Goal: Task Accomplishment & Management: Complete application form

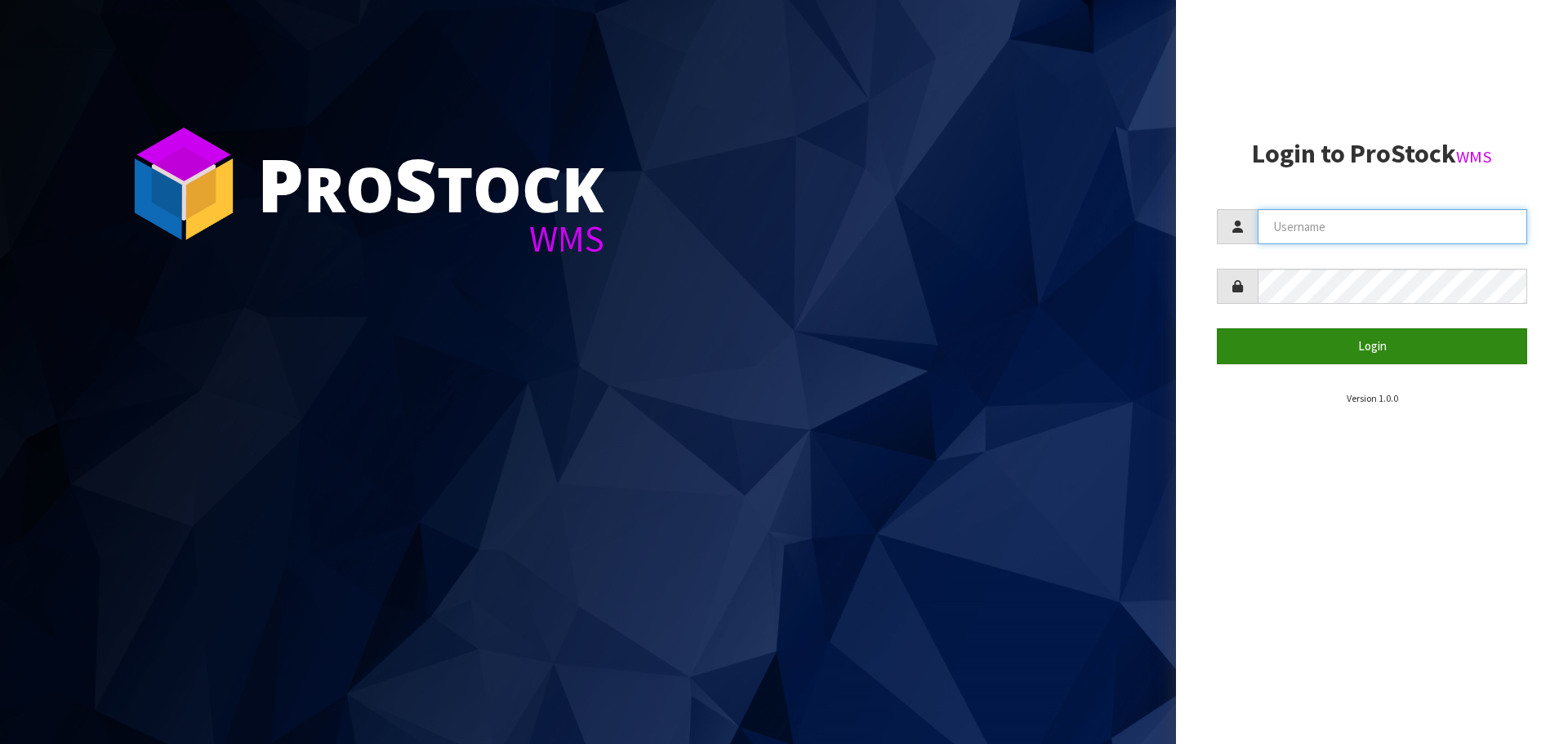
type input "priya"
drag, startPoint x: 1337, startPoint y: 333, endPoint x: 1328, endPoint y: 331, distance: 9.2
click at [1337, 333] on button "Login" at bounding box center [1372, 345] width 310 height 35
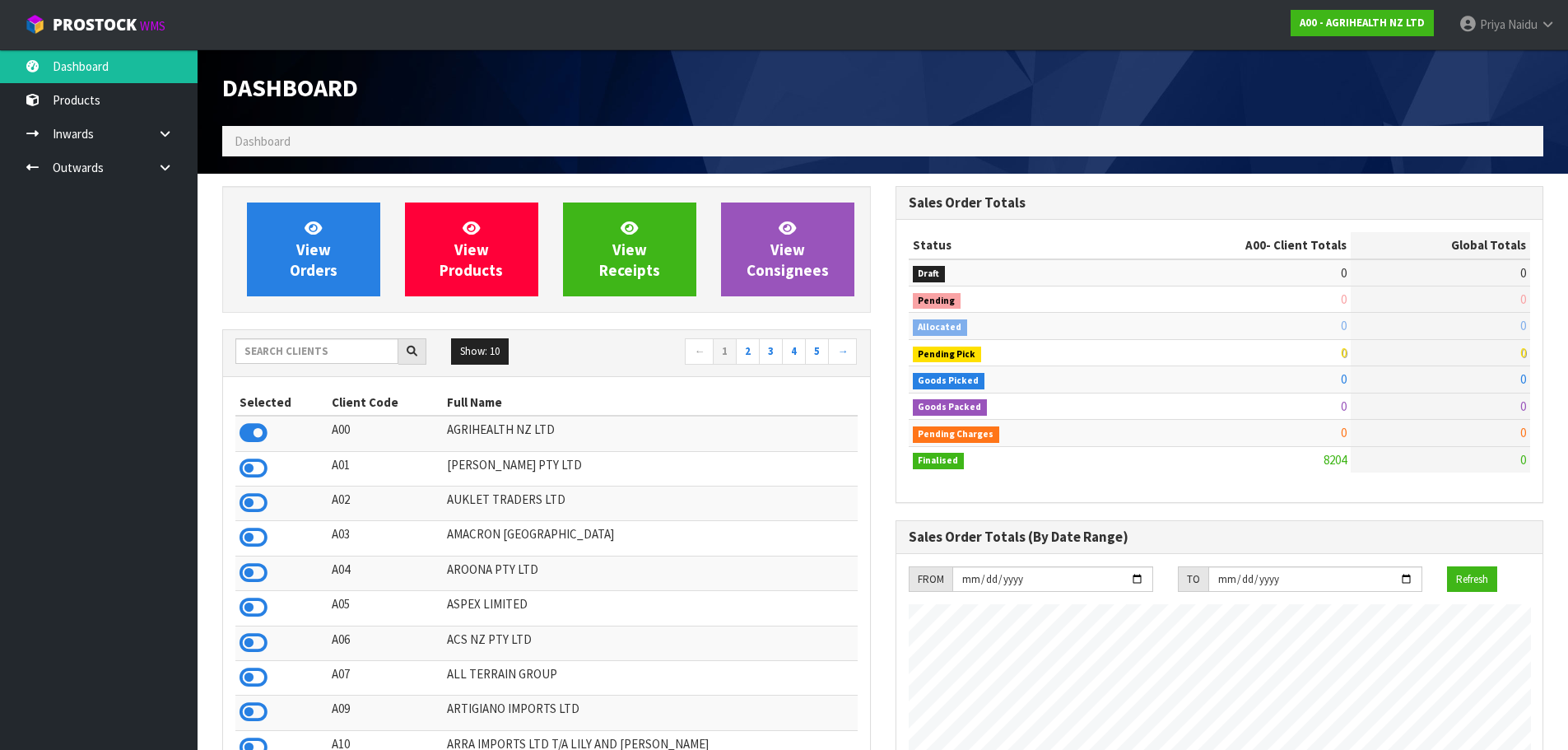
scroll to position [1247, 672]
click at [283, 355] on input "text" at bounding box center [317, 350] width 163 height 25
type input "D"
click at [308, 341] on input "text" at bounding box center [317, 350] width 163 height 25
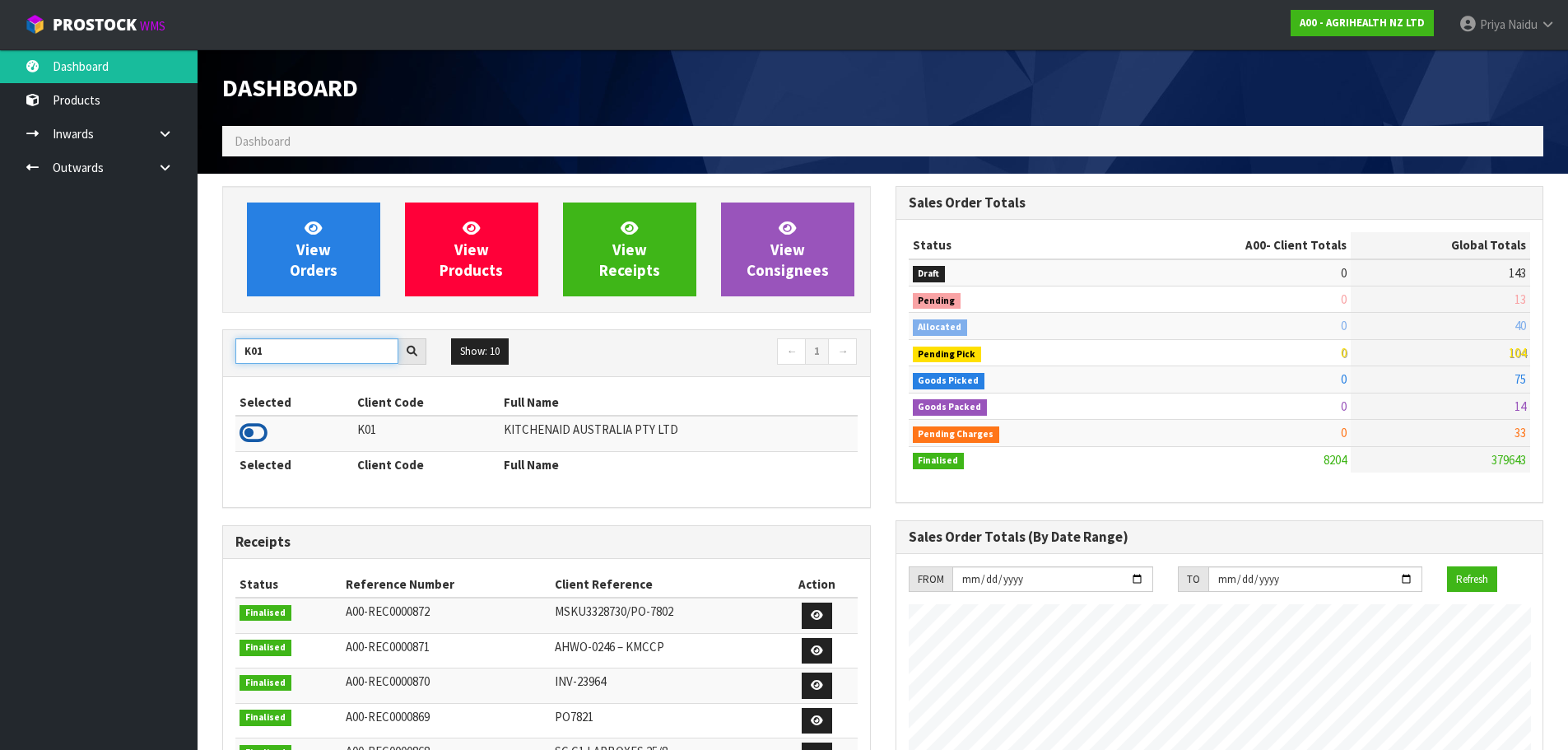
type input "K01"
click at [257, 430] on icon at bounding box center [253, 433] width 28 height 25
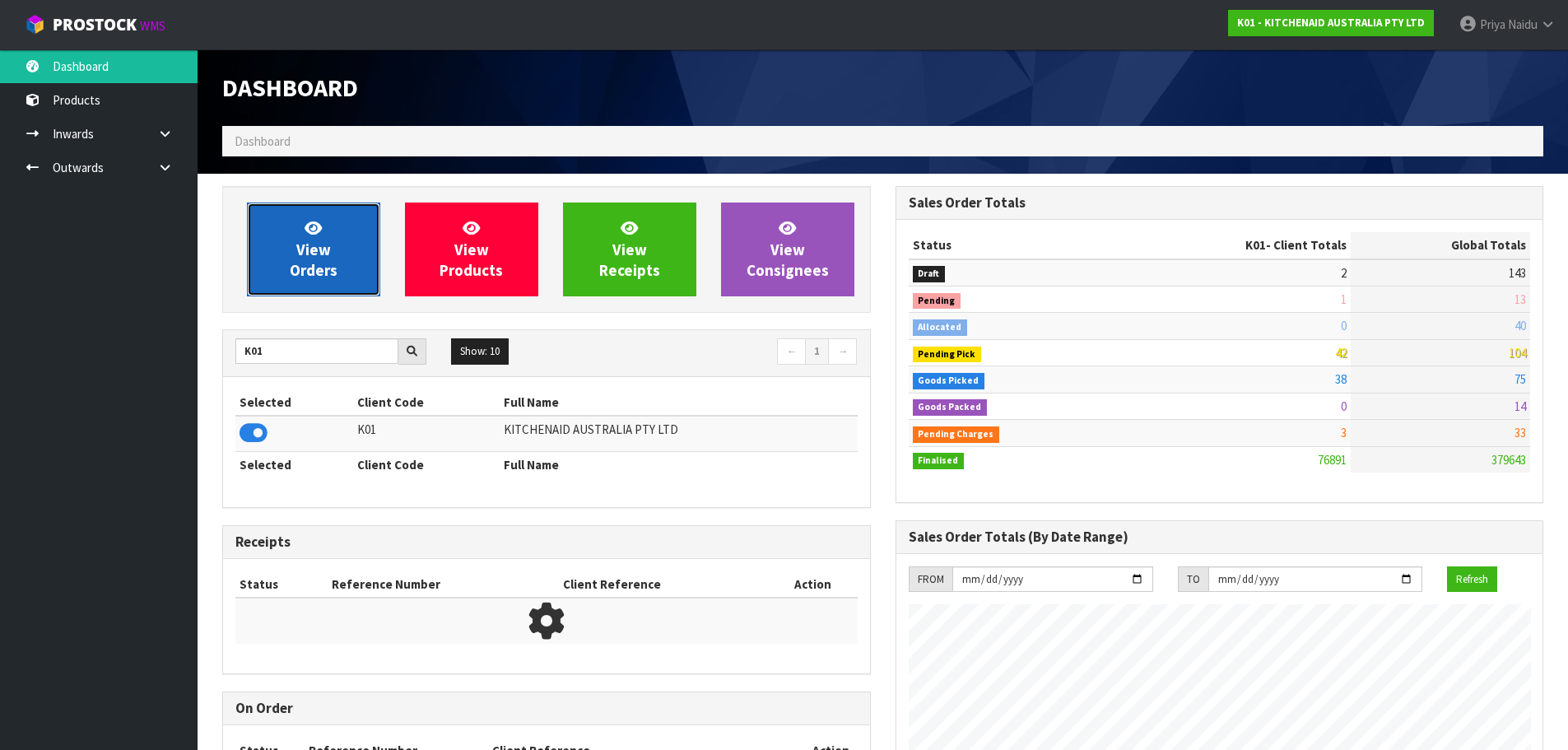
click at [326, 239] on link "View Orders" at bounding box center [314, 249] width 134 height 94
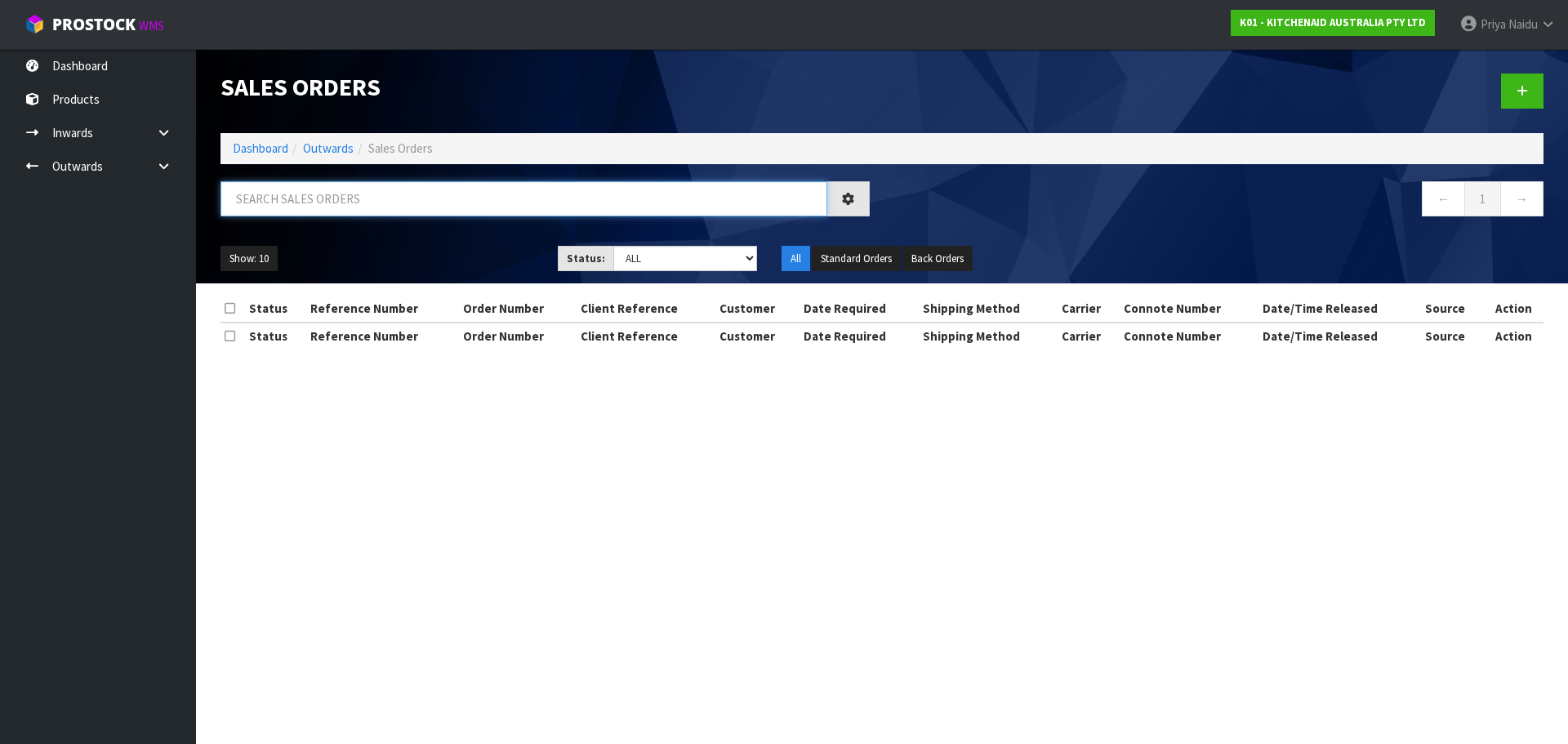
click at [320, 212] on input "text" at bounding box center [523, 199] width 607 height 35
type input "78702"
click at [376, 246] on ul "Show: 10 5 10 25 50" at bounding box center [376, 259] width 312 height 26
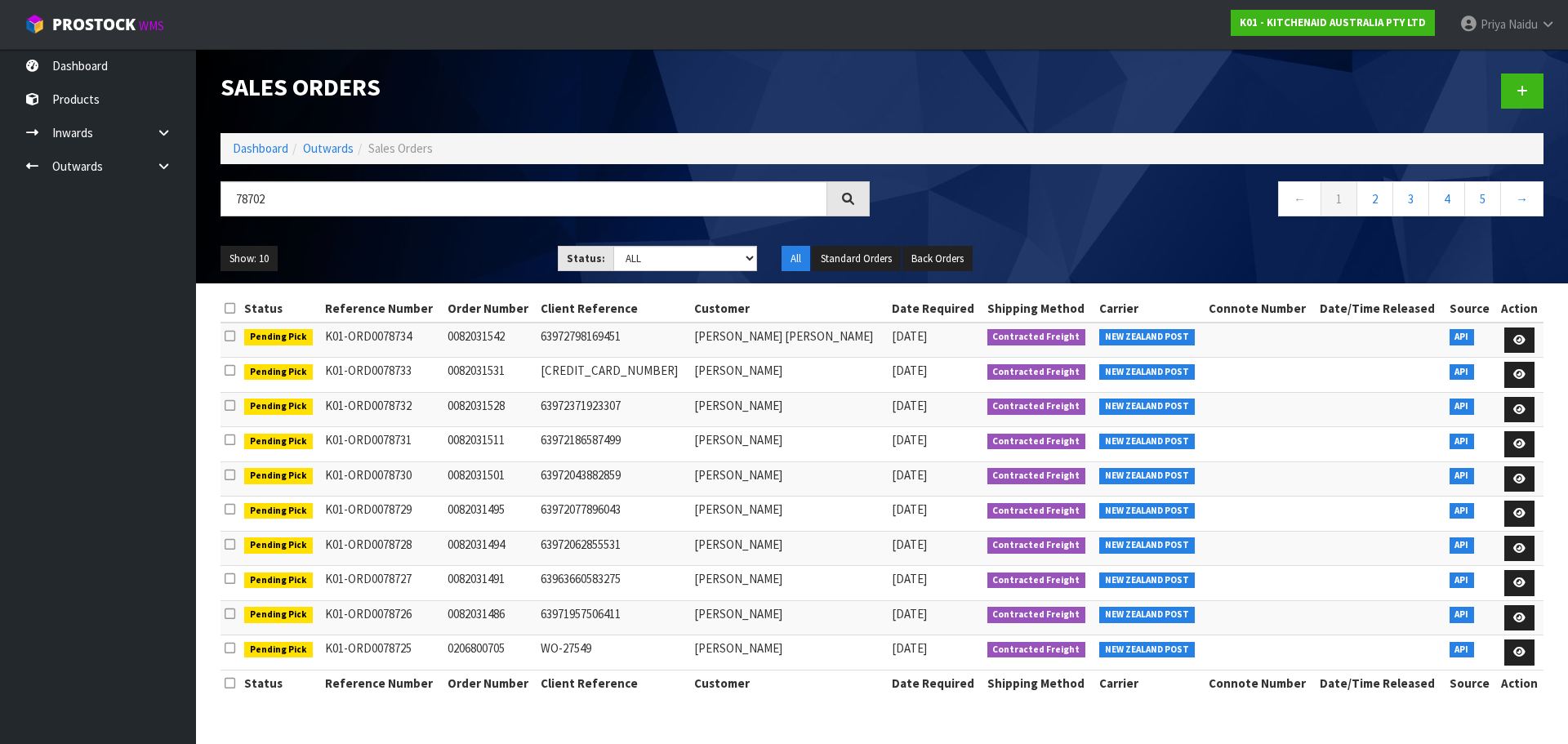
click at [481, 242] on div "Show: 10 5 10 25 50 Status: Draft Pending Allocated Pending Pick Goods Picked G…" at bounding box center [882, 259] width 1348 height 51
click at [465, 250] on ul "Show: 10 5 10 25 50" at bounding box center [376, 259] width 312 height 26
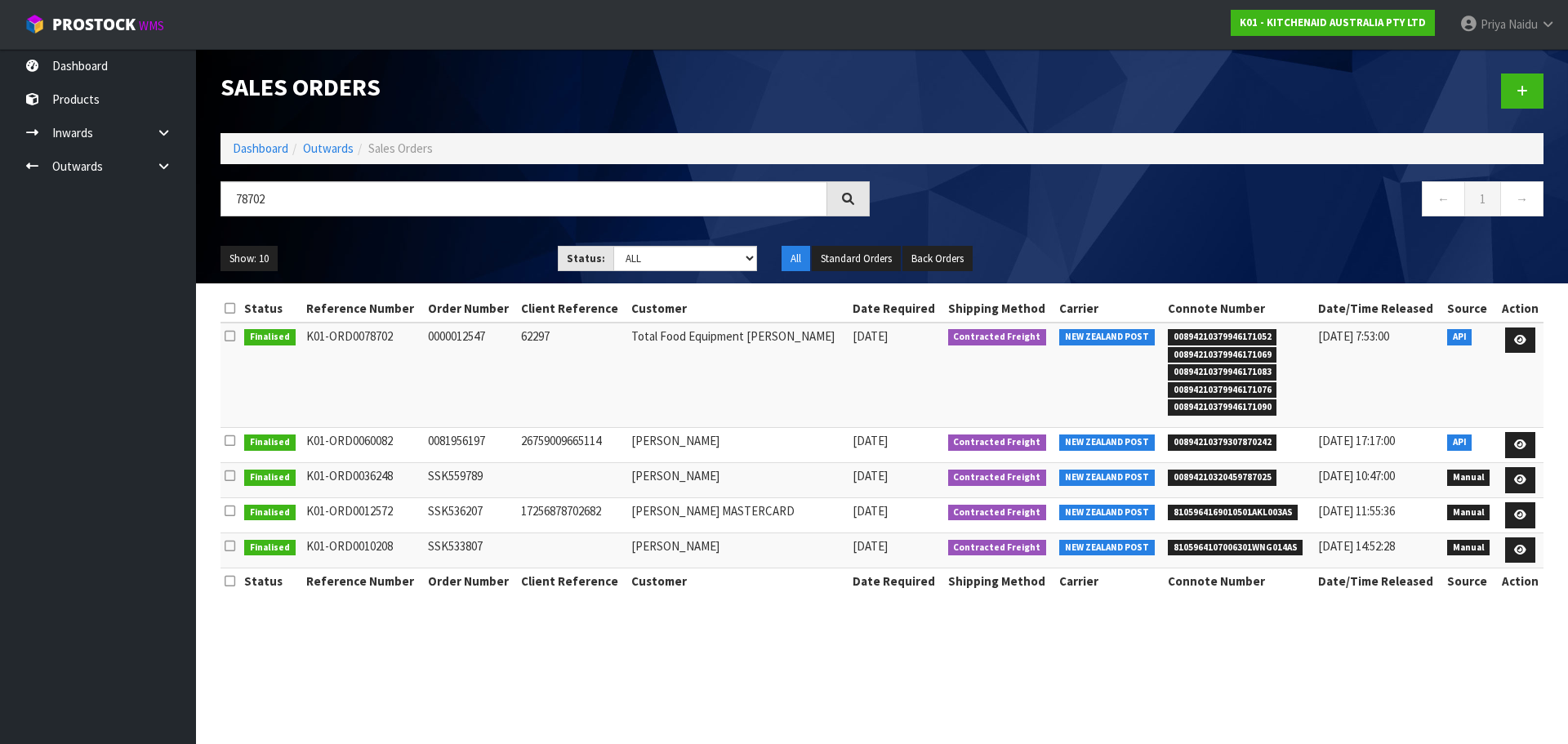
click at [465, 250] on ul "Show: 10 5 10 25 50" at bounding box center [376, 259] width 312 height 26
click at [1522, 337] on icon at bounding box center [1519, 340] width 12 height 11
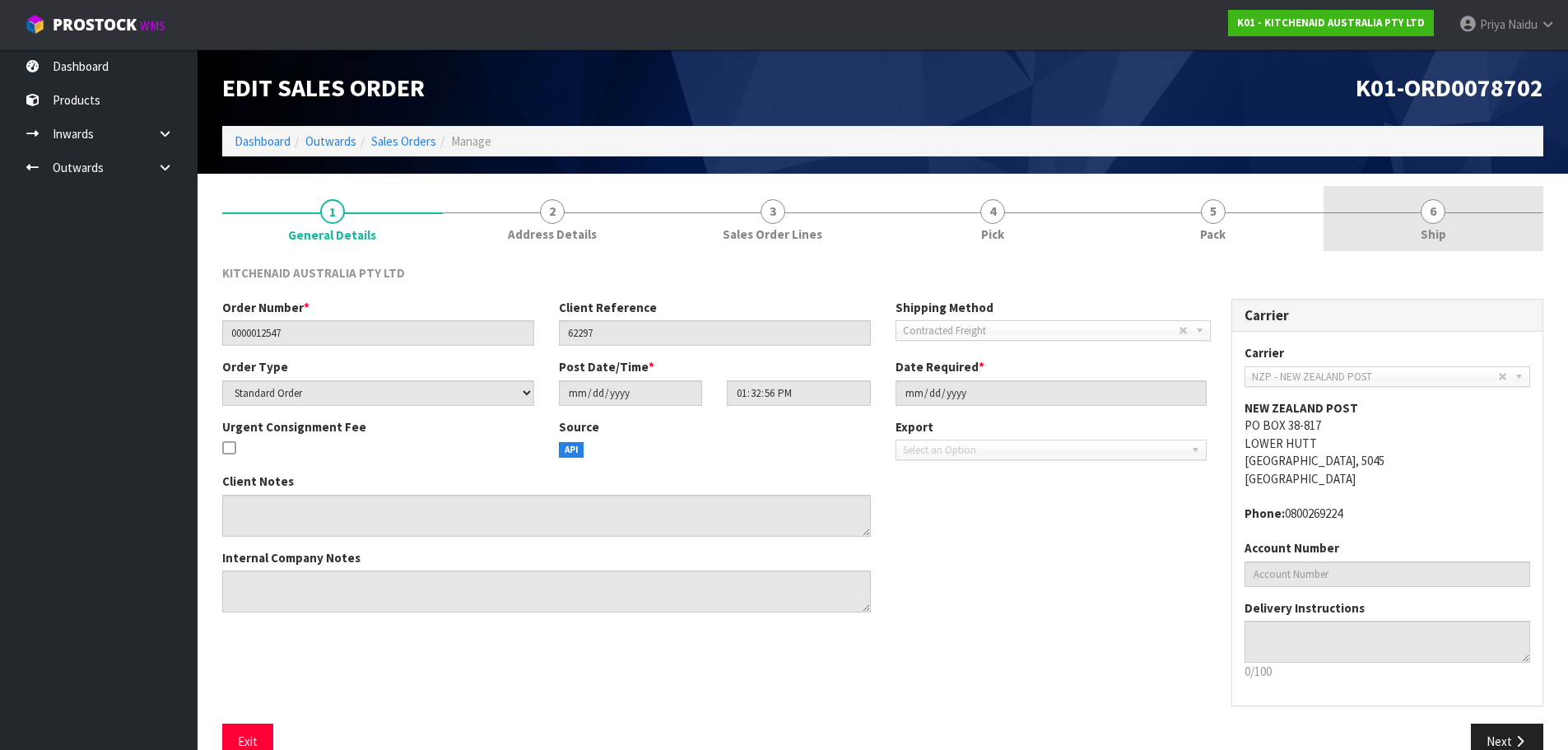
click at [1409, 205] on link "6 Ship" at bounding box center [1433, 218] width 221 height 65
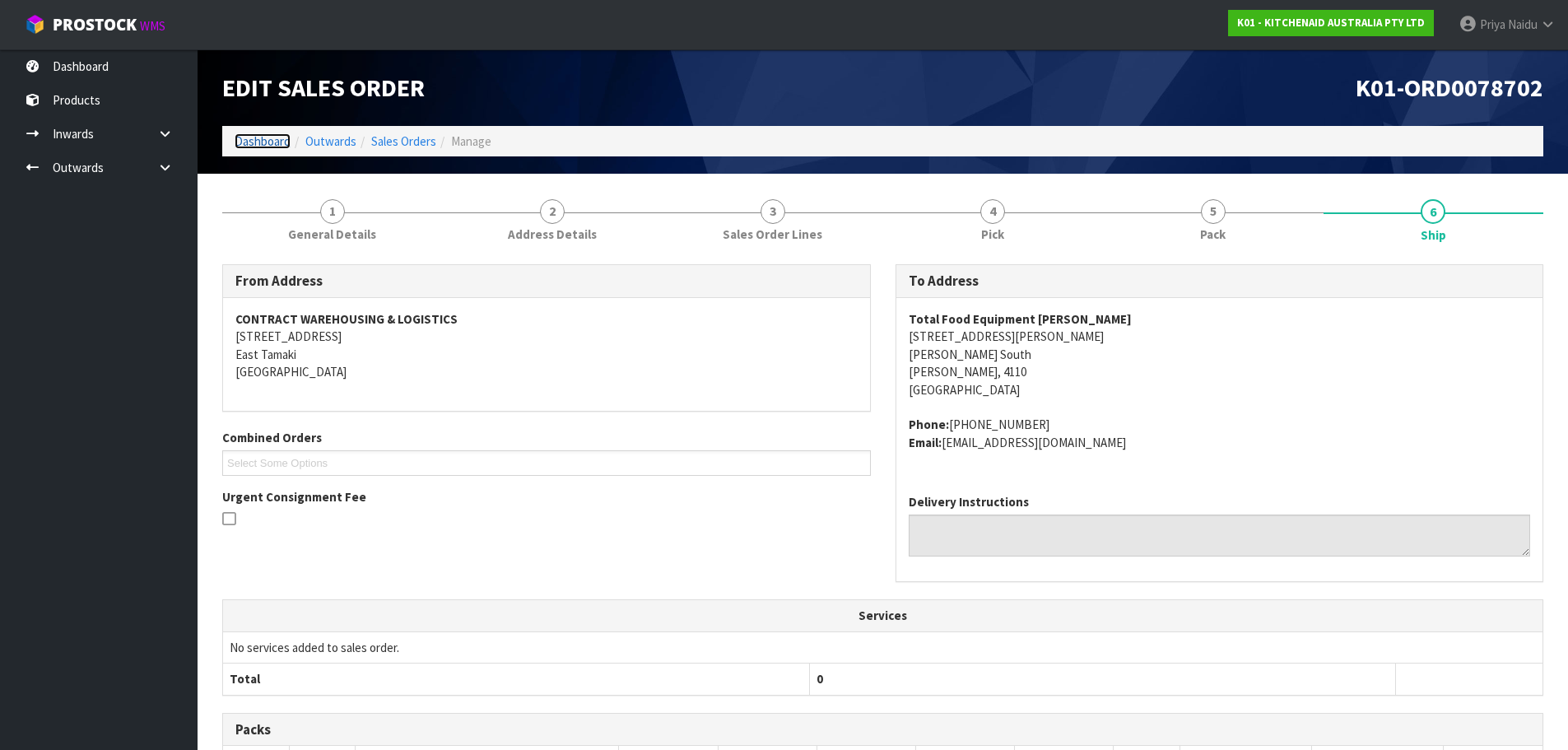
click at [255, 142] on link "Dashboard" at bounding box center [263, 141] width 56 height 16
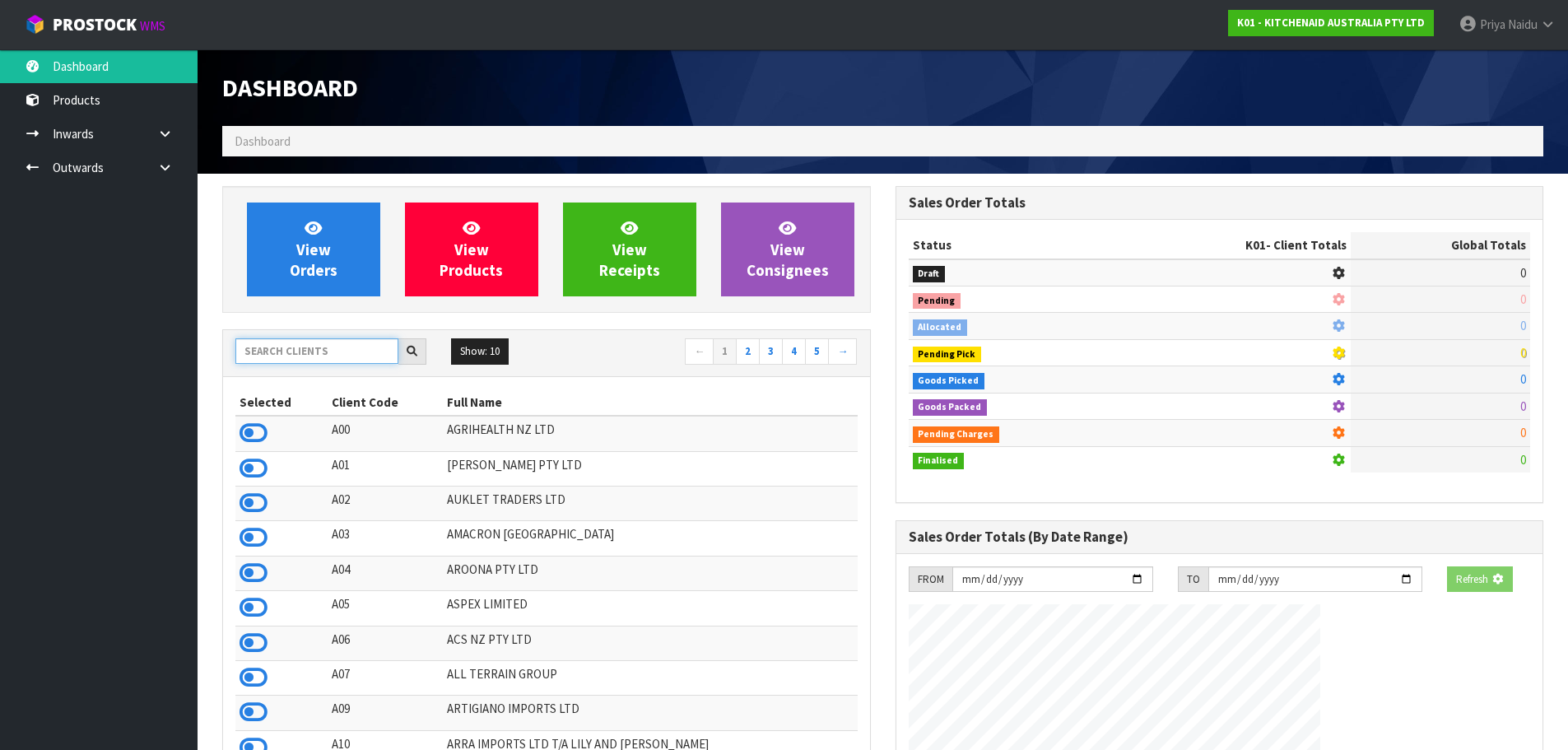
click at [337, 358] on input "text" at bounding box center [317, 350] width 163 height 25
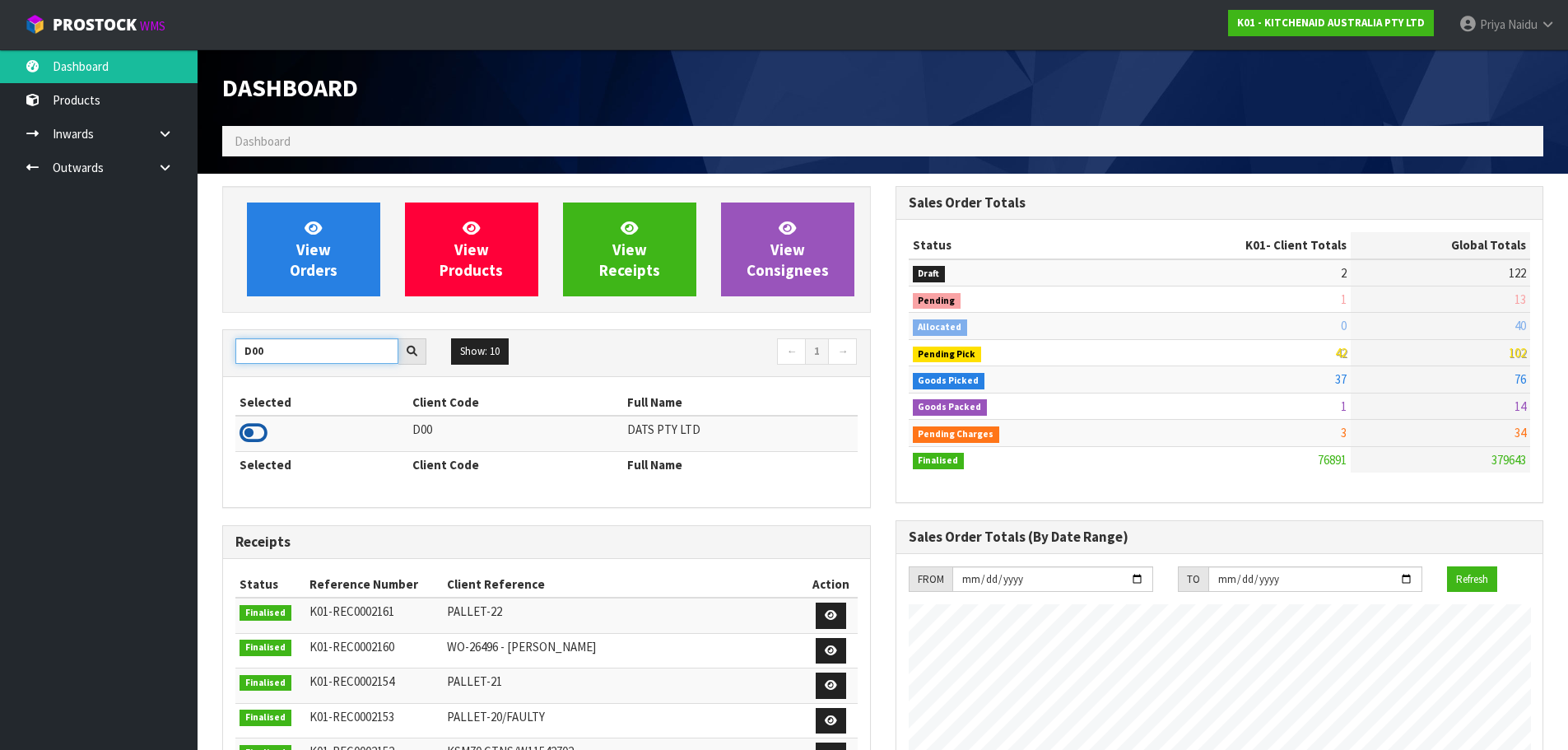
type input "D00"
click at [253, 434] on icon at bounding box center [253, 433] width 28 height 25
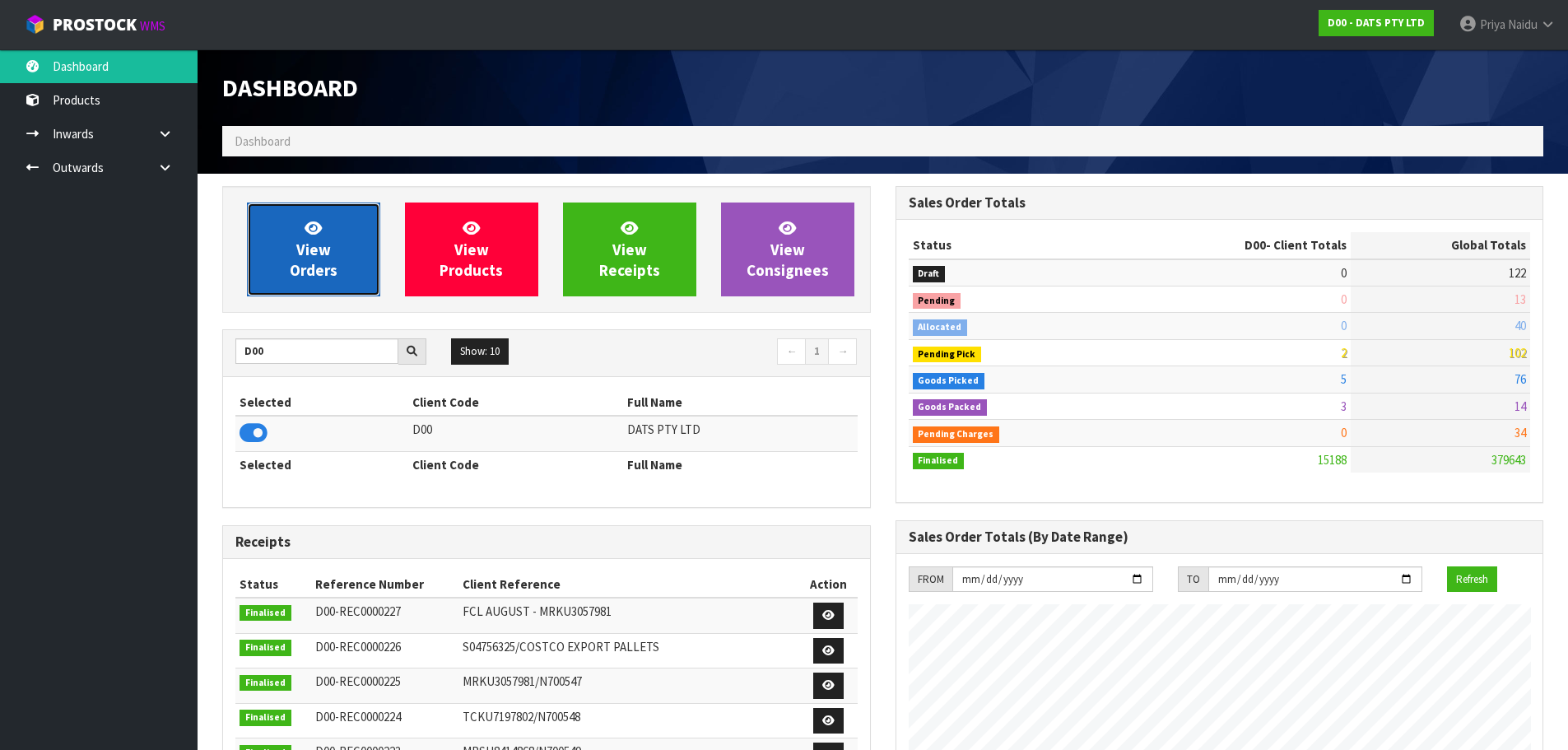
click at [311, 263] on span "View Orders" at bounding box center [313, 249] width 47 height 61
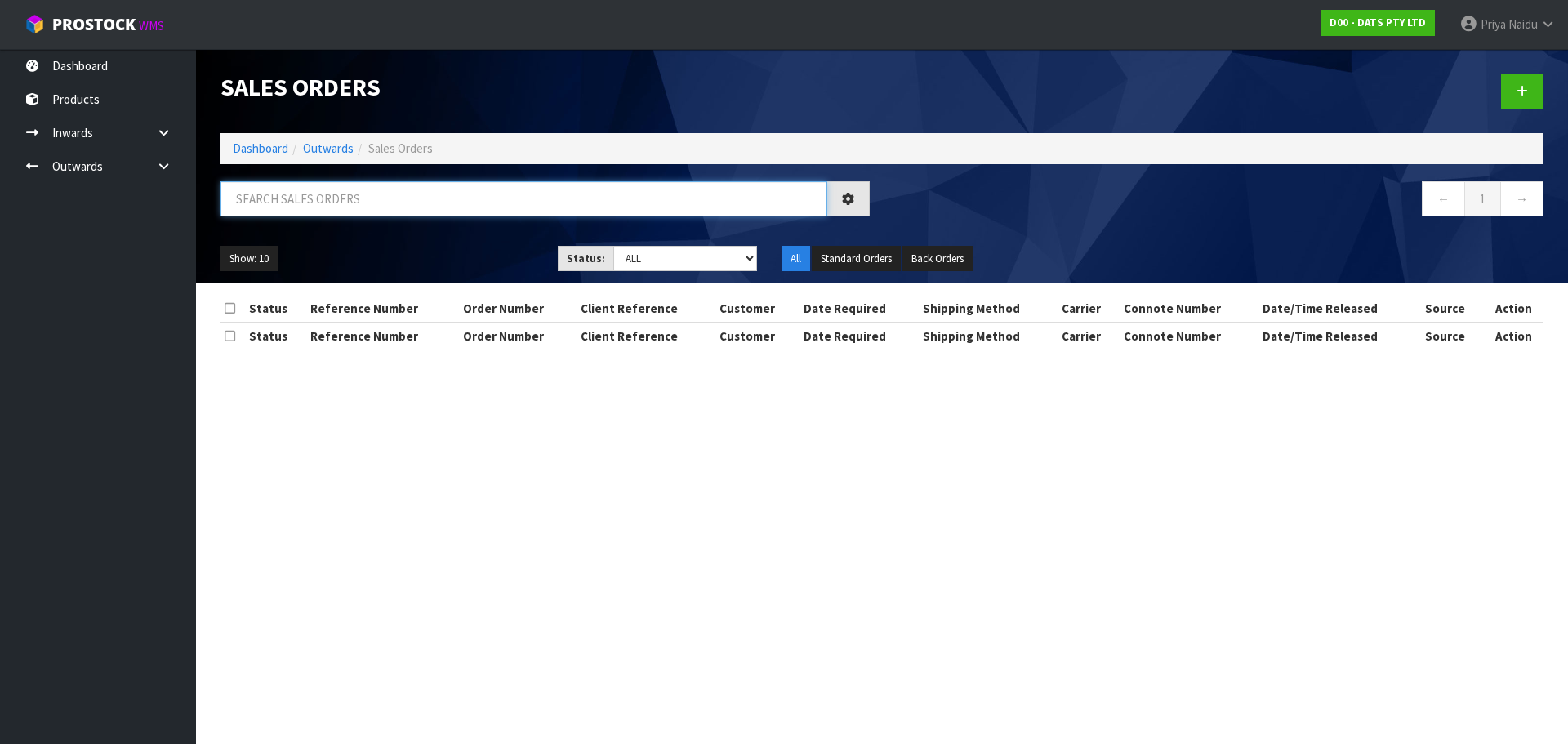
click at [334, 205] on input "text" at bounding box center [523, 199] width 607 height 35
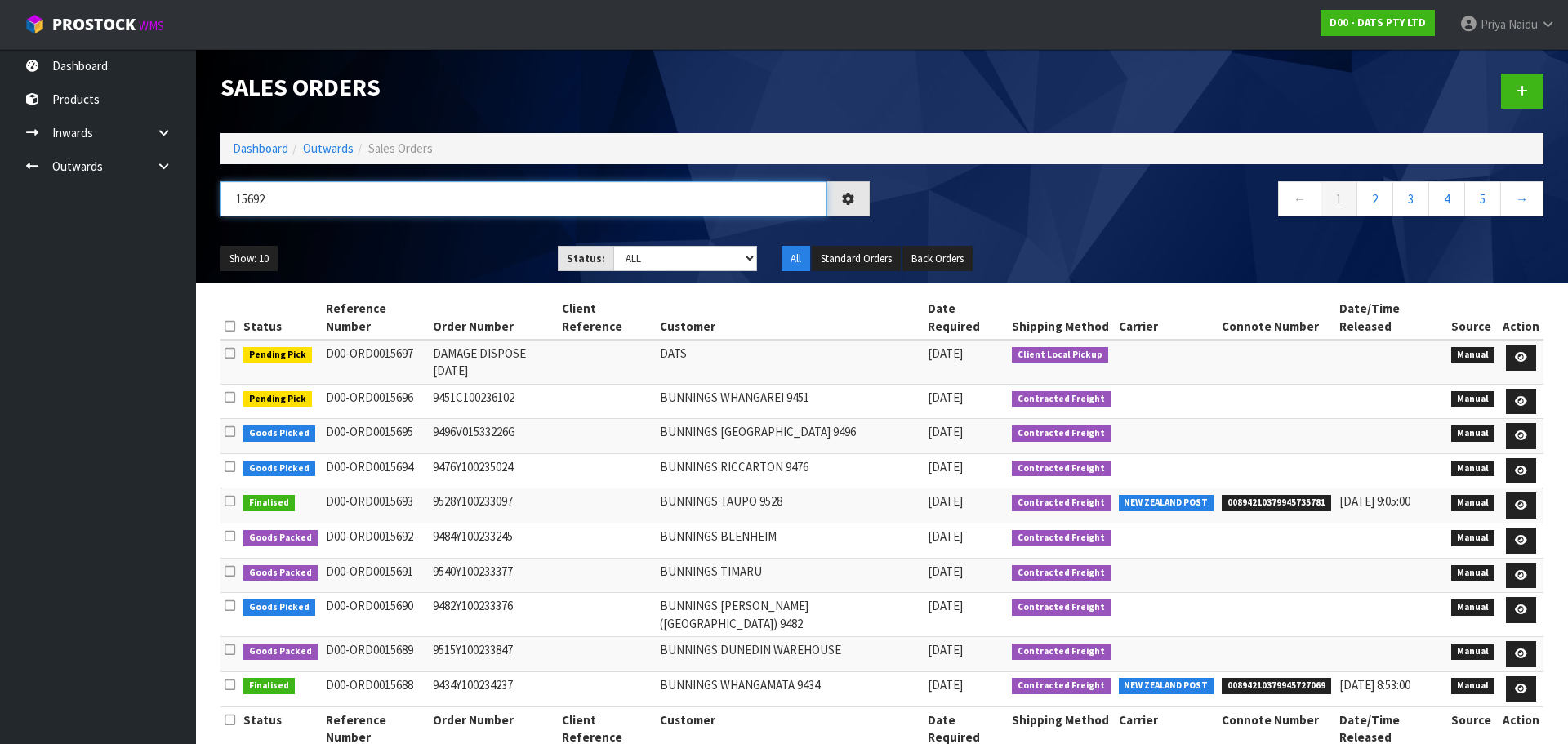
type input "15692"
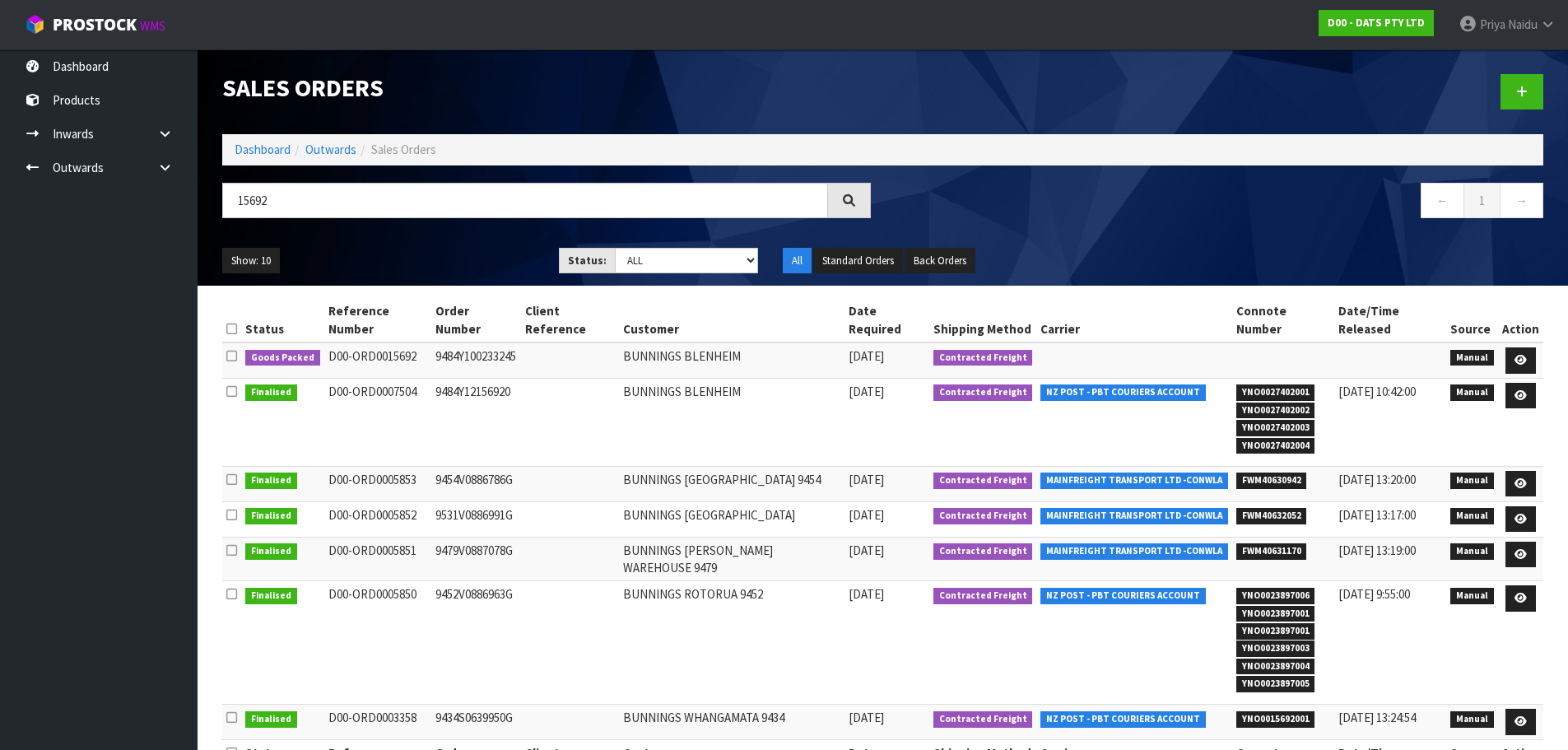
click at [373, 265] on ul "Show: 10 5 10 25 50" at bounding box center [378, 261] width 312 height 26
click at [1513, 347] on link at bounding box center [1520, 360] width 31 height 26
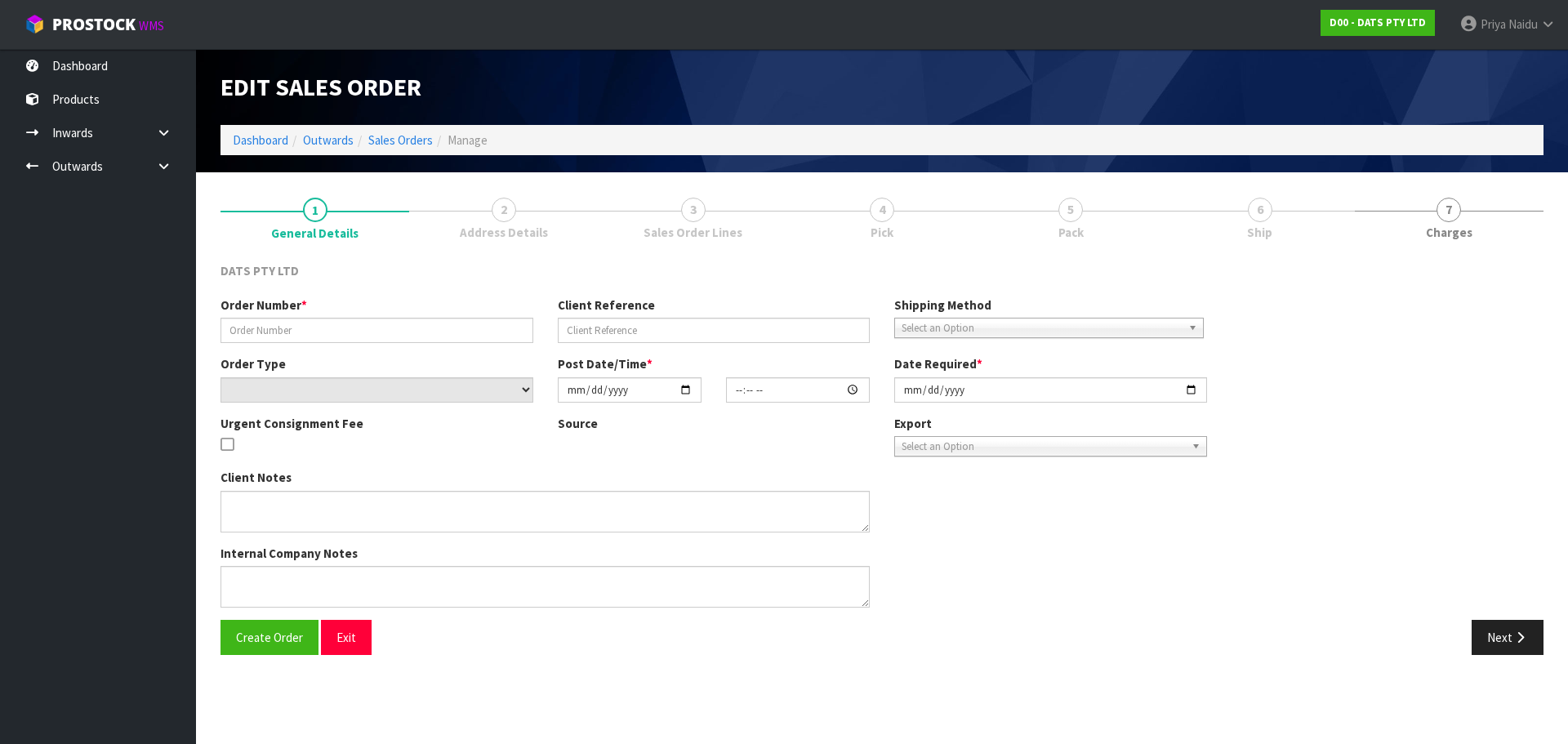
type input "9484Y100233245"
select select "number:0"
type input "[DATE]"
type input "09:06:00.000"
type input "[DATE]"
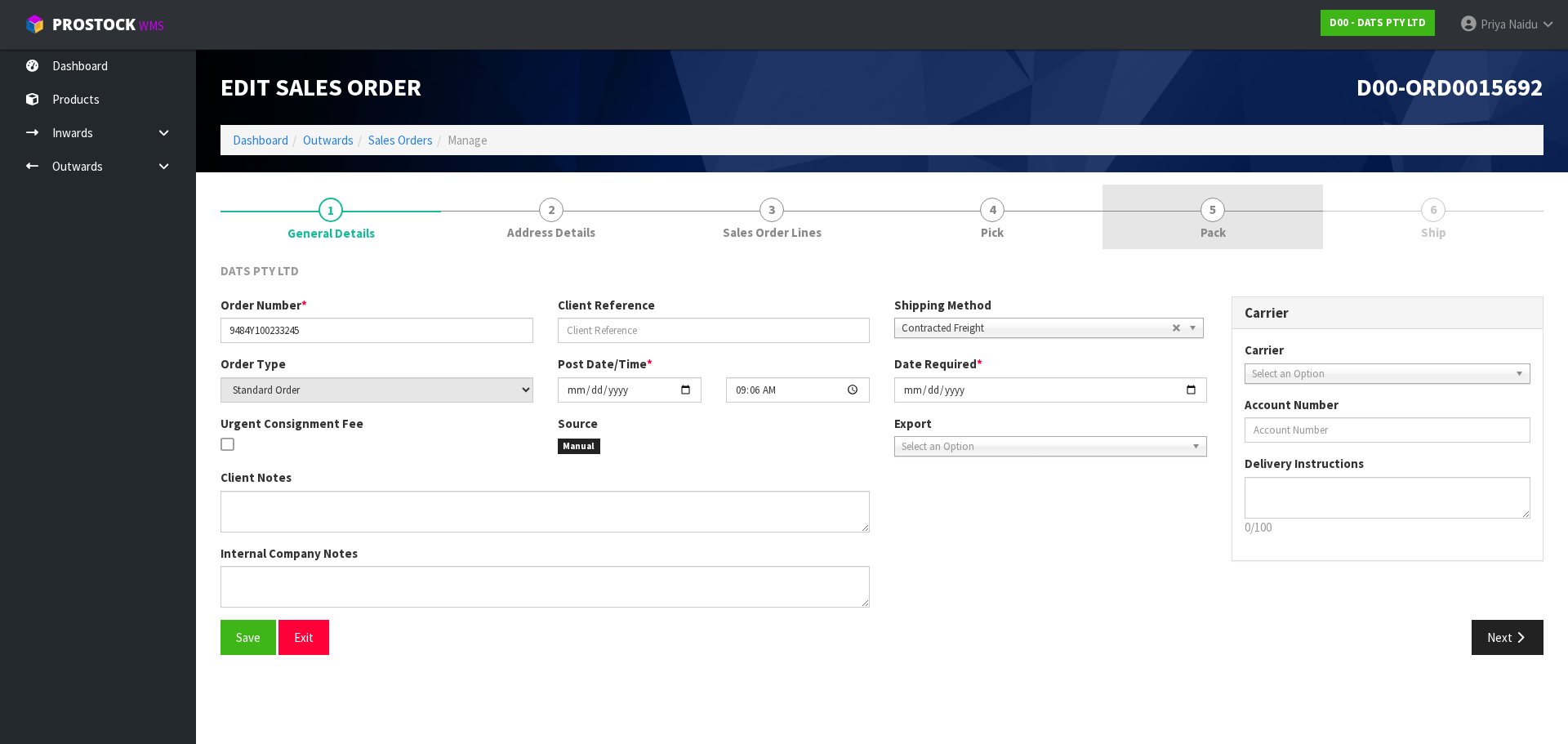
click at [1191, 223] on link "5 Pack" at bounding box center [1212, 216] width 220 height 64
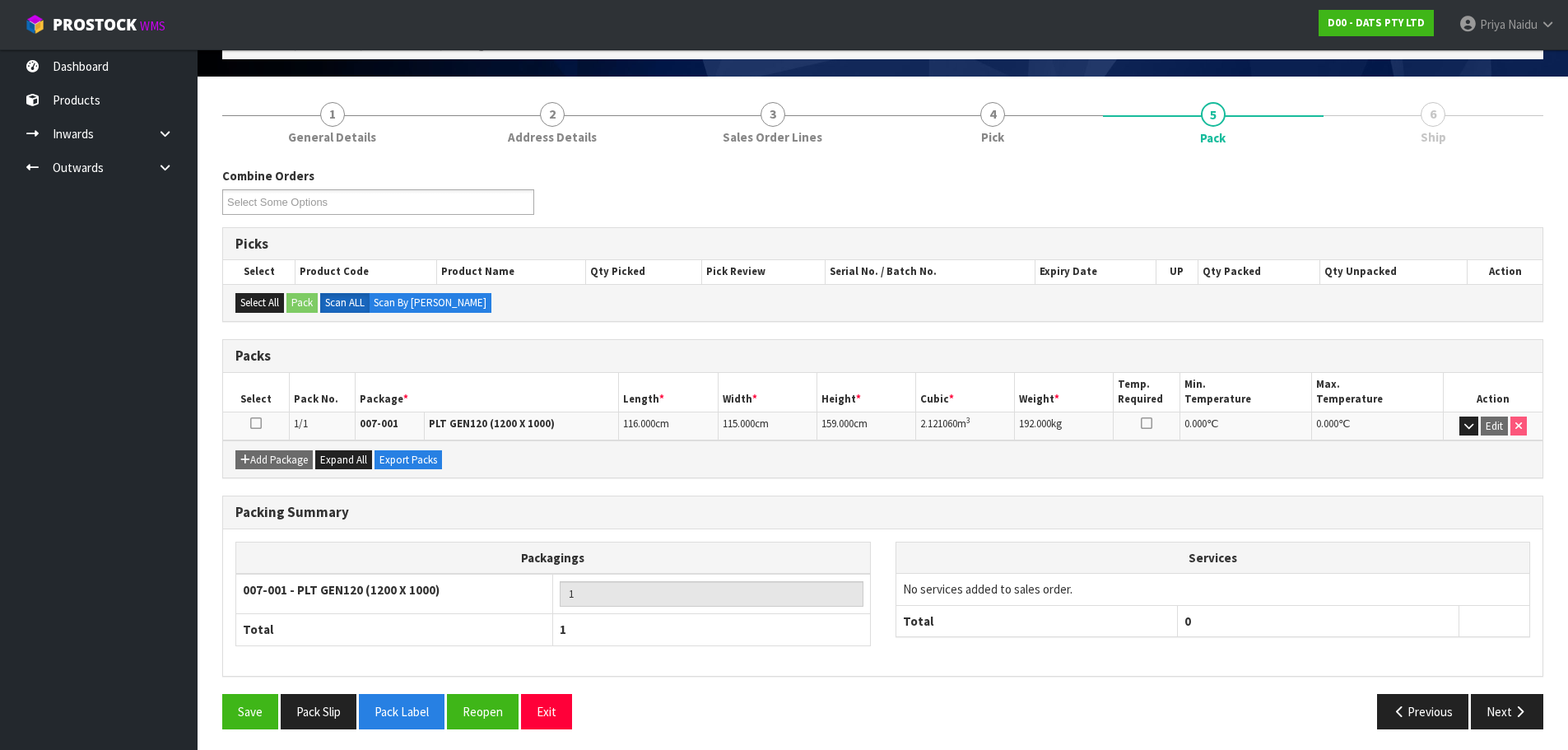
scroll to position [101, 0]
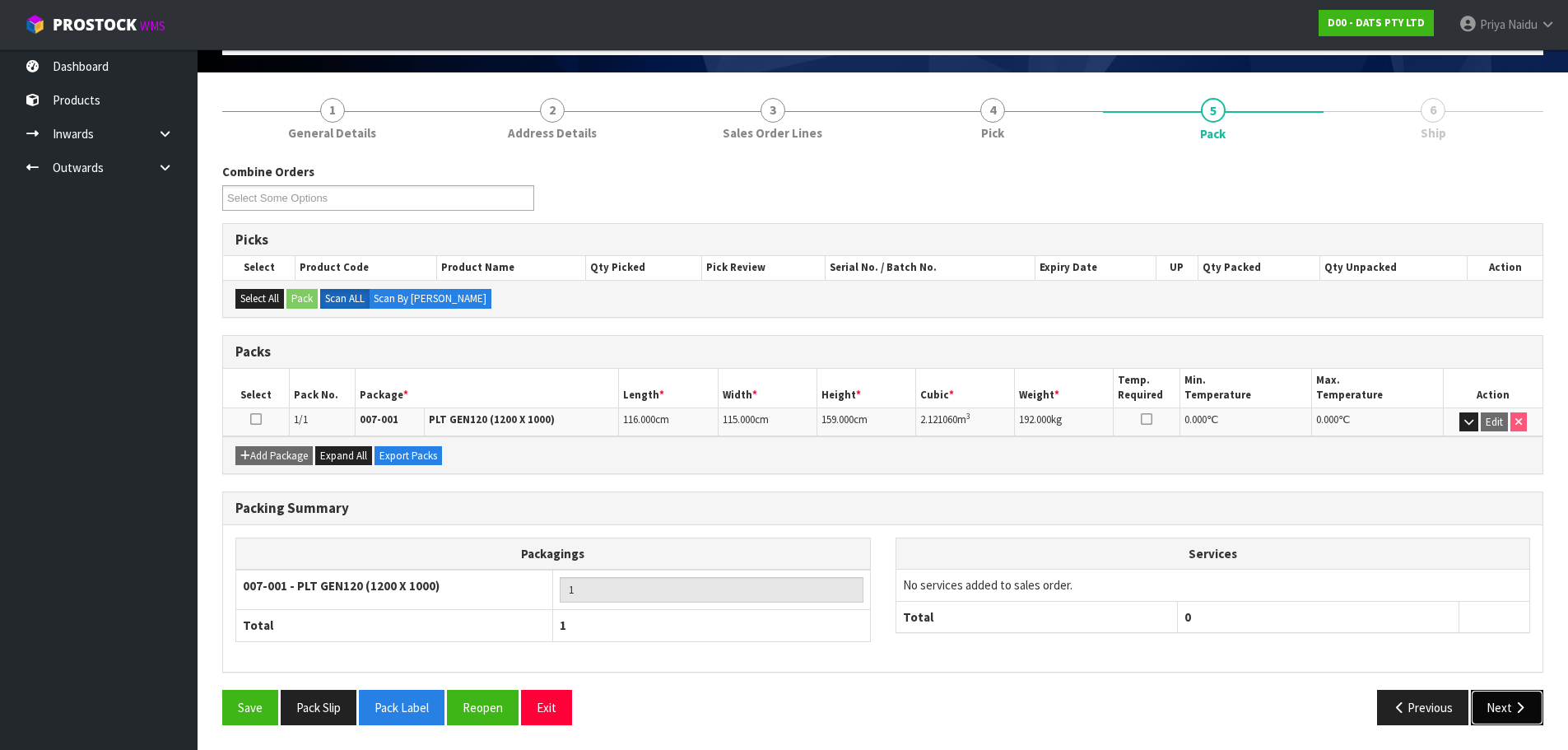
click at [1496, 715] on button "Next" at bounding box center [1507, 707] width 72 height 35
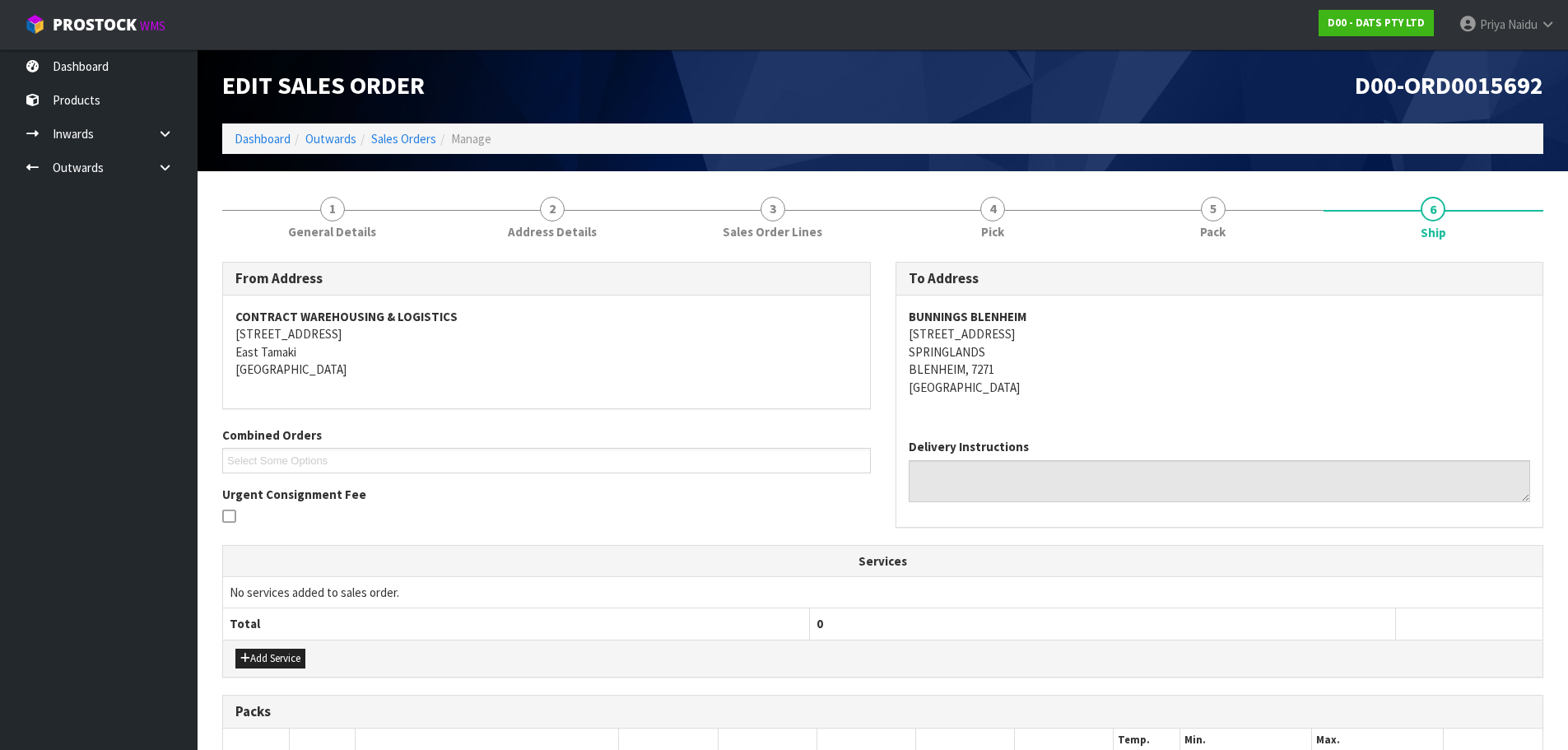
scroll to position [0, 0]
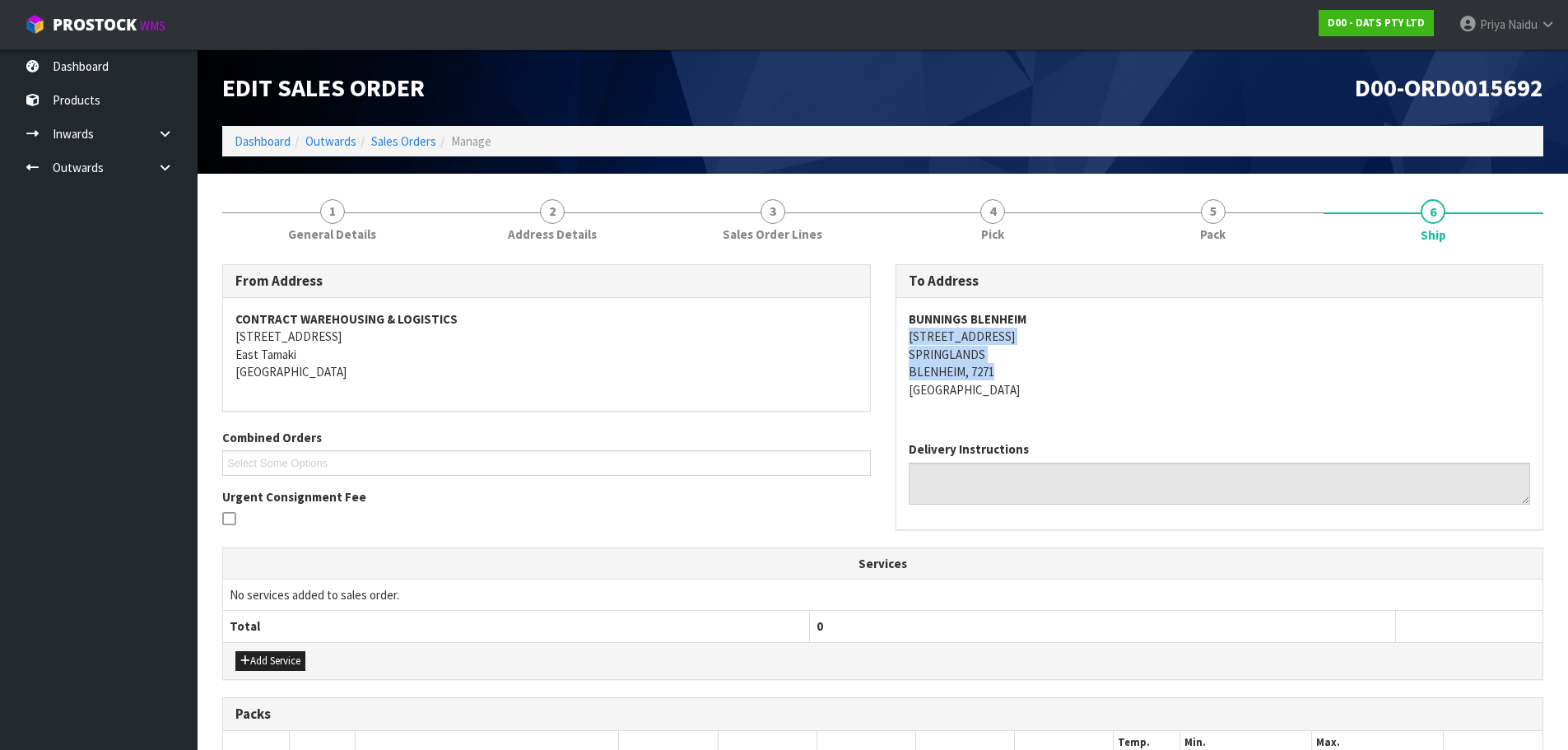
copy address "[STREET_ADDRESS]"
drag, startPoint x: 906, startPoint y: 341, endPoint x: 1099, endPoint y: 367, distance: 194.7
click at [1099, 367] on div "BUNNINGS BLENHEIM [STREET_ADDRESS]" at bounding box center [1219, 363] width 647 height 130
drag, startPoint x: 887, startPoint y: 315, endPoint x: 895, endPoint y: 317, distance: 8.2
click at [888, 315] on div "To Address [GEOGRAPHIC_DATA] BLENHEIM [STREET_ADDRESS] Delivery Instructions" at bounding box center [1219, 406] width 673 height 282
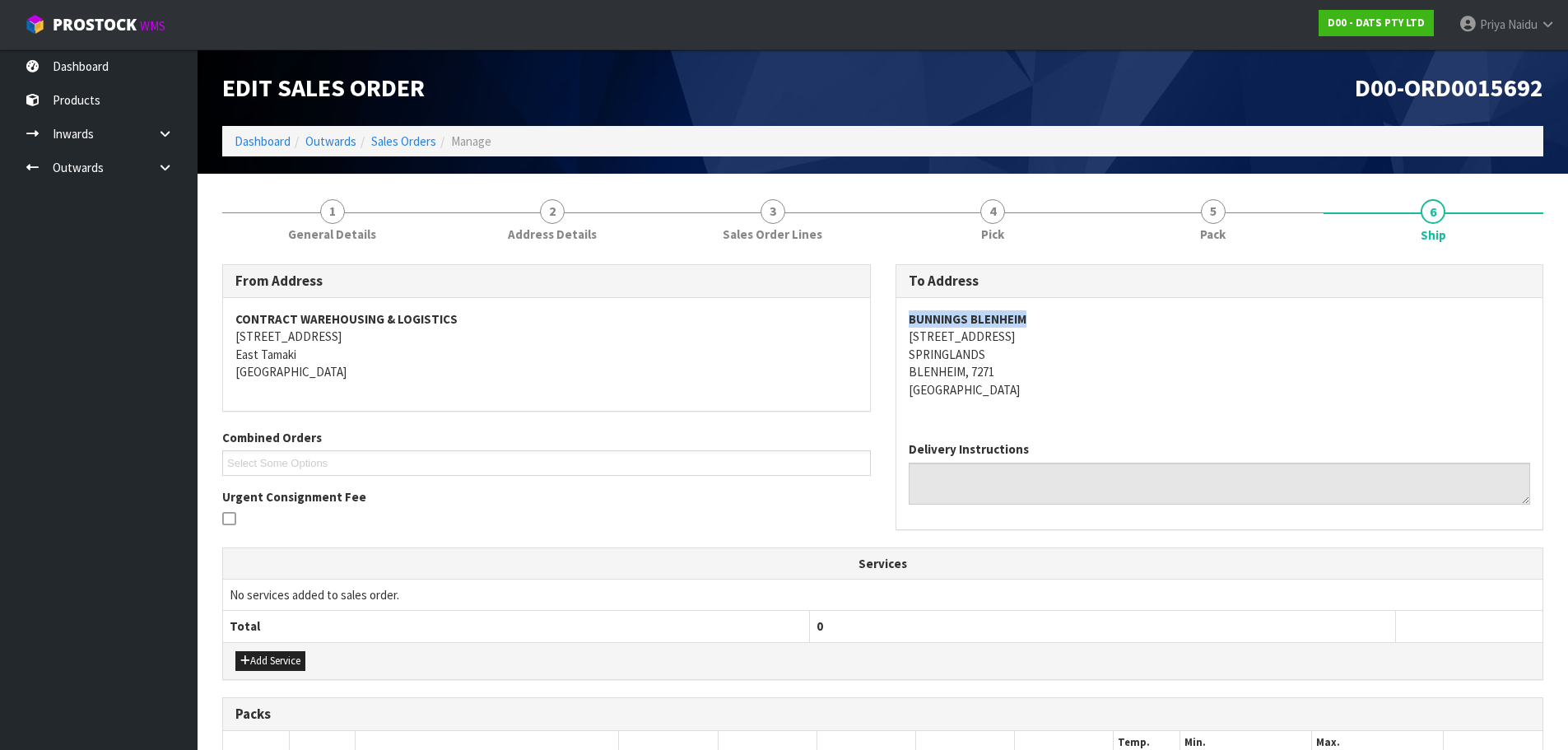
copy strong "BUNNINGS BLENHEIM"
drag, startPoint x: 895, startPoint y: 317, endPoint x: 1040, endPoint y: 323, distance: 145.1
click at [1040, 323] on div "BUNNINGS BLENHEIM [STREET_ADDRESS]" at bounding box center [1219, 363] width 647 height 130
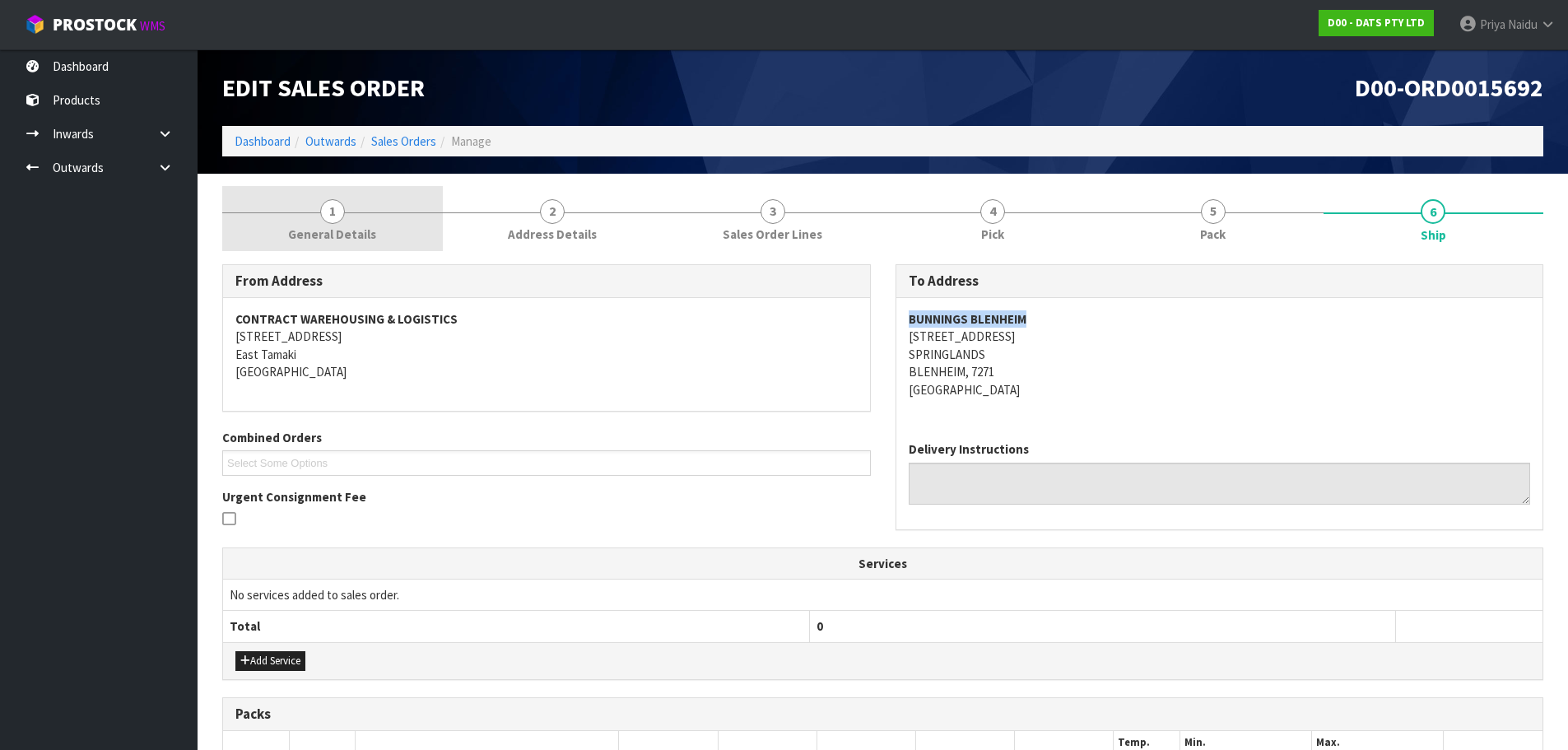
click at [334, 211] on span "1" at bounding box center [332, 212] width 25 height 25
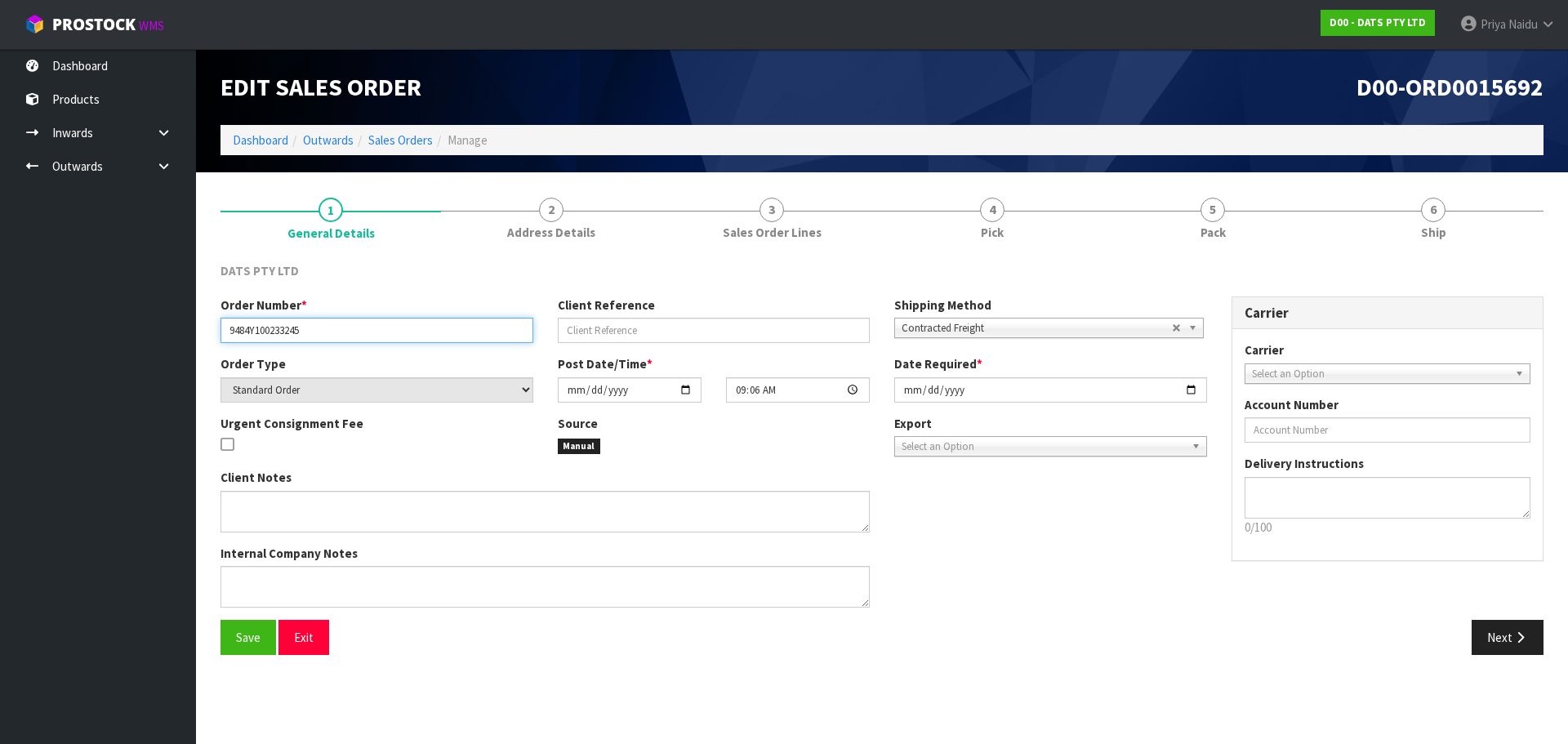
drag, startPoint x: 227, startPoint y: 321, endPoint x: 339, endPoint y: 329, distance: 112.3
click at [339, 329] on input "9484Y100233245" at bounding box center [376, 330] width 312 height 25
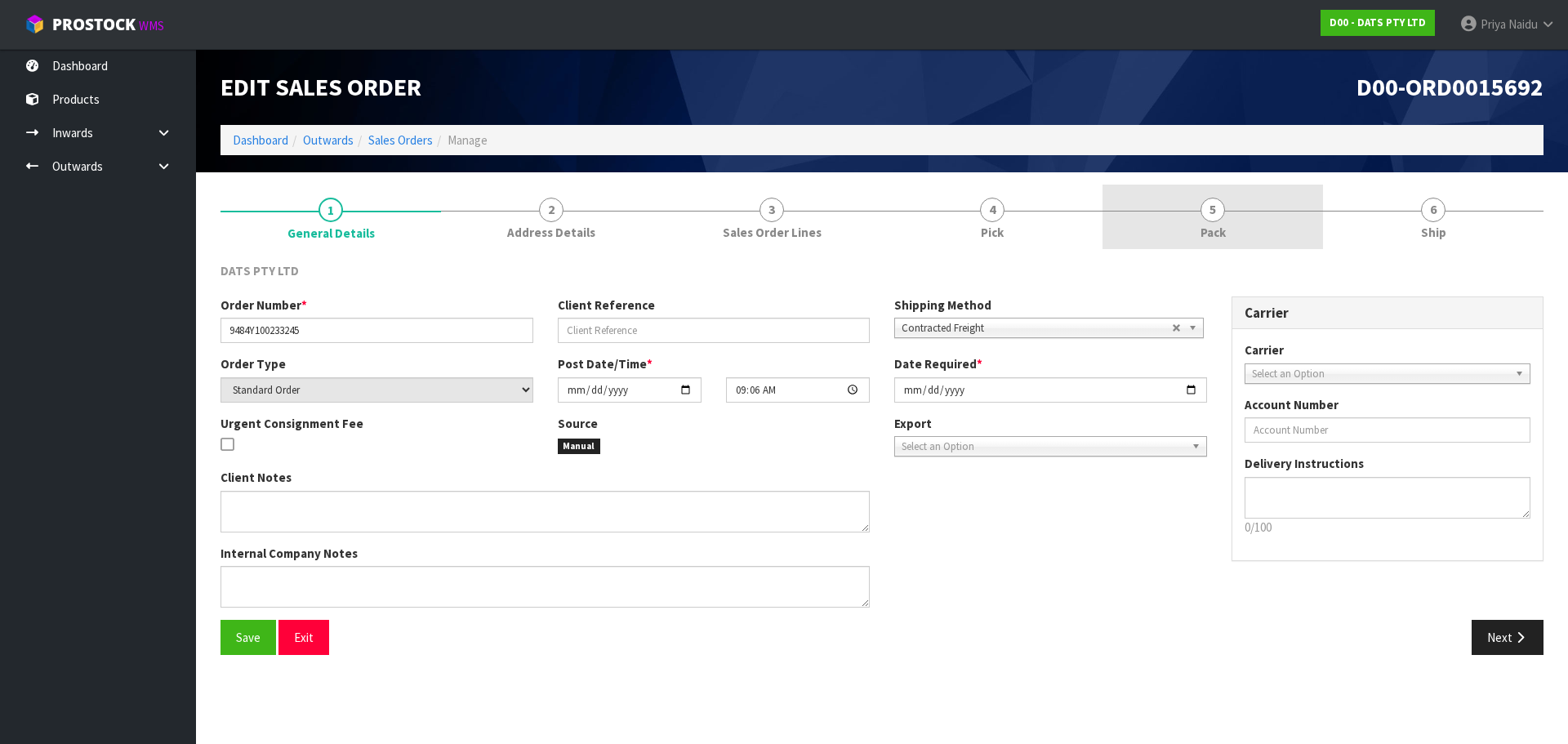
click at [1248, 227] on link "5 Pack" at bounding box center [1212, 216] width 220 height 64
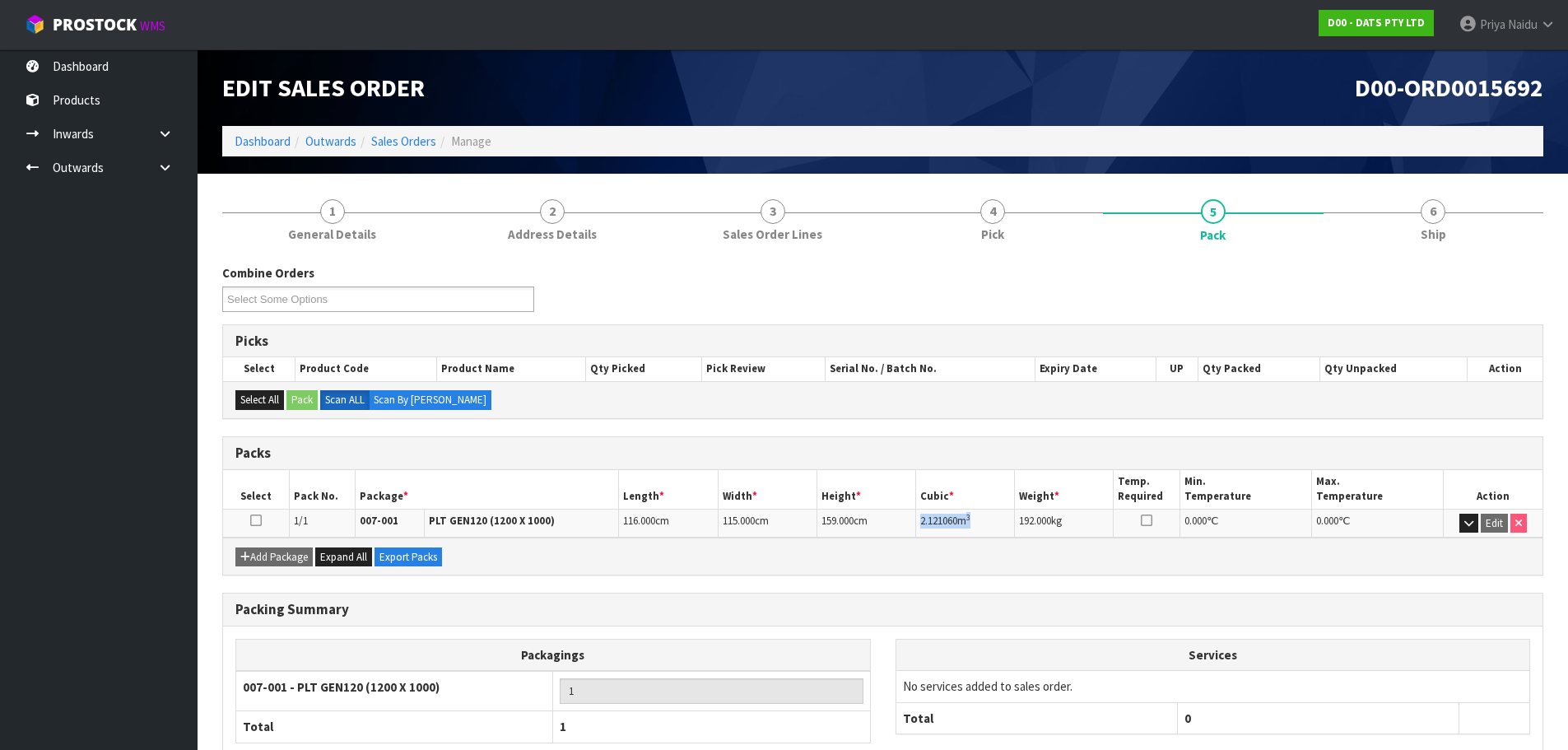
copy td "2.121060 m 3"
drag, startPoint x: 921, startPoint y: 519, endPoint x: 990, endPoint y: 524, distance: 69.2
click at [990, 524] on td "2.121060 m 3" at bounding box center [965, 523] width 98 height 29
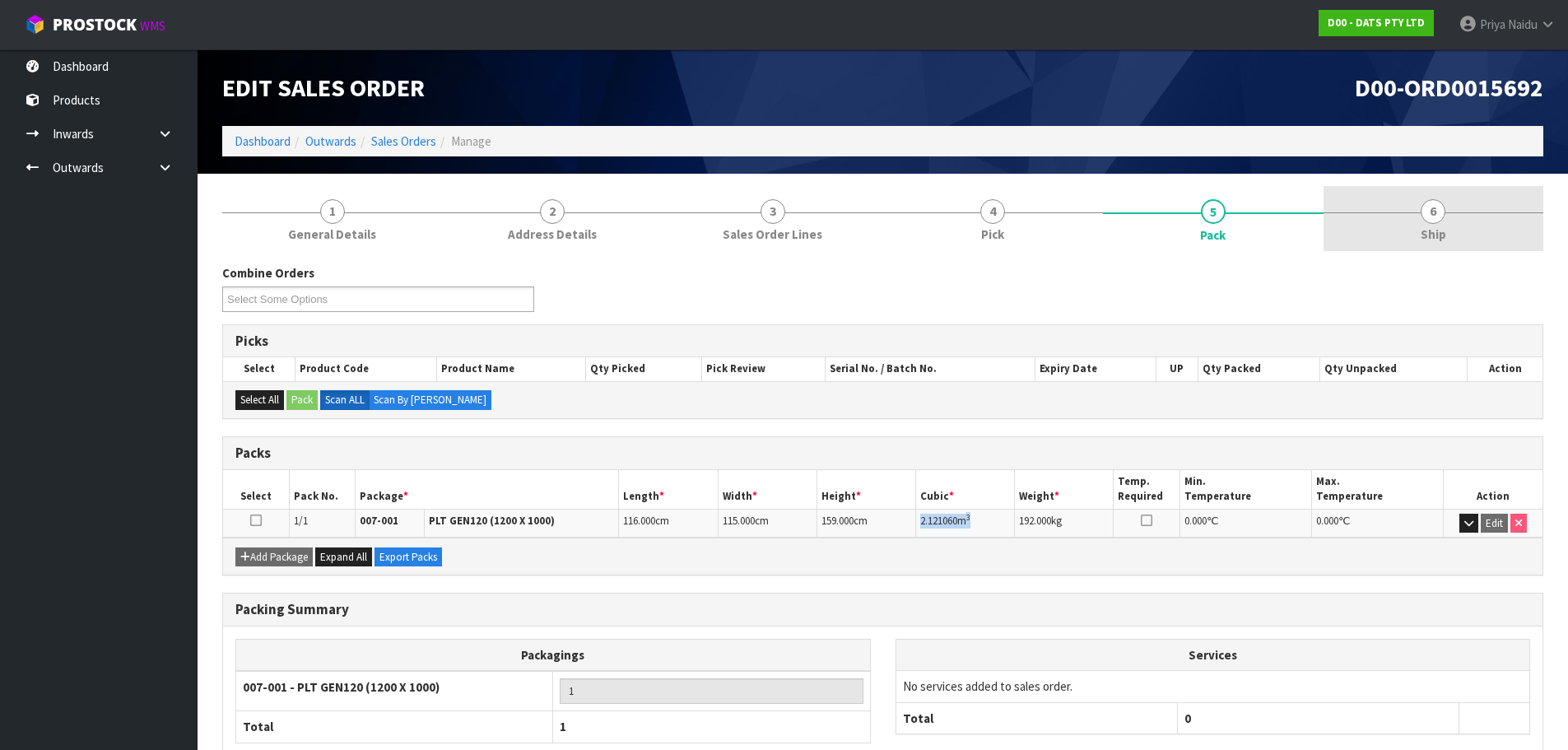
click at [1410, 209] on link "6 Ship" at bounding box center [1433, 218] width 221 height 65
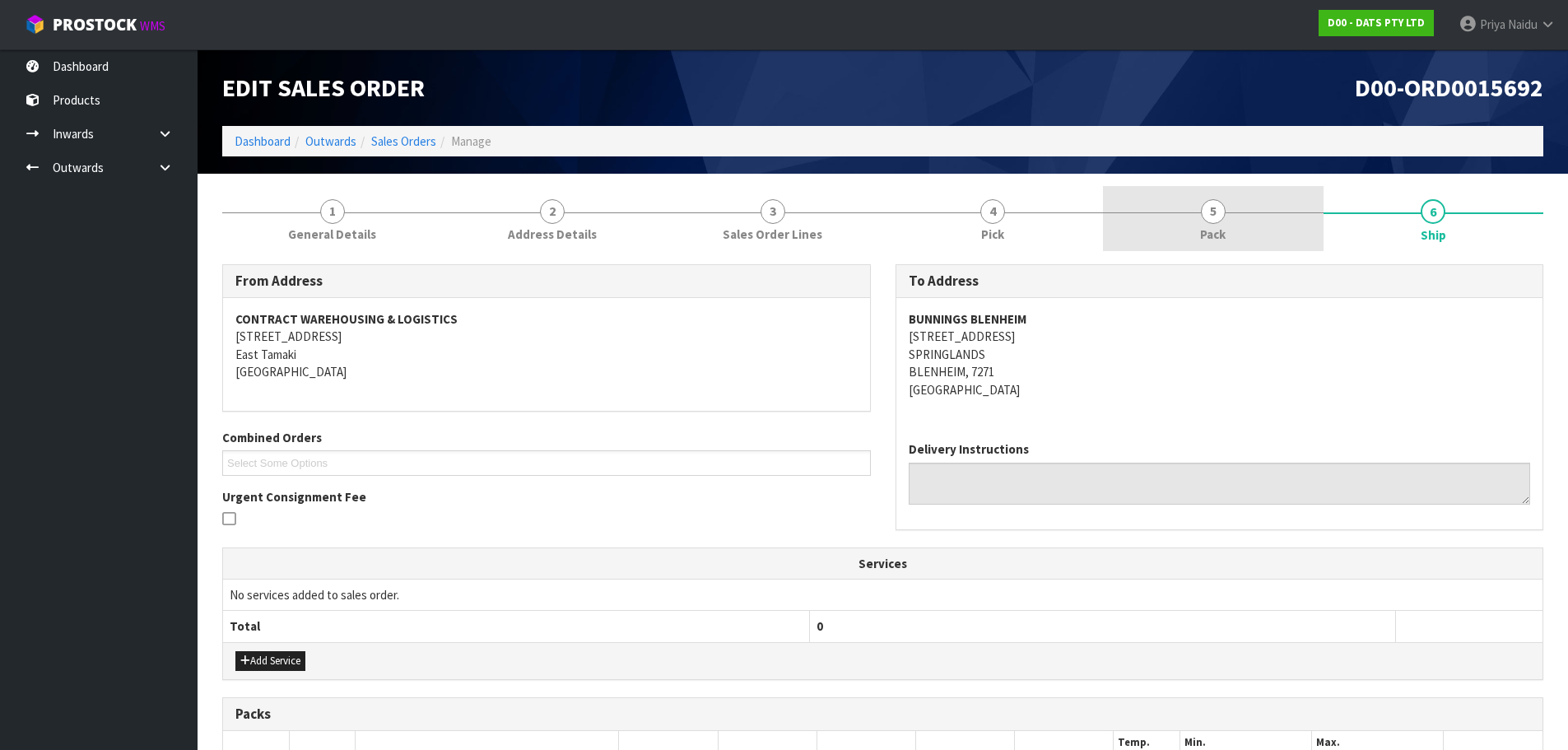
click at [1166, 227] on link "5 Pack" at bounding box center [1213, 218] width 221 height 65
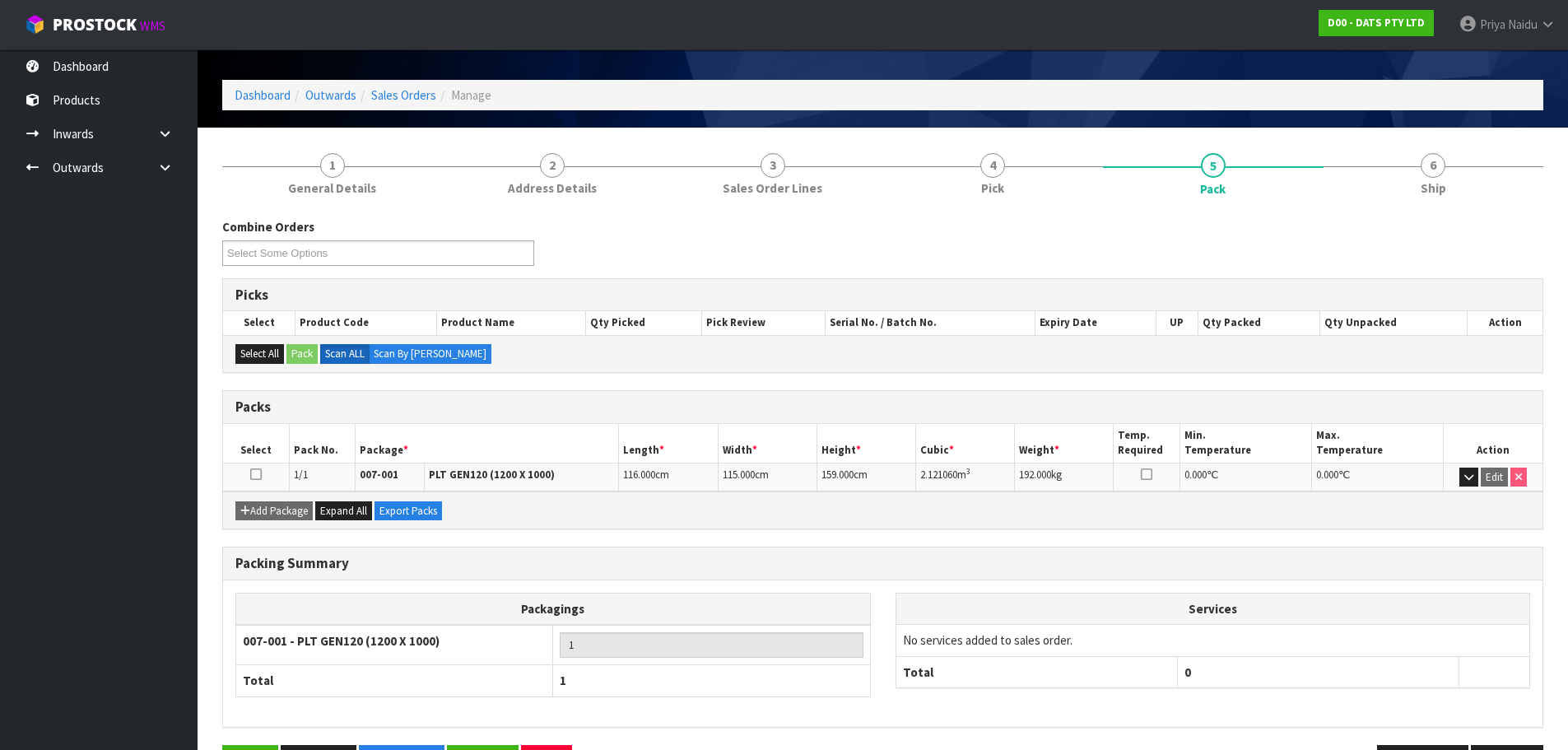
scroll to position [83, 0]
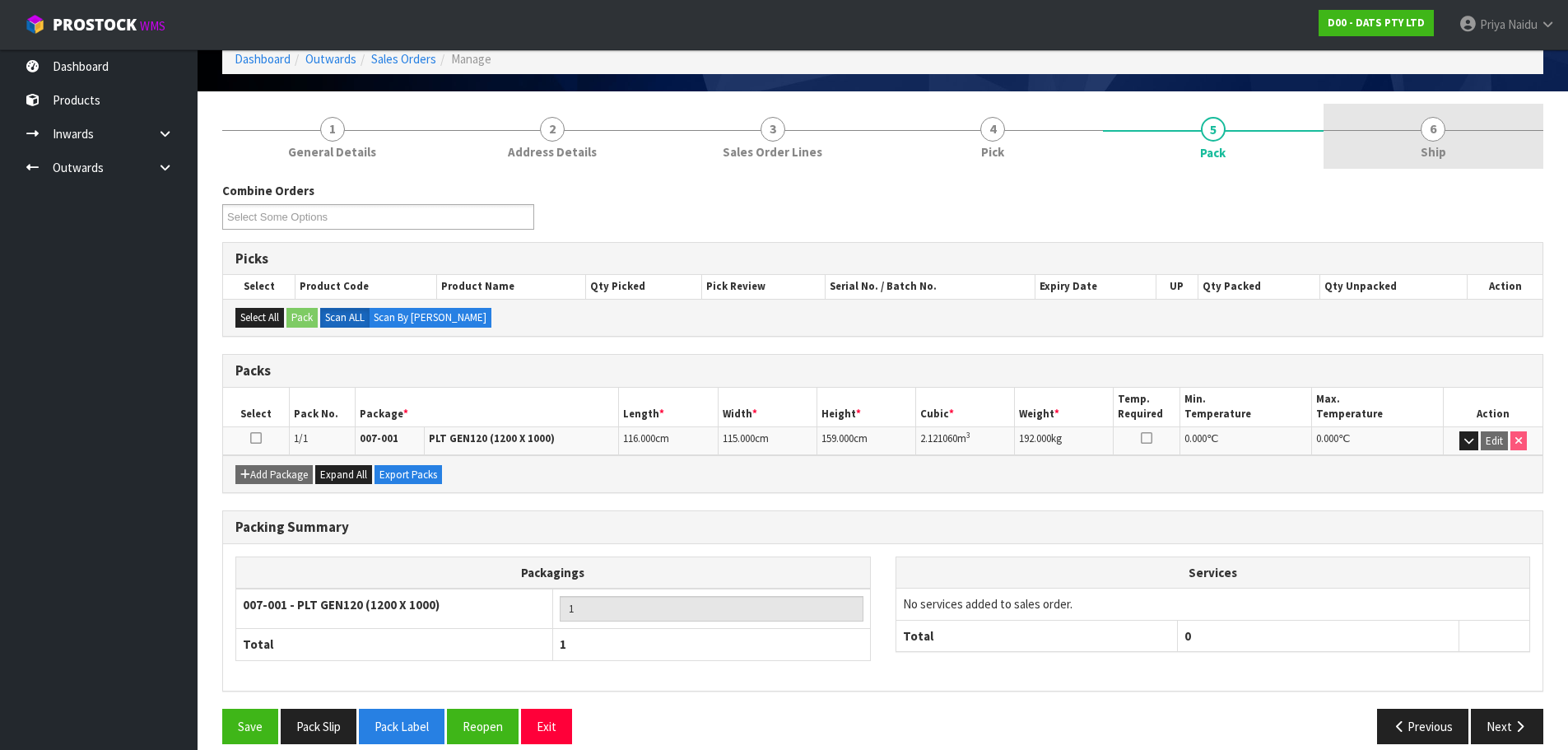
click at [1400, 145] on link "6 Ship" at bounding box center [1433, 136] width 221 height 65
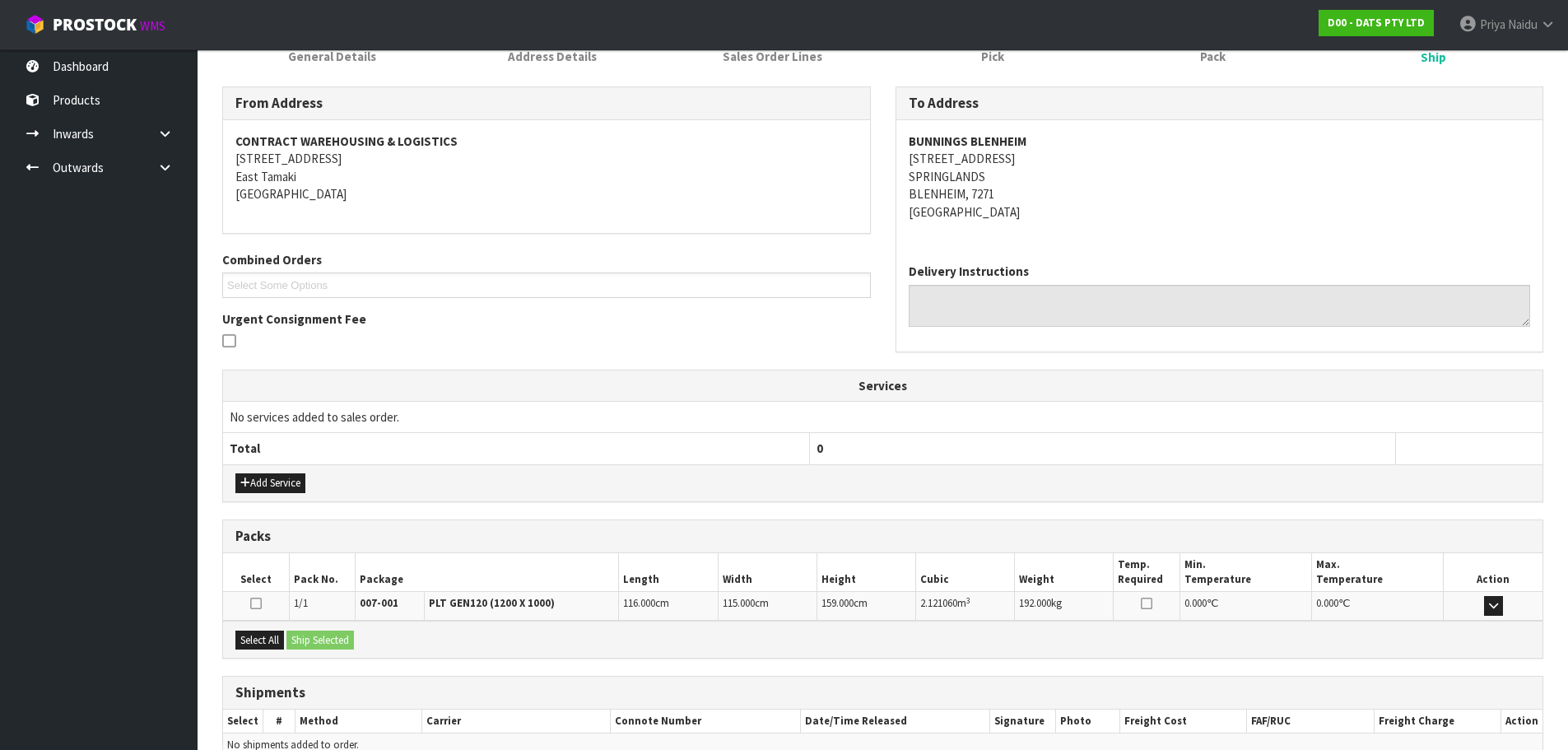
scroll to position [264, 0]
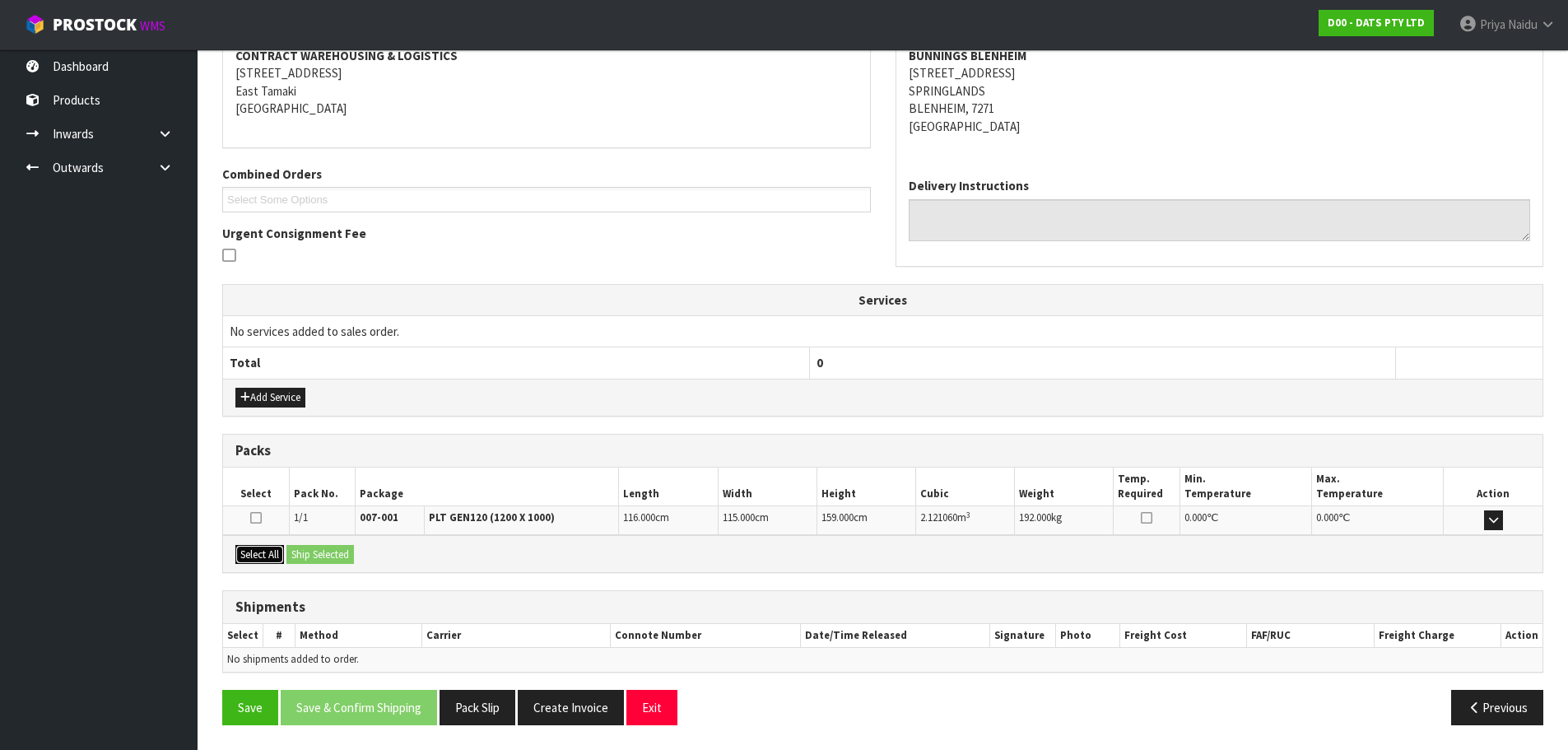
drag, startPoint x: 238, startPoint y: 548, endPoint x: 305, endPoint y: 559, distance: 67.9
click at [238, 549] on button "Select All" at bounding box center [260, 554] width 48 height 19
click at [305, 559] on button "Ship Selected" at bounding box center [319, 554] width 68 height 19
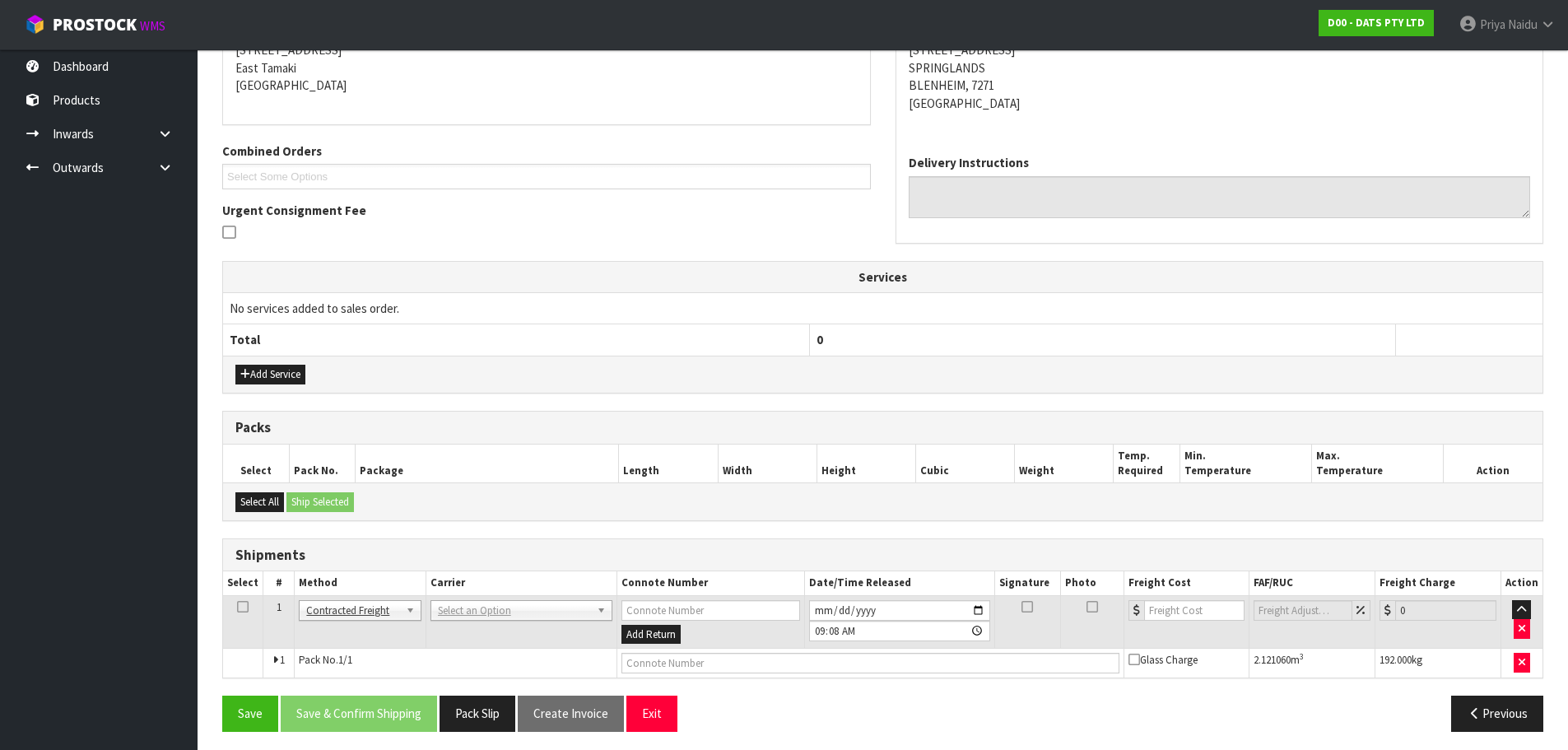
scroll to position [293, 0]
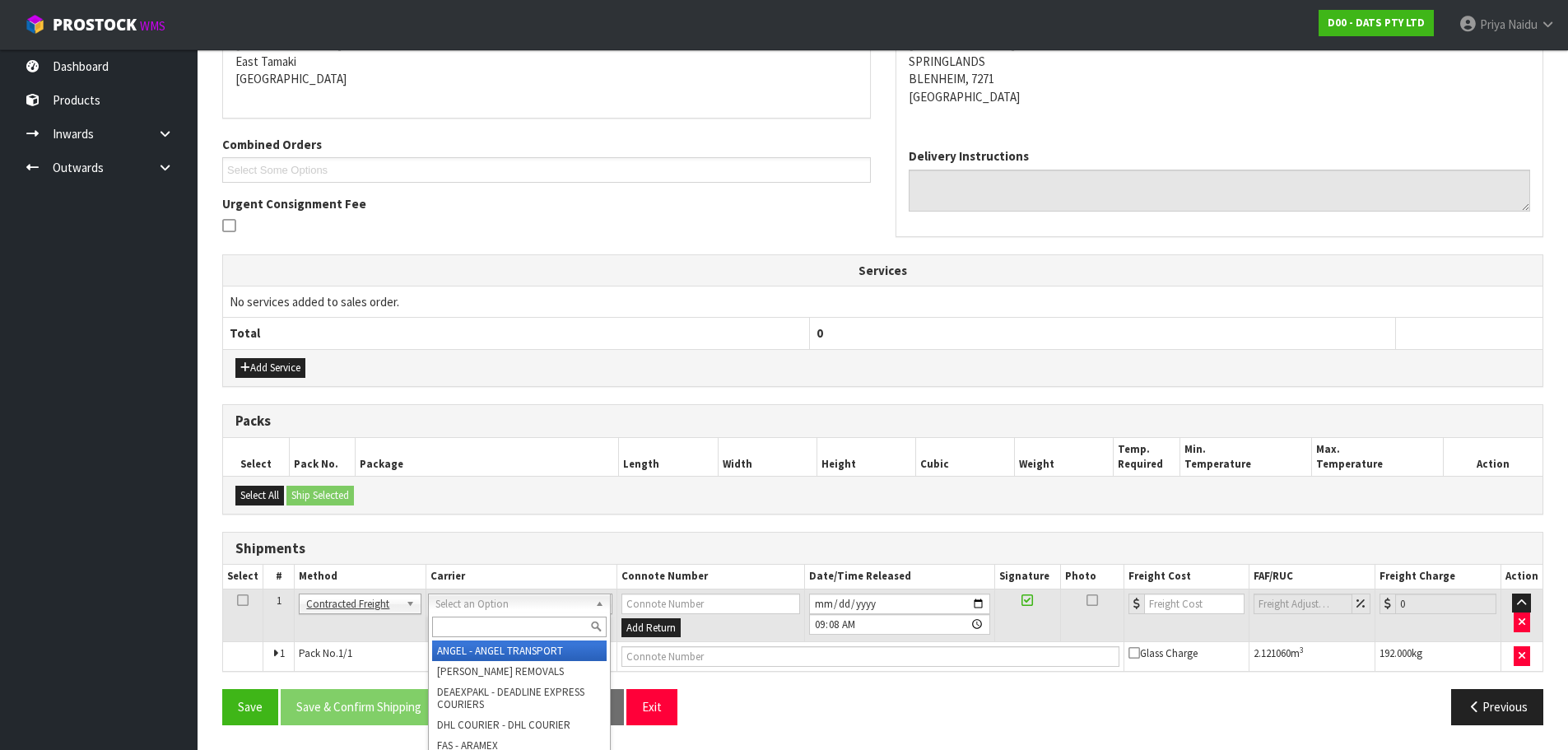
click at [458, 622] on input "text" at bounding box center [519, 627] width 175 height 20
type input "MA"
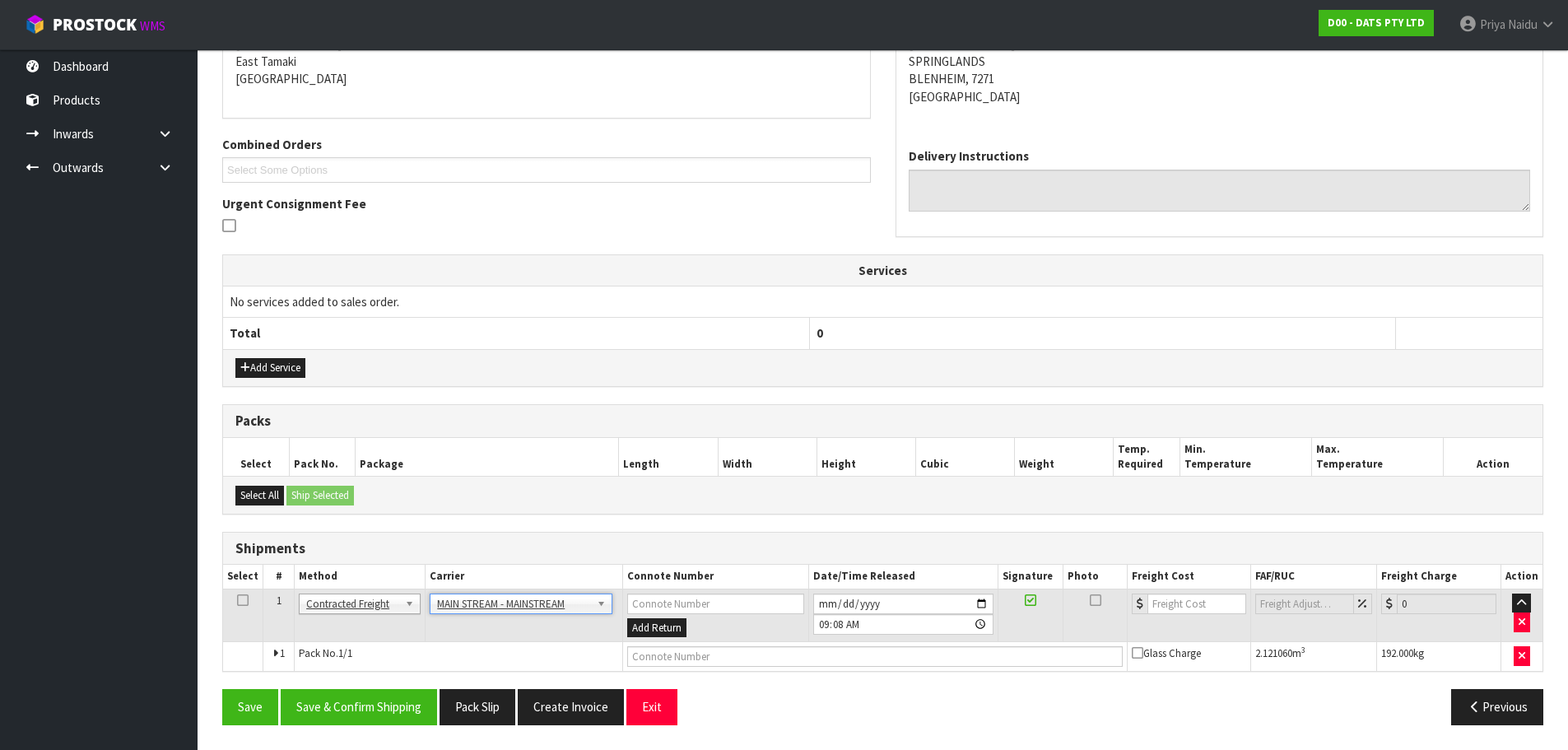
click at [755, 645] on td at bounding box center [875, 656] width 504 height 30
click at [755, 647] on input "text" at bounding box center [875, 656] width 496 height 20
paste input "CWL7720821"
type input "CWL7720821"
click at [1200, 607] on input "number" at bounding box center [1197, 603] width 99 height 20
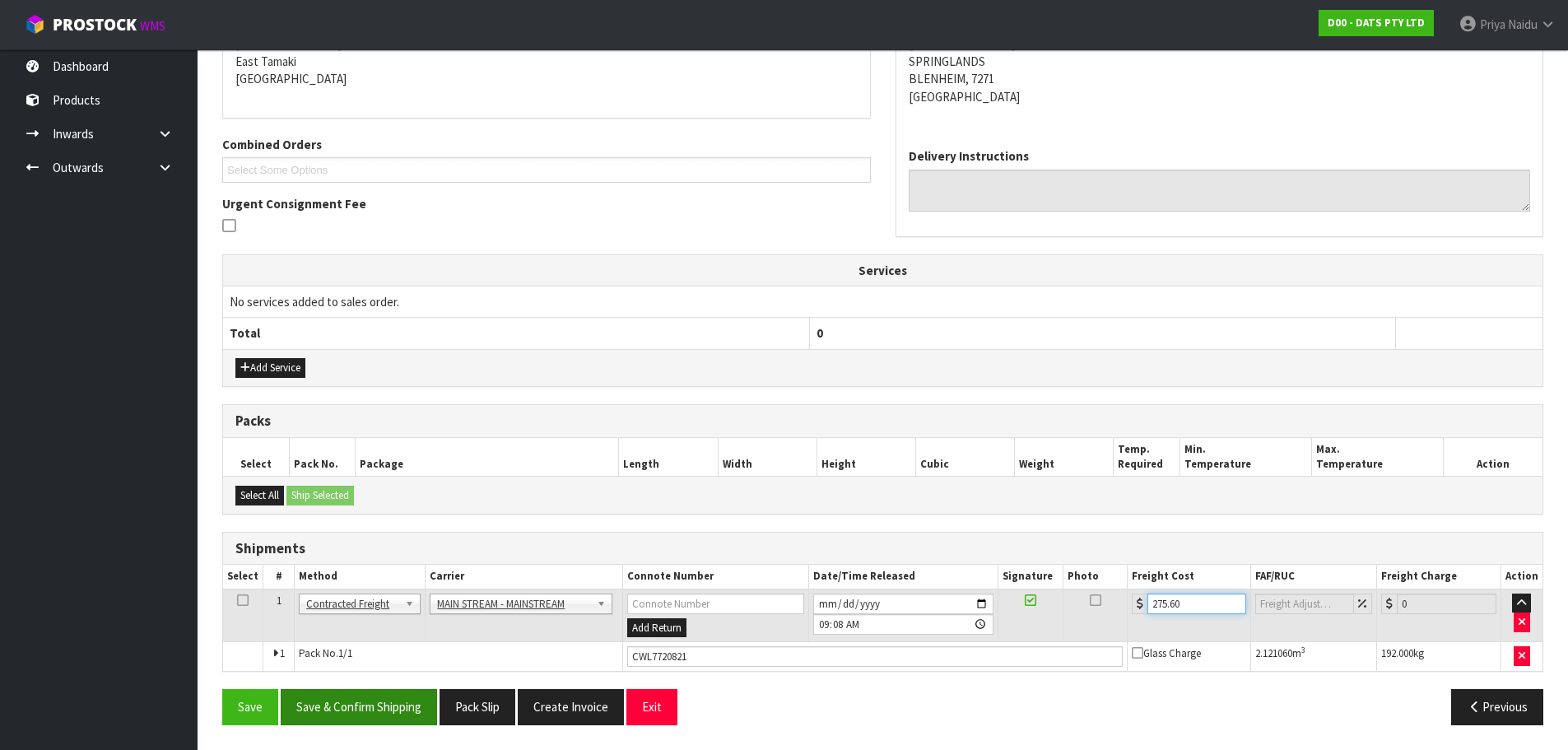
type input "275.60"
click at [372, 709] on button "Save & Confirm Shipping" at bounding box center [358, 706] width 156 height 35
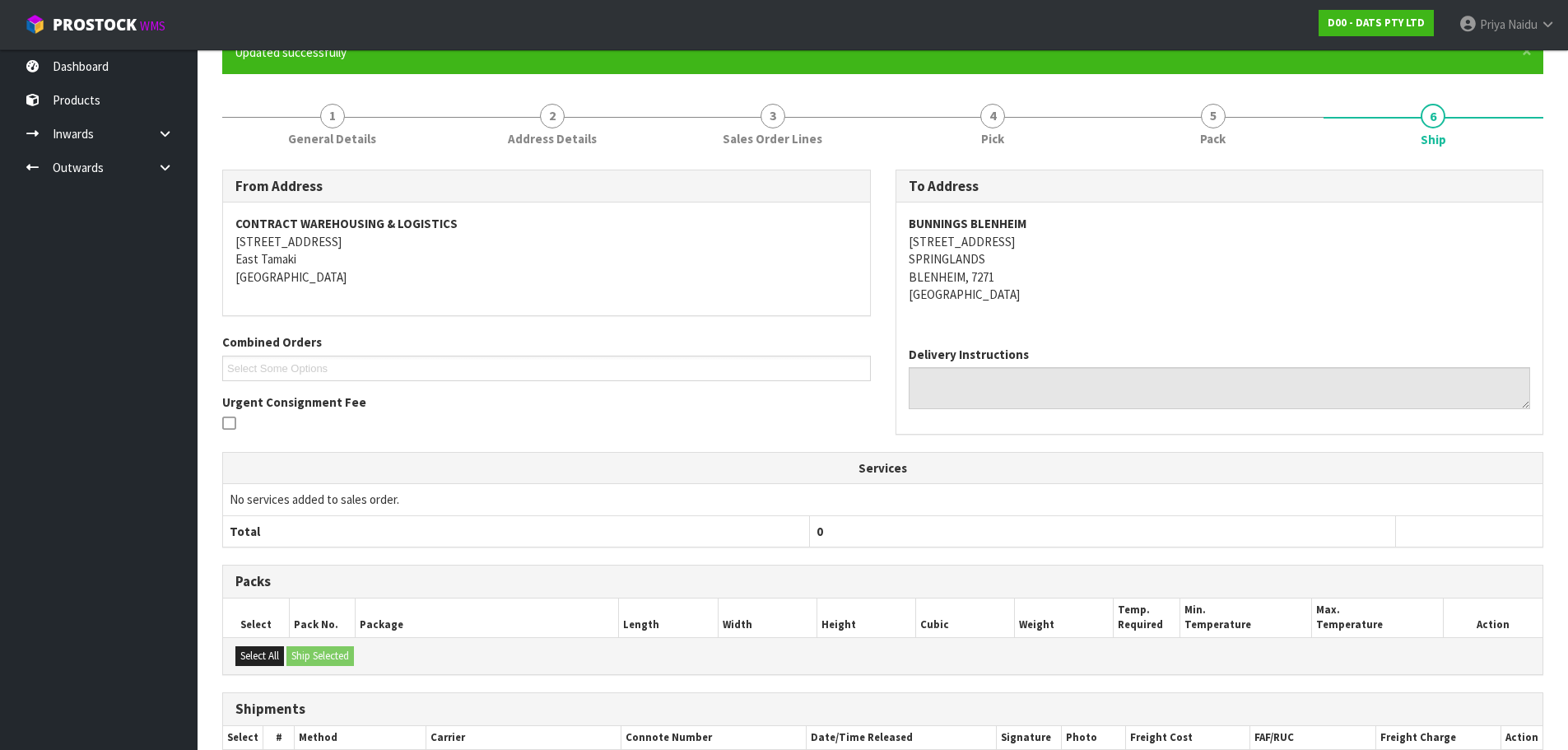
scroll to position [0, 0]
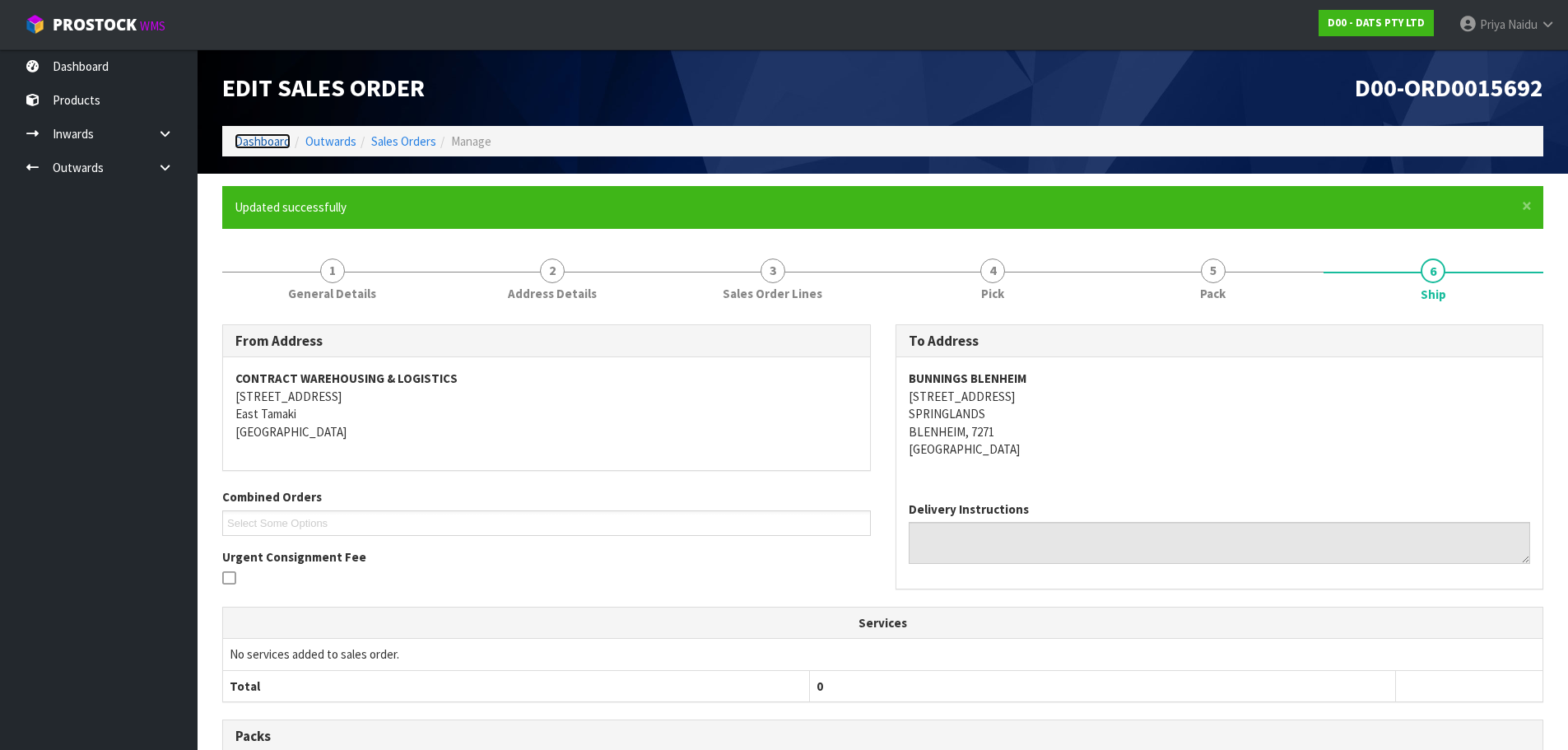
click at [257, 149] on link "Dashboard" at bounding box center [263, 141] width 56 height 16
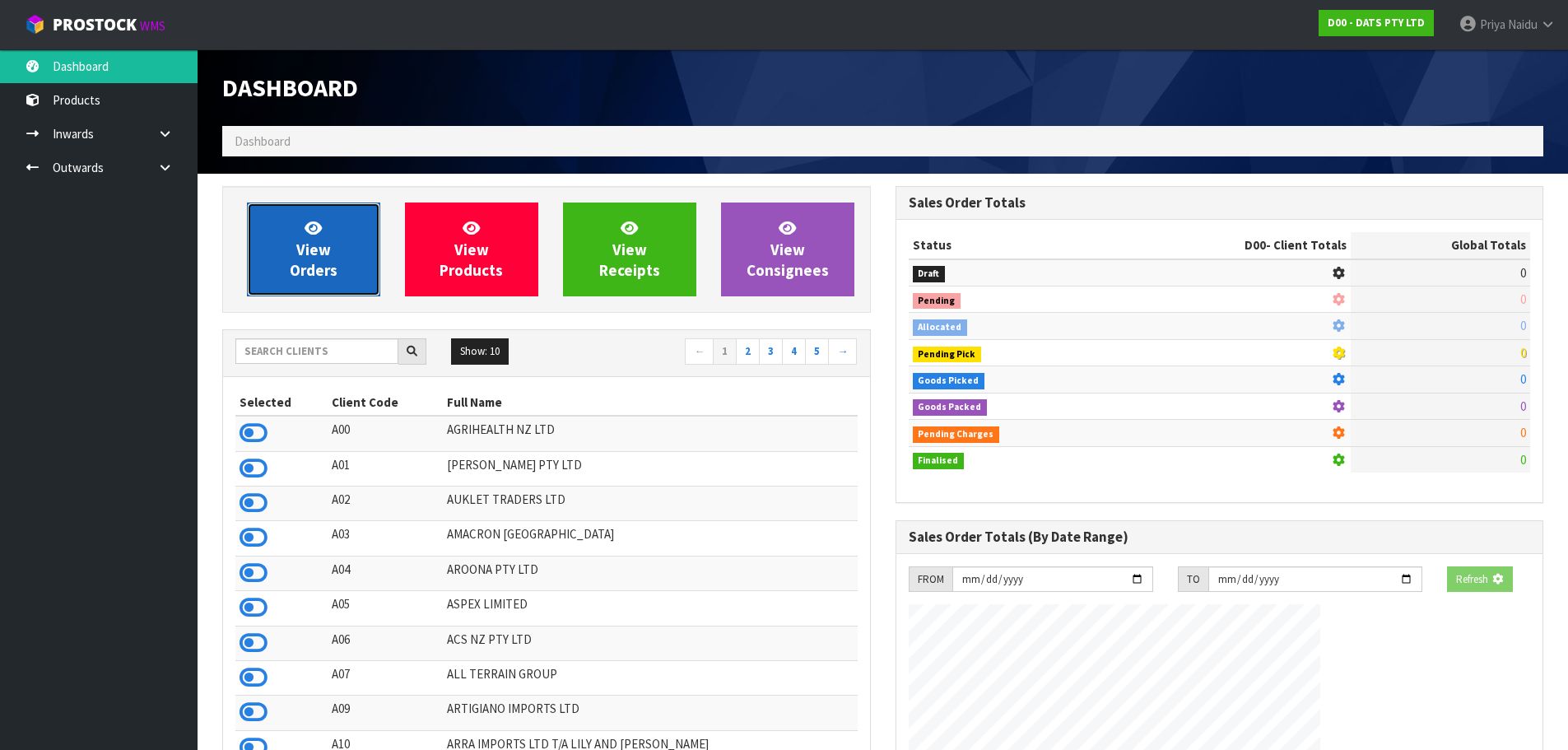
click at [314, 266] on span "View Orders" at bounding box center [313, 249] width 47 height 61
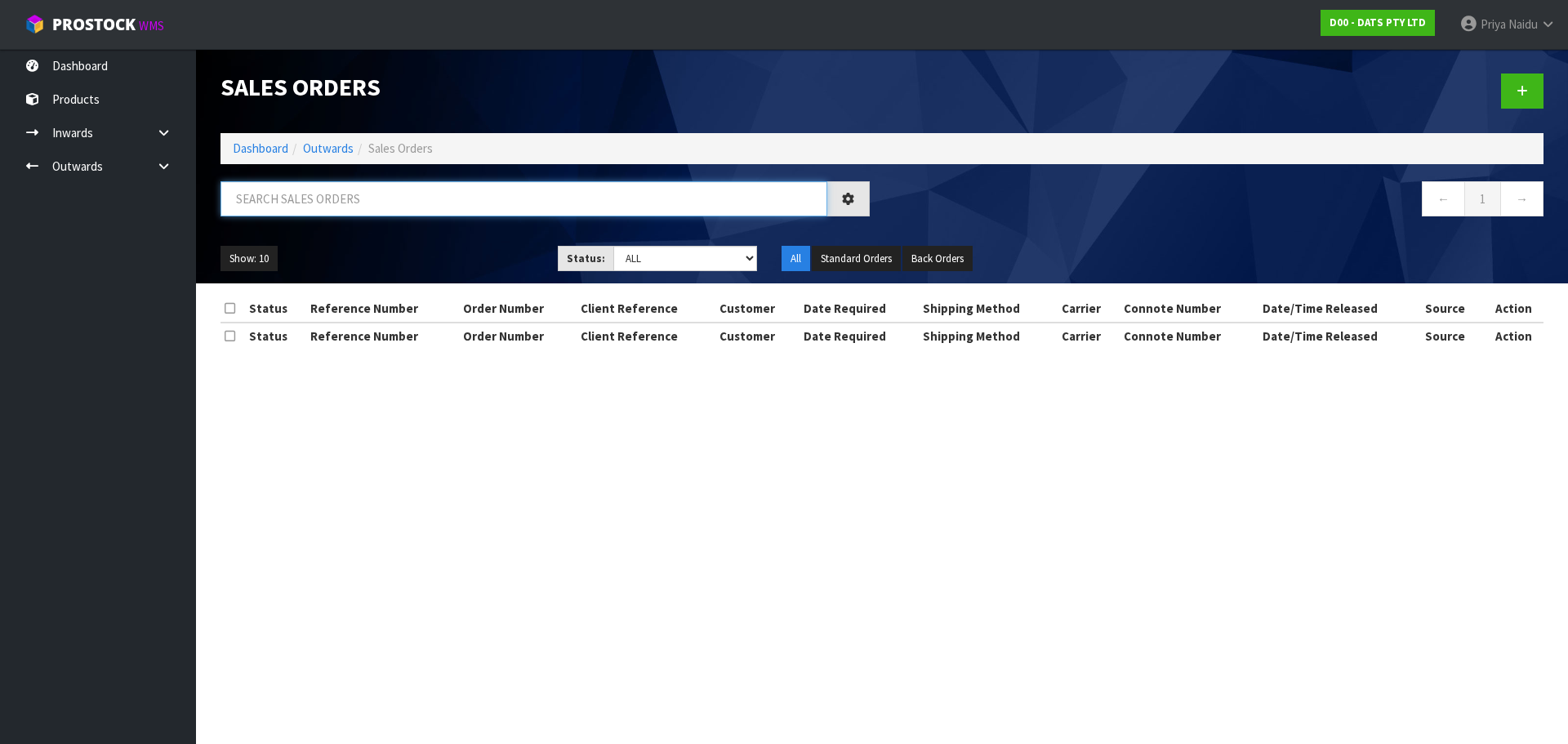
click at [343, 187] on input "text" at bounding box center [523, 199] width 607 height 35
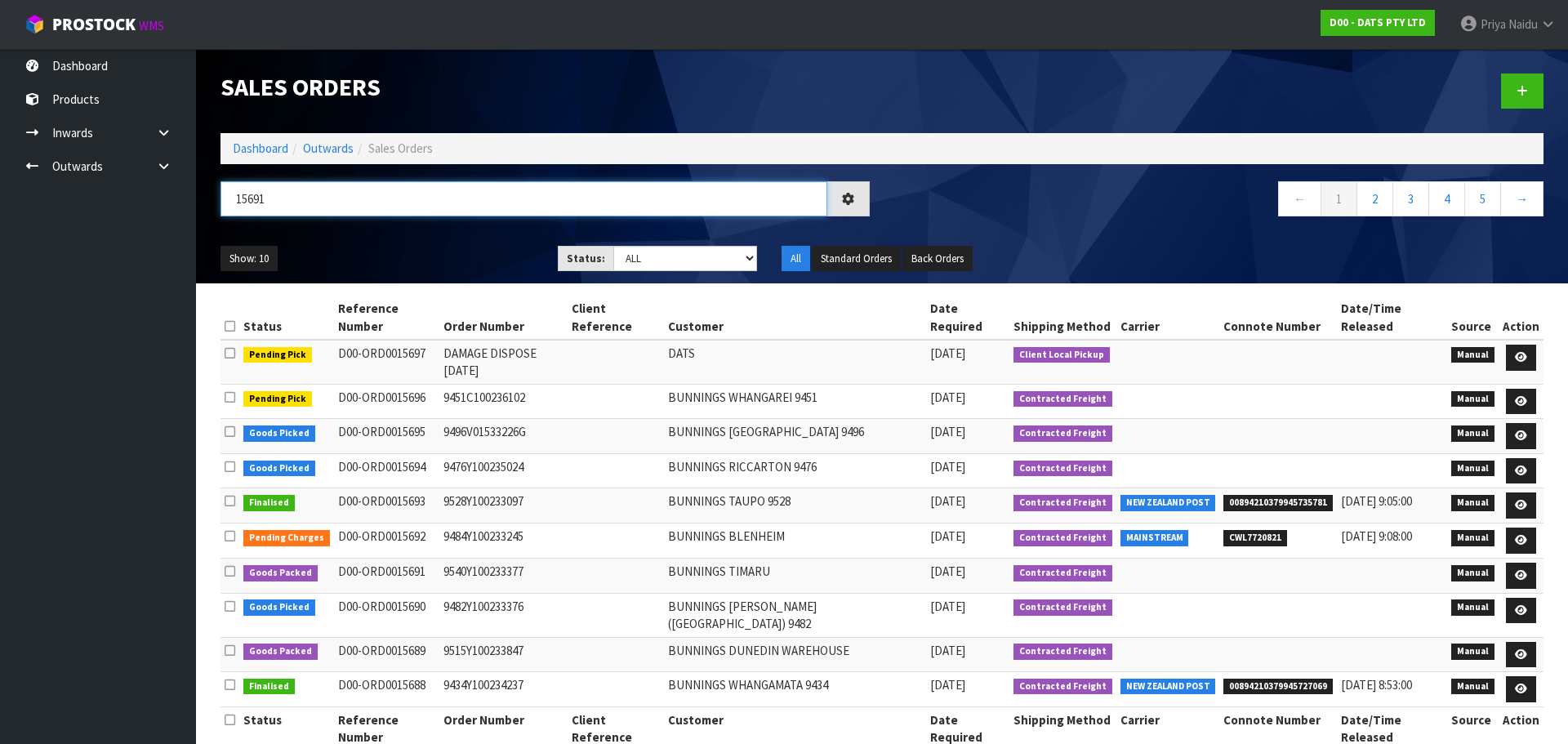
type input "15691"
click at [389, 251] on ul "Show: 10 5 10 25 50" at bounding box center [376, 259] width 312 height 26
click at [643, 250] on select "Draft Pending Allocated Pending Pick Goods Picked Goods Packed Pending Charges …" at bounding box center [685, 258] width 145 height 25
select select "string:5"
click at [614, 246] on select "Draft Pending Allocated Pending Pick Goods Picked Goods Packed Pending Charges …" at bounding box center [685, 258] width 145 height 25
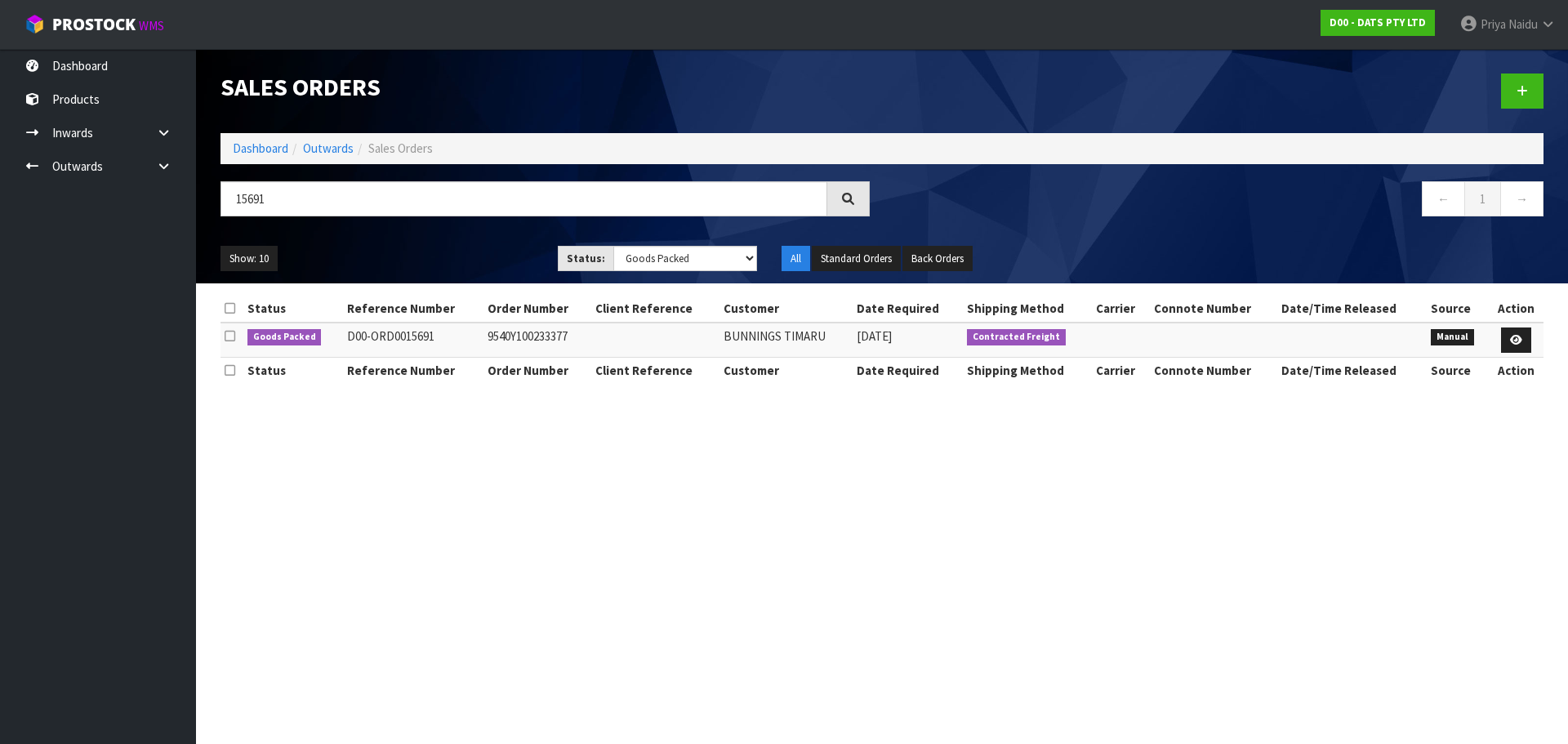
click at [493, 260] on ul "Show: 10 5 10 25 50" at bounding box center [376, 259] width 312 height 26
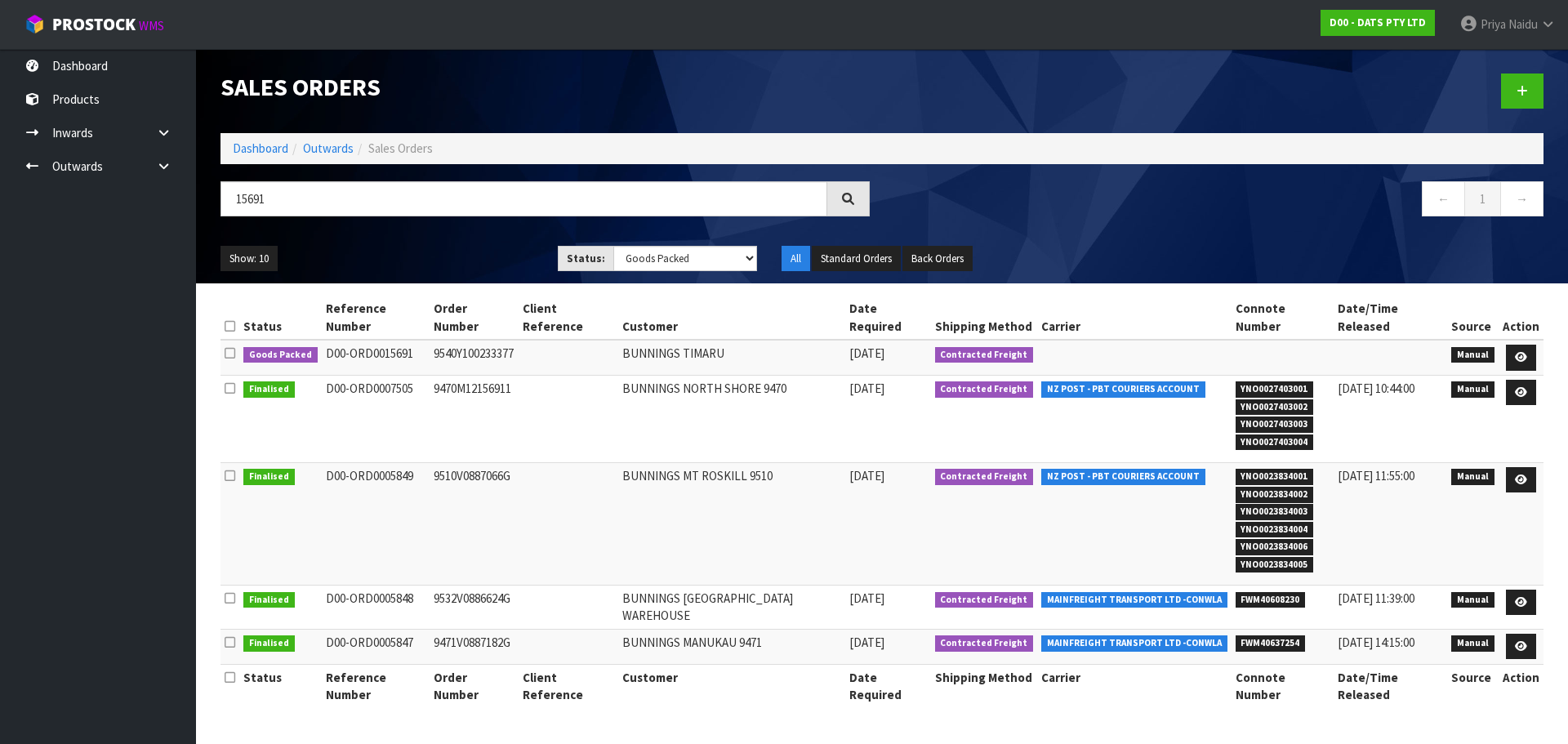
click at [461, 249] on ul "Show: 10 5 10 25 50" at bounding box center [376, 259] width 312 height 26
click at [456, 249] on ul "Show: 10 5 10 25 50" at bounding box center [376, 259] width 312 height 26
click at [441, 260] on ul "Show: 10 5 10 25 50" at bounding box center [376, 259] width 312 height 26
click at [413, 255] on ul "Show: 10 5 10 25 50" at bounding box center [376, 259] width 312 height 26
click at [1521, 354] on icon at bounding box center [1520, 357] width 12 height 11
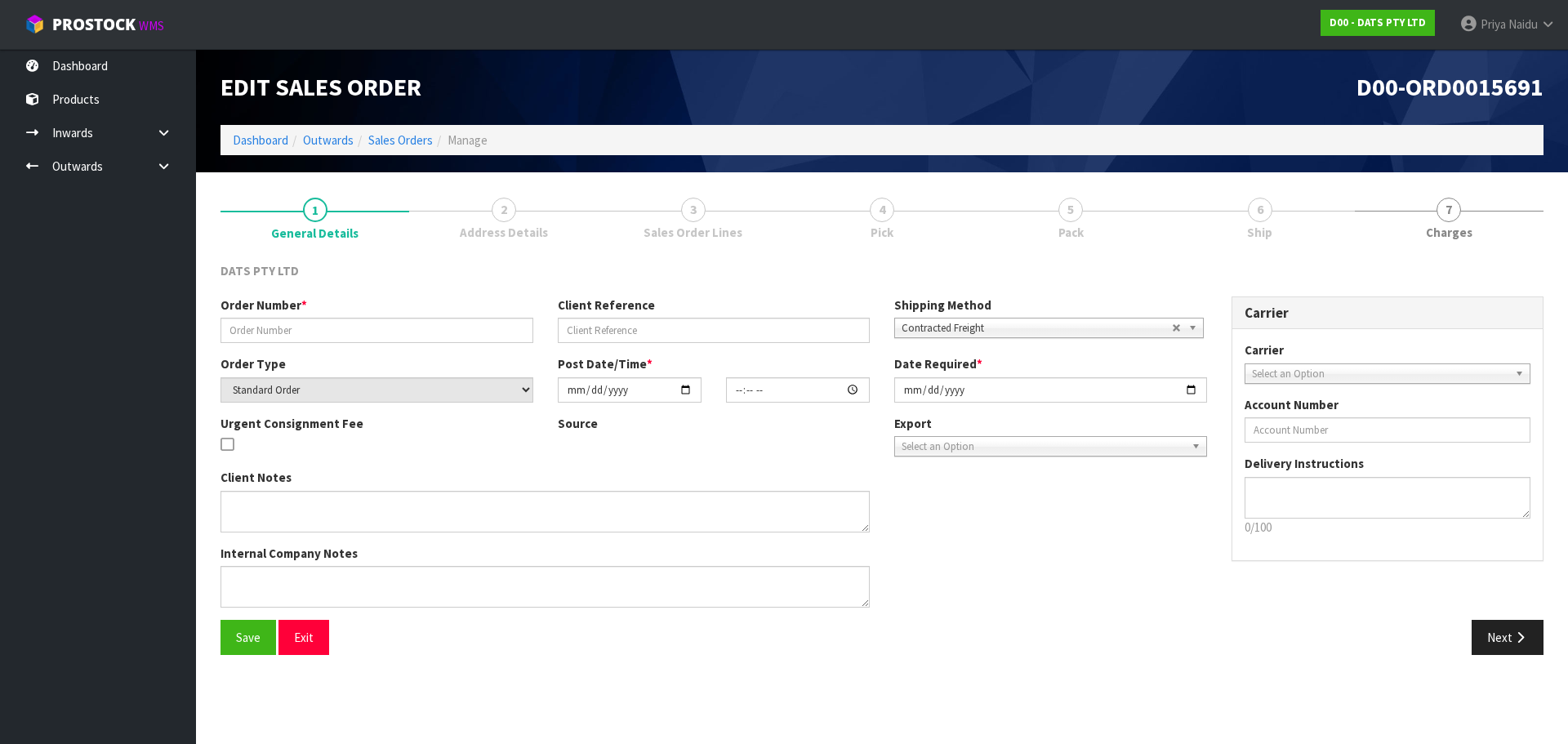
type input "9540Y100233377"
select select "number:0"
type input "[DATE]"
type input "09:04:00.000"
type input "[DATE]"
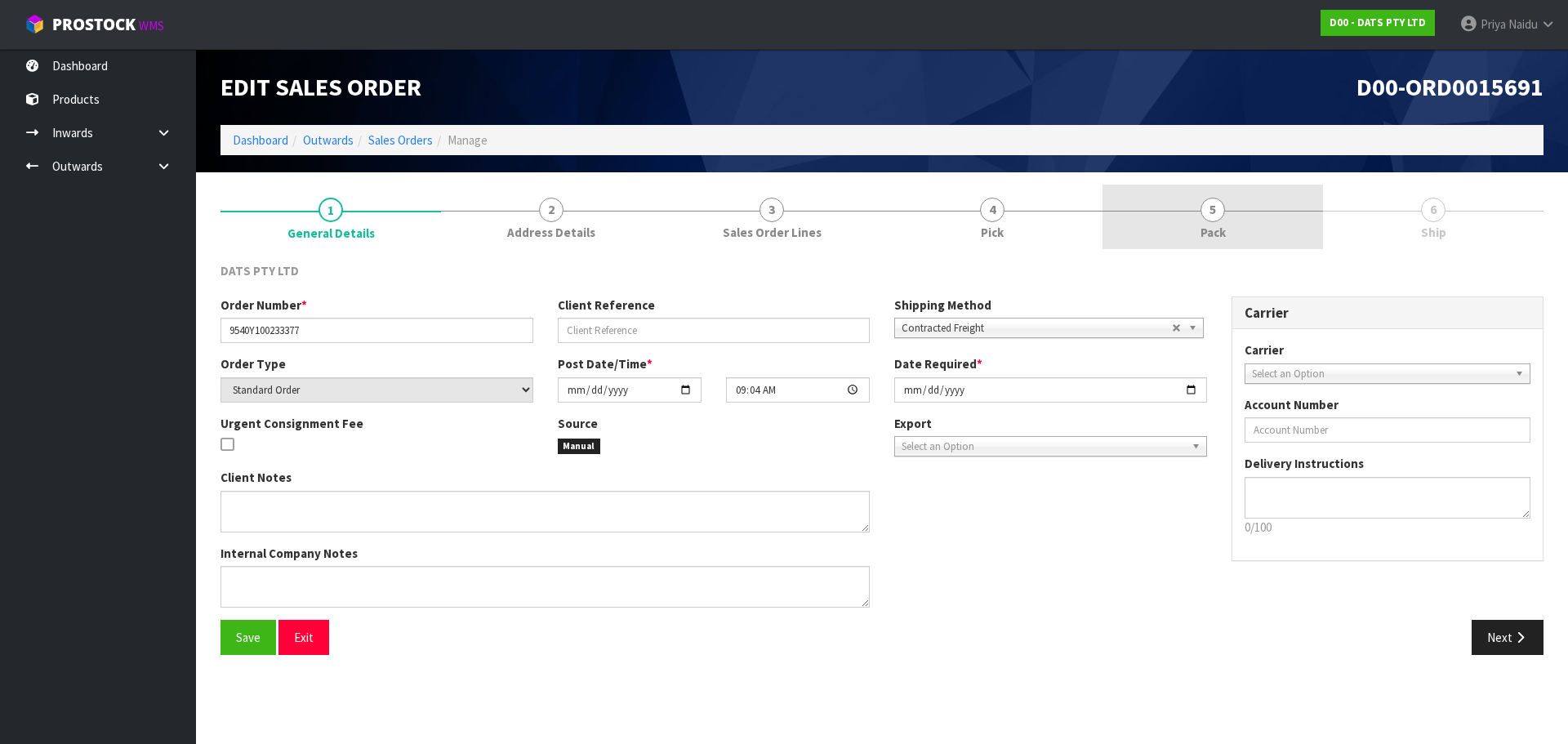
click at [1164, 212] on link "5 Pack" at bounding box center [1212, 216] width 220 height 64
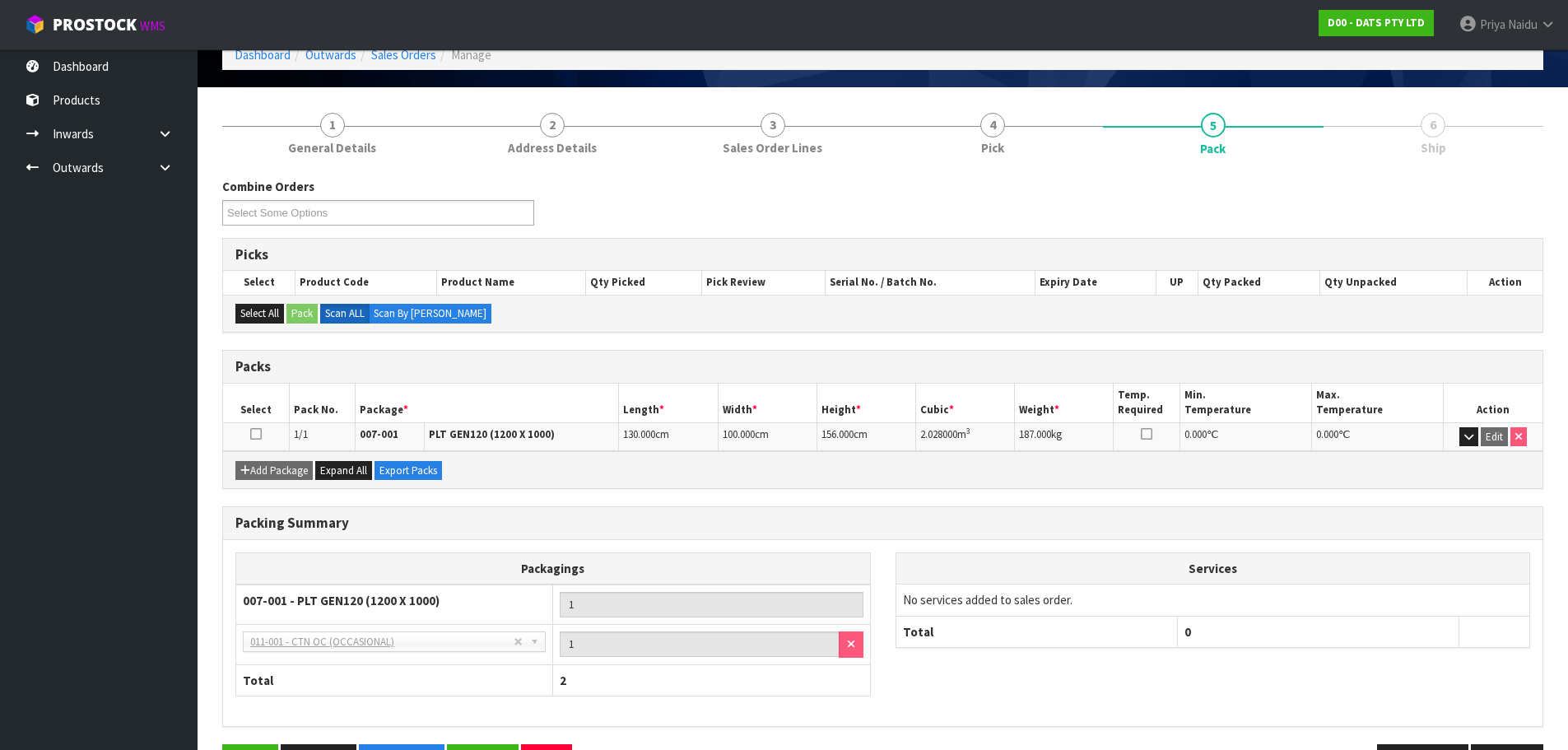
scroll to position [141, 0]
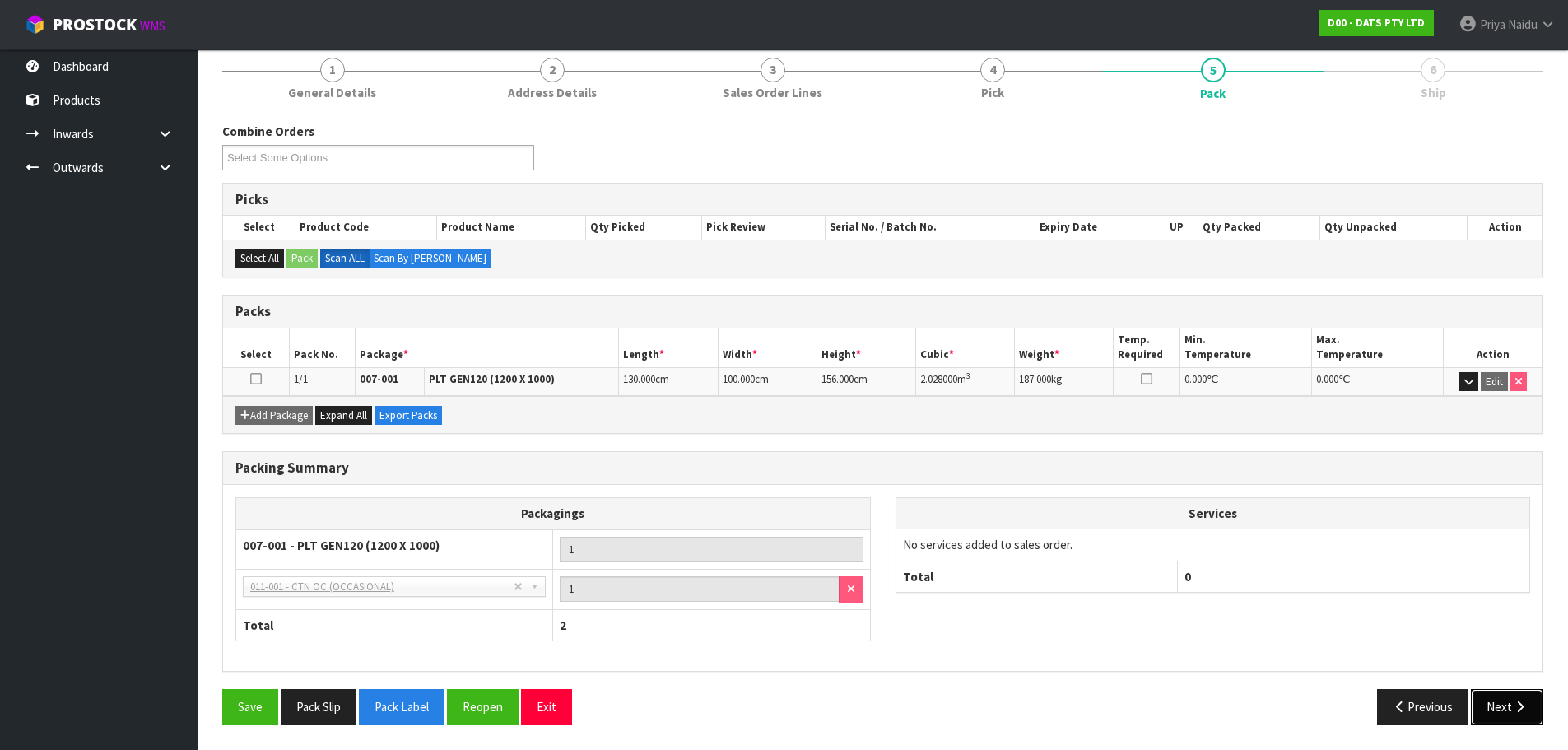
click at [1503, 719] on button "Next" at bounding box center [1507, 706] width 72 height 35
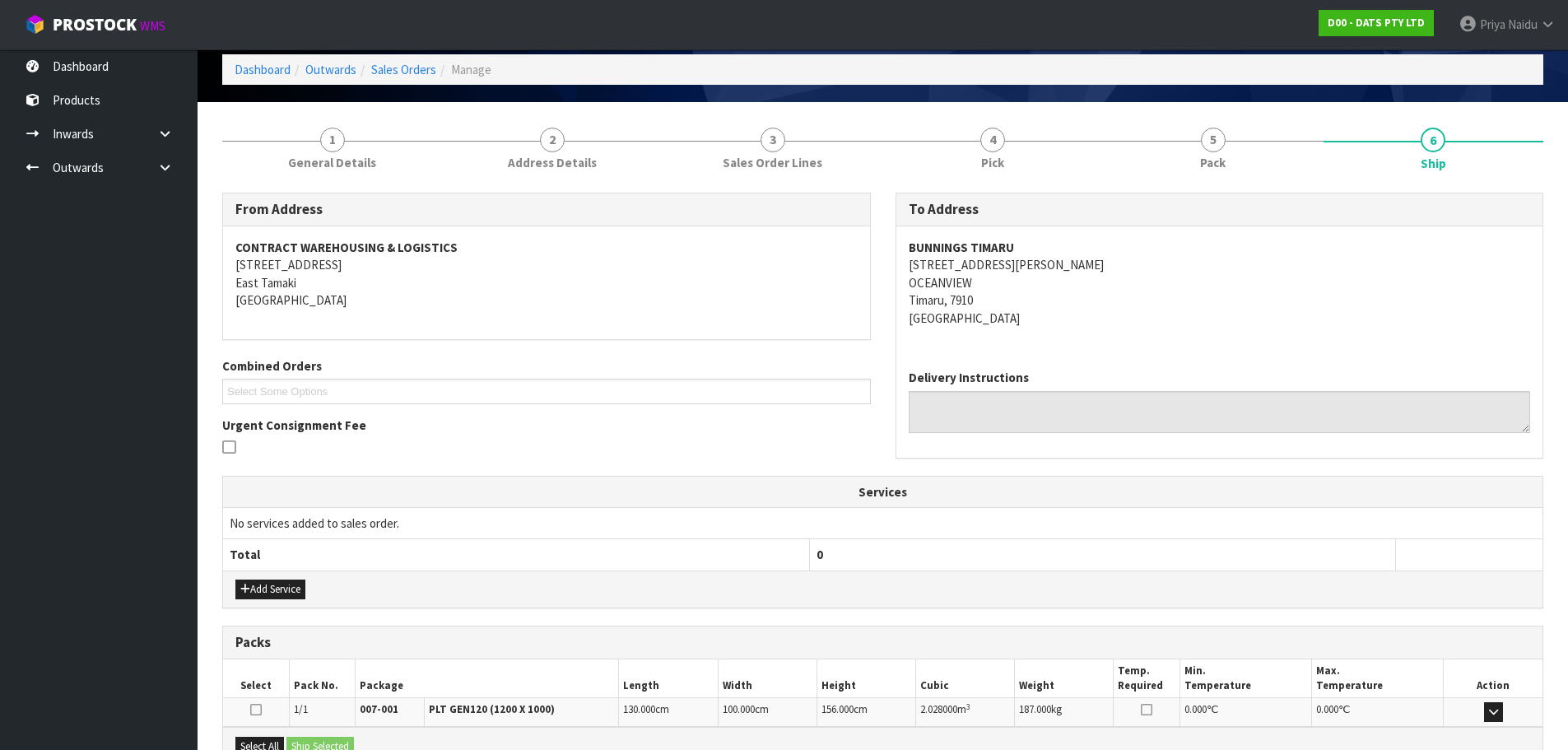
scroll to position [0, 0]
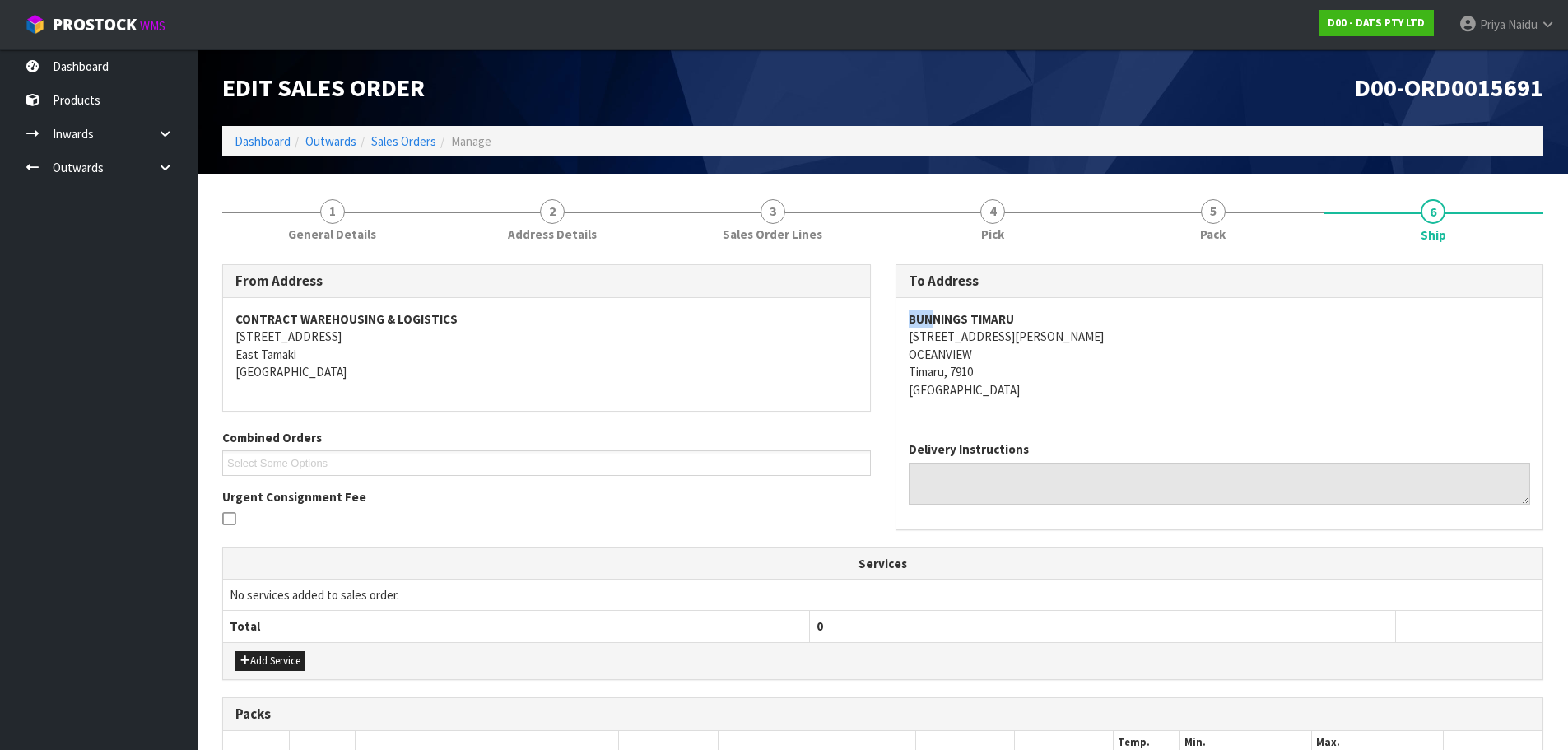
drag, startPoint x: 895, startPoint y: 315, endPoint x: 928, endPoint y: 320, distance: 33.4
click at [928, 320] on div "BUNNINGS TIMARU [STREET_ADDRESS][PERSON_NAME]" at bounding box center [1219, 363] width 647 height 130
copy address "[STREET_ADDRESS][PERSON_NAME]"
drag, startPoint x: 902, startPoint y: 333, endPoint x: 1020, endPoint y: 370, distance: 123.7
click at [1020, 370] on div "BUNNINGS TIMARU [STREET_ADDRESS][PERSON_NAME]" at bounding box center [1219, 363] width 647 height 130
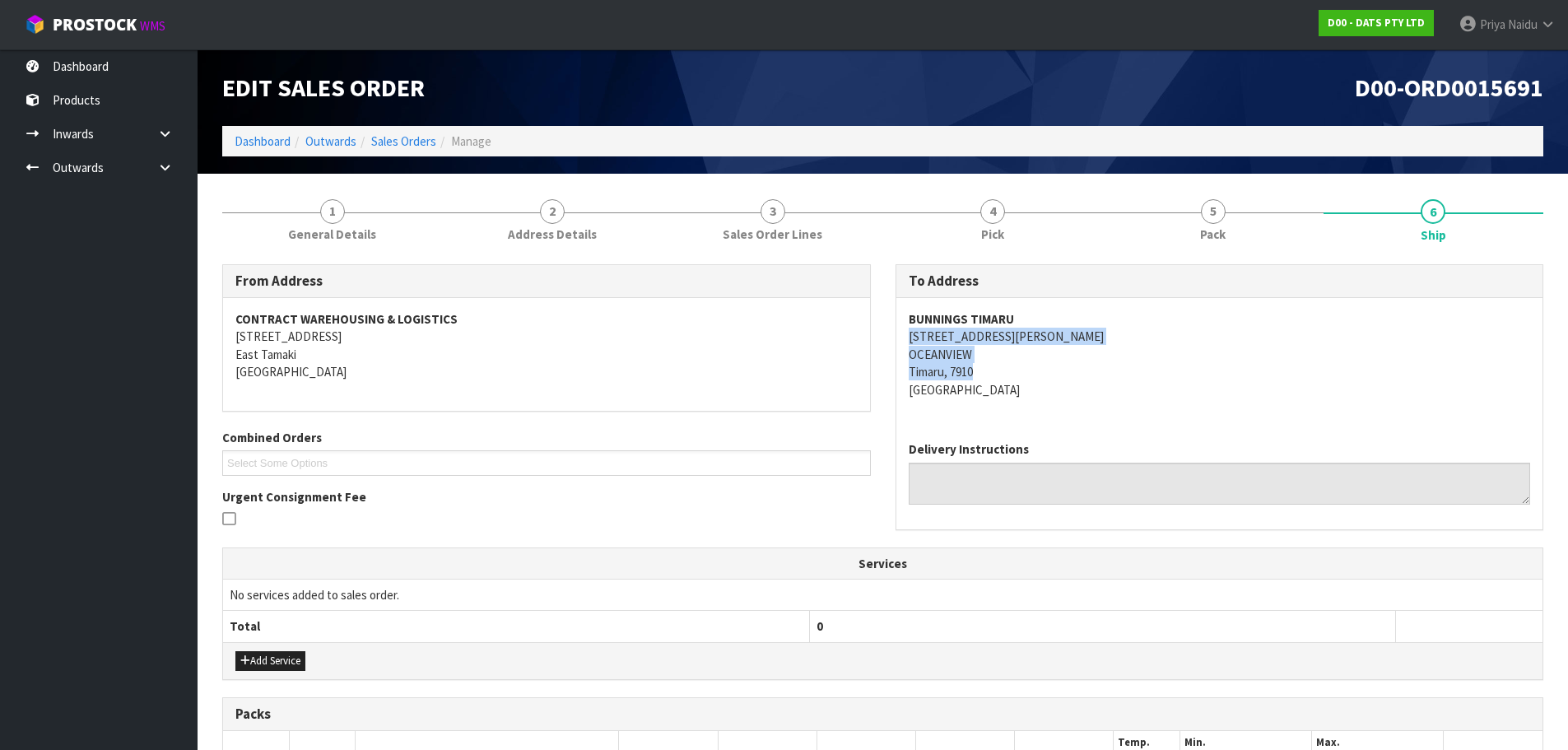
drag, startPoint x: 1124, startPoint y: 352, endPoint x: 1002, endPoint y: 343, distance: 122.3
click at [1124, 352] on address "BUNNINGS TIMARU [STREET_ADDRESS][PERSON_NAME]" at bounding box center [1220, 354] width 622 height 88
copy strong "BUNNINGS TIMARU"
drag, startPoint x: 902, startPoint y: 316, endPoint x: 629, endPoint y: 311, distance: 273.0
click at [1024, 314] on div "BUNNINGS TIMARU [STREET_ADDRESS][PERSON_NAME]" at bounding box center [1219, 363] width 647 height 130
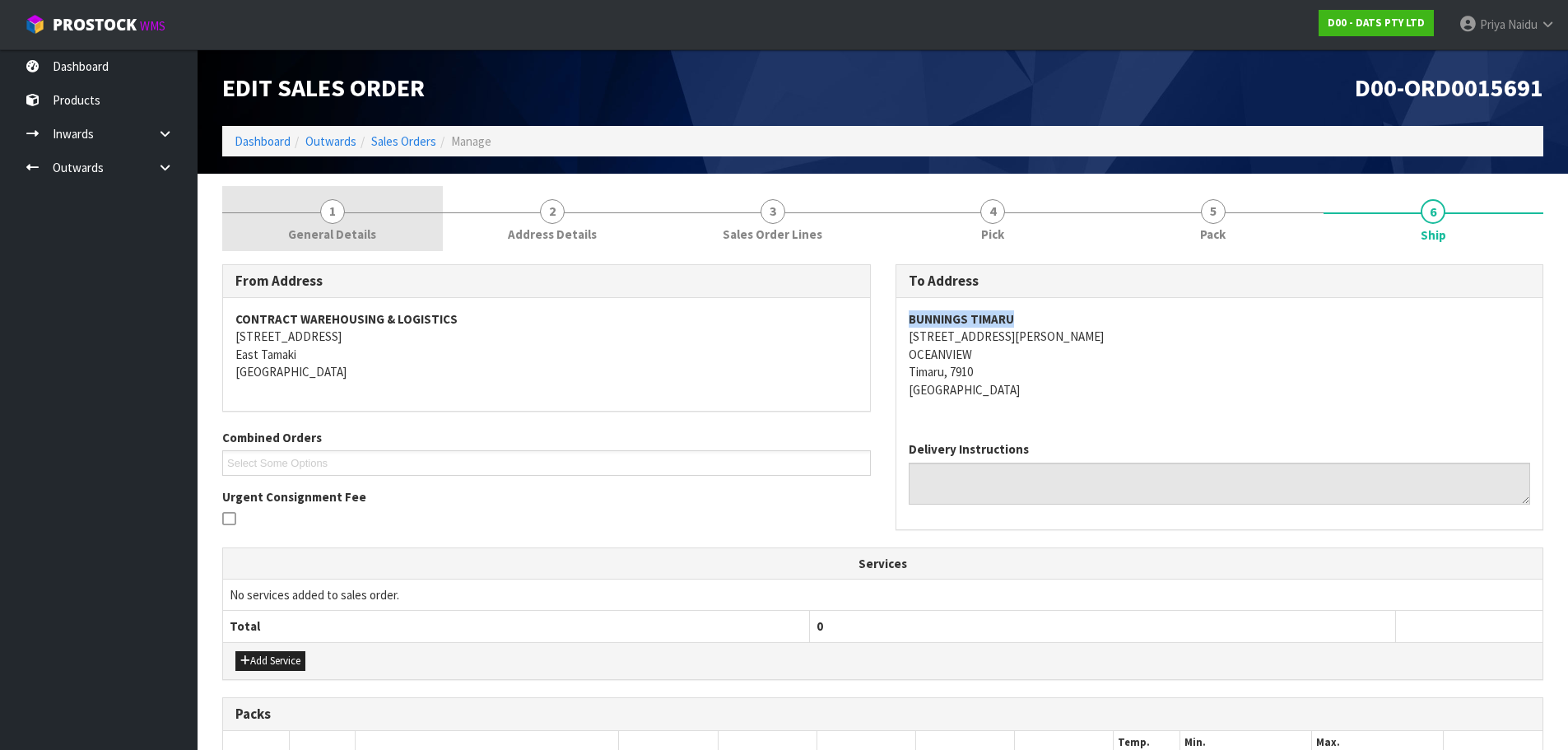
click at [332, 213] on span "1" at bounding box center [332, 212] width 25 height 25
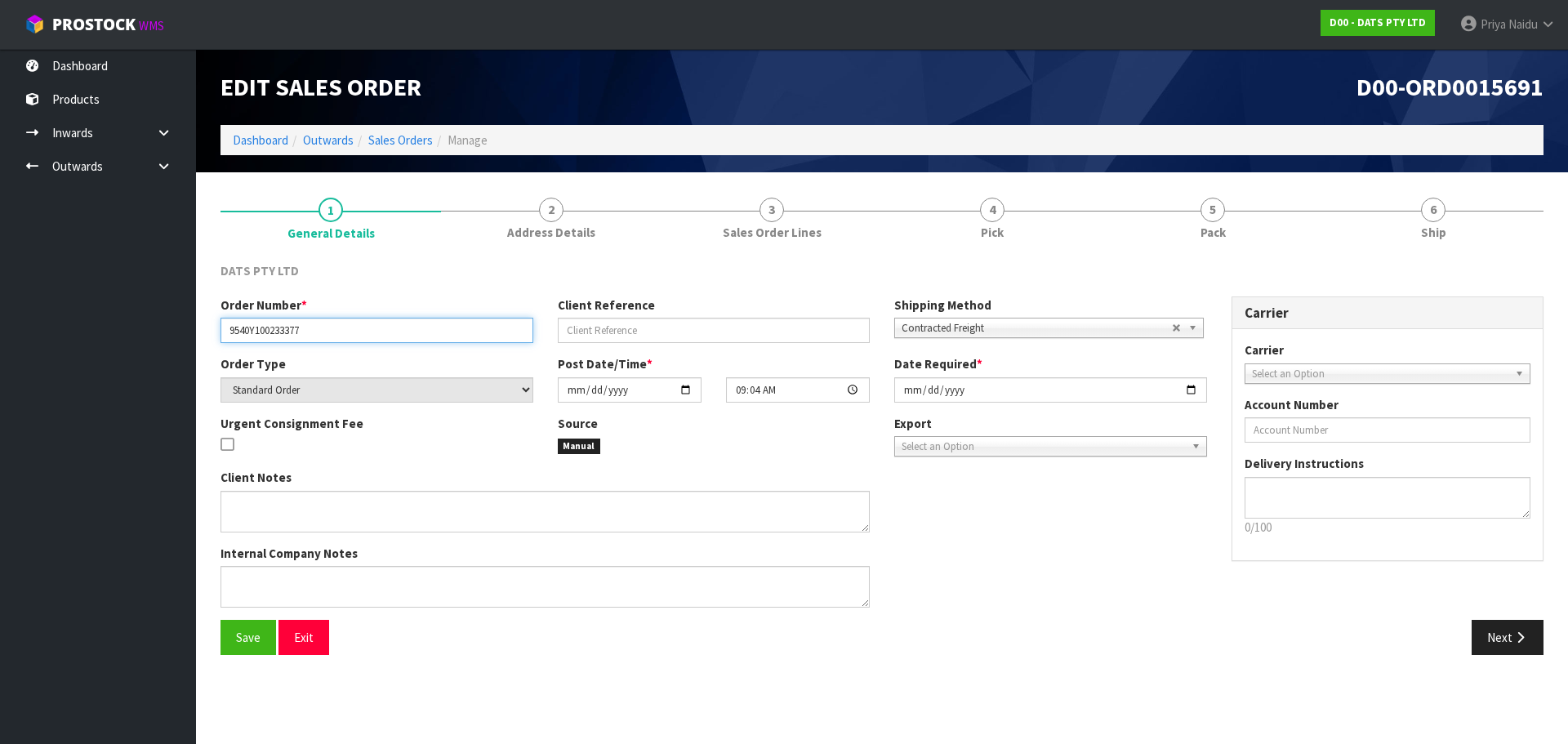
drag, startPoint x: 228, startPoint y: 332, endPoint x: 310, endPoint y: 333, distance: 82.0
click at [310, 333] on input "9540Y100233377" at bounding box center [376, 330] width 312 height 25
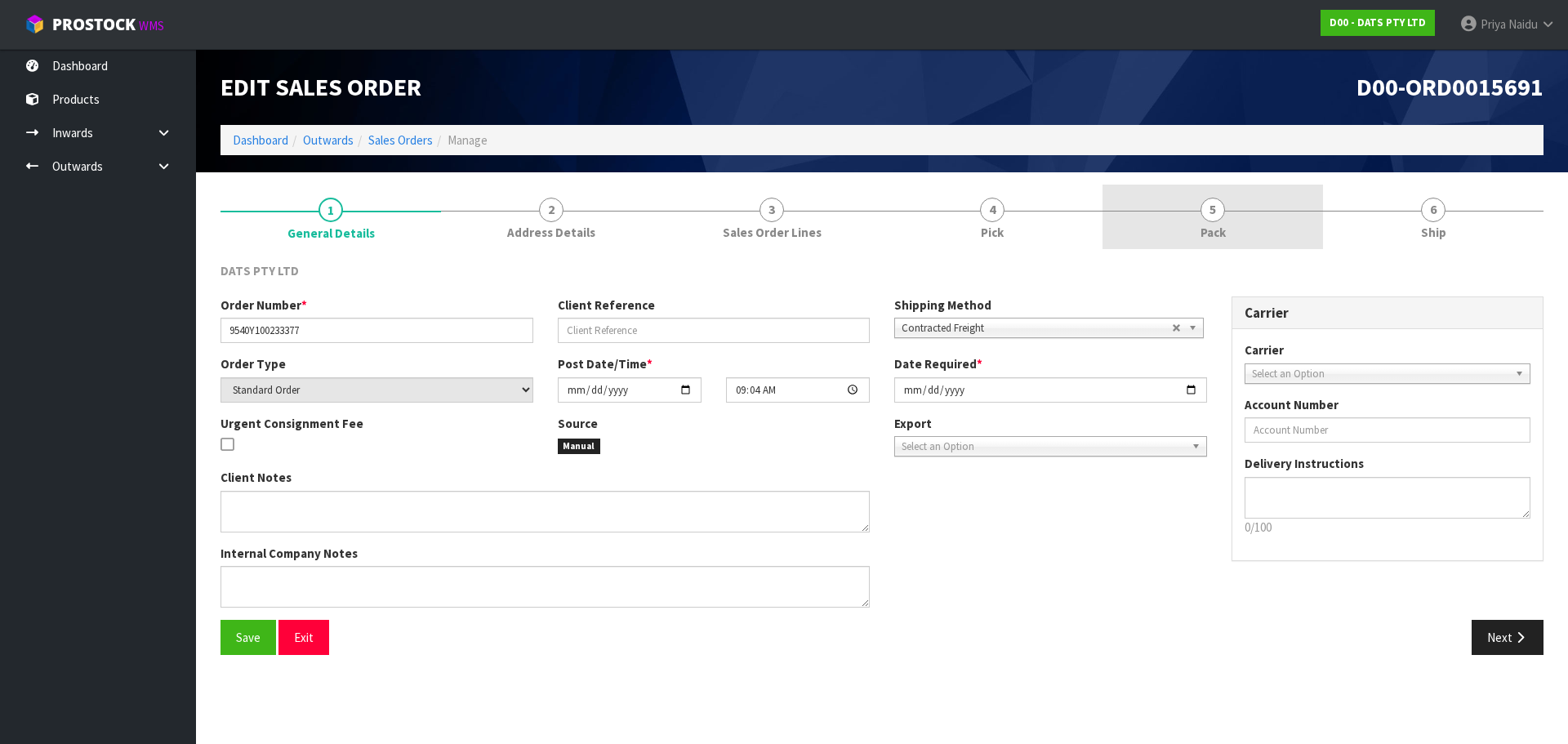
drag, startPoint x: 1196, startPoint y: 208, endPoint x: 1047, endPoint y: 232, distance: 150.9
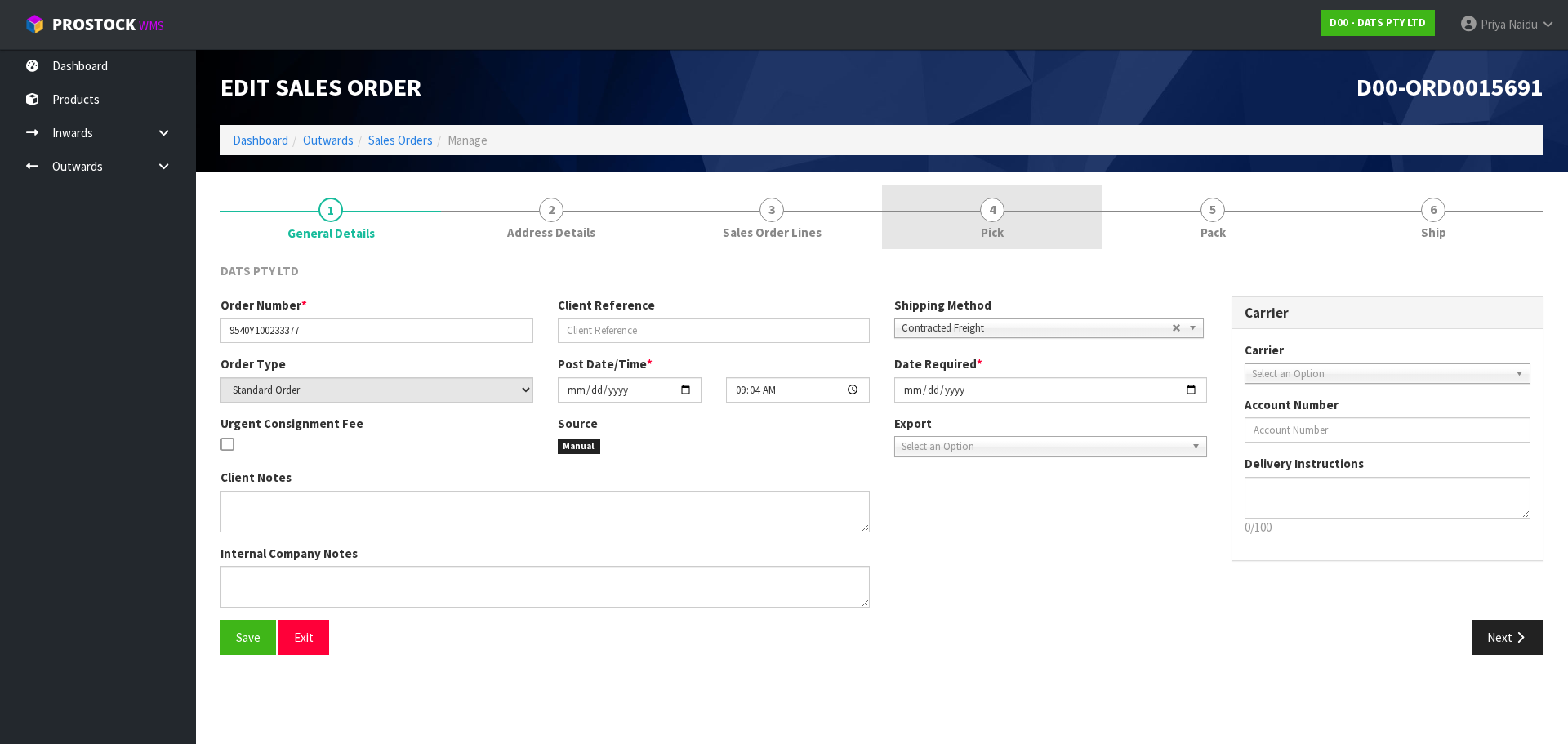
click at [1196, 208] on link "5 Pack" at bounding box center [1212, 216] width 220 height 64
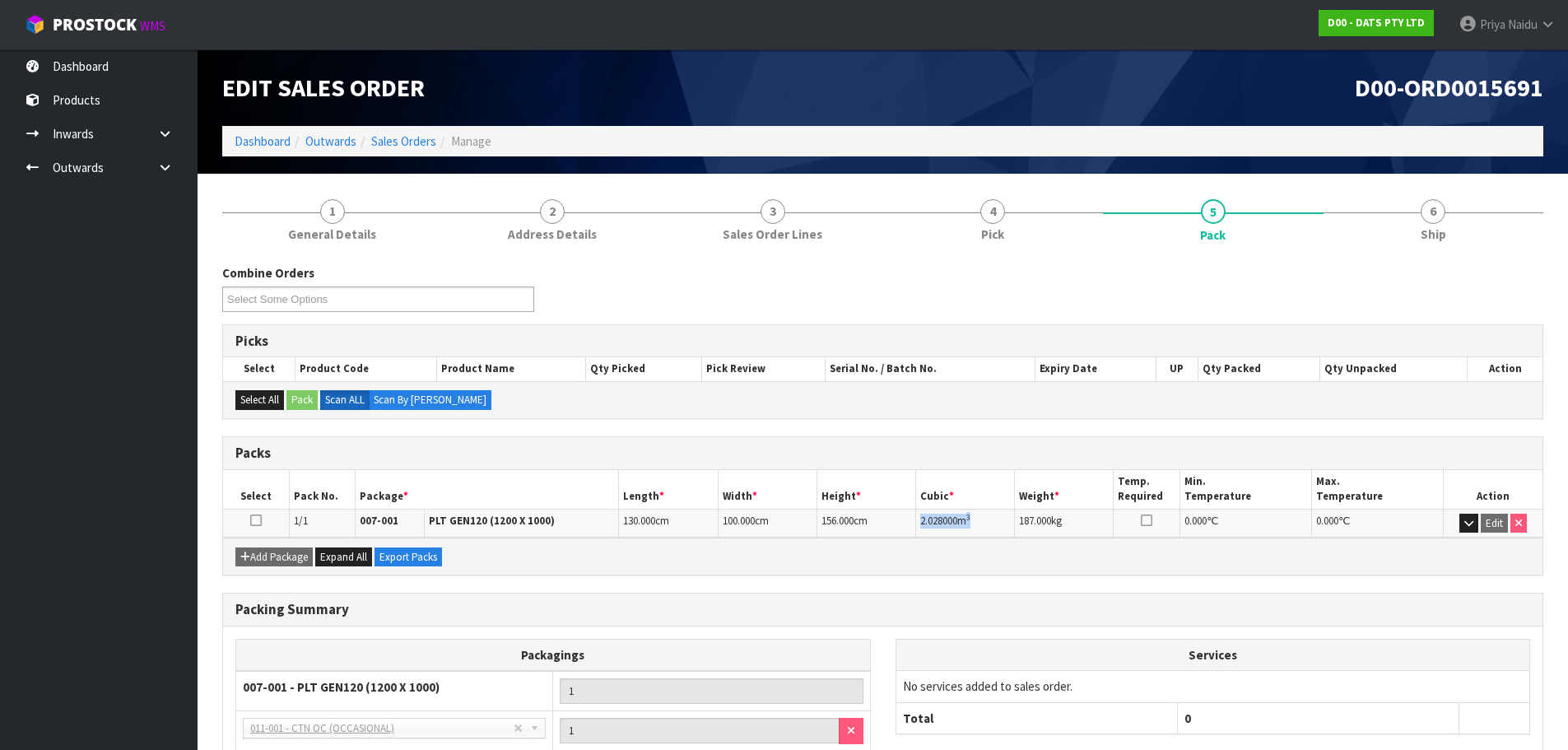
copy td "2.028000 m 3"
drag, startPoint x: 918, startPoint y: 520, endPoint x: 989, endPoint y: 517, distance: 71.1
click at [989, 517] on td "2.028000 m 3" at bounding box center [965, 523] width 98 height 29
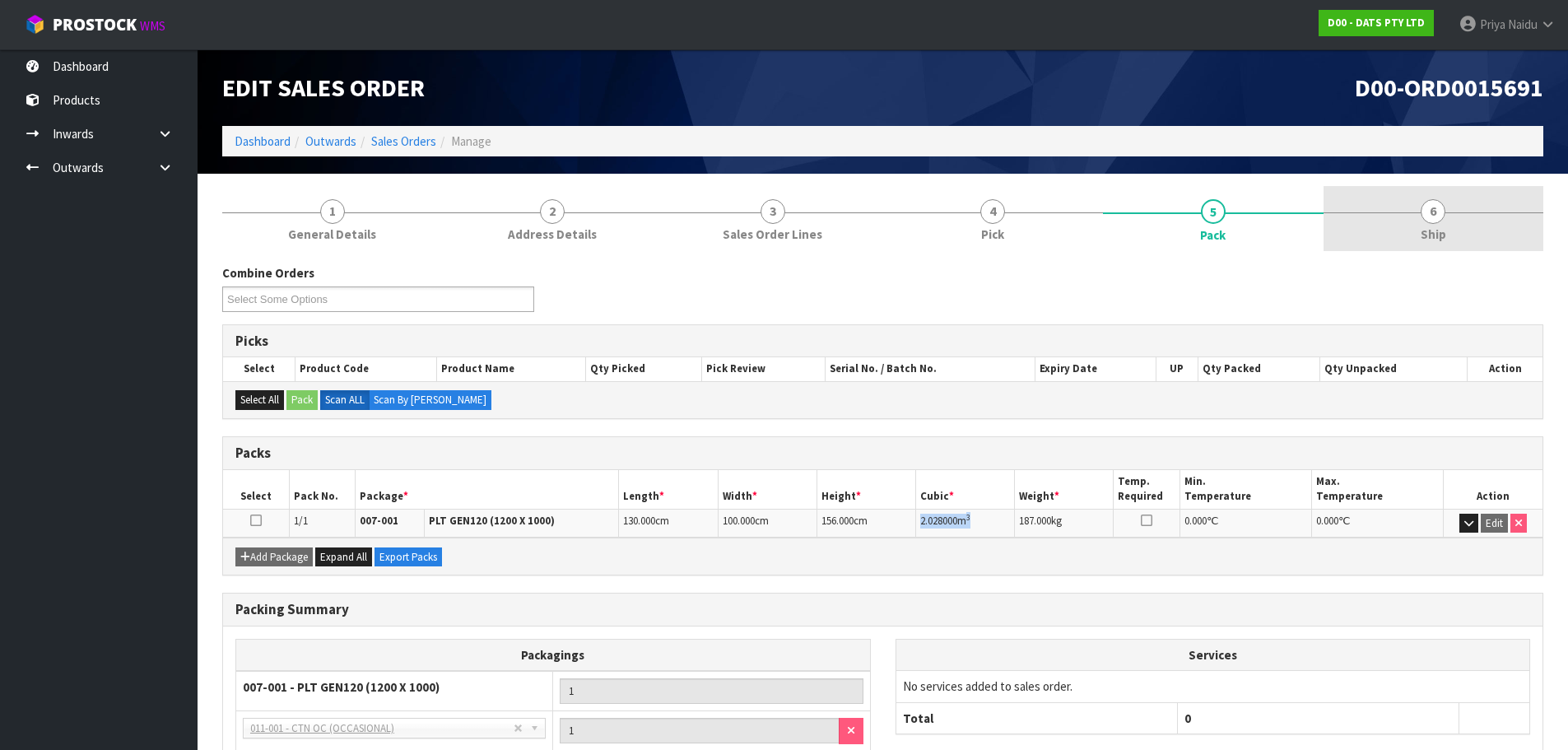
click at [1446, 242] on link "6 Ship" at bounding box center [1433, 218] width 221 height 65
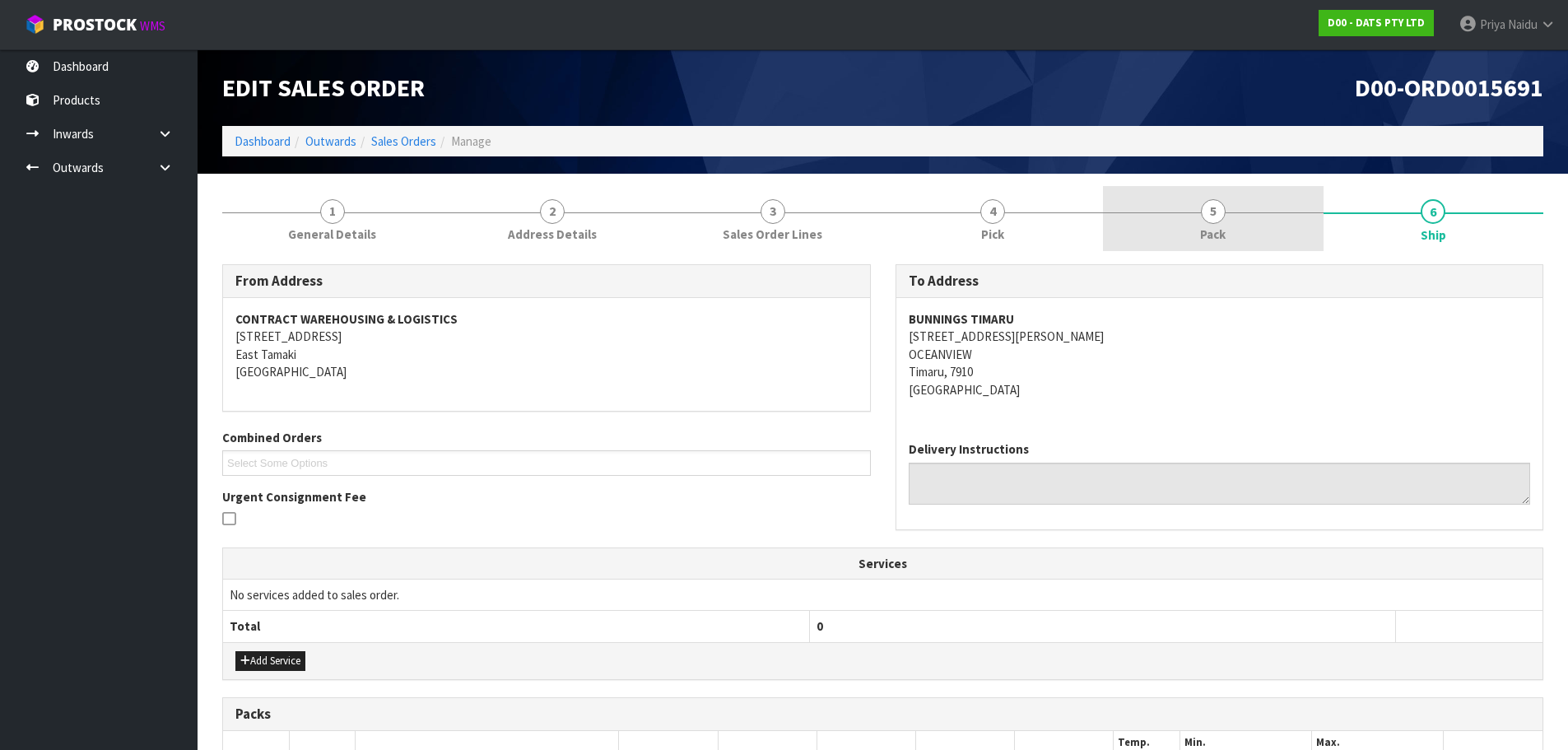
click at [1224, 213] on span "5" at bounding box center [1212, 212] width 25 height 25
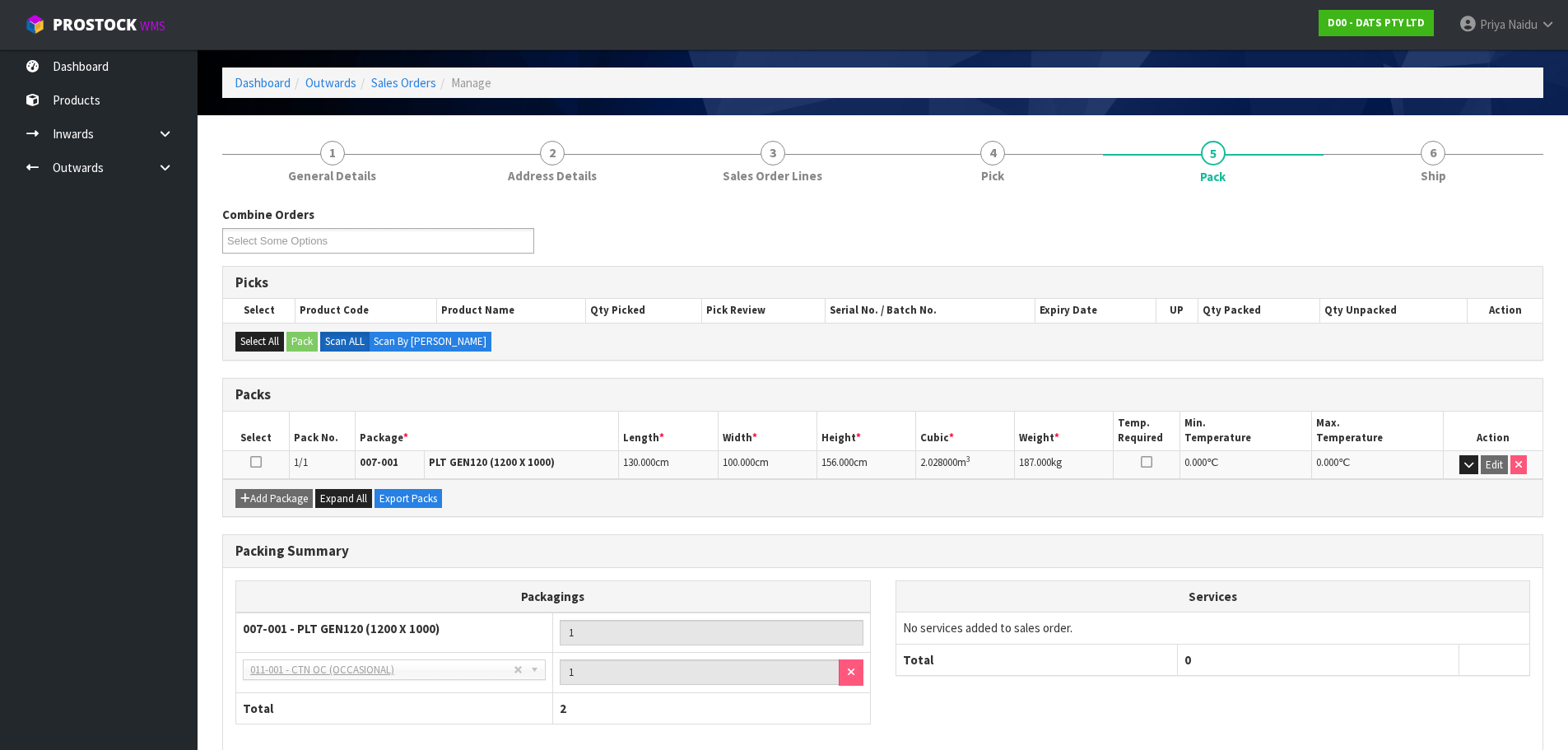
scroll to position [141, 0]
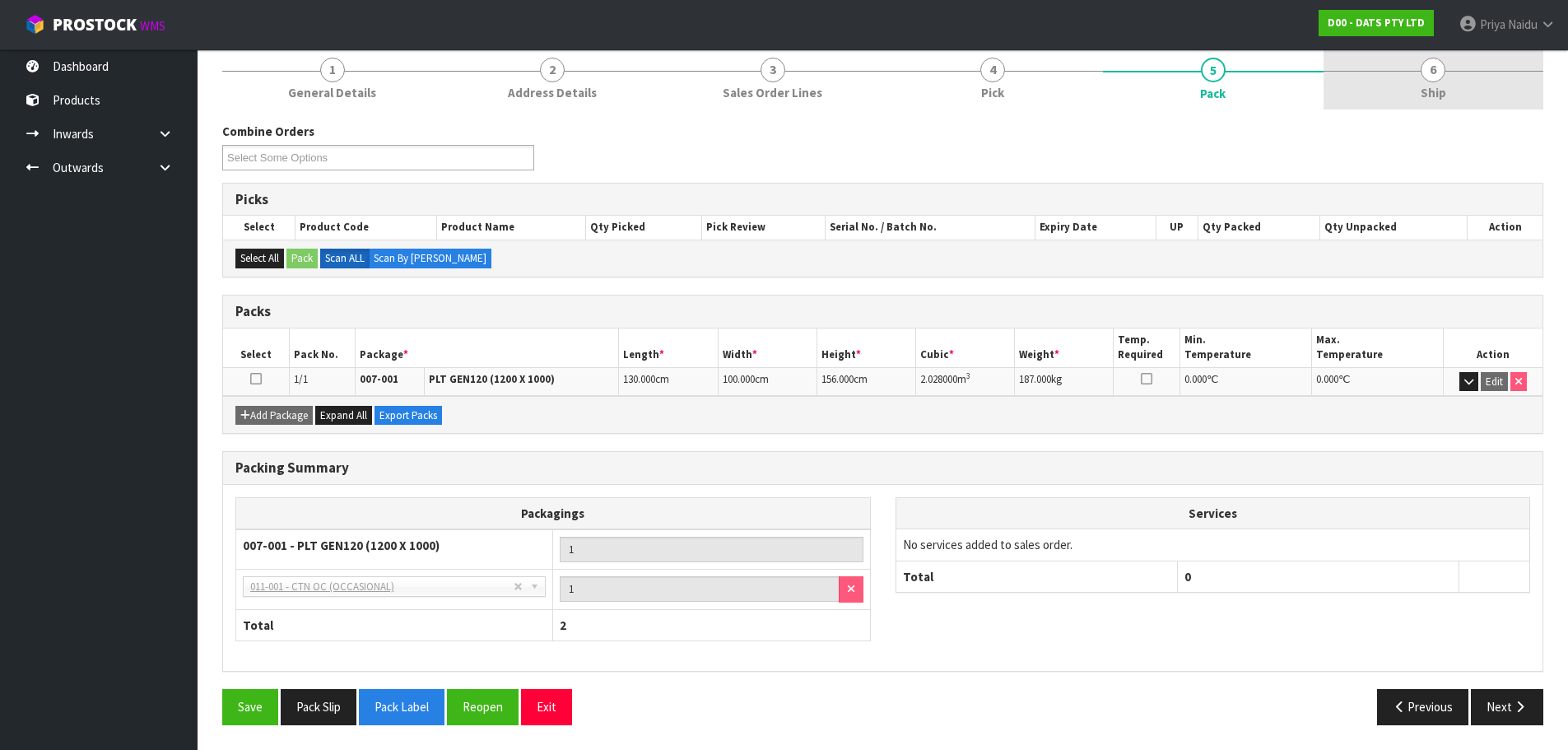
click at [1431, 86] on span "Ship" at bounding box center [1432, 92] width 25 height 18
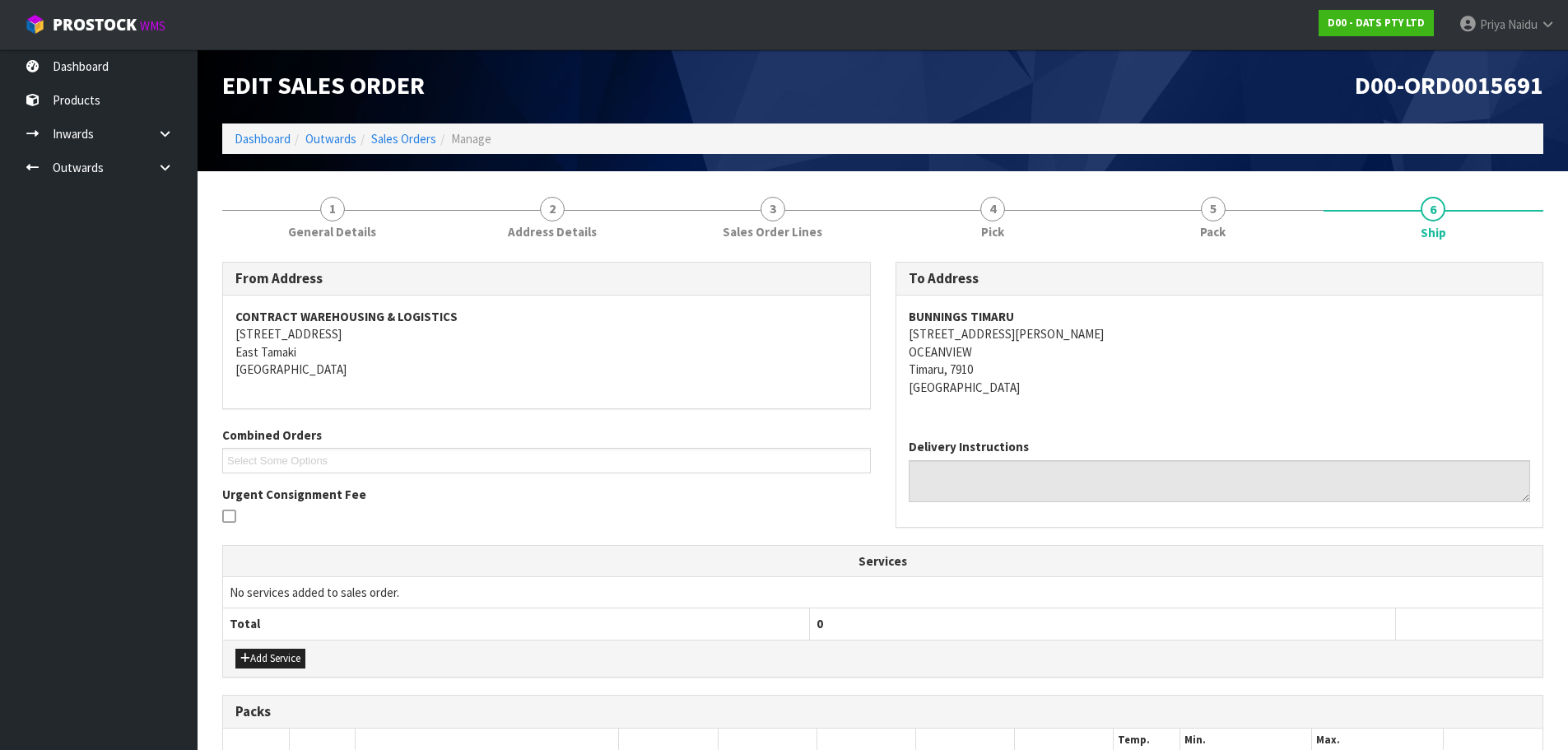
scroll to position [0, 0]
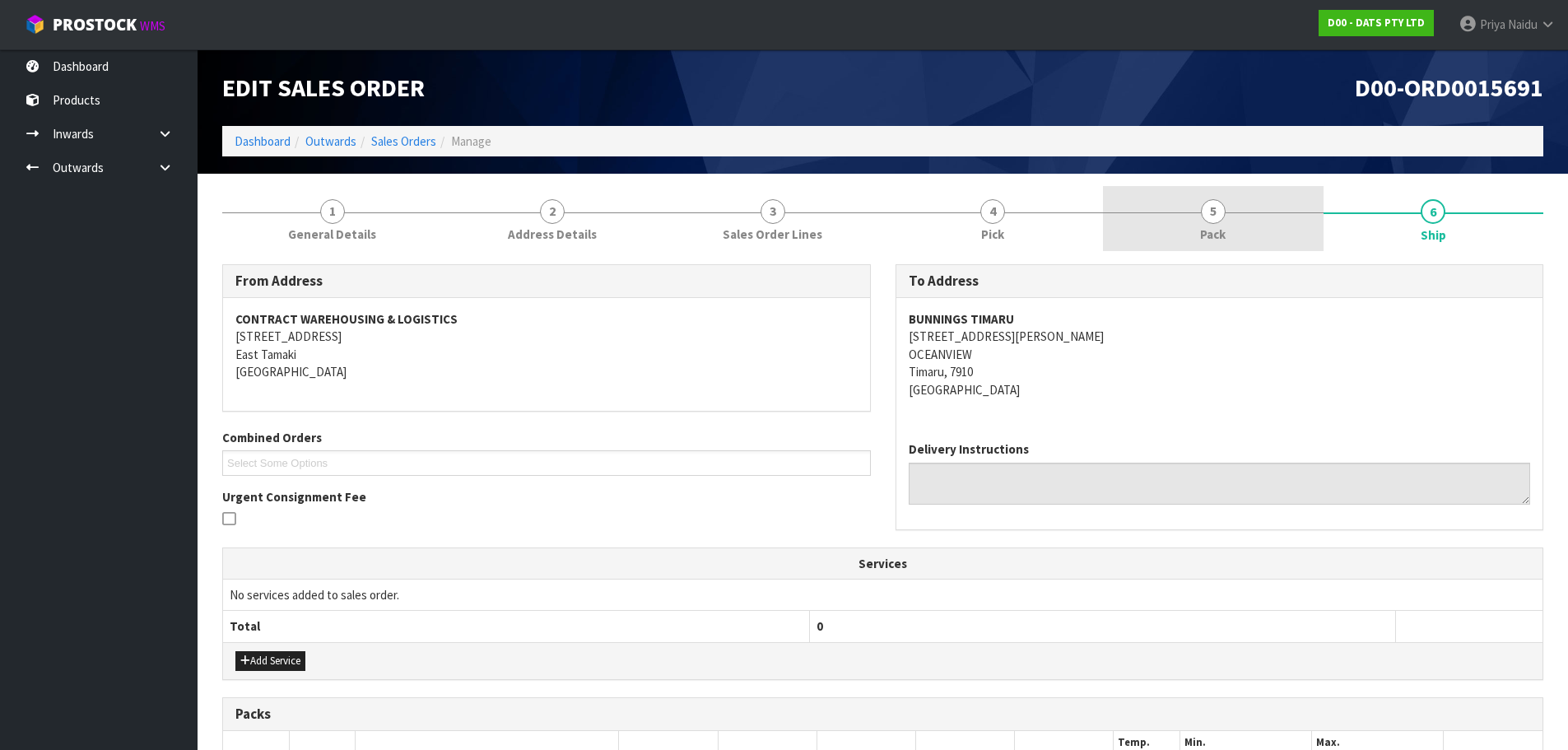
click at [1146, 226] on link "5 Pack" at bounding box center [1213, 218] width 221 height 65
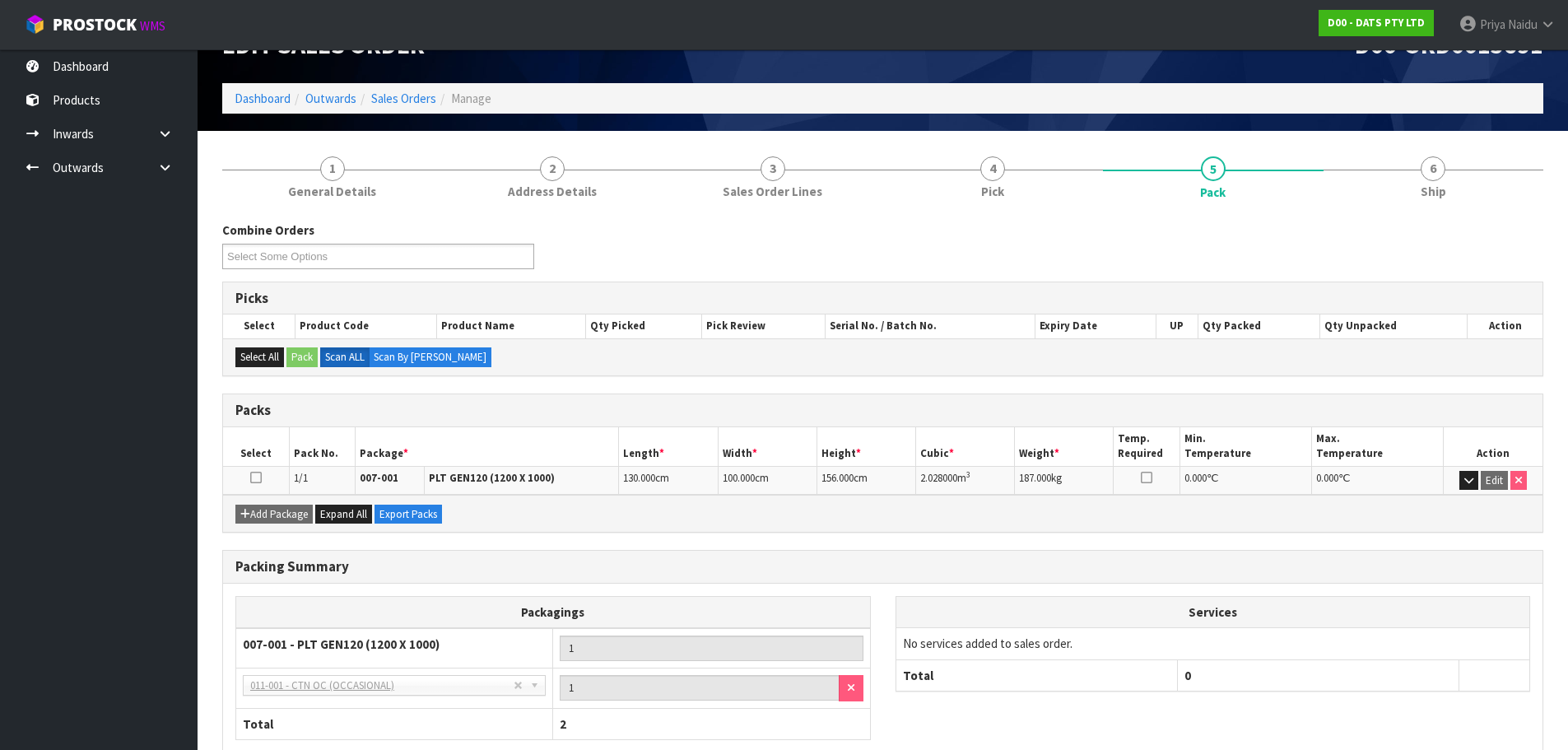
scroll to position [83, 0]
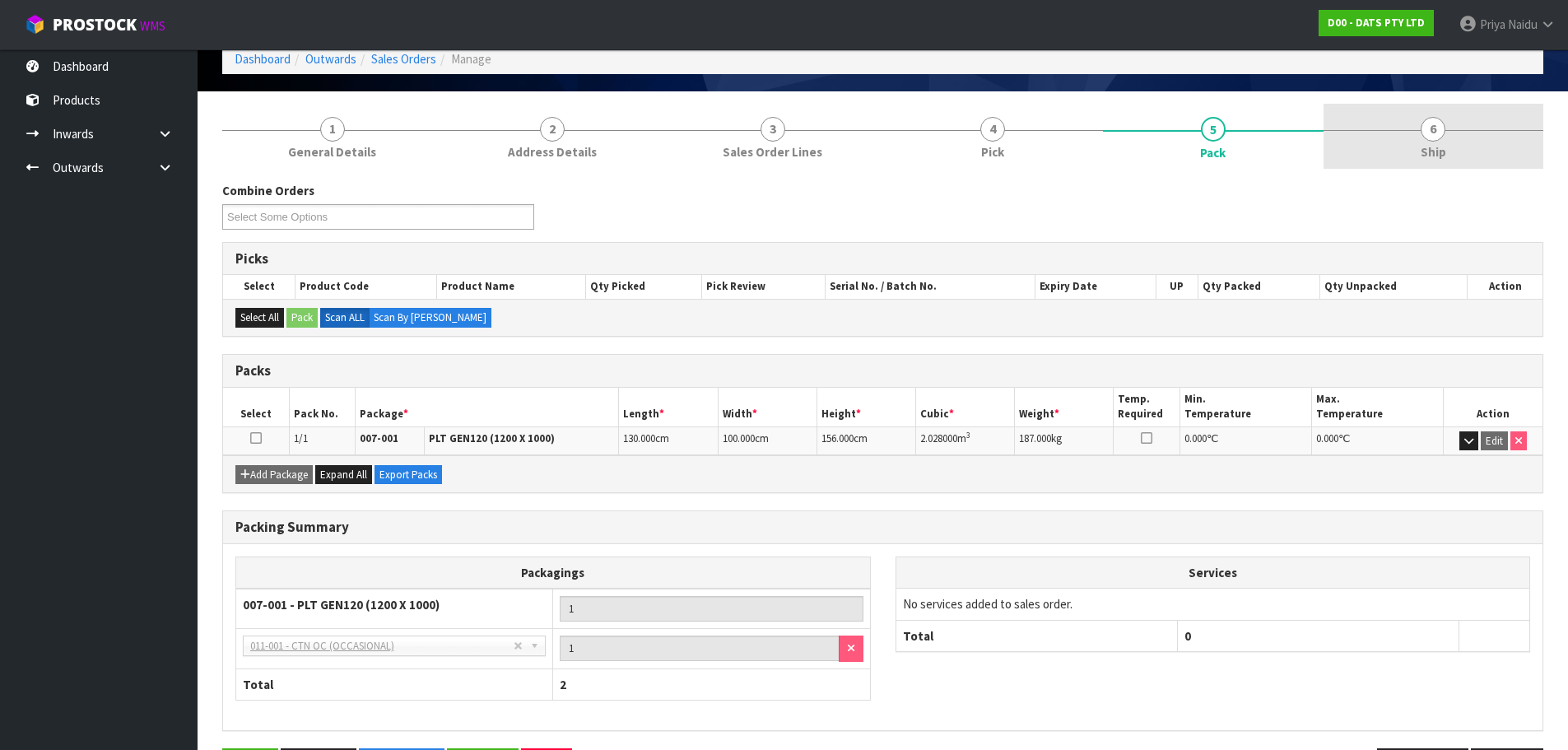
drag, startPoint x: 1432, startPoint y: 139, endPoint x: 1419, endPoint y: 156, distance: 21.4
click at [1432, 139] on span "6" at bounding box center [1432, 129] width 25 height 25
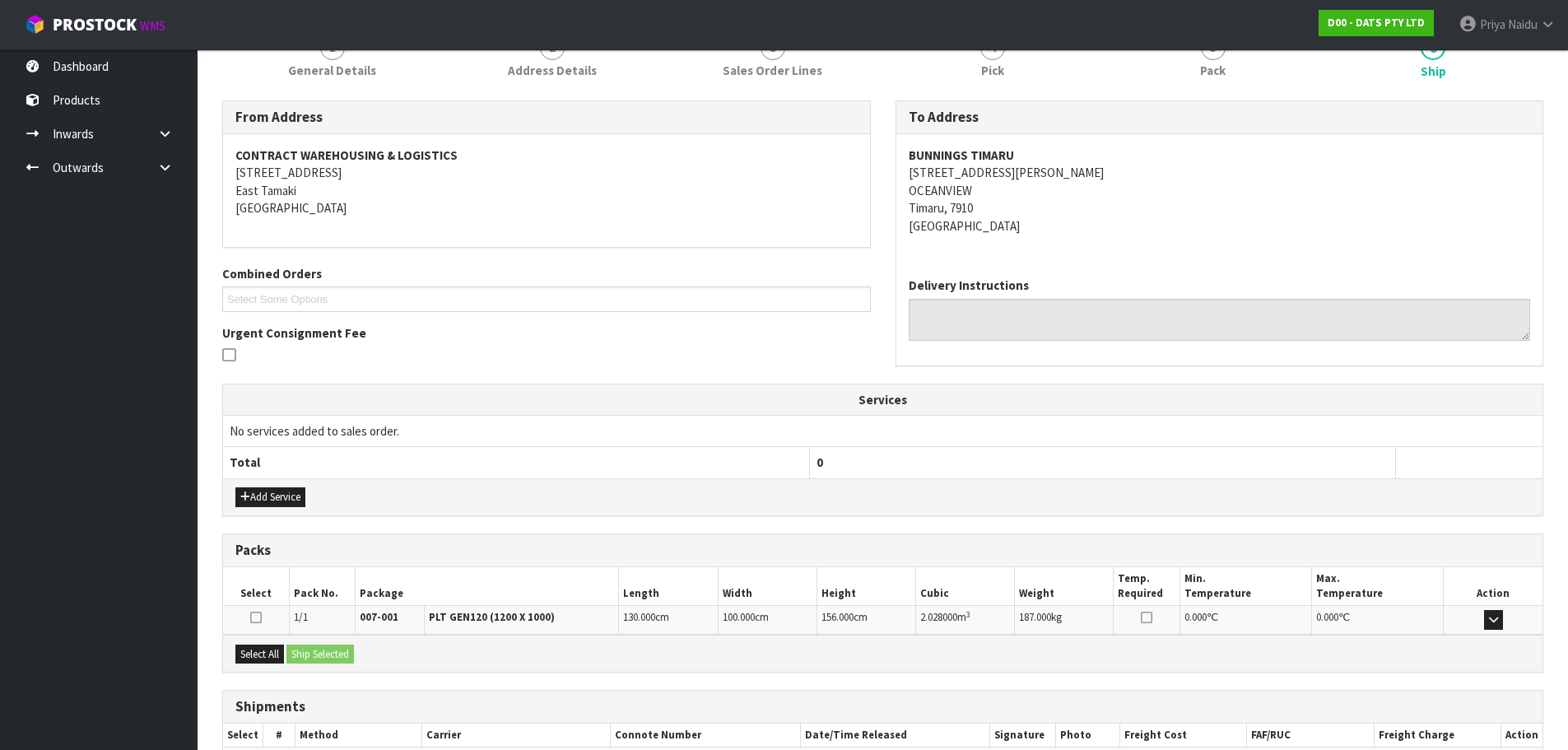
scroll to position [264, 0]
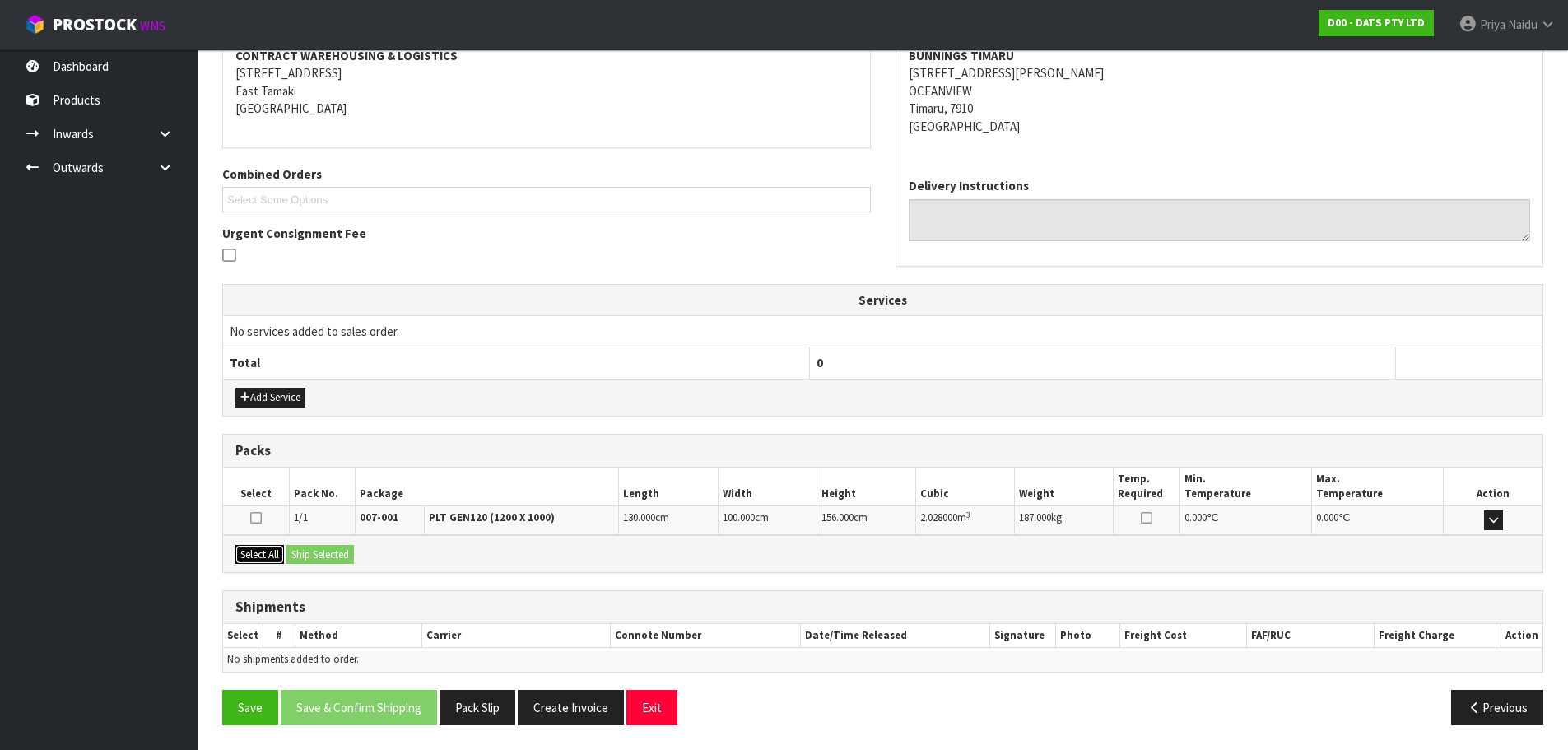
click at [262, 550] on button "Select All" at bounding box center [260, 554] width 48 height 19
click at [293, 556] on button "Ship Selected" at bounding box center [319, 554] width 68 height 19
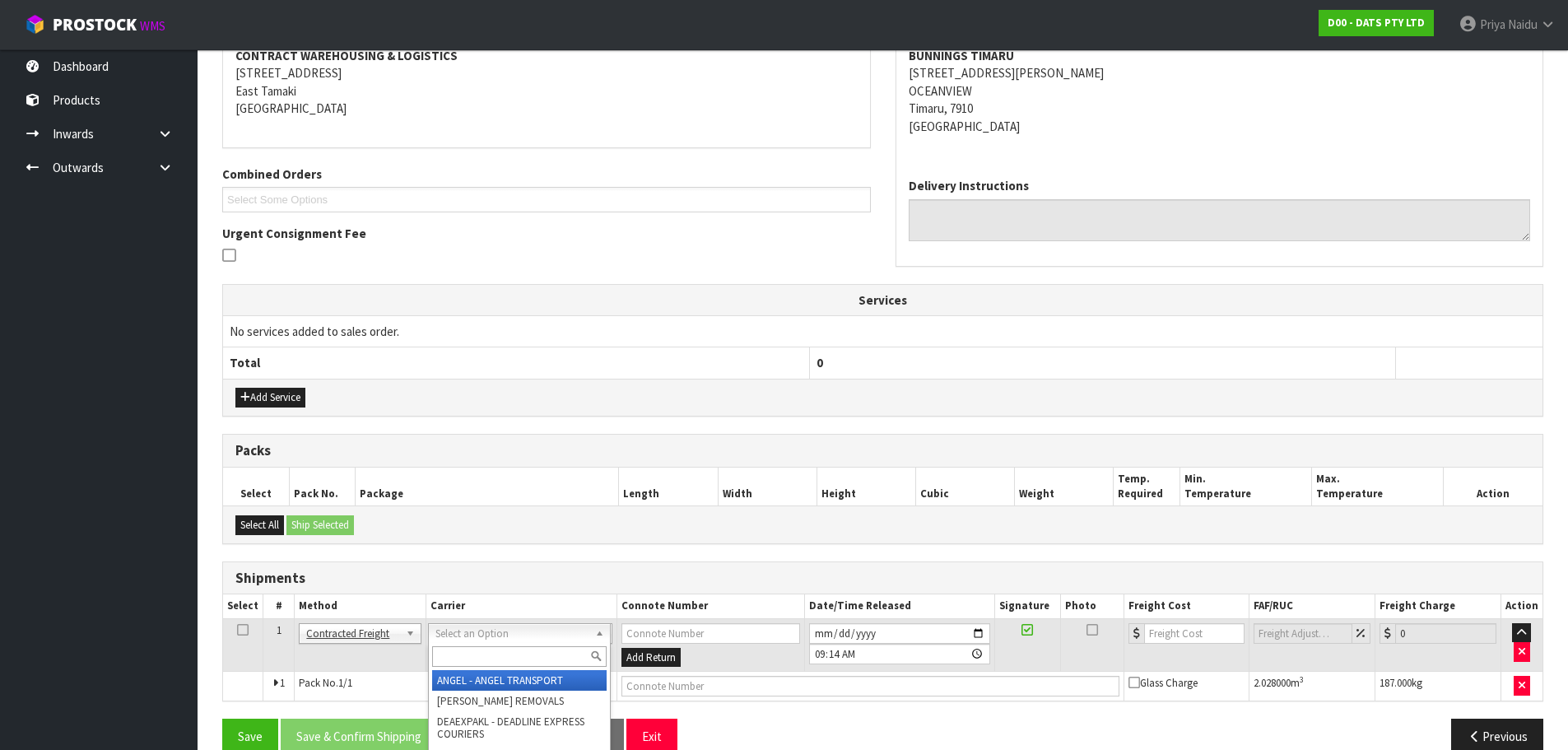
click at [485, 649] on input "text" at bounding box center [519, 656] width 175 height 20
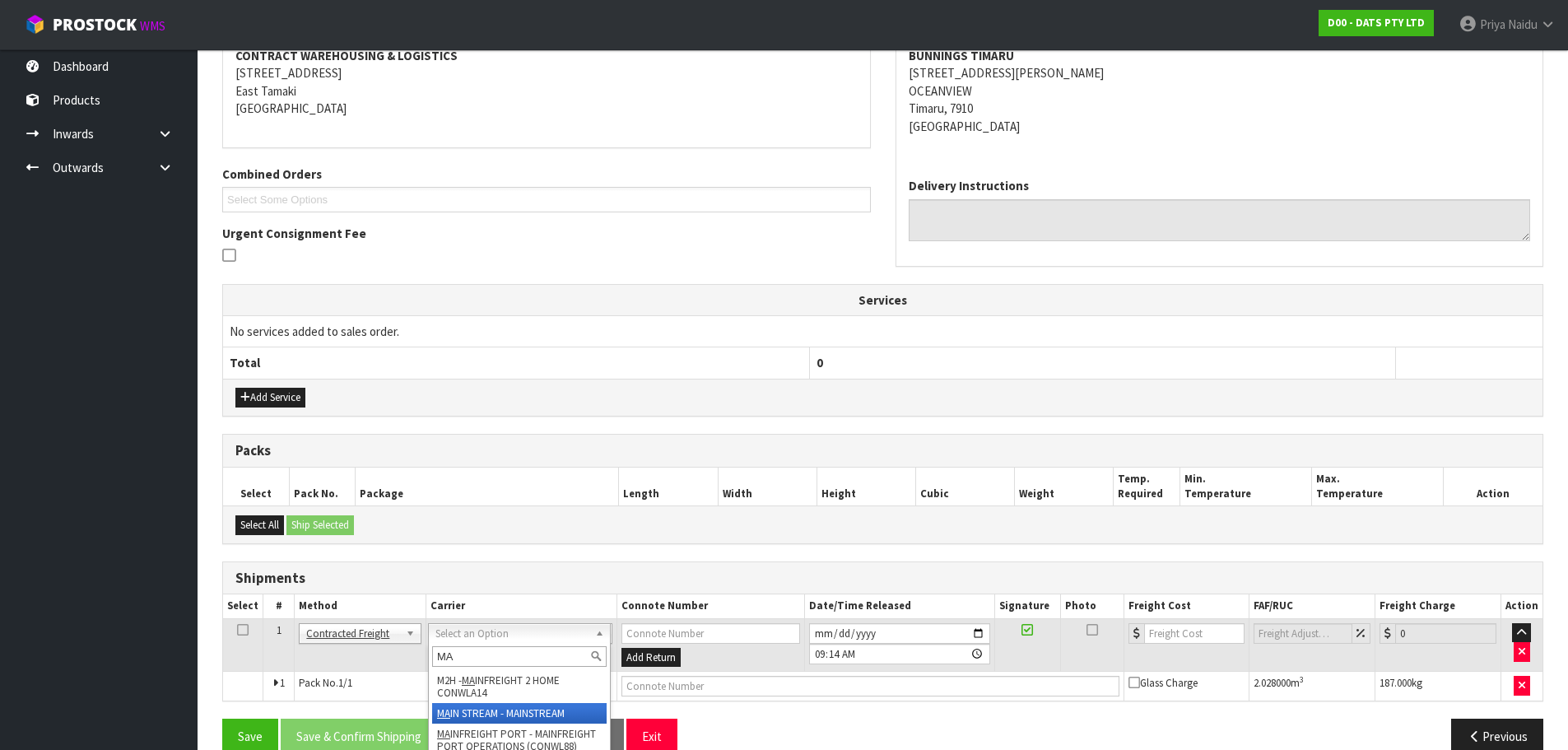
type input "MA"
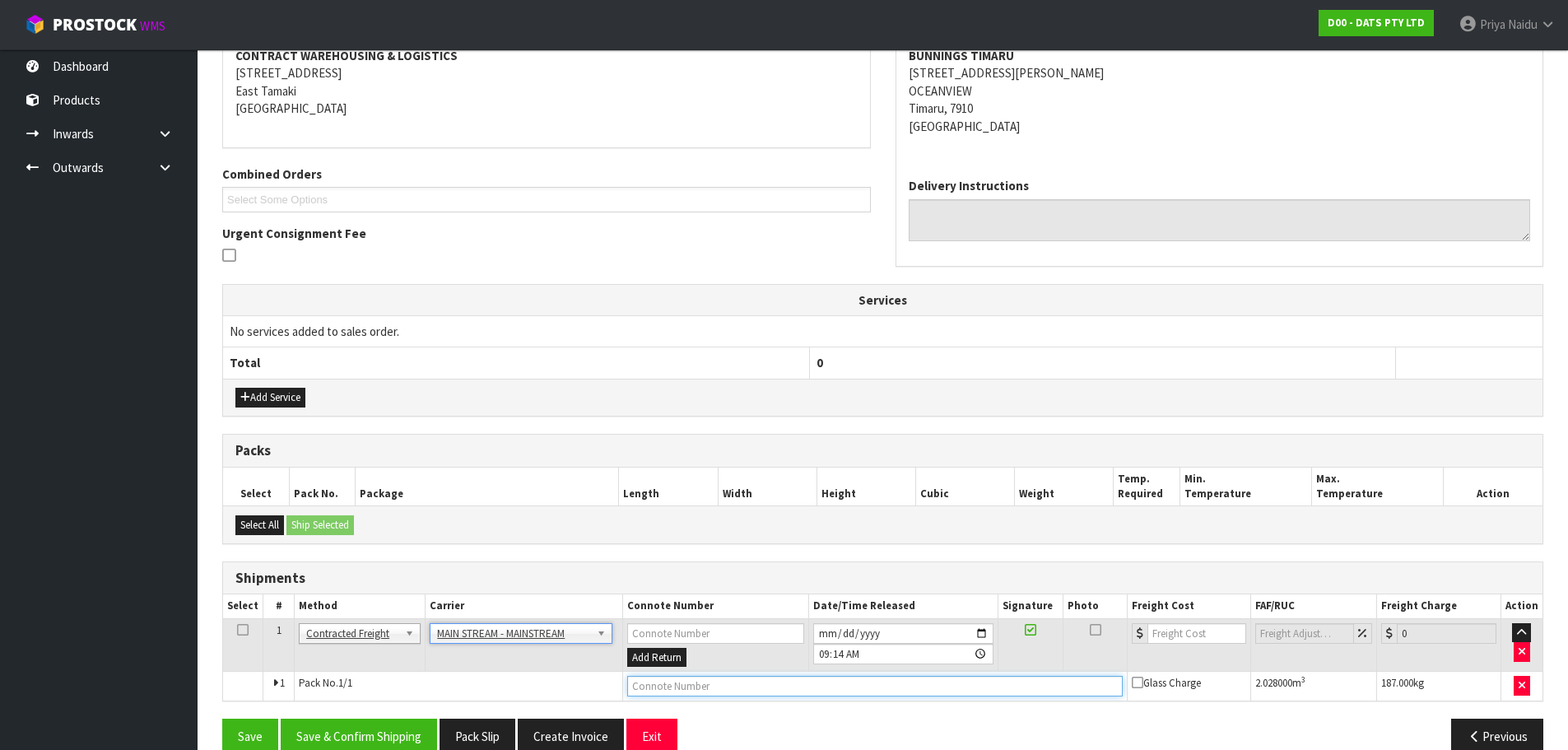
click at [665, 679] on input "text" at bounding box center [875, 686] width 496 height 20
paste input "CWL7720824"
type input "CWL7720824"
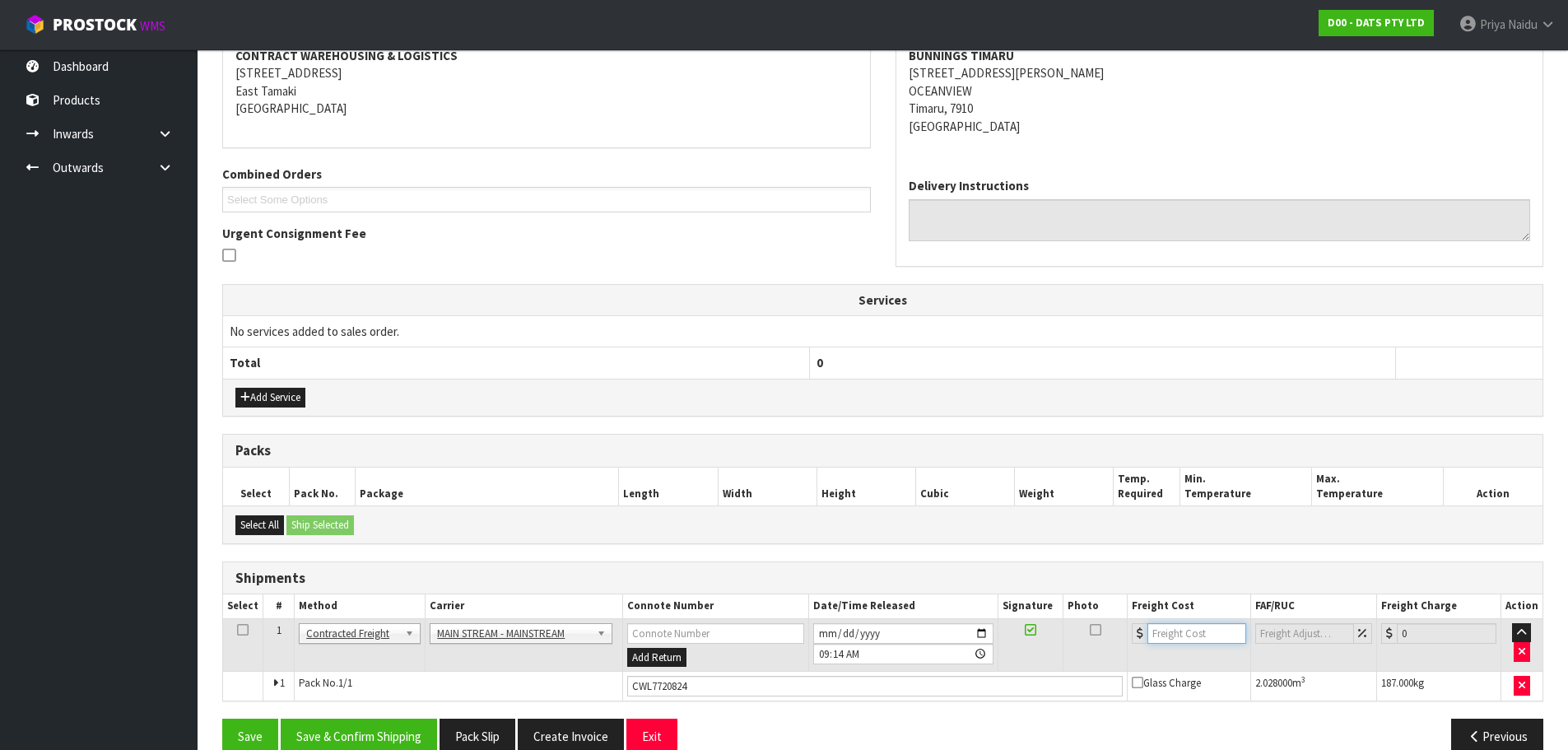
click at [1176, 640] on input "number" at bounding box center [1197, 633] width 99 height 20
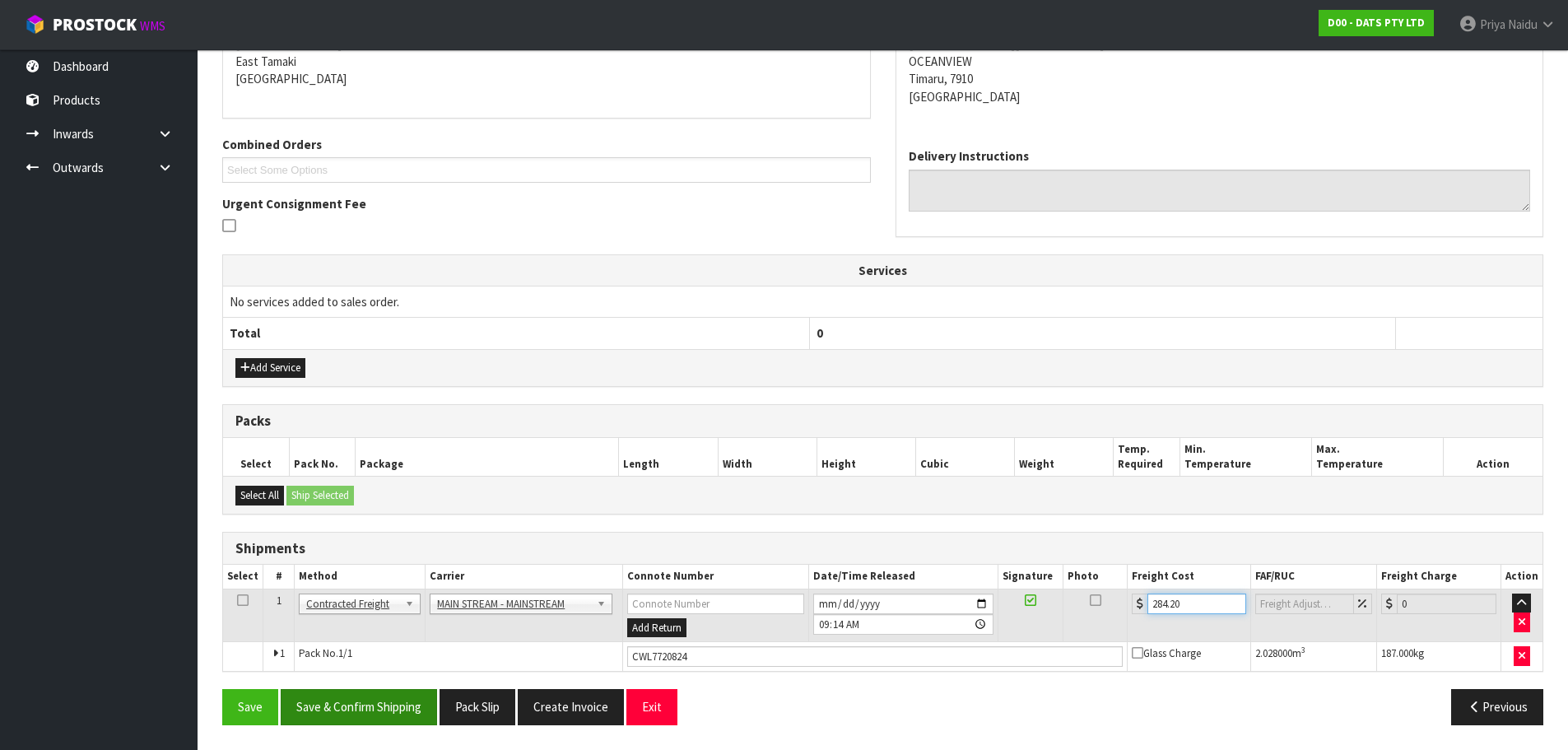
type input "284.20"
click at [352, 700] on button "Save & Confirm Shipping" at bounding box center [358, 706] width 156 height 35
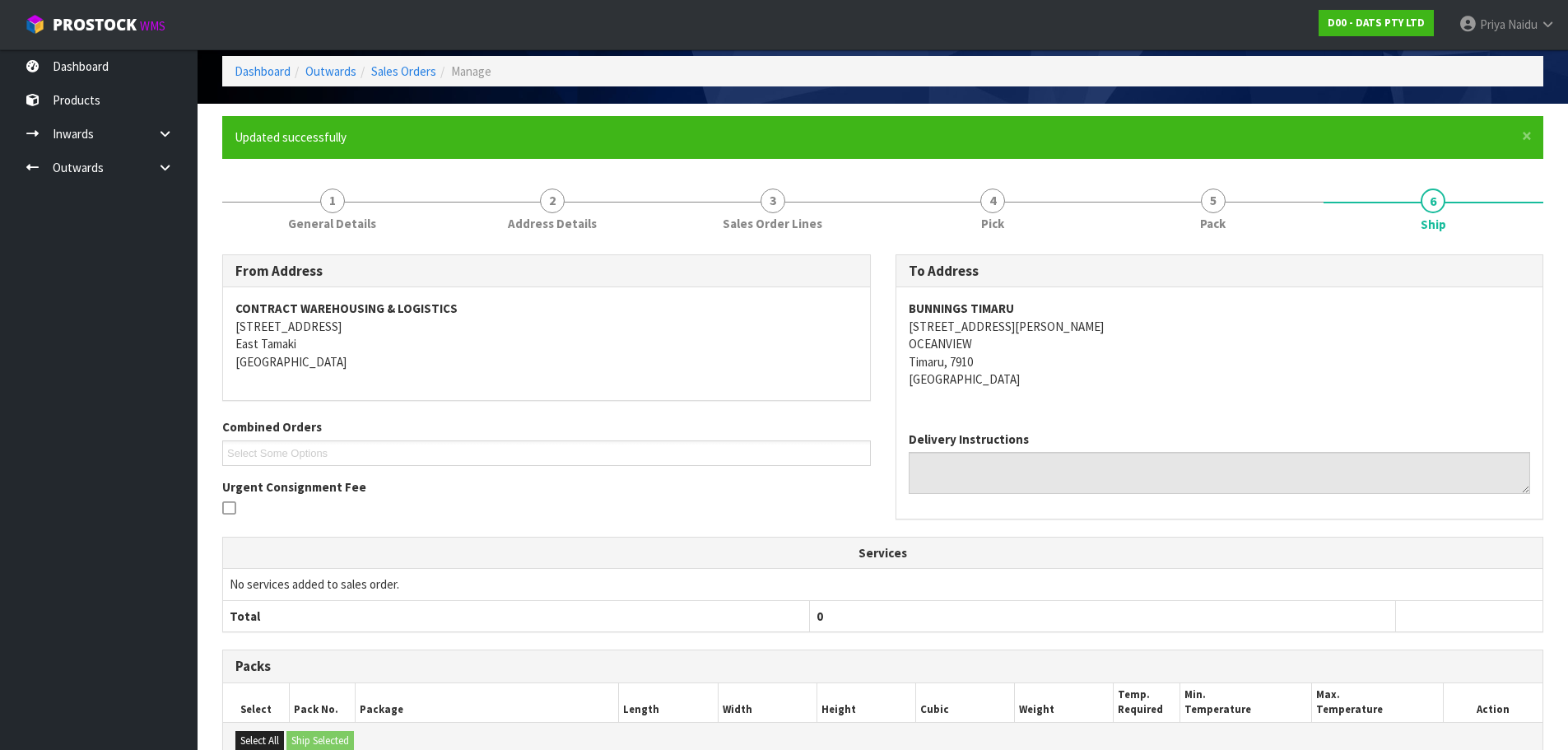
scroll to position [64, 0]
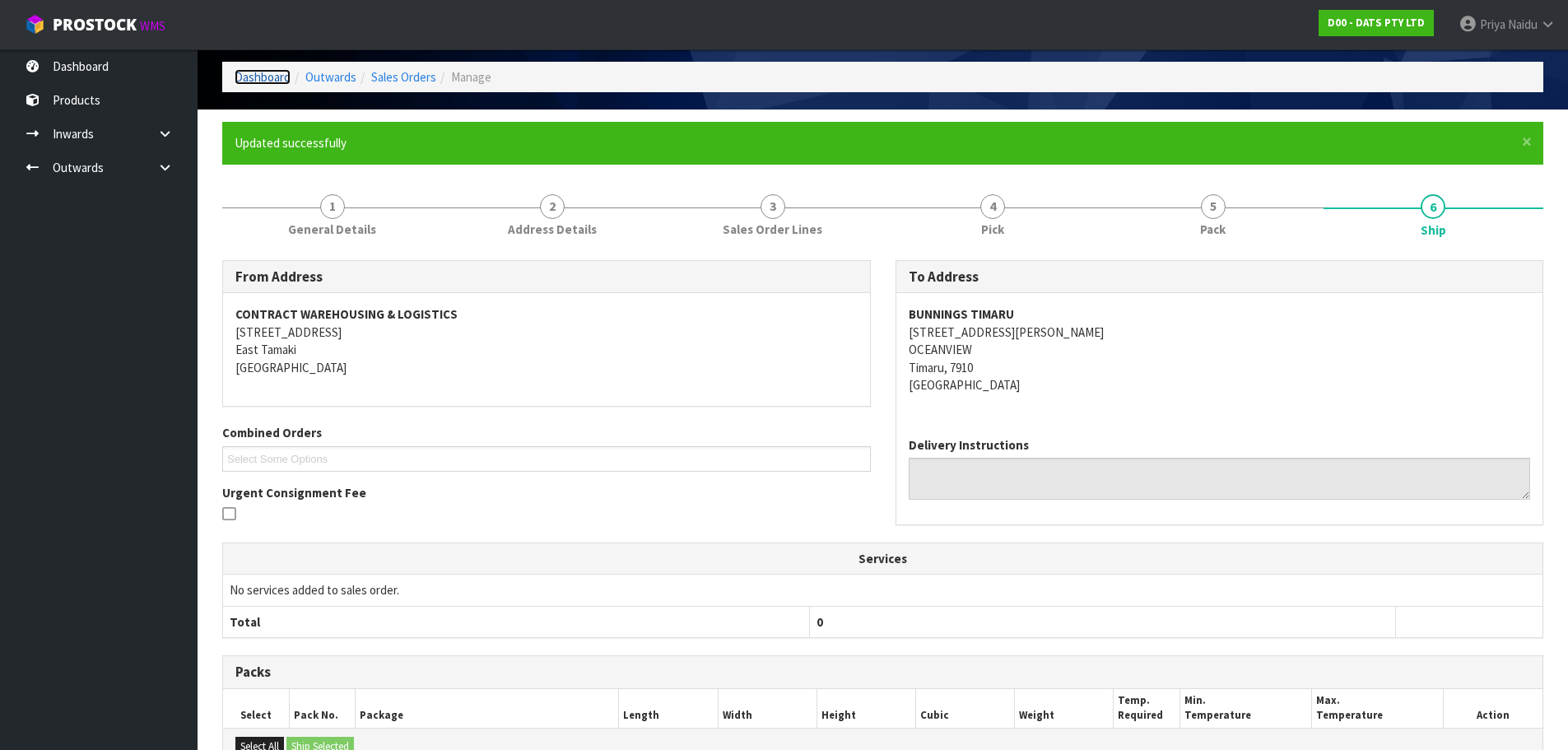
click at [267, 84] on link "Dashboard" at bounding box center [263, 76] width 56 height 16
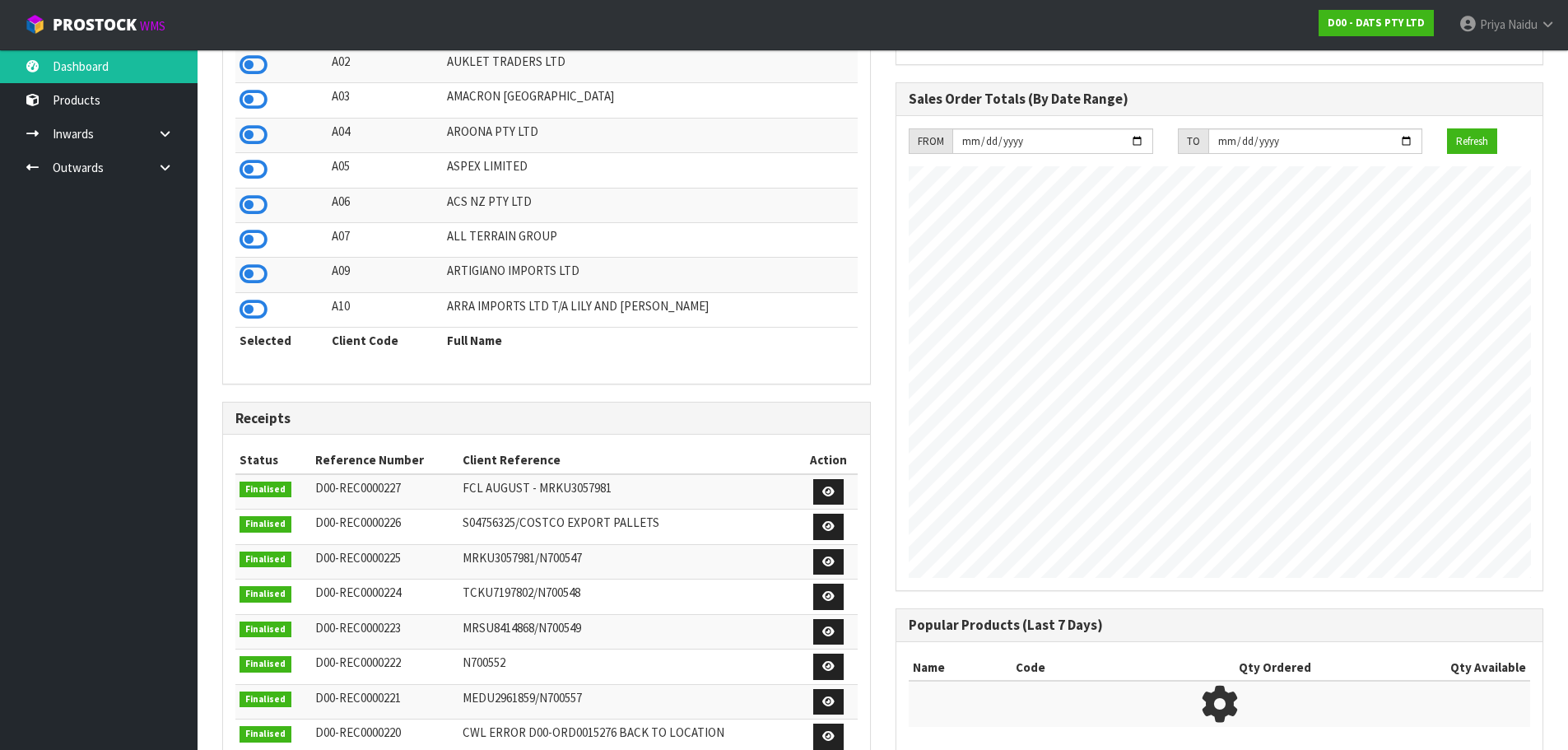
scroll to position [143, 0]
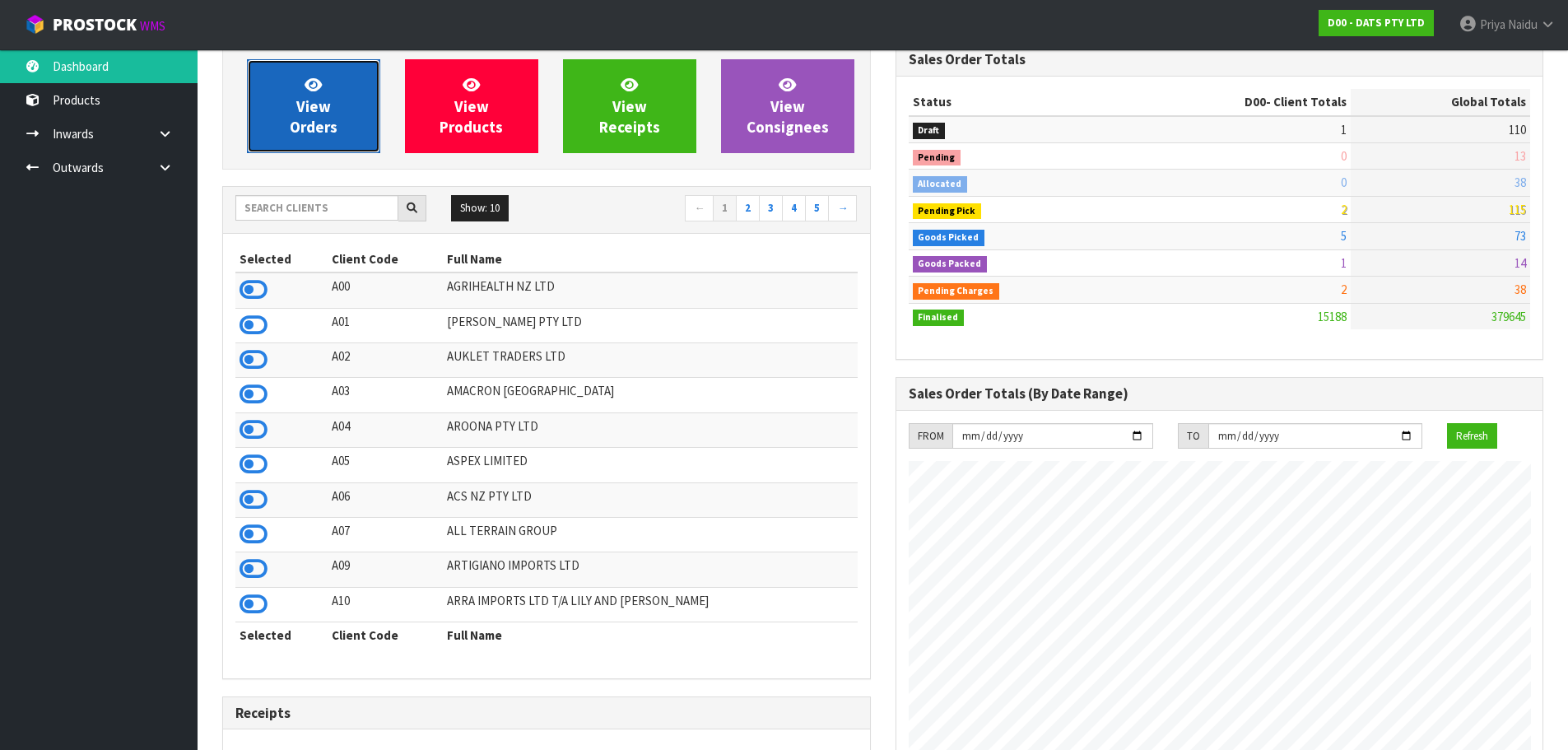
click at [324, 107] on span "View Orders" at bounding box center [313, 106] width 47 height 61
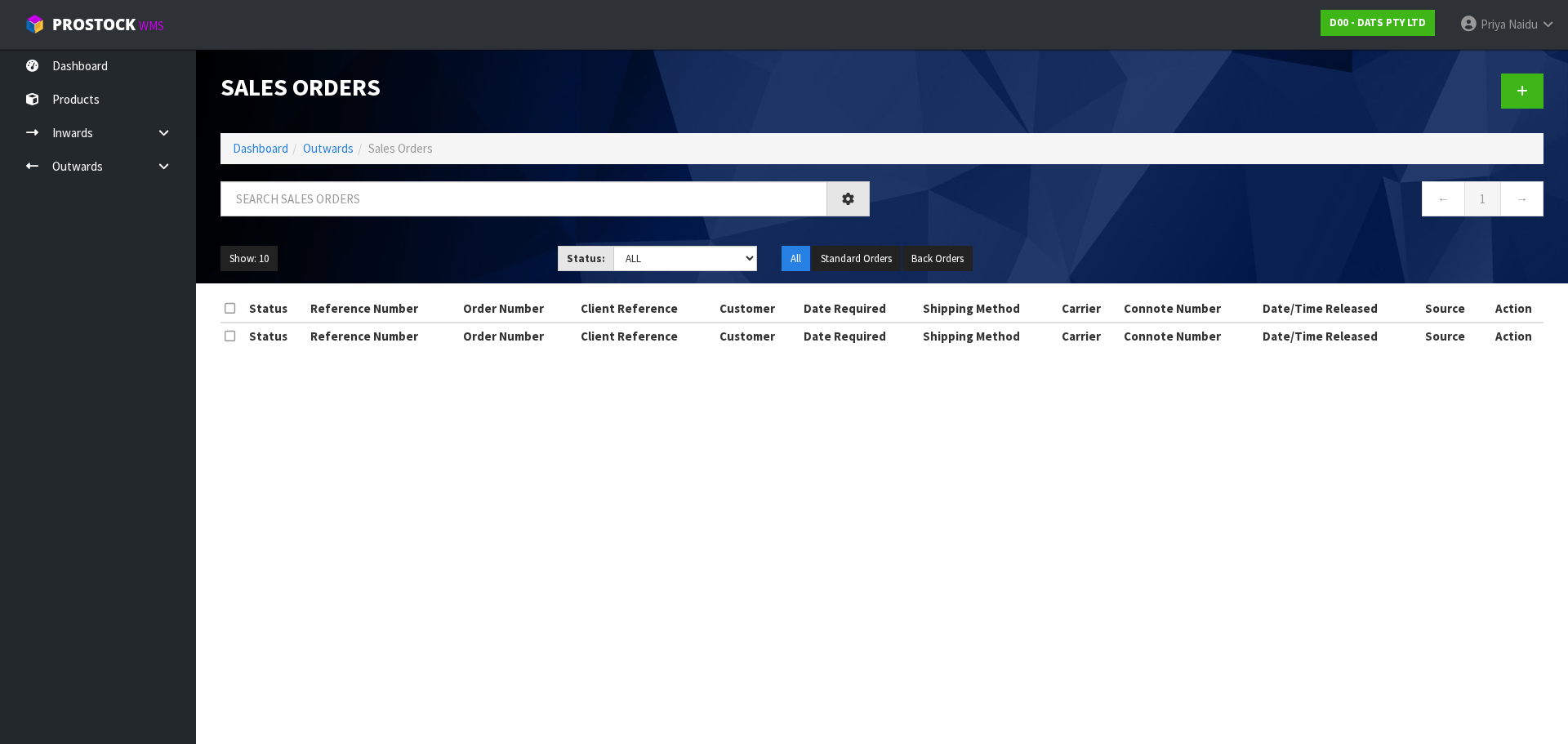
click at [336, 90] on h1 "Sales Orders" at bounding box center [544, 87] width 649 height 27
click at [263, 202] on input "text" at bounding box center [523, 199] width 607 height 35
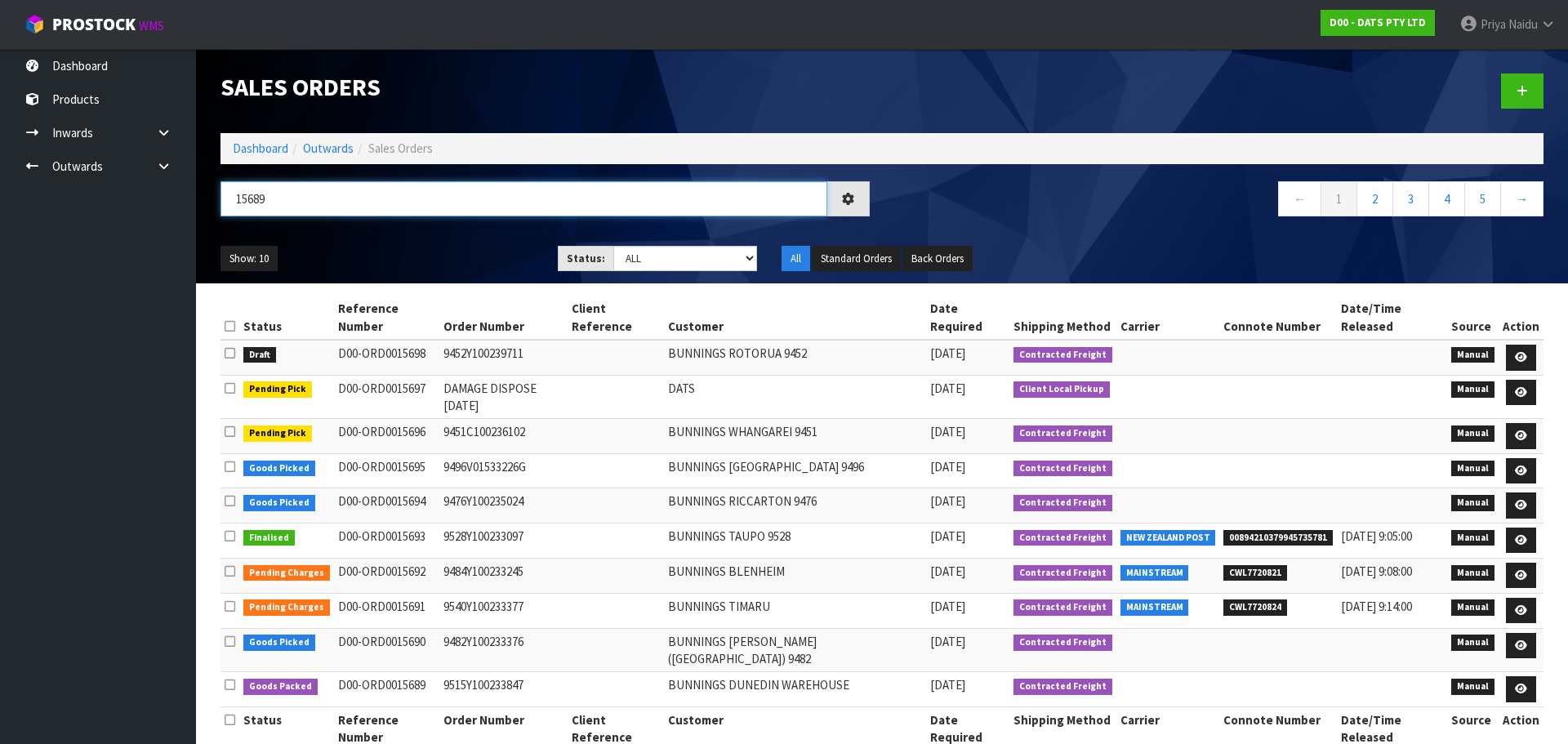
type input "15689"
drag, startPoint x: 660, startPoint y: 250, endPoint x: 654, endPoint y: 270, distance: 20.9
click at [660, 250] on select "Draft Pending Allocated Pending Pick Goods Picked Goods Packed Pending Charges …" at bounding box center [685, 258] width 145 height 25
select select "string:5"
click at [614, 246] on select "Draft Pending Allocated Pending Pick Goods Picked Goods Packed Pending Charges …" at bounding box center [685, 258] width 145 height 25
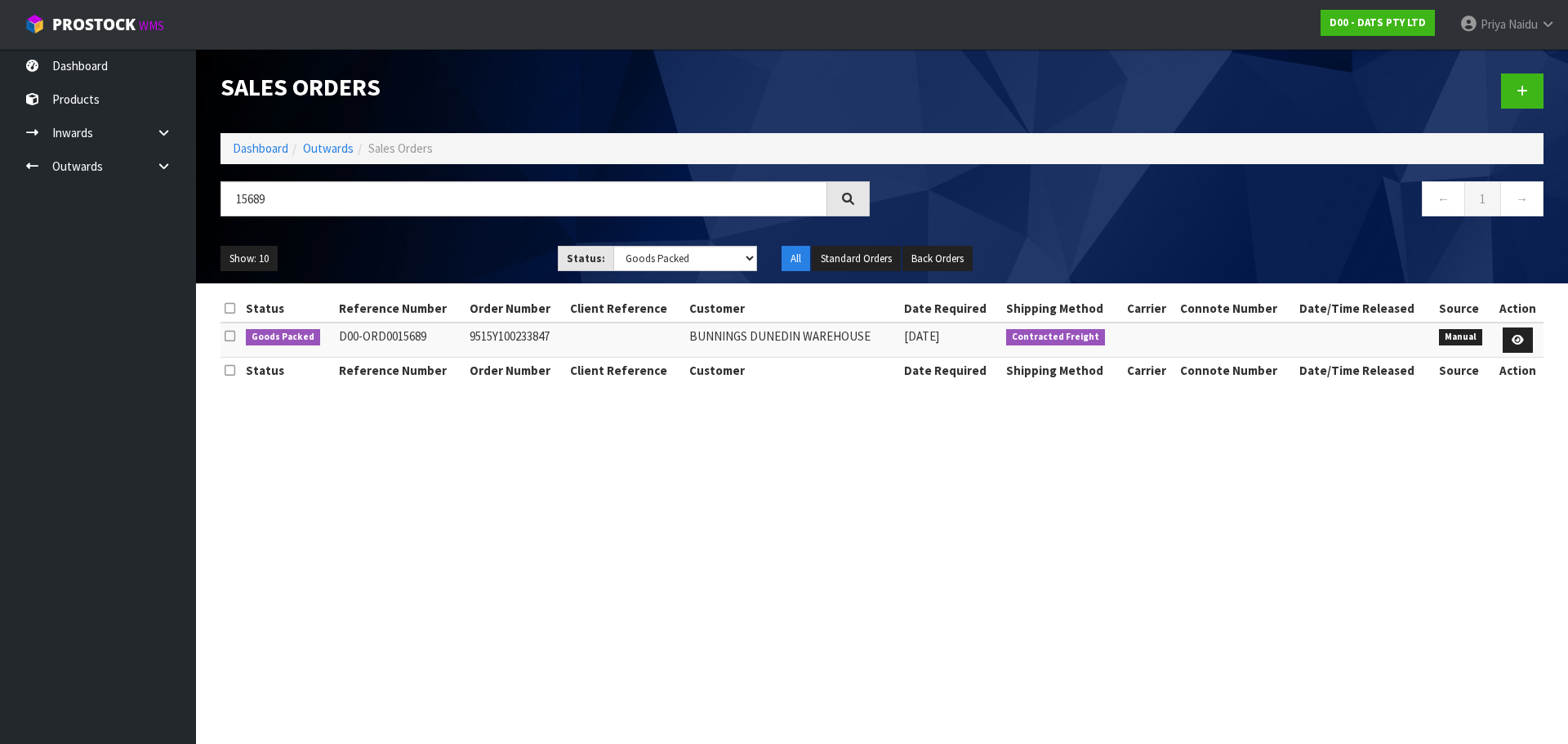
click at [454, 256] on ul "Show: 10 5 10 25 50" at bounding box center [376, 259] width 312 height 26
click at [453, 255] on ul "Show: 10 5 10 25 50" at bounding box center [376, 259] width 312 height 26
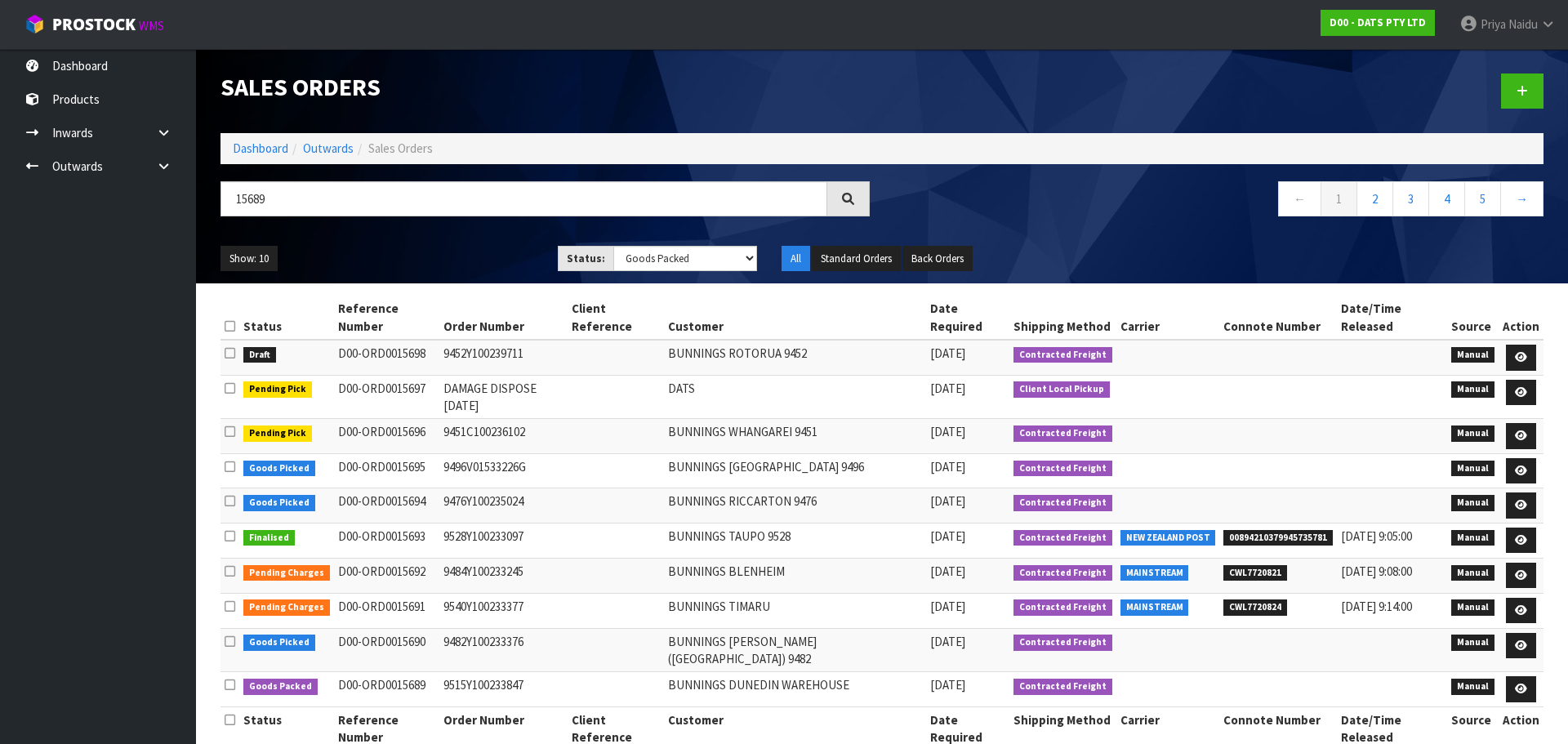
click at [445, 255] on ul "Show: 10 5 10 25 50" at bounding box center [376, 259] width 312 height 26
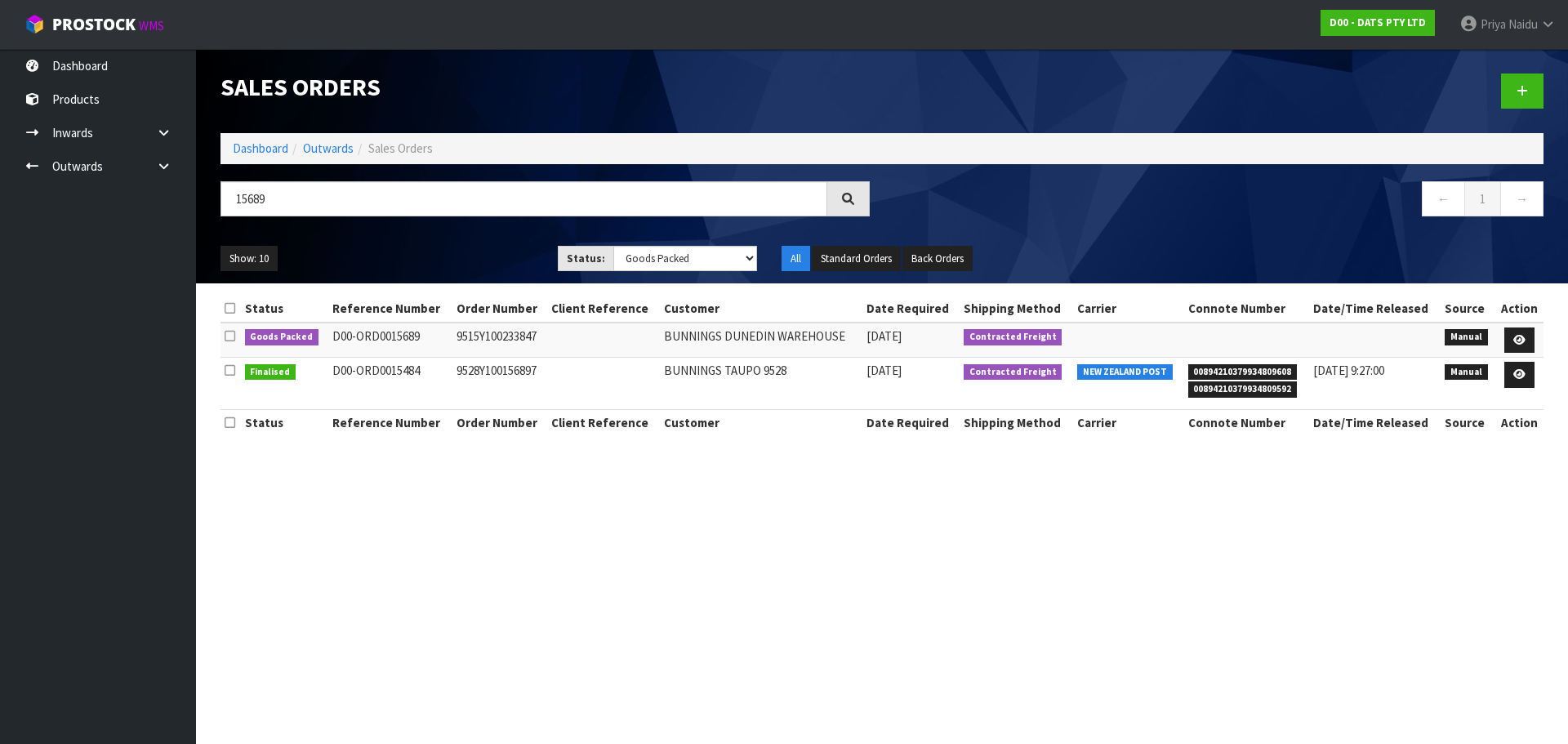
click at [445, 255] on ul "Show: 10 5 10 25 50" at bounding box center [376, 259] width 312 height 26
click at [1522, 332] on link at bounding box center [1519, 340] width 30 height 26
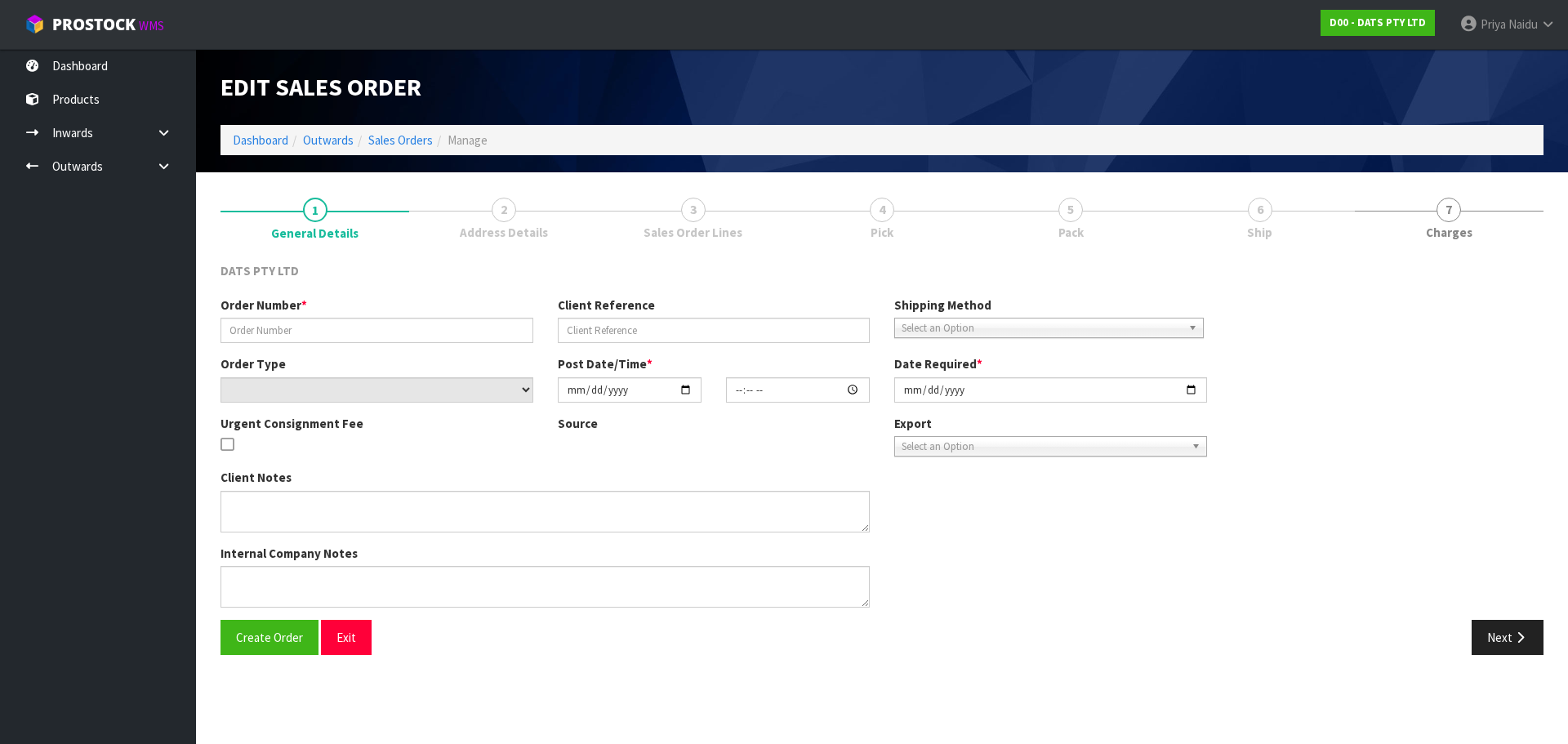
type input "9515Y100233847"
select select "number:0"
type input "[DATE]"
type input "08:58:00.000"
type input "[DATE]"
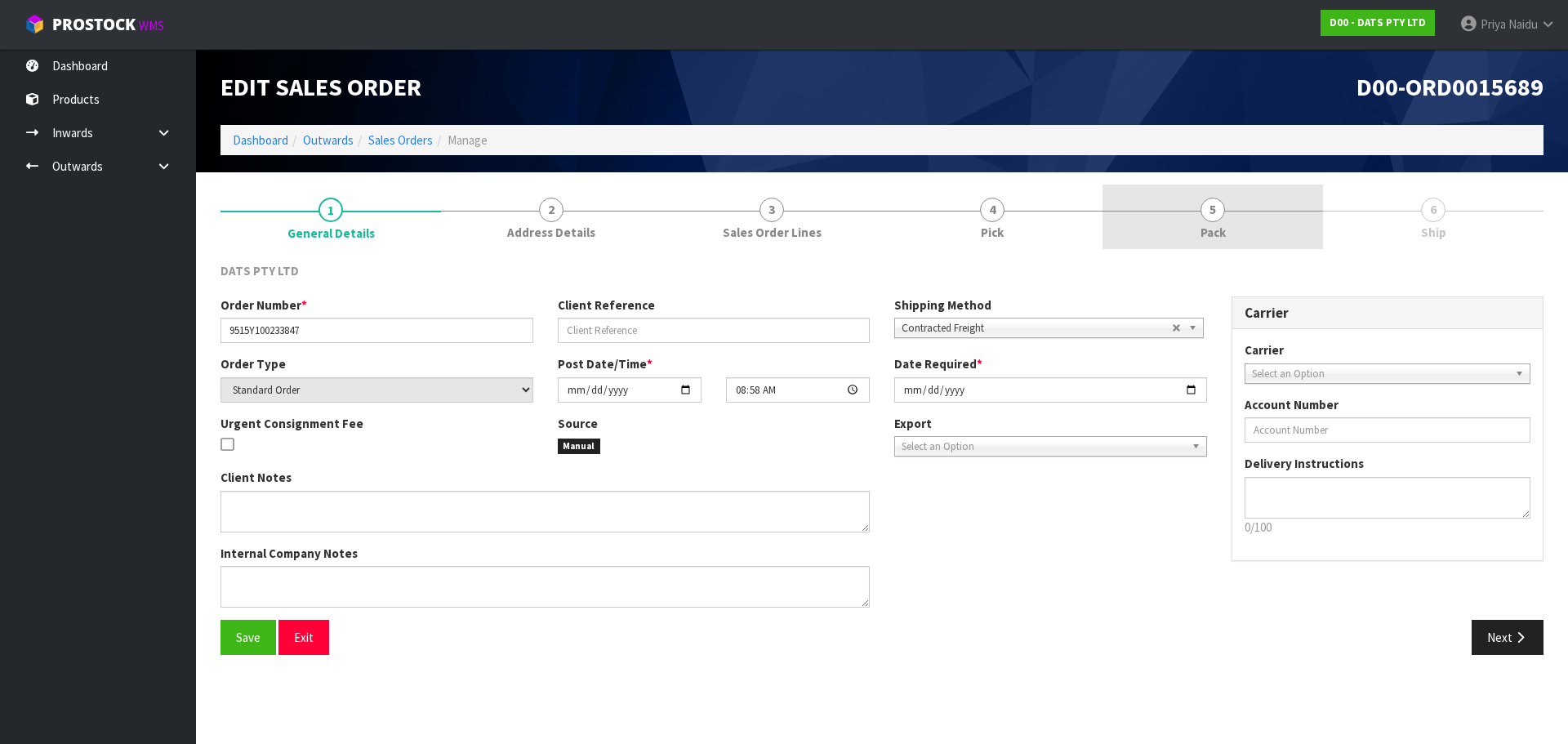
click at [1249, 227] on link "5 Pack" at bounding box center [1212, 216] width 220 height 64
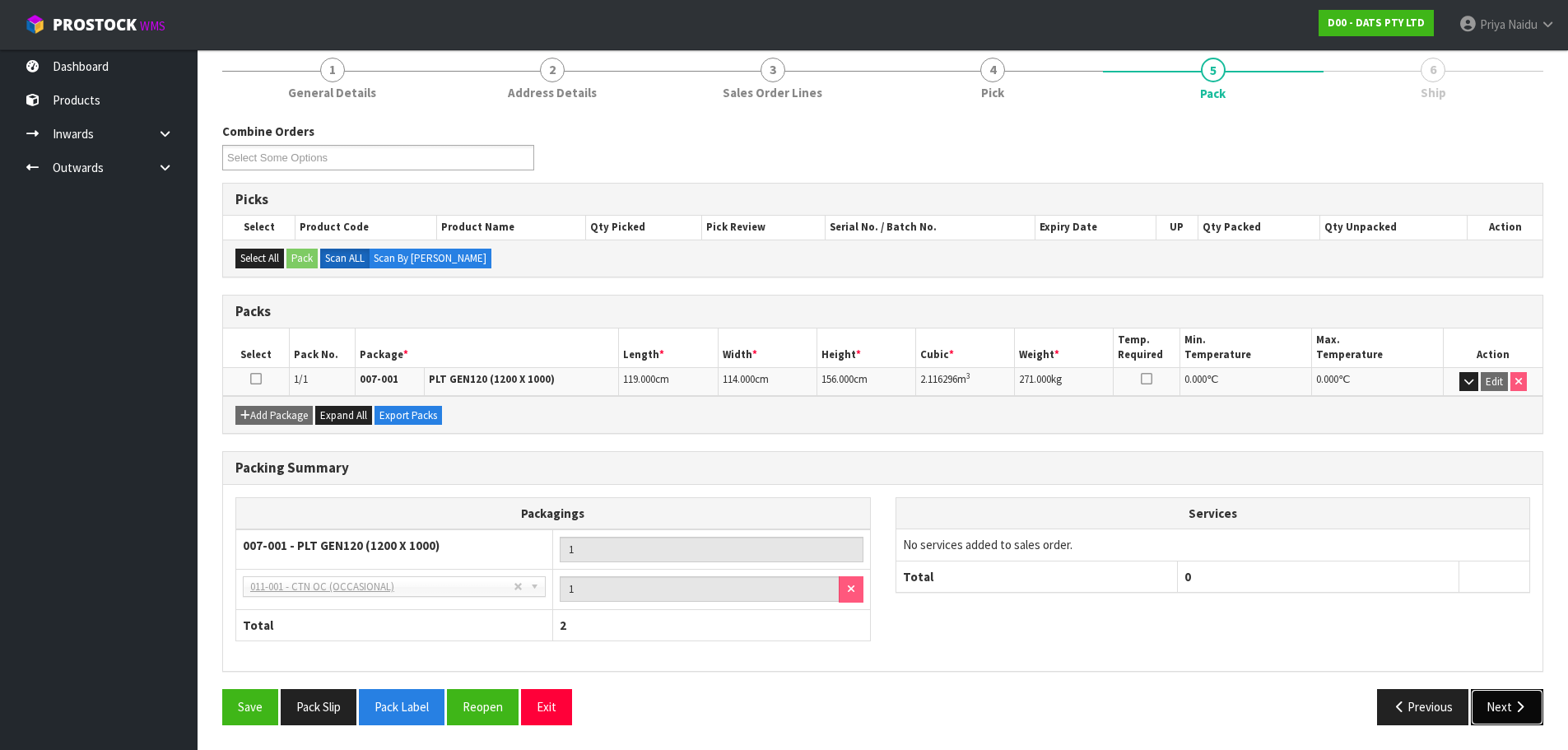
click at [1484, 705] on button "Next" at bounding box center [1507, 706] width 72 height 35
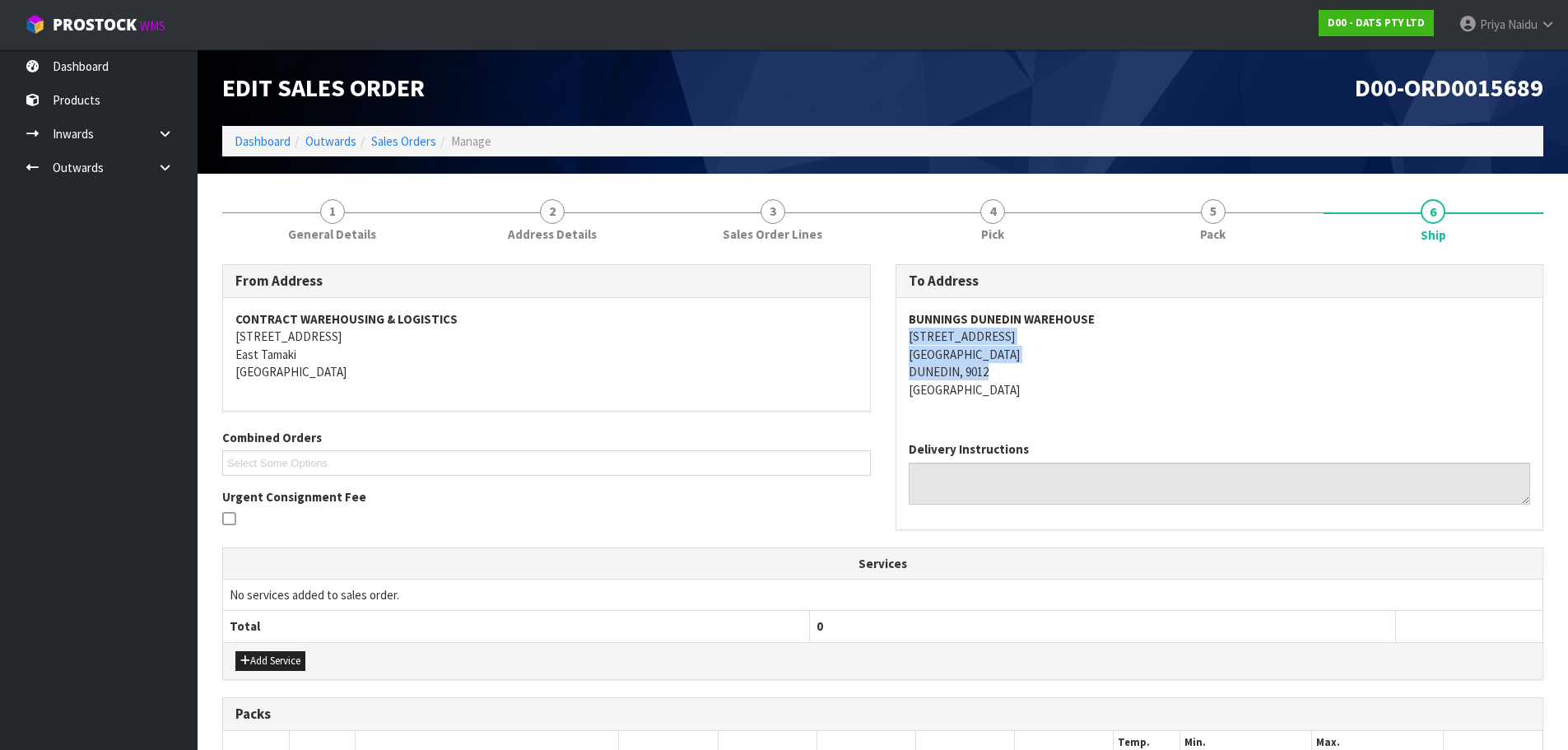
copy address "[STREET_ADDRESS]"
drag, startPoint x: 895, startPoint y: 343, endPoint x: 714, endPoint y: 366, distance: 182.5
click at [1048, 375] on div "BUNNINGS [GEOGRAPHIC_DATA] [STREET_ADDRESS]" at bounding box center [1219, 363] width 647 height 130
click at [1059, 343] on address "BUNNINGS [GEOGRAPHIC_DATA] [STREET_ADDRESS]" at bounding box center [1220, 354] width 622 height 88
copy strong "BUNNINGS DUNEDIN WAREHOUSE"
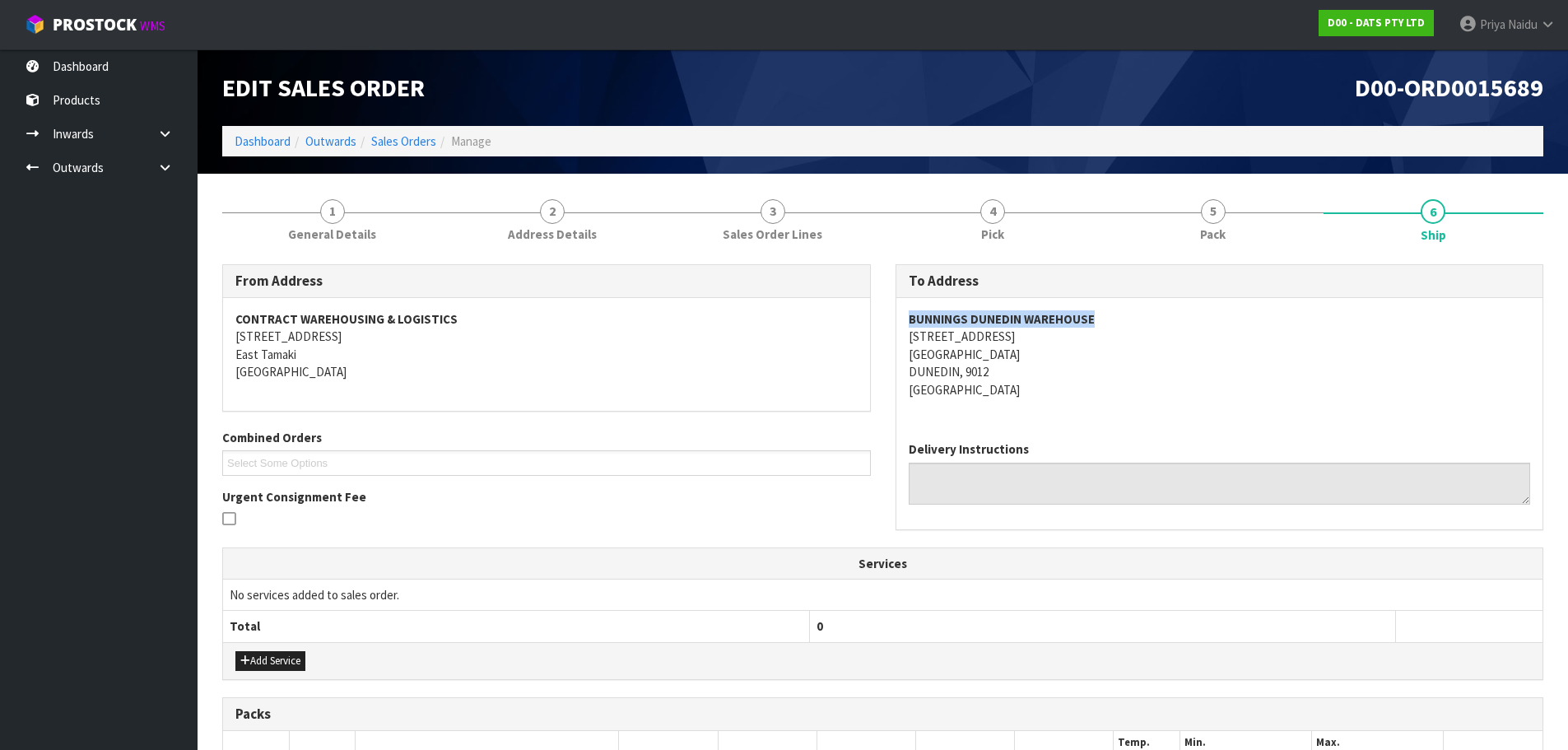
drag, startPoint x: 898, startPoint y: 317, endPoint x: 1109, endPoint y: 306, distance: 211.3
click at [1109, 306] on div "BUNNINGS [GEOGRAPHIC_DATA] [STREET_ADDRESS]" at bounding box center [1219, 363] width 647 height 130
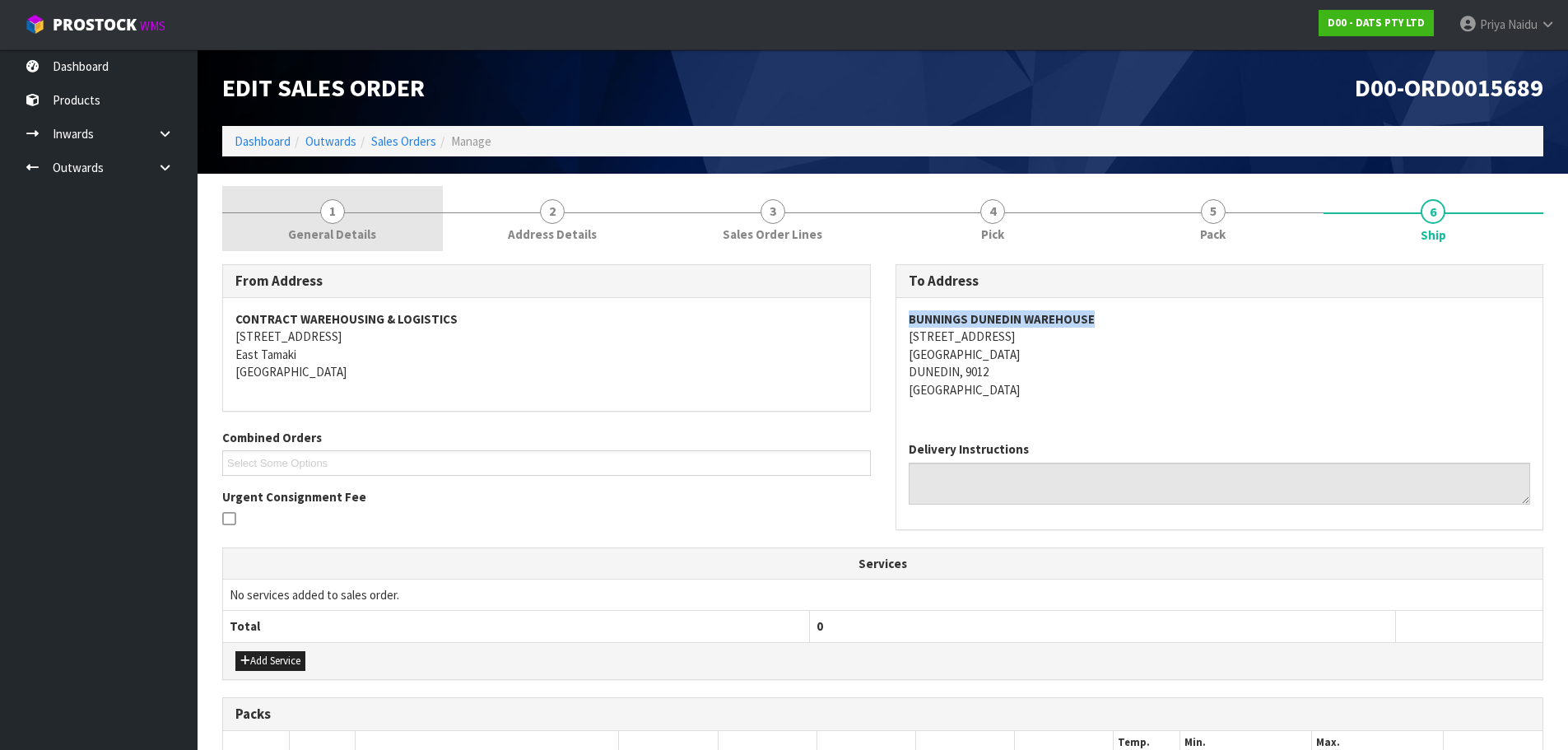
click at [320, 226] on span "General Details" at bounding box center [331, 234] width 88 height 18
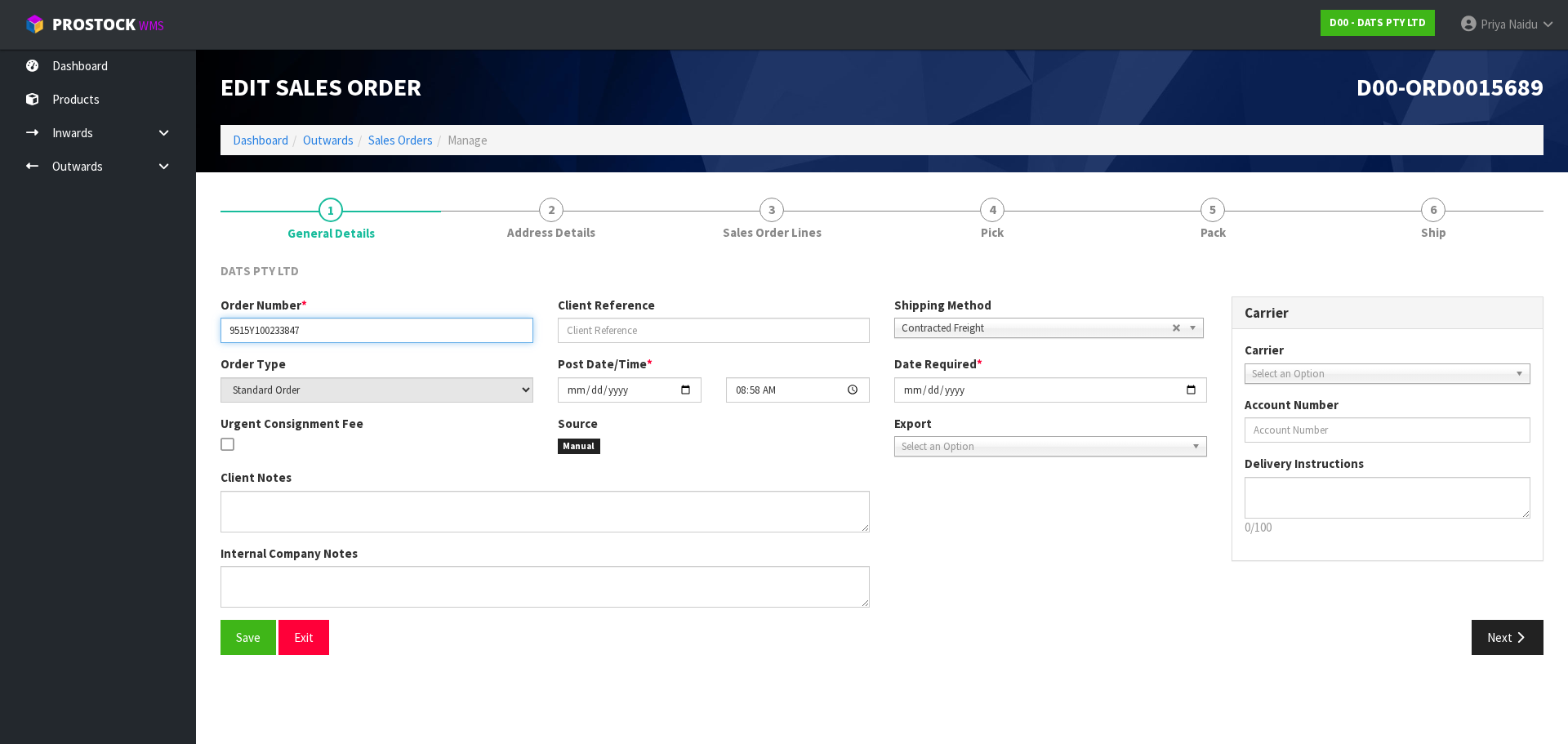
drag, startPoint x: 225, startPoint y: 330, endPoint x: 348, endPoint y: 327, distance: 123.0
click at [348, 327] on input "9515Y100233847" at bounding box center [376, 330] width 312 height 25
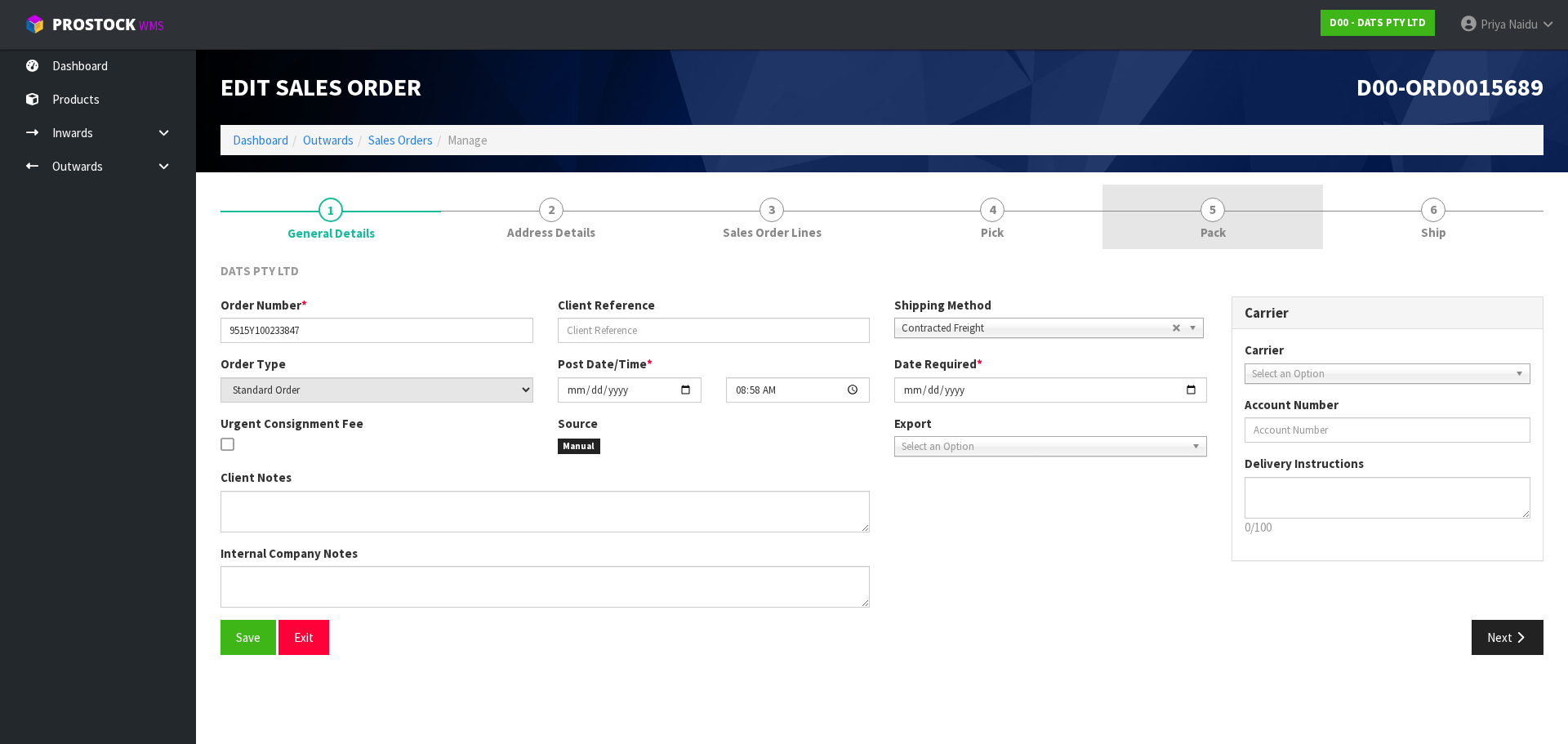
click at [1159, 217] on link "5 Pack" at bounding box center [1212, 216] width 220 height 64
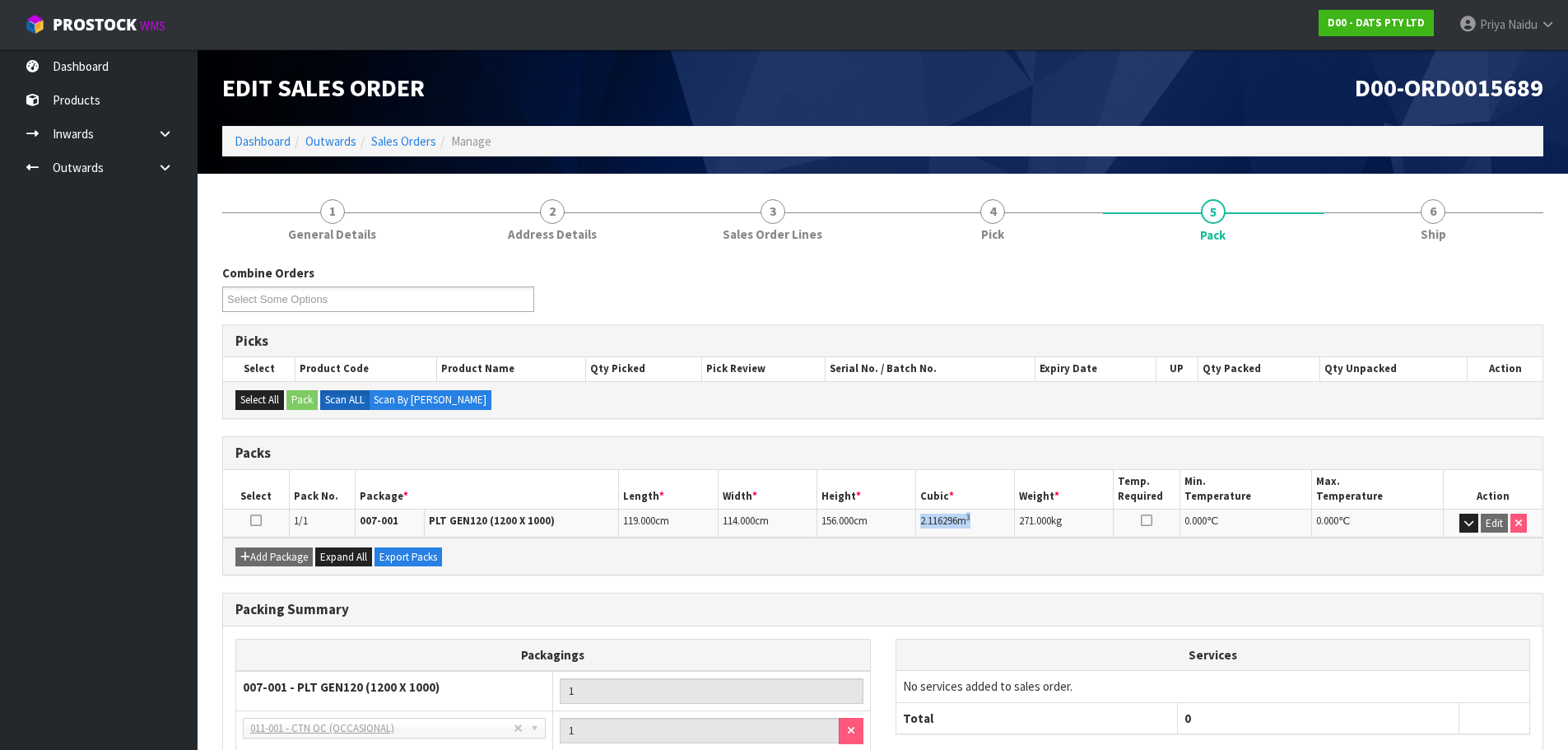
copy td "2.116296 m 3"
drag, startPoint x: 920, startPoint y: 524, endPoint x: 1011, endPoint y: 518, distance: 91.2
click at [1011, 518] on td "2.116296 m 3" at bounding box center [965, 523] width 98 height 29
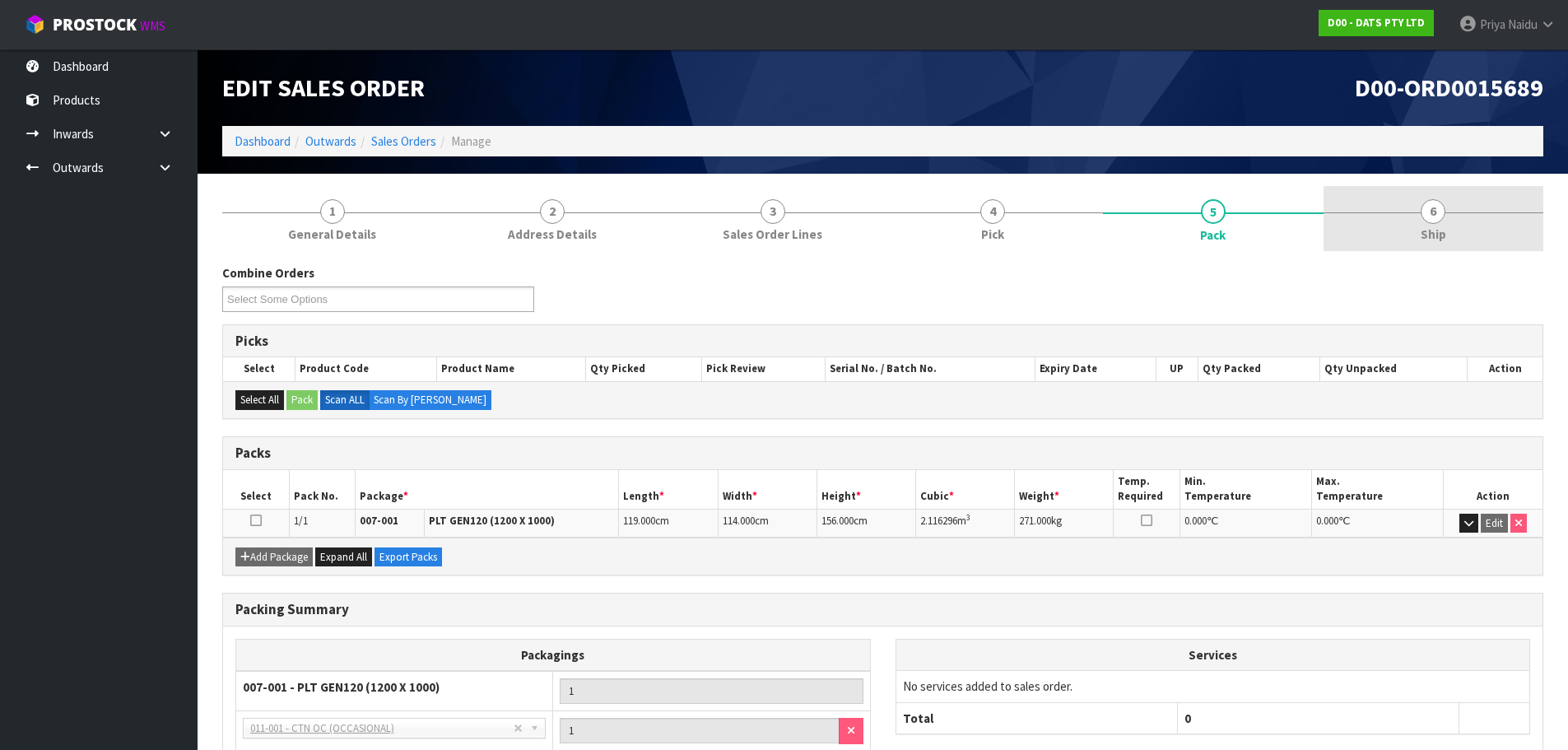
click at [1416, 212] on link "6 Ship" at bounding box center [1433, 218] width 221 height 65
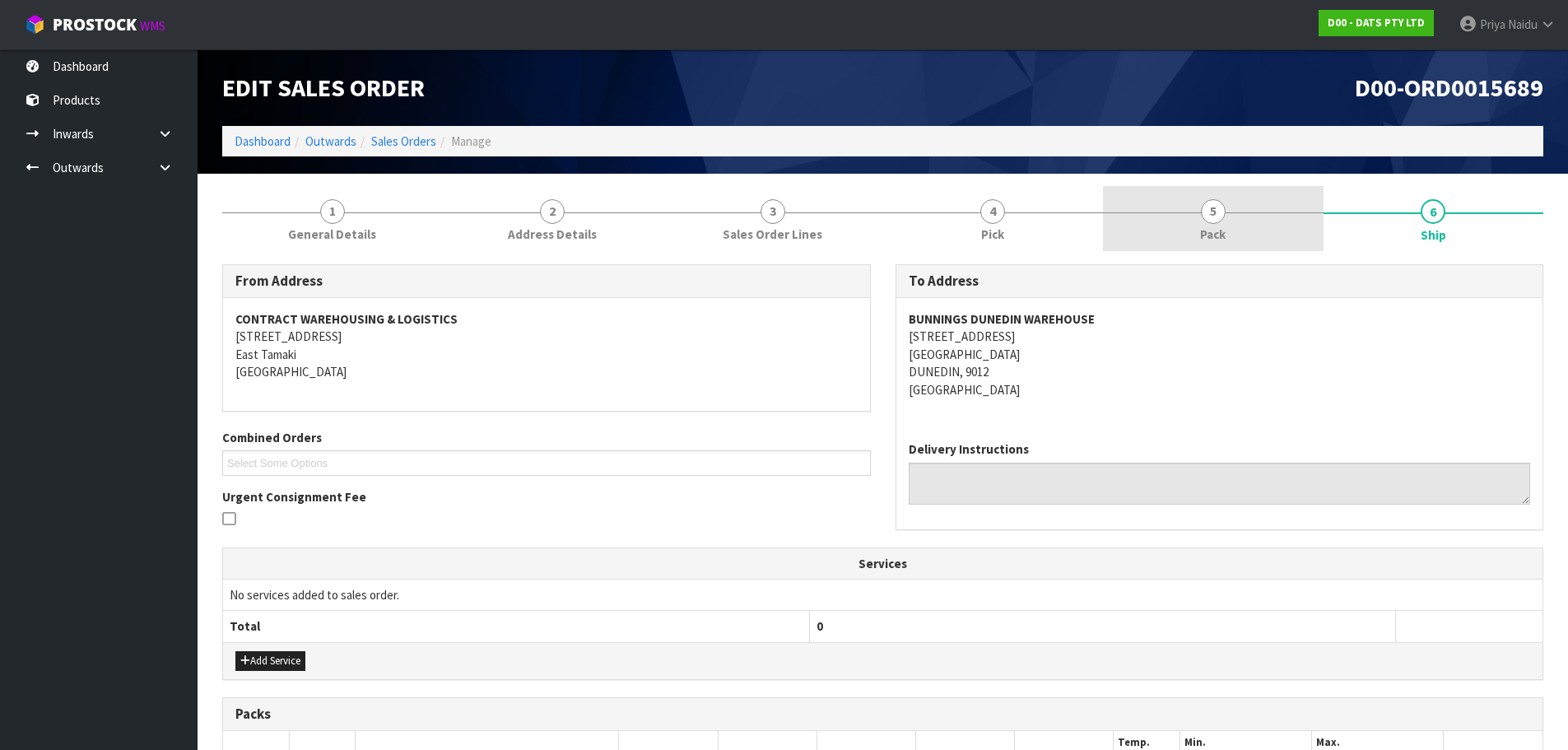
drag, startPoint x: 1245, startPoint y: 226, endPoint x: 1164, endPoint y: 228, distance: 81.0
click at [1245, 225] on link "5 Pack" at bounding box center [1213, 218] width 221 height 65
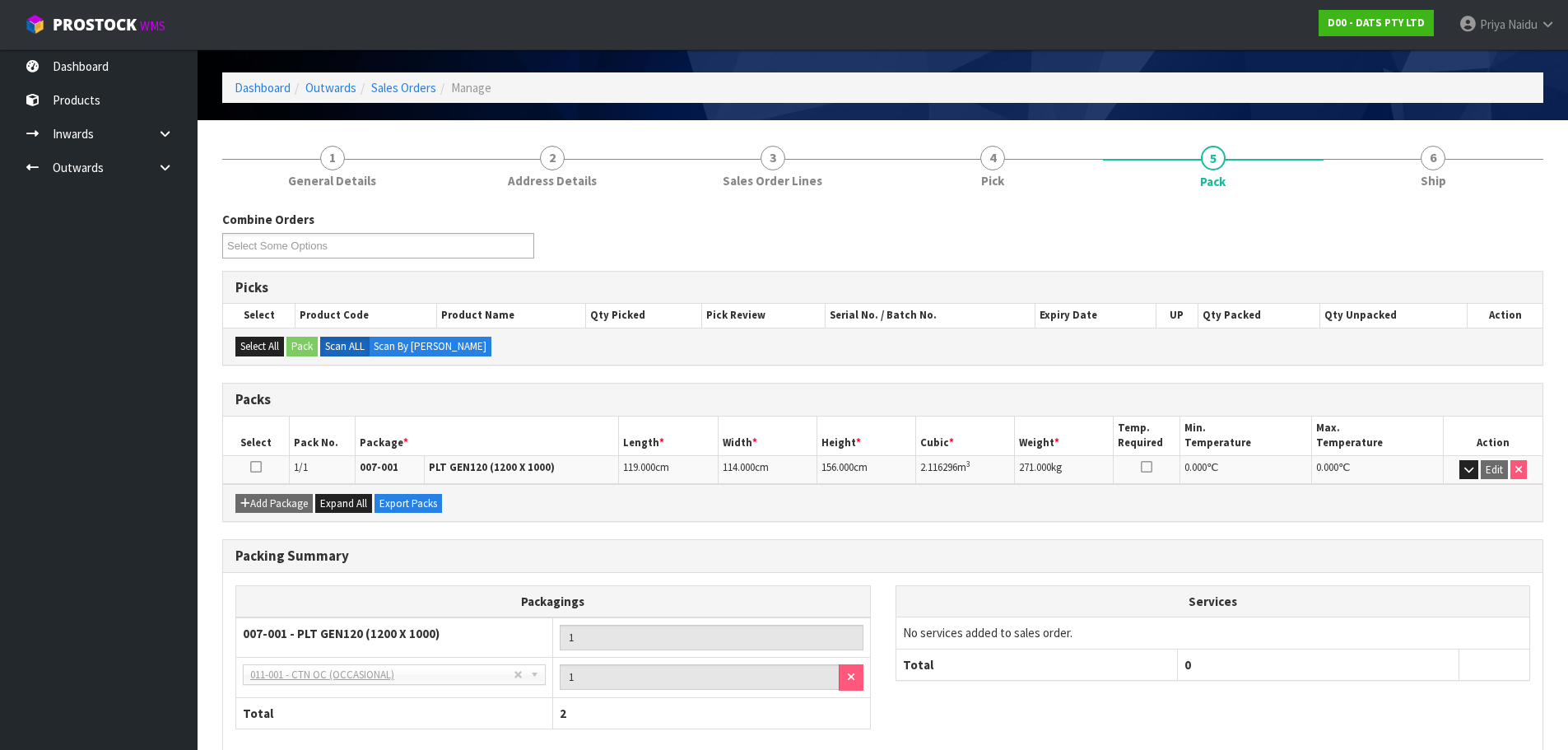
scroll to position [83, 0]
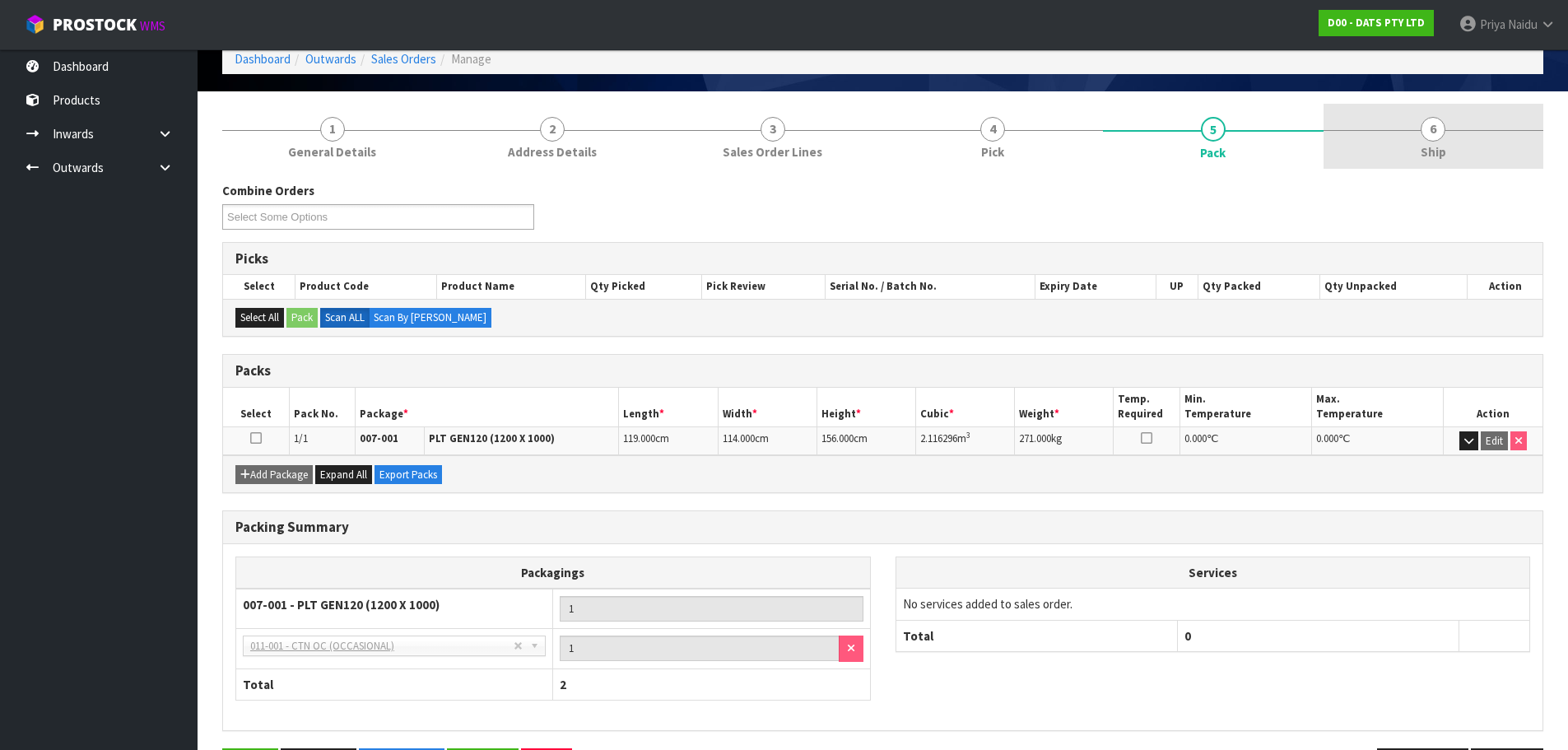
click at [1454, 141] on link "6 Ship" at bounding box center [1433, 136] width 221 height 65
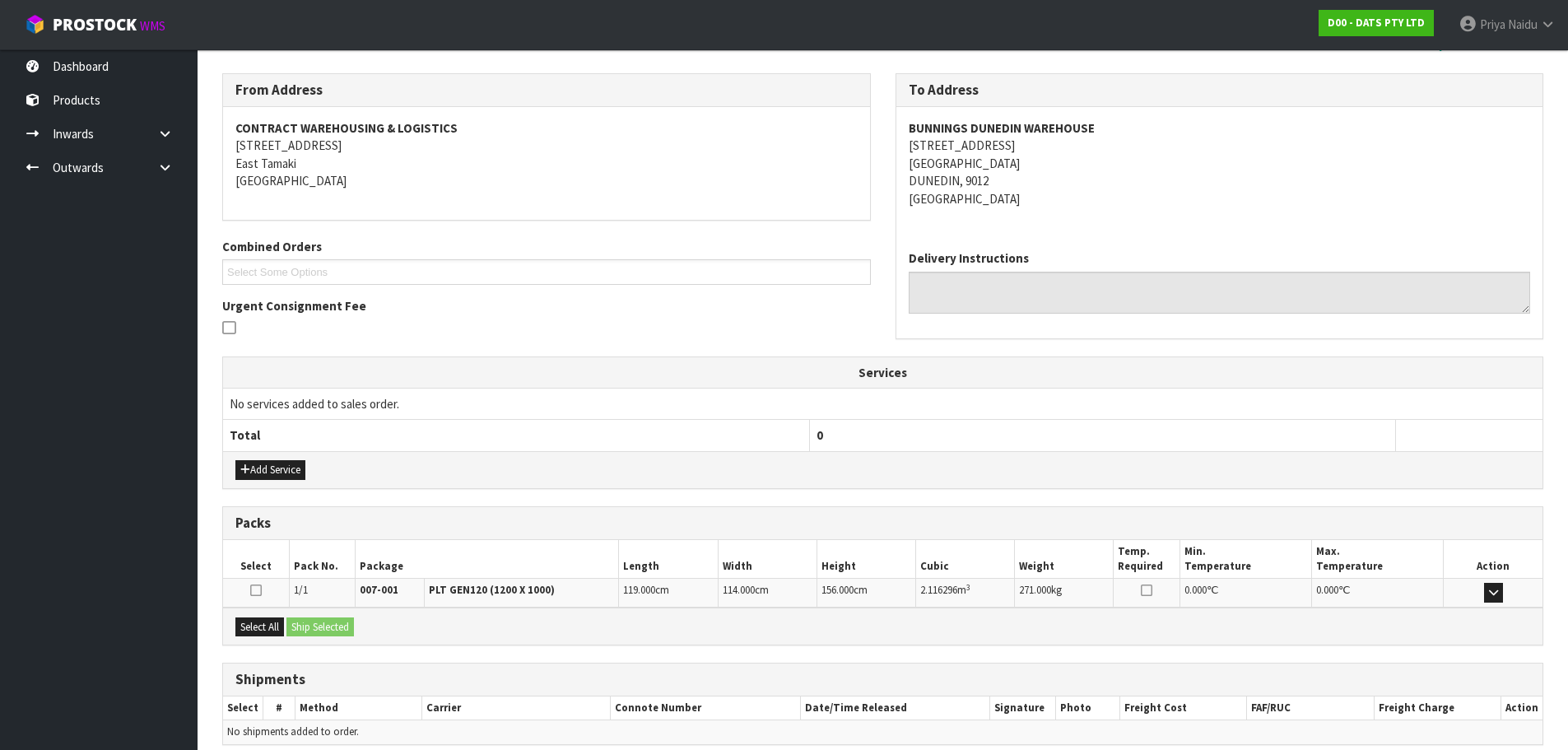
scroll to position [264, 0]
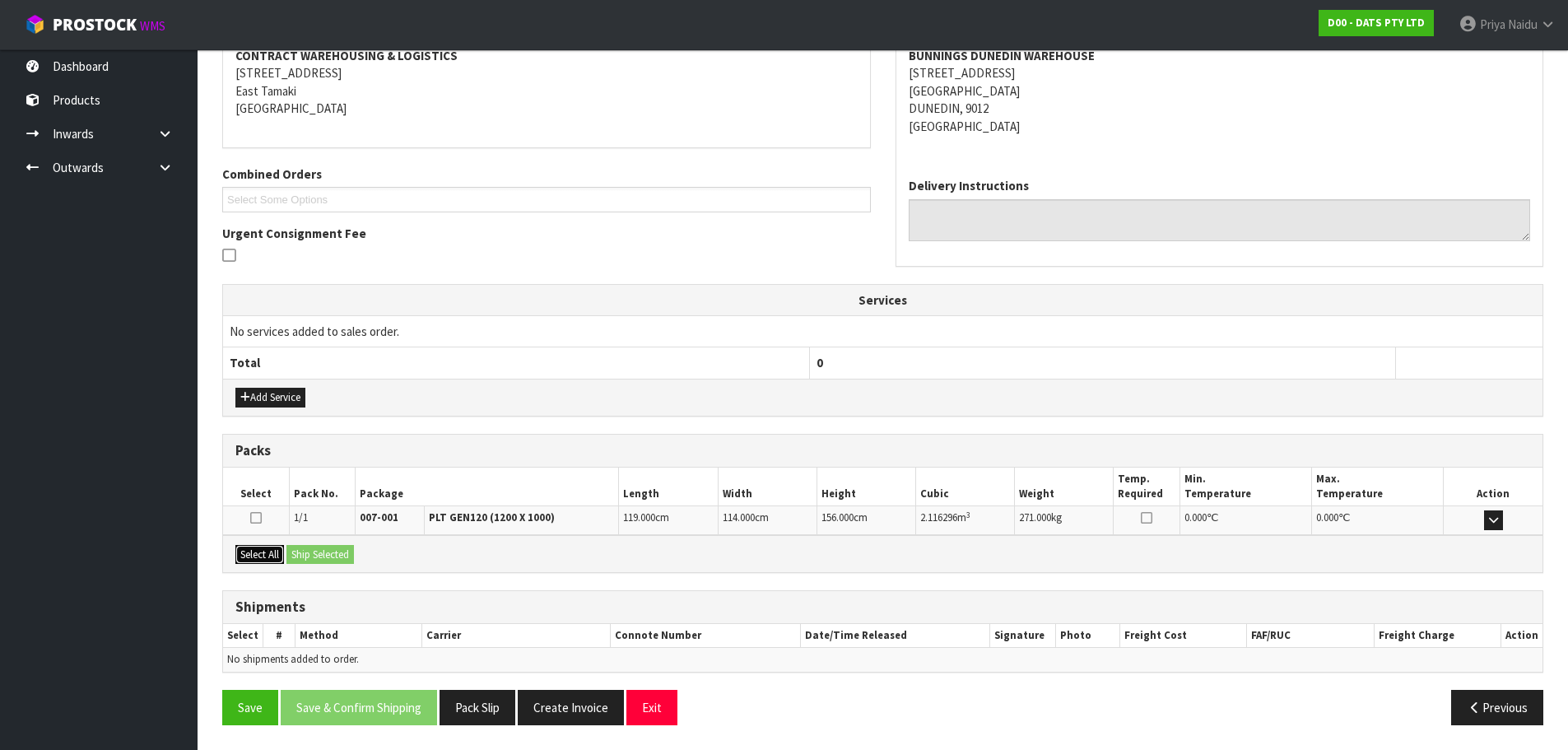
click at [263, 553] on button "Select All" at bounding box center [260, 554] width 48 height 19
click at [298, 553] on button "Ship Selected" at bounding box center [319, 554] width 68 height 19
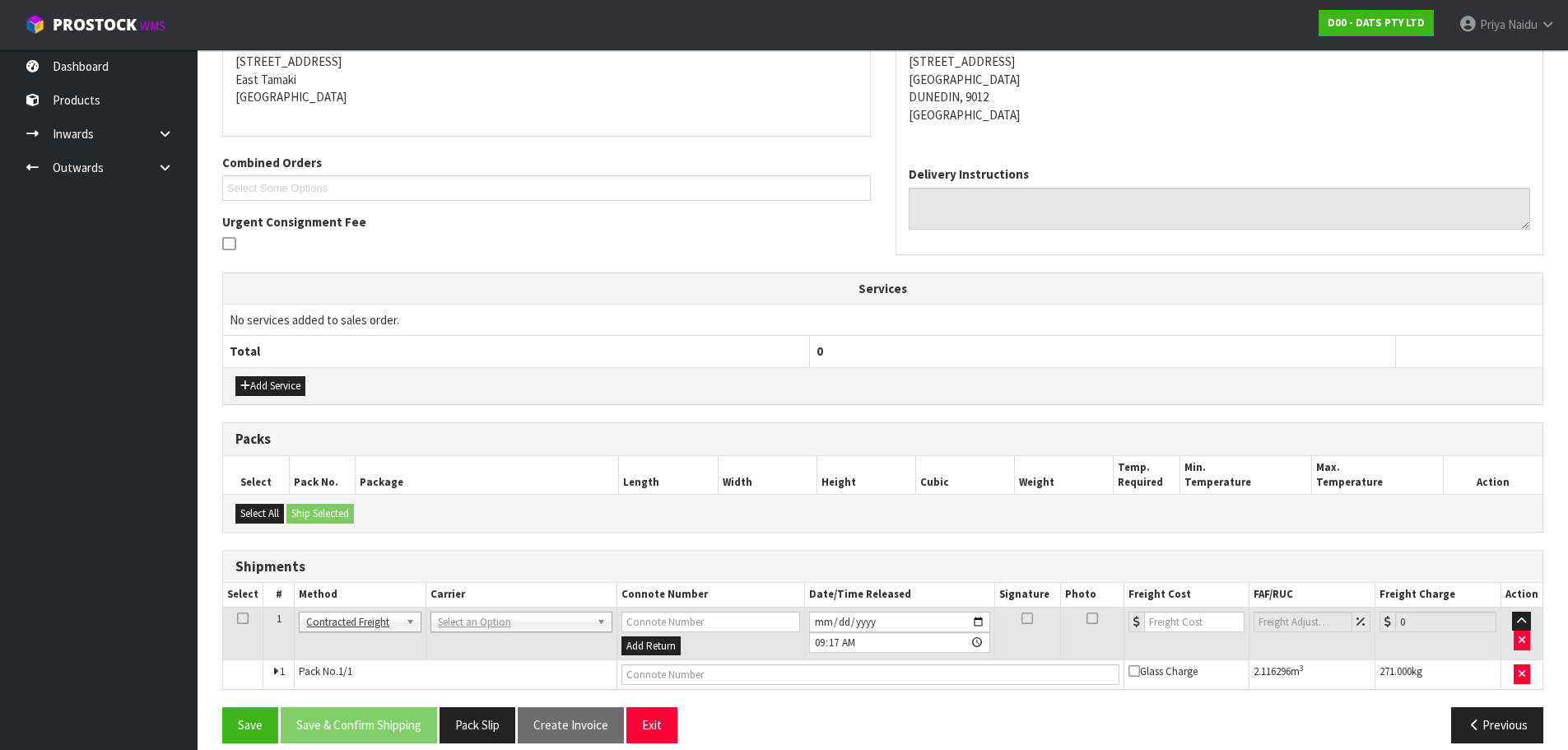
scroll to position [293, 0]
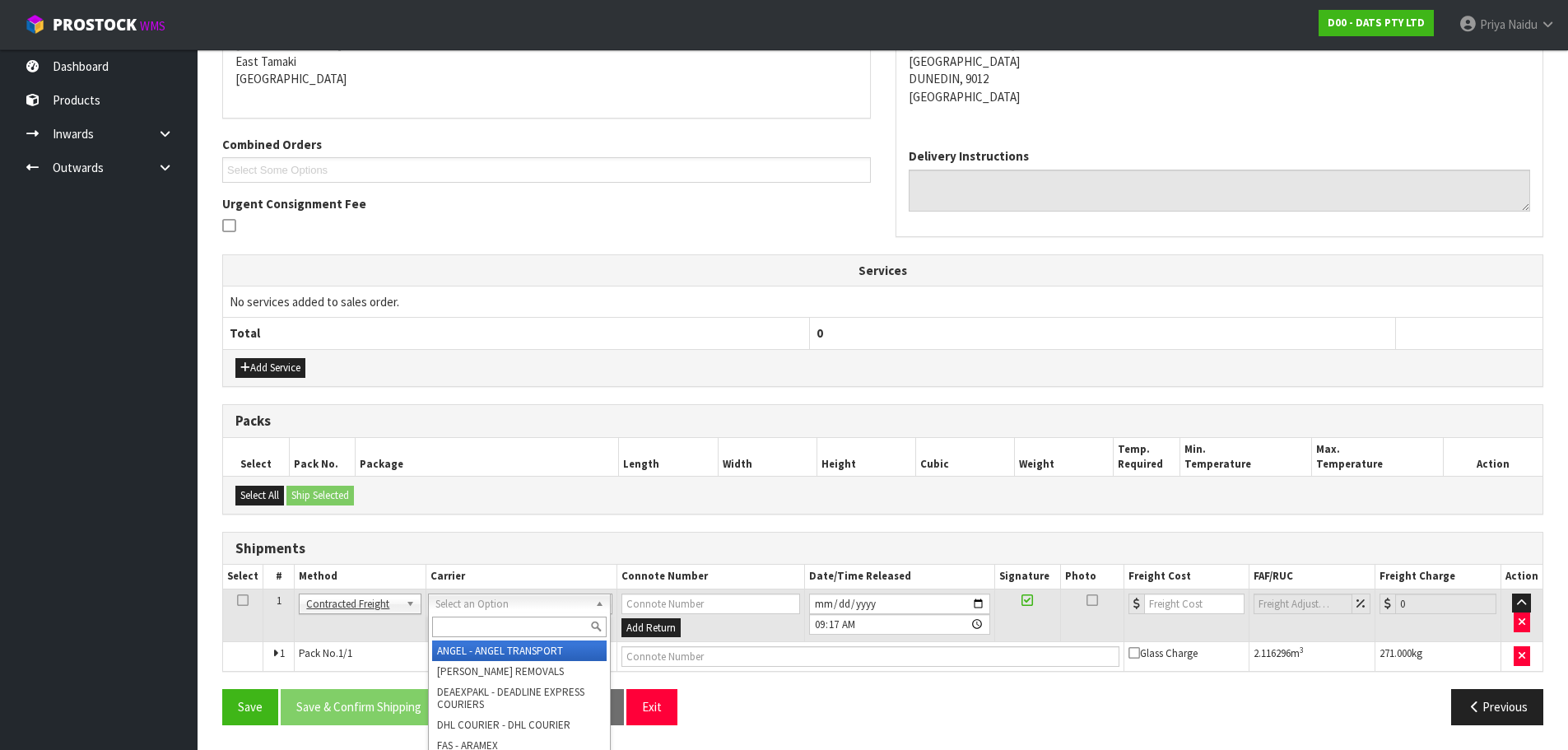
click at [453, 624] on input "text" at bounding box center [519, 627] width 175 height 20
type input "N"
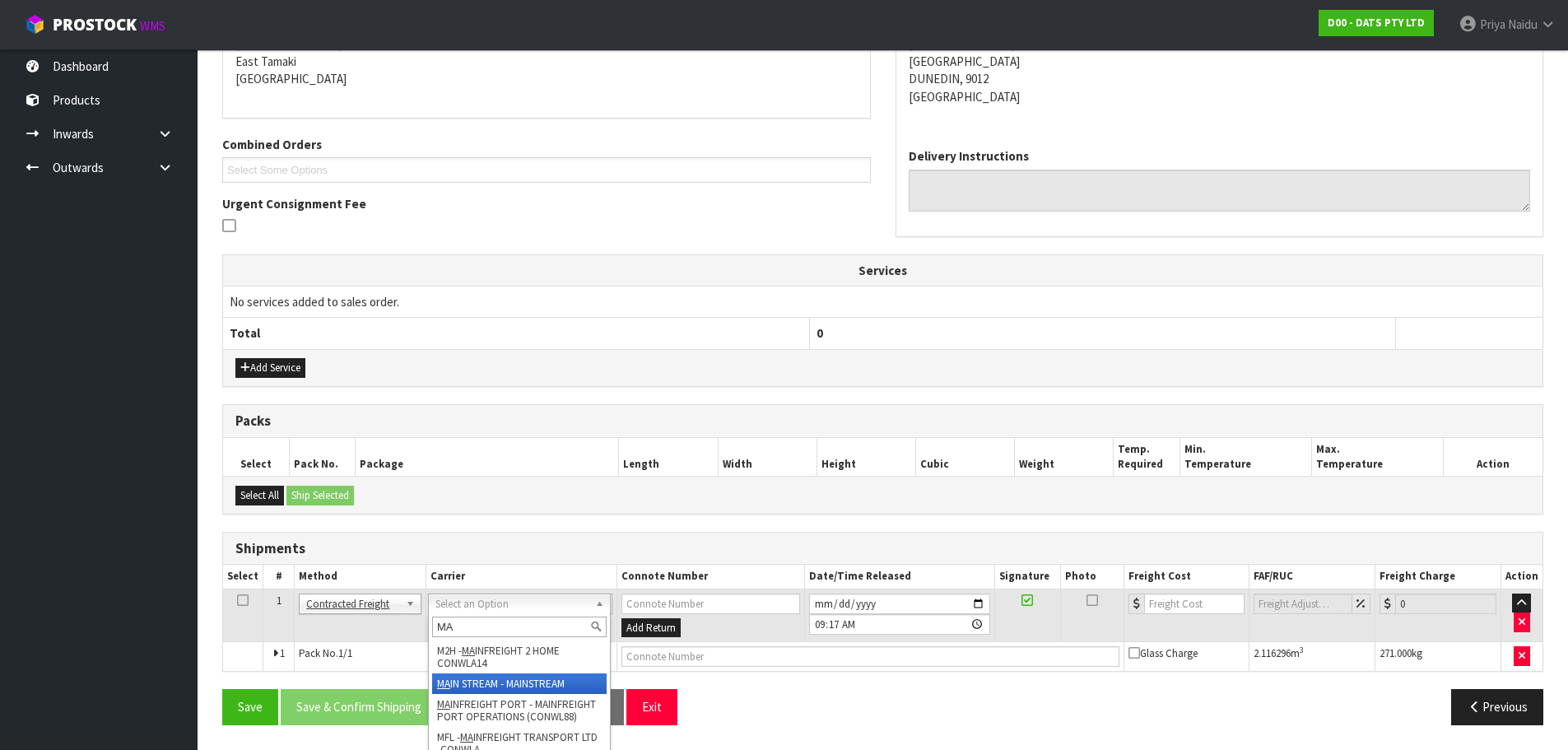
type input "MA"
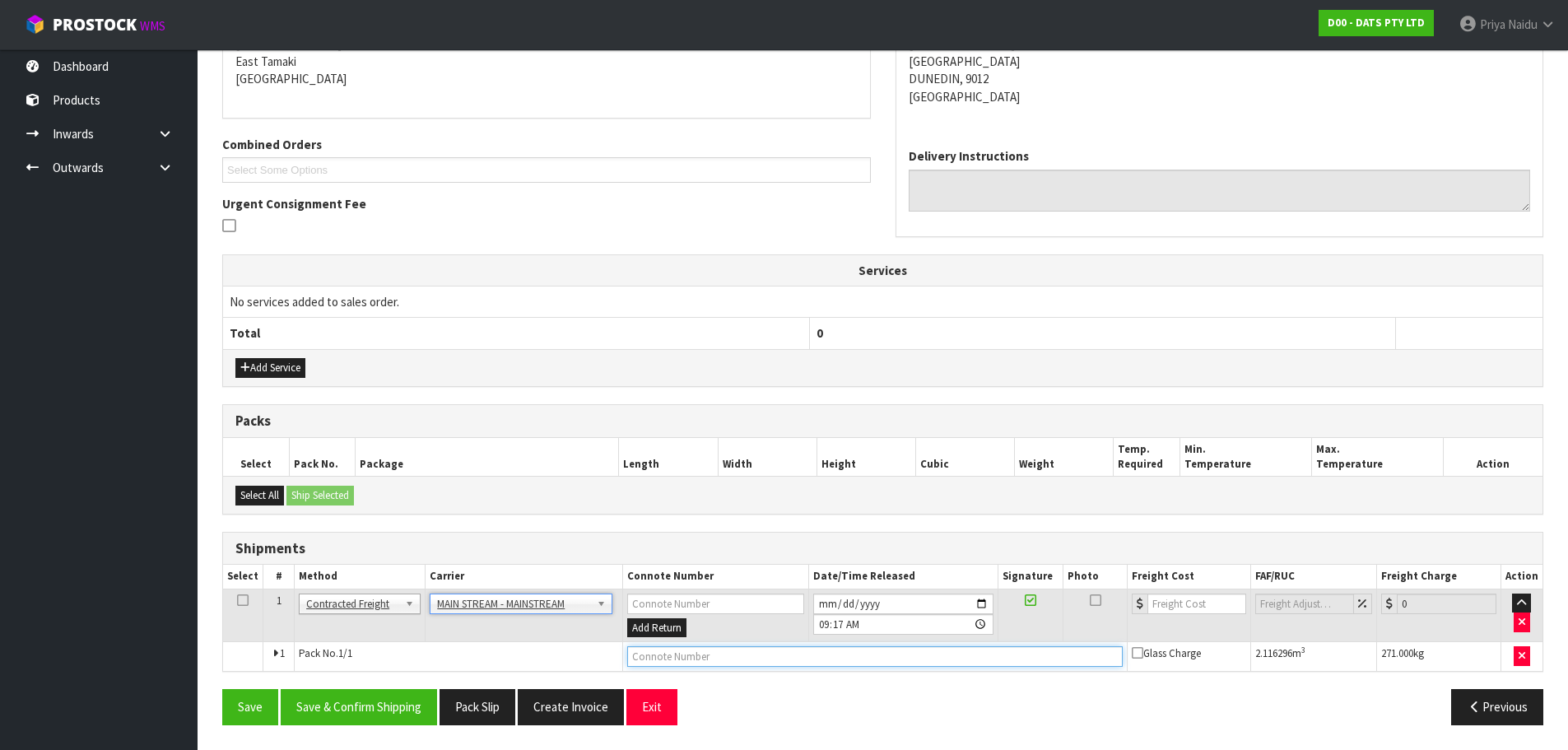
click at [680, 656] on input "text" at bounding box center [875, 656] width 496 height 20
paste input "CWL7720831"
type input "CWL7720831"
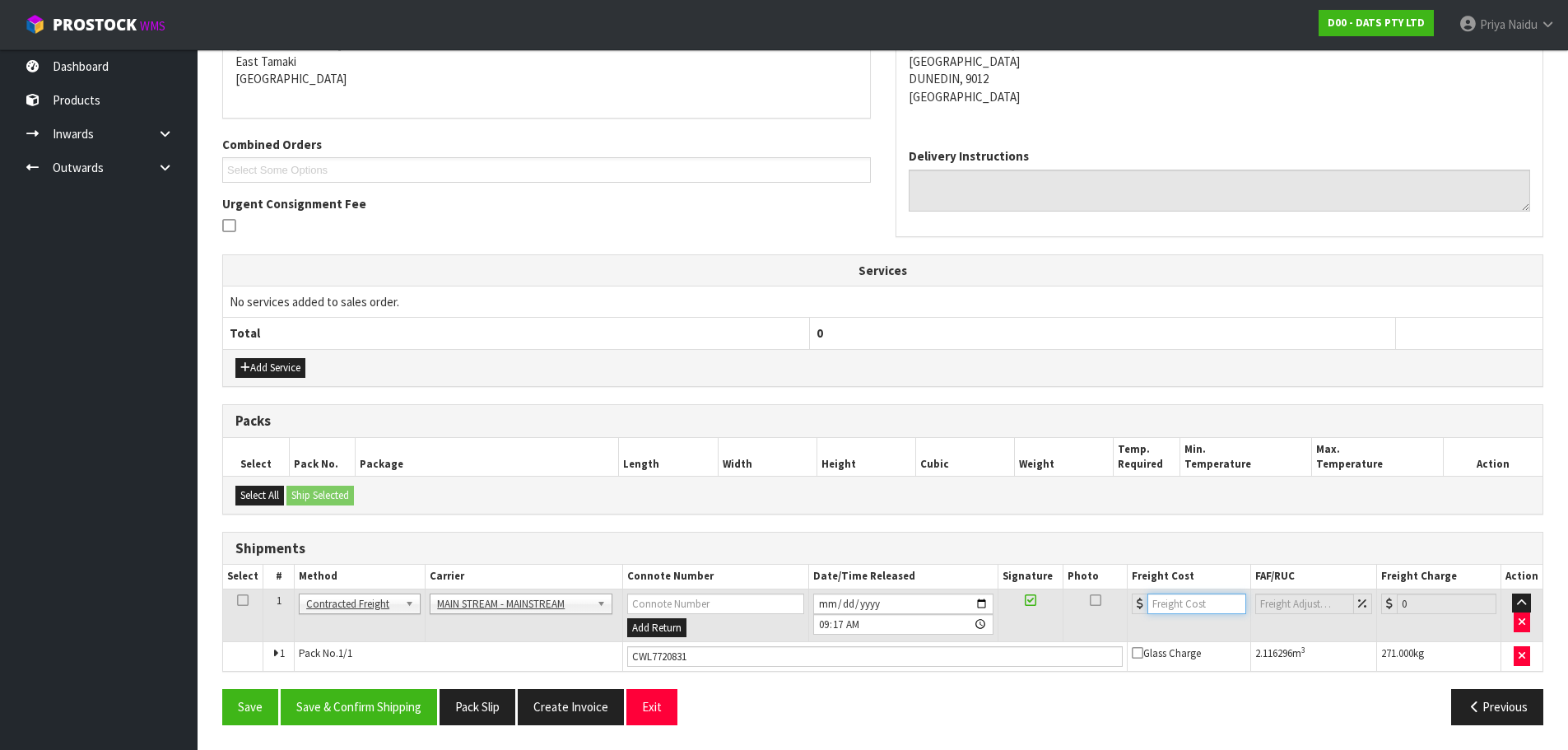
click at [1183, 595] on input "number" at bounding box center [1197, 603] width 99 height 20
type input "318"
click at [356, 709] on button "Save & Confirm Shipping" at bounding box center [358, 706] width 156 height 35
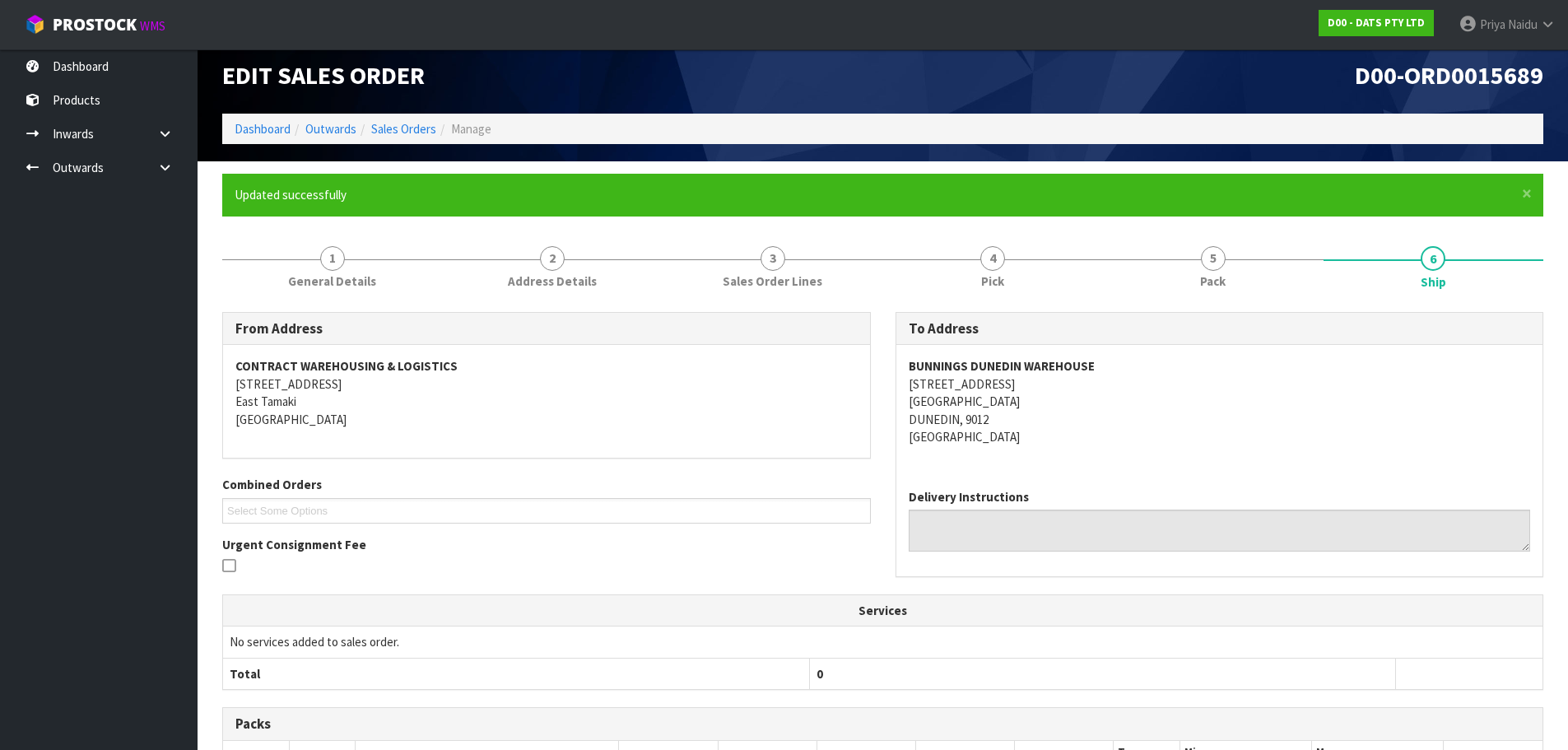
scroll to position [0, 0]
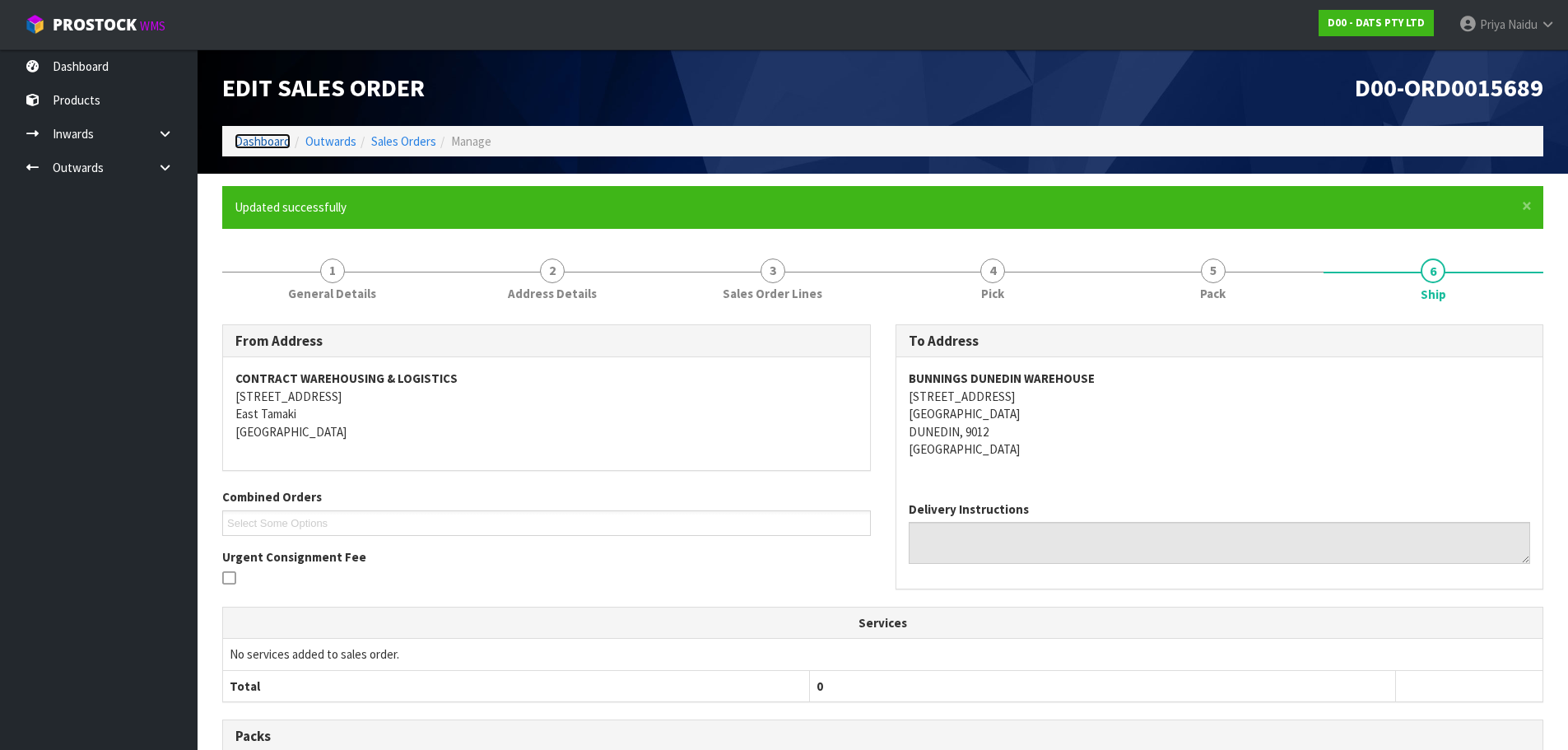
click at [257, 134] on link "Dashboard" at bounding box center [263, 141] width 56 height 16
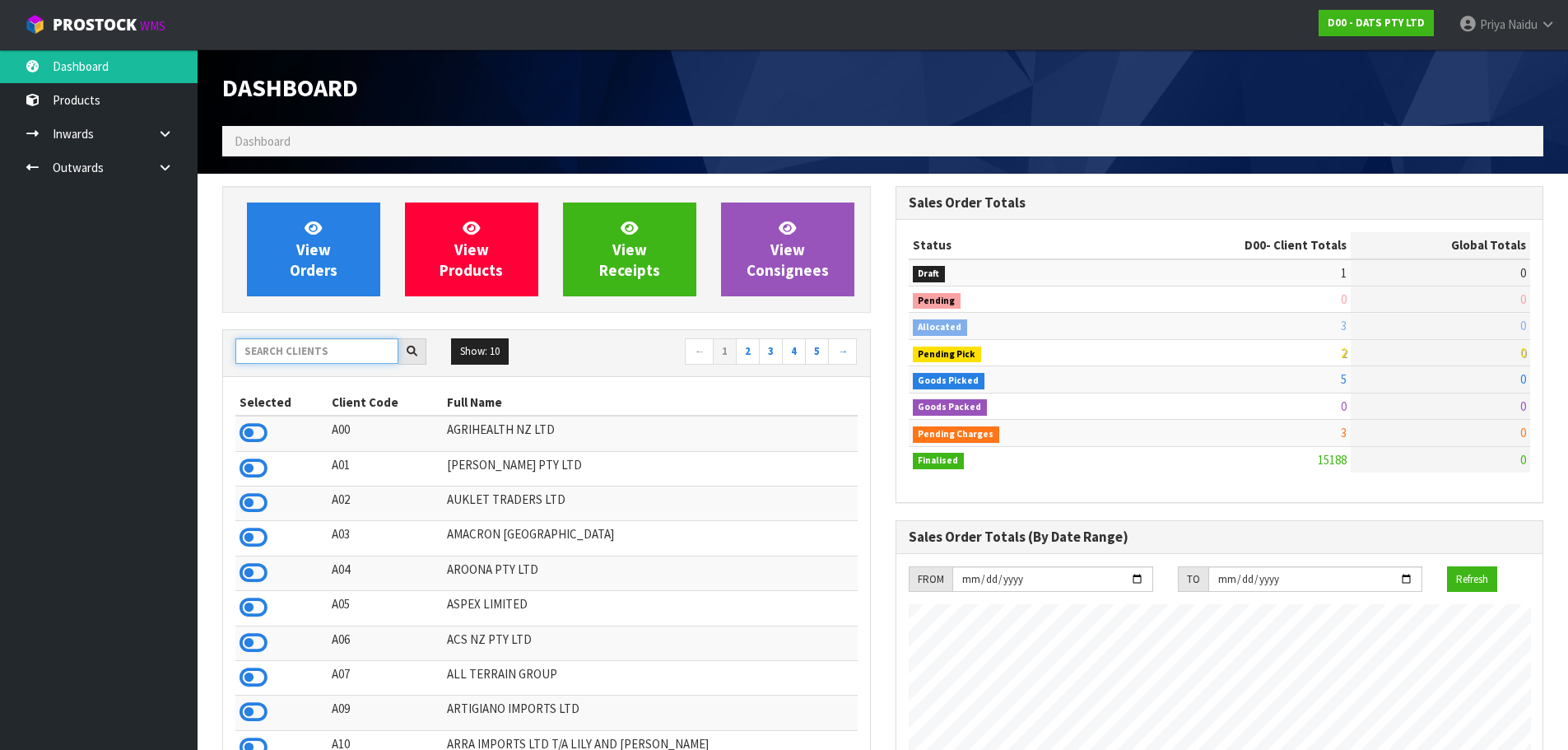
click at [339, 346] on input "text" at bounding box center [317, 350] width 163 height 25
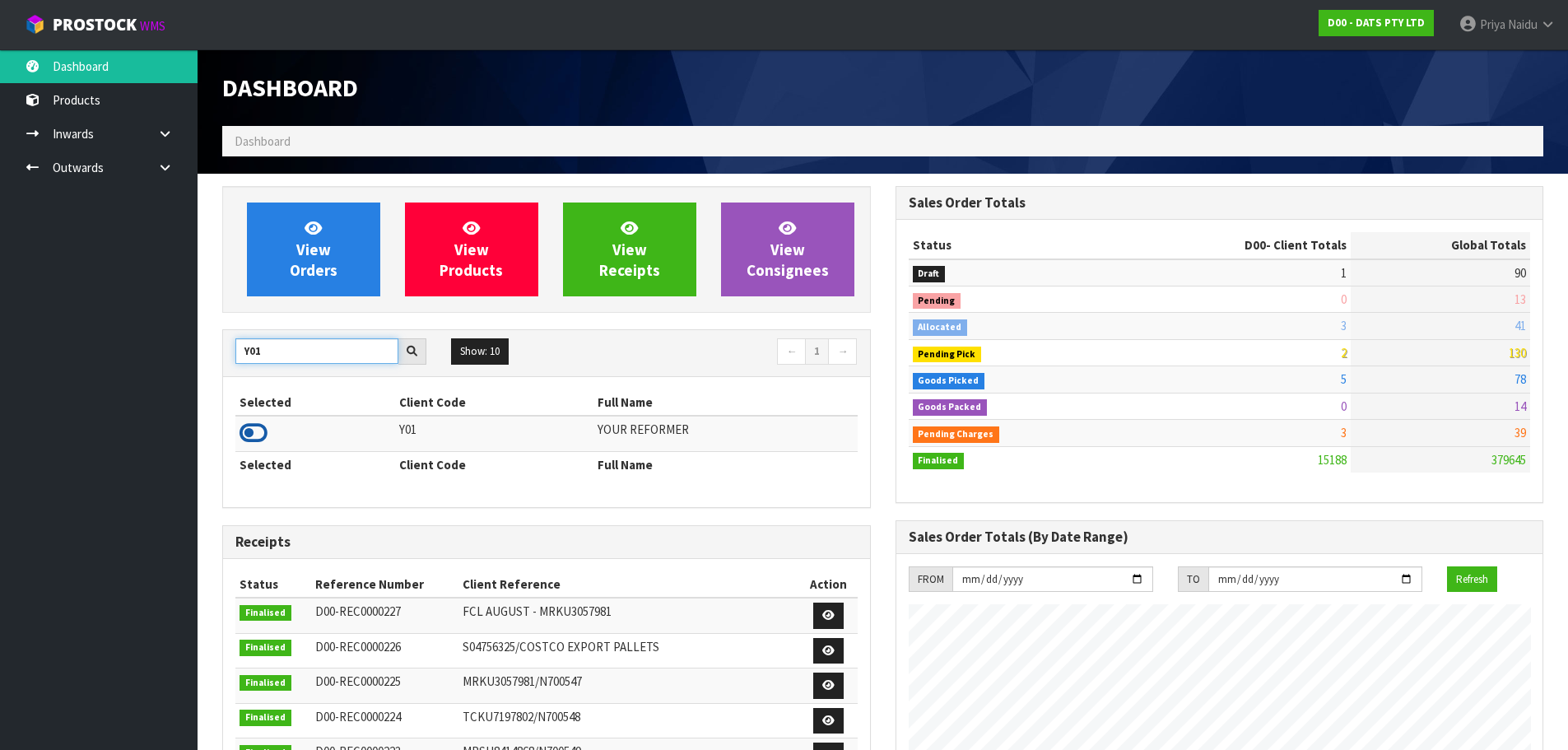
type input "Y01"
click at [245, 432] on icon at bounding box center [253, 433] width 28 height 25
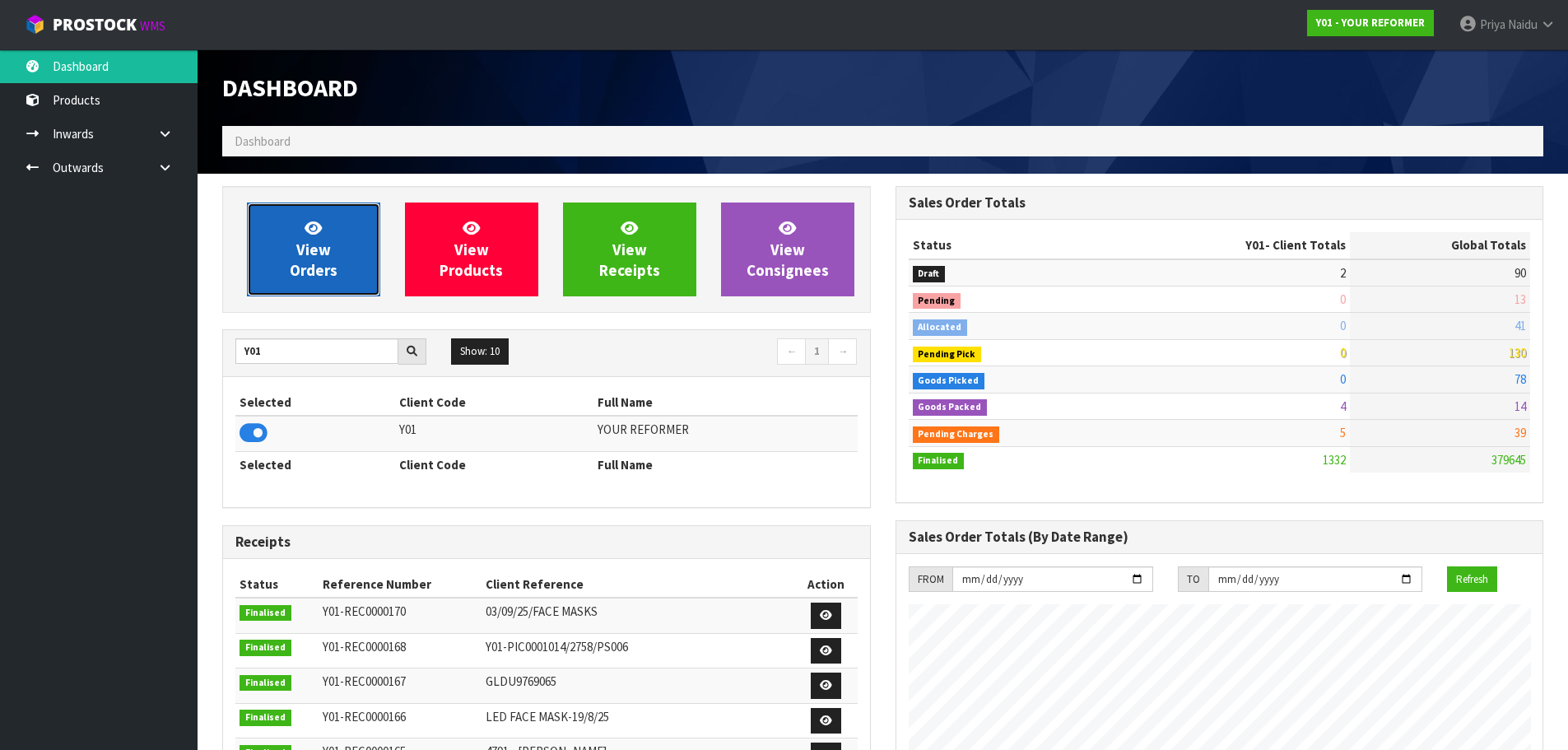
click at [321, 263] on span "View Orders" at bounding box center [313, 249] width 47 height 61
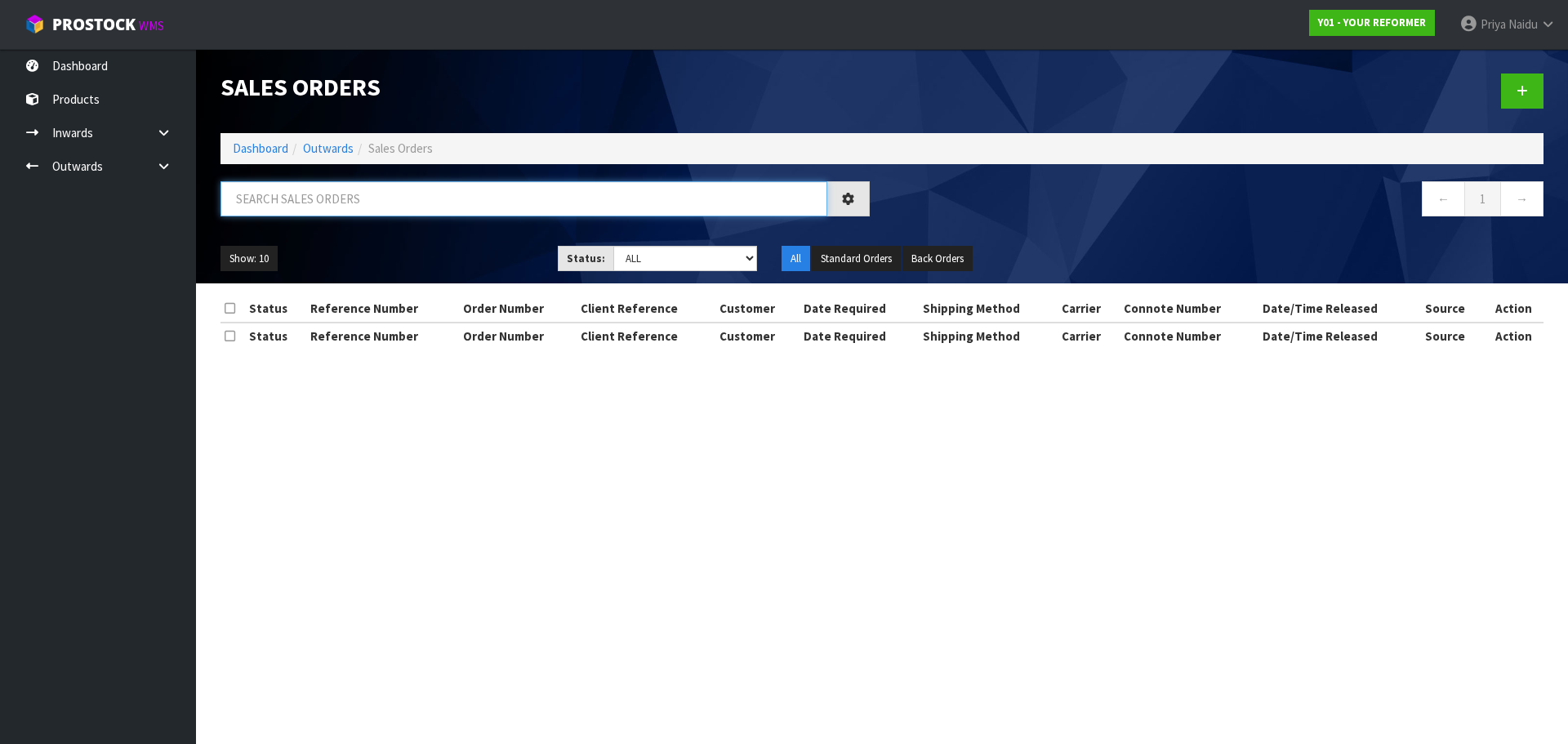
click at [366, 192] on input "text" at bounding box center [523, 199] width 607 height 35
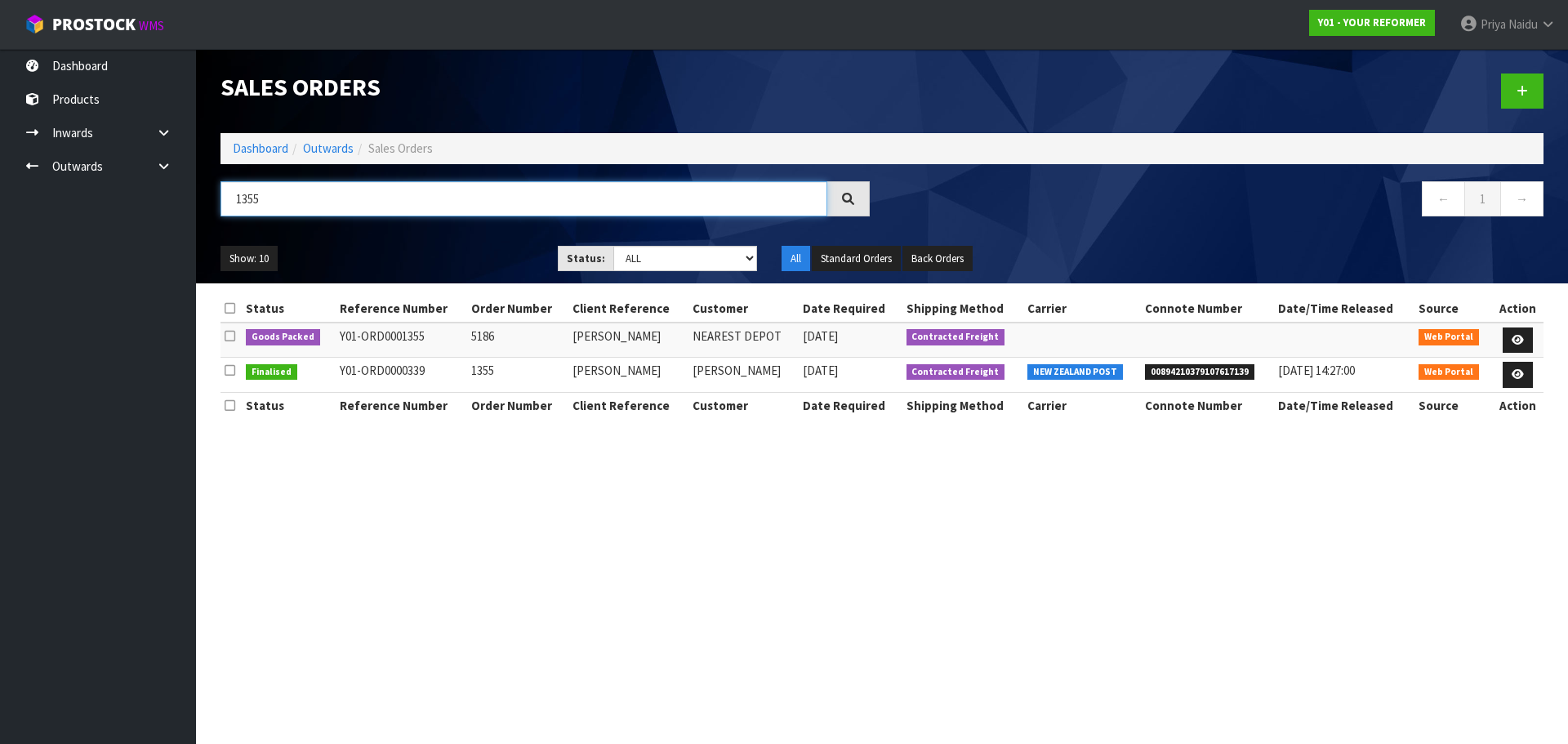
type input "1355"
click at [359, 251] on ul "Show: 10 5 10 25 50" at bounding box center [376, 259] width 312 height 26
click at [1512, 337] on icon at bounding box center [1517, 340] width 12 height 11
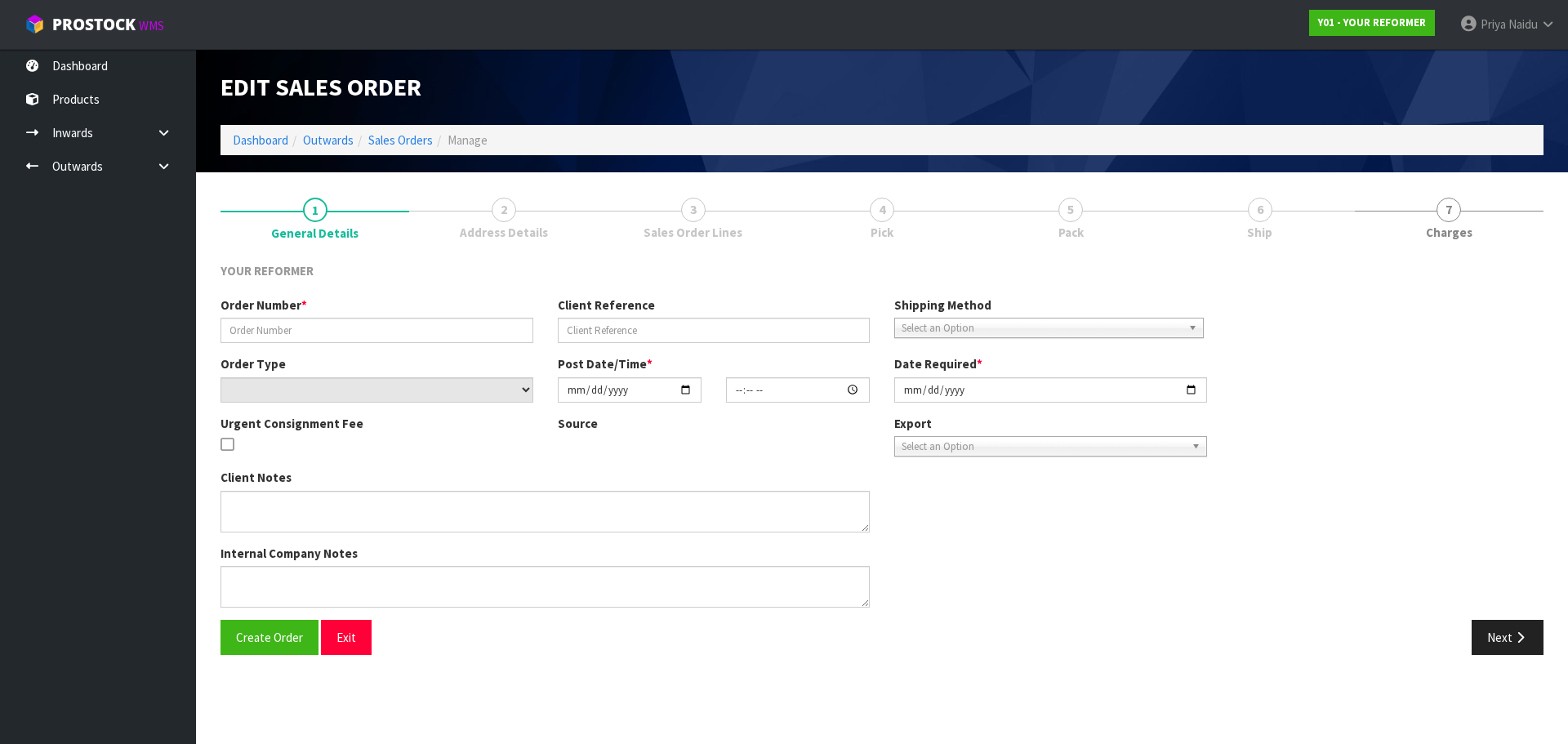
type input "5186"
type input "[PERSON_NAME]"
select select "number:0"
type input "[DATE]"
type input "12:12:00.000"
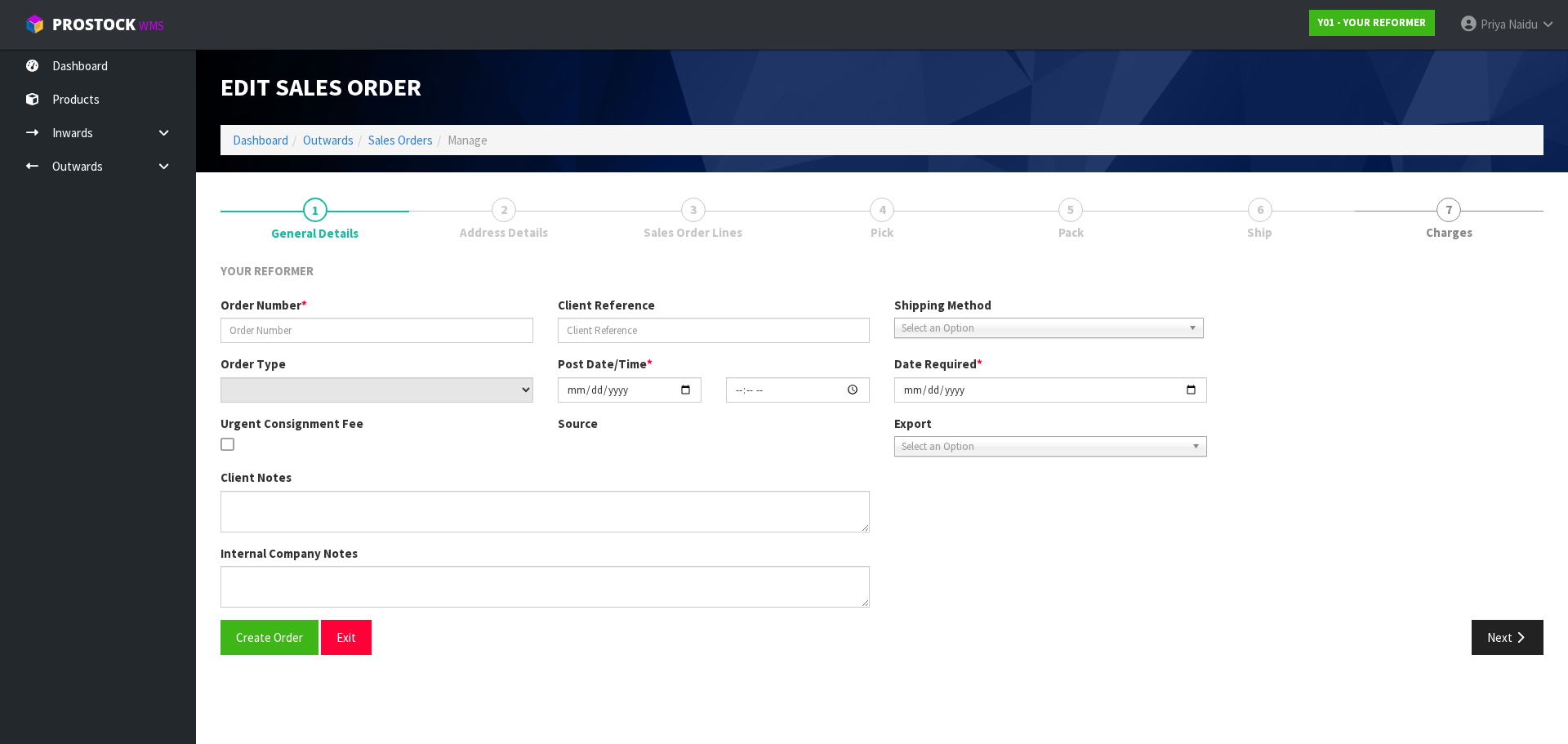
type input "[DATE]"
type textarea "[PERSON_NAME] [STREET_ADDRESS][PERSON_NAME] [PHONE_NUMBER]"
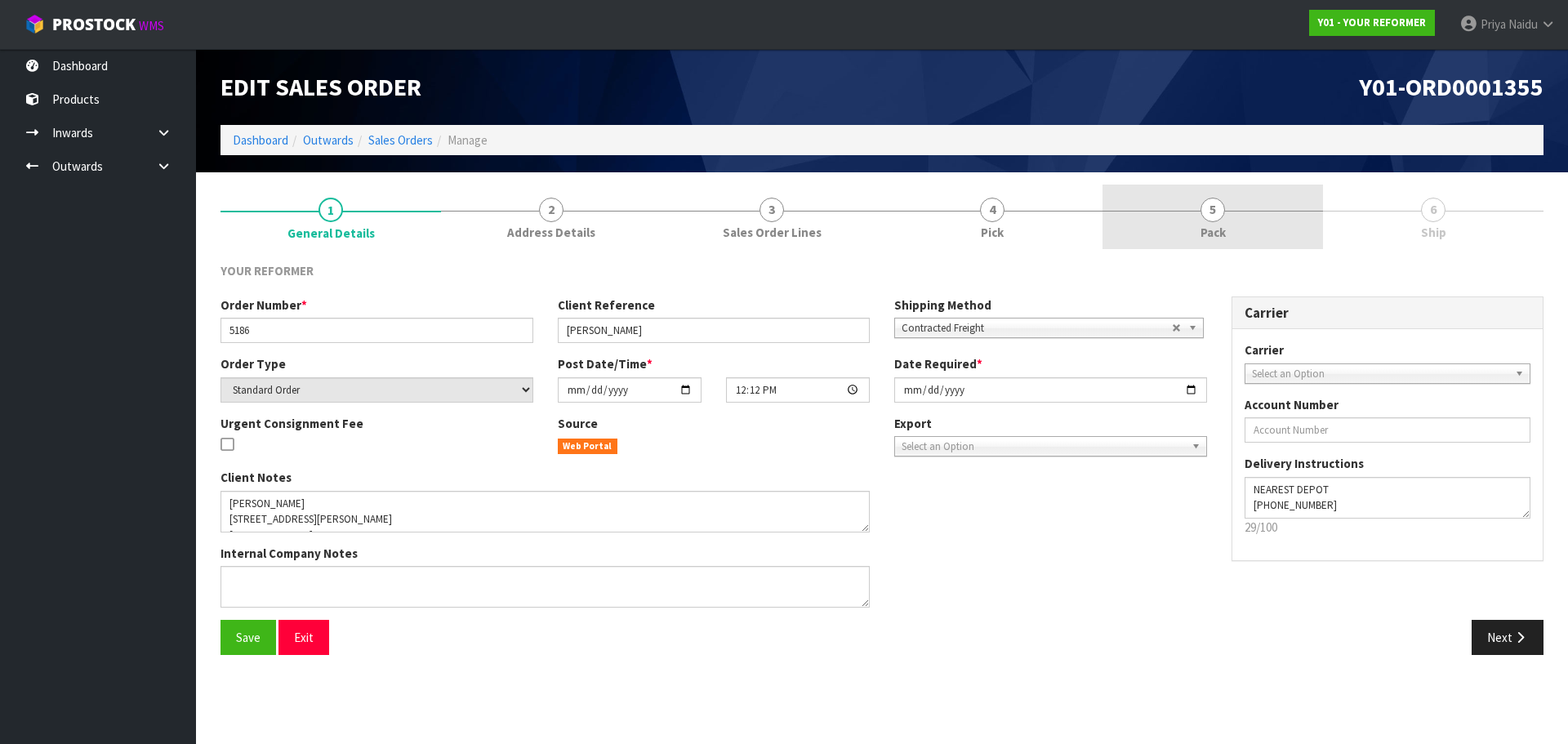
click at [1238, 226] on link "5 Pack" at bounding box center [1212, 216] width 220 height 64
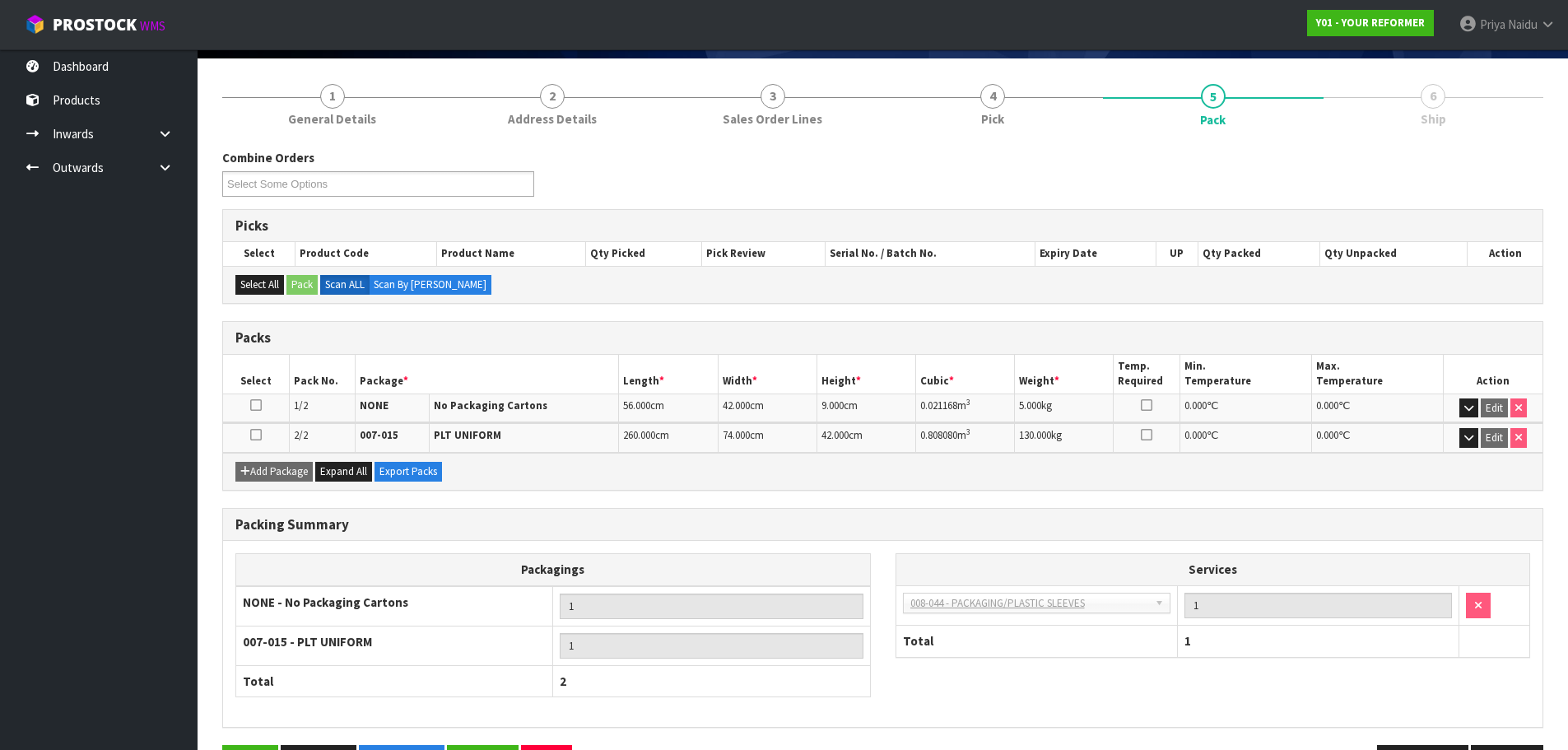
scroll to position [171, 0]
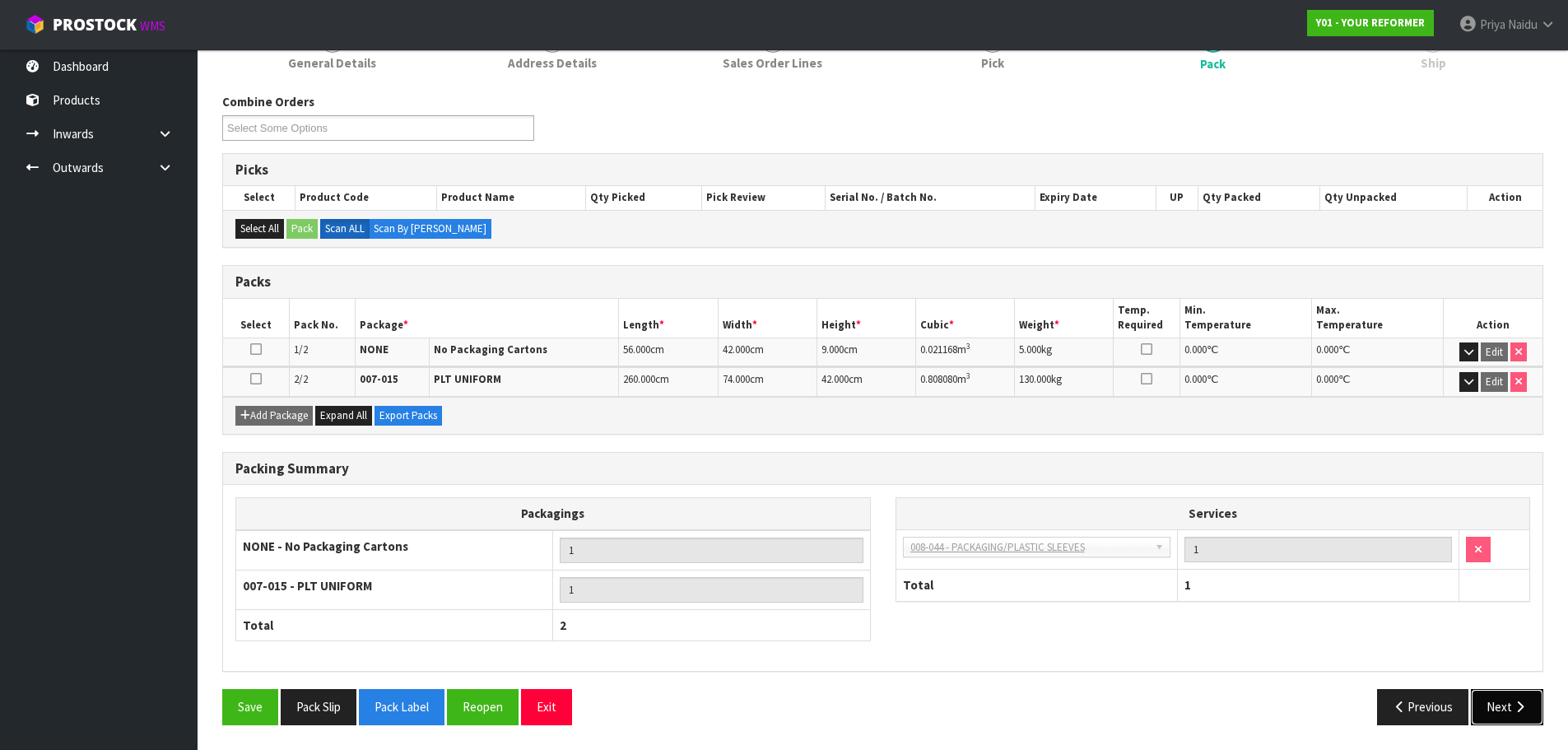
click at [1506, 716] on button "Next" at bounding box center [1507, 706] width 72 height 35
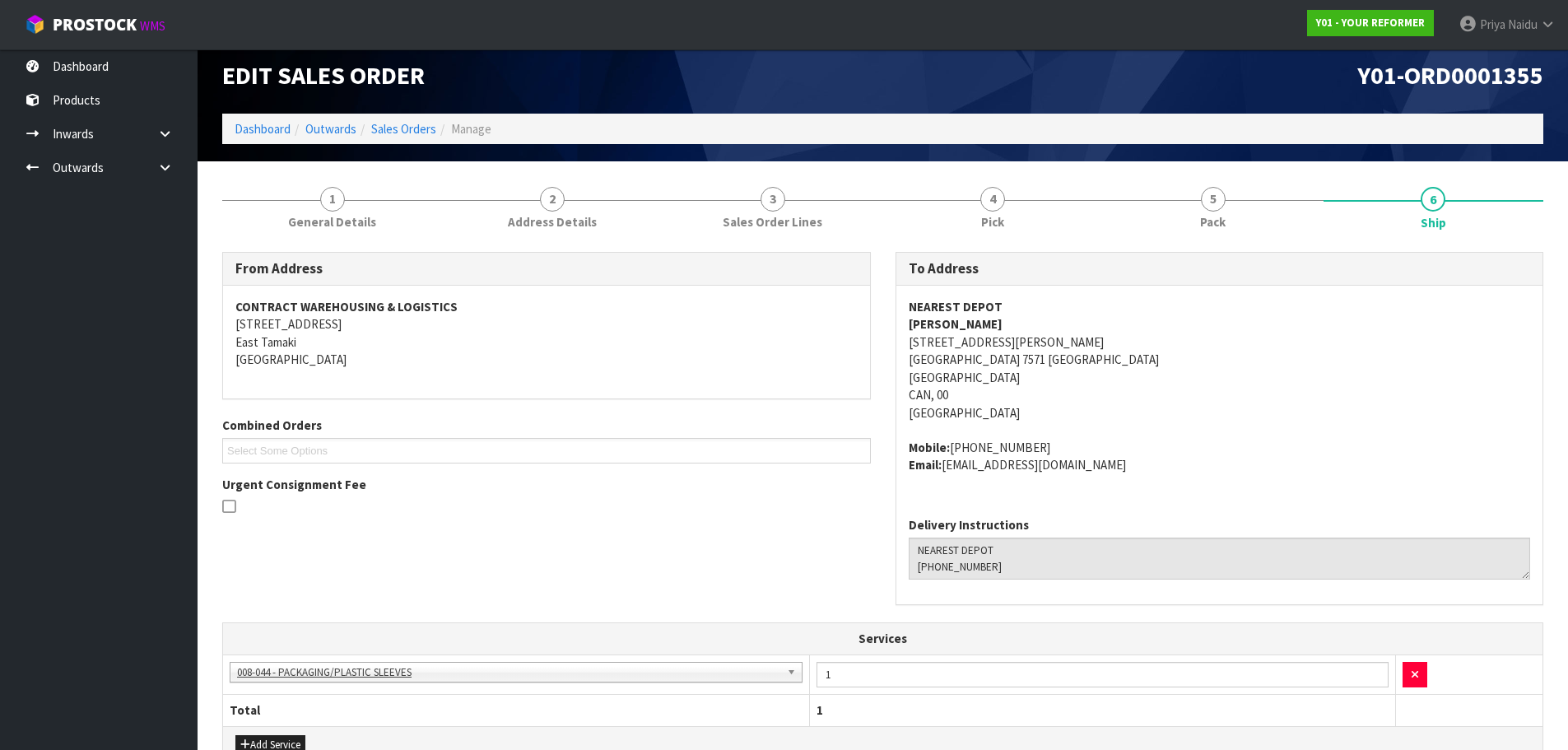
scroll to position [0, 0]
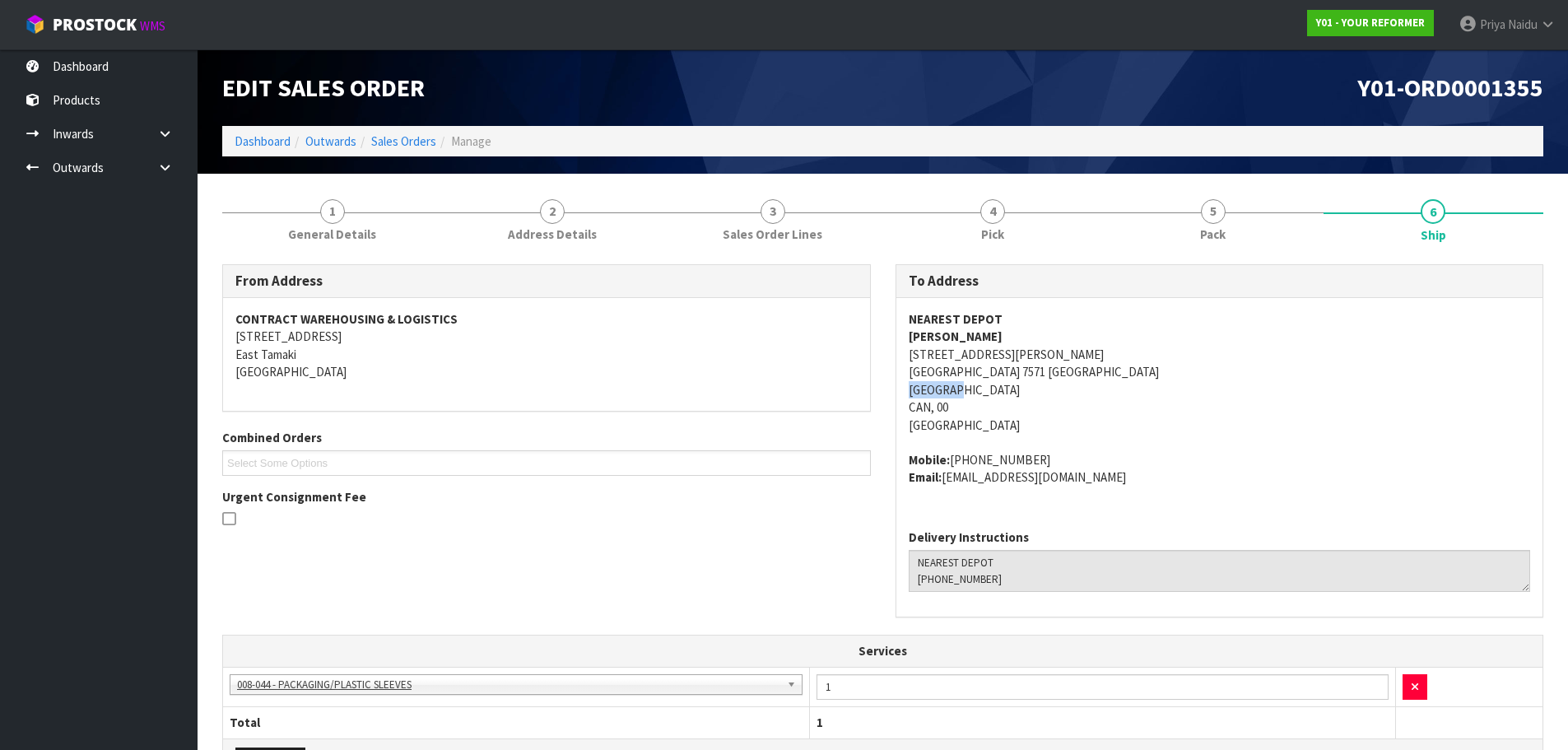
copy address "[GEOGRAPHIC_DATA]"
drag, startPoint x: 903, startPoint y: 390, endPoint x: 990, endPoint y: 394, distance: 87.1
click at [990, 394] on div "NEAREST DEPOT [PERSON_NAME] [STREET_ADDRESS][PERSON_NAME] Mobile: [PHONE_NUMBER…" at bounding box center [1219, 407] width 647 height 218
drag, startPoint x: 1145, startPoint y: 429, endPoint x: 1080, endPoint y: 429, distance: 65.0
click at [1145, 429] on address "NEAREST DEPOT [PERSON_NAME] [STREET_ADDRESS][PERSON_NAME]" at bounding box center [1220, 371] width 622 height 123
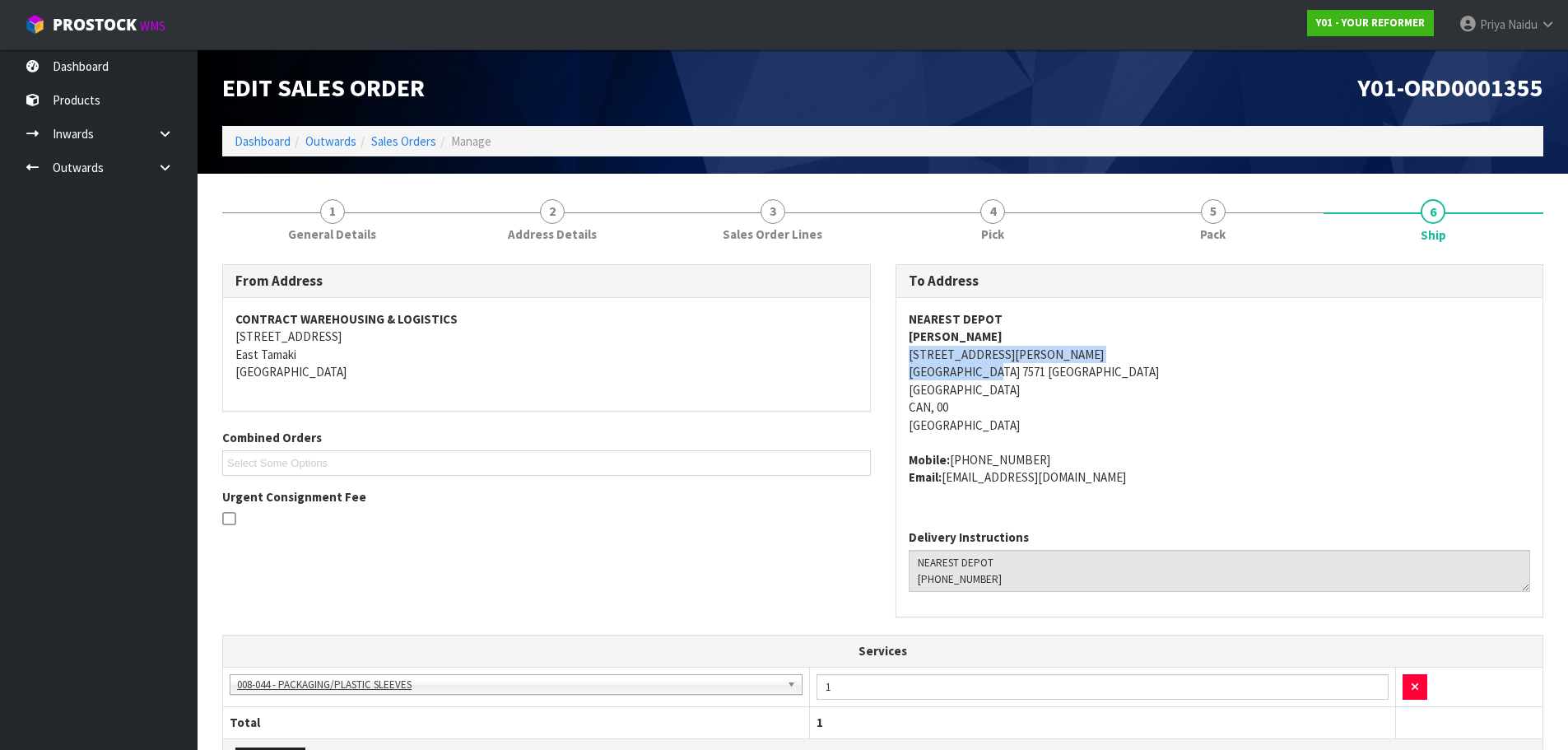
drag, startPoint x: 900, startPoint y: 353, endPoint x: 989, endPoint y: 380, distance: 93.0
click at [989, 380] on div "NEAREST DEPOT [PERSON_NAME] [STREET_ADDRESS][PERSON_NAME] Mobile: [PHONE_NUMBER…" at bounding box center [1219, 407] width 647 height 218
click at [1163, 370] on address "NEAREST DEPOT [PERSON_NAME] [STREET_ADDRESS][PERSON_NAME]" at bounding box center [1220, 371] width 622 height 123
drag, startPoint x: 903, startPoint y: 338, endPoint x: 1025, endPoint y: 341, distance: 122.0
click at [1025, 341] on div "NEAREST DEPOT [PERSON_NAME] [STREET_ADDRESS][PERSON_NAME] Mobile: [PHONE_NUMBER…" at bounding box center [1219, 407] width 647 height 218
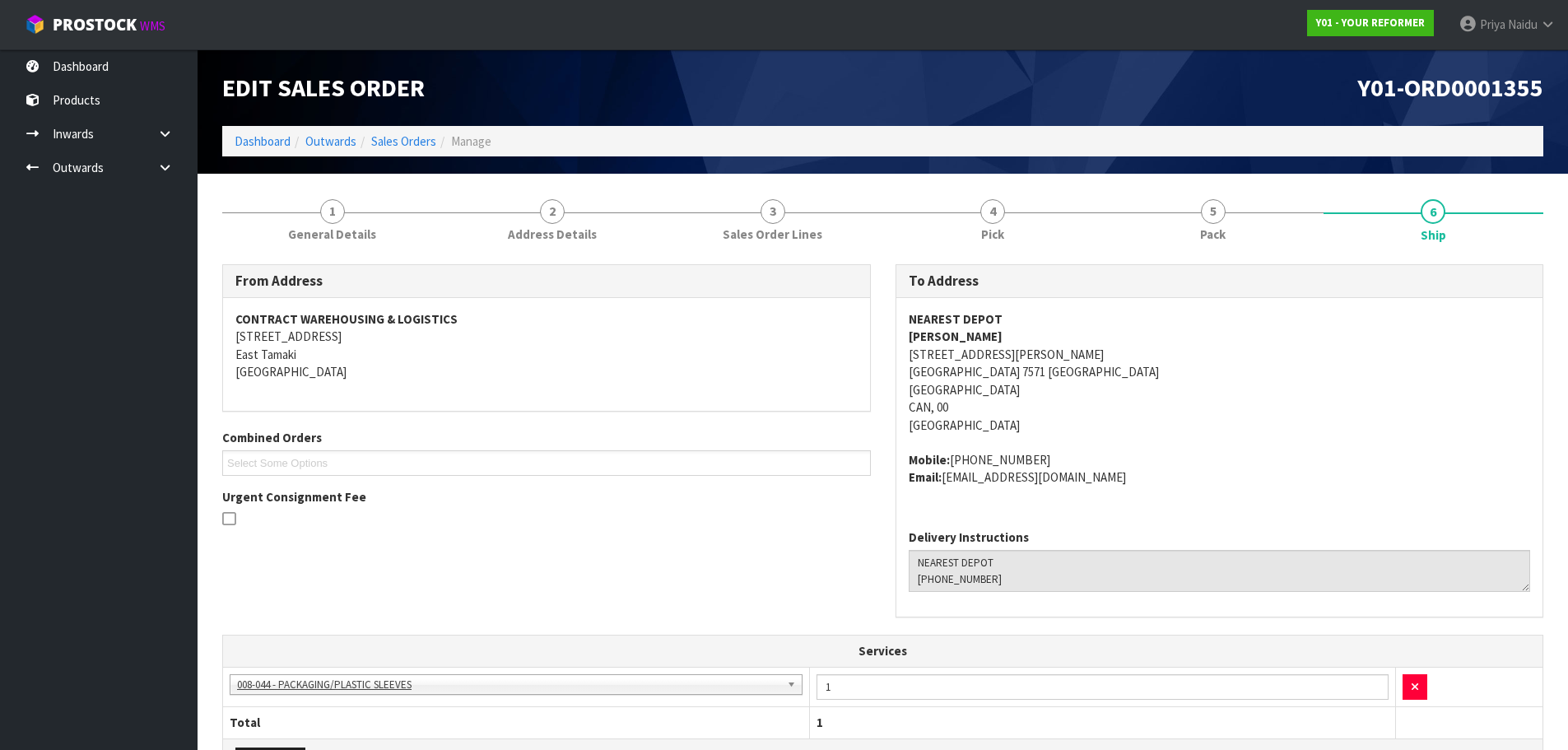
drag, startPoint x: 951, startPoint y: 459, endPoint x: 1052, endPoint y: 453, distance: 101.2
click at [1052, 453] on address "Mobile: [PHONE_NUMBER] Email: [EMAIL_ADDRESS][DOMAIN_NAME]" at bounding box center [1220, 469] width 622 height 35
drag, startPoint x: 944, startPoint y: 482, endPoint x: 985, endPoint y: 492, distance: 42.2
click at [1105, 492] on div "NEAREST DEPOT [PERSON_NAME] [STREET_ADDRESS][PERSON_NAME] Mobile: [PHONE_NUMBER…" at bounding box center [1219, 407] width 647 height 218
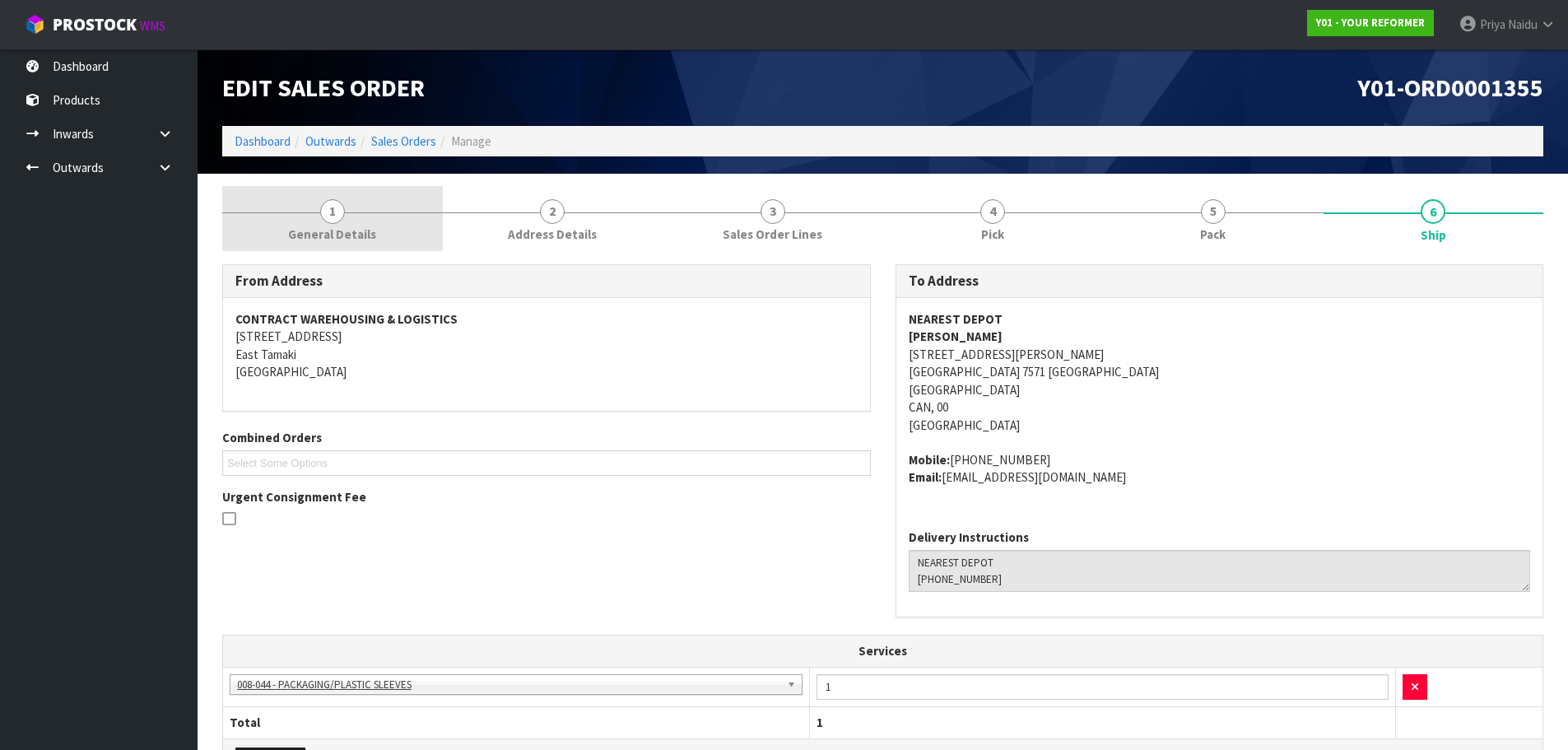
click at [310, 187] on link "1 General Details" at bounding box center [332, 218] width 221 height 65
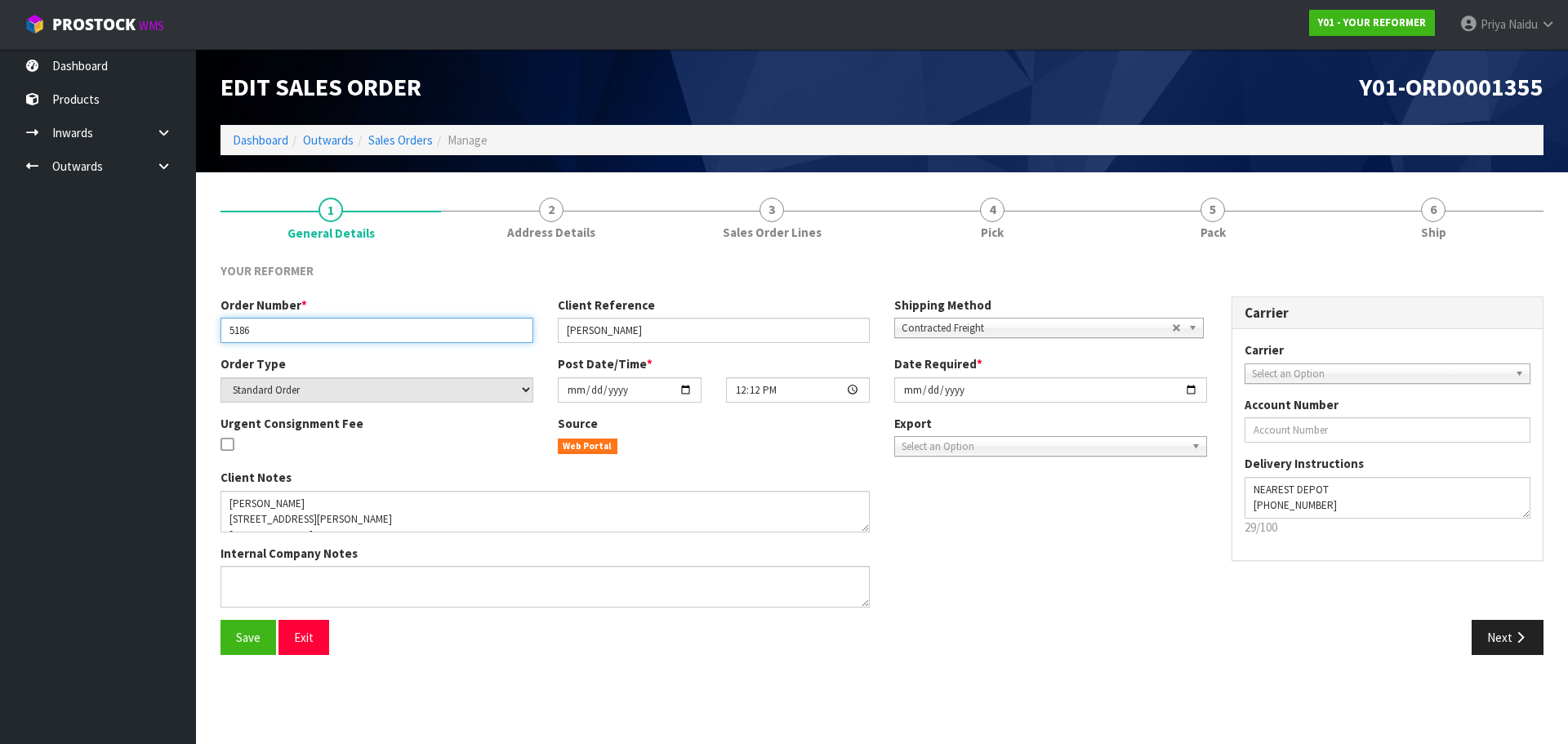
drag, startPoint x: 224, startPoint y: 322, endPoint x: 266, endPoint y: 331, distance: 43.0
click at [266, 331] on input "5186" at bounding box center [376, 330] width 312 height 25
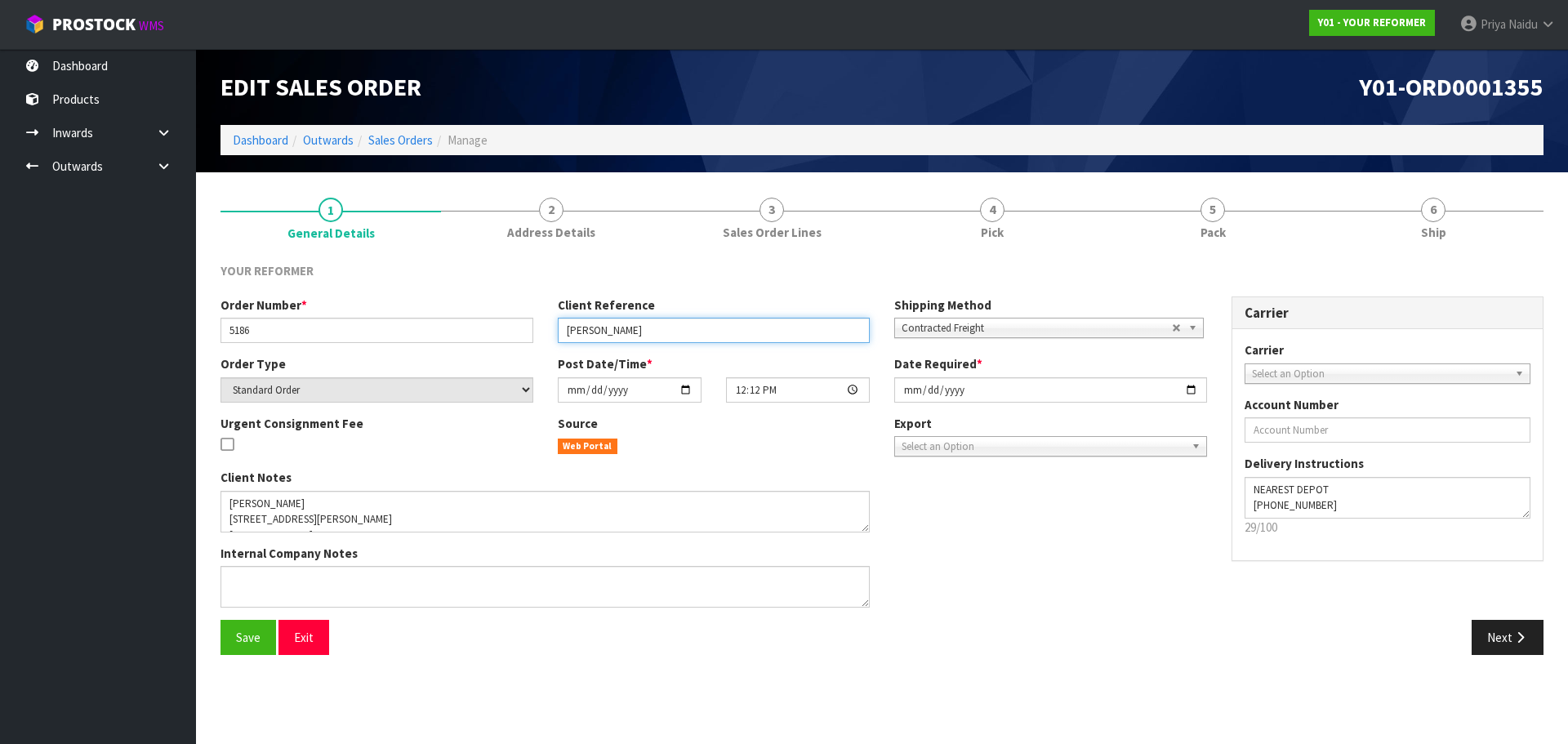
drag, startPoint x: 563, startPoint y: 329, endPoint x: 680, endPoint y: 328, distance: 117.0
click at [680, 328] on input "[PERSON_NAME]" at bounding box center [713, 330] width 312 height 25
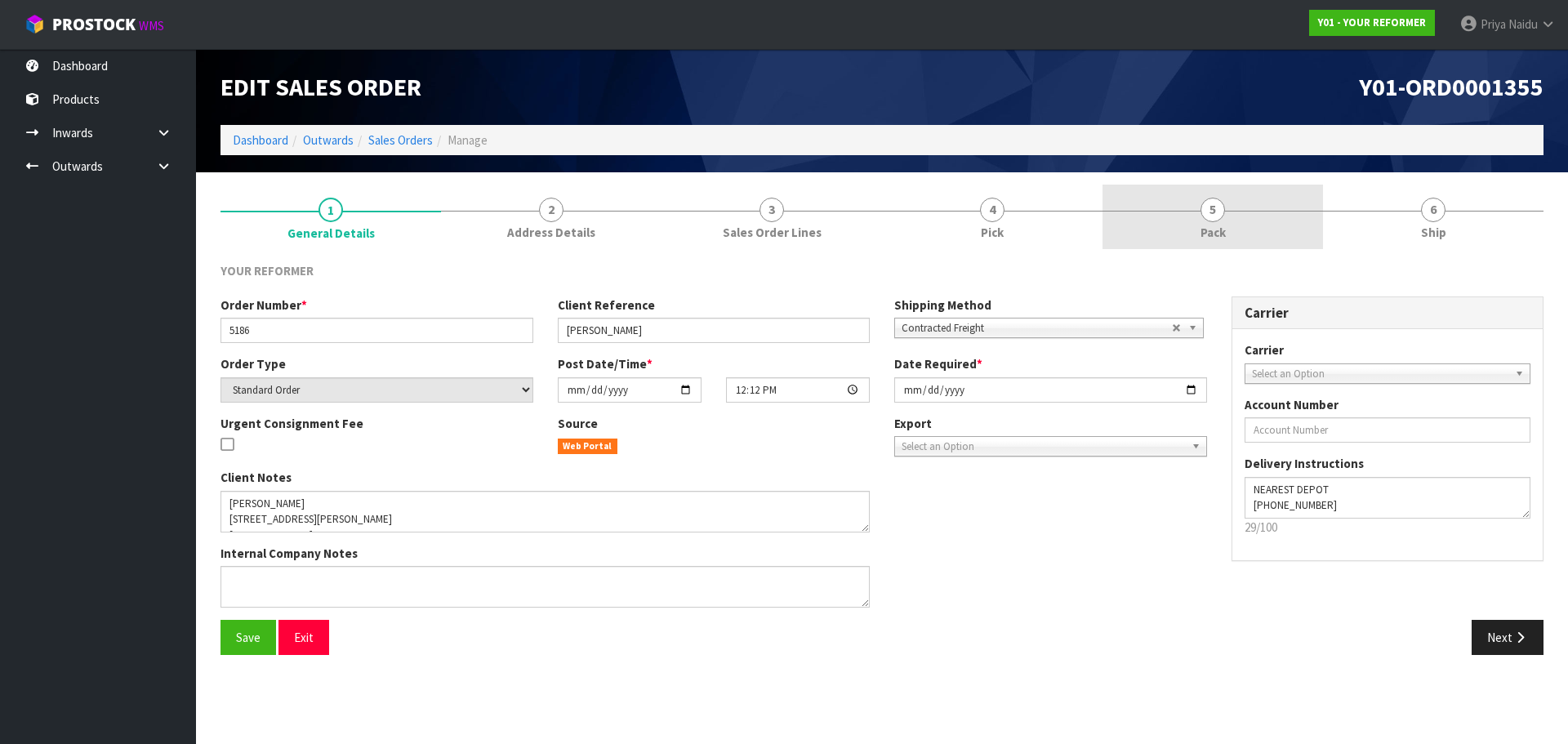
click at [1209, 222] on link "5 Pack" at bounding box center [1212, 216] width 220 height 64
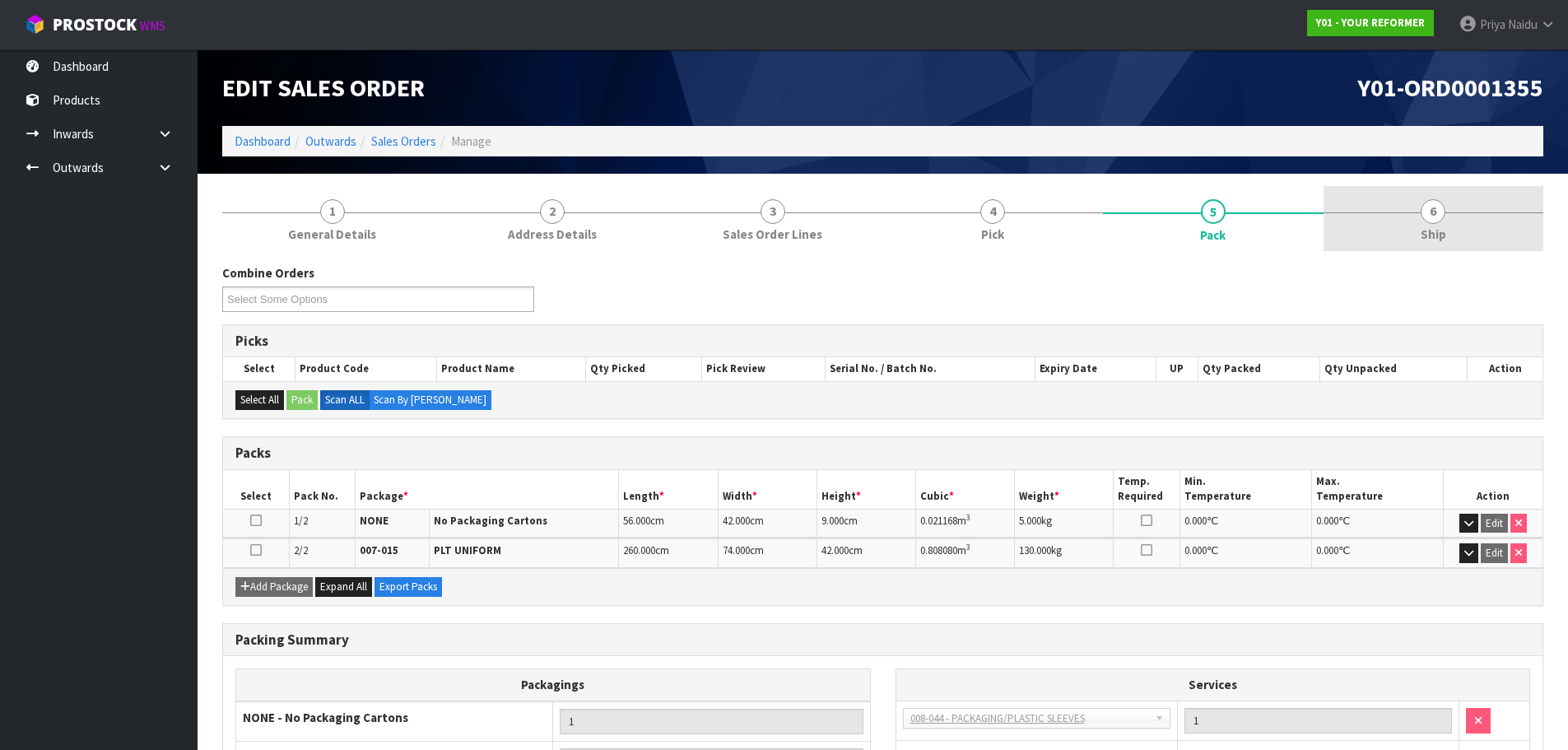
click at [1424, 226] on span "Ship" at bounding box center [1432, 234] width 25 height 18
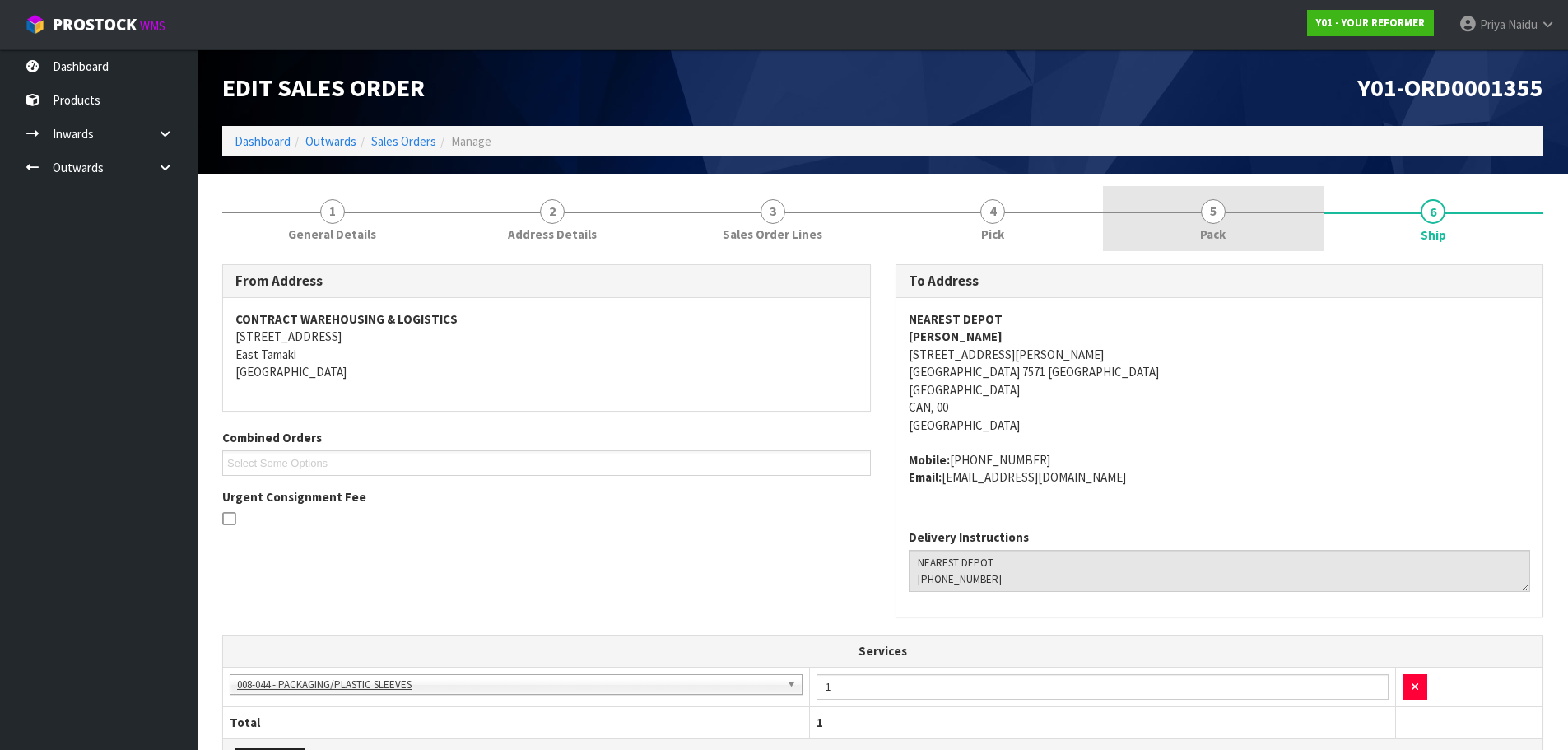
click at [1222, 238] on span "Pack" at bounding box center [1212, 234] width 25 height 18
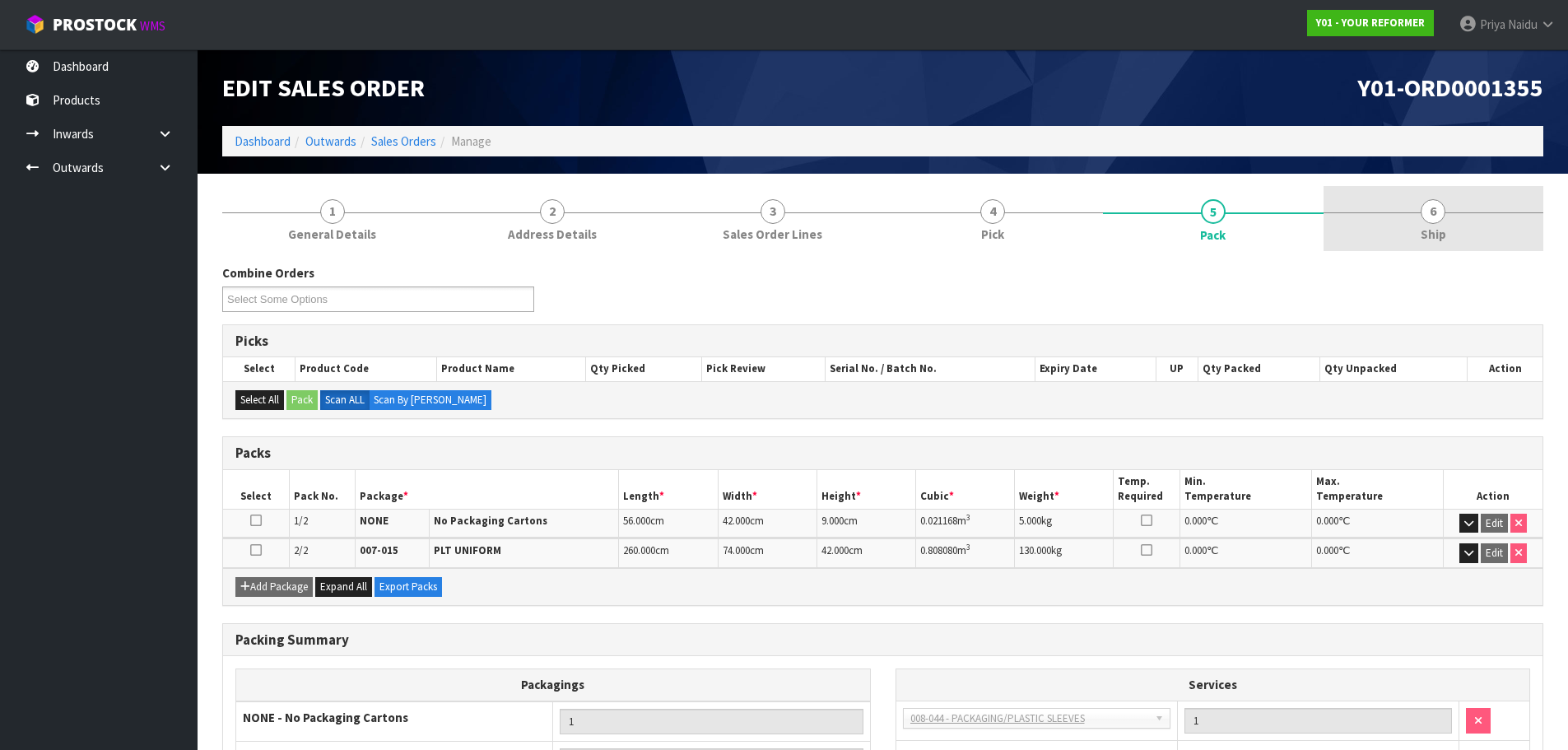
drag, startPoint x: 1461, startPoint y: 236, endPoint x: 1422, endPoint y: 251, distance: 41.8
click at [1460, 236] on link "6 Ship" at bounding box center [1433, 218] width 221 height 65
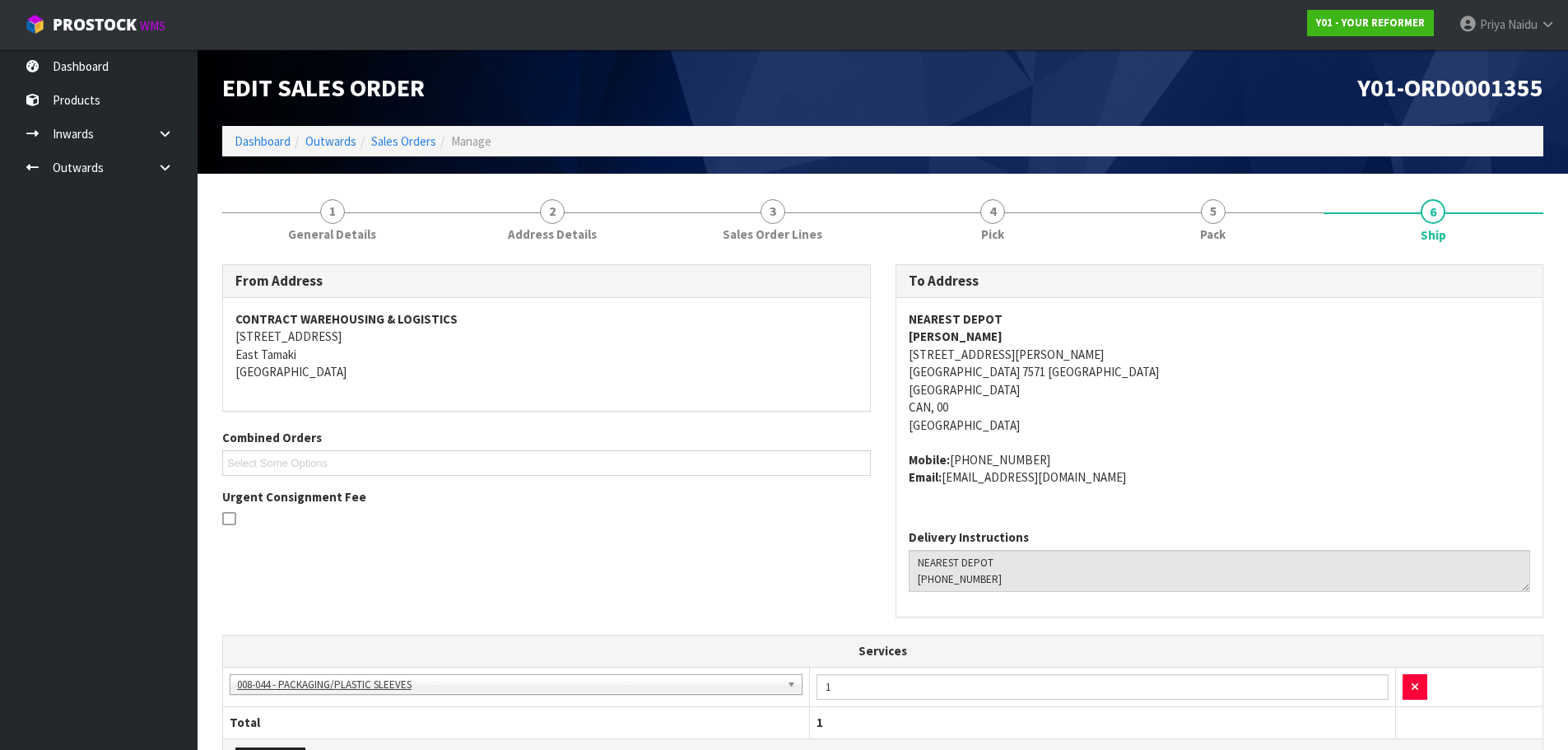
drag, startPoint x: 904, startPoint y: 336, endPoint x: 1018, endPoint y: 335, distance: 114.0
click at [1018, 335] on div "NEAREST DEPOT [PERSON_NAME] [STREET_ADDRESS][PERSON_NAME] Mobile: [PHONE_NUMBER…" at bounding box center [1219, 407] width 647 height 218
drag, startPoint x: 902, startPoint y: 459, endPoint x: 1055, endPoint y: 455, distance: 153.1
click at [1055, 455] on div "NEAREST DEPOT [PERSON_NAME] [STREET_ADDRESS][PERSON_NAME] Mobile: [PHONE_NUMBER…" at bounding box center [1219, 407] width 647 height 218
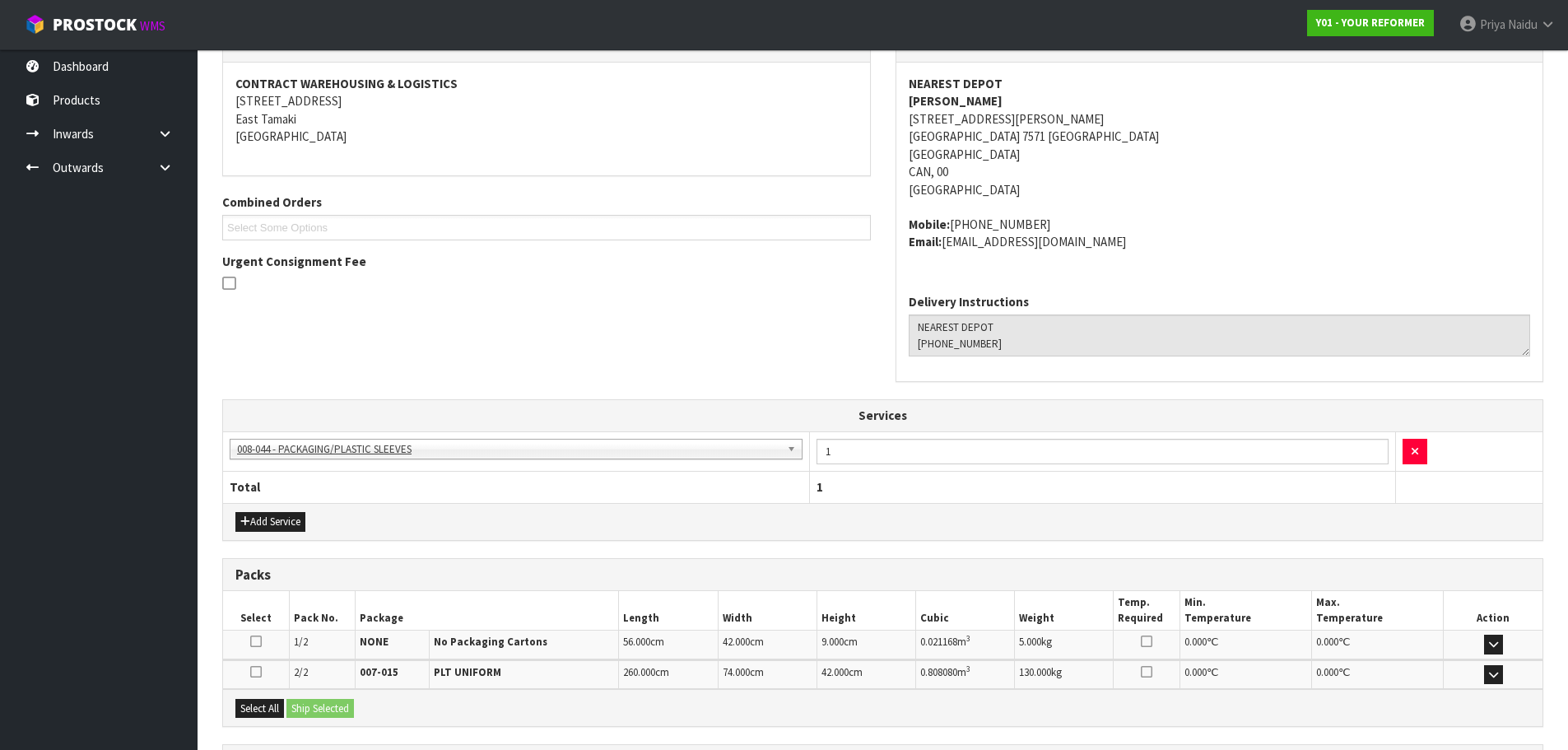
scroll to position [389, 0]
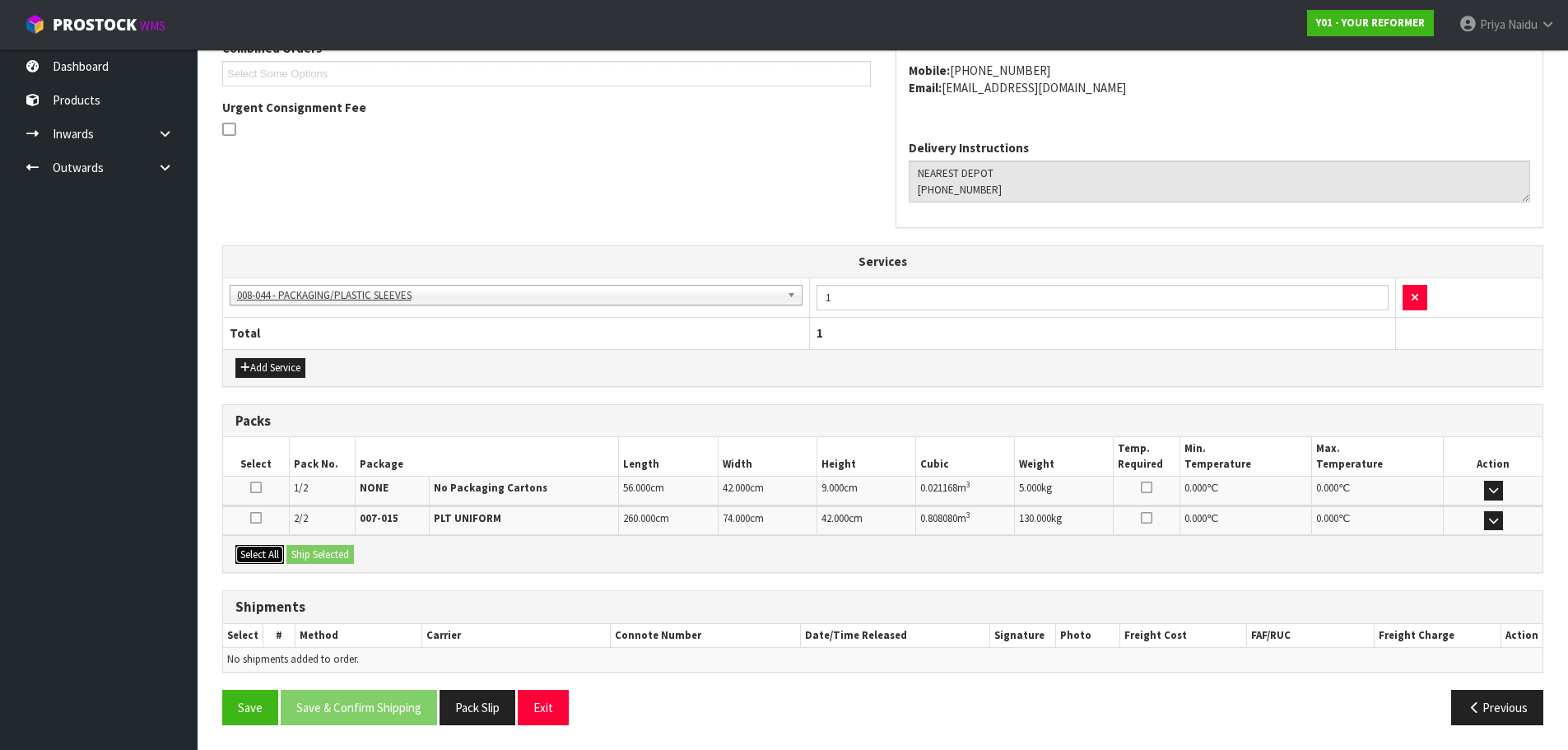
drag, startPoint x: 259, startPoint y: 544, endPoint x: 266, endPoint y: 551, distance: 9.9
click at [260, 545] on button "Select All" at bounding box center [260, 554] width 48 height 19
click at [330, 556] on button "Ship Selected" at bounding box center [319, 554] width 68 height 19
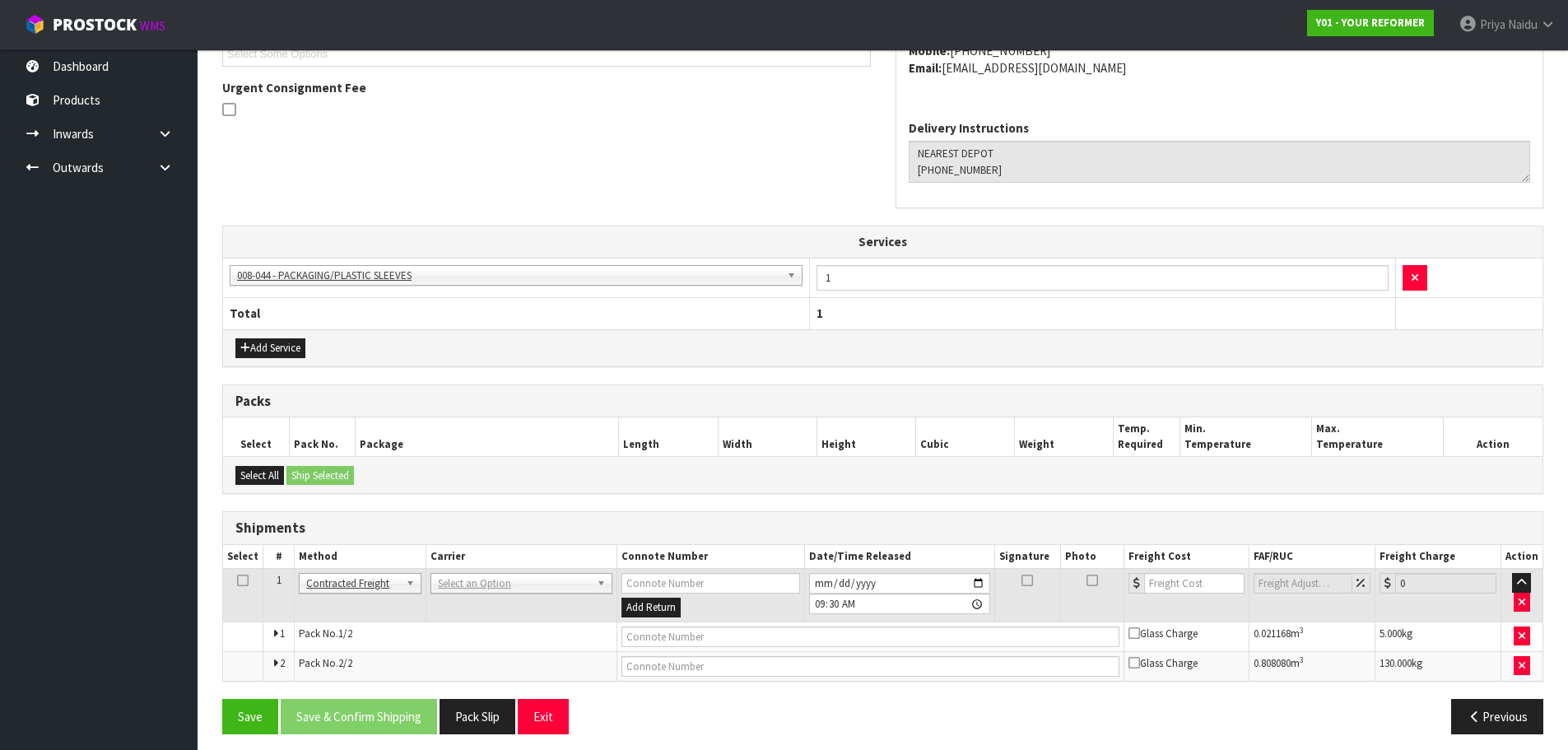
scroll to position [418, 0]
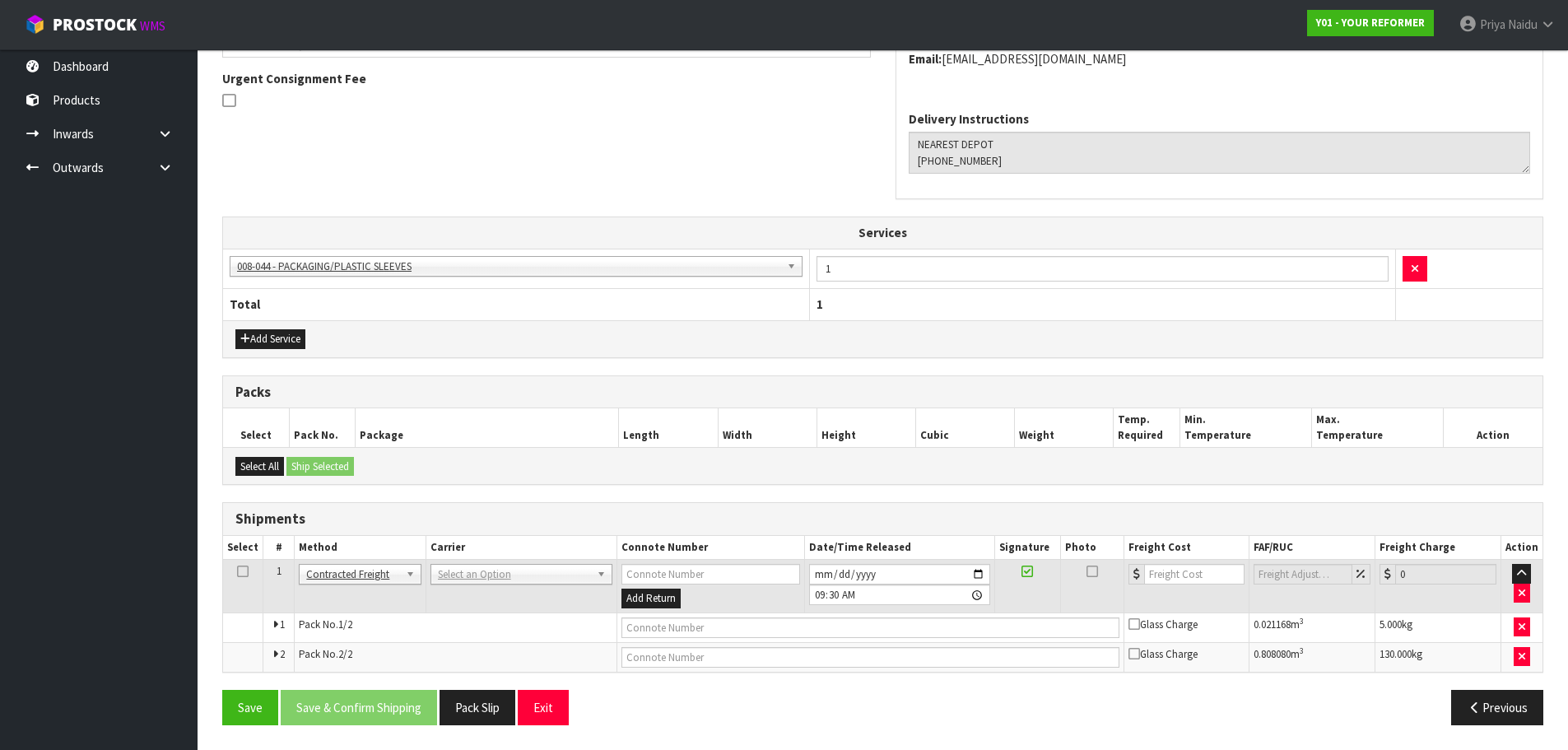
click at [464, 561] on td "ANGEL - ANGEL TRANSPORT [PERSON_NAME] REMOVALS DEAEXPAKL - DEADLINE EXPRESS COU…" at bounding box center [521, 587] width 191 height 54
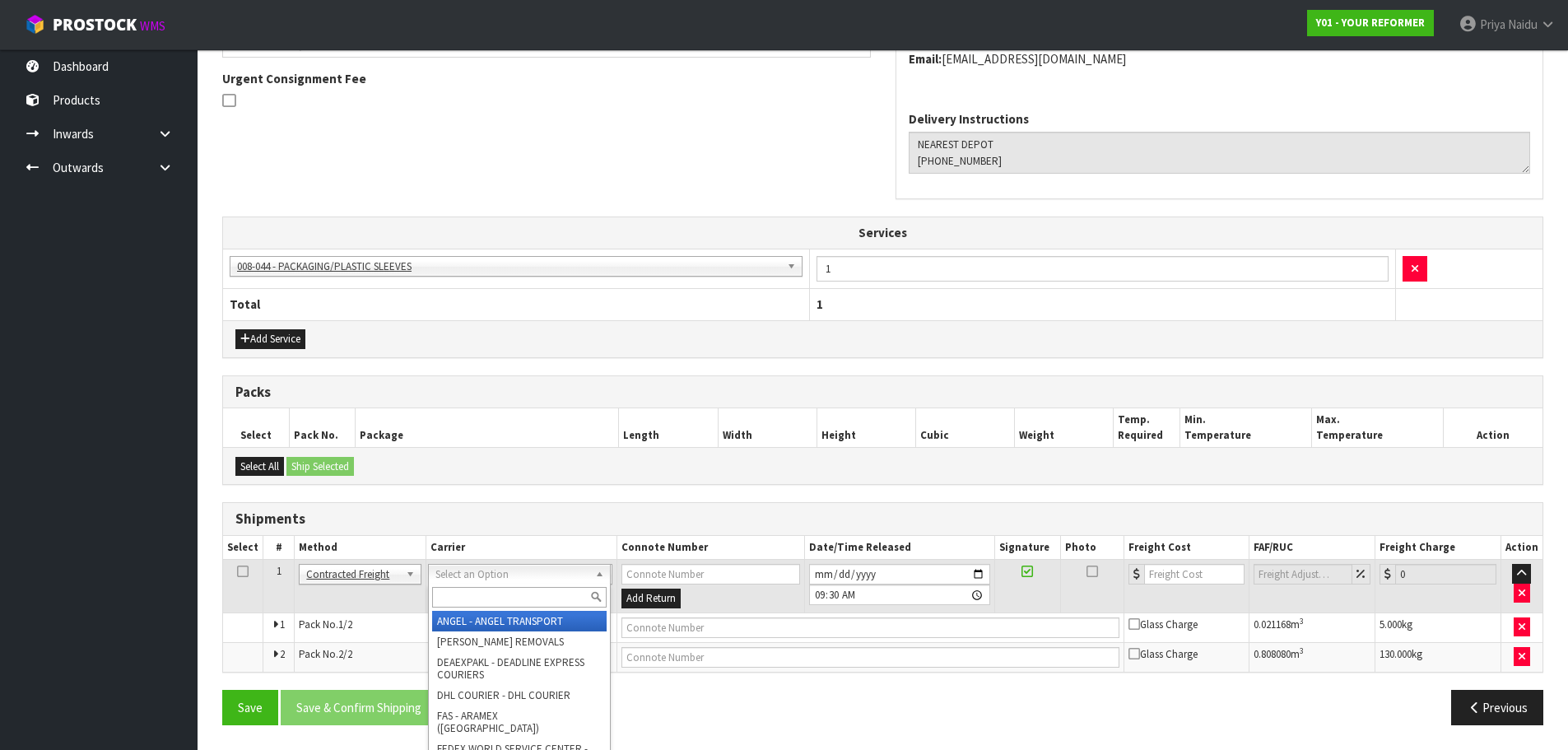
click at [457, 594] on input "text" at bounding box center [519, 597] width 175 height 20
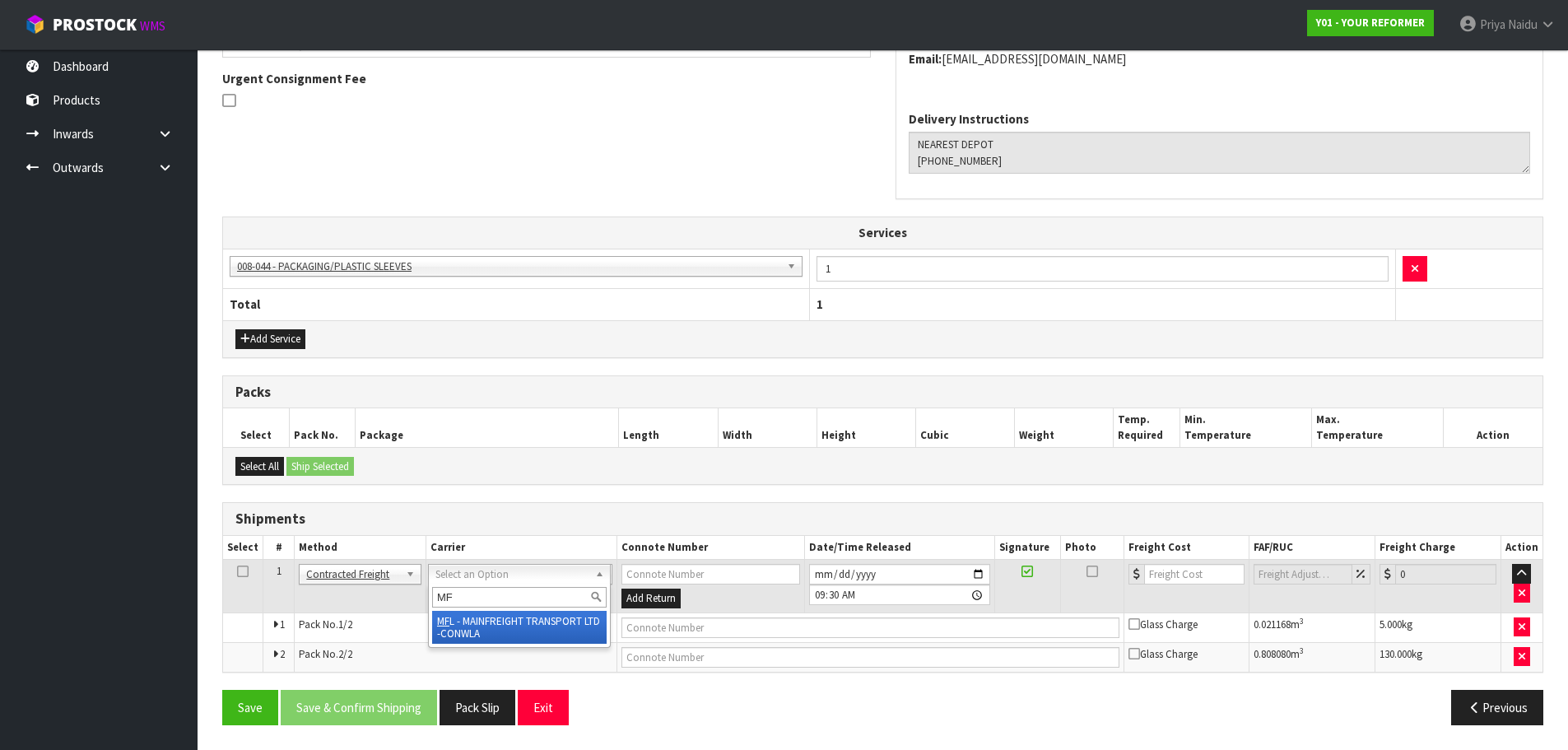
type input "MF"
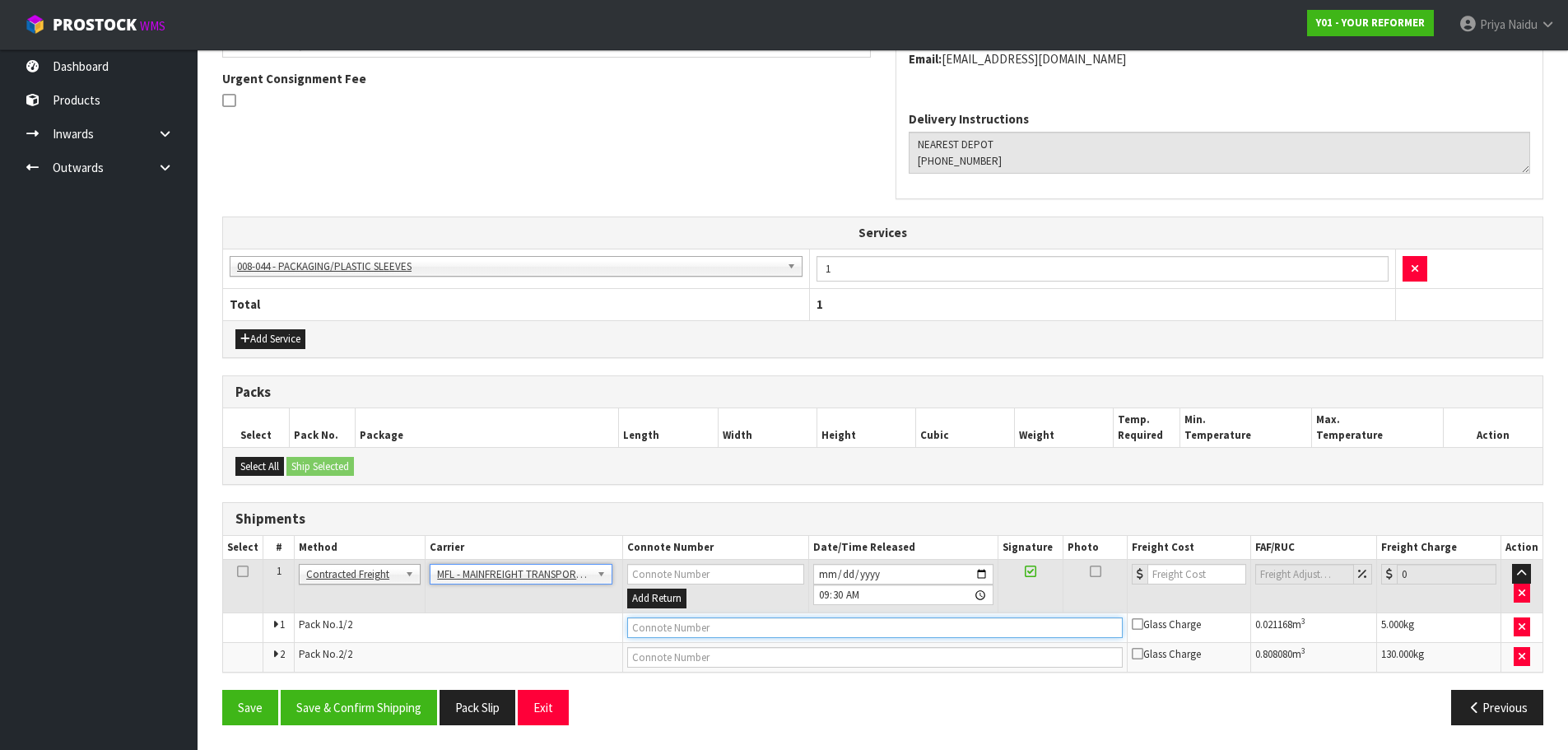
click at [709, 634] on input "text" at bounding box center [875, 627] width 496 height 20
paste input "FWM58540578"
type input "FWM58540578"
click at [1180, 573] on input "number" at bounding box center [1197, 574] width 99 height 20
type input "132"
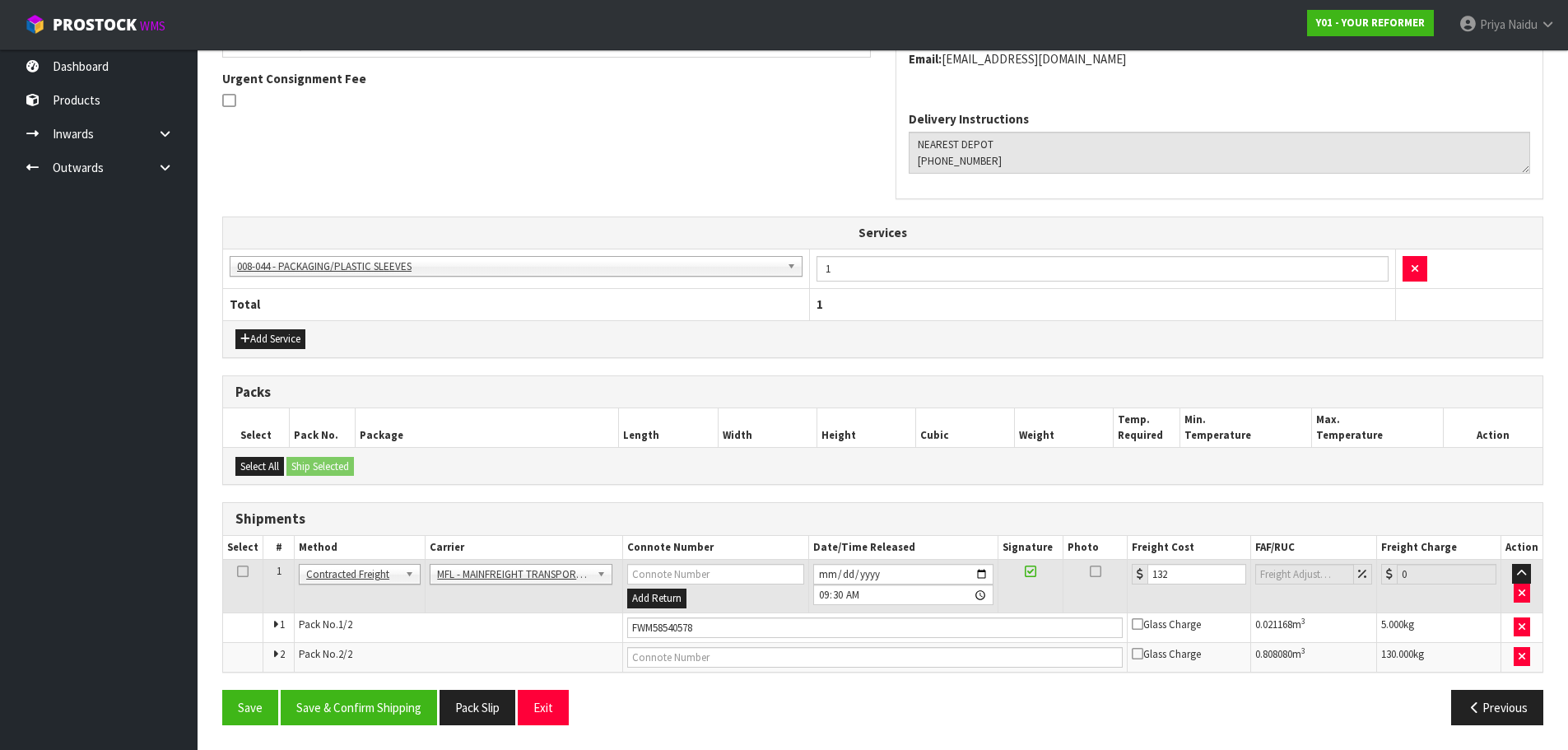
click at [569, 489] on div "From Address CONTRACT WAREHOUSING & LOGISTICS [STREET_ADDRESS] Combined Orders …" at bounding box center [882, 291] width 1321 height 891
click at [390, 706] on button "Save & Confirm Shipping" at bounding box center [358, 707] width 156 height 35
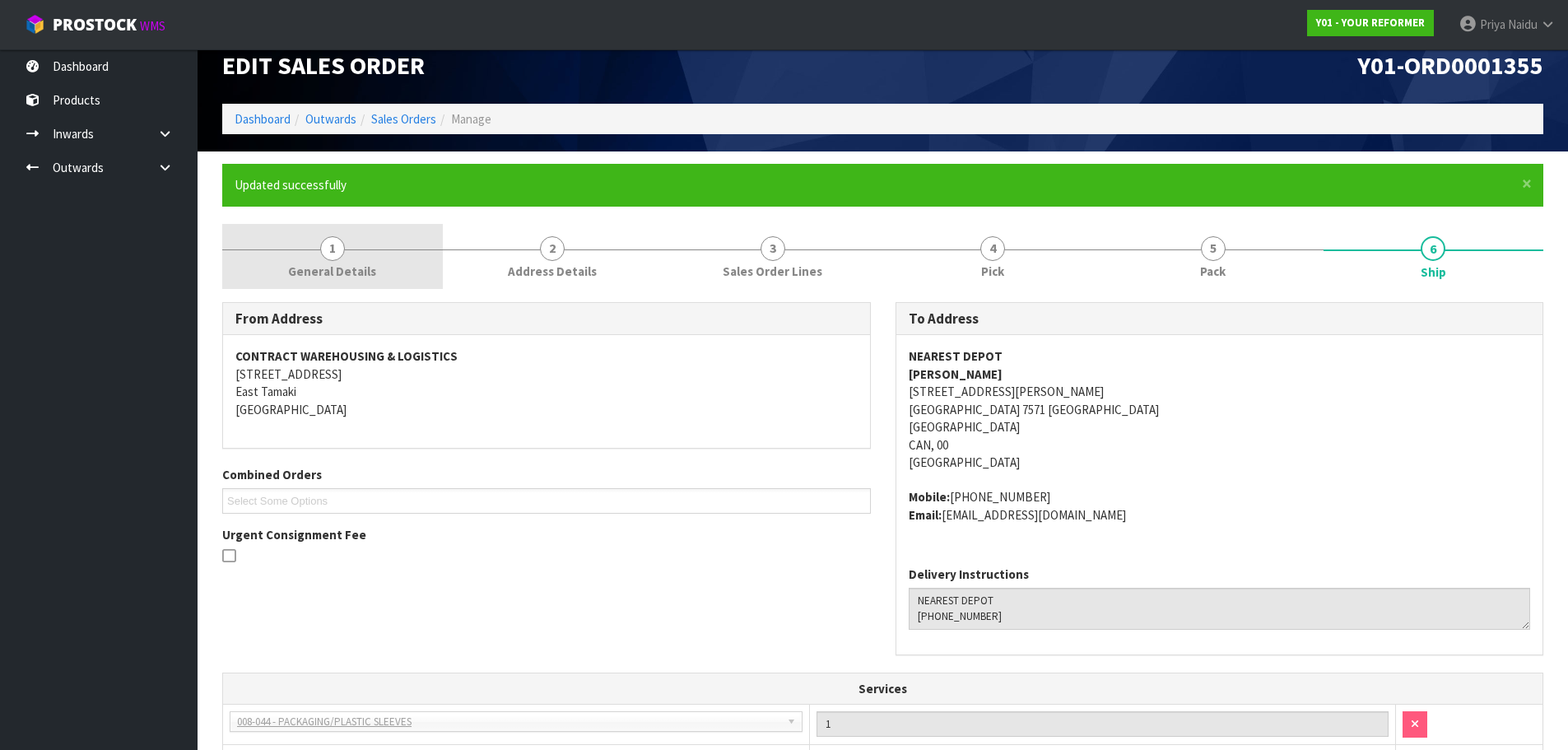
scroll to position [0, 0]
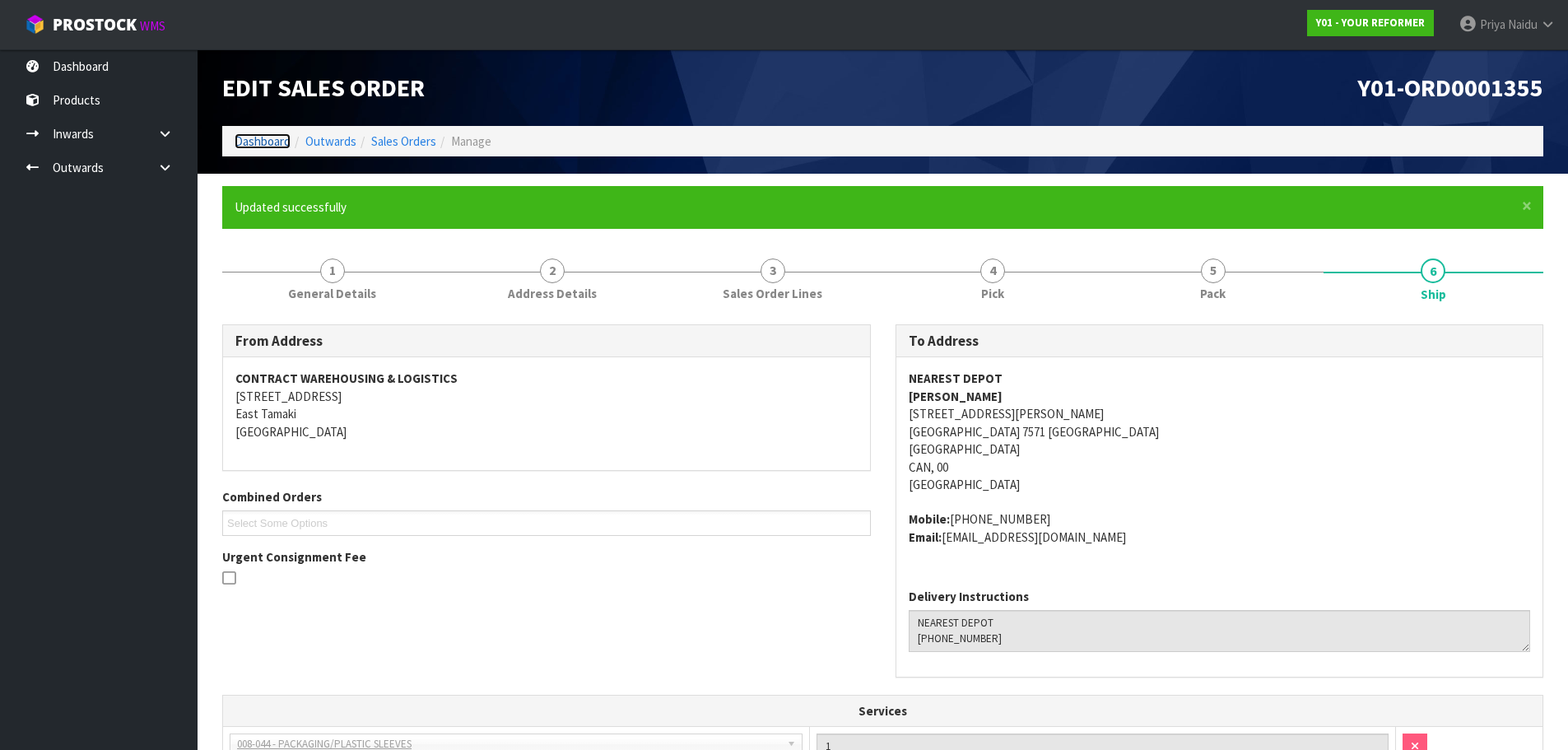
click at [288, 147] on link "Dashboard" at bounding box center [263, 141] width 56 height 16
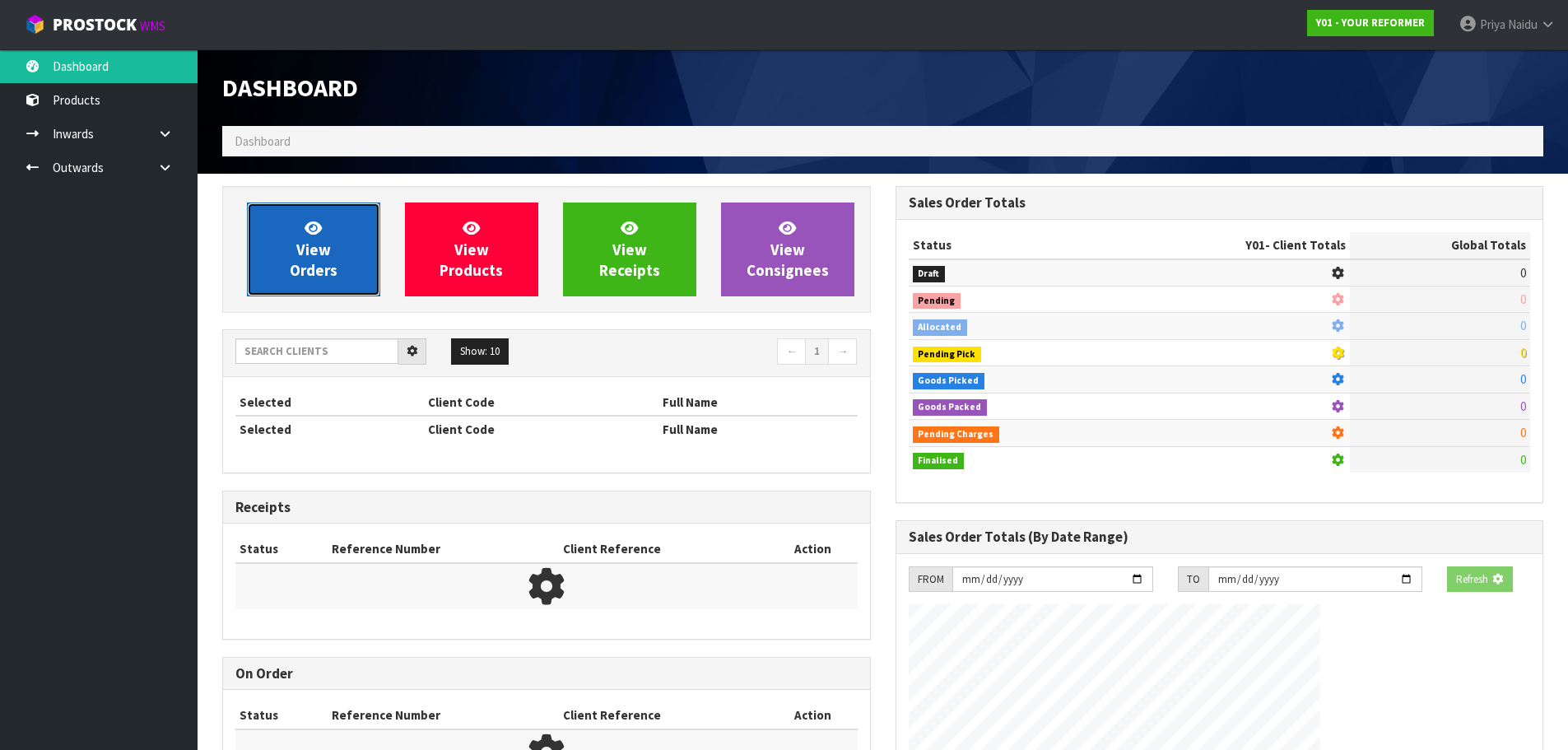
click at [304, 250] on span "View Orders" at bounding box center [313, 249] width 47 height 61
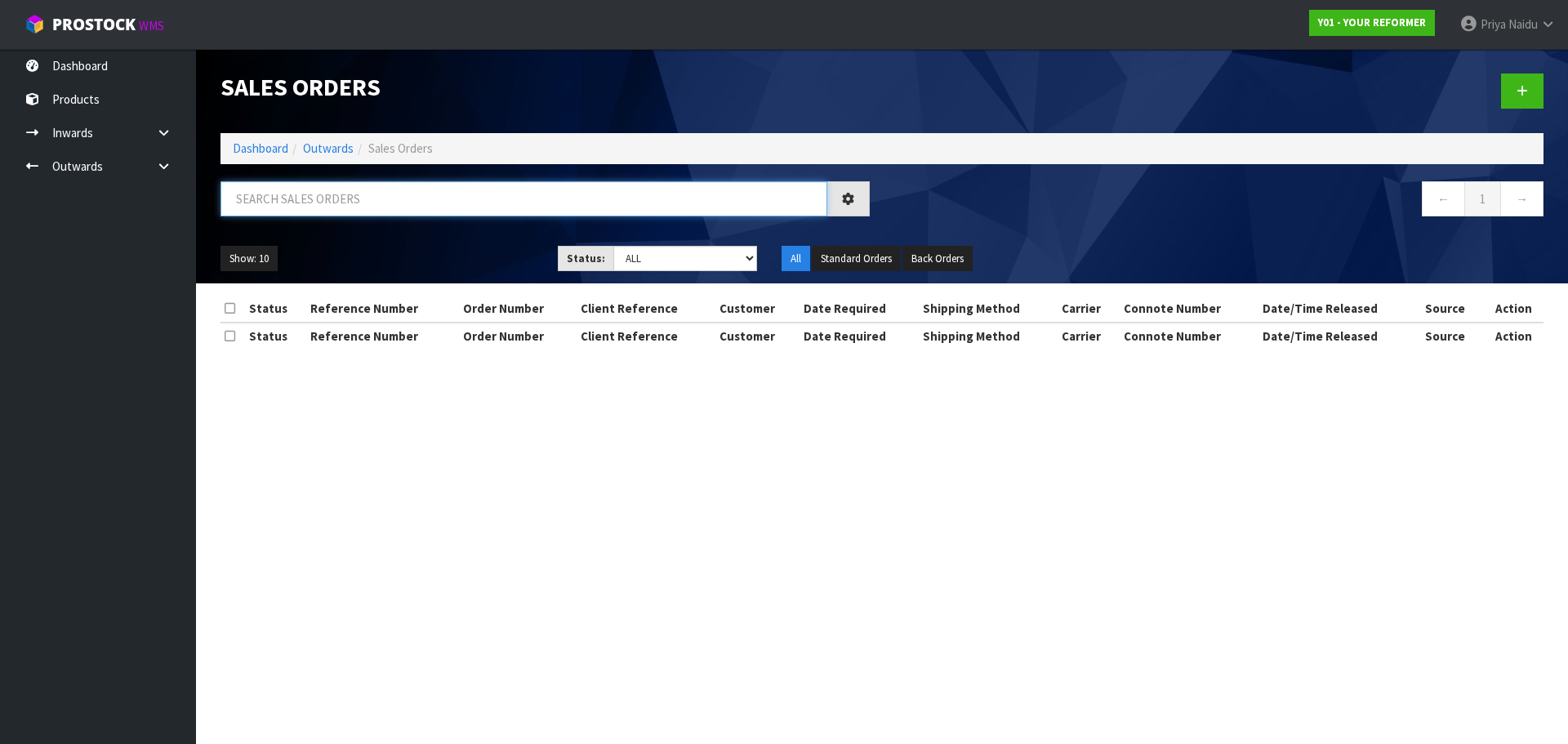
click at [365, 197] on input "text" at bounding box center [523, 199] width 607 height 35
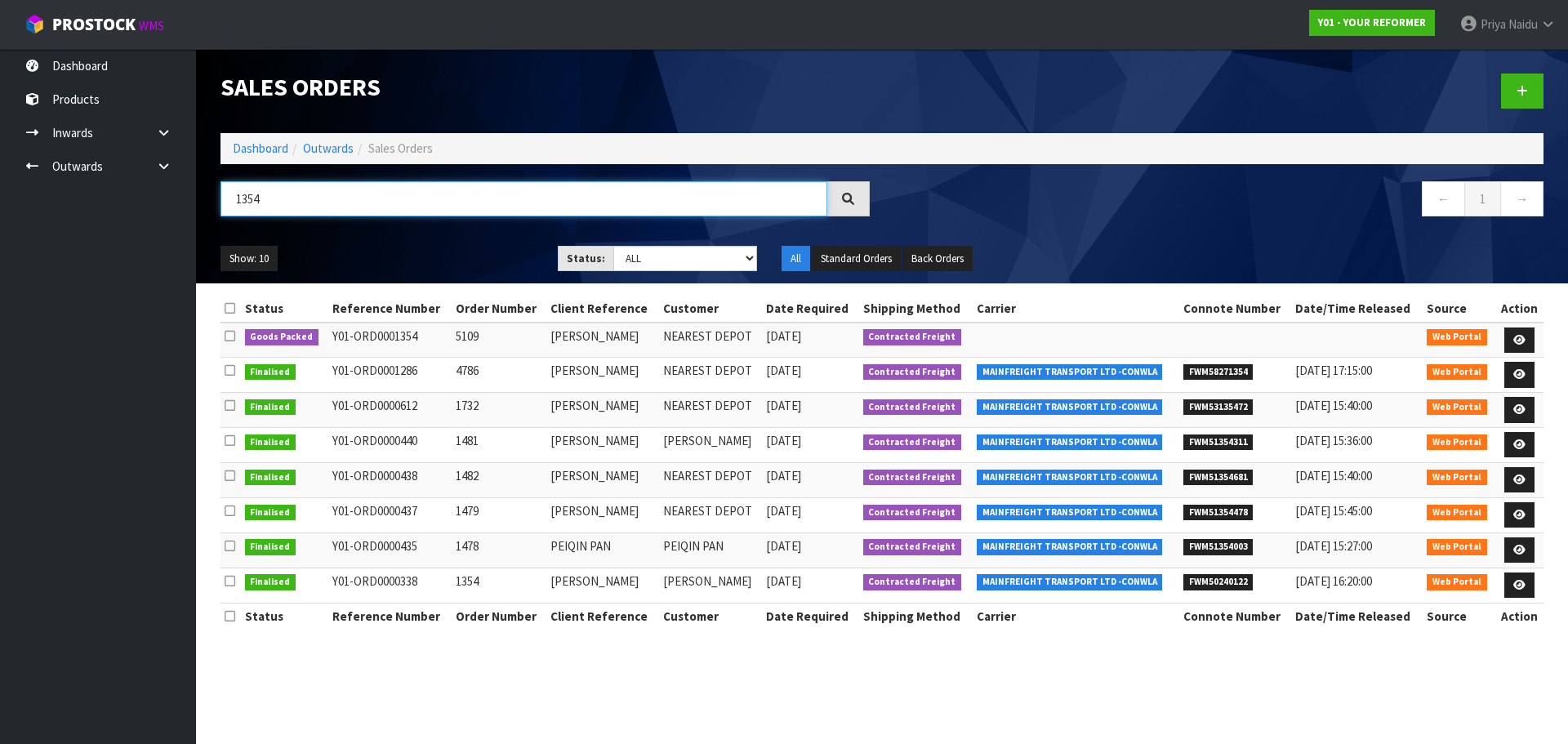
type input "1354"
click at [424, 261] on ul "Show: 10 5 10 25 50" at bounding box center [376, 259] width 312 height 26
click at [438, 255] on ul "Show: 10 5 10 25 50" at bounding box center [376, 259] width 312 height 26
click at [1514, 334] on icon at bounding box center [1519, 340] width 12 height 11
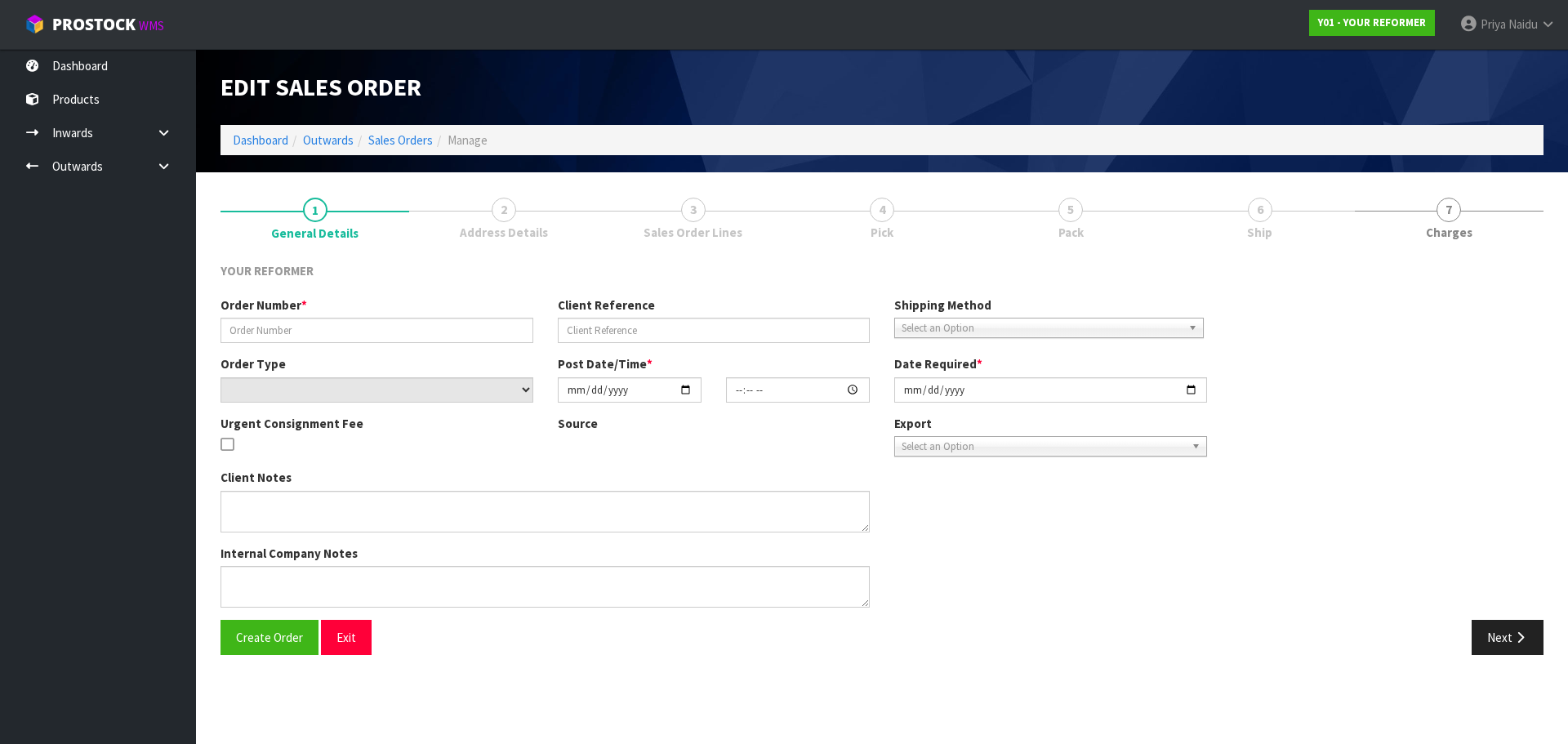
type input "5109"
type input "[PERSON_NAME]"
select select "number:0"
type input "[DATE]"
type input "12:10:00.000"
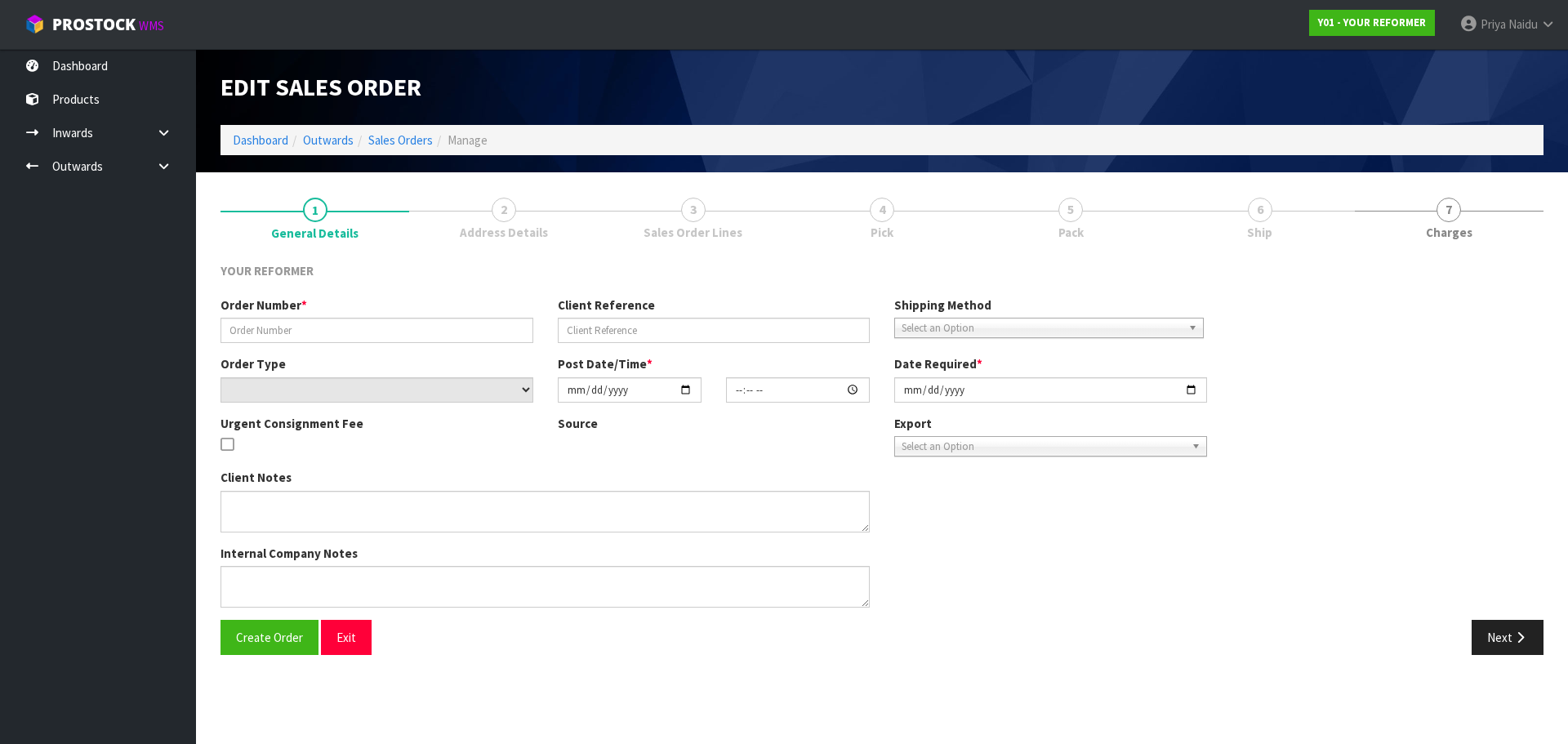
type input "[DATE]"
type textarea "[PERSON_NAME] [STREET_ADDRESS] [PHONE_NUMBER]"
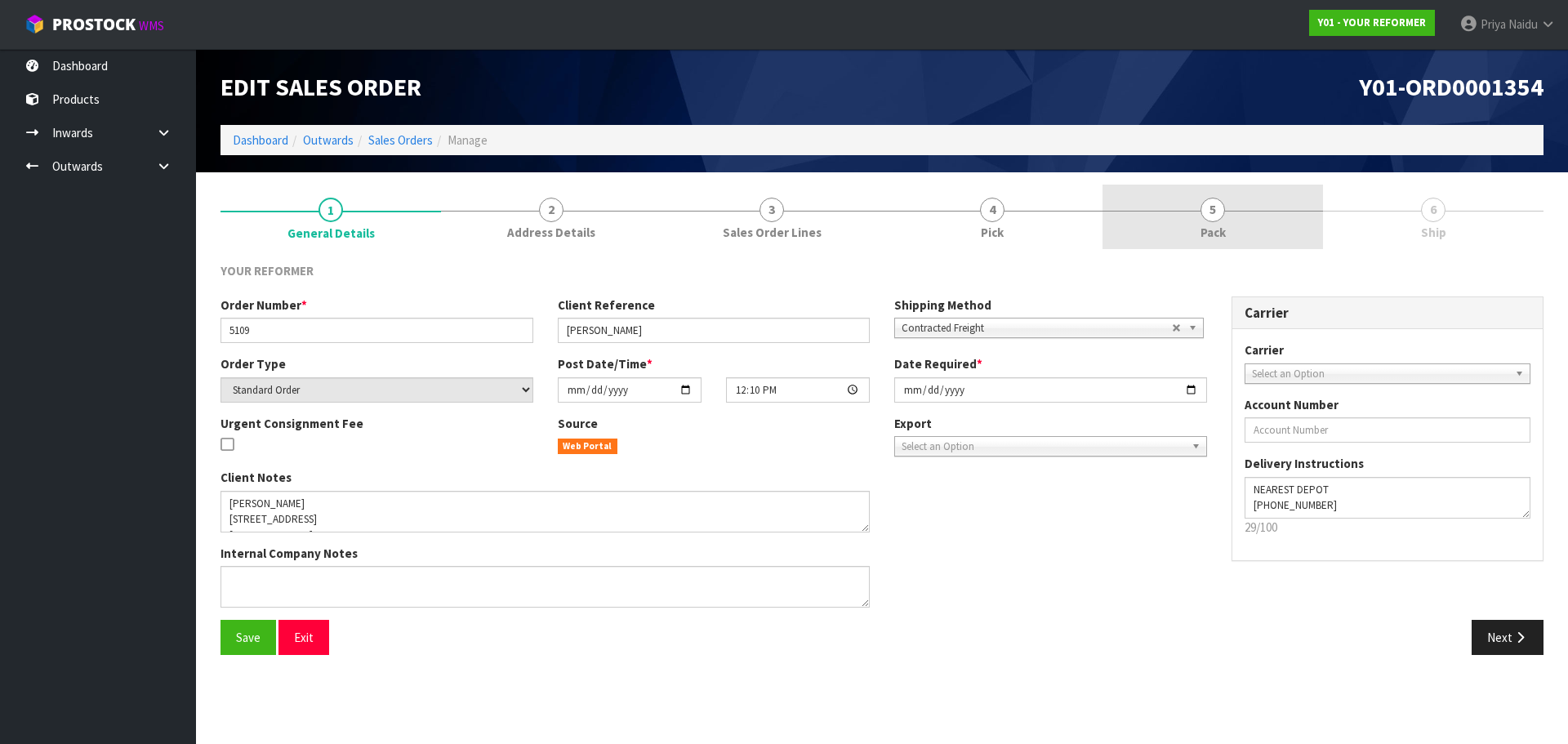
click at [1129, 204] on link "5 Pack" at bounding box center [1212, 216] width 220 height 64
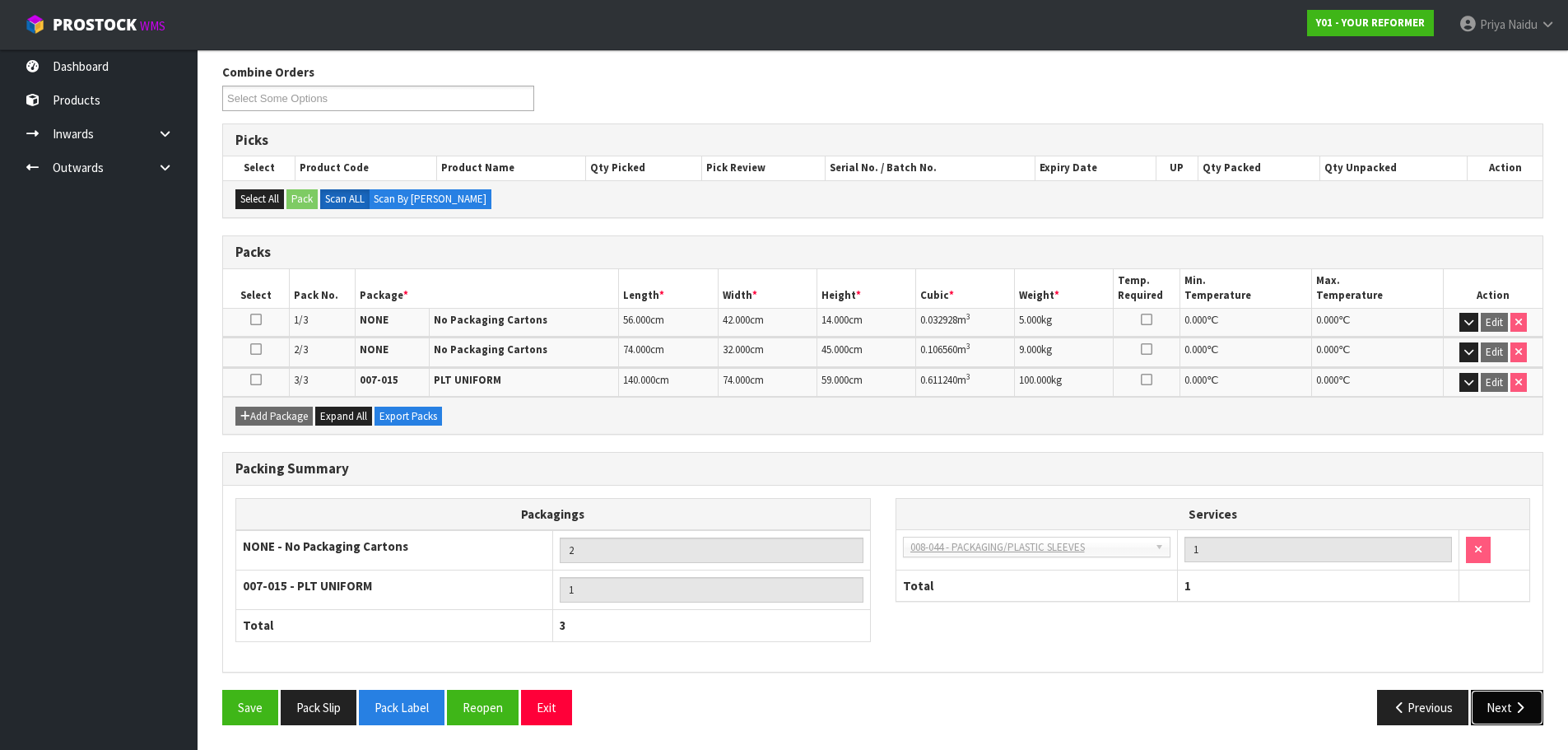
click at [1496, 698] on button "Next" at bounding box center [1507, 707] width 72 height 35
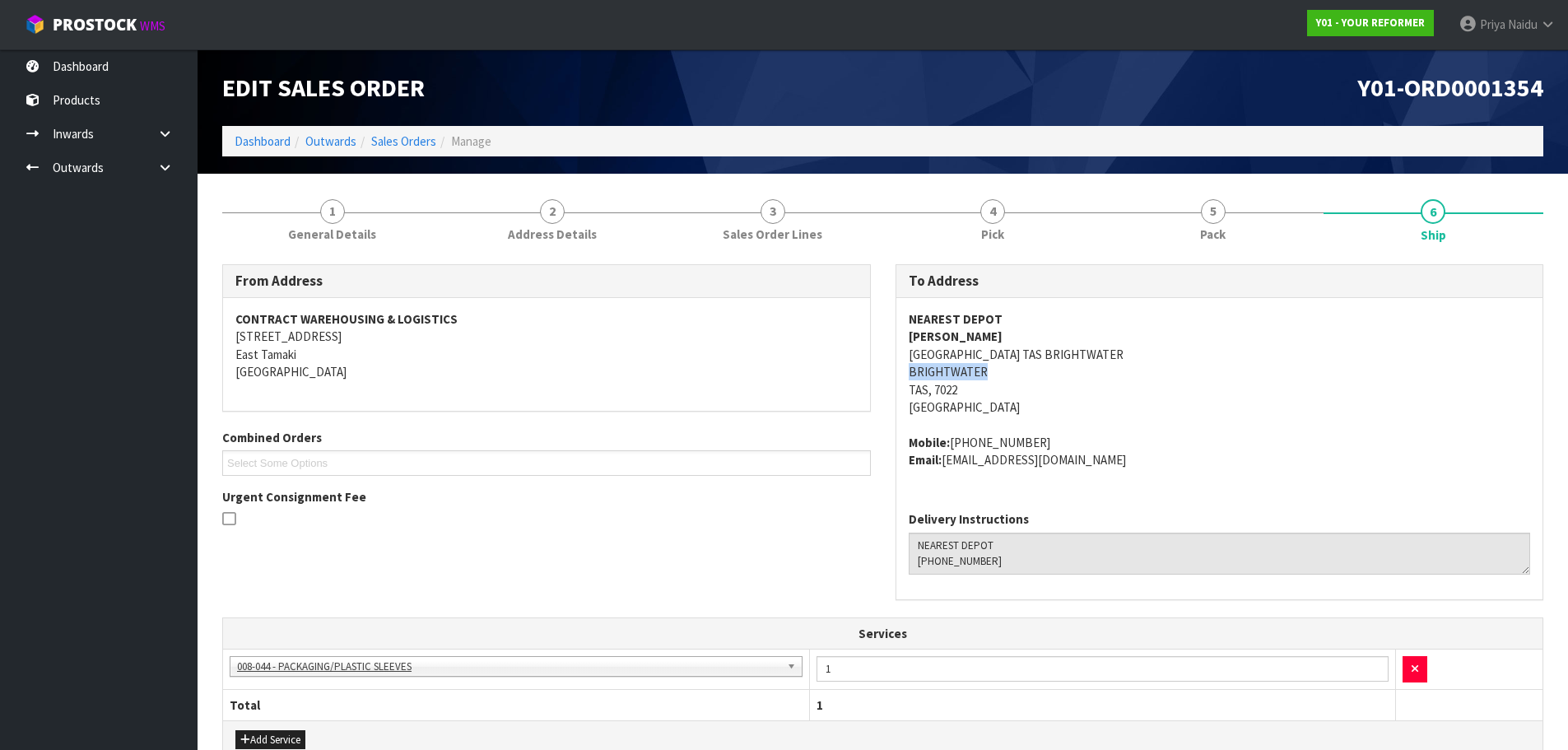
drag, startPoint x: 897, startPoint y: 374, endPoint x: 1004, endPoint y: 378, distance: 107.1
click at [1004, 378] on div "NEAREST DEPOT [PERSON_NAME] [STREET_ADDRESS] Mobile: [PHONE_NUMBER] Email: [EMA…" at bounding box center [1219, 397] width 647 height 200
click at [1109, 420] on span "NEAREST DEPOT [PERSON_NAME] [STREET_ADDRESS] Mobile: [PHONE_NUMBER] Email: [EMA…" at bounding box center [1220, 389] width 622 height 158
drag, startPoint x: 897, startPoint y: 356, endPoint x: 1156, endPoint y: 347, distance: 259.2
click at [1156, 347] on div "NEAREST DEPOT [PERSON_NAME] [STREET_ADDRESS] Mobile: [PHONE_NUMBER] Email: [EMA…" at bounding box center [1219, 397] width 647 height 200
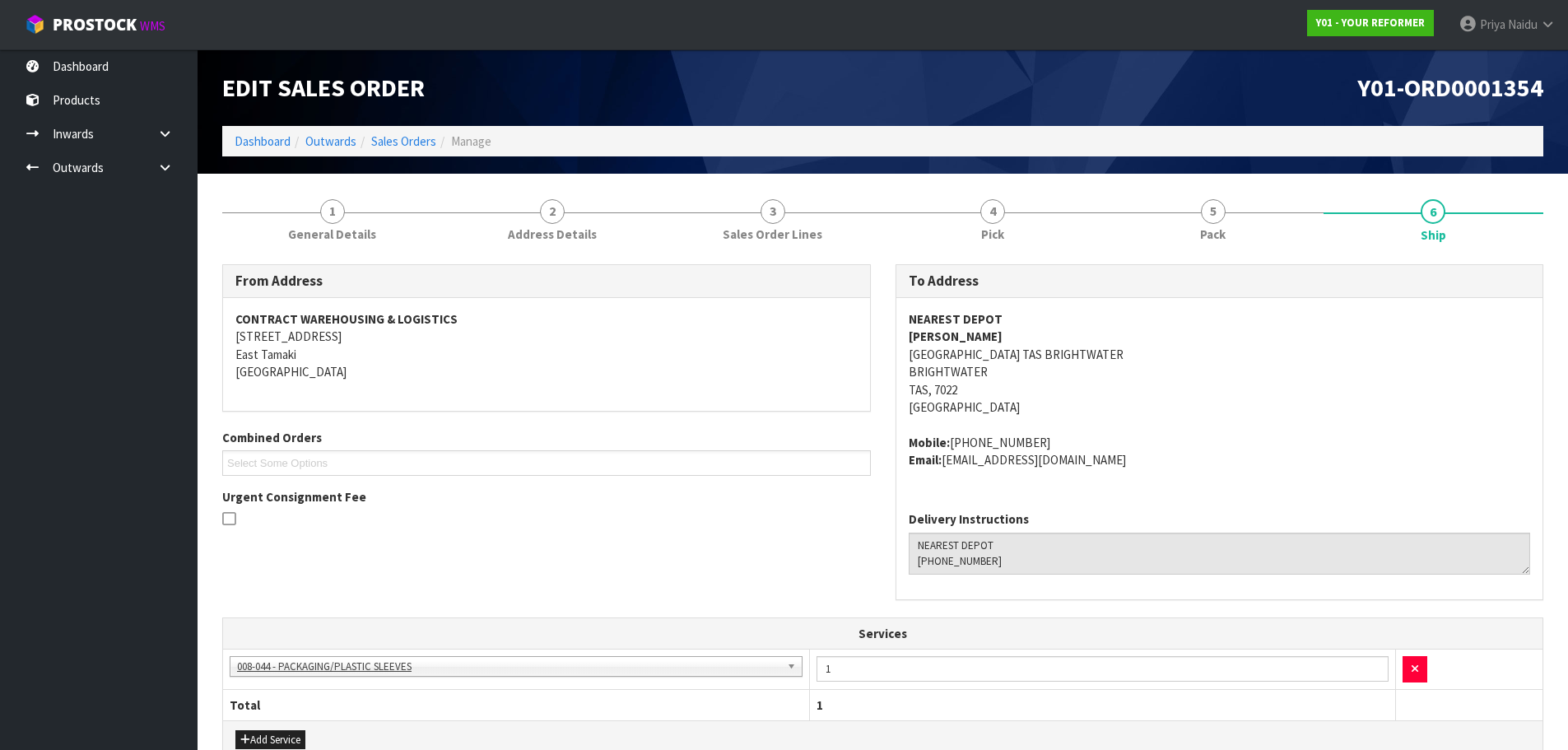
click at [1132, 389] on address "NEAREST DEPOT [PERSON_NAME] [STREET_ADDRESS]" at bounding box center [1220, 363] width 622 height 106
drag, startPoint x: 892, startPoint y: 333, endPoint x: 1011, endPoint y: 331, distance: 119.0
click at [1011, 331] on div "To Address NEAREST DEPOT [PERSON_NAME][GEOGRAPHIC_DATA][STREET_ADDRESS][GEOGRAP…" at bounding box center [1219, 440] width 673 height 352
drag, startPoint x: 949, startPoint y: 439, endPoint x: 1067, endPoint y: 434, distance: 118.1
click at [1067, 434] on address "Mobile: [PHONE_NUMBER] Email: [EMAIL_ADDRESS][DOMAIN_NAME]" at bounding box center [1220, 451] width 622 height 35
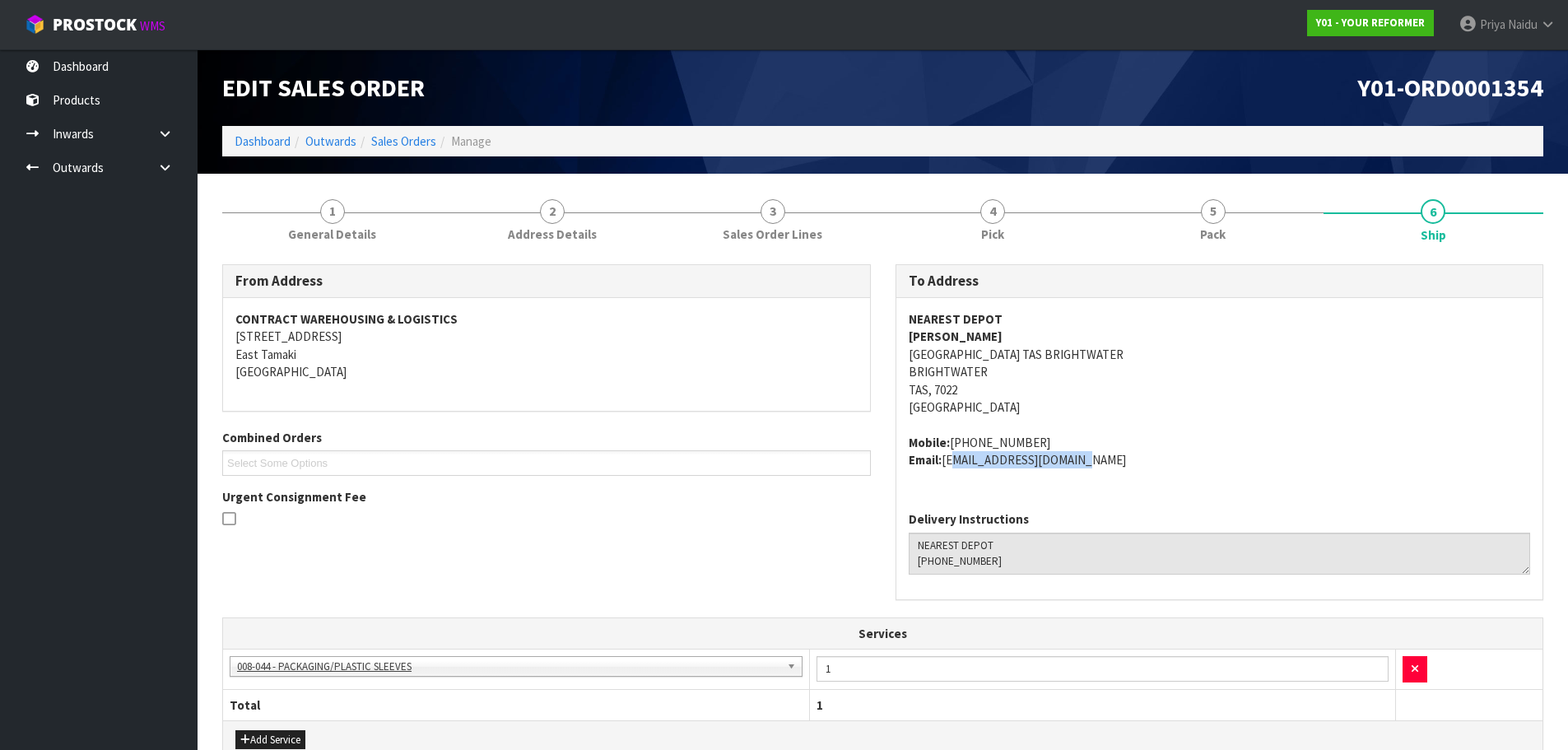
drag, startPoint x: 946, startPoint y: 466, endPoint x: 1074, endPoint y: 486, distance: 129.6
click at [1084, 486] on div "NEAREST DEPOT [PERSON_NAME] [STREET_ADDRESS] Mobile: [PHONE_NUMBER] Email: [EMA…" at bounding box center [1219, 397] width 647 height 200
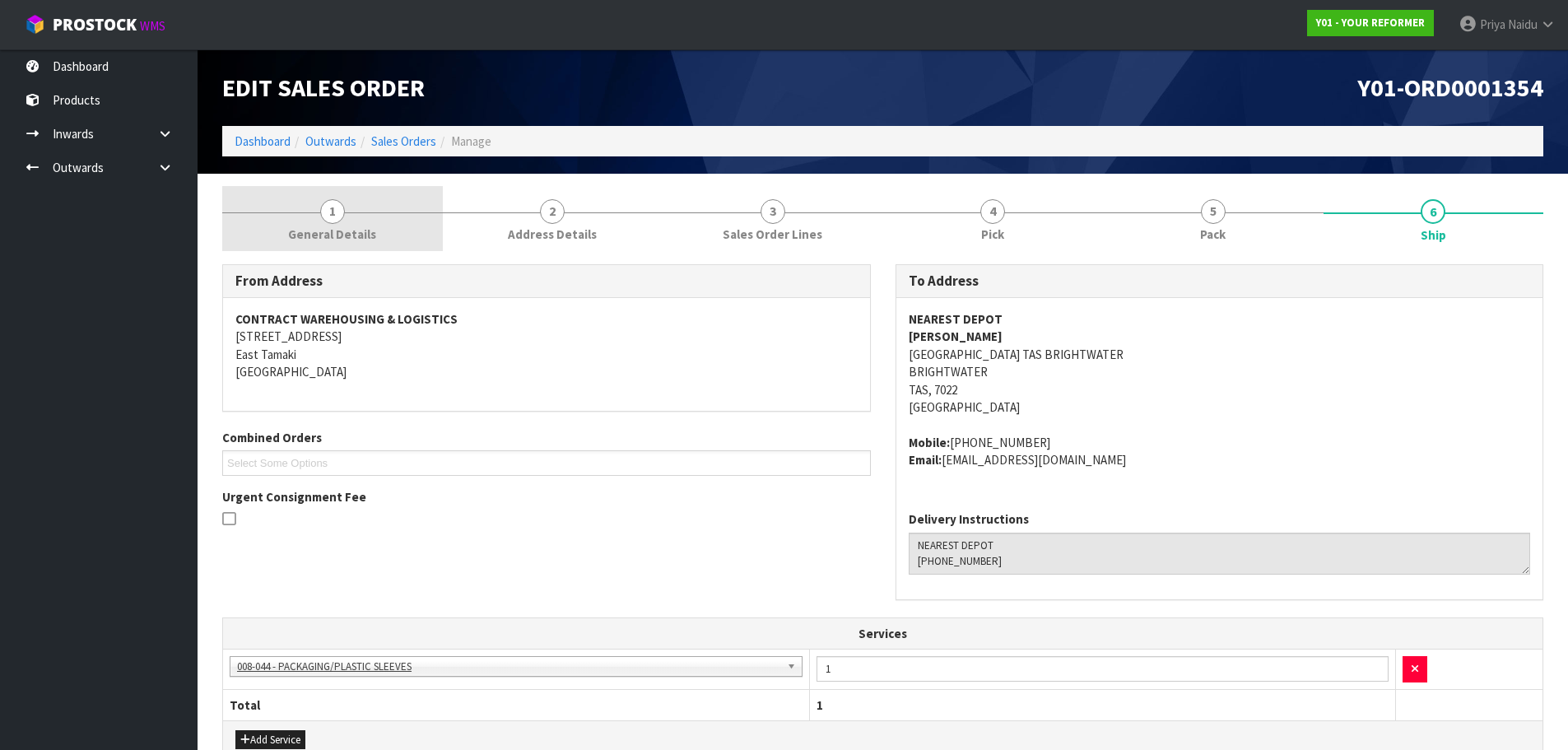
click at [326, 232] on span "General Details" at bounding box center [331, 234] width 88 height 18
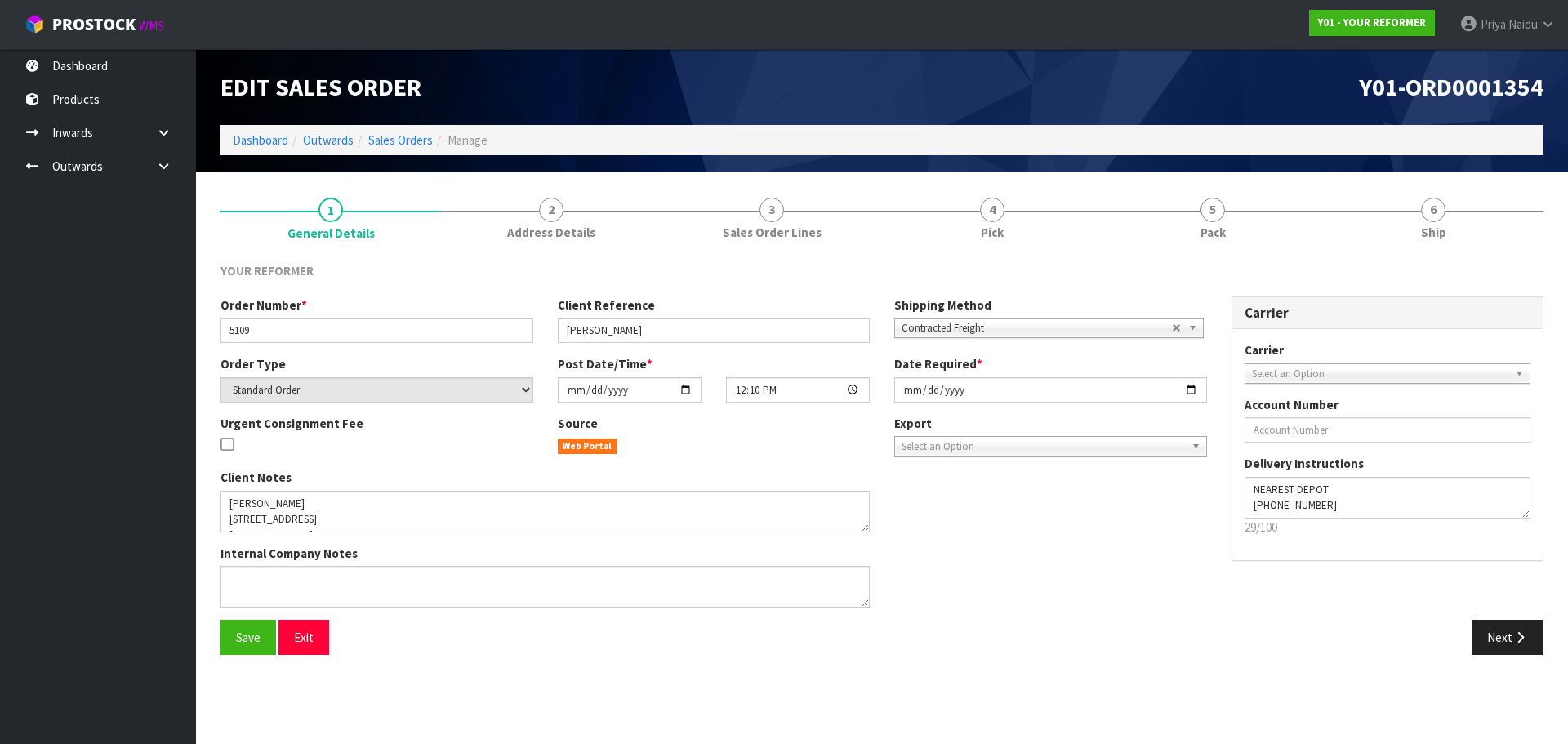
drag, startPoint x: 219, startPoint y: 329, endPoint x: 294, endPoint y: 326, distance: 75.1
click at [294, 326] on div "Order Number * 5109" at bounding box center [377, 320] width 337 height 47
drag, startPoint x: 227, startPoint y: 333, endPoint x: 48, endPoint y: 337, distance: 179.0
click at [267, 331] on input "5109" at bounding box center [376, 330] width 312 height 25
drag, startPoint x: 562, startPoint y: 334, endPoint x: 682, endPoint y: 321, distance: 120.7
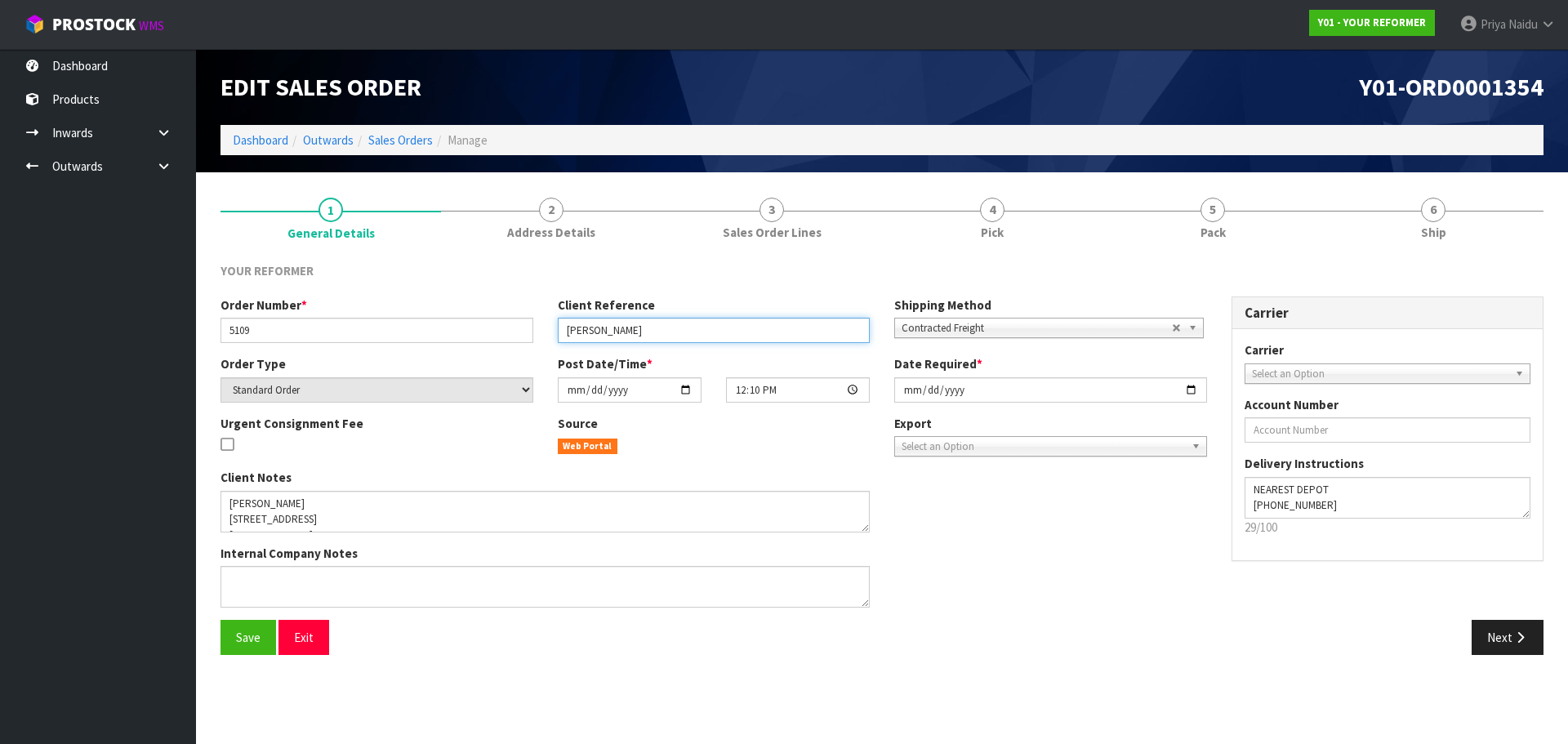
click at [682, 320] on input "[PERSON_NAME]" at bounding box center [713, 330] width 312 height 25
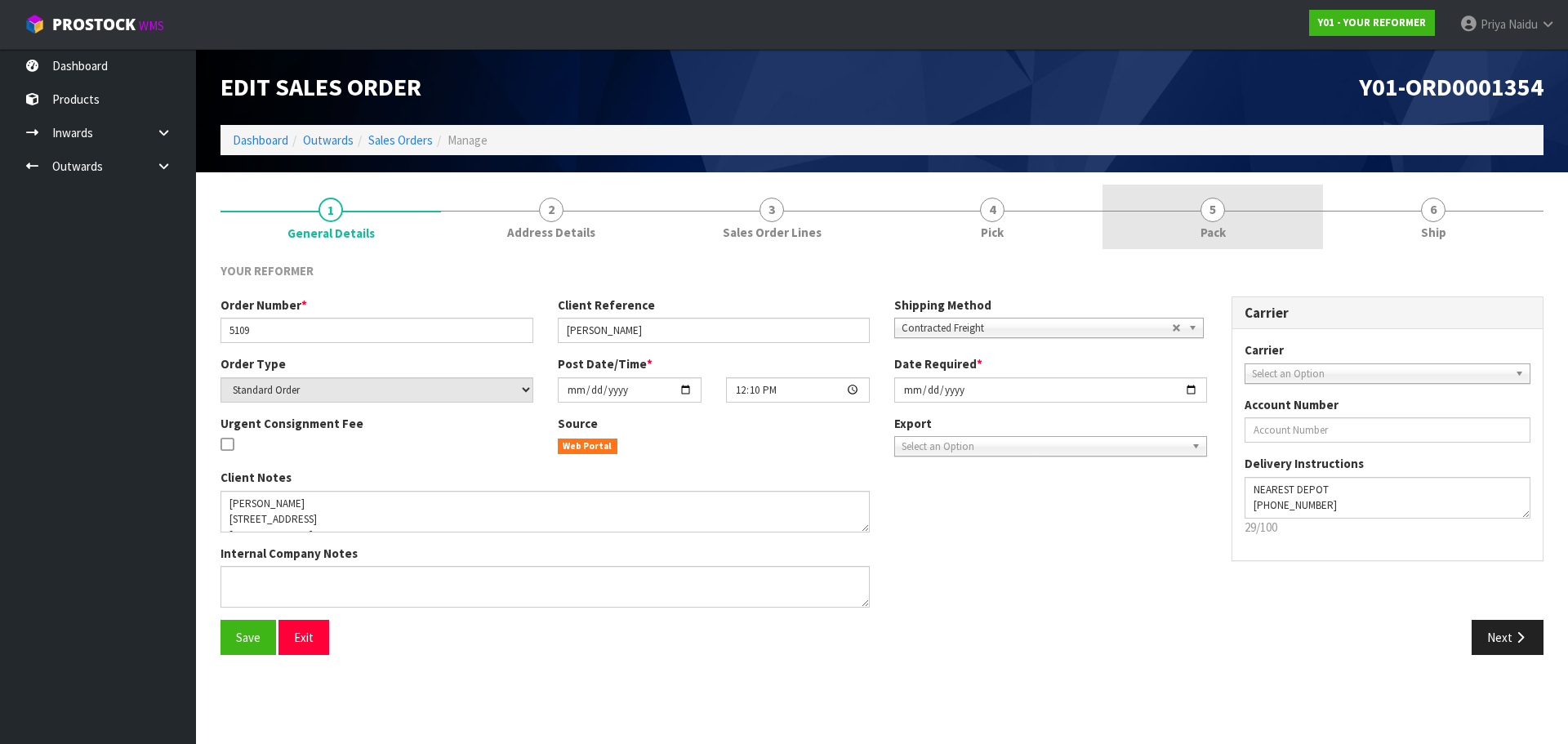
click at [1158, 220] on link "5 Pack" at bounding box center [1212, 216] width 220 height 64
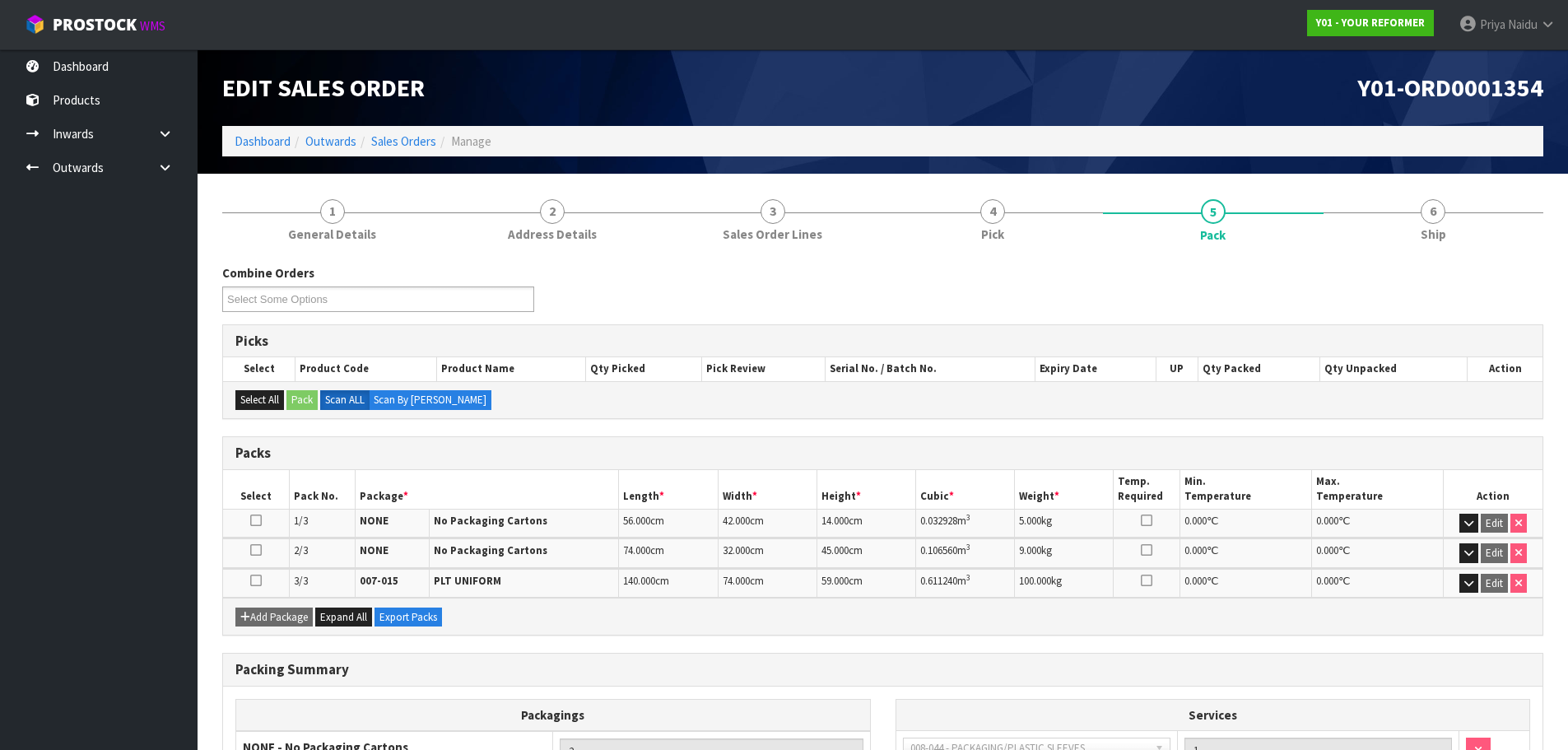
click at [1404, 254] on div "Combine Orders Y01-ORD0001352 Y01-ORD0001353 Y01-ORD0001354 Select Some Options…" at bounding box center [882, 594] width 1321 height 686
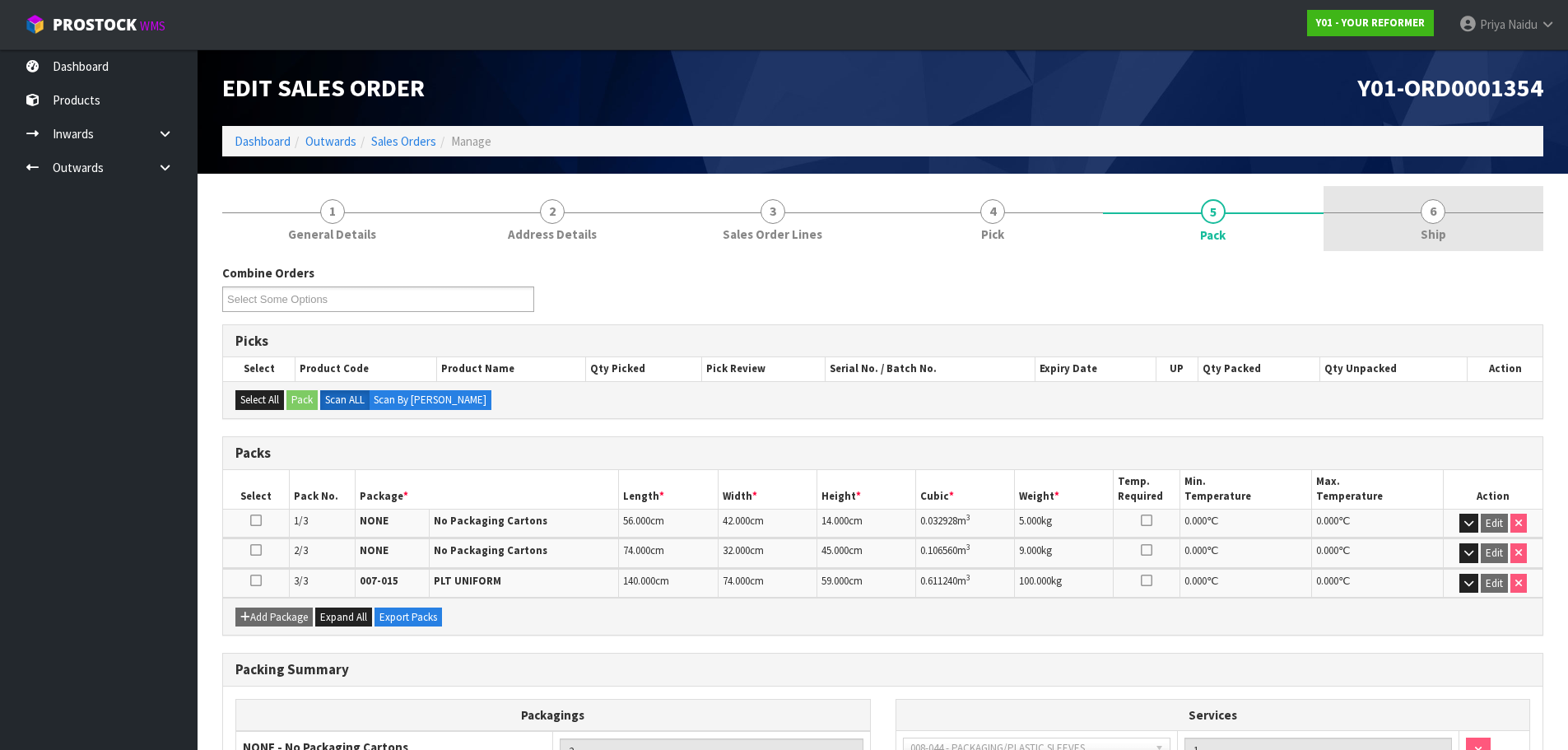
drag, startPoint x: 1403, startPoint y: 227, endPoint x: 1364, endPoint y: 247, distance: 43.8
click at [1402, 227] on link "6 Ship" at bounding box center [1433, 218] width 221 height 65
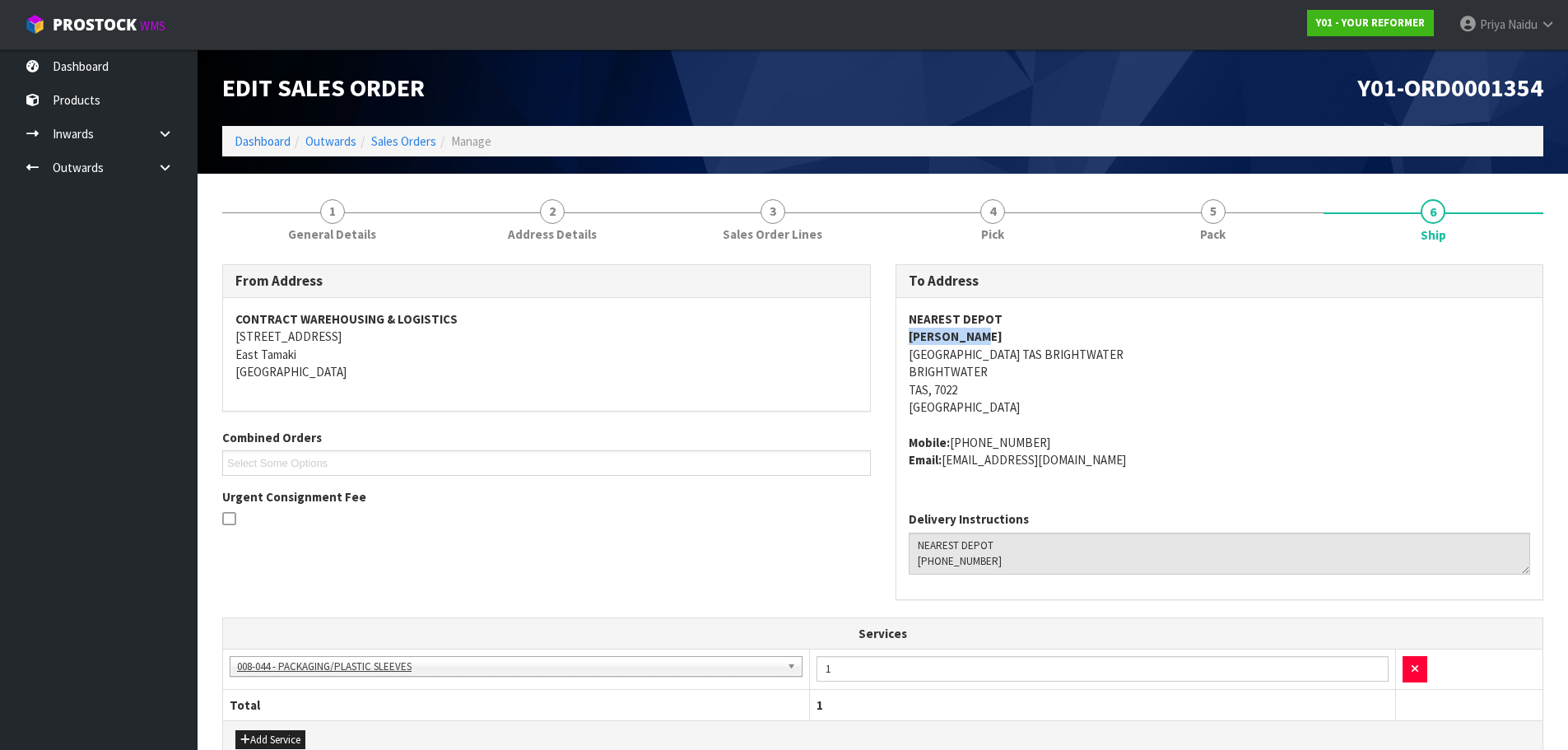
drag, startPoint x: 897, startPoint y: 342, endPoint x: 989, endPoint y: 331, distance: 92.7
click at [989, 331] on div "NEAREST DEPOT [PERSON_NAME] [STREET_ADDRESS] Mobile: [PHONE_NUMBER] Email: [EMA…" at bounding box center [1219, 397] width 647 height 200
drag, startPoint x: 899, startPoint y: 439, endPoint x: 1065, endPoint y: 437, distance: 166.0
click at [1065, 437] on div "NEAREST DEPOT [PERSON_NAME] [STREET_ADDRESS] Mobile: [PHONE_NUMBER] Email: [EMA…" at bounding box center [1219, 397] width 647 height 200
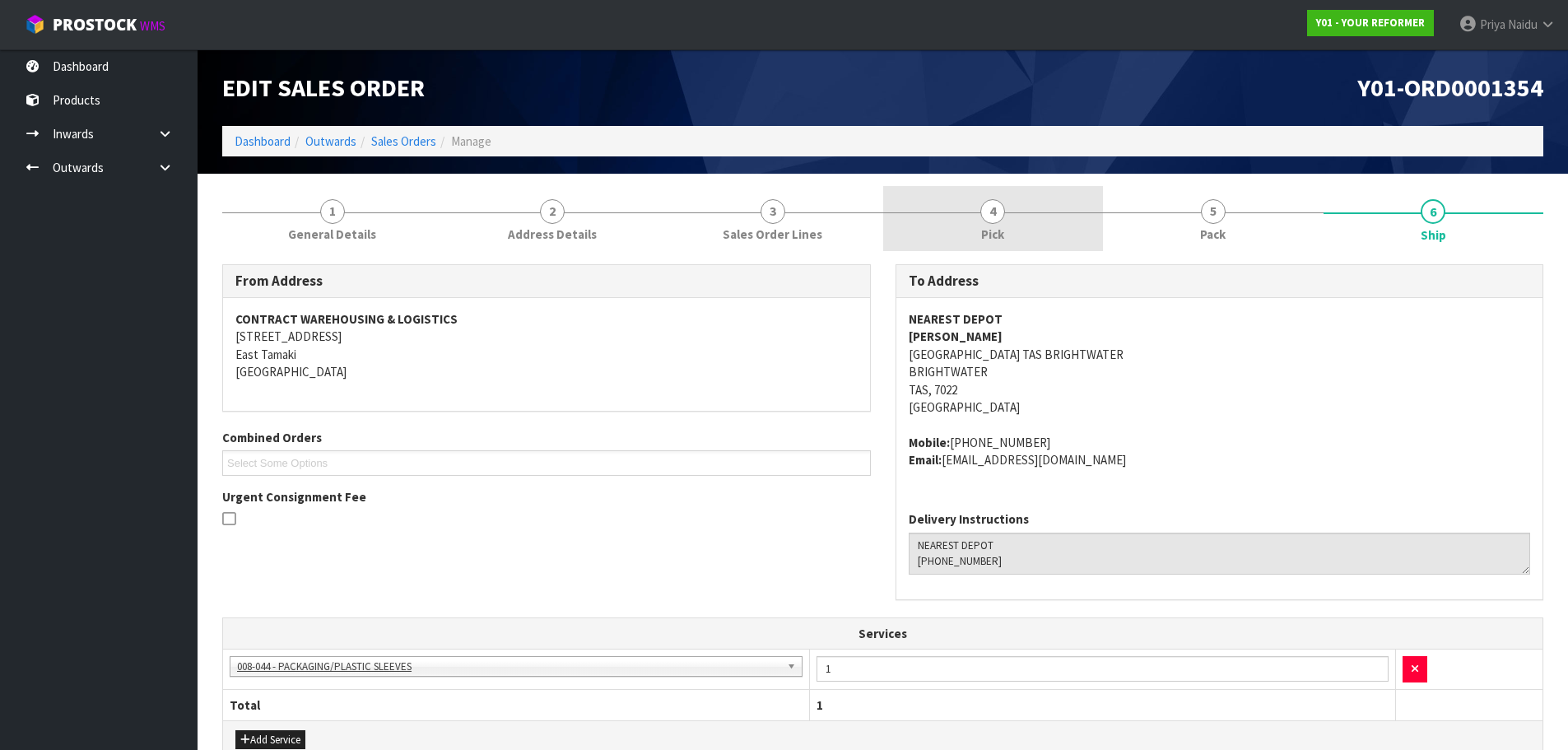
drag, startPoint x: 1141, startPoint y: 221, endPoint x: 1044, endPoint y: 246, distance: 100.2
click at [1141, 221] on link "5 Pack" at bounding box center [1213, 218] width 221 height 65
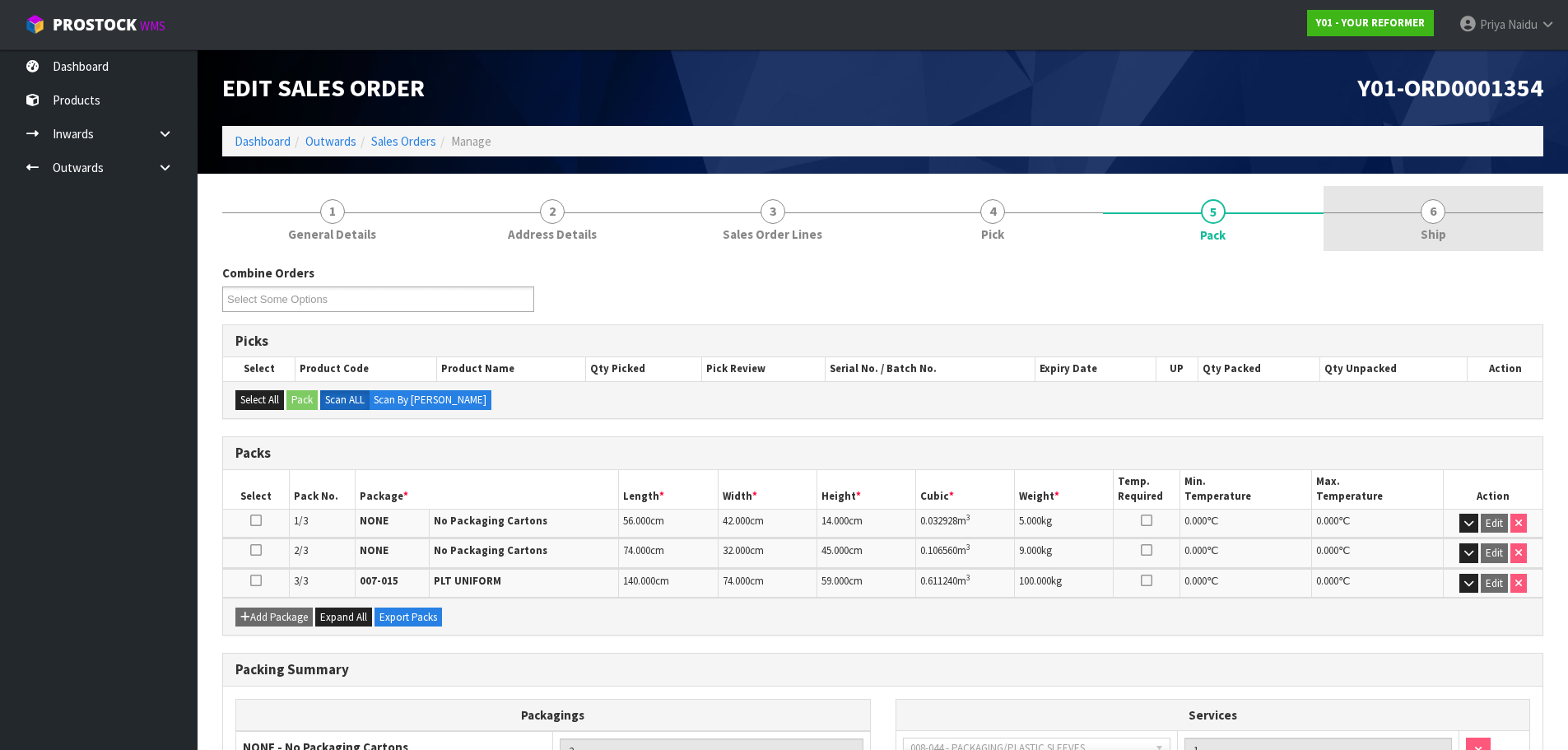
click at [1432, 203] on span "6" at bounding box center [1432, 212] width 25 height 25
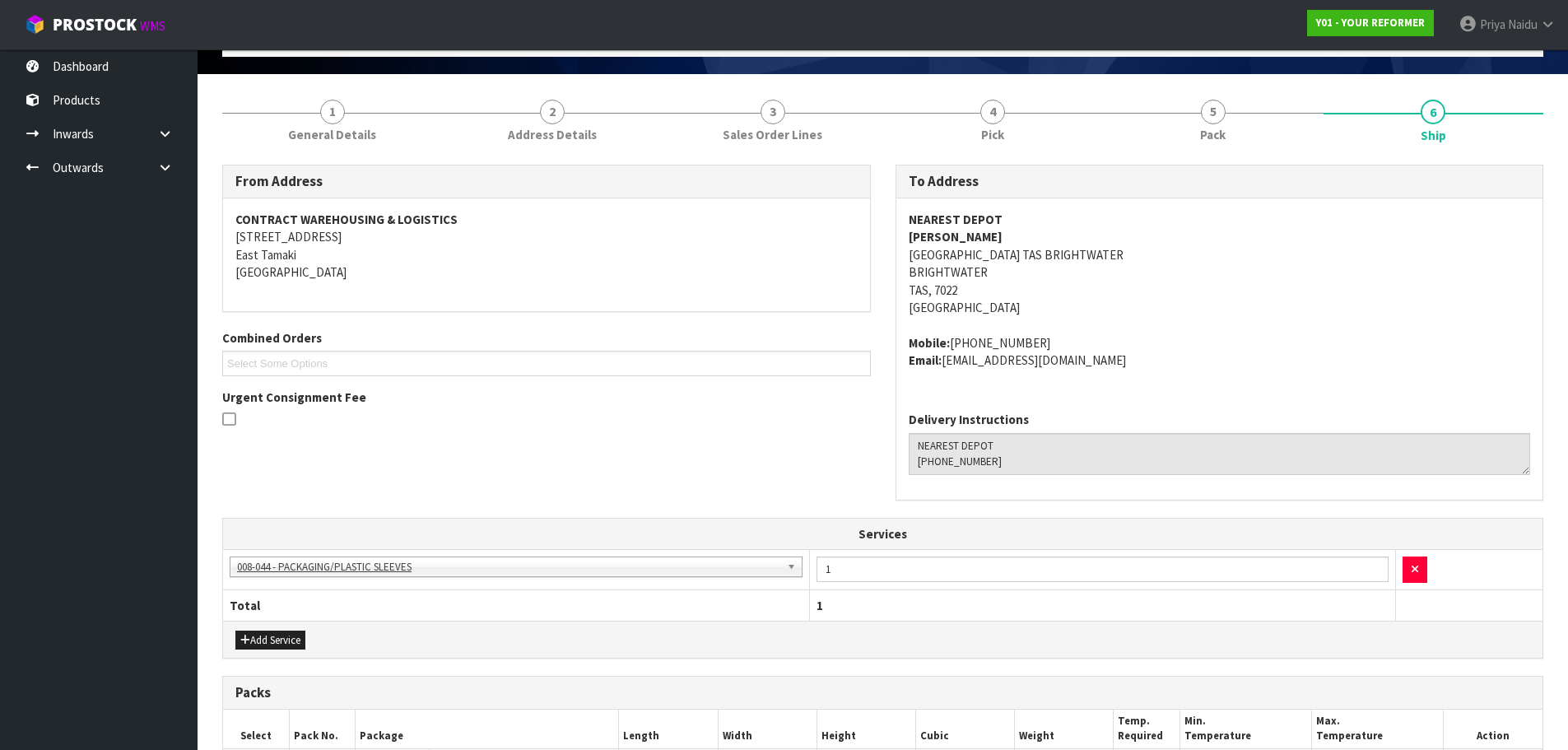
scroll to position [402, 0]
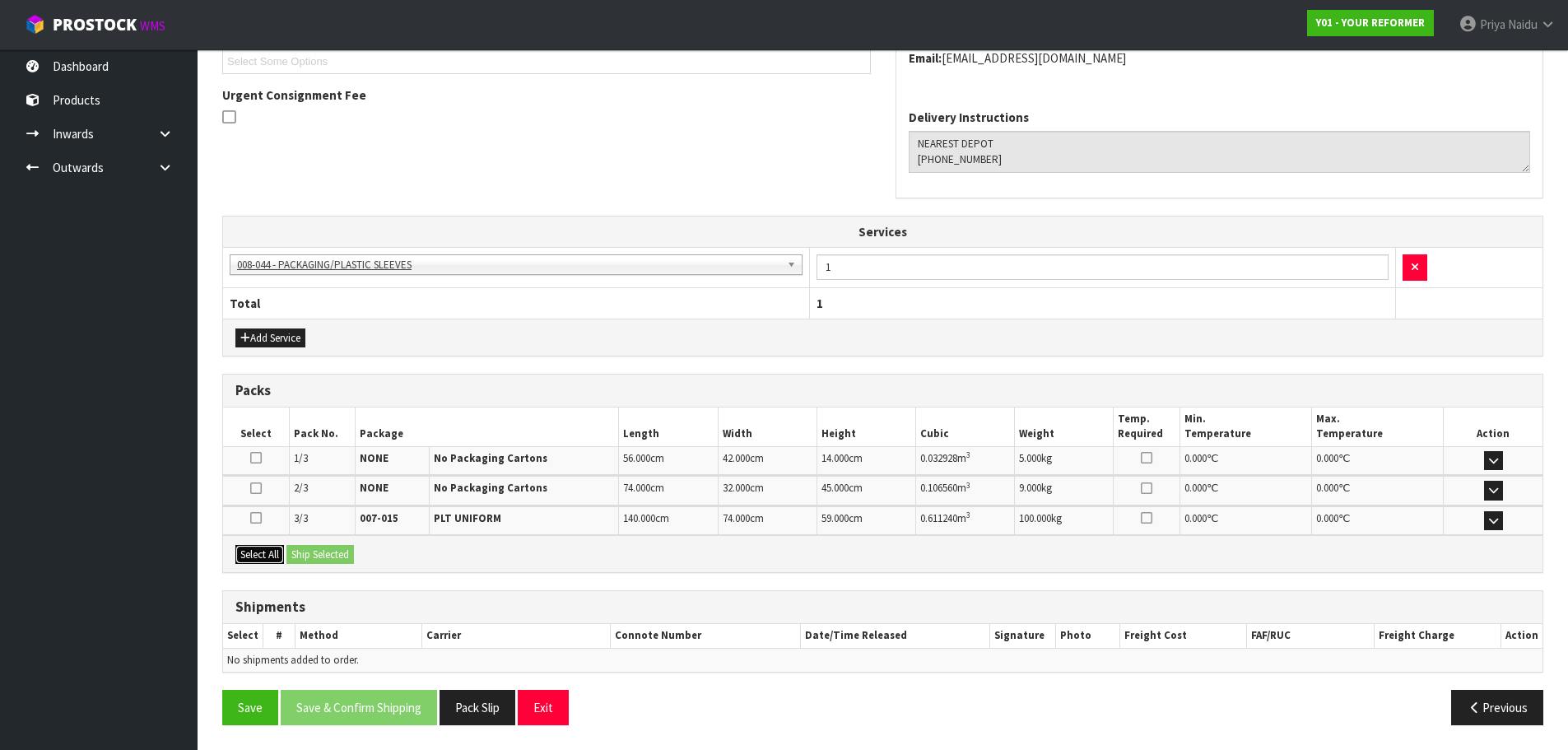
click at [259, 551] on button "Select All" at bounding box center [260, 554] width 48 height 19
click at [326, 556] on button "Ship Selected" at bounding box center [319, 554] width 68 height 19
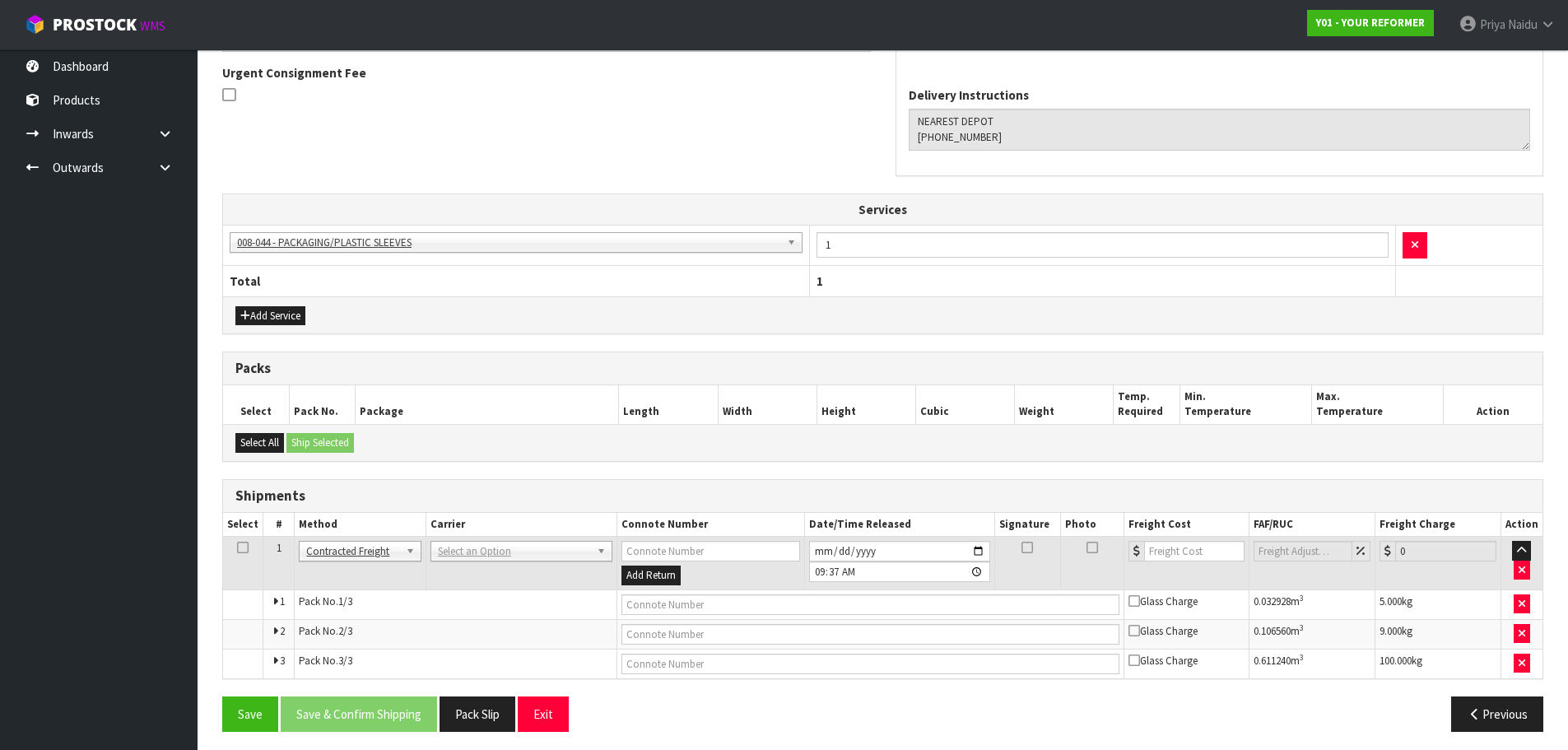
scroll to position [431, 0]
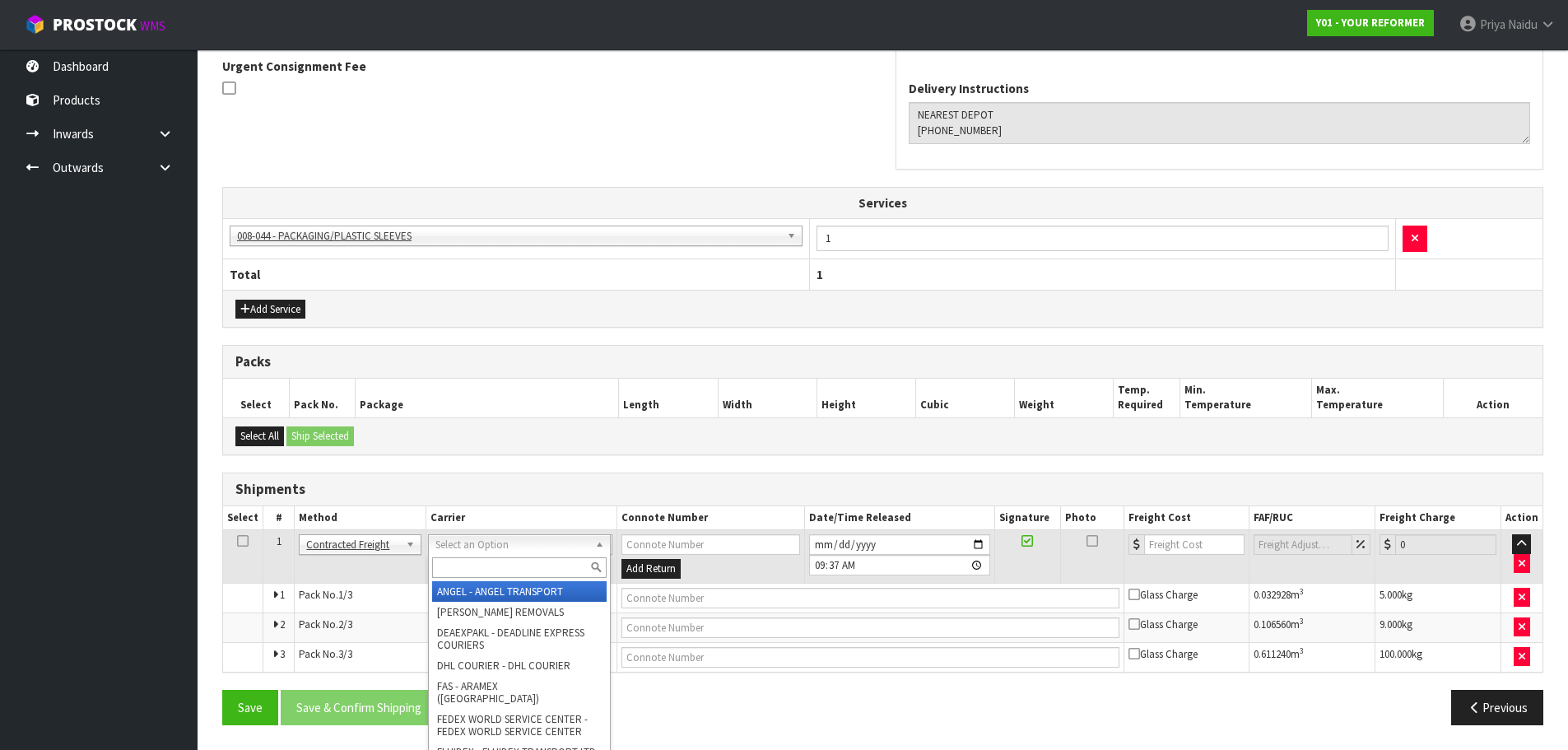
click at [479, 572] on input "text" at bounding box center [519, 567] width 175 height 20
type input "MF"
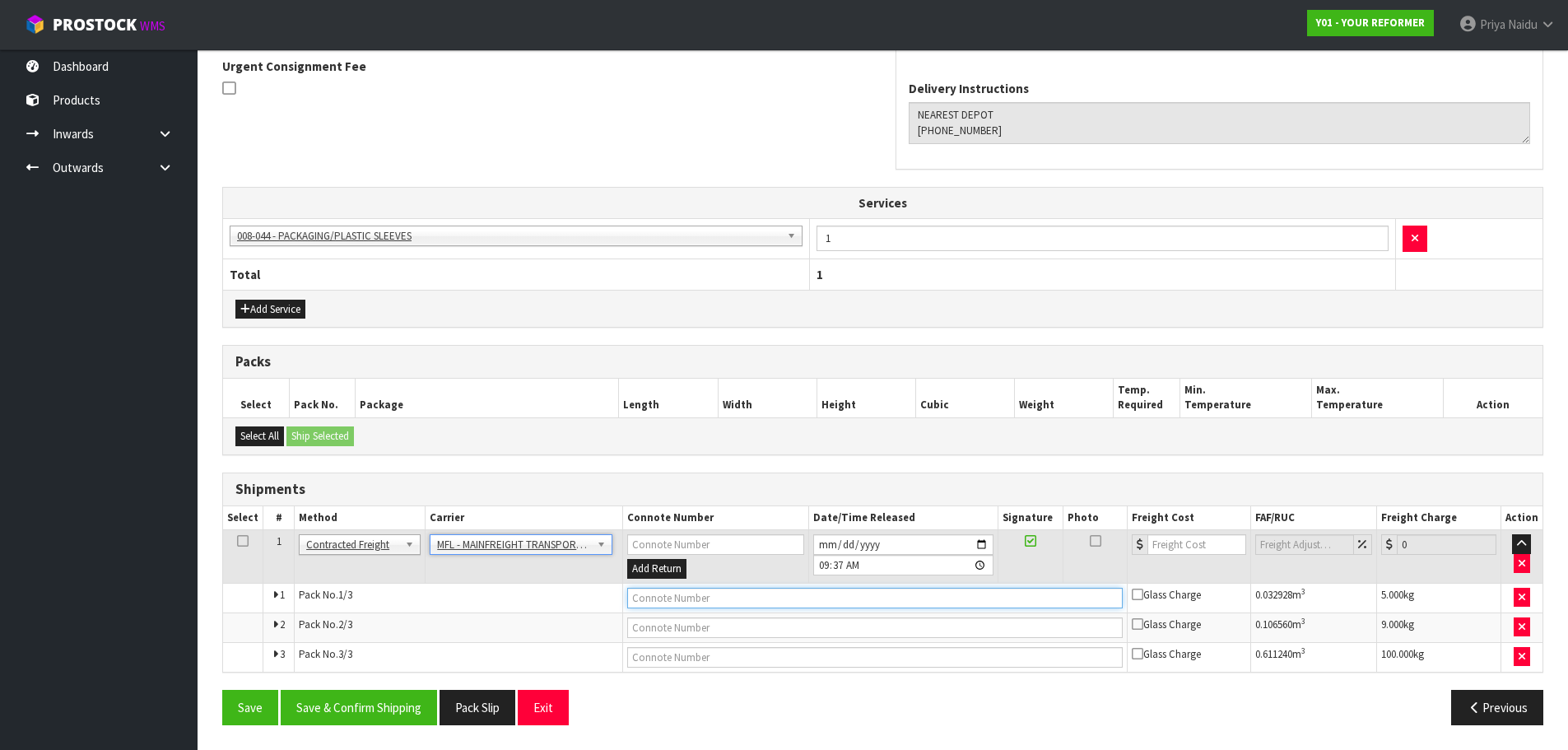
click at [679, 597] on input "text" at bounding box center [875, 598] width 496 height 20
paste input "FWM58540772"
type input "FWM58540772"
click at [1168, 554] on input "number" at bounding box center [1197, 544] width 99 height 20
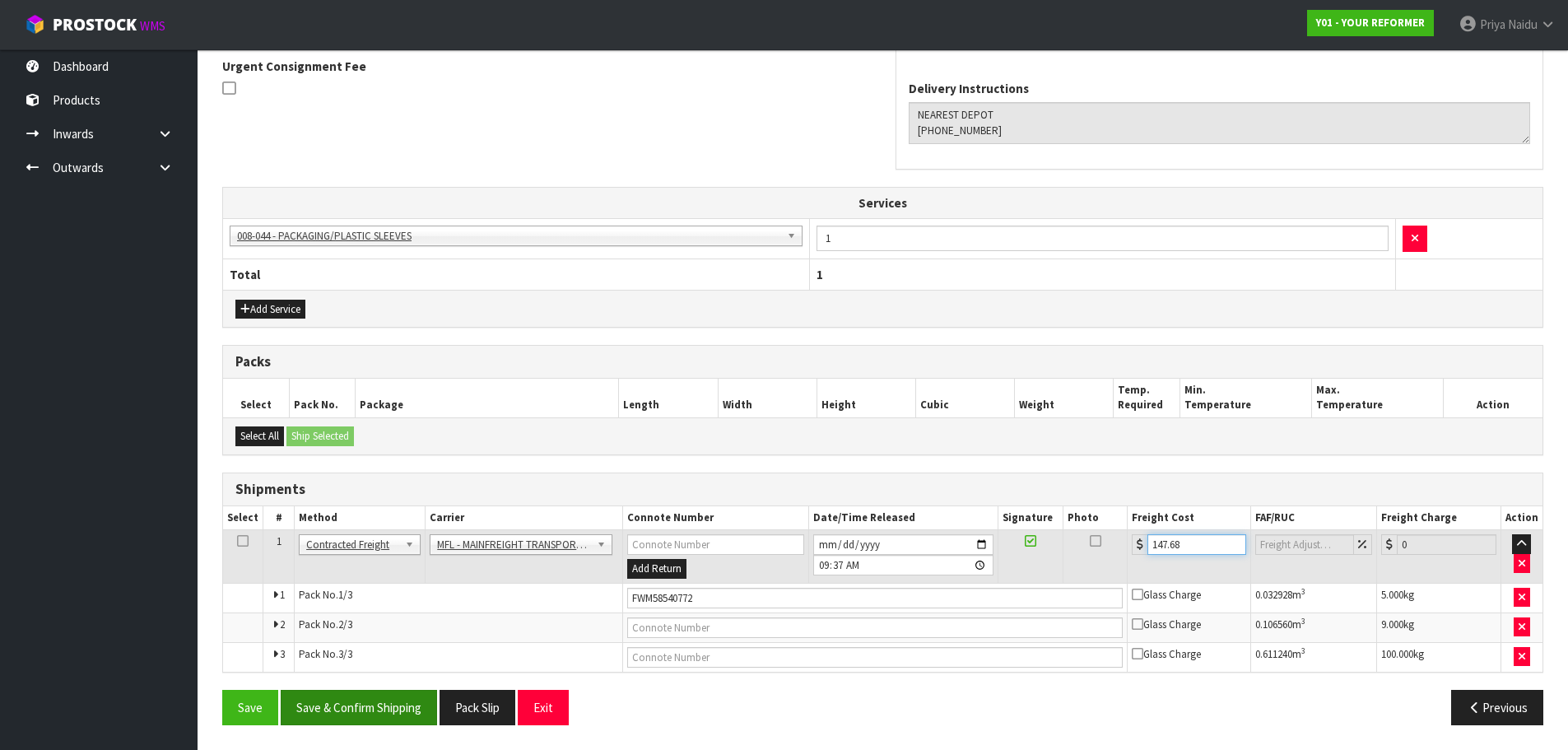
type input "147.68"
click at [359, 710] on button "Save & Confirm Shipping" at bounding box center [358, 707] width 156 height 35
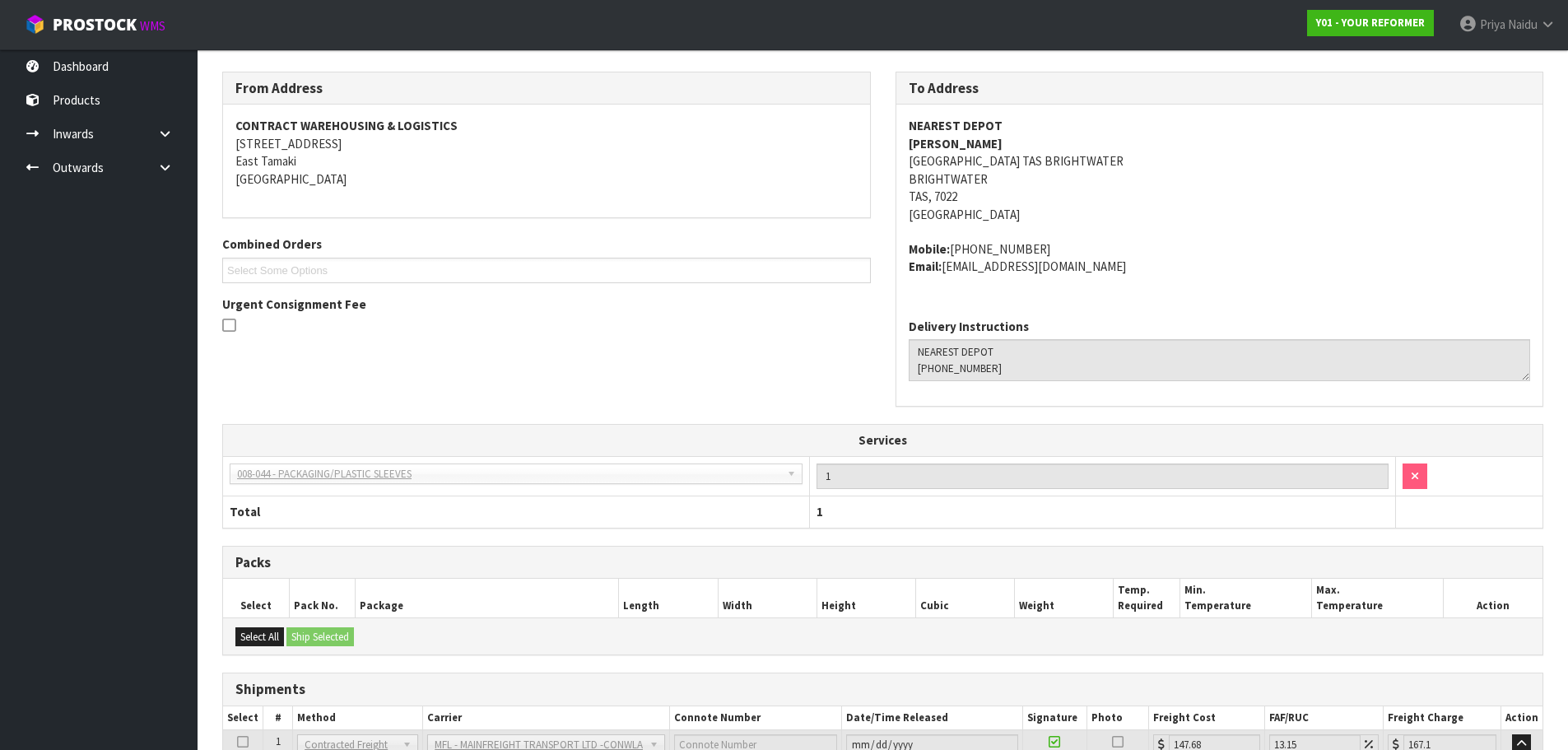
scroll to position [0, 0]
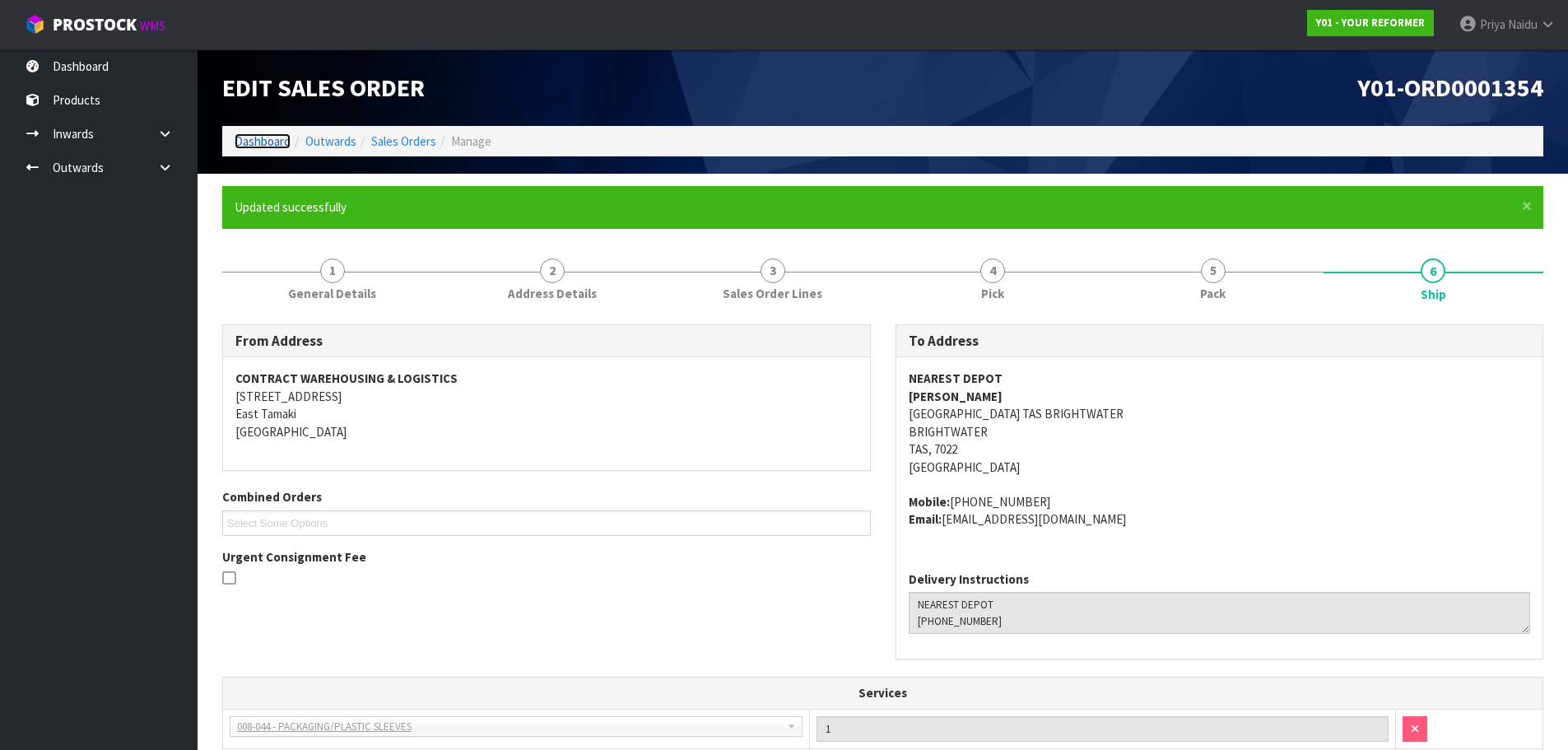
click at [258, 136] on link "Dashboard" at bounding box center [263, 141] width 56 height 16
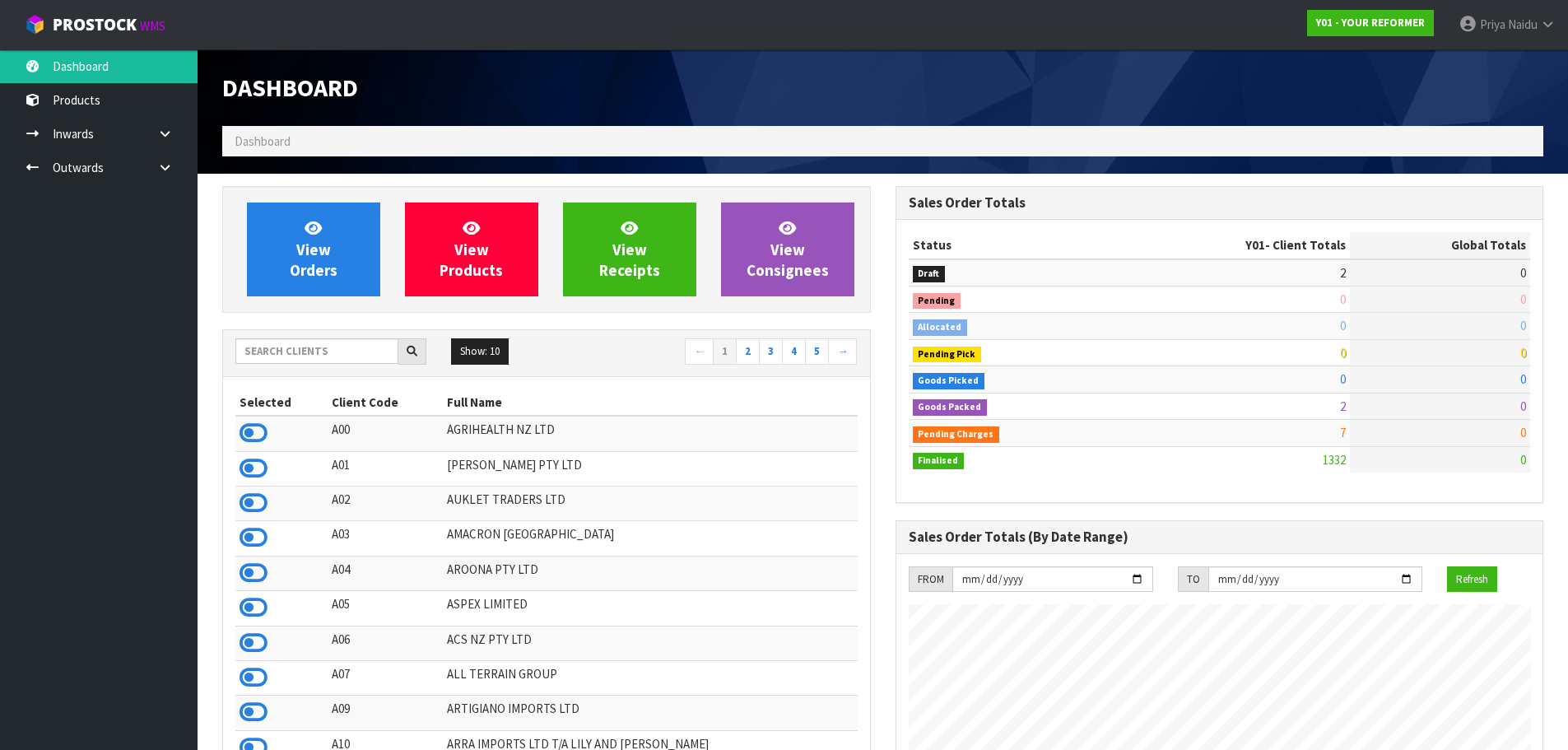
scroll to position [1247, 672]
click at [319, 340] on input "text" at bounding box center [317, 350] width 163 height 25
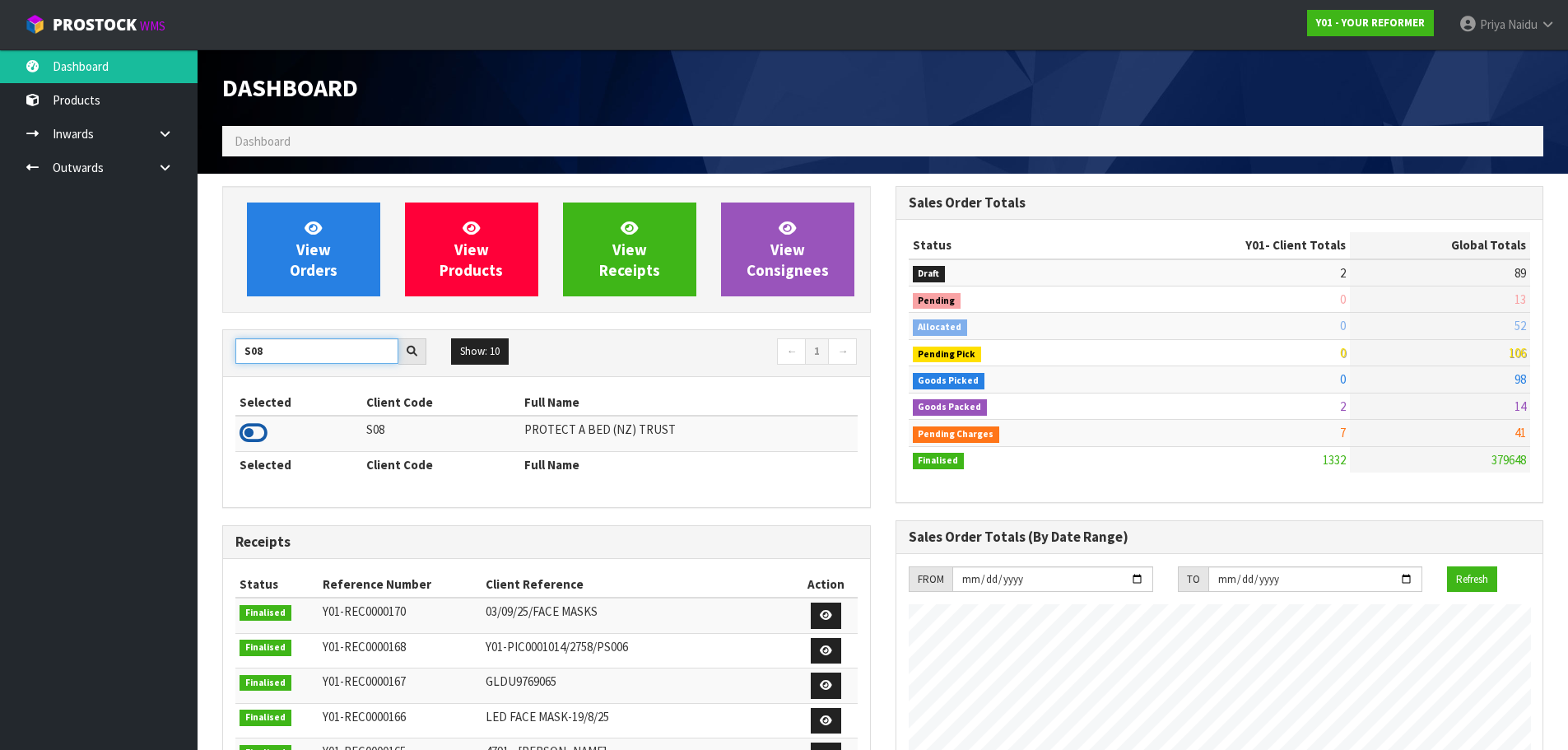
type input "S08"
click at [251, 431] on icon at bounding box center [253, 433] width 28 height 25
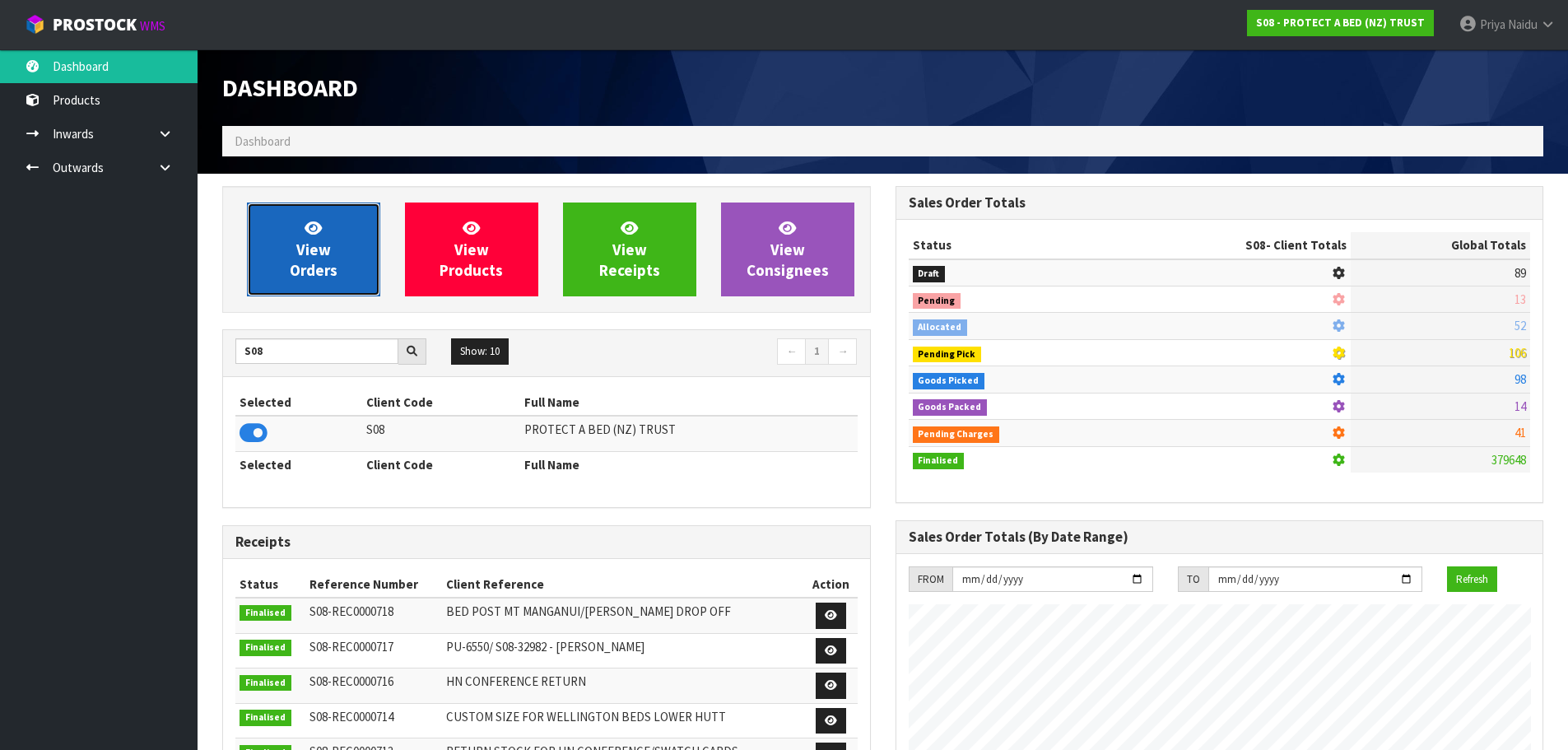
click at [330, 266] on span "View Orders" at bounding box center [313, 249] width 47 height 61
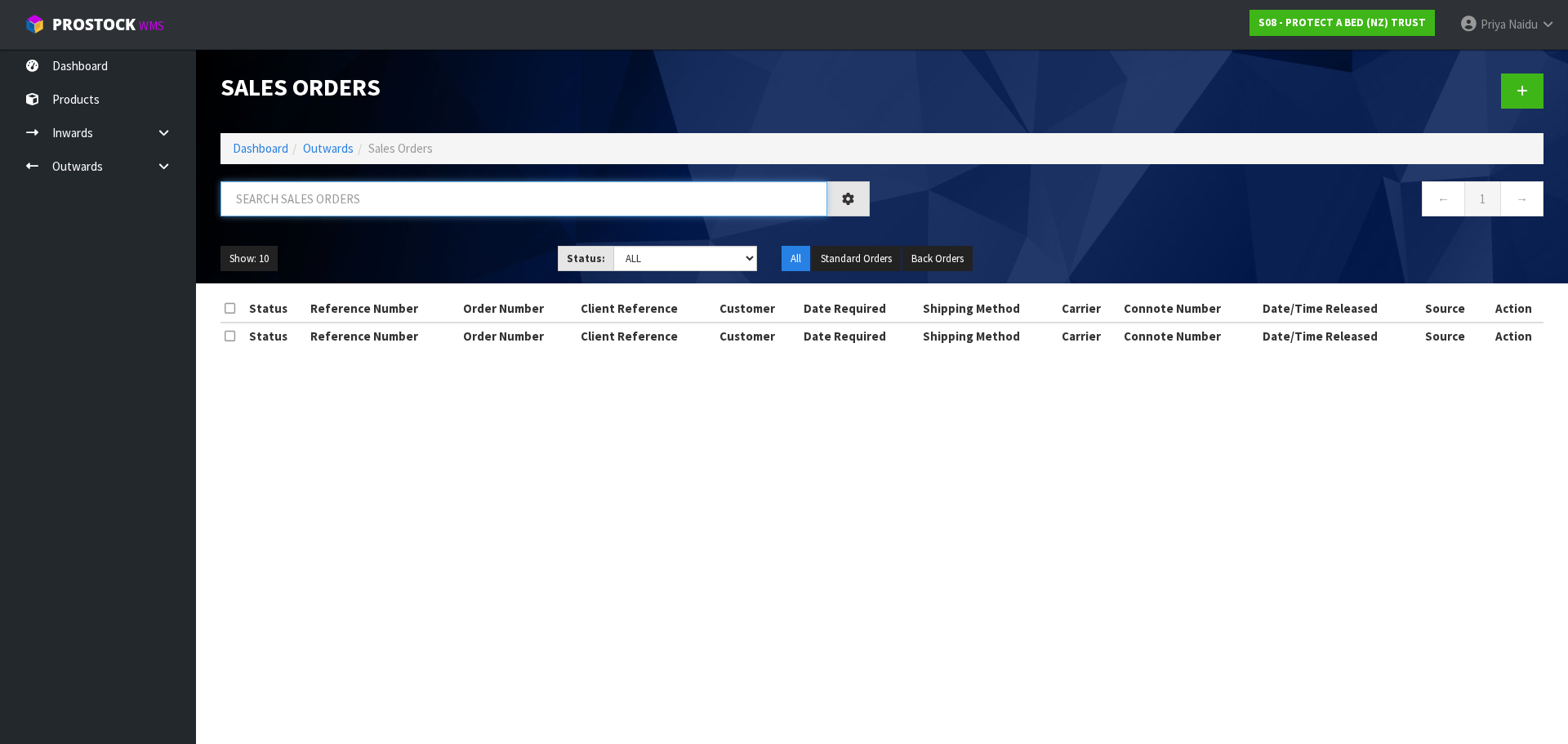
click at [364, 201] on input "text" at bounding box center [523, 199] width 607 height 35
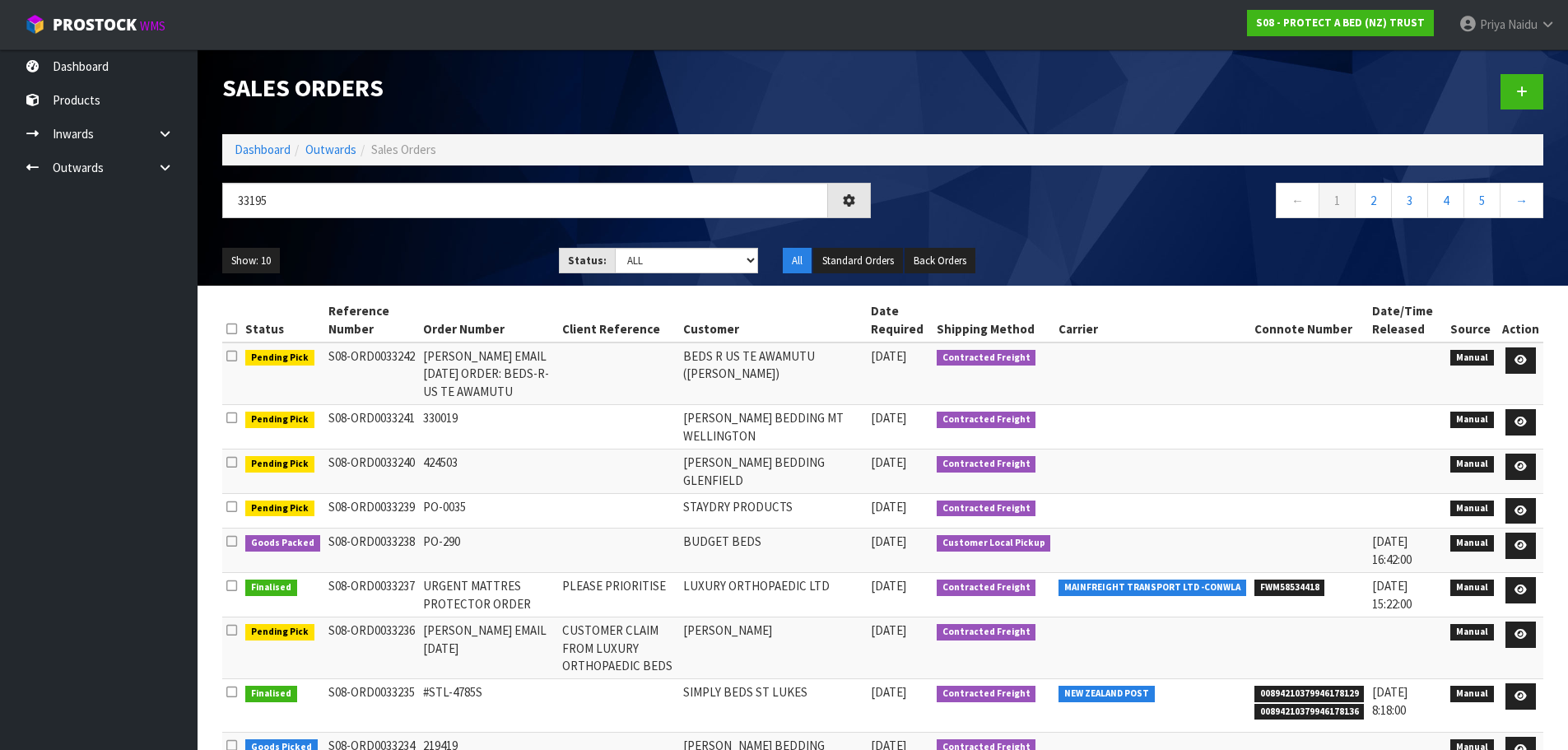
click at [467, 242] on div "Show: 10 5 10 25 50 Status: Draft Pending Allocated Pending Pick Goods Picked G…" at bounding box center [882, 261] width 1345 height 51
click at [411, 257] on ul "Show: 10 5 10 25 50" at bounding box center [378, 261] width 312 height 26
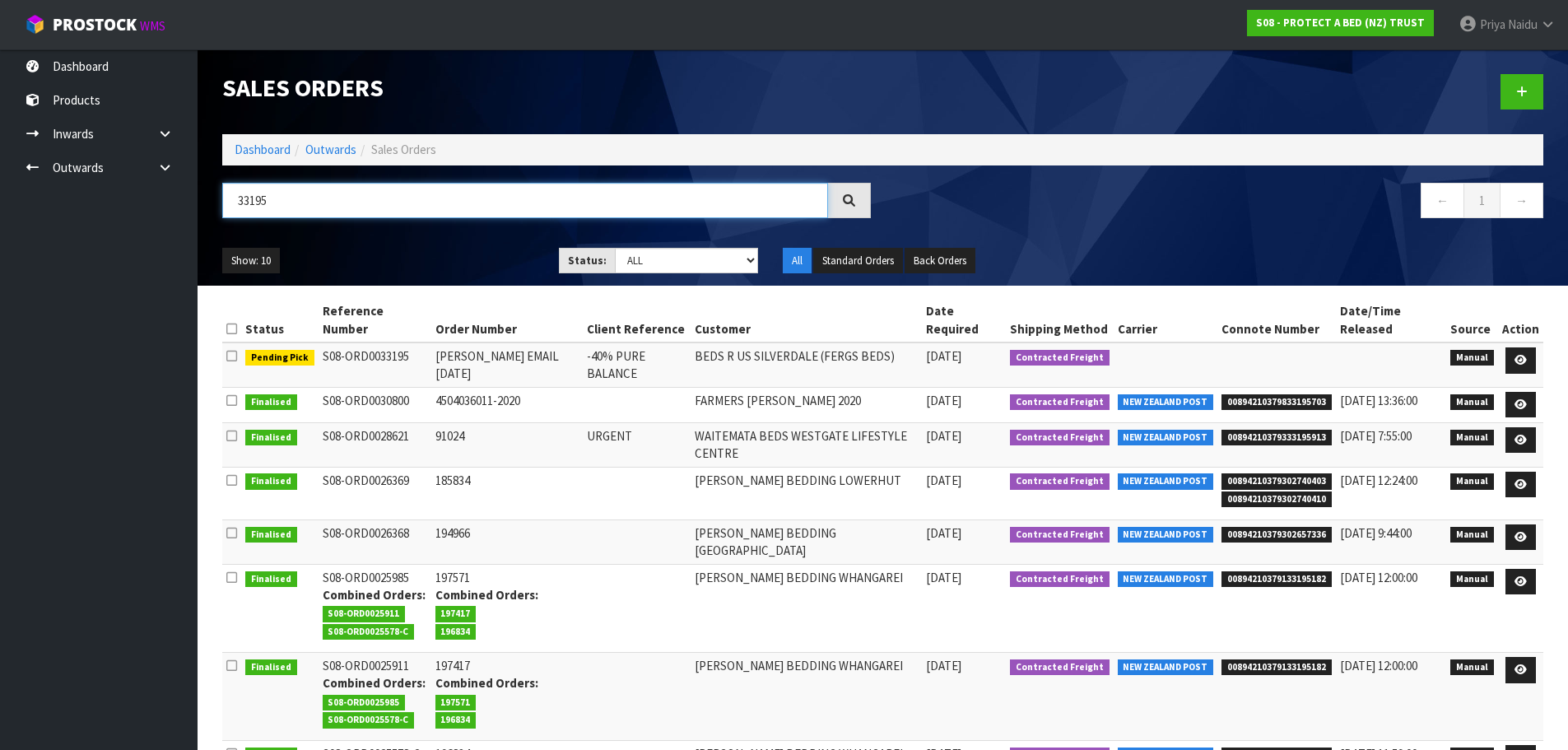
click at [360, 207] on input "33195" at bounding box center [525, 200] width 605 height 35
click at [366, 239] on div "Show: 10 5 10 25 50 Status: Draft Pending Allocated Pending Pick Goods Picked G…" at bounding box center [882, 261] width 1345 height 51
click at [369, 241] on div "Show: 10 5 10 25 50 Status: Draft Pending Allocated Pending Pick Goods Picked G…" at bounding box center [882, 261] width 1345 height 51
click at [464, 256] on ul "Show: 10 5 10 25 50" at bounding box center [378, 261] width 312 height 26
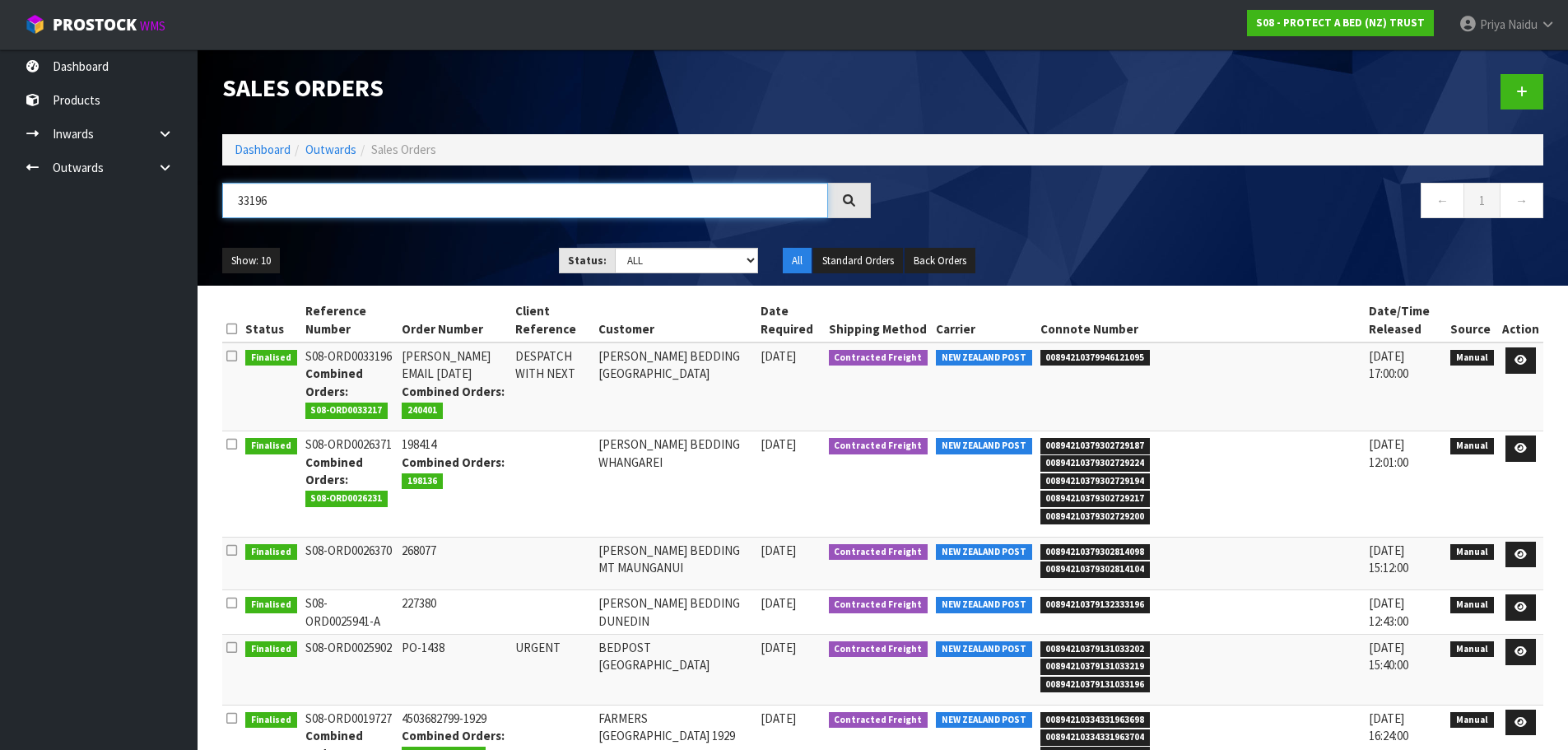
click at [352, 202] on input "33196" at bounding box center [525, 200] width 605 height 35
type input "3"
click at [456, 268] on ul "Show: 10 5 10 25 50" at bounding box center [378, 261] width 312 height 26
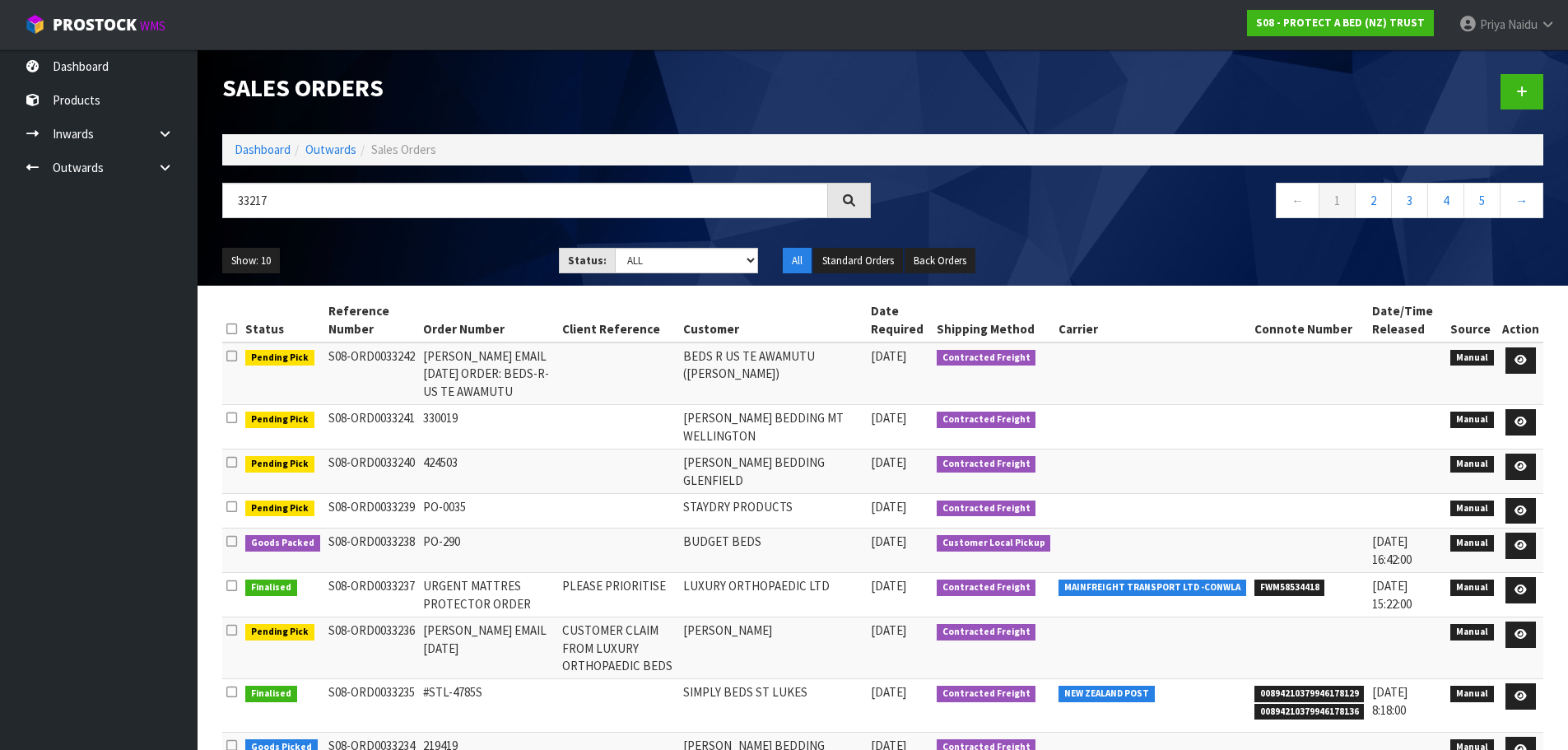
click at [462, 252] on ul "Show: 10 5 10 25 50" at bounding box center [378, 261] width 312 height 26
click at [460, 250] on ul "Show: 10 5 10 25 50" at bounding box center [378, 261] width 312 height 26
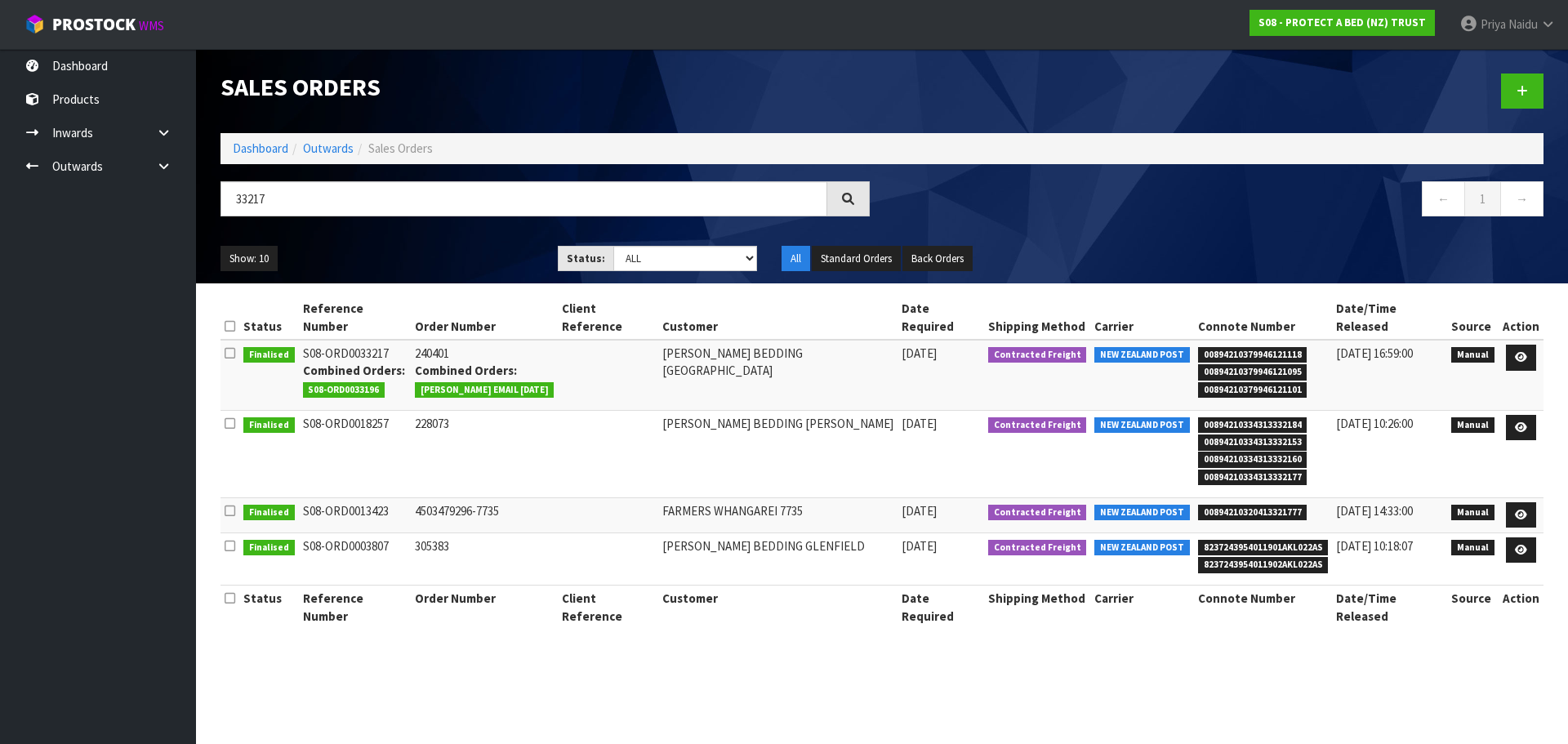
click at [381, 250] on ul "Show: 10 5 10 25 50" at bounding box center [376, 259] width 312 height 26
click at [383, 250] on ul "Show: 10 5 10 25 50" at bounding box center [376, 259] width 312 height 26
click at [315, 184] on input "33217" at bounding box center [523, 199] width 607 height 35
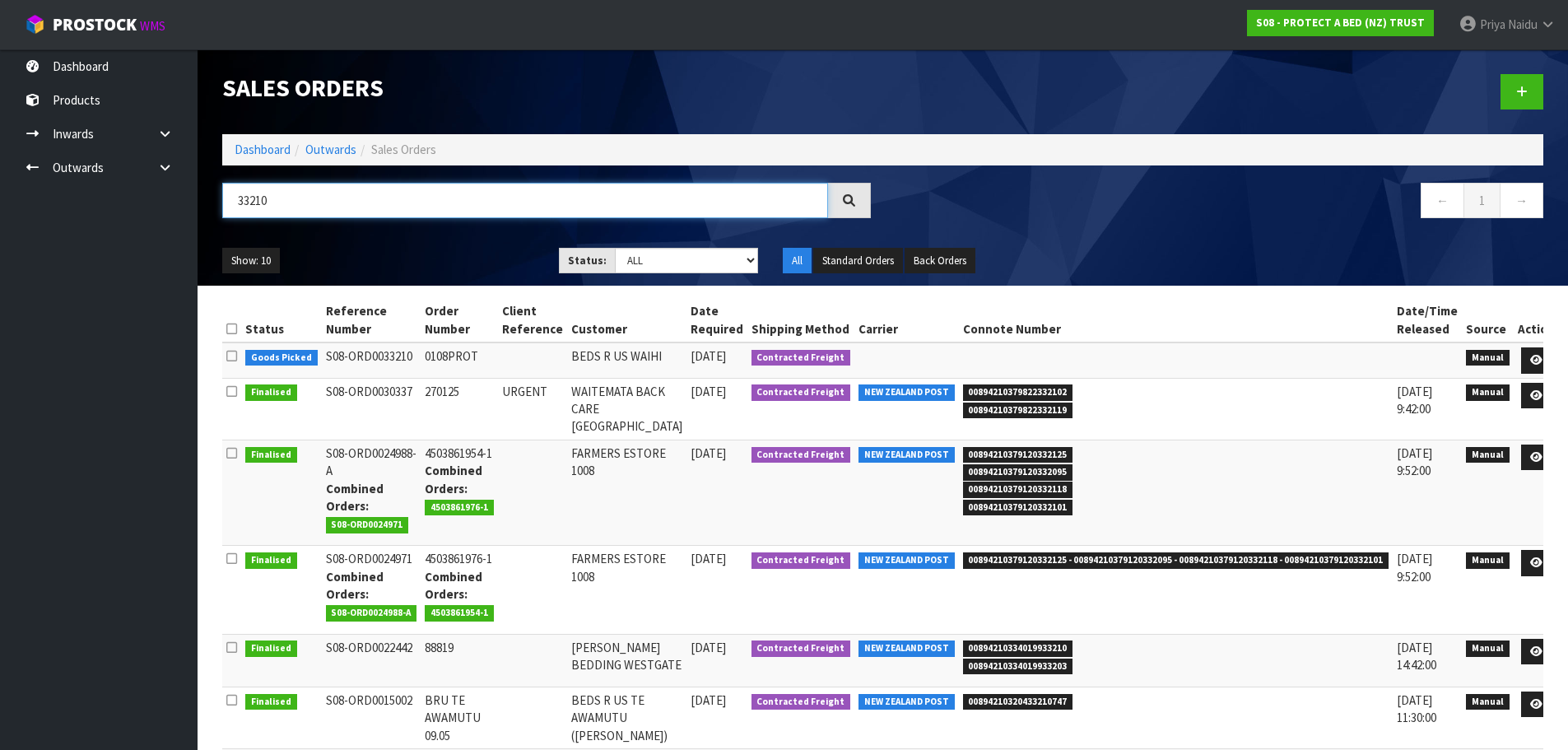
click at [381, 205] on input "33210" at bounding box center [525, 200] width 605 height 35
click at [448, 271] on ul "Show: 10 5 10 25 50" at bounding box center [378, 261] width 312 height 26
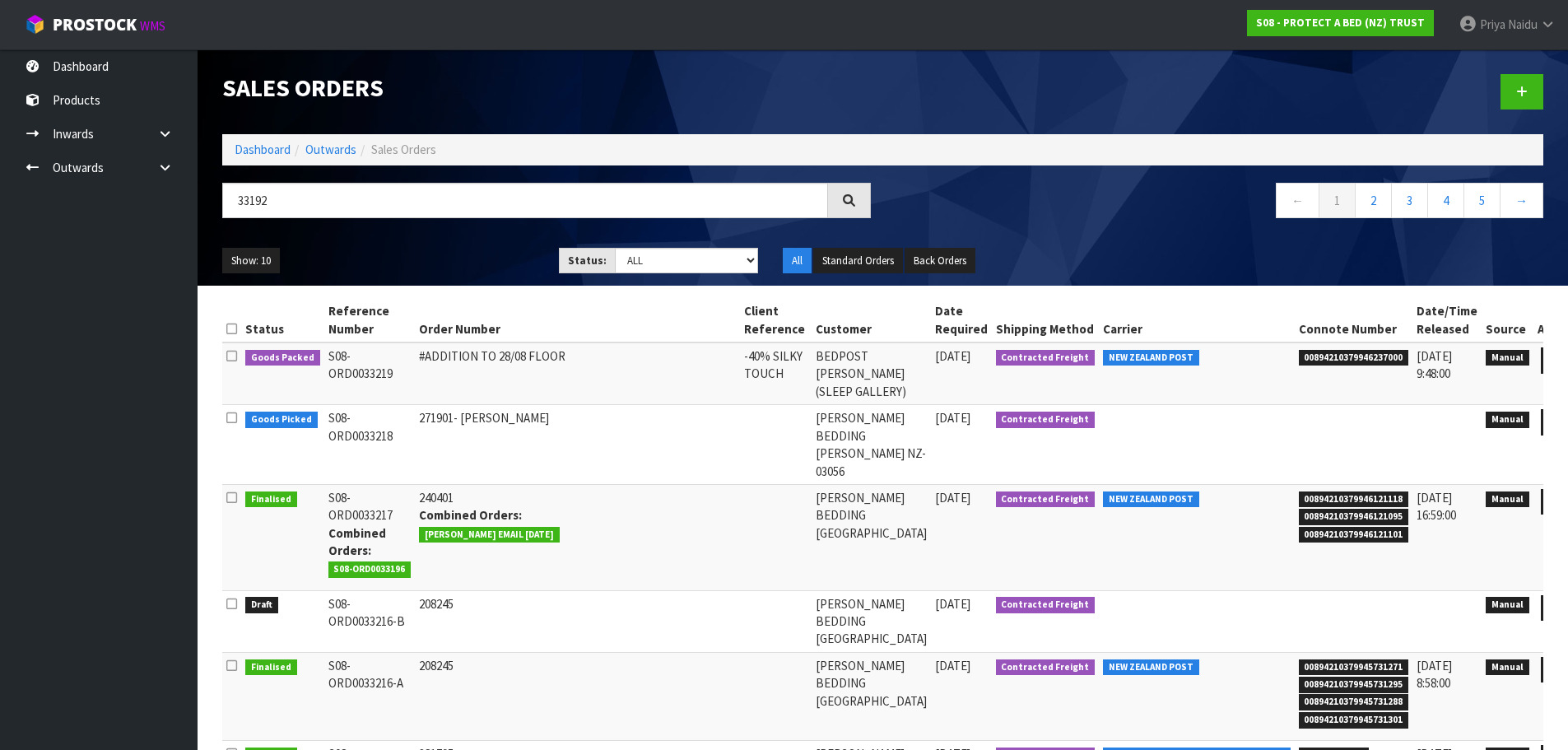
click at [440, 260] on ul "Show: 10 5 10 25 50" at bounding box center [378, 261] width 312 height 26
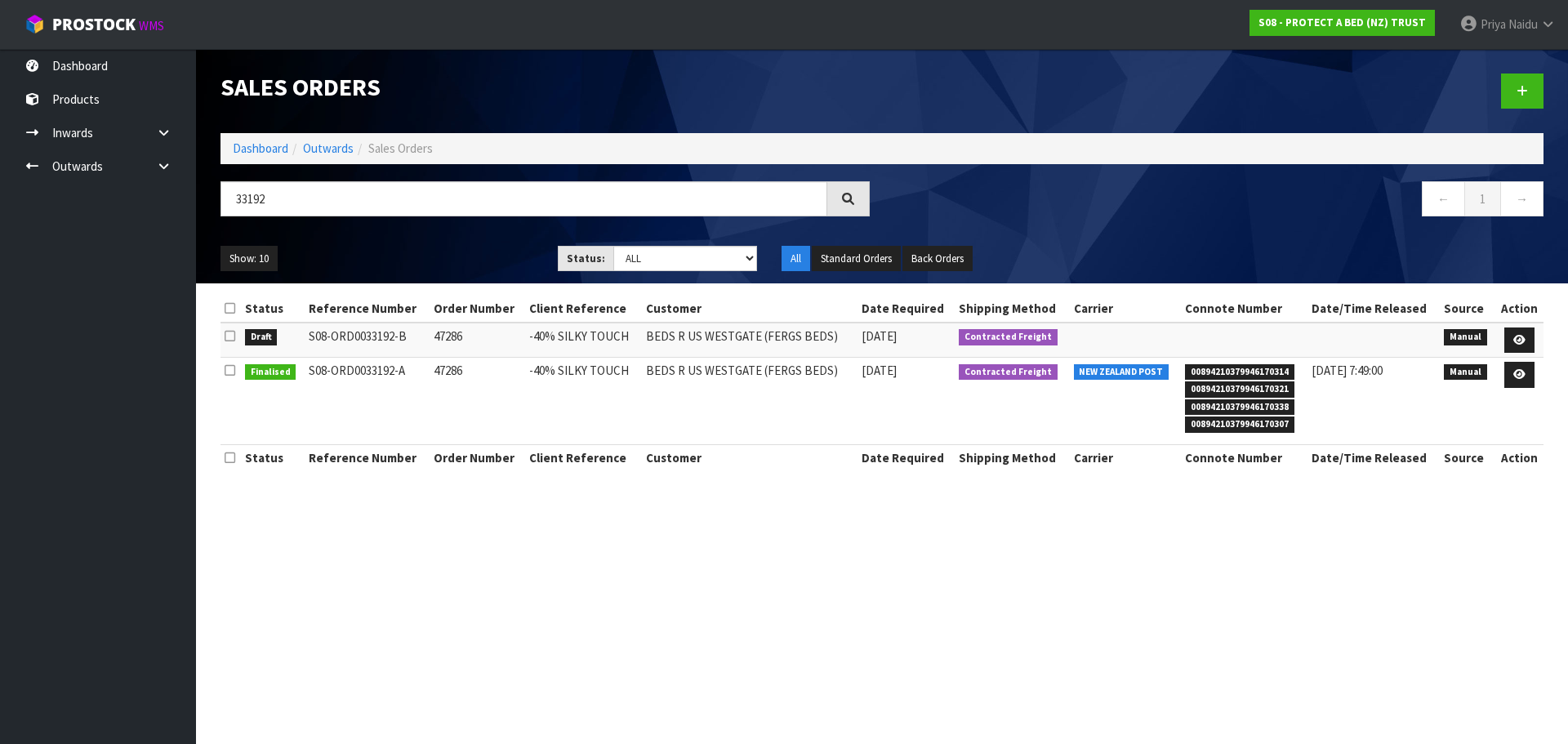
click at [441, 249] on ul "Show: 10 5 10 25 50" at bounding box center [376, 259] width 312 height 26
click at [292, 188] on input "33192" at bounding box center [523, 199] width 607 height 35
type input "3"
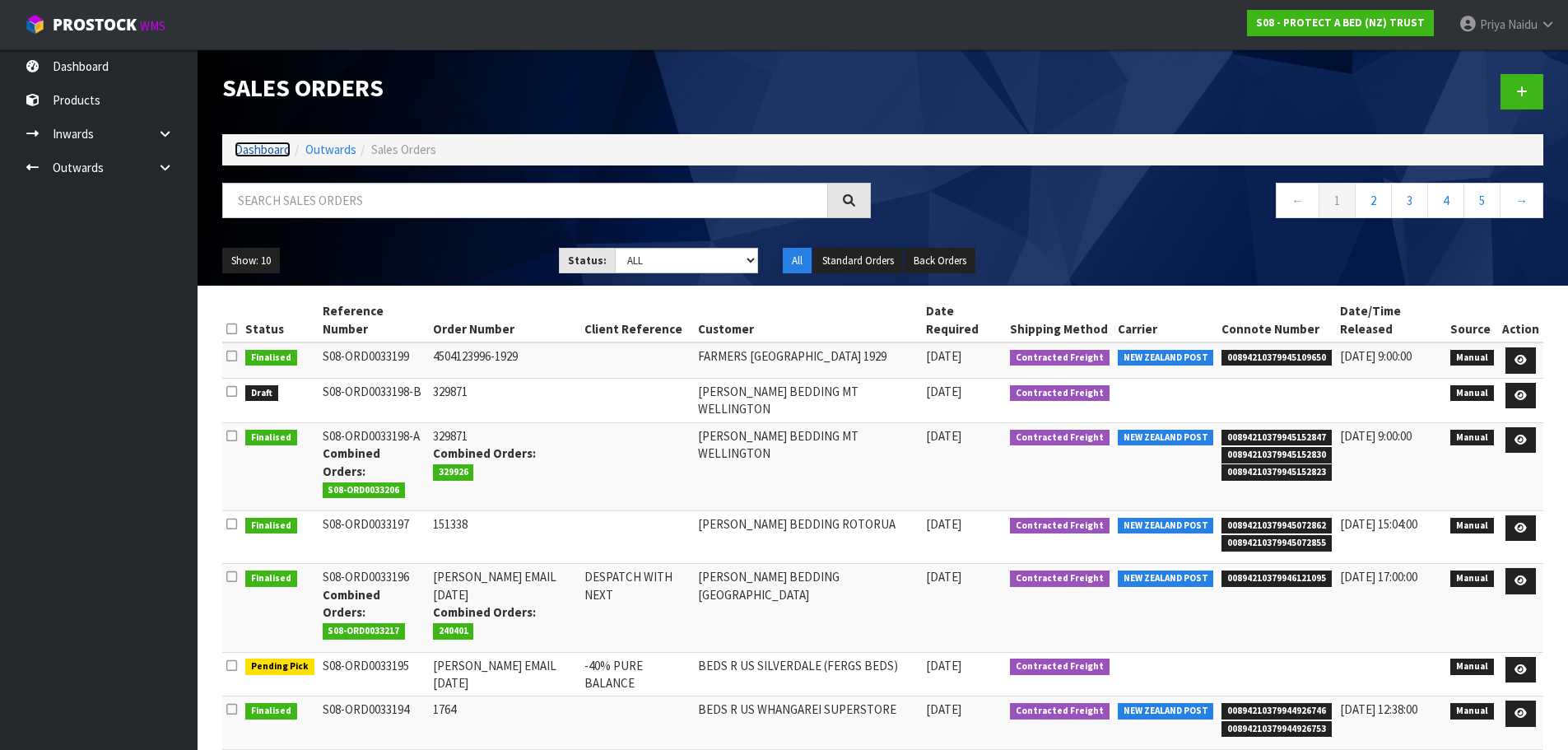
click at [244, 149] on link "Dashboard" at bounding box center [263, 149] width 56 height 16
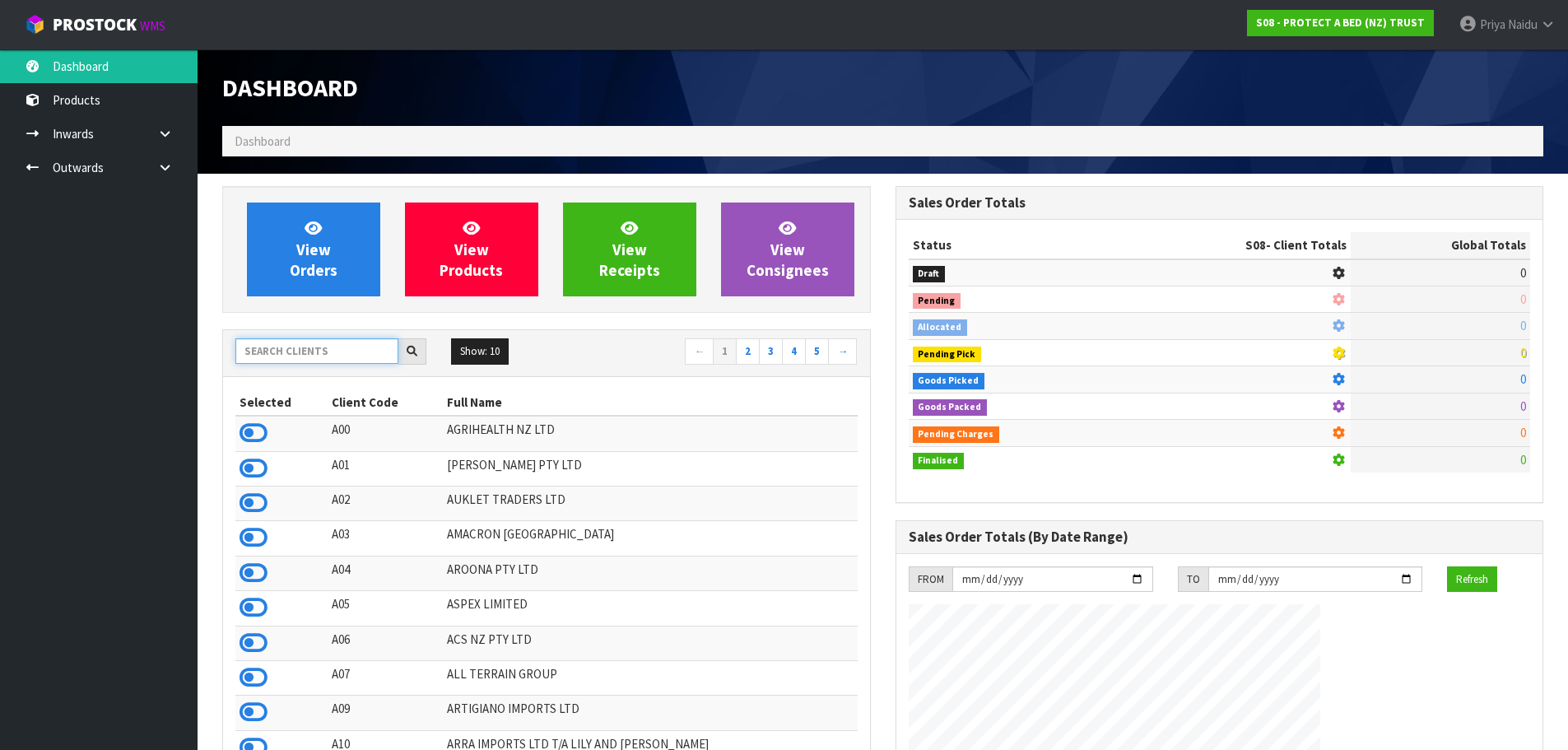
click at [328, 358] on input "text" at bounding box center [317, 350] width 163 height 25
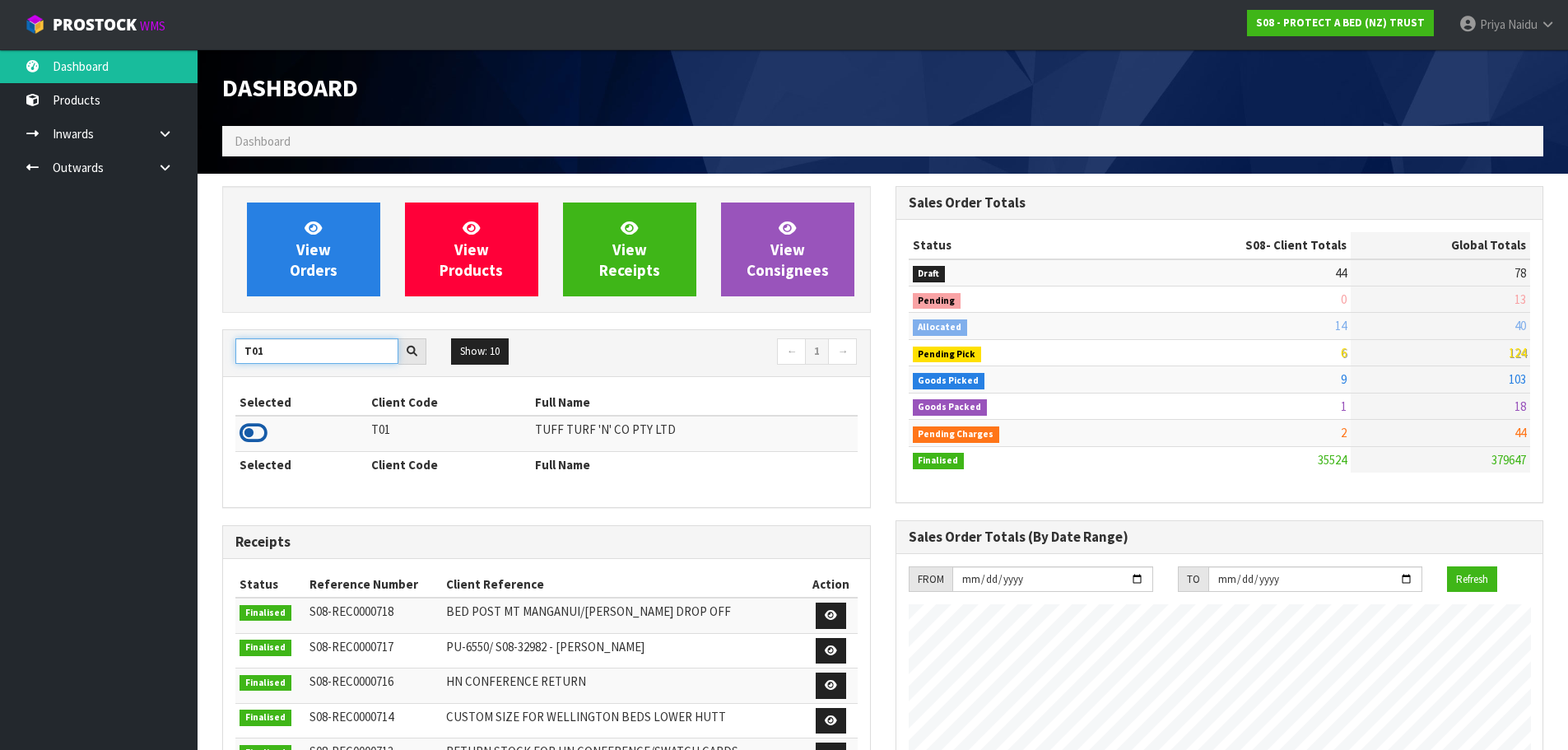
type input "T01"
click at [261, 438] on icon at bounding box center [253, 433] width 28 height 25
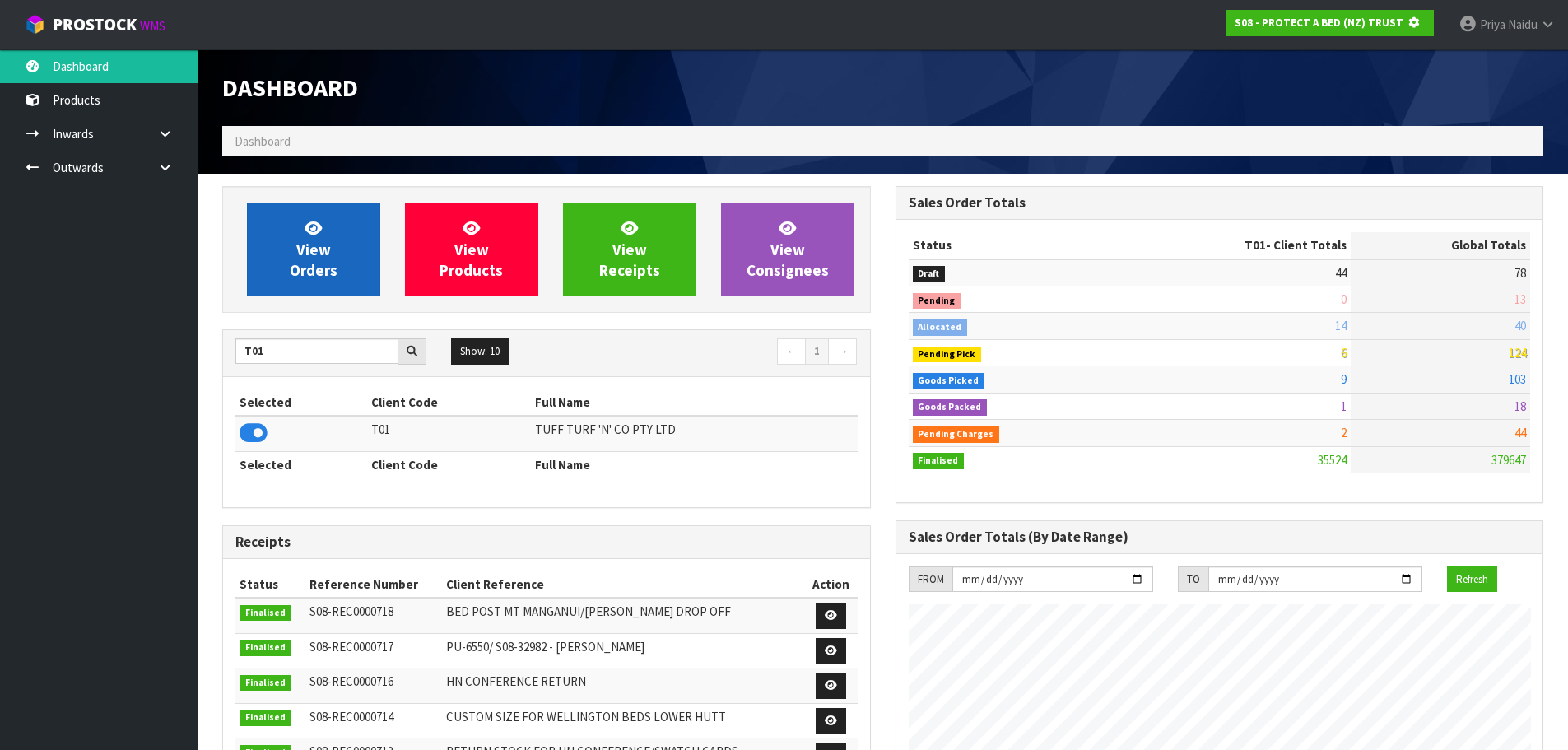
scroll to position [821765, 822244]
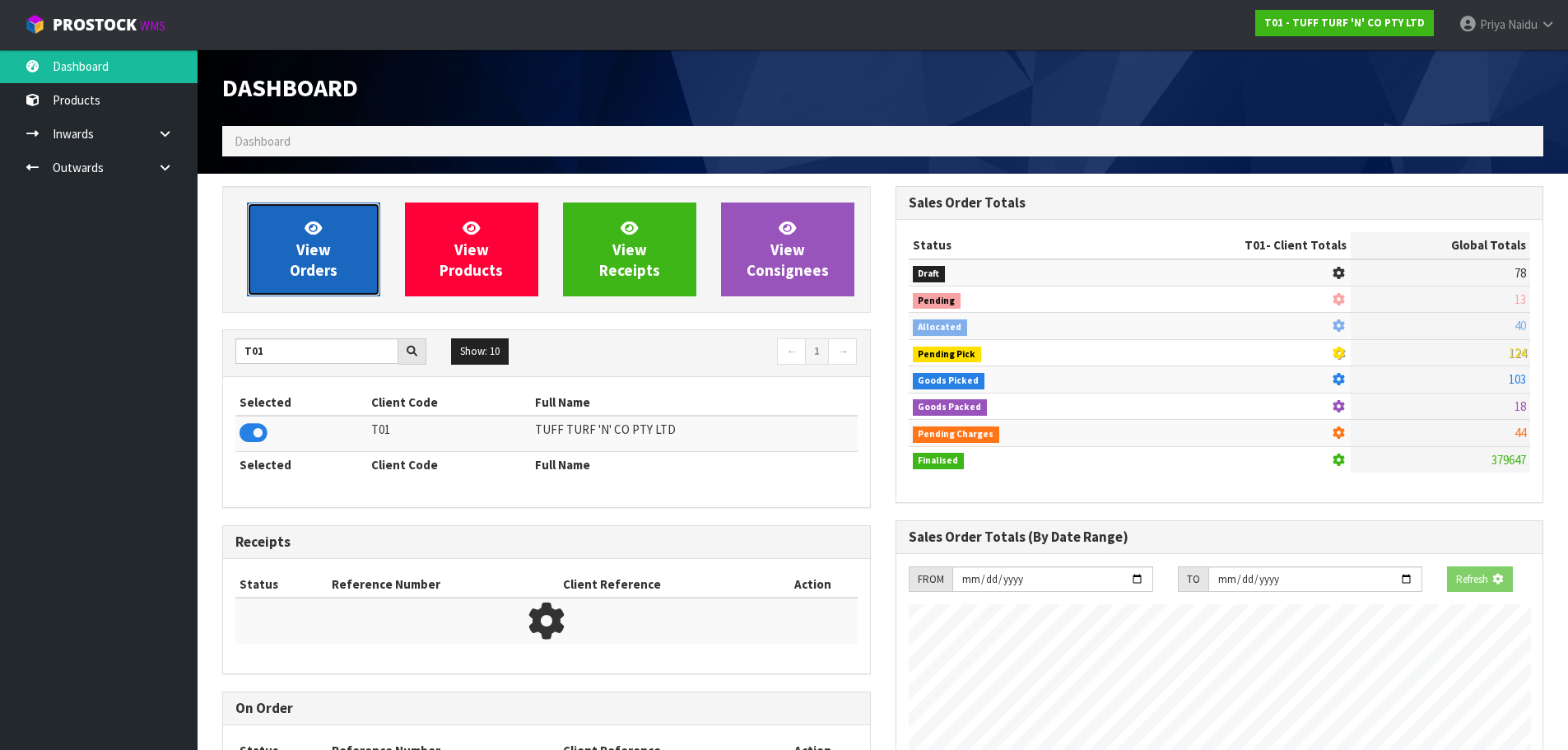
click at [344, 250] on link "View Orders" at bounding box center [314, 249] width 134 height 94
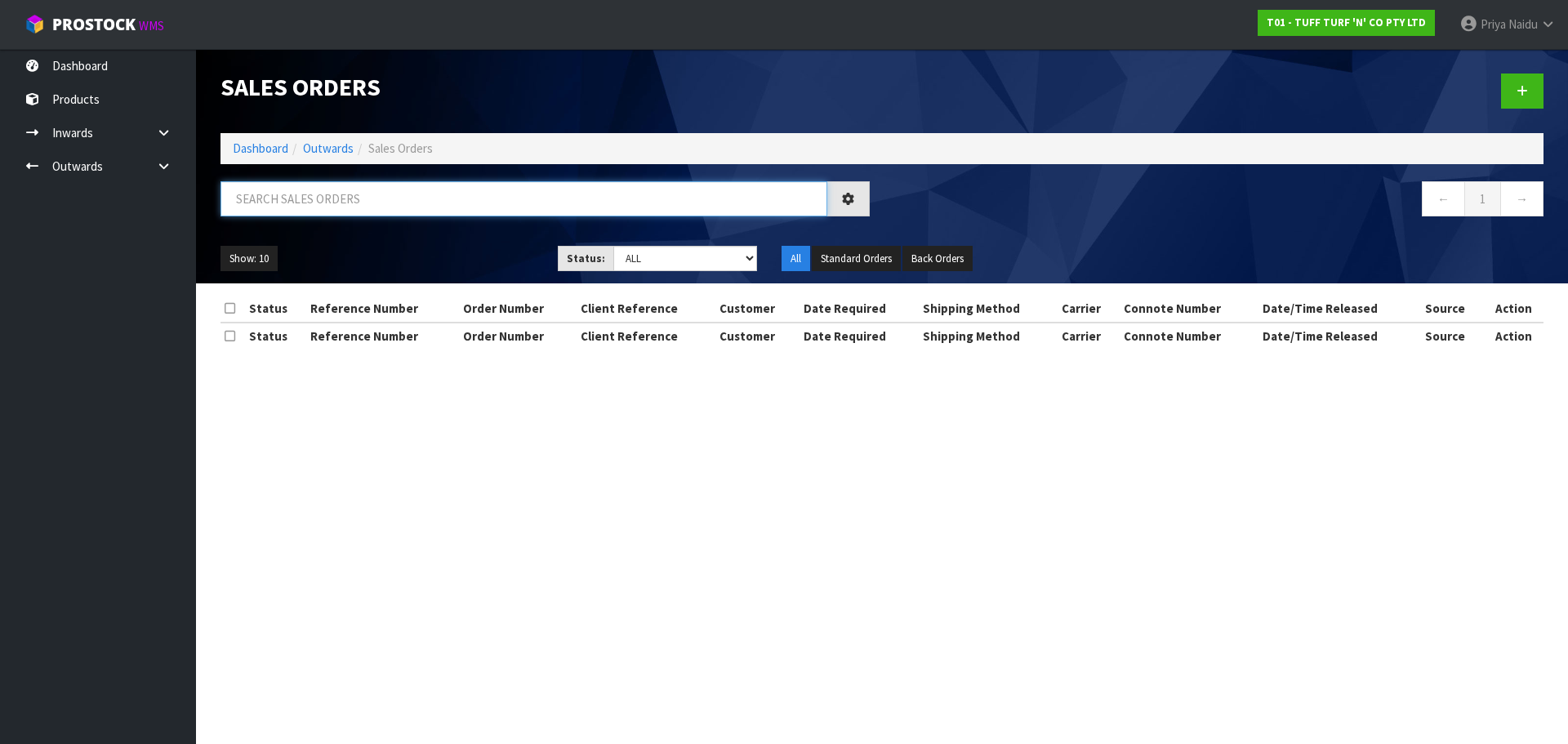
click at [342, 202] on input "text" at bounding box center [523, 199] width 607 height 35
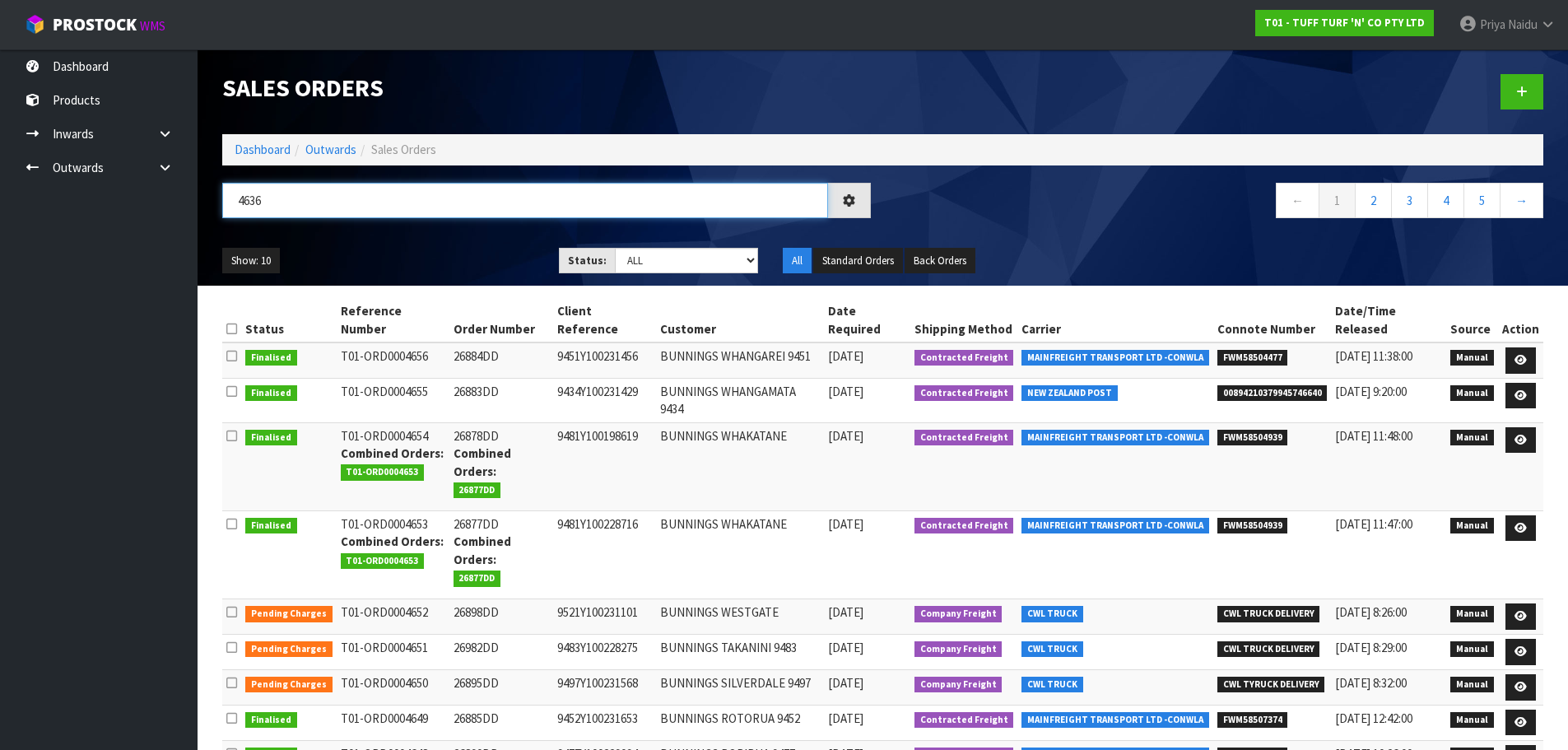
type input "4636"
click at [428, 236] on div "Show: 10 5 10 25 50 Status: Draft Pending Allocated Pending Pick Goods Picked G…" at bounding box center [882, 261] width 1345 height 51
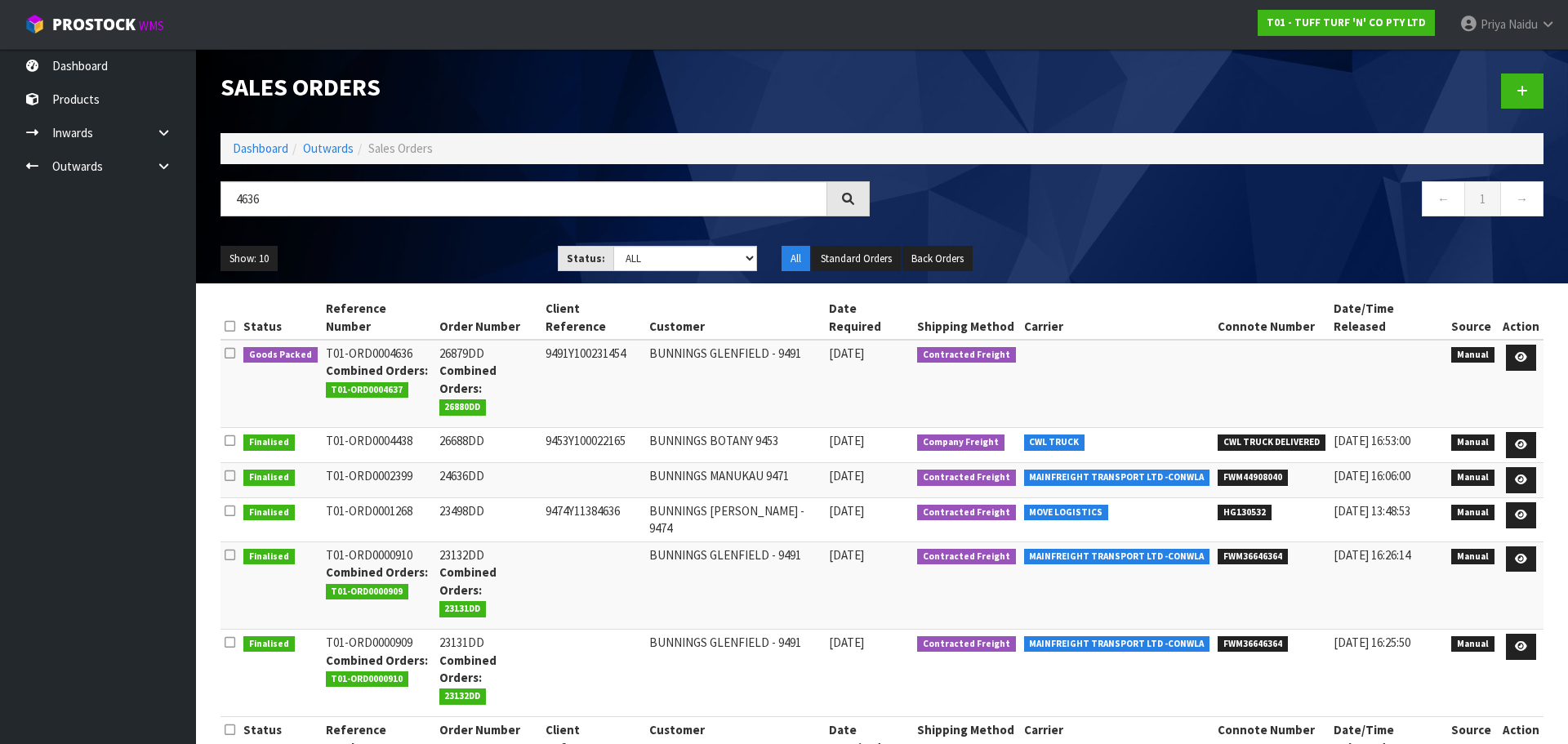
click at [449, 238] on div "Show: 10 5 10 25 50 Status: Draft Pending Allocated Pending Pick Goods Picked G…" at bounding box center [882, 259] width 1348 height 51
click at [1529, 344] on link at bounding box center [1521, 357] width 30 height 26
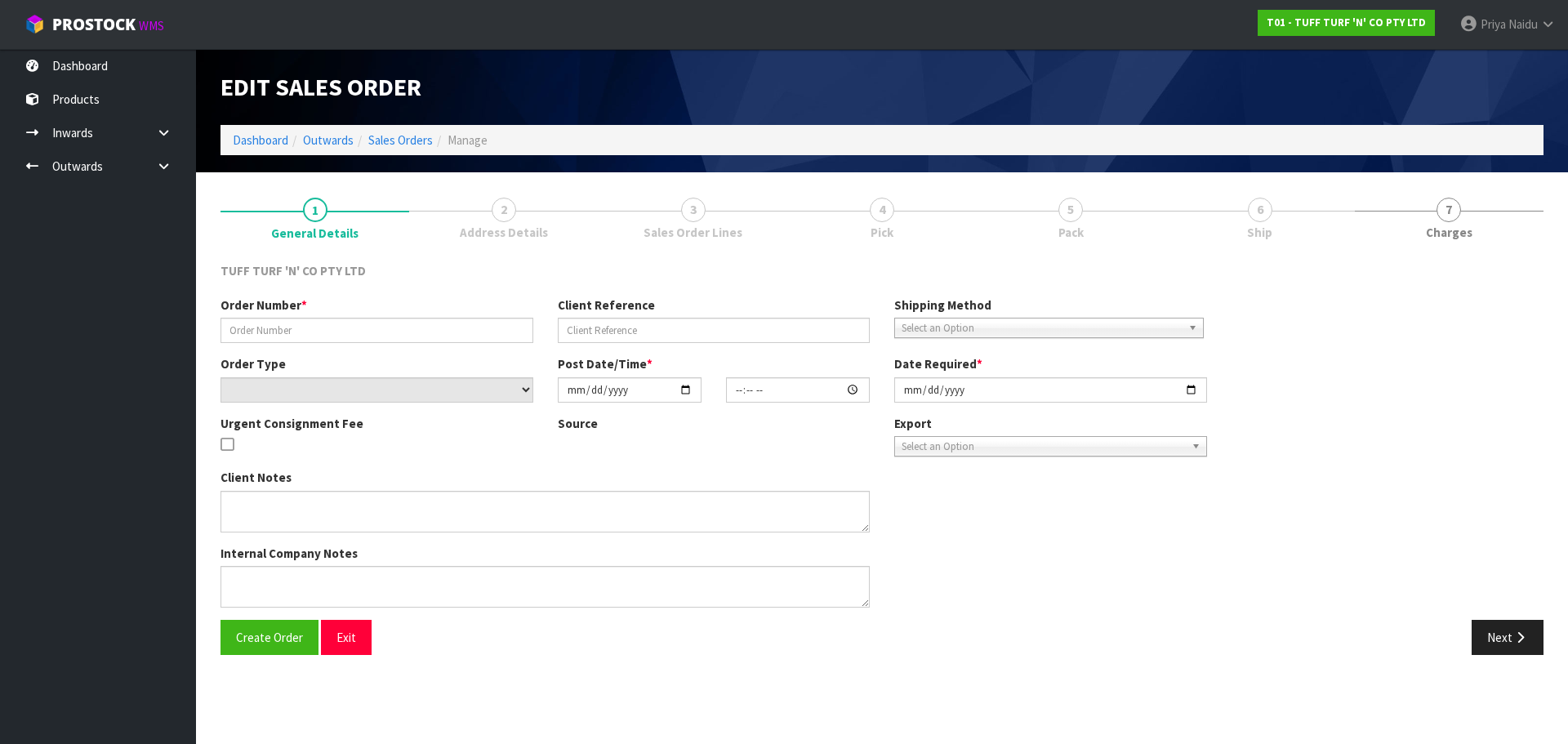
type input "26879DD"
type input "9491Y100231454"
select select "number:0"
type input "[DATE]"
type input "12:10:00.000"
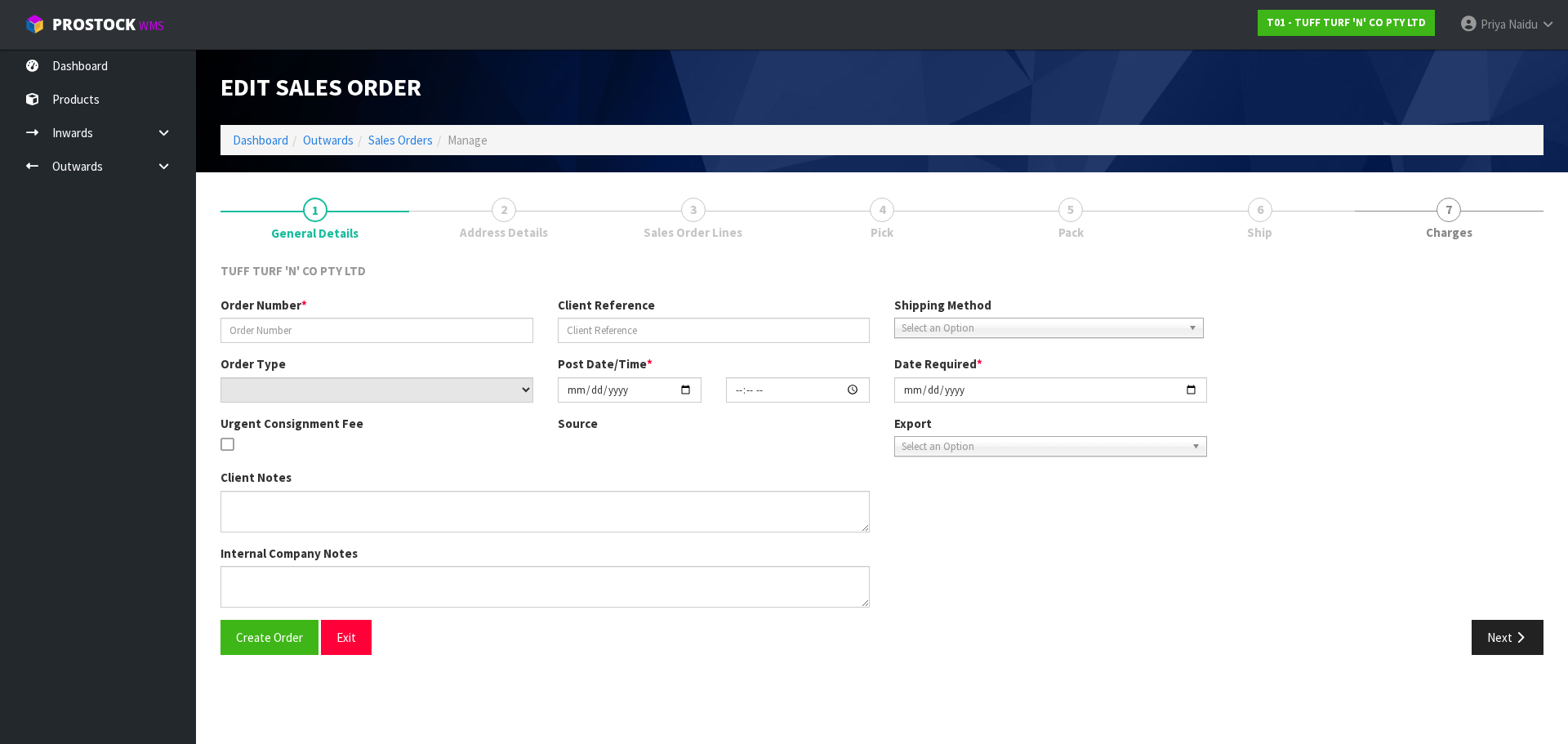
type input "[DATE]"
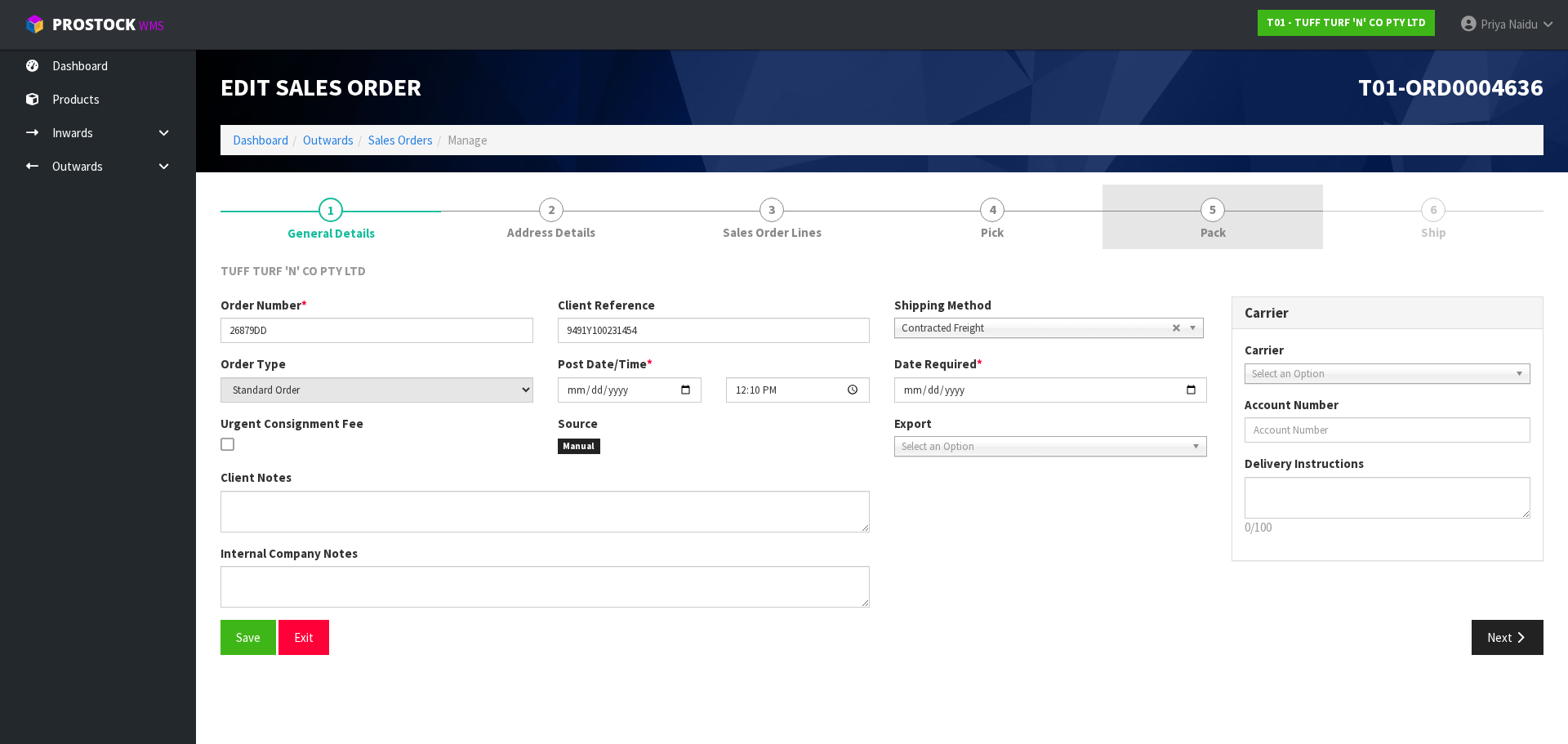
click at [1214, 222] on link "5 Pack" at bounding box center [1212, 216] width 220 height 64
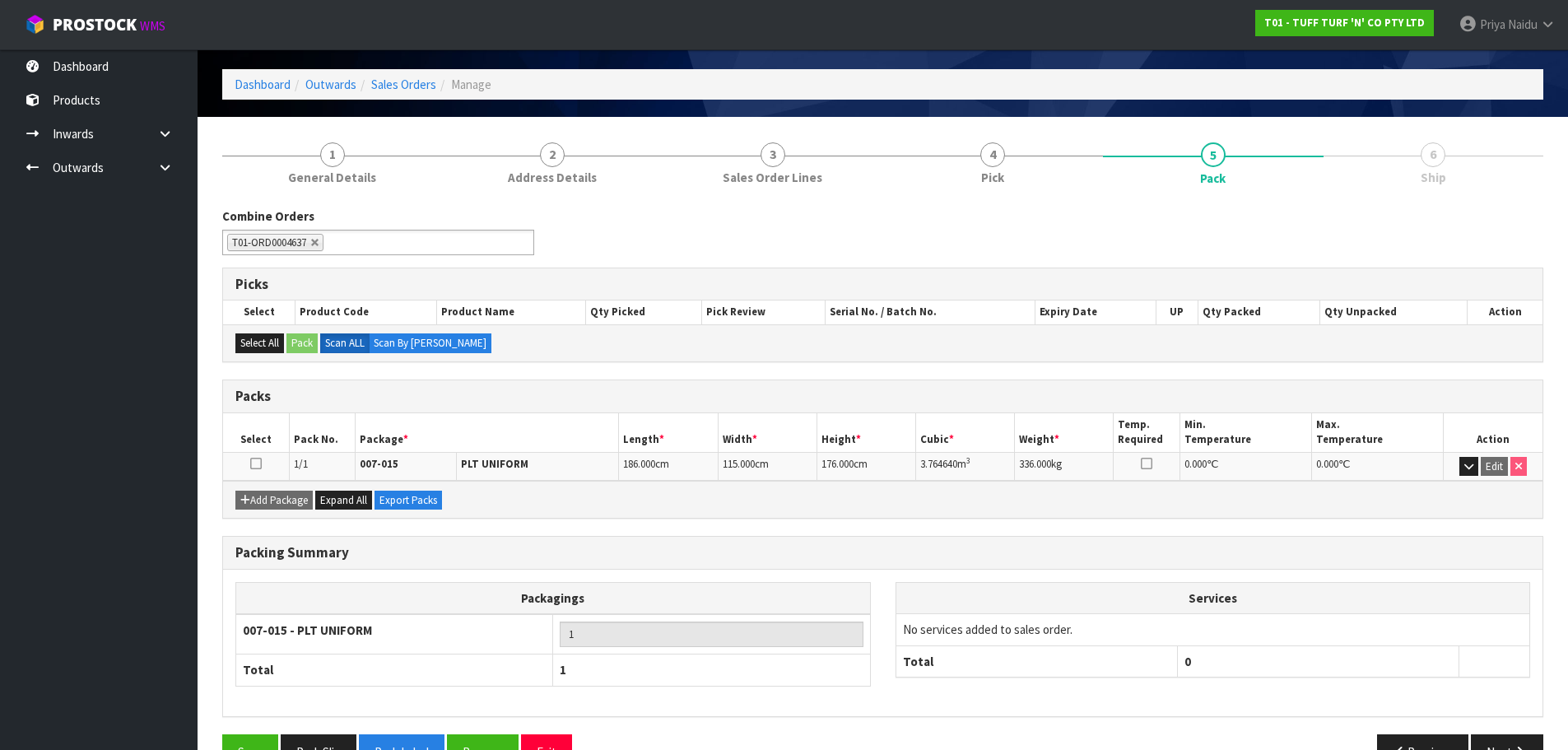
scroll to position [101, 0]
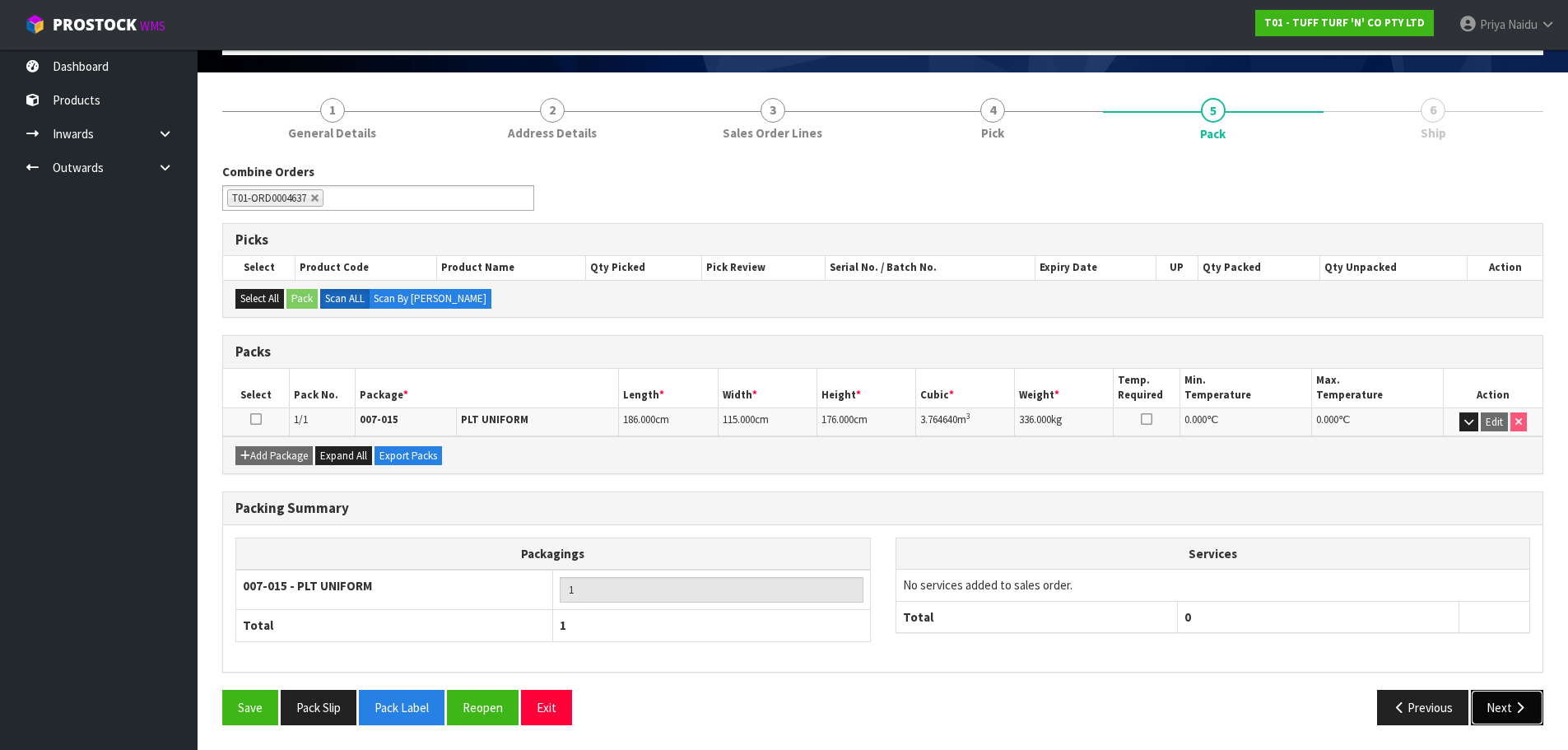
click at [1508, 717] on button "Next" at bounding box center [1507, 707] width 72 height 35
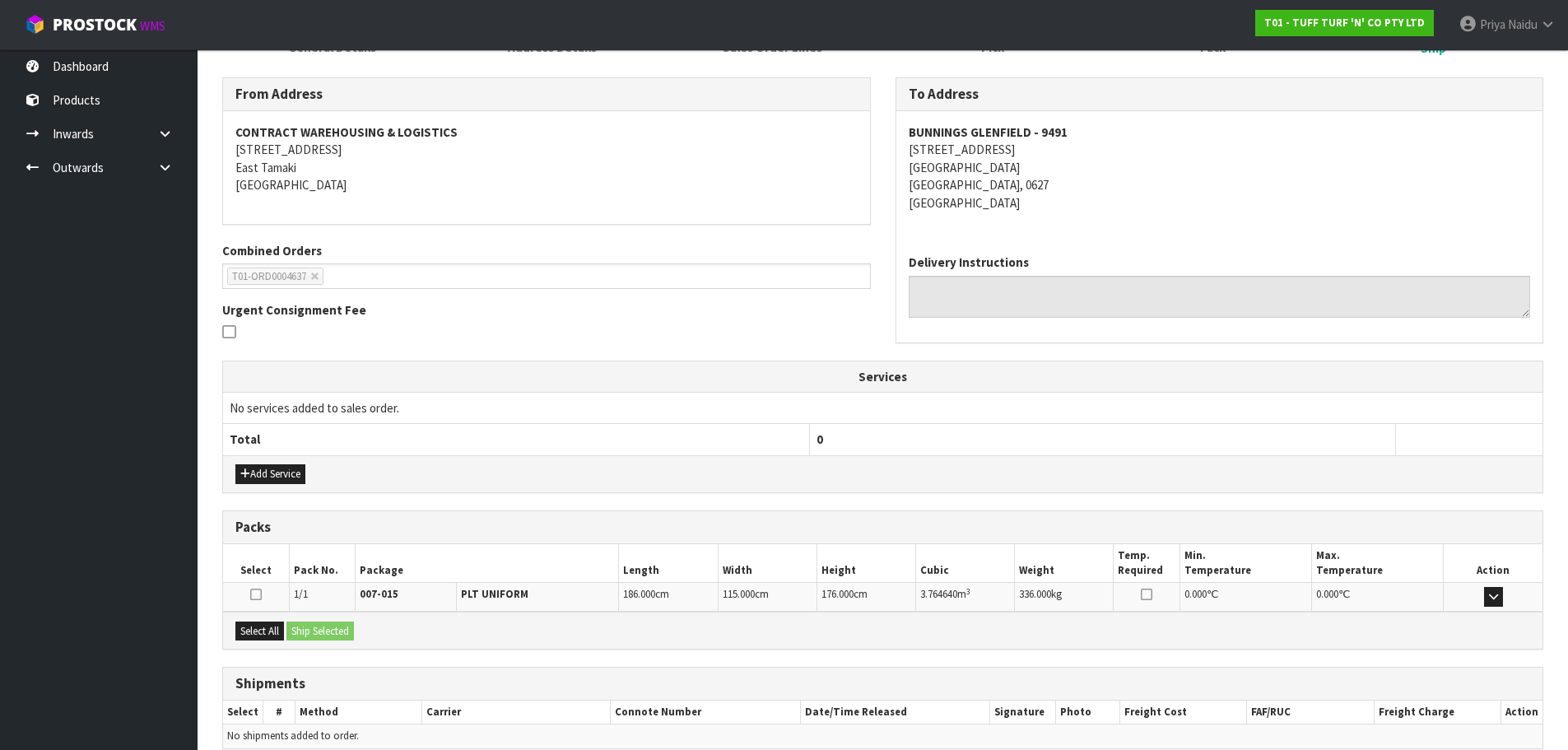
scroll to position [264, 0]
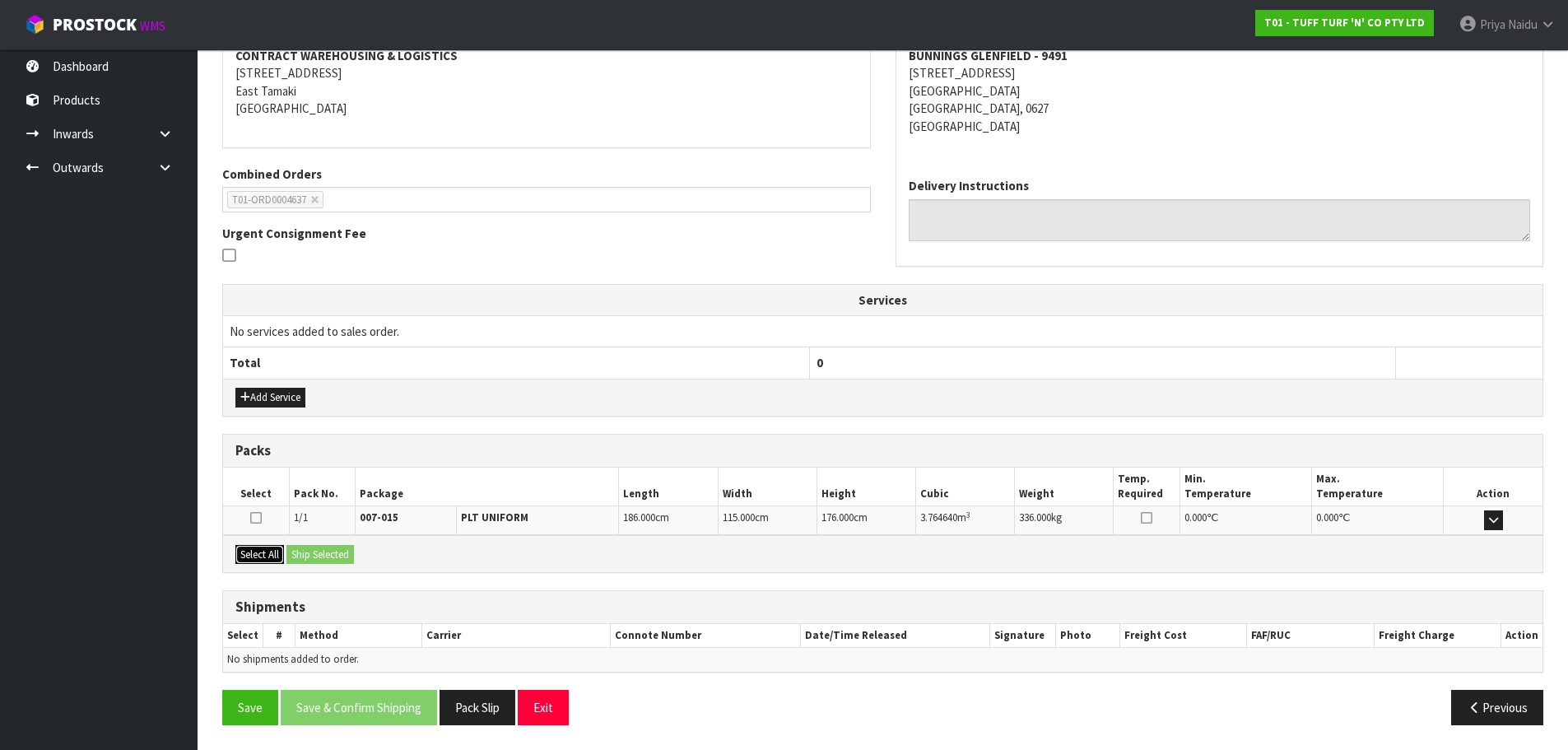
click at [274, 547] on button "Select All" at bounding box center [260, 554] width 48 height 19
click at [337, 559] on button "Ship Selected" at bounding box center [319, 554] width 68 height 19
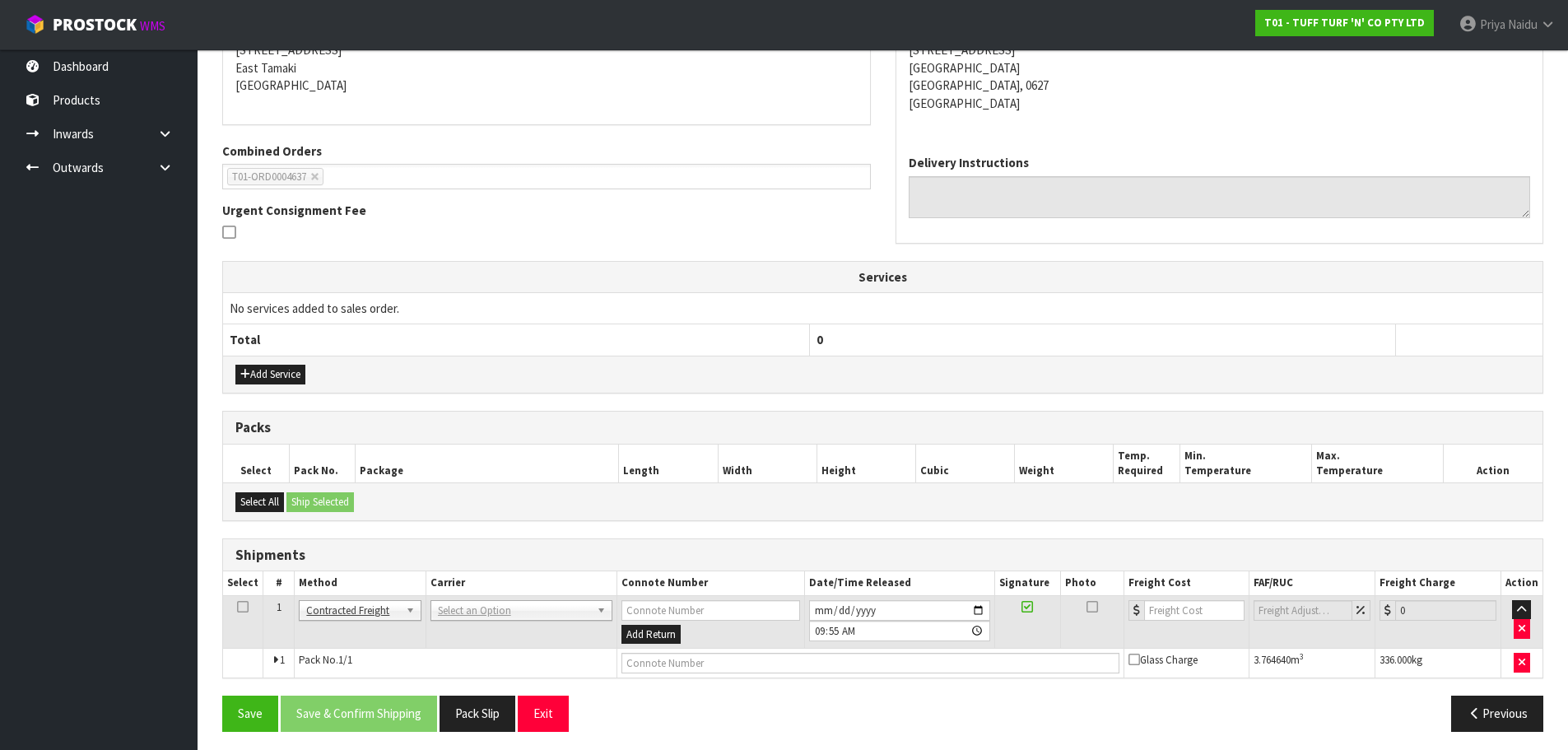
scroll to position [293, 0]
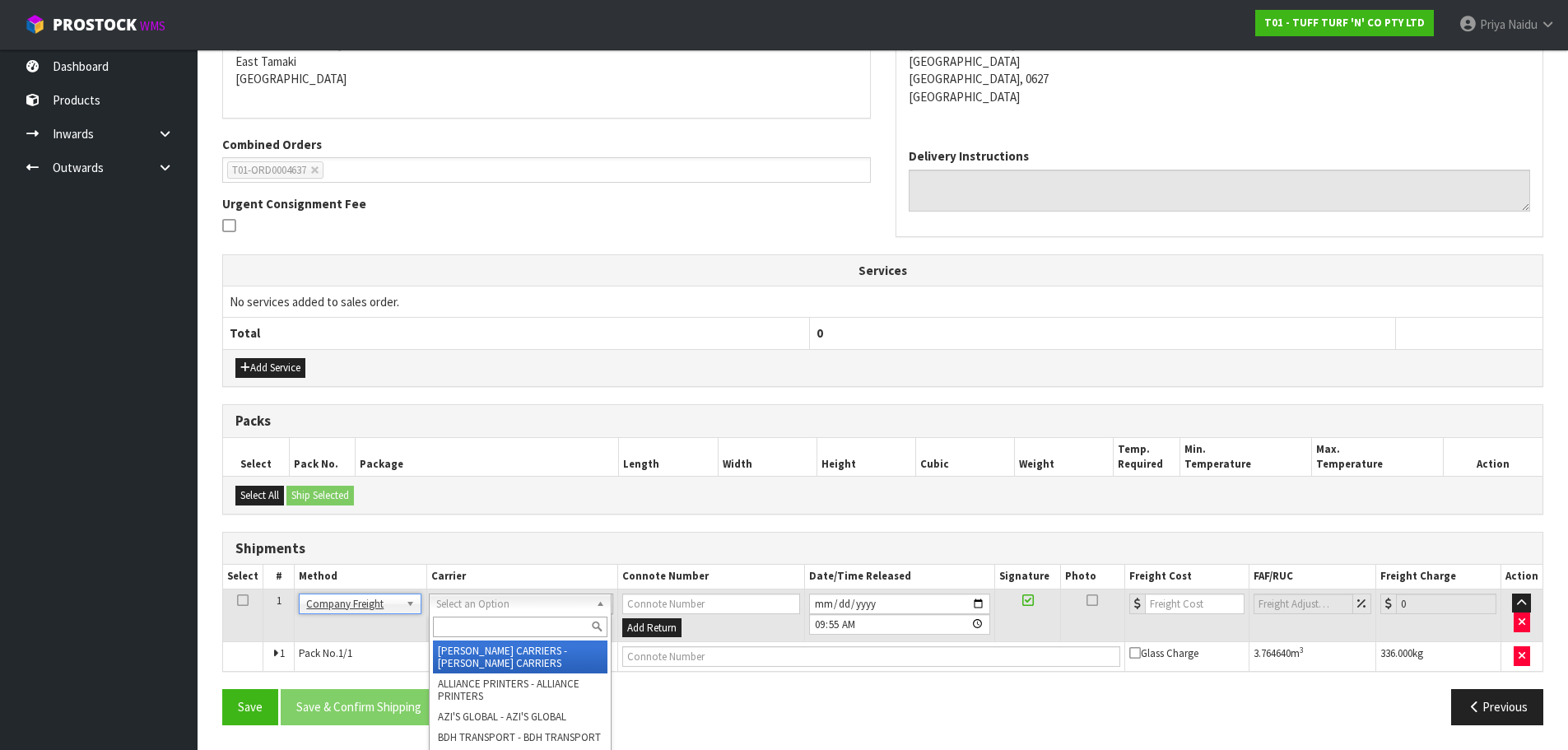
click at [465, 619] on input "text" at bounding box center [520, 627] width 175 height 20
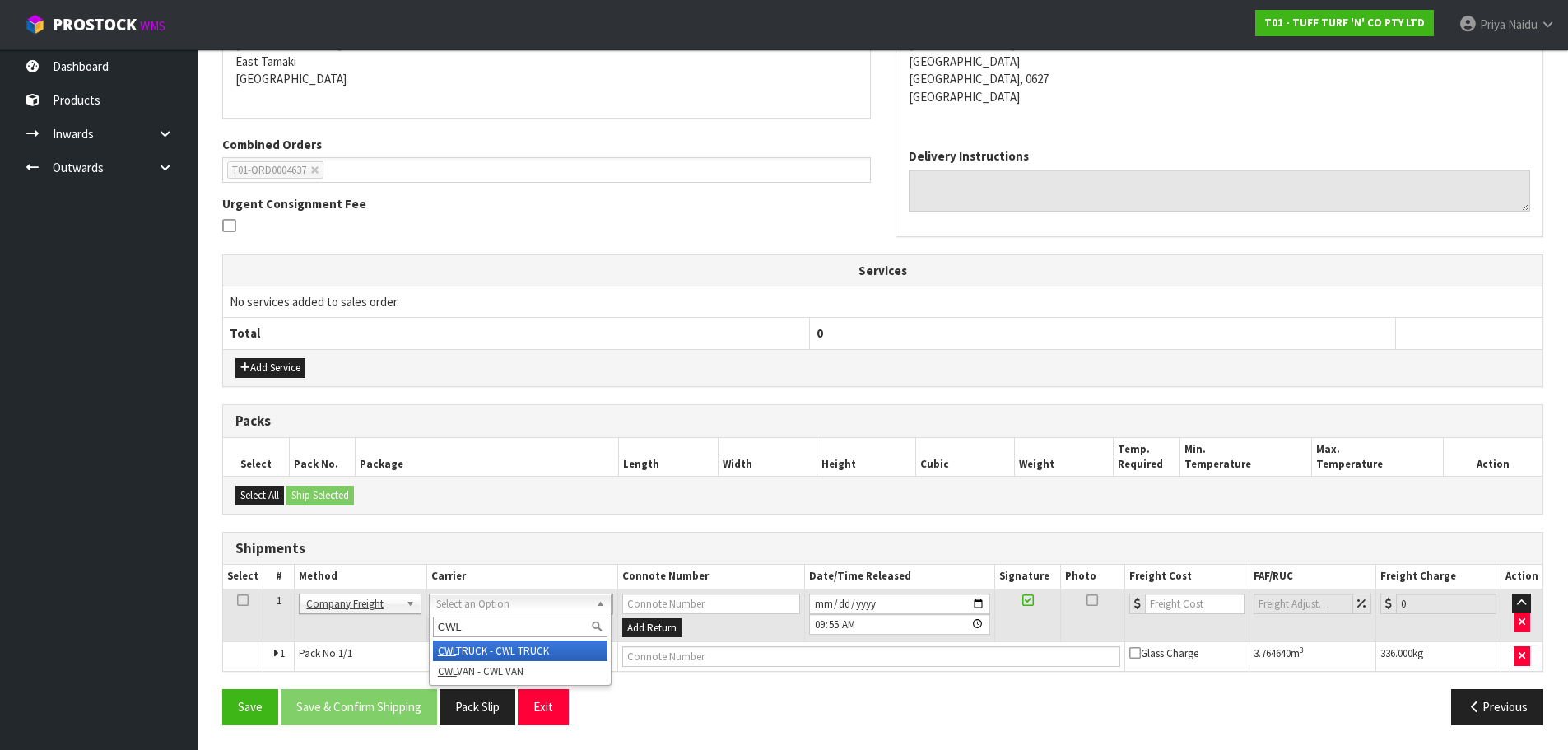
type input "CWL"
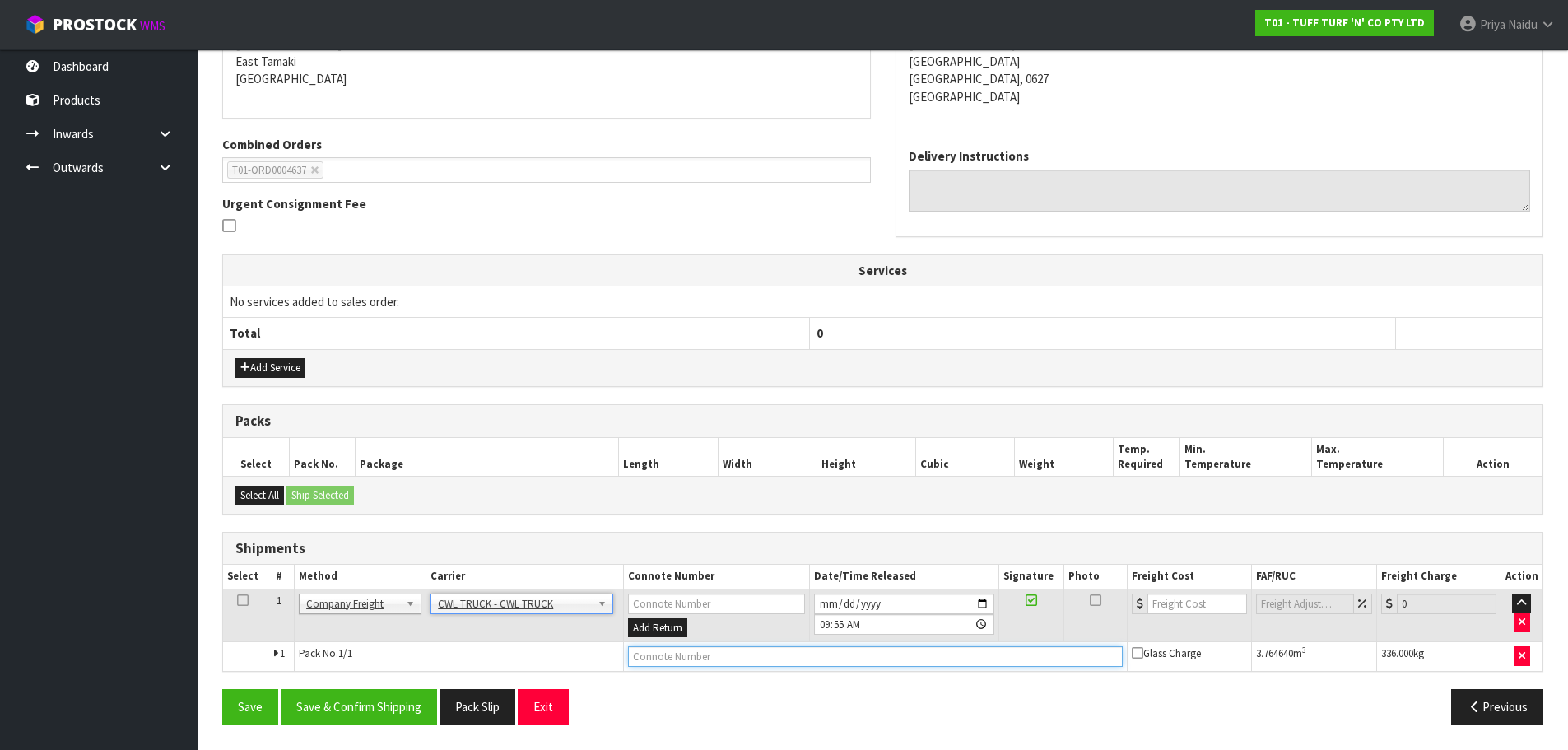
click at [648, 659] on input "text" at bounding box center [875, 656] width 495 height 20
type input "CWL TRUCK DELIVERY"
click at [1190, 609] on input "number" at bounding box center [1197, 603] width 99 height 20
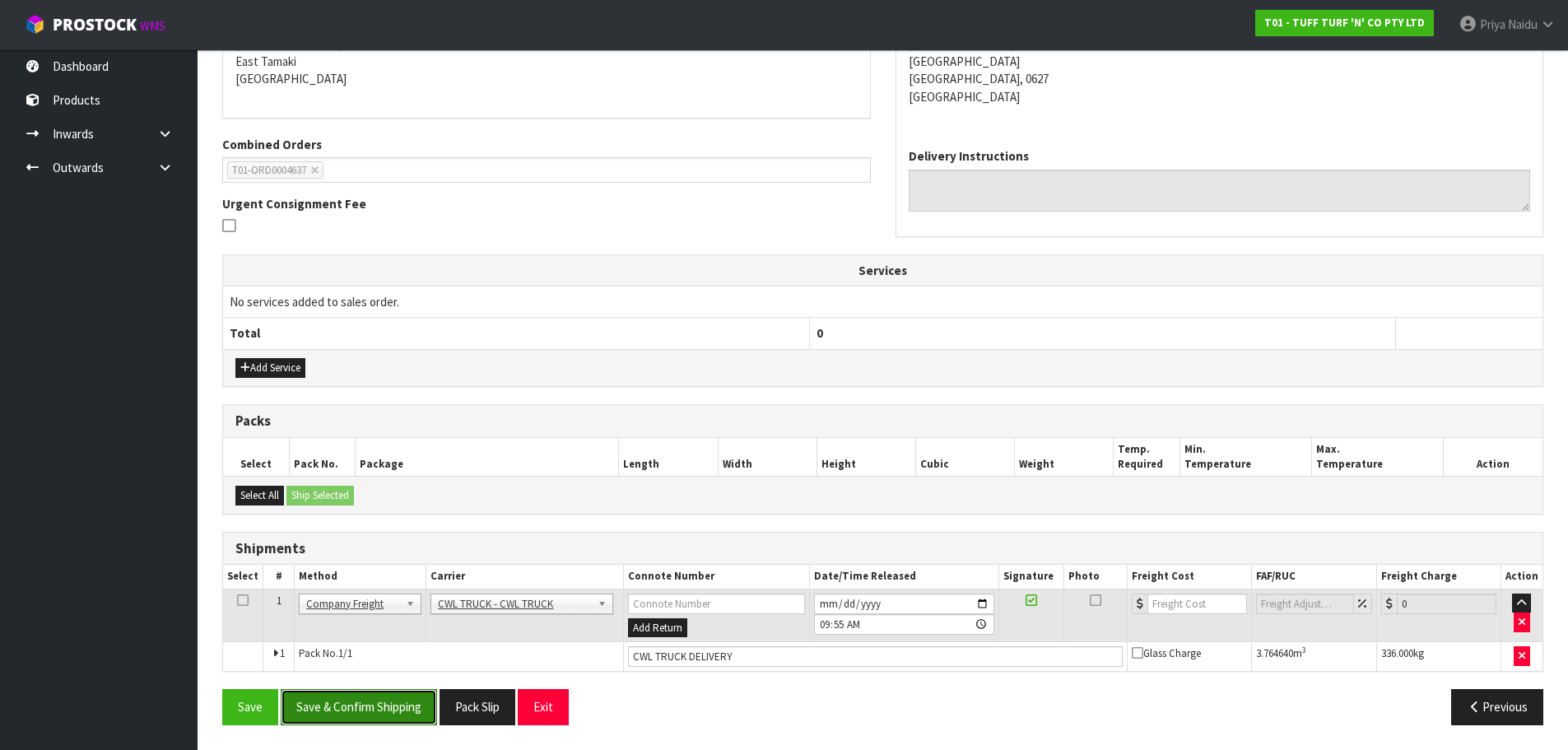
click at [342, 710] on button "Save & Confirm Shipping" at bounding box center [358, 706] width 156 height 35
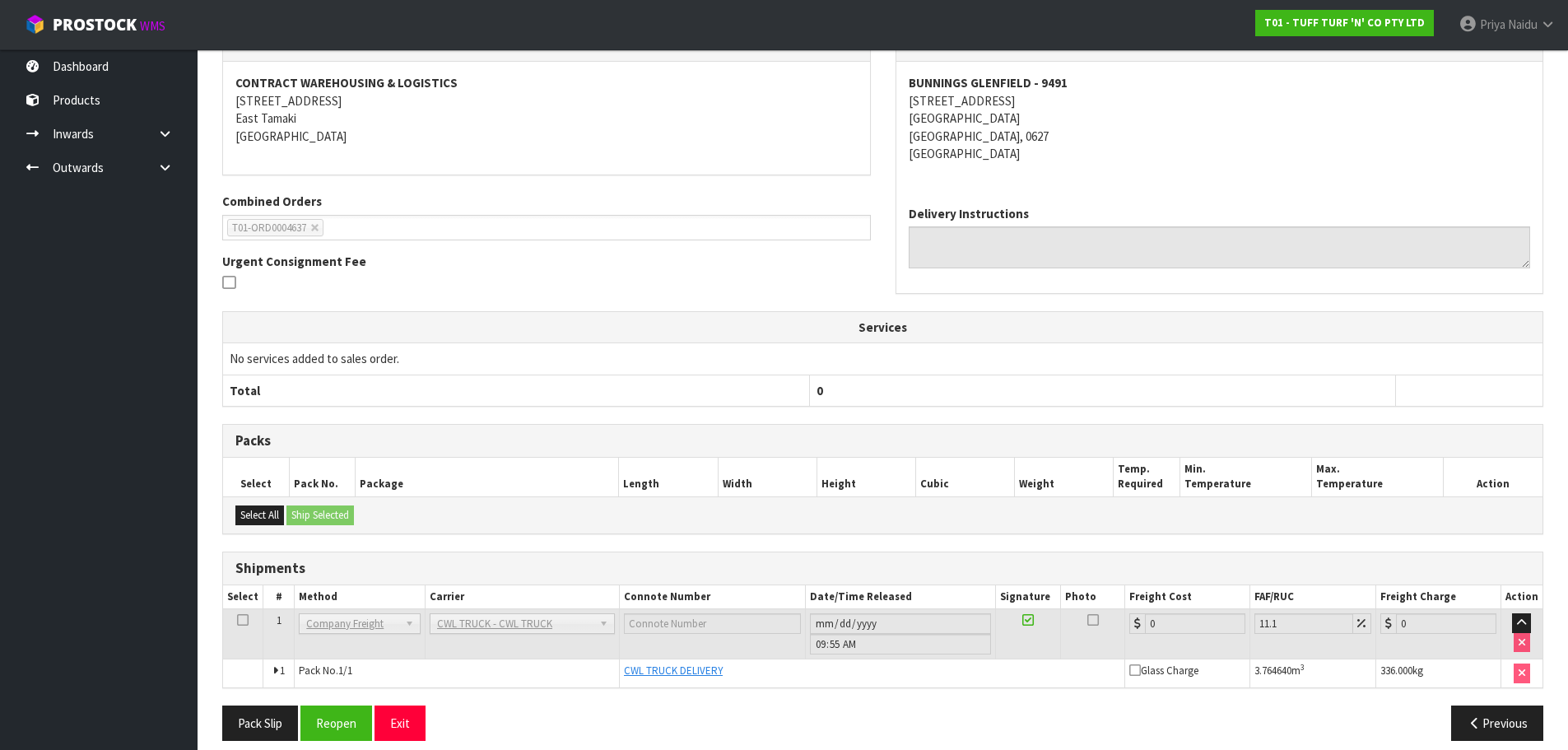
scroll to position [311, 0]
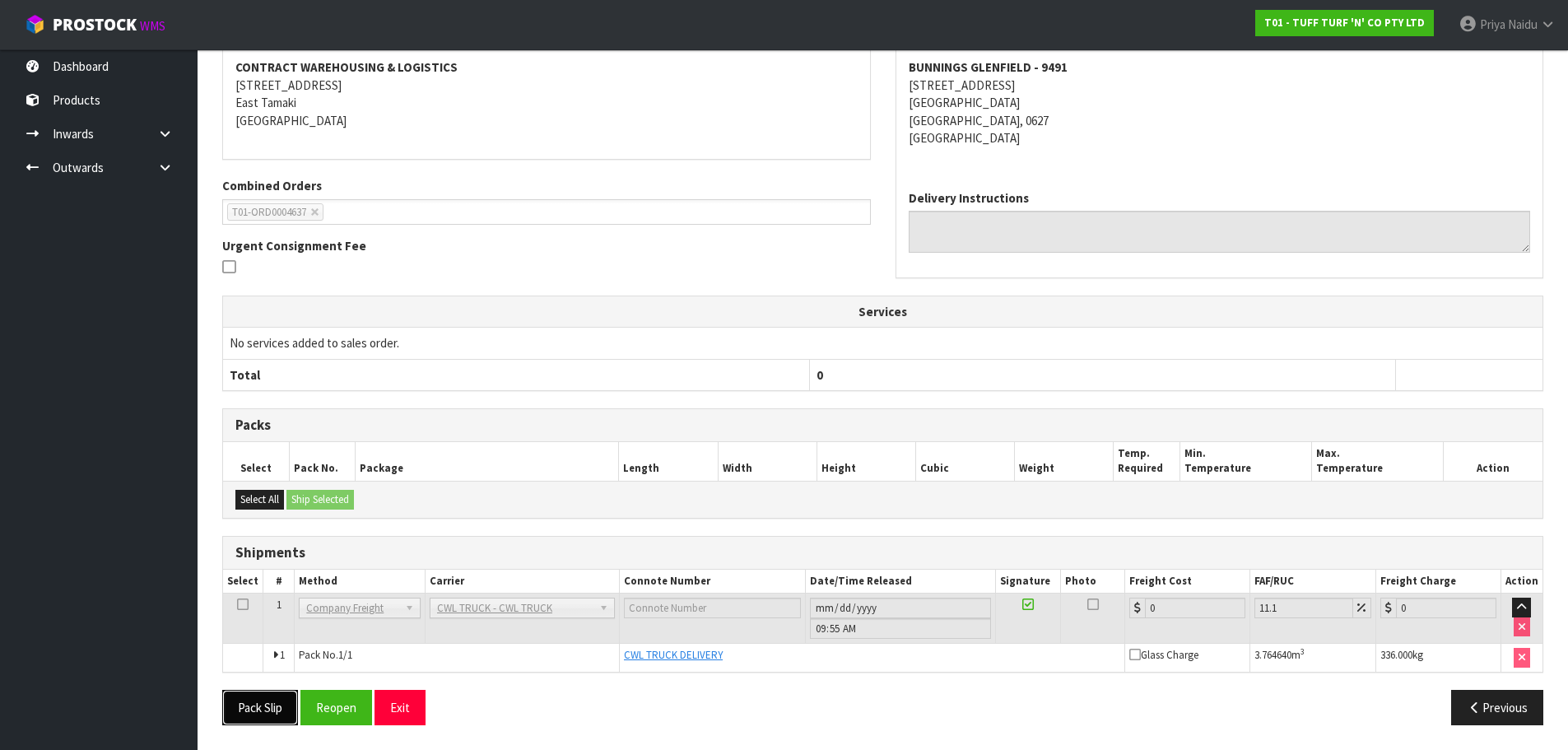
click at [250, 701] on button "Pack Slip" at bounding box center [260, 707] width 76 height 35
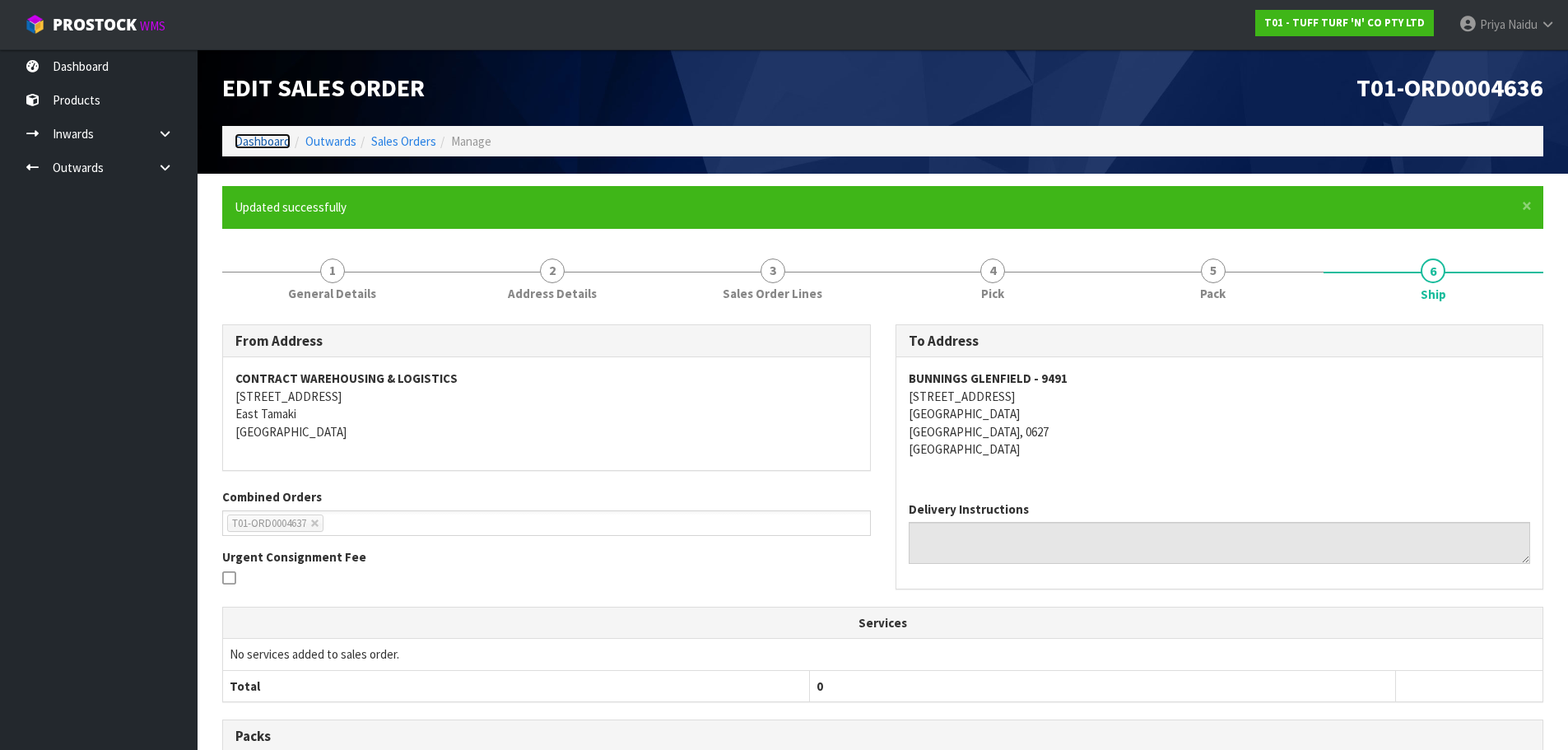
click at [281, 134] on link "Dashboard" at bounding box center [263, 141] width 56 height 16
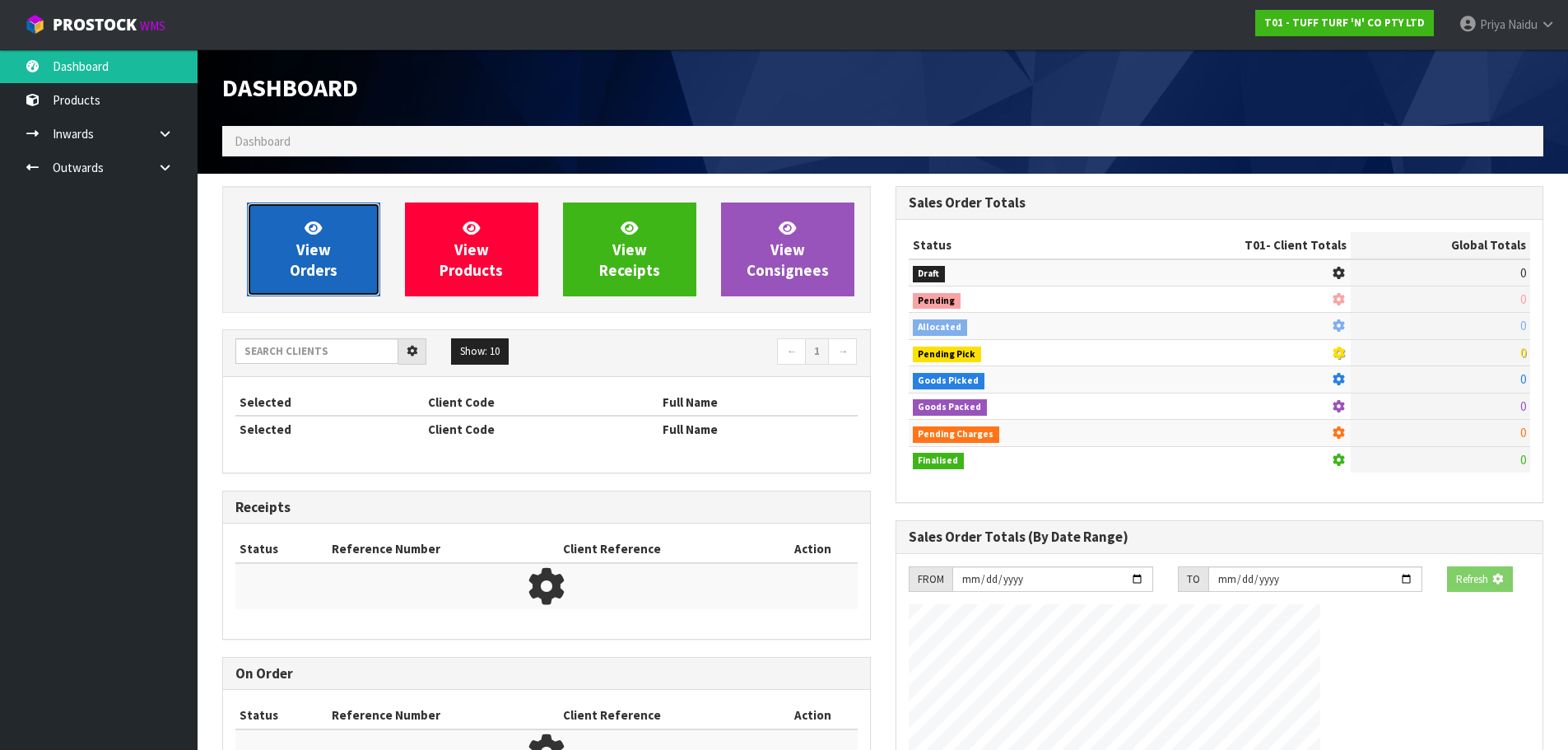
click at [293, 235] on link "View Orders" at bounding box center [314, 249] width 134 height 94
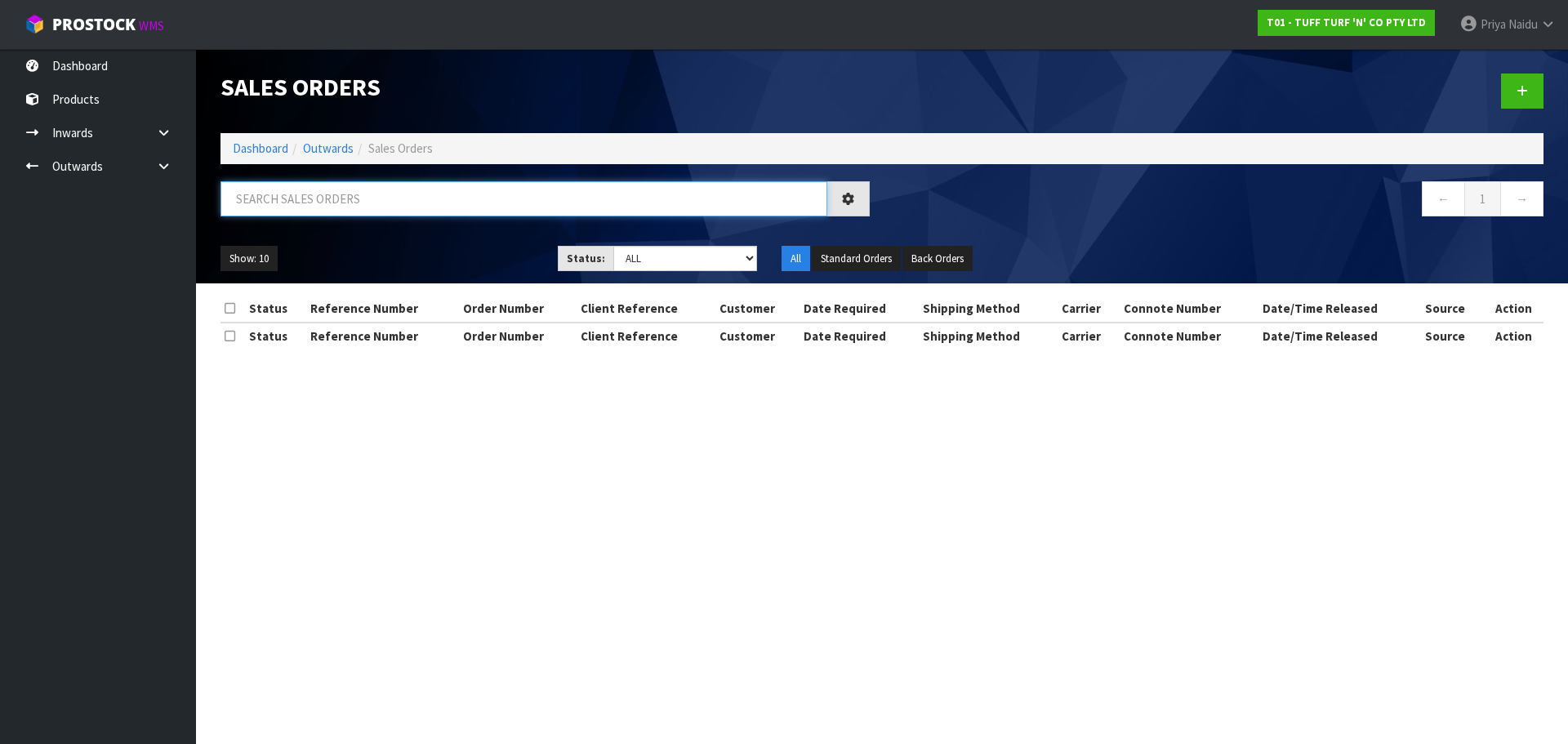
click at [351, 196] on input "text" at bounding box center [523, 199] width 607 height 35
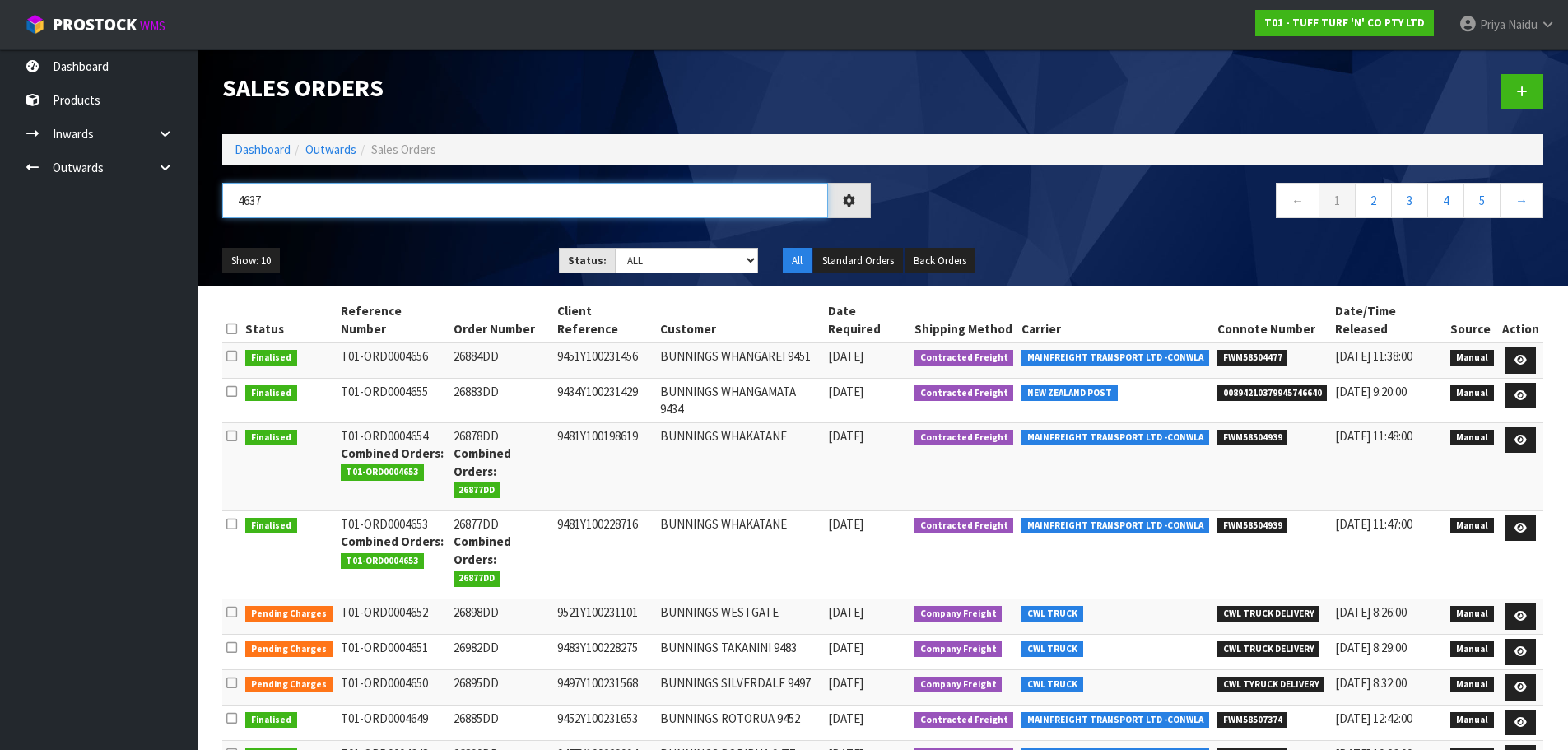
type input "4637"
click at [438, 248] on ul "Show: 10 5 10 25 50" at bounding box center [378, 261] width 312 height 26
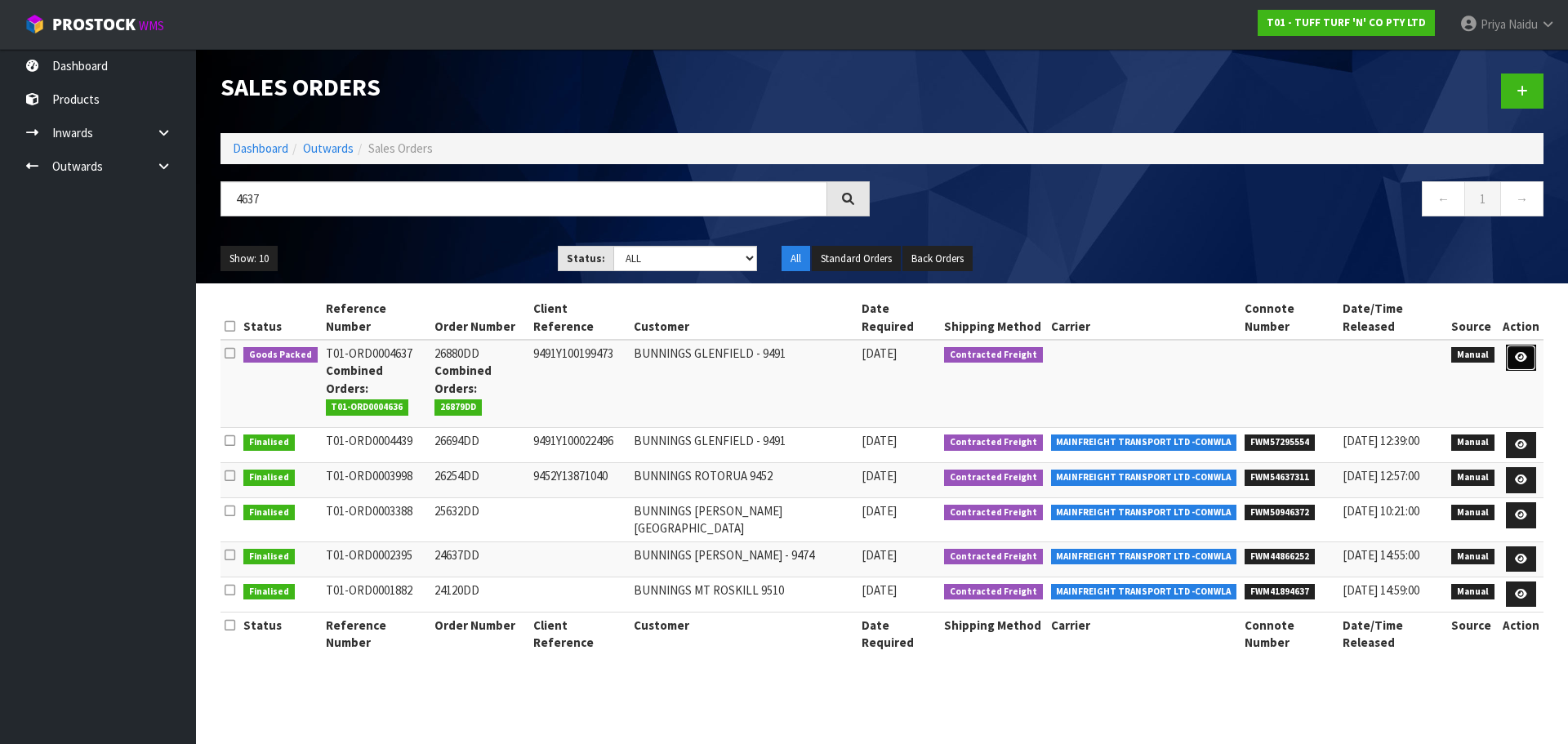
click at [1506, 344] on link at bounding box center [1521, 357] width 30 height 26
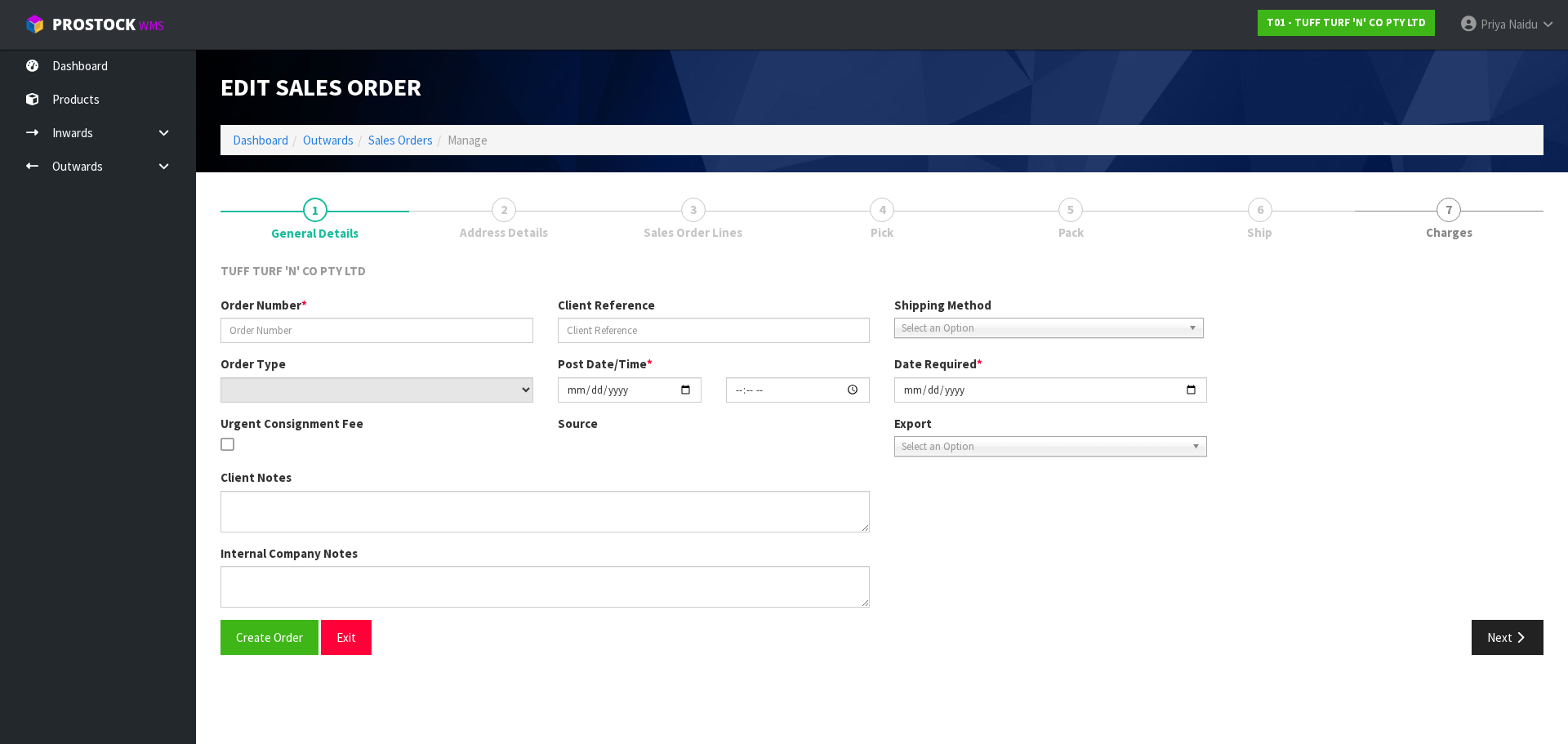
type input "26880DD"
type input "9491Y100199473"
select select "number:0"
type input "[DATE]"
type input "12:17:00.000"
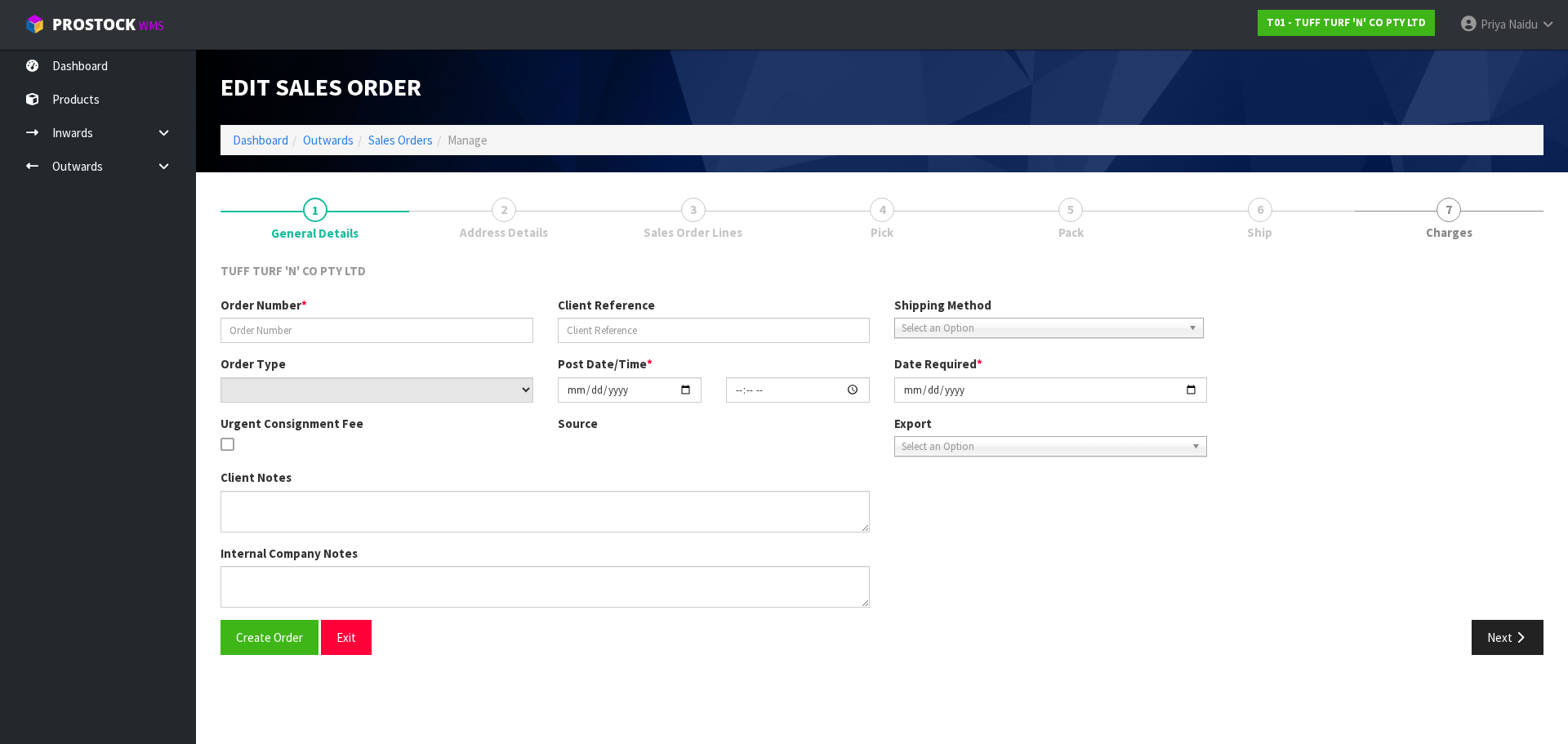
type input "[DATE]"
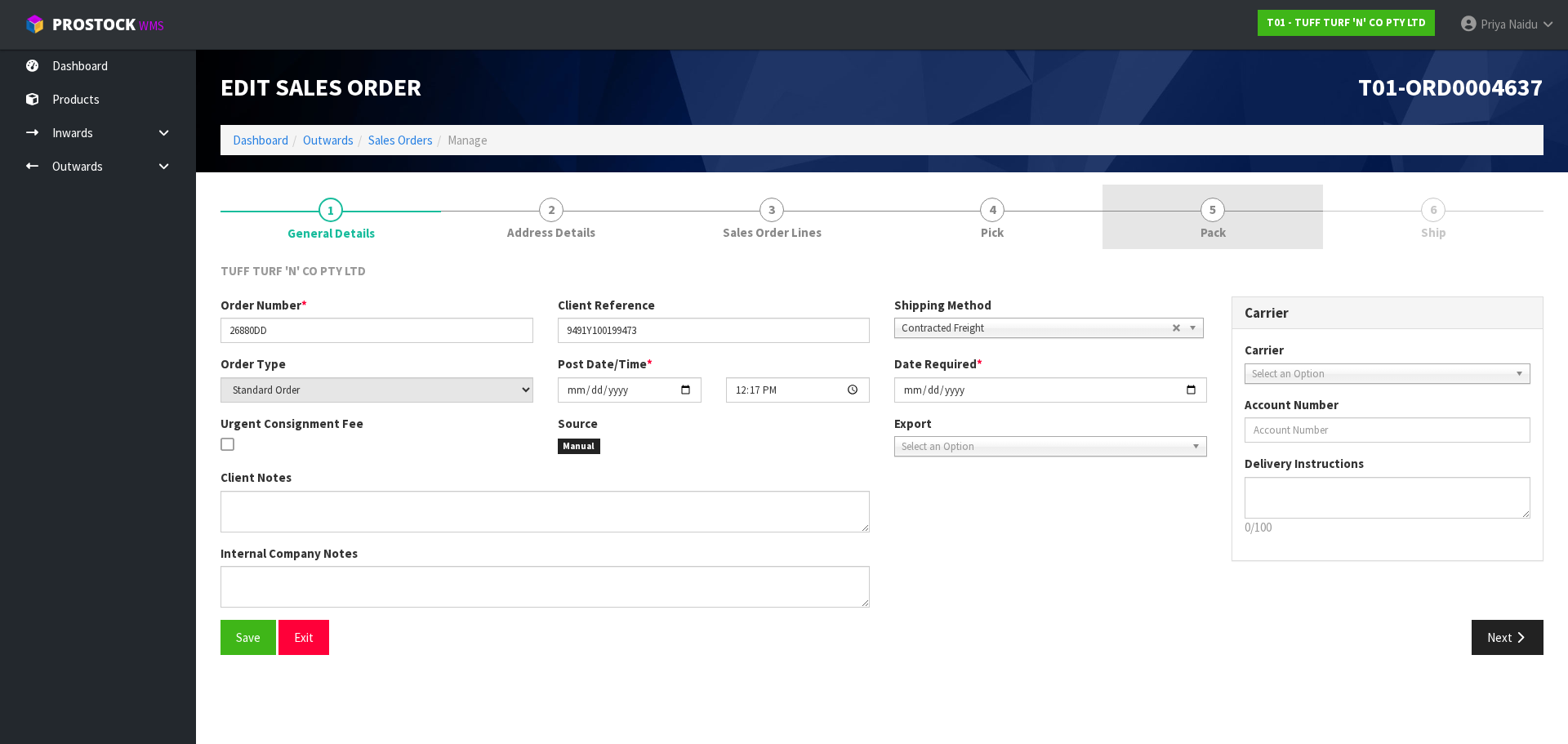
click at [1210, 198] on span "5" at bounding box center [1212, 210] width 25 height 25
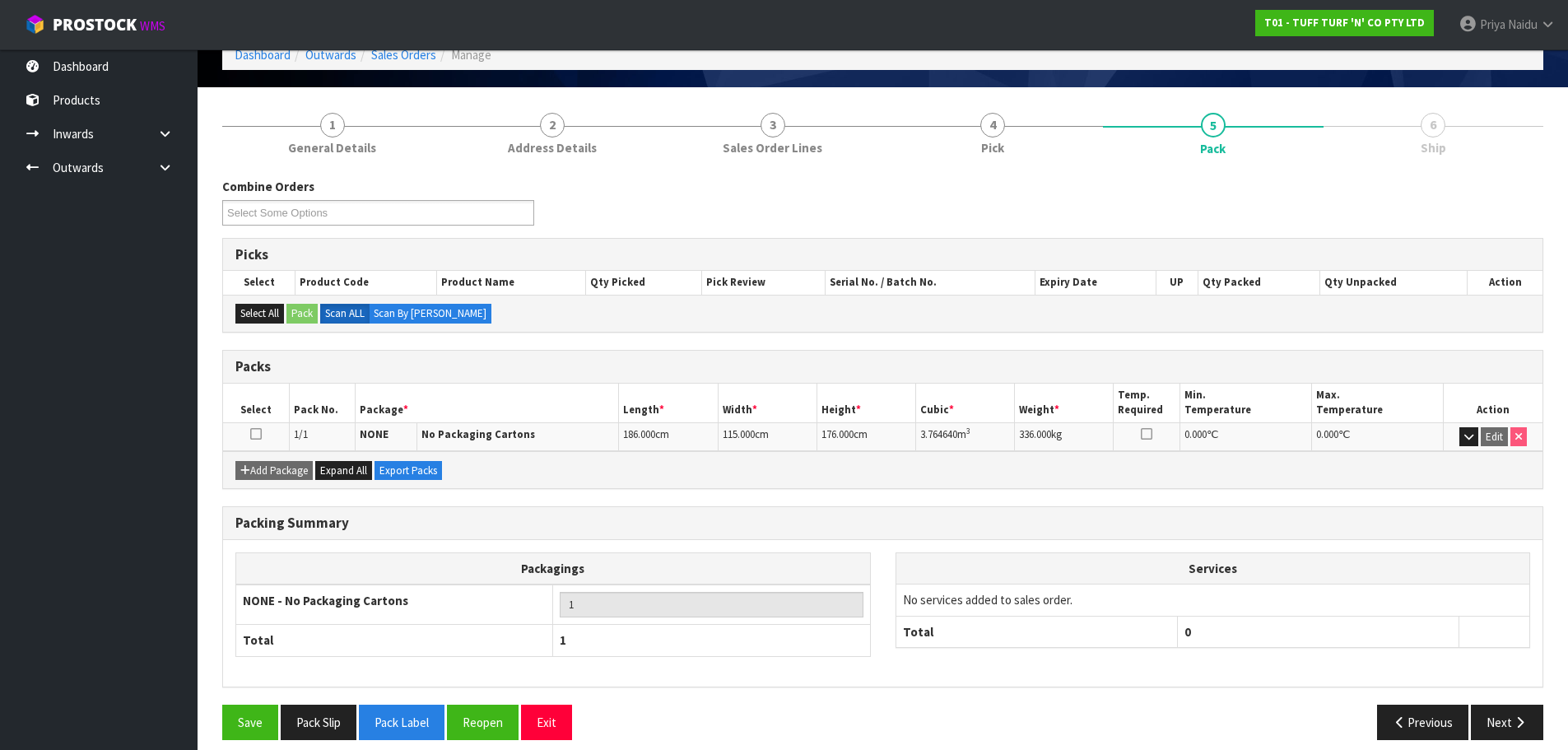
scroll to position [101, 0]
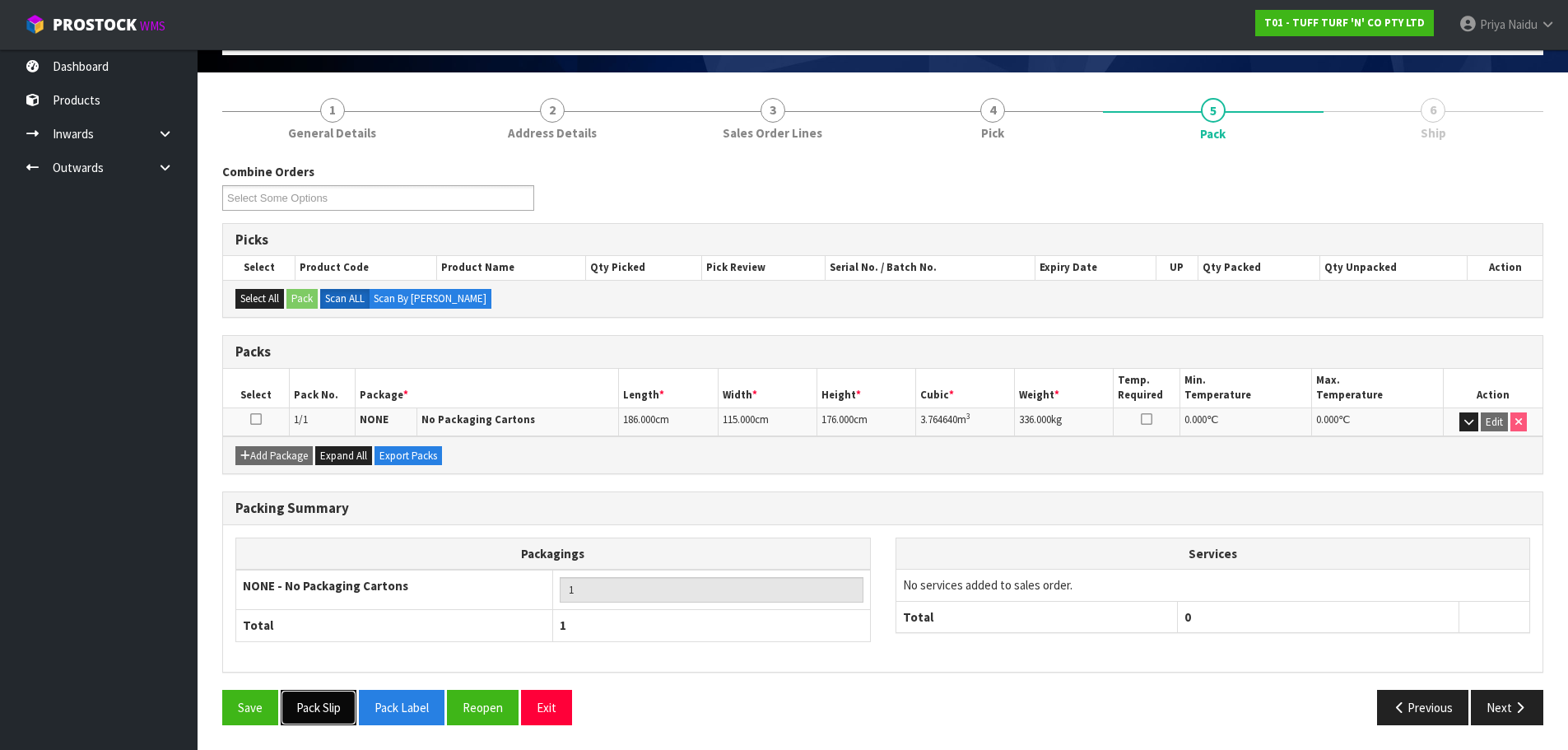
click at [316, 715] on button "Pack Slip" at bounding box center [318, 707] width 76 height 35
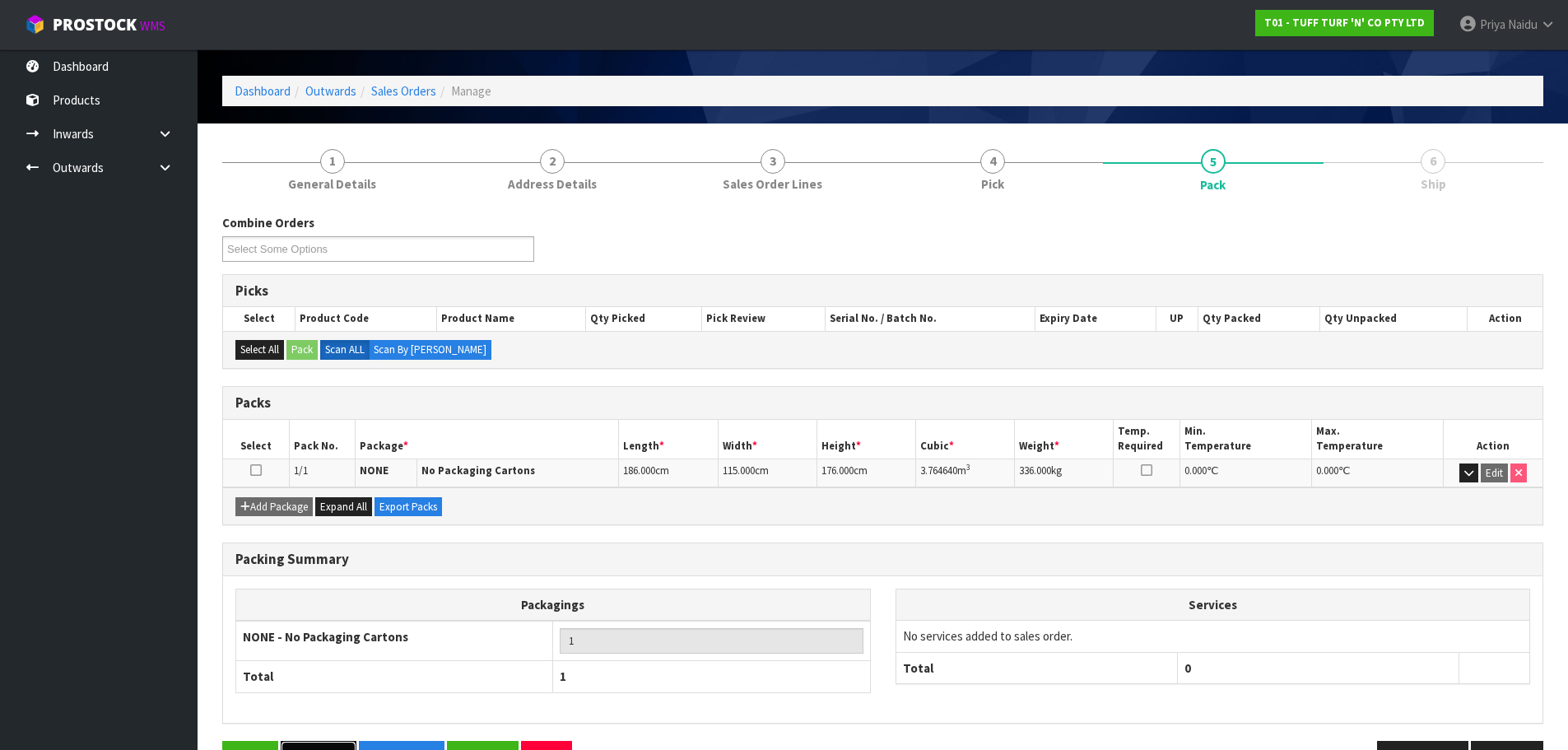
scroll to position [0, 0]
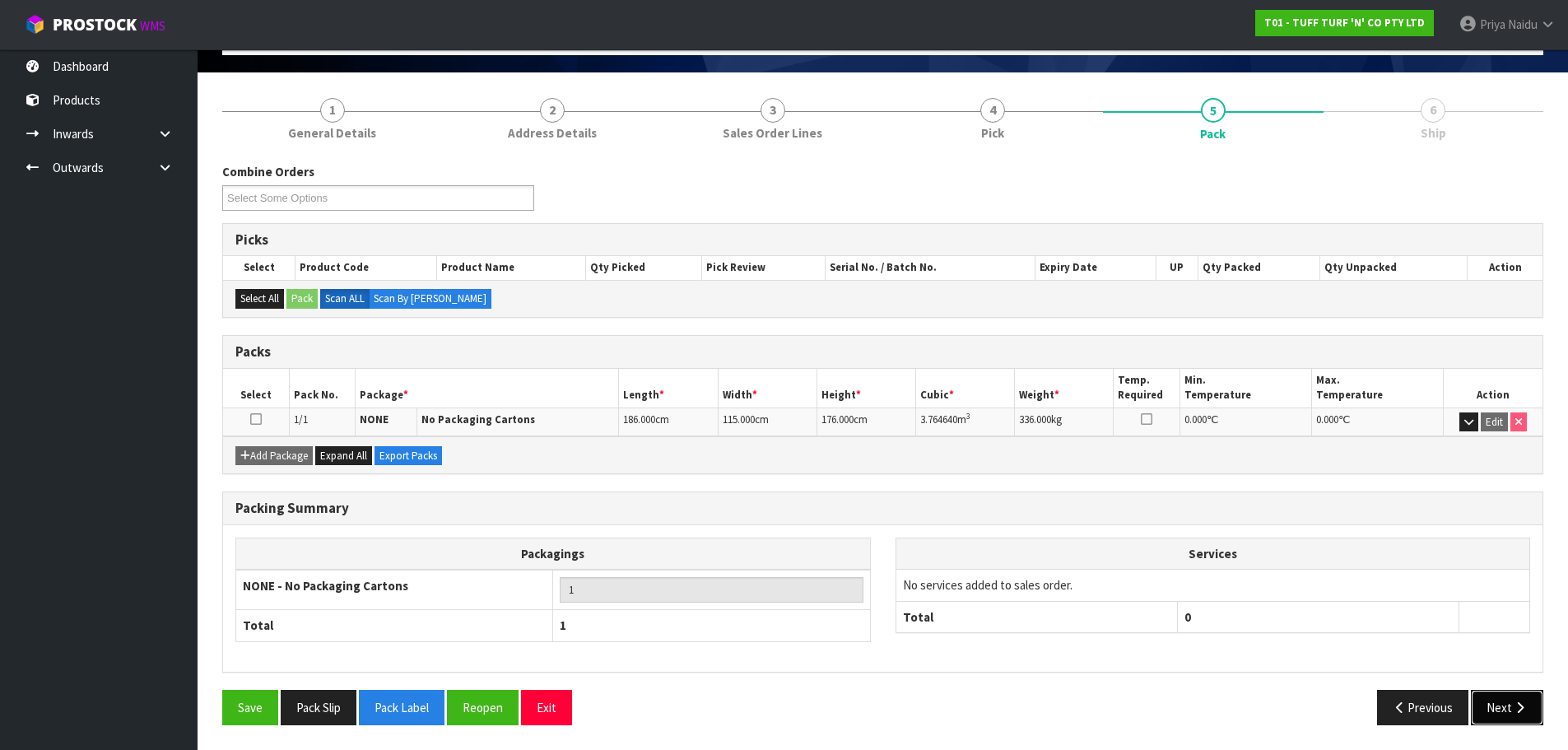
click at [1492, 710] on button "Next" at bounding box center [1507, 707] width 72 height 35
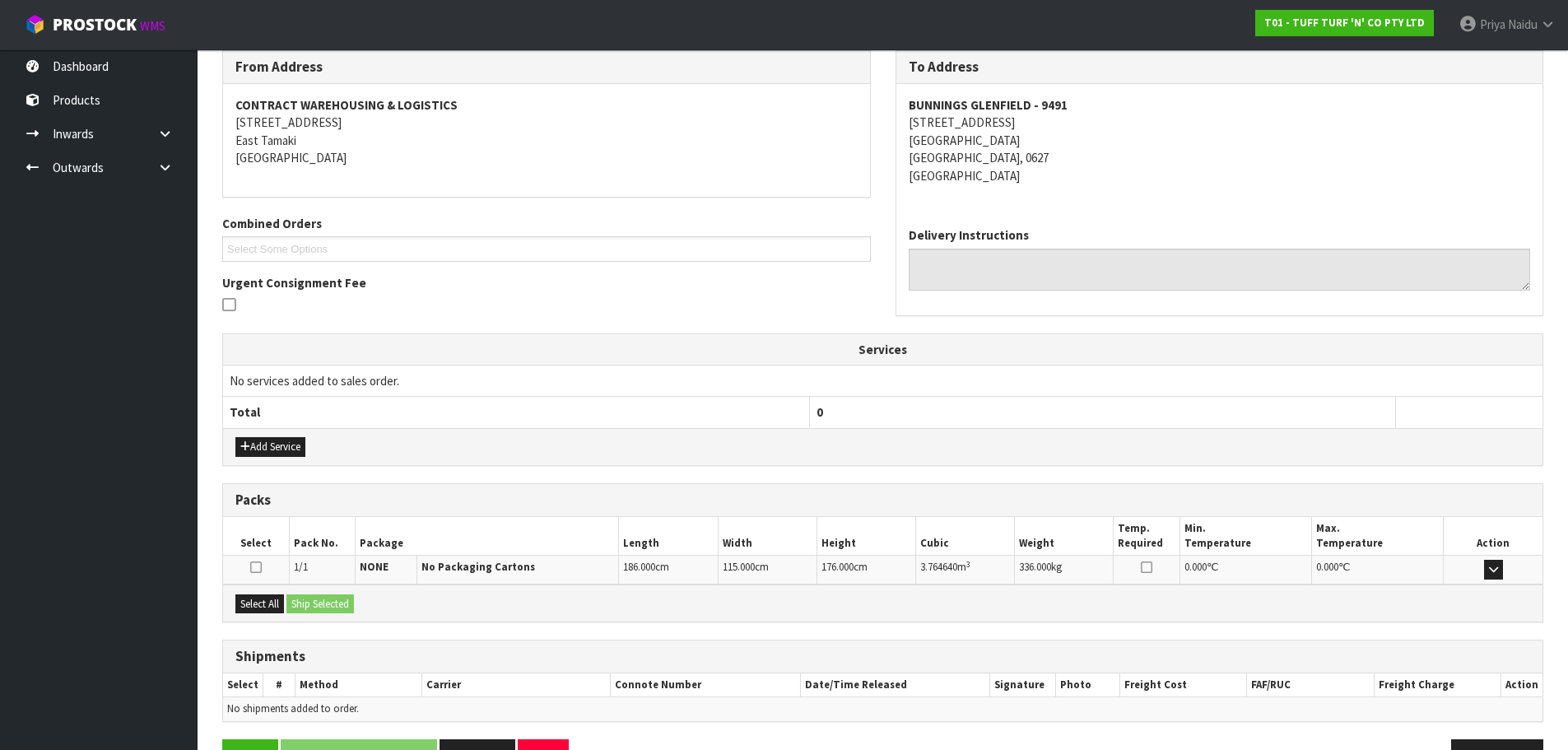
scroll to position [264, 0]
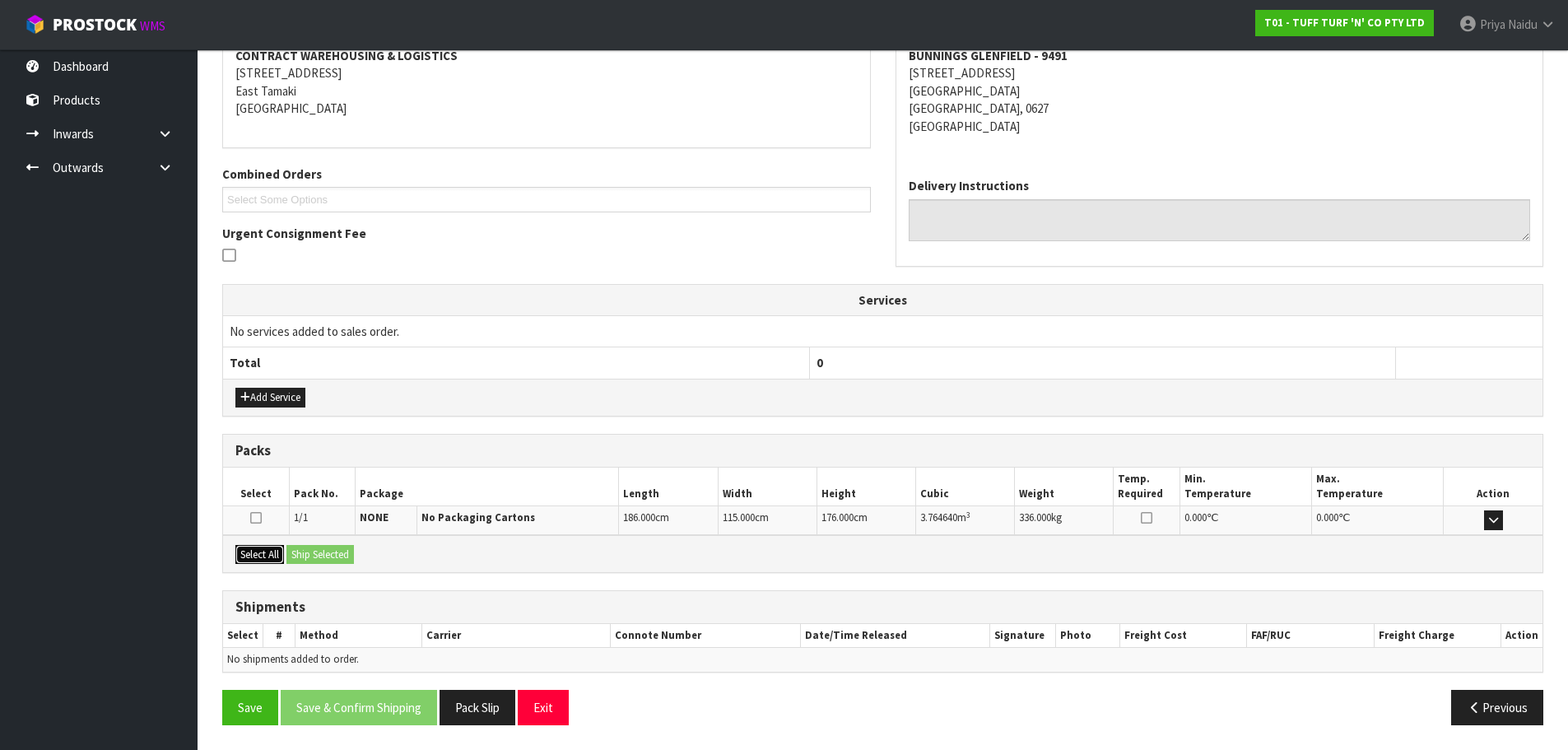
click at [273, 558] on button "Select All" at bounding box center [260, 554] width 48 height 19
click at [280, 391] on button "Add Service" at bounding box center [270, 397] width 70 height 19
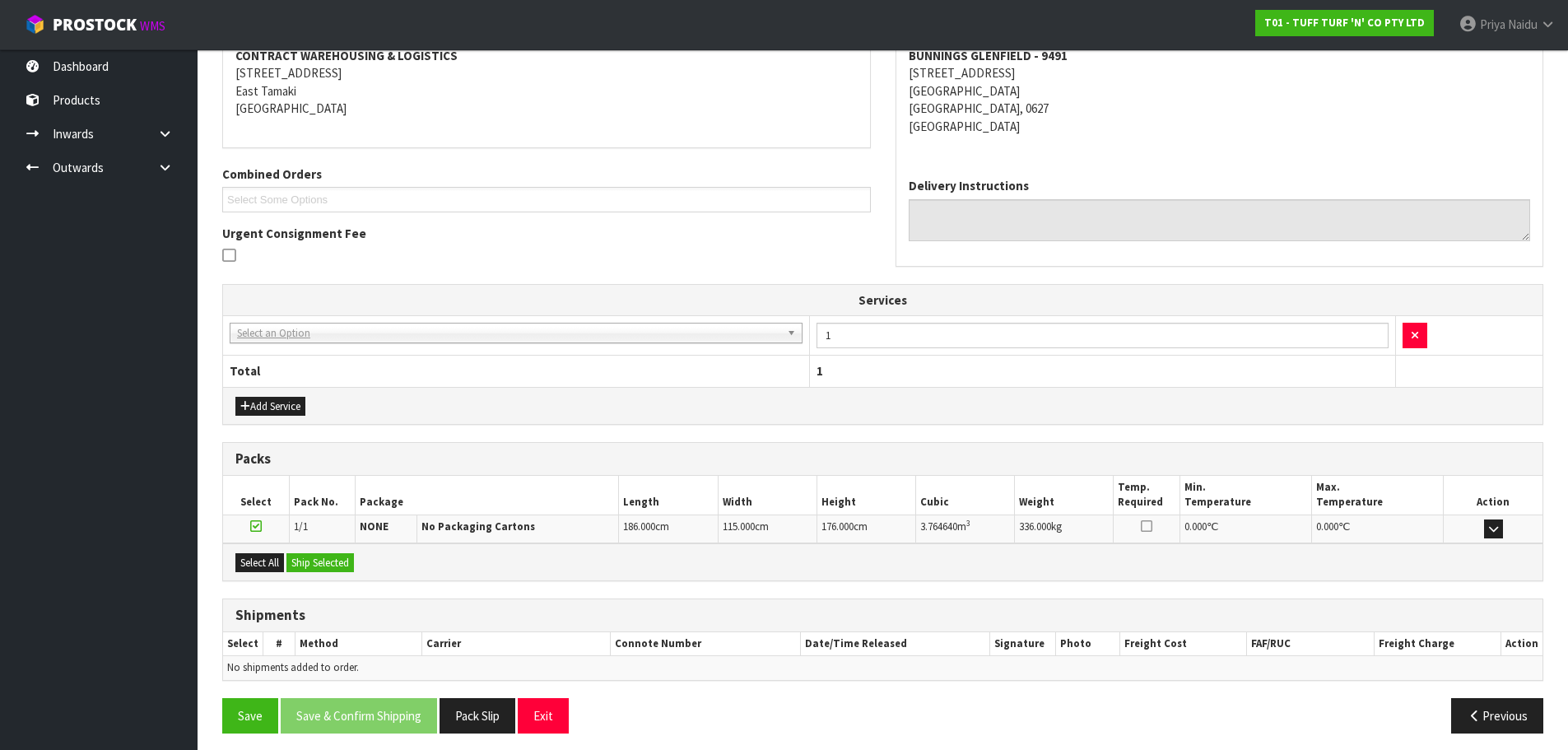
click at [285, 344] on td "003-036 - EXTERNAL PLANT HIRE 008-035 - OUTWARD HDLG+/HOIST LIFT ON/OFF 008-036…" at bounding box center [515, 334] width 586 height 40
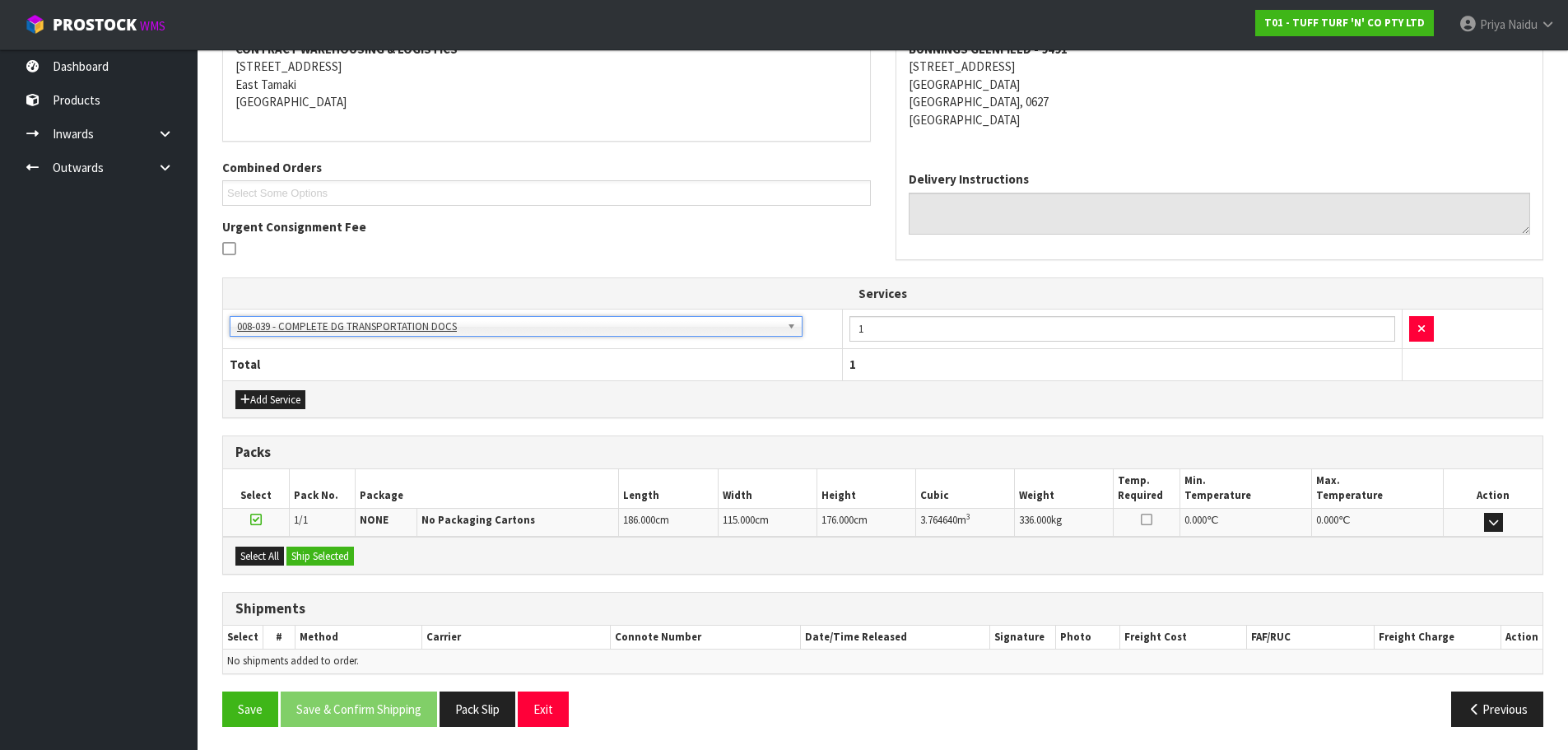
scroll to position [272, 0]
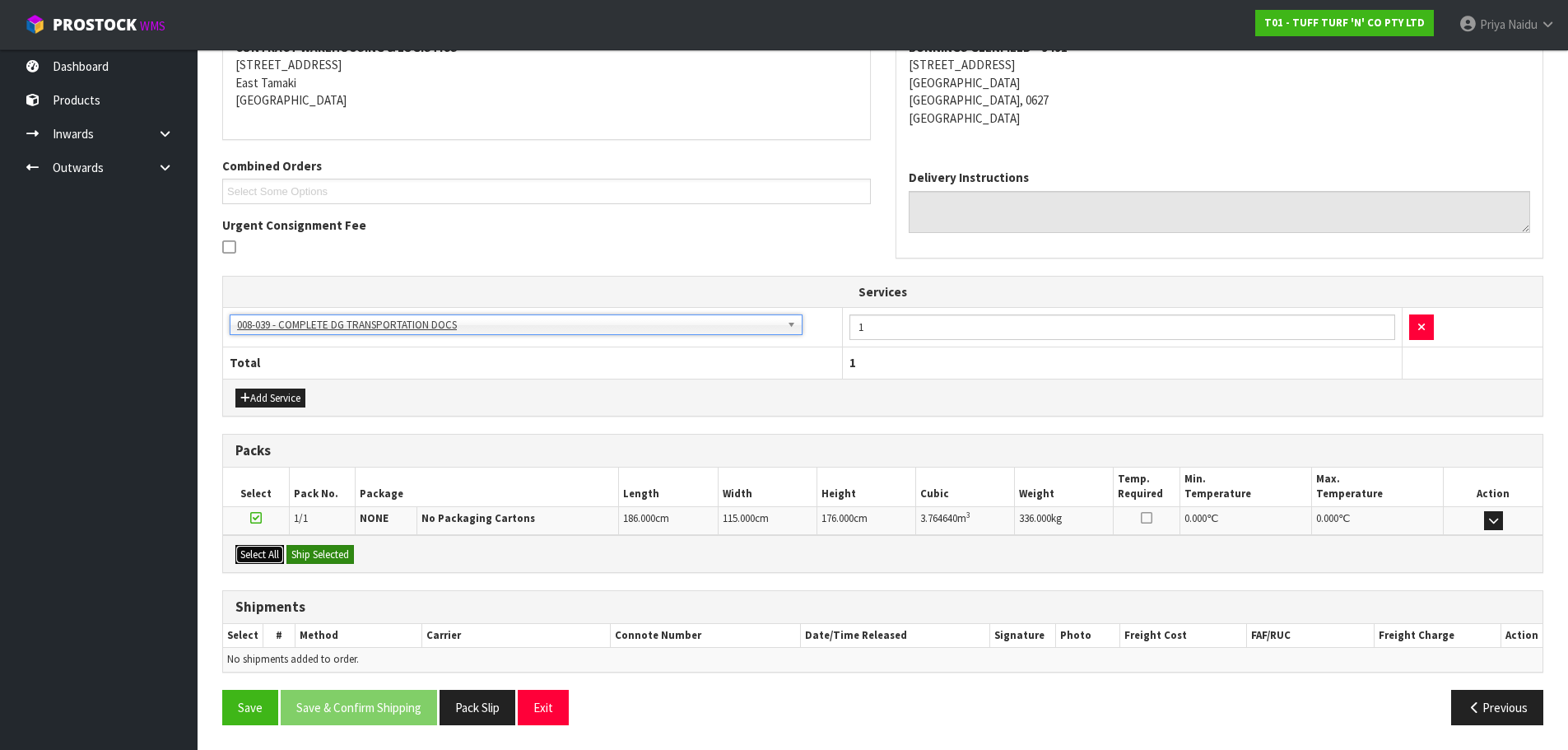
drag, startPoint x: 243, startPoint y: 555, endPoint x: 310, endPoint y: 550, distance: 67.2
click at [255, 555] on button "Select All" at bounding box center [260, 554] width 48 height 19
drag, startPoint x: 324, startPoint y: 550, endPoint x: 361, endPoint y: 552, distance: 37.1
click at [325, 550] on button "Ship Selected" at bounding box center [319, 554] width 68 height 19
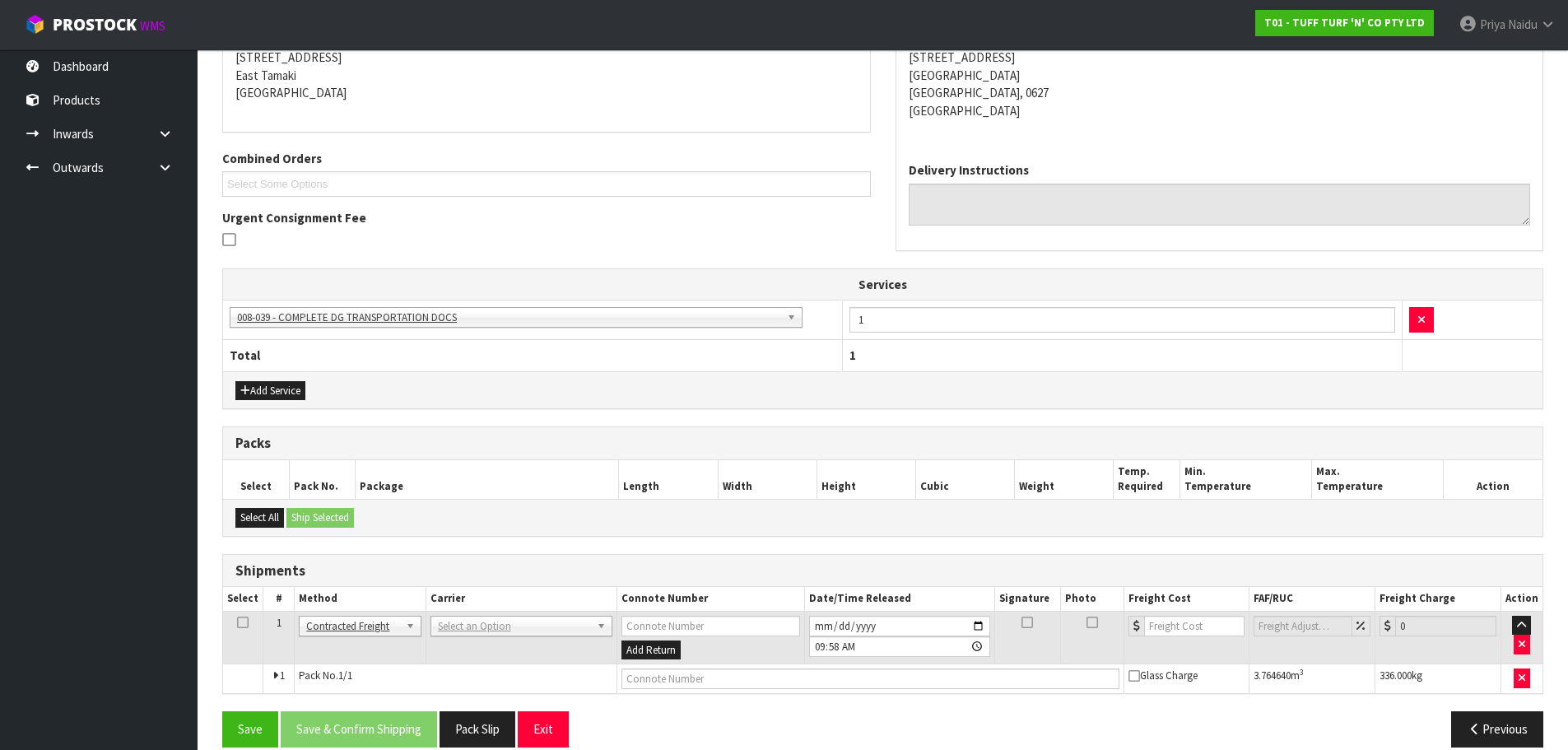
scroll to position [301, 0]
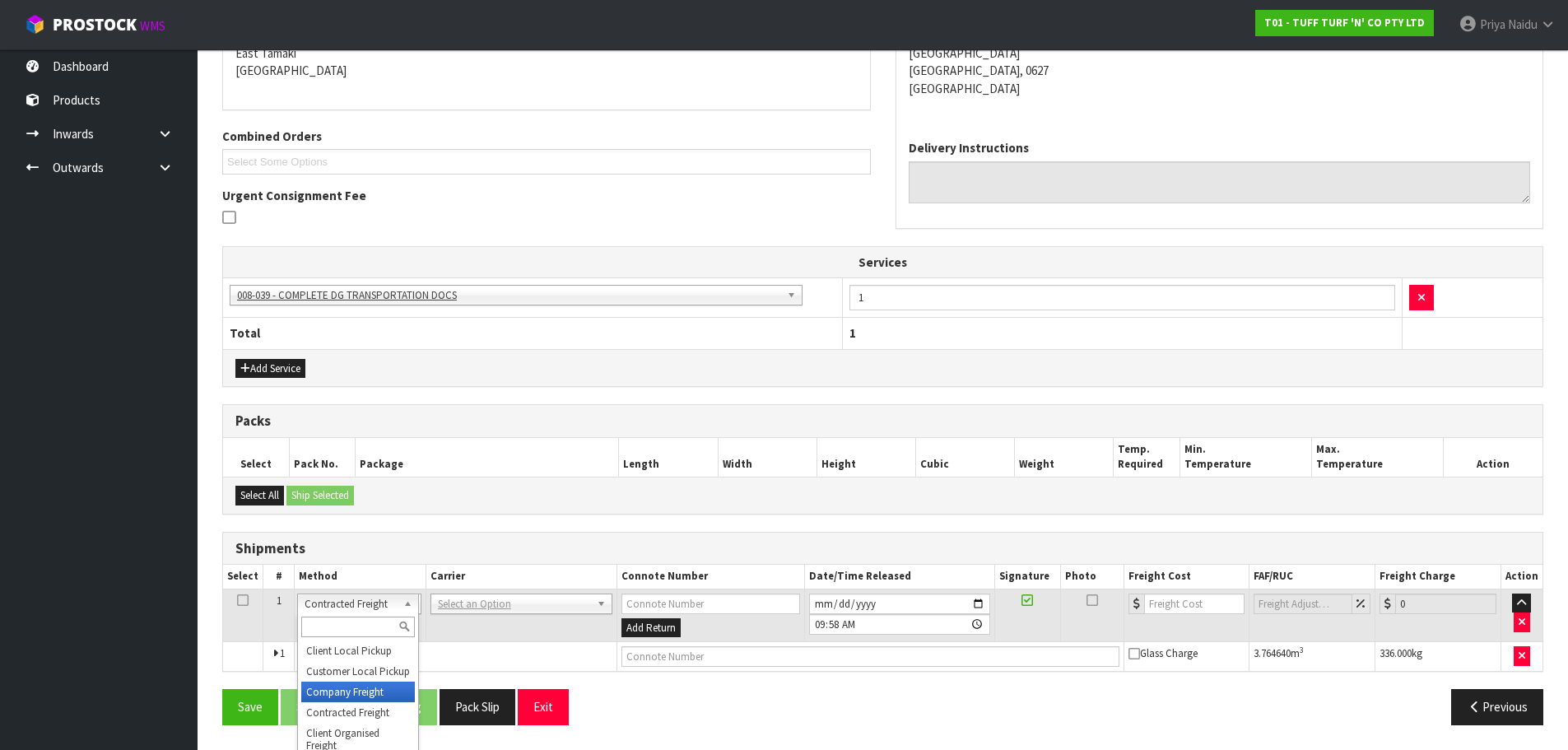
drag, startPoint x: 335, startPoint y: 686, endPoint x: 363, endPoint y: 669, distance: 32.8
click at [468, 614] on td "[PERSON_NAME] CARRIERS - [PERSON_NAME] CARRIERS ALLIANCE PRINTERS - ALLIANCE PR…" at bounding box center [522, 615] width 191 height 54
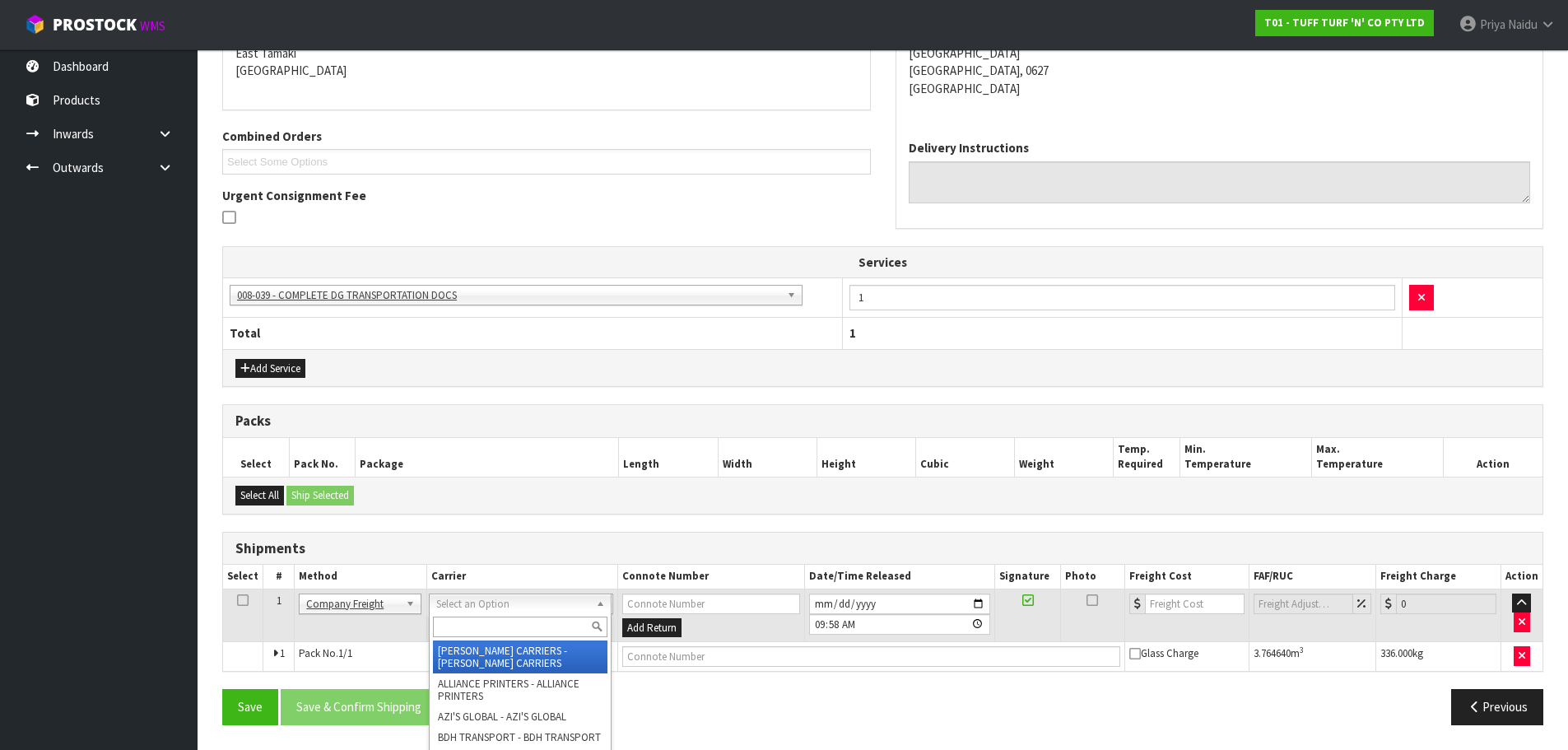
click at [464, 622] on input "text" at bounding box center [520, 627] width 175 height 20
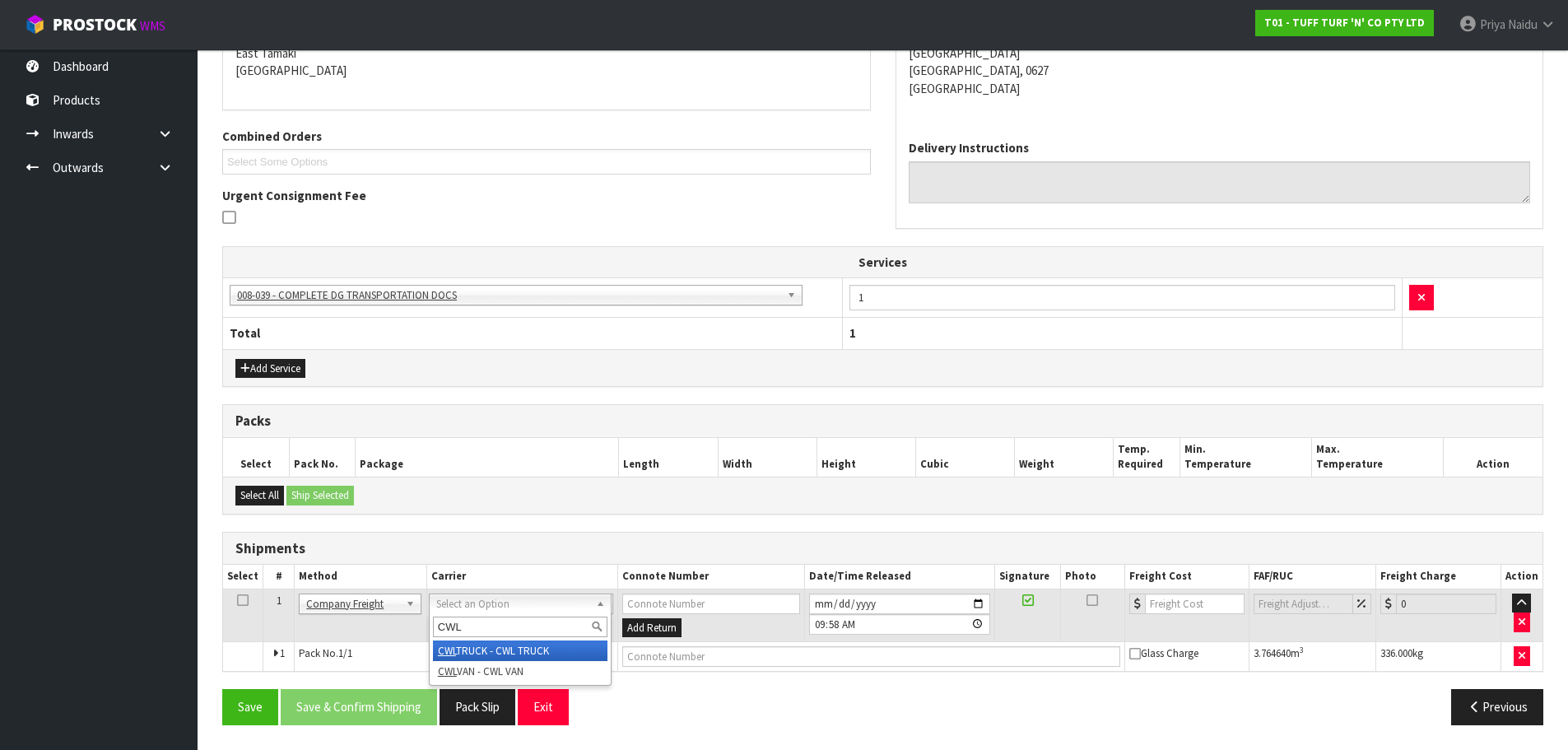
type input "CWL"
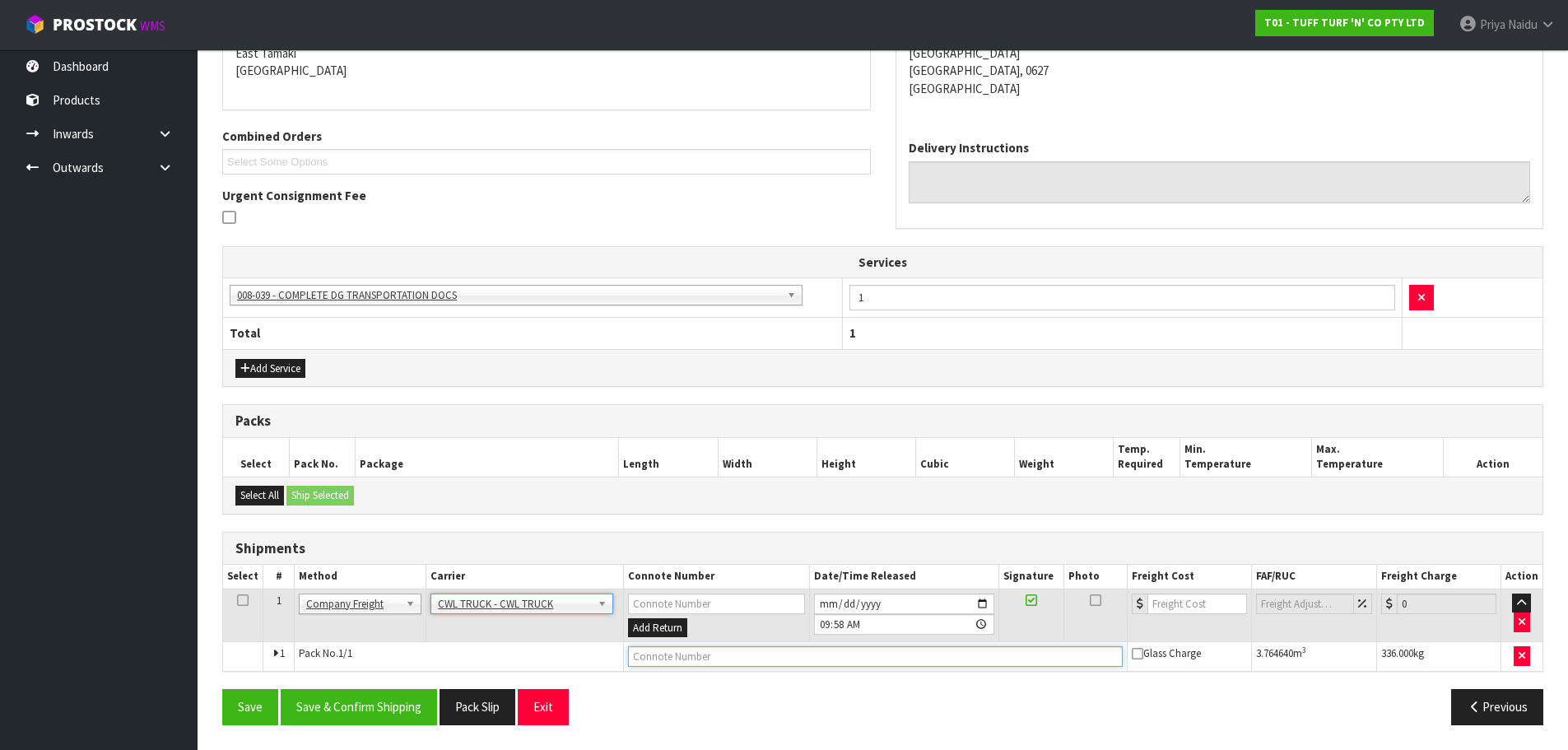
click at [666, 662] on input "text" at bounding box center [875, 656] width 495 height 20
type input "CWL TRUCK DELIVERY"
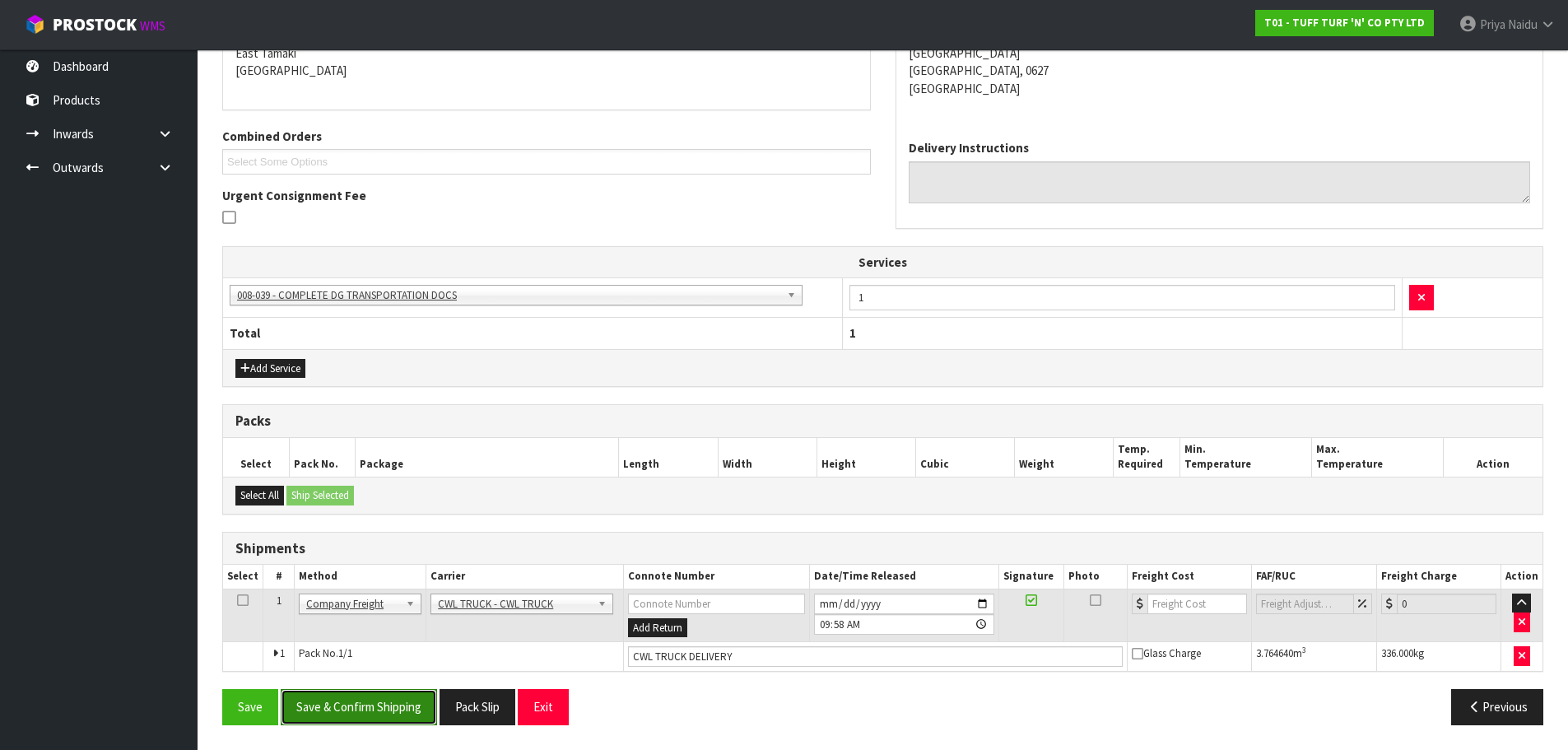
click at [415, 708] on button "Save & Confirm Shipping" at bounding box center [358, 706] width 156 height 35
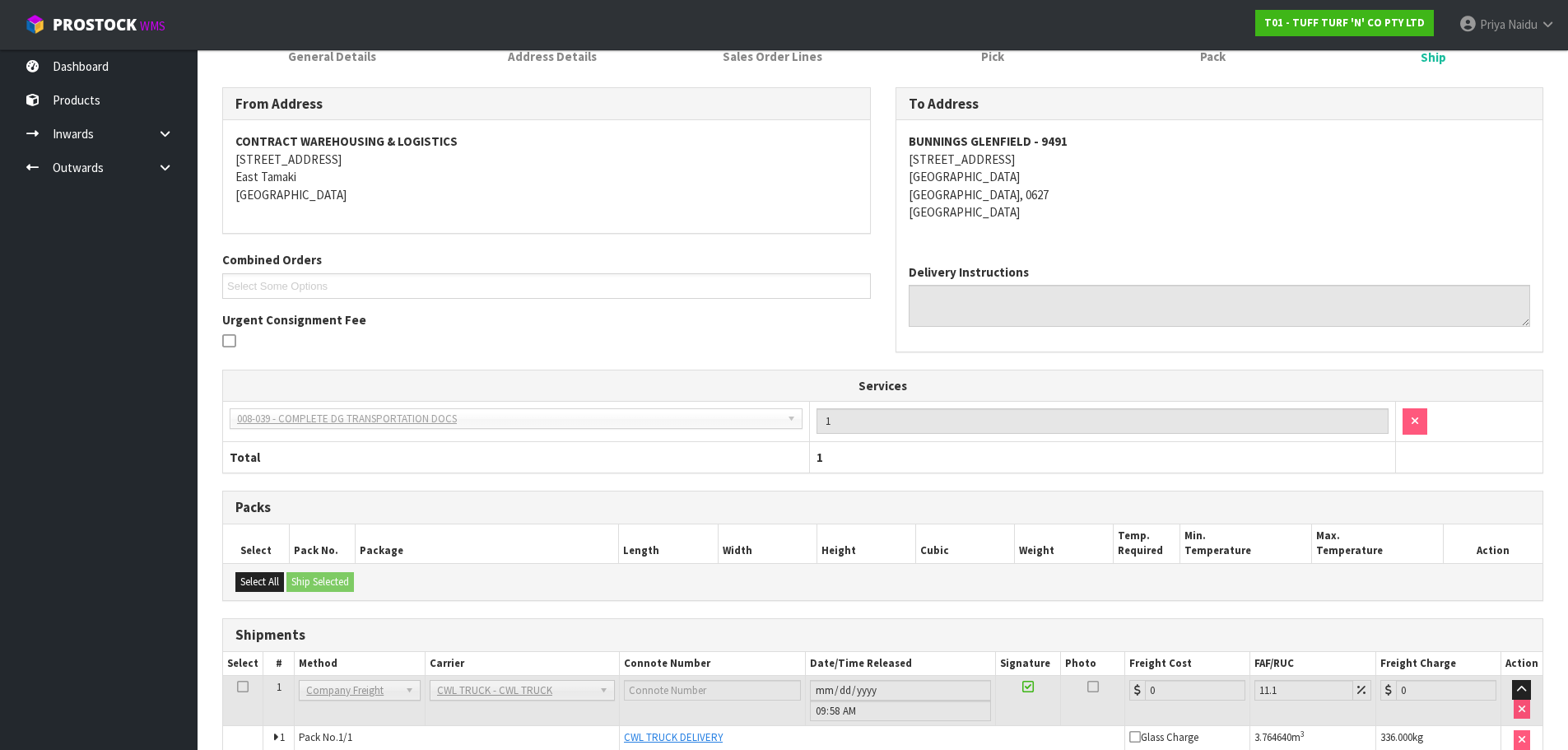
scroll to position [0, 0]
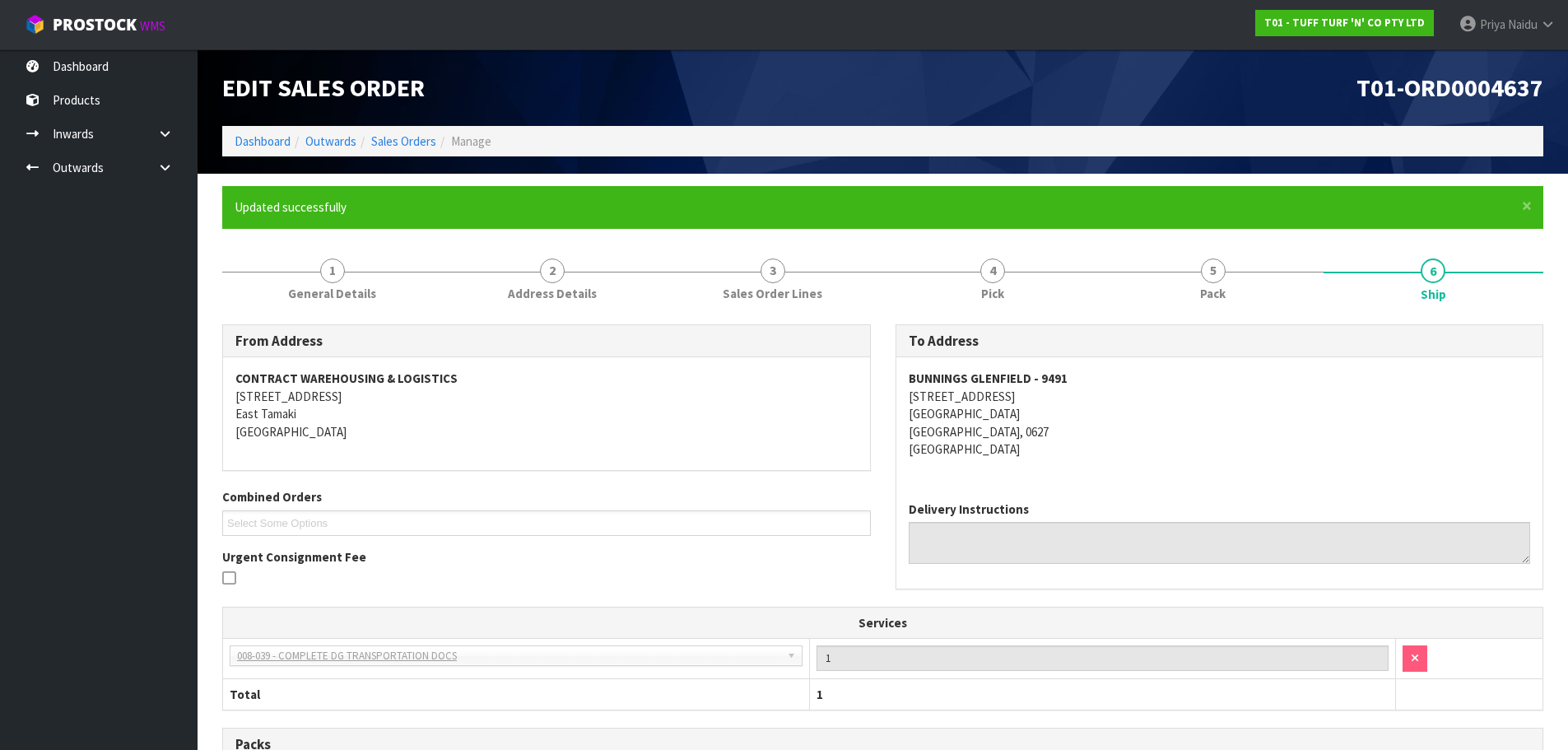
click at [279, 149] on li "Dashboard" at bounding box center [263, 141] width 56 height 18
click at [266, 131] on ol "Dashboard Outwards Sales Orders Manage" at bounding box center [882, 141] width 1321 height 31
click at [275, 141] on link "Dashboard" at bounding box center [263, 141] width 56 height 16
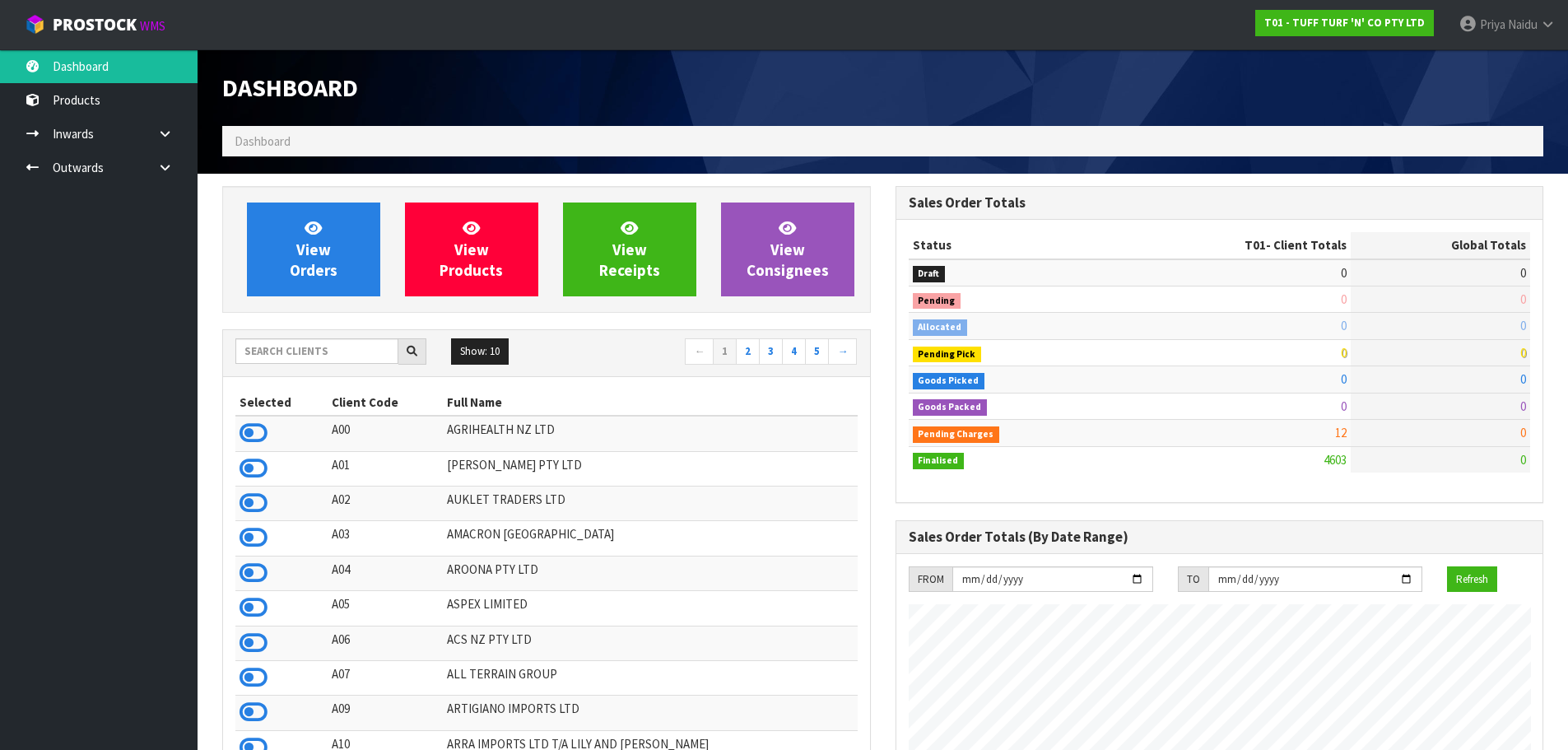
click at [330, 369] on div "Show: 10 5 10 25 50 ← 1 2 3 4 5 →" at bounding box center [546, 353] width 647 height 46
click at [336, 335] on div "Show: 10 5 10 25 50 ← 1 2 3 4 5 →" at bounding box center [546, 353] width 647 height 46
click at [335, 348] on input "text" at bounding box center [317, 350] width 163 height 25
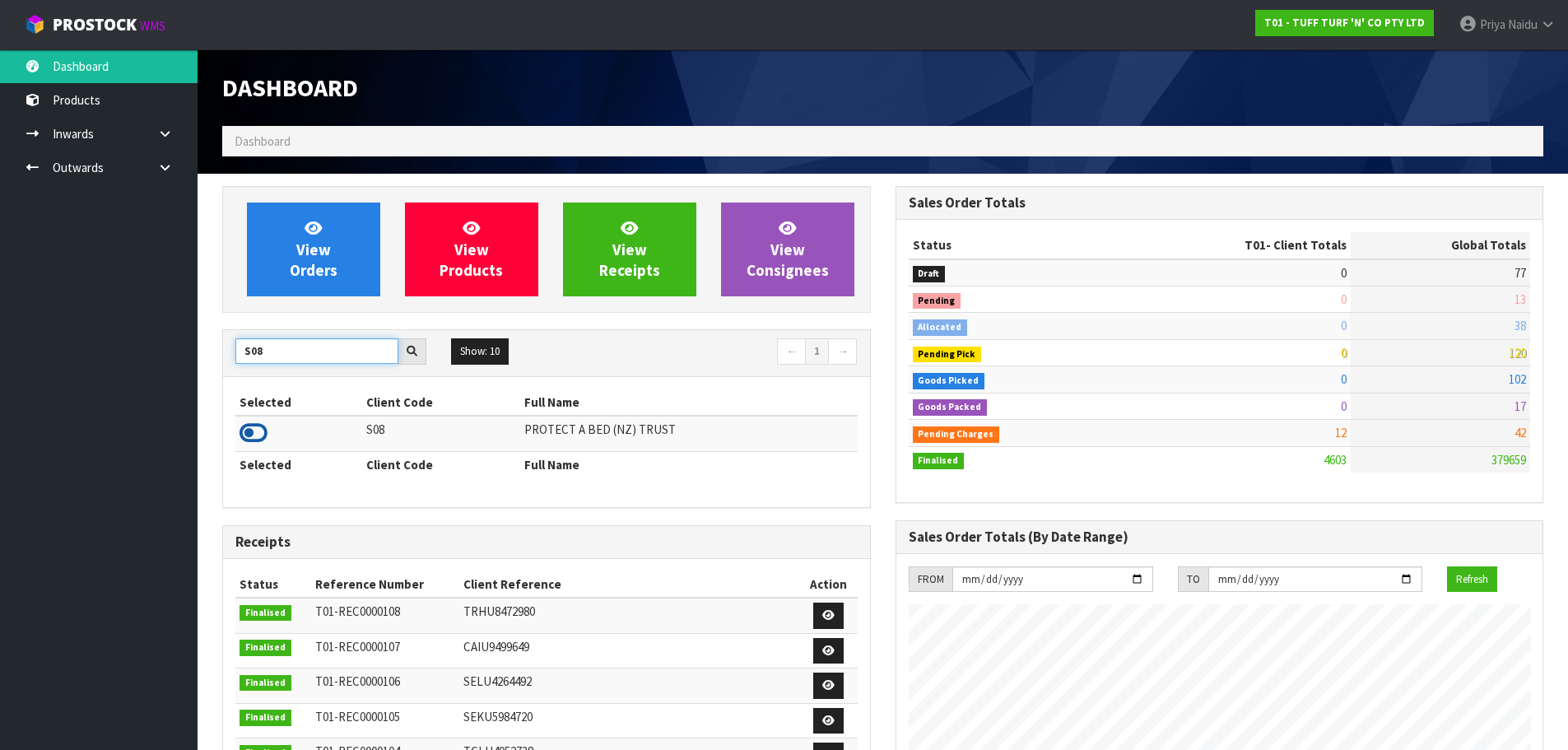
type input "S08"
click at [254, 435] on icon at bounding box center [253, 433] width 28 height 25
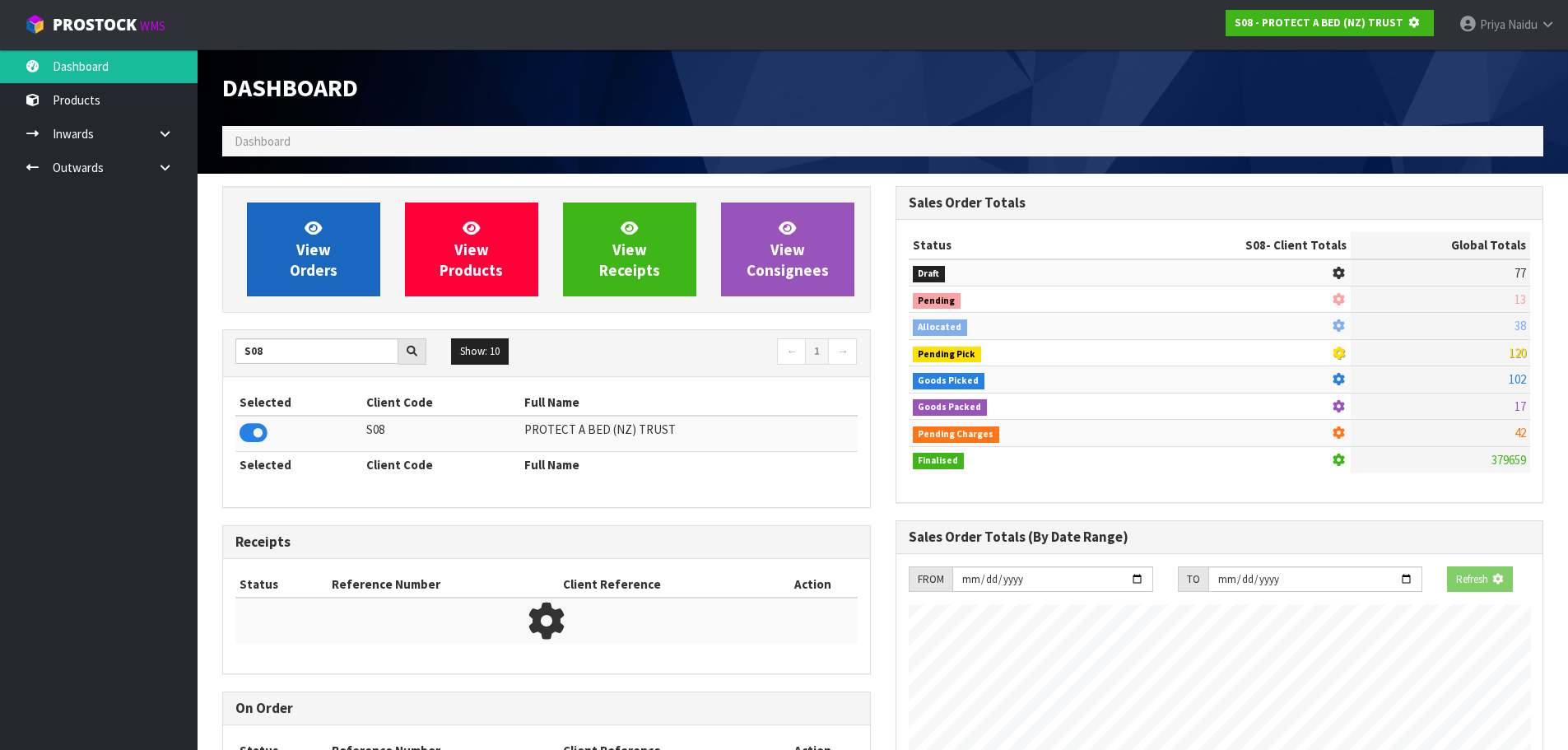
scroll to position [821765, 822244]
click at [303, 277] on span "View Orders" at bounding box center [313, 249] width 47 height 61
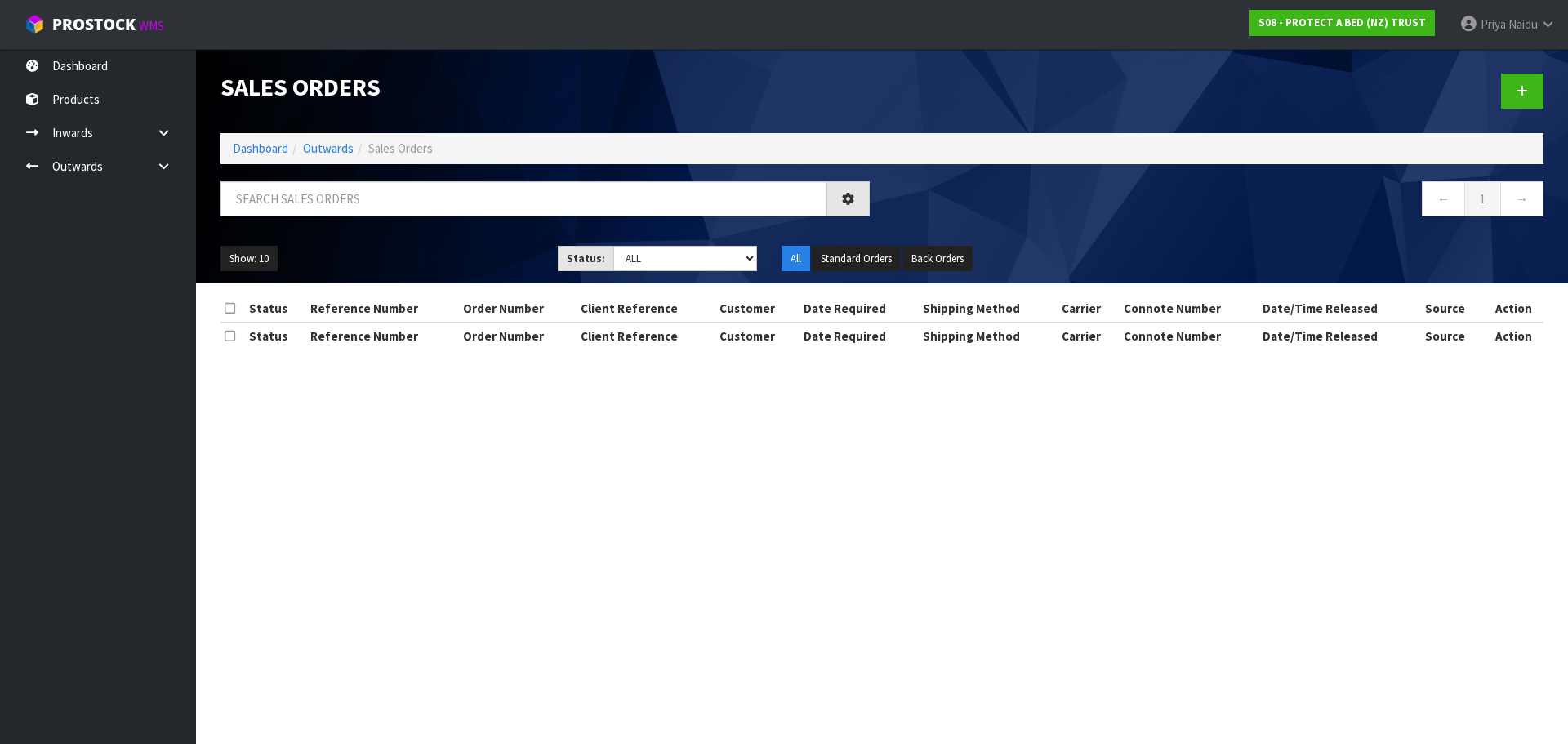
click at [339, 216] on div at bounding box center [544, 204] width 673 height 47
click at [332, 194] on input "text" at bounding box center [523, 199] width 607 height 35
type input "33210"
click at [463, 243] on div "Show: 10 5 10 25 50 Status: Draft Pending Allocated Pending Pick Goods Picked G…" at bounding box center [882, 259] width 1348 height 51
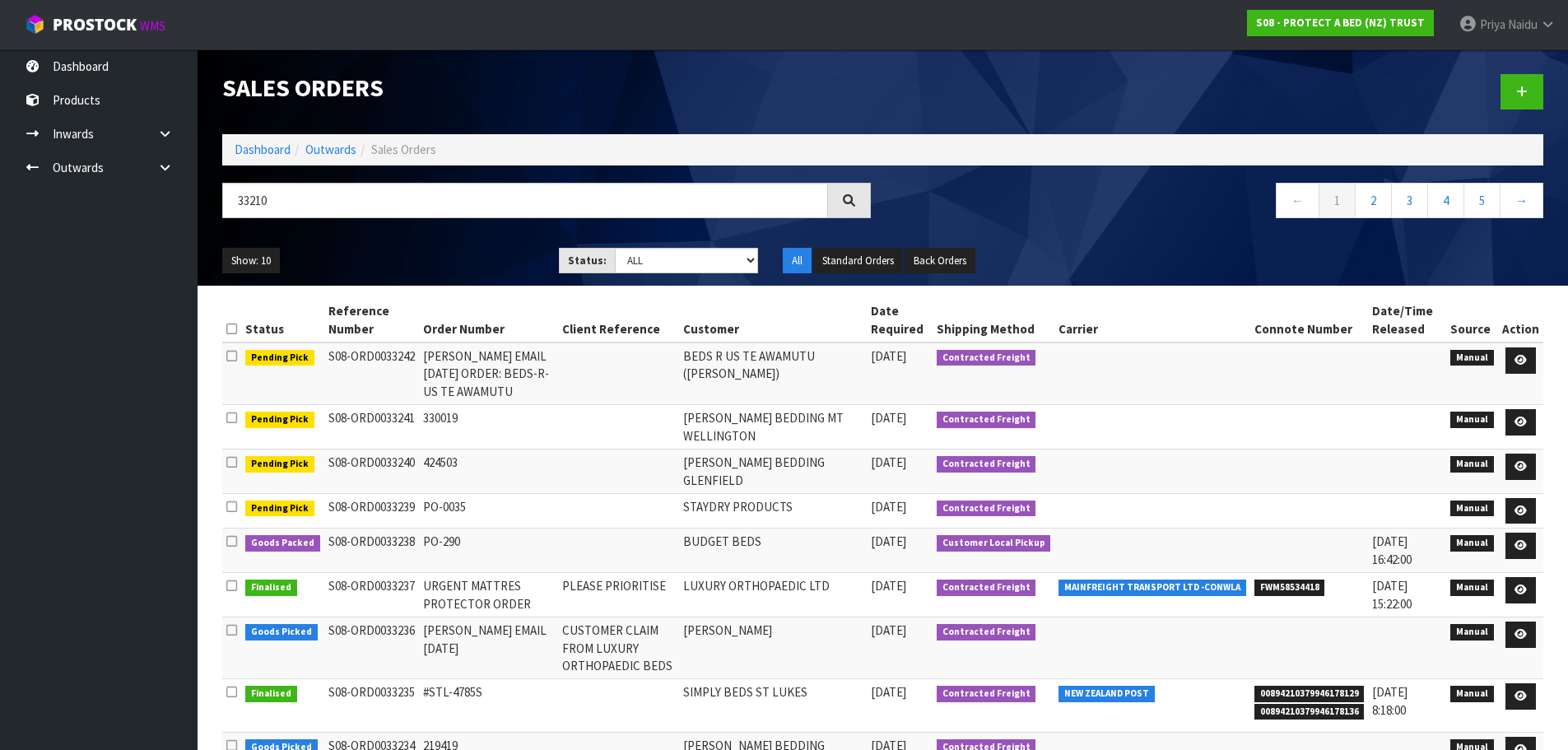
click at [463, 250] on ul "Show: 10 5 10 25 50" at bounding box center [378, 261] width 312 height 26
click at [478, 250] on ul "Show: 10 5 10 25 50" at bounding box center [378, 261] width 312 height 26
click at [487, 251] on ul "Show: 10 5 10 25 50" at bounding box center [378, 261] width 312 height 26
click at [462, 256] on ul "Show: 10 5 10 25 50" at bounding box center [378, 261] width 312 height 26
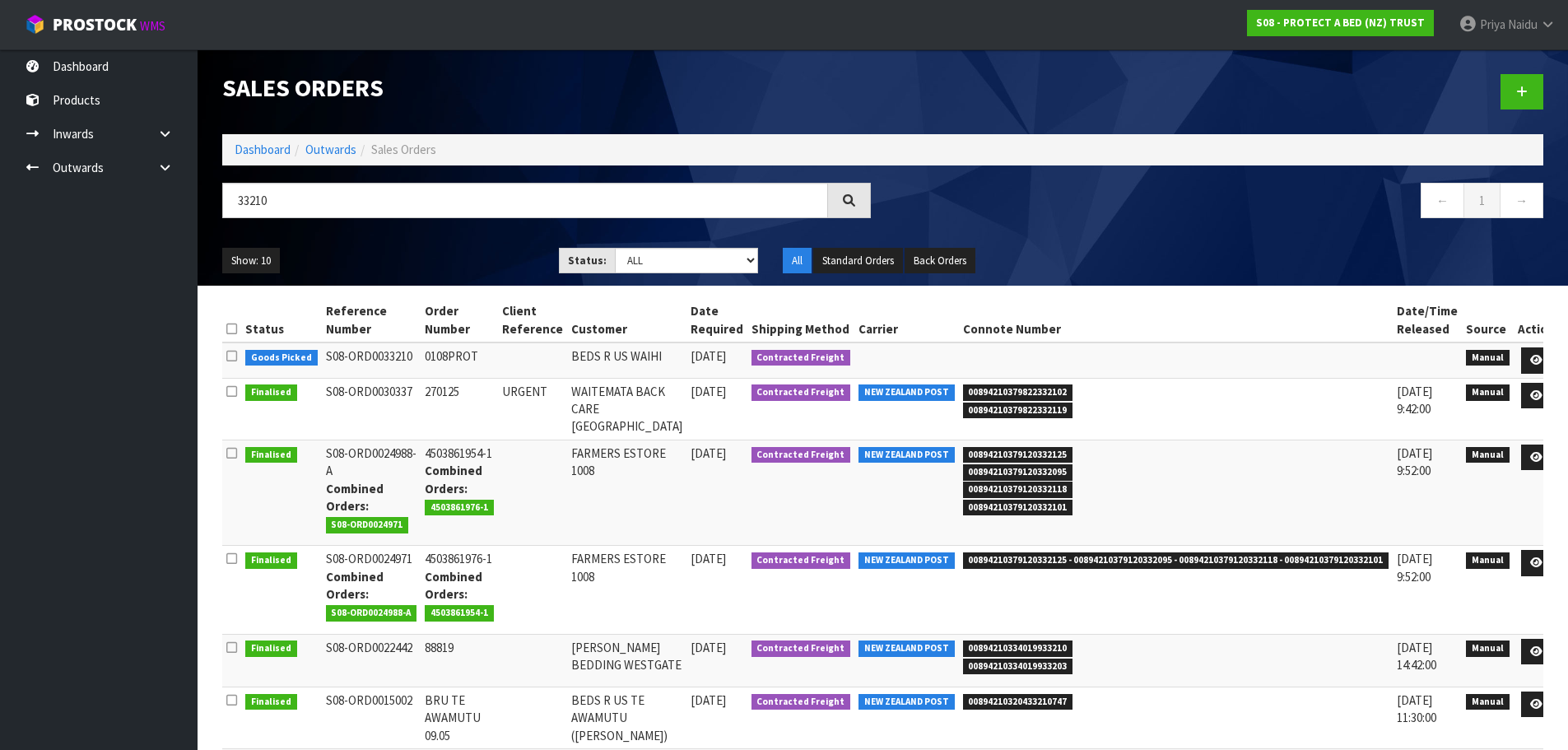
click at [447, 265] on ul "Show: 10 5 10 25 50" at bounding box center [378, 261] width 312 height 26
click at [247, 153] on link "Dashboard" at bounding box center [263, 149] width 56 height 16
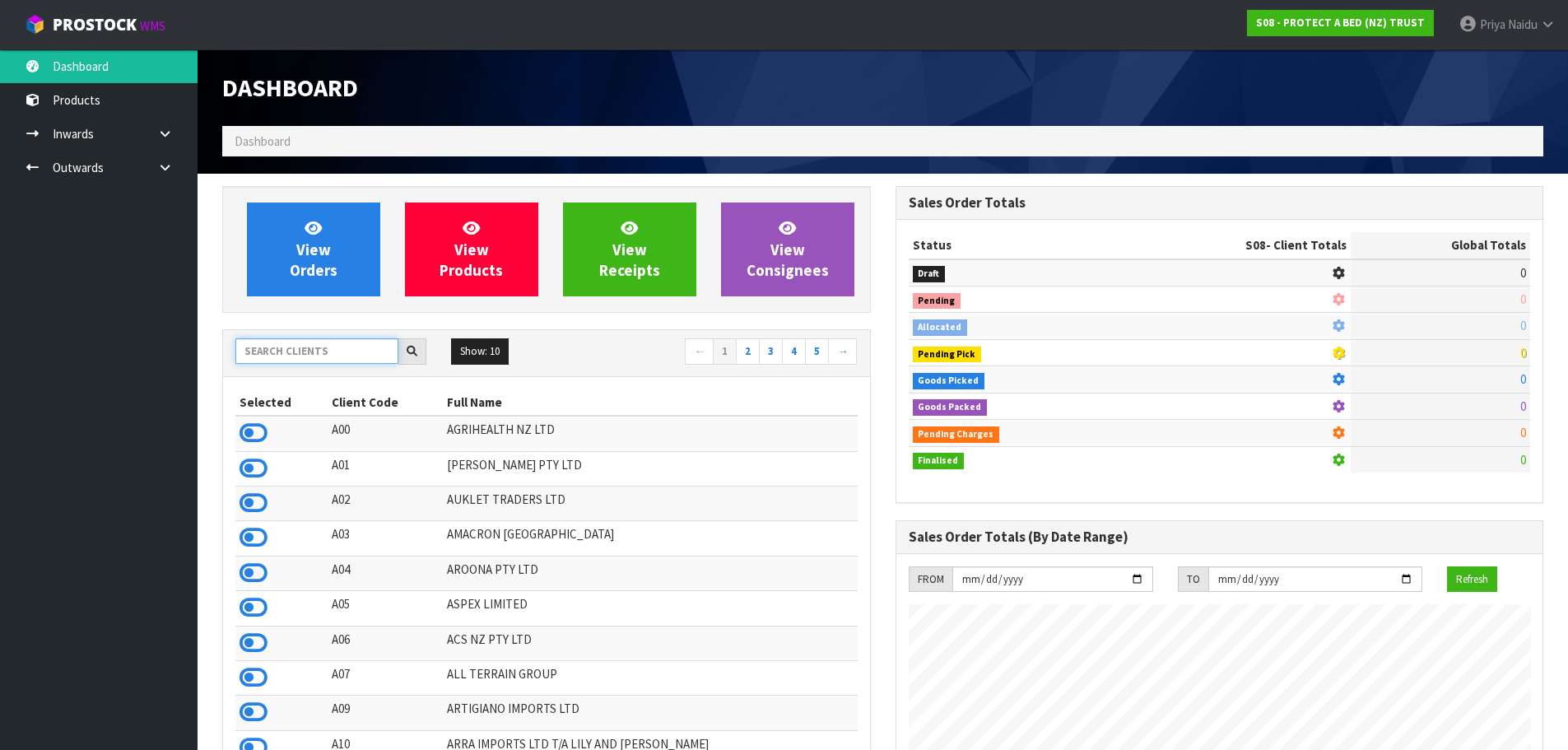
click at [309, 356] on input "text" at bounding box center [317, 350] width 163 height 25
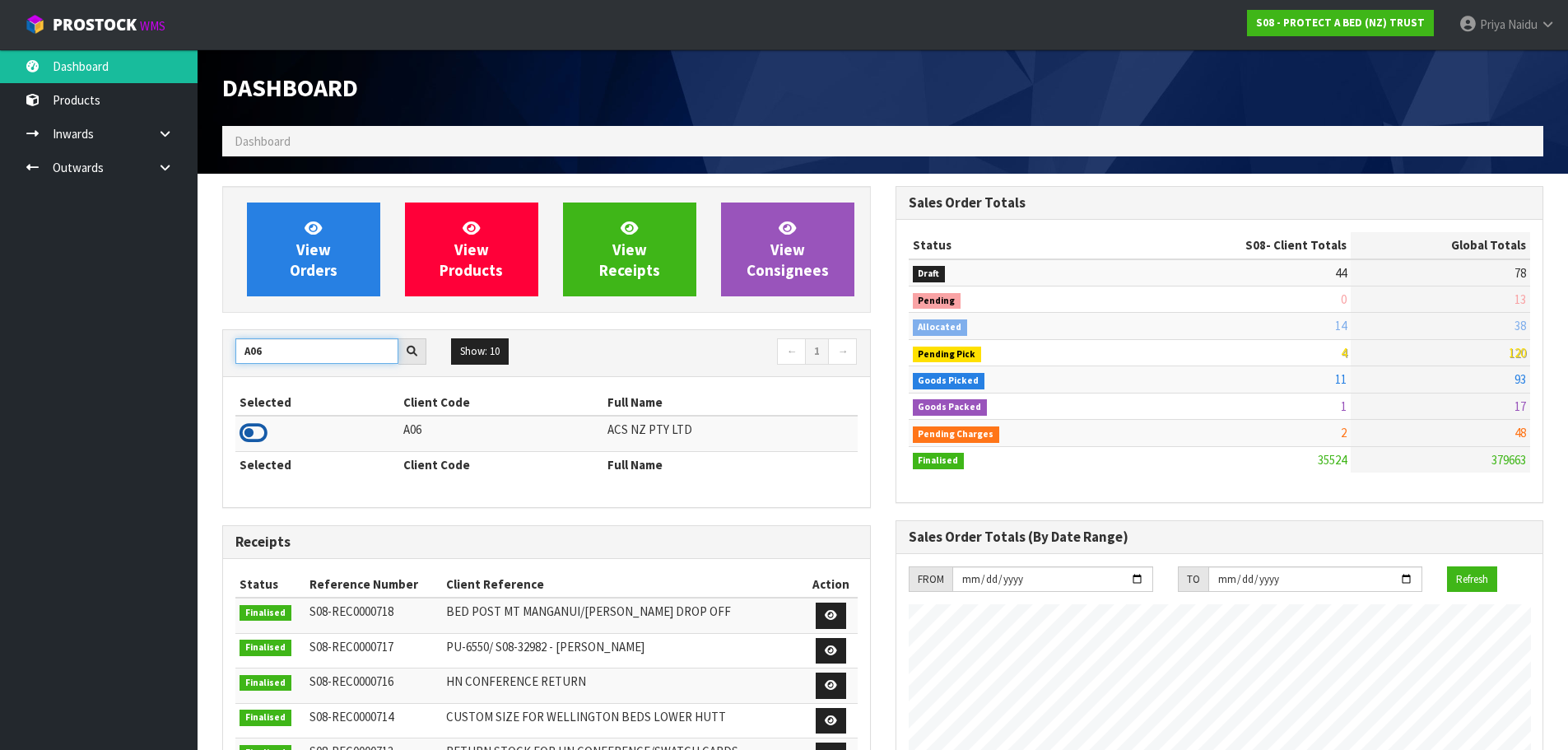
type input "A06"
click at [250, 429] on icon at bounding box center [253, 433] width 28 height 25
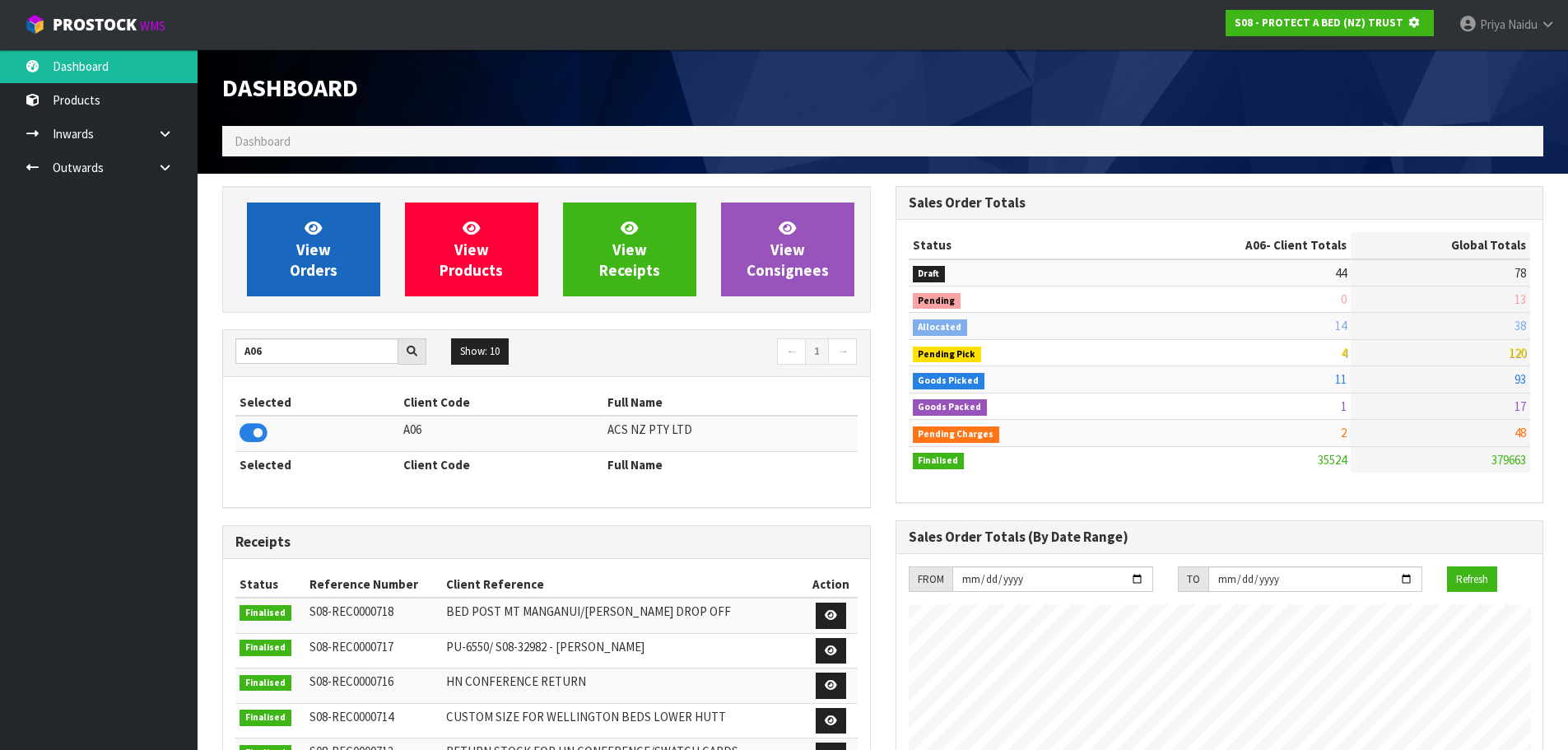
scroll to position [1026, 672]
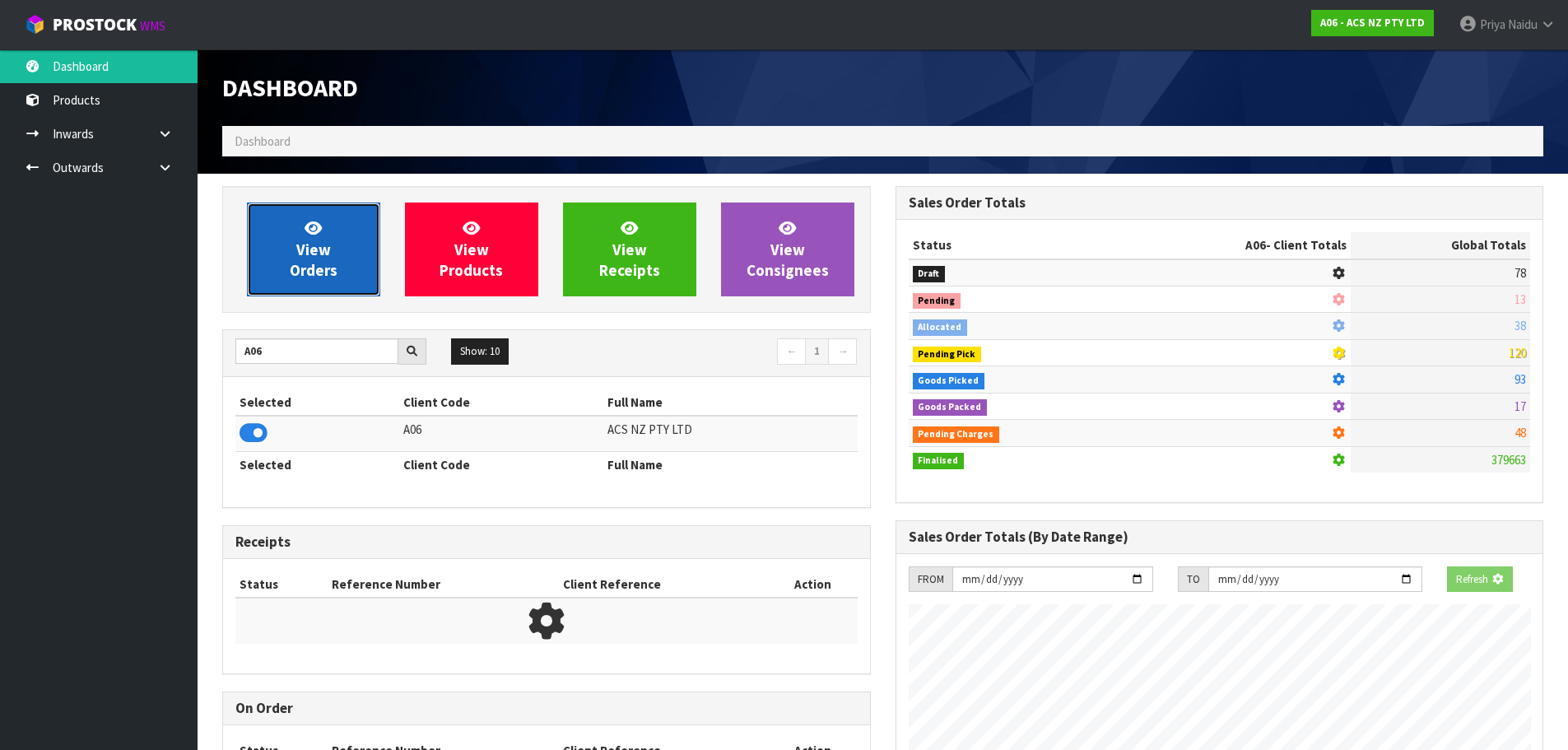
click at [314, 229] on icon at bounding box center [313, 227] width 18 height 16
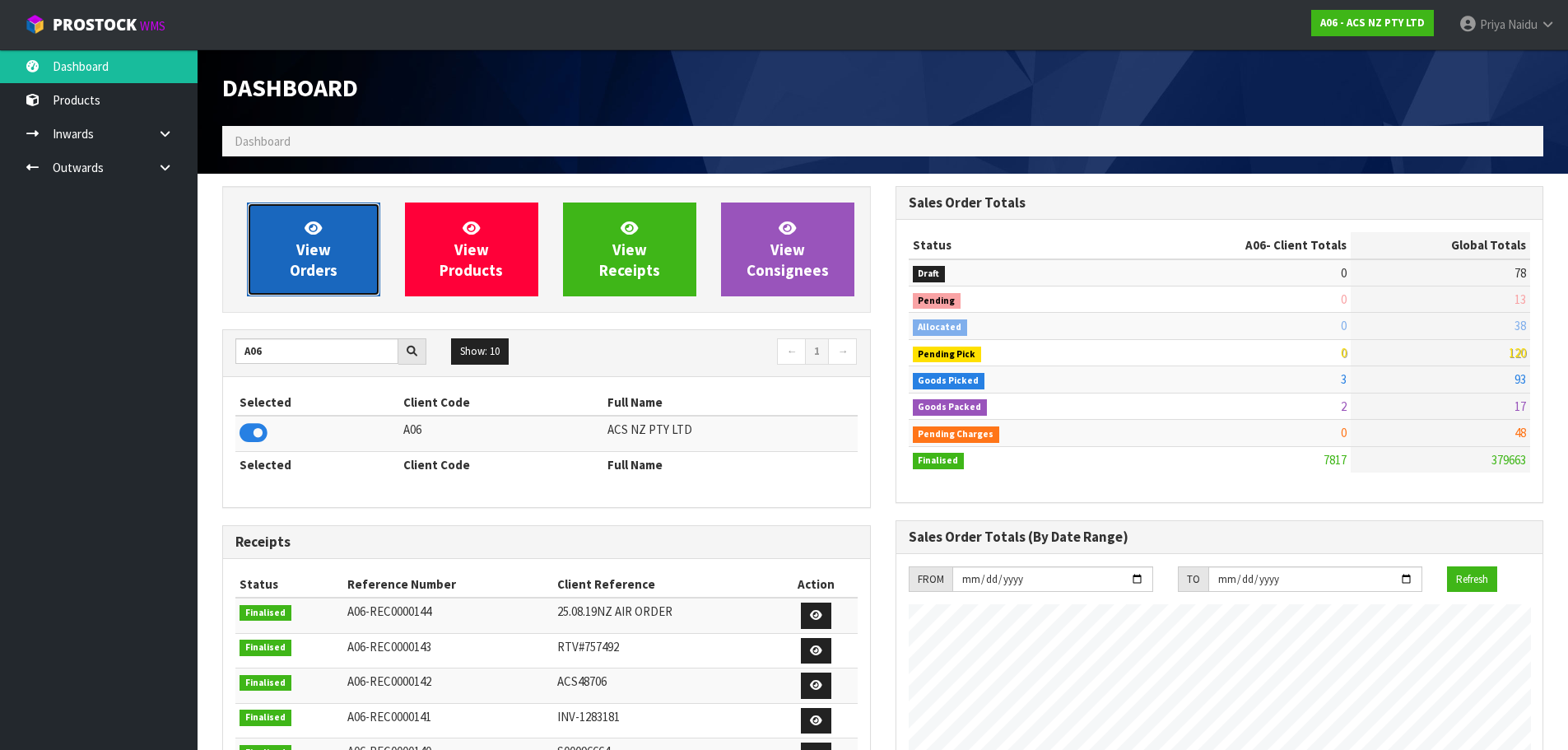
scroll to position [1247, 672]
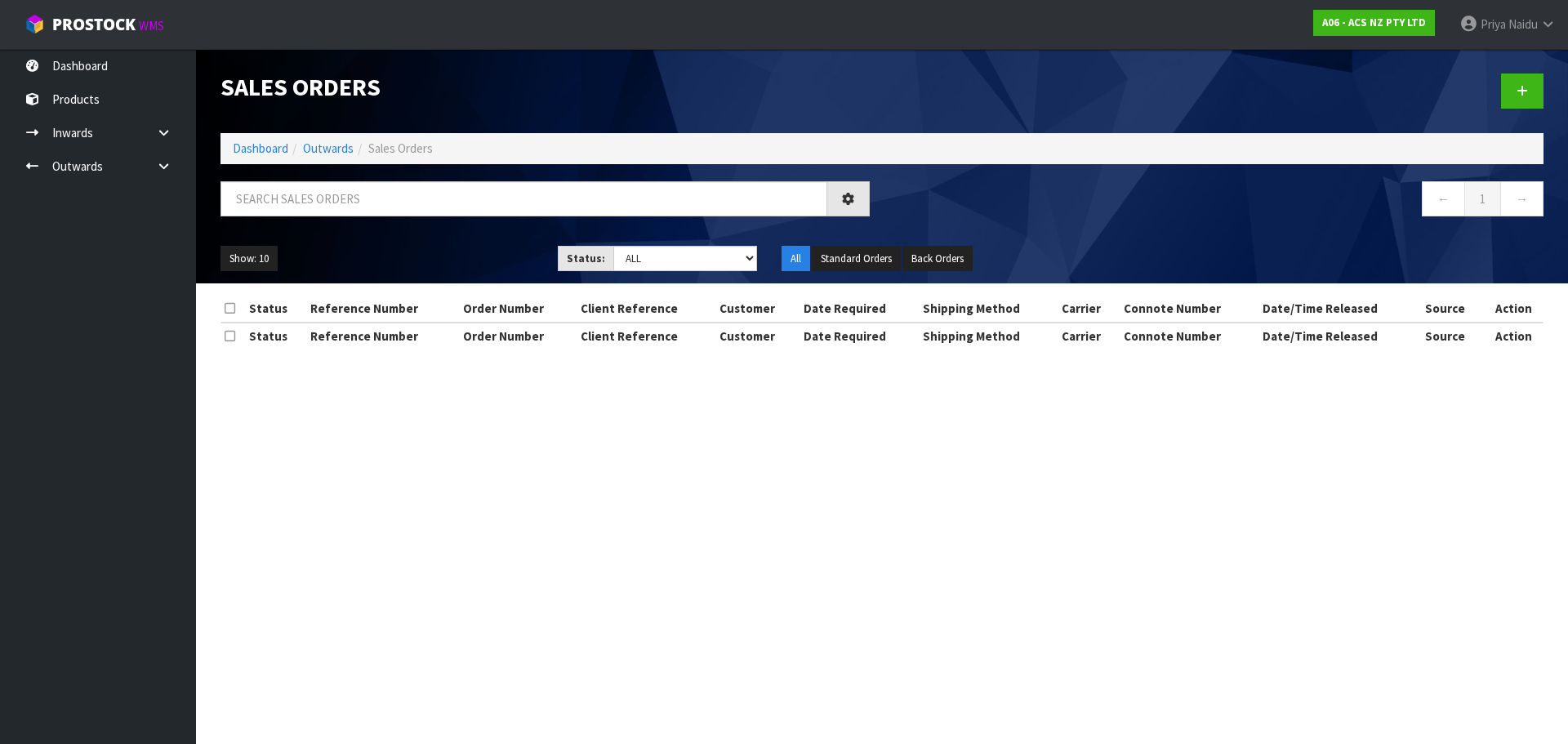
click at [385, 215] on div at bounding box center [544, 204] width 673 height 47
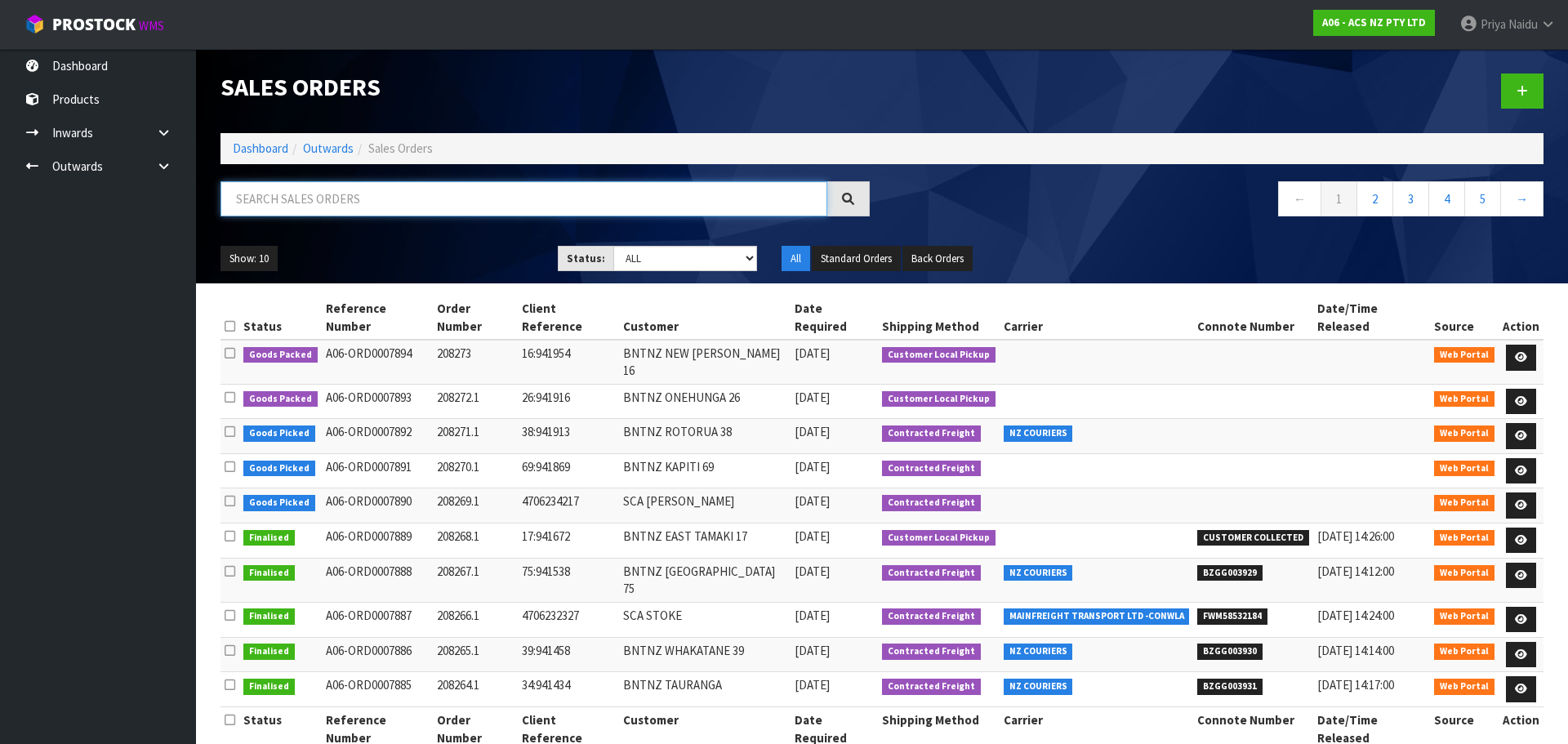
click at [383, 209] on input "text" at bounding box center [523, 199] width 607 height 35
type input "7894"
click at [405, 251] on ul "Show: 10 5 10 25 50" at bounding box center [376, 259] width 312 height 26
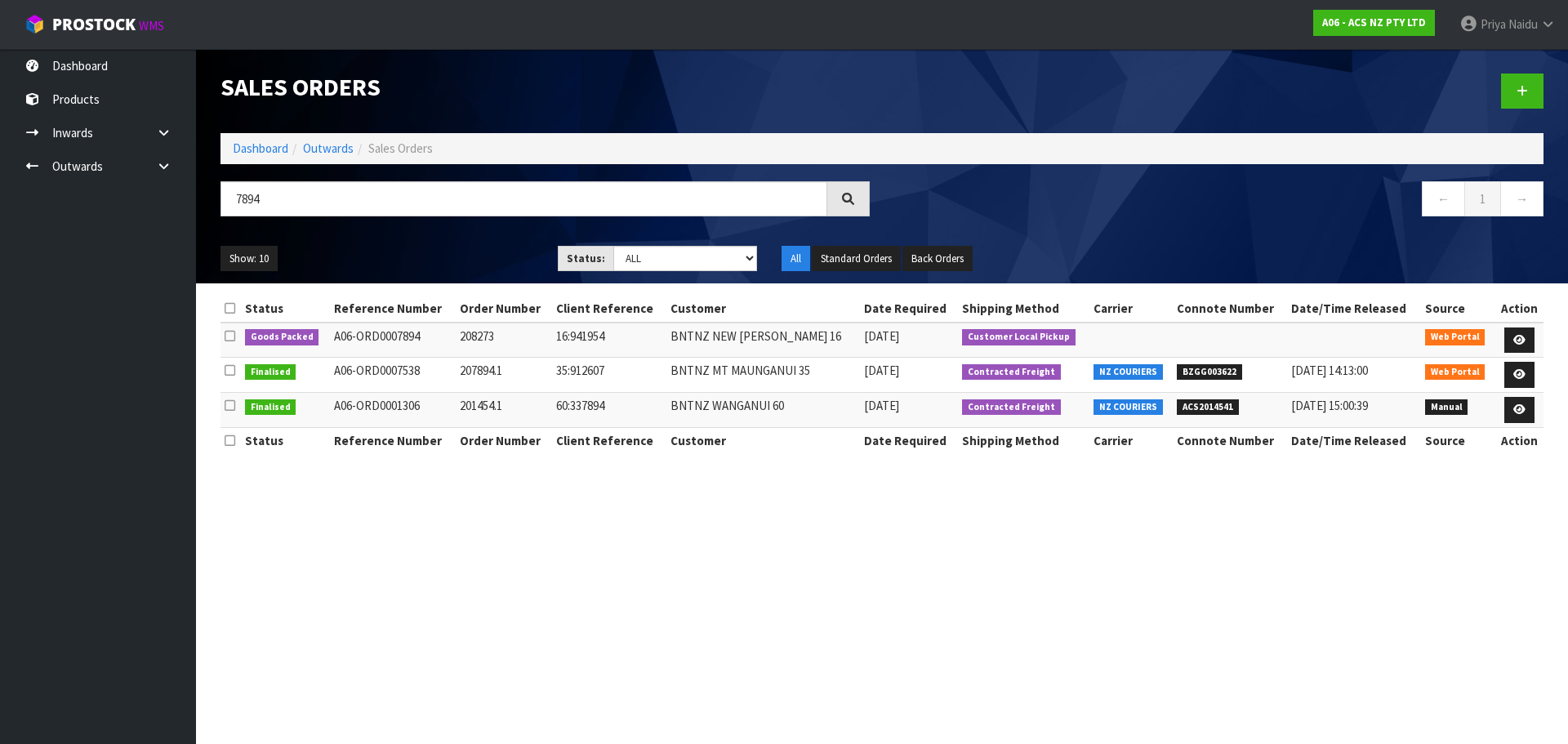
click at [408, 250] on ul "Show: 10 5 10 25 50" at bounding box center [376, 259] width 312 height 26
click at [419, 250] on ul "Show: 10 5 10 25 50" at bounding box center [376, 259] width 312 height 26
click at [423, 250] on ul "Show: 10 5 10 25 50" at bounding box center [376, 259] width 312 height 26
click at [441, 248] on ul "Show: 10 5 10 25 50" at bounding box center [376, 259] width 312 height 26
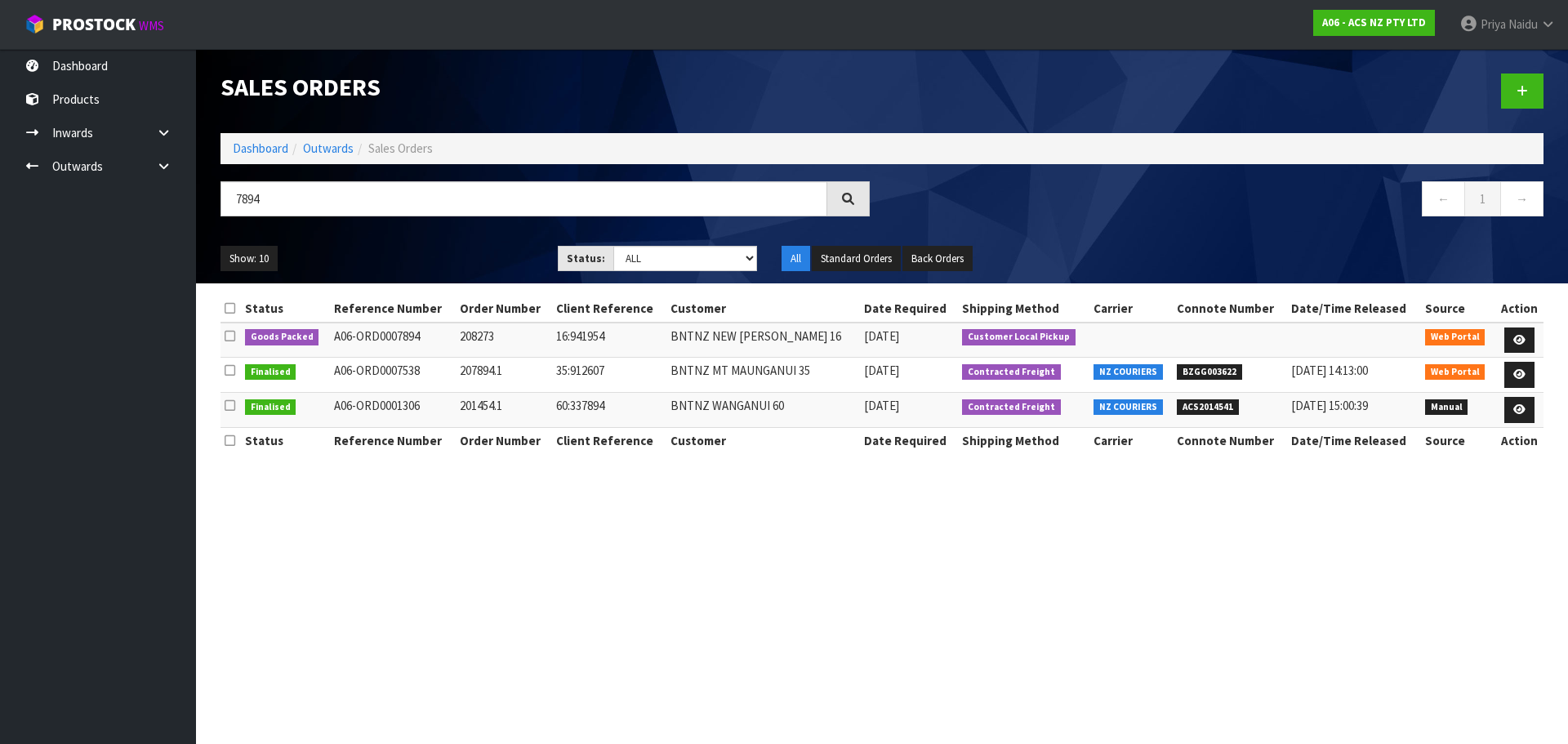
click at [442, 250] on ul "Show: 10 5 10 25 50" at bounding box center [376, 259] width 312 height 26
click at [478, 255] on ul "Show: 10 5 10 25 50" at bounding box center [376, 259] width 312 height 26
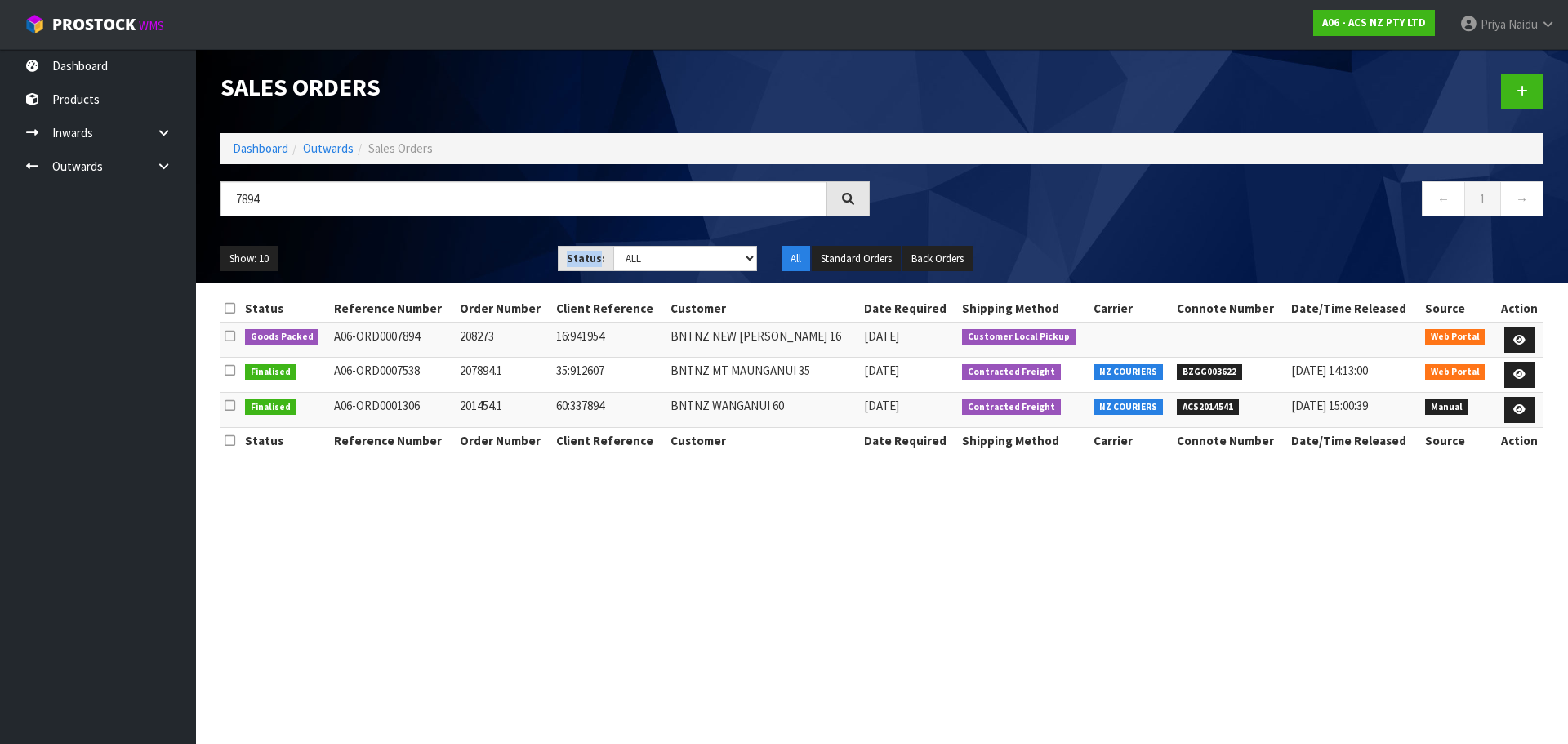
click at [478, 255] on ul "Show: 10 5 10 25 50" at bounding box center [376, 259] width 312 height 26
click at [457, 250] on ul "Show: 10 5 10 25 50" at bounding box center [376, 259] width 312 height 26
click at [392, 255] on ul "Show: 10 5 10 25 50" at bounding box center [376, 259] width 312 height 26
click at [399, 250] on ul "Show: 10 5 10 25 50" at bounding box center [376, 259] width 312 height 26
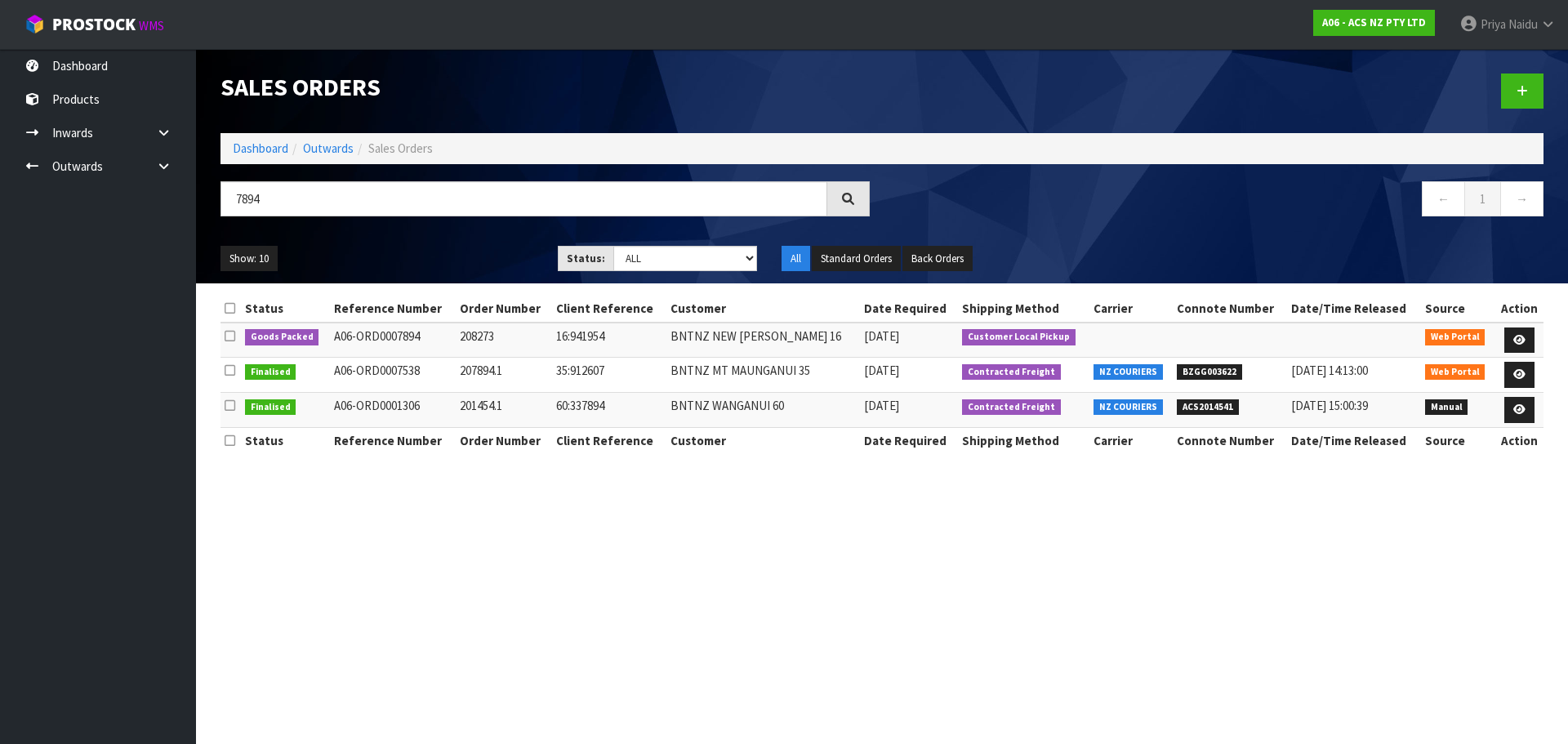
click at [435, 257] on ul "Show: 10 5 10 25 50" at bounding box center [376, 259] width 312 height 26
click at [1509, 330] on link at bounding box center [1519, 340] width 30 height 26
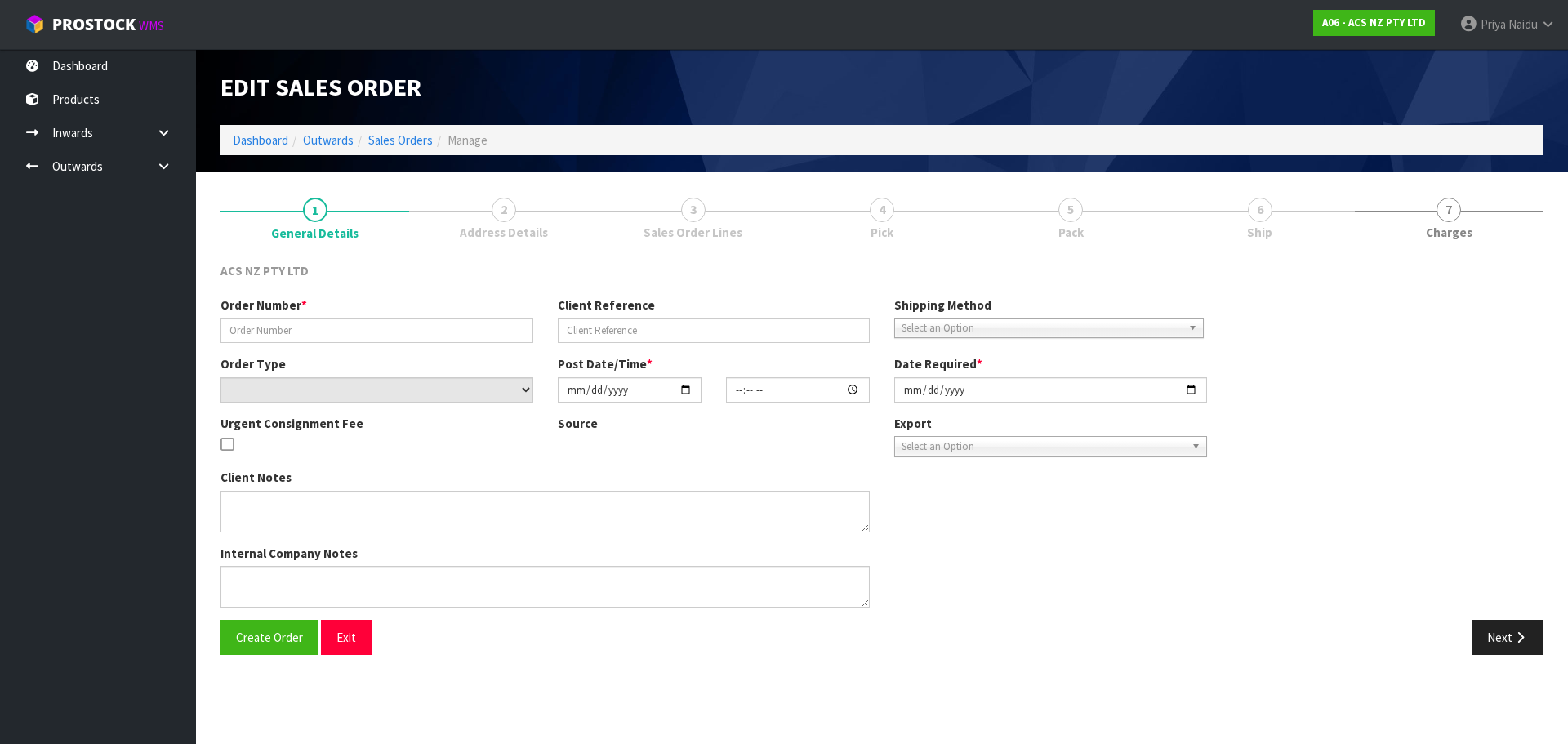
type input "208273"
type input "16:941954"
select select "number:0"
type input "[DATE]"
type input "08:58:00.000"
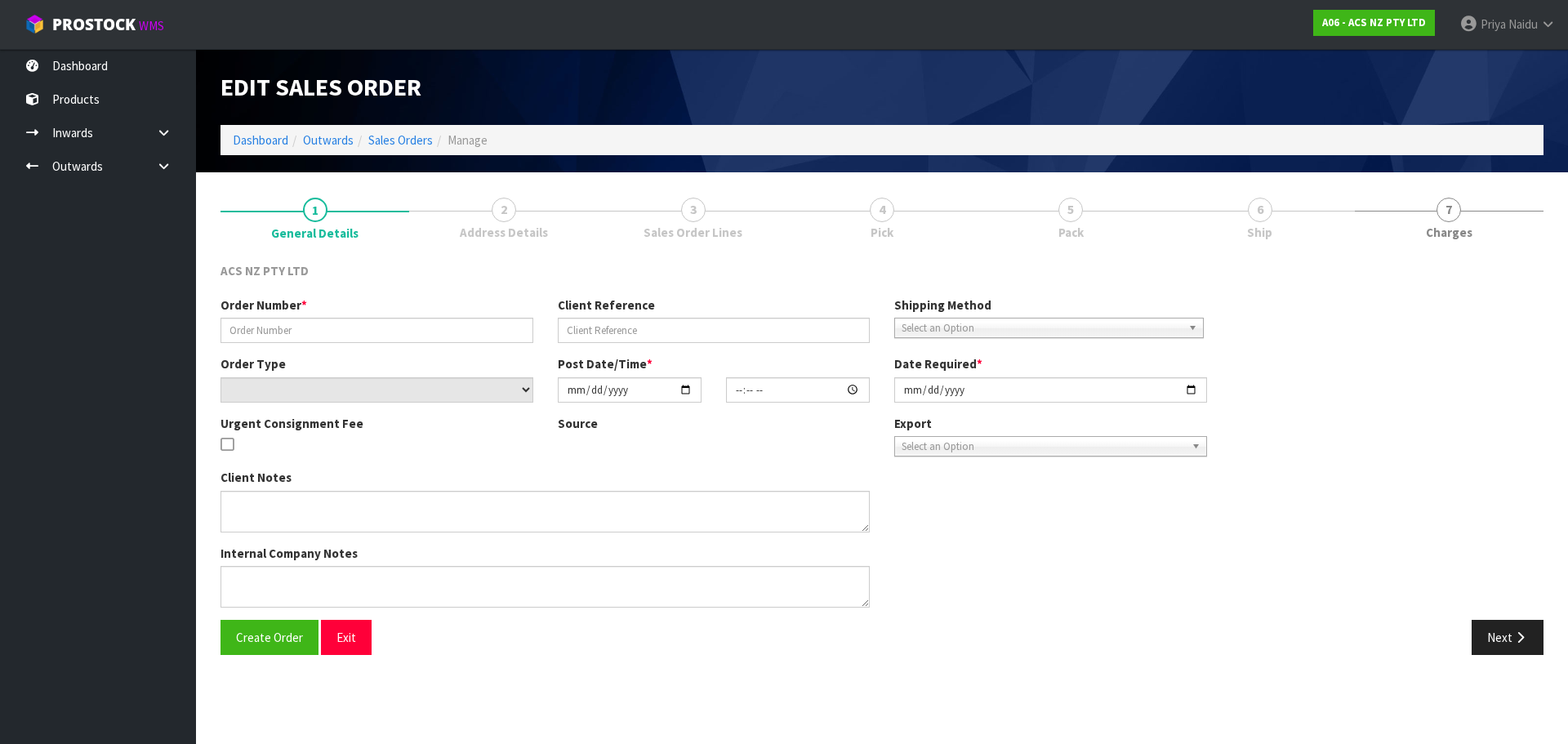
type input "[DATE]"
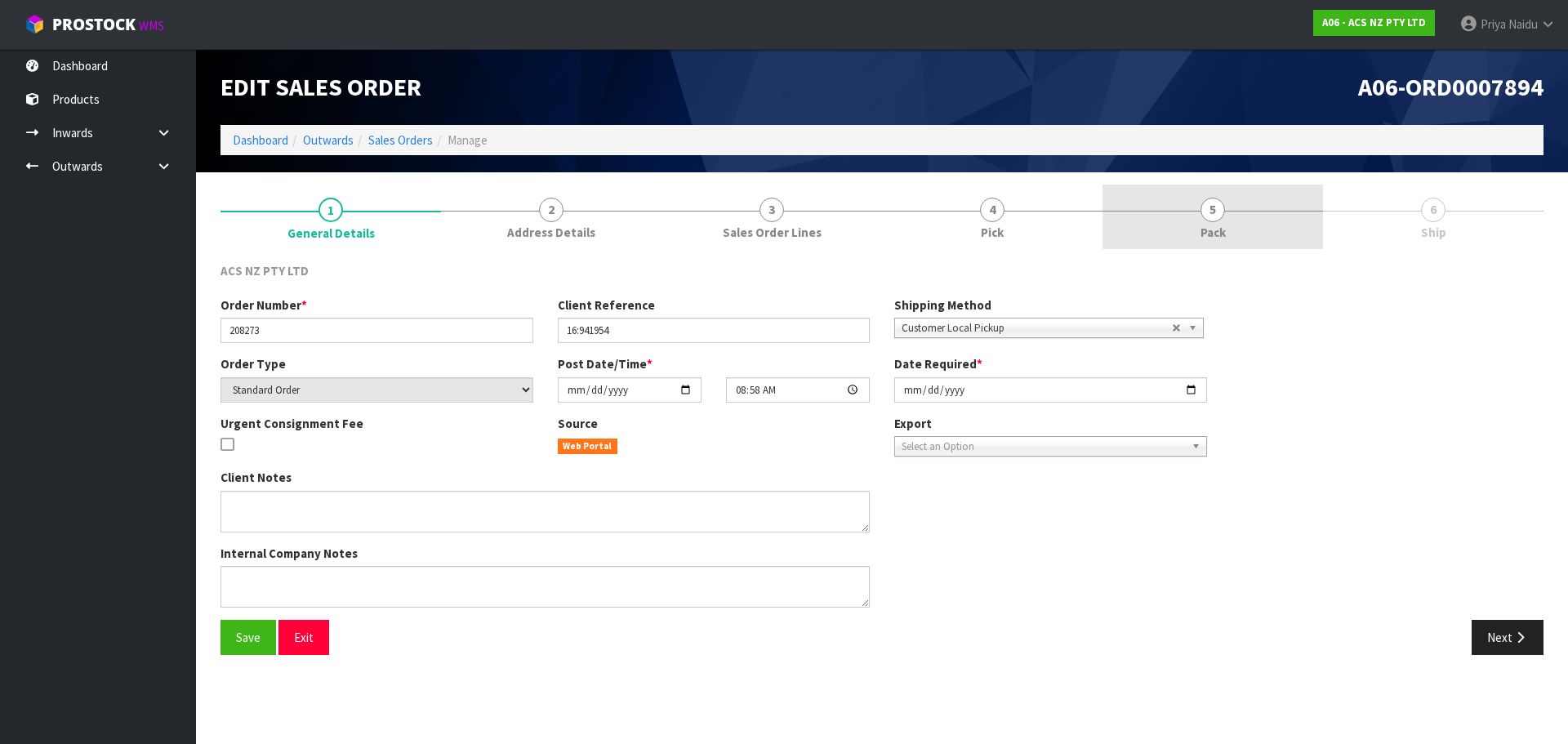
click at [1214, 216] on span "5" at bounding box center [1212, 210] width 25 height 25
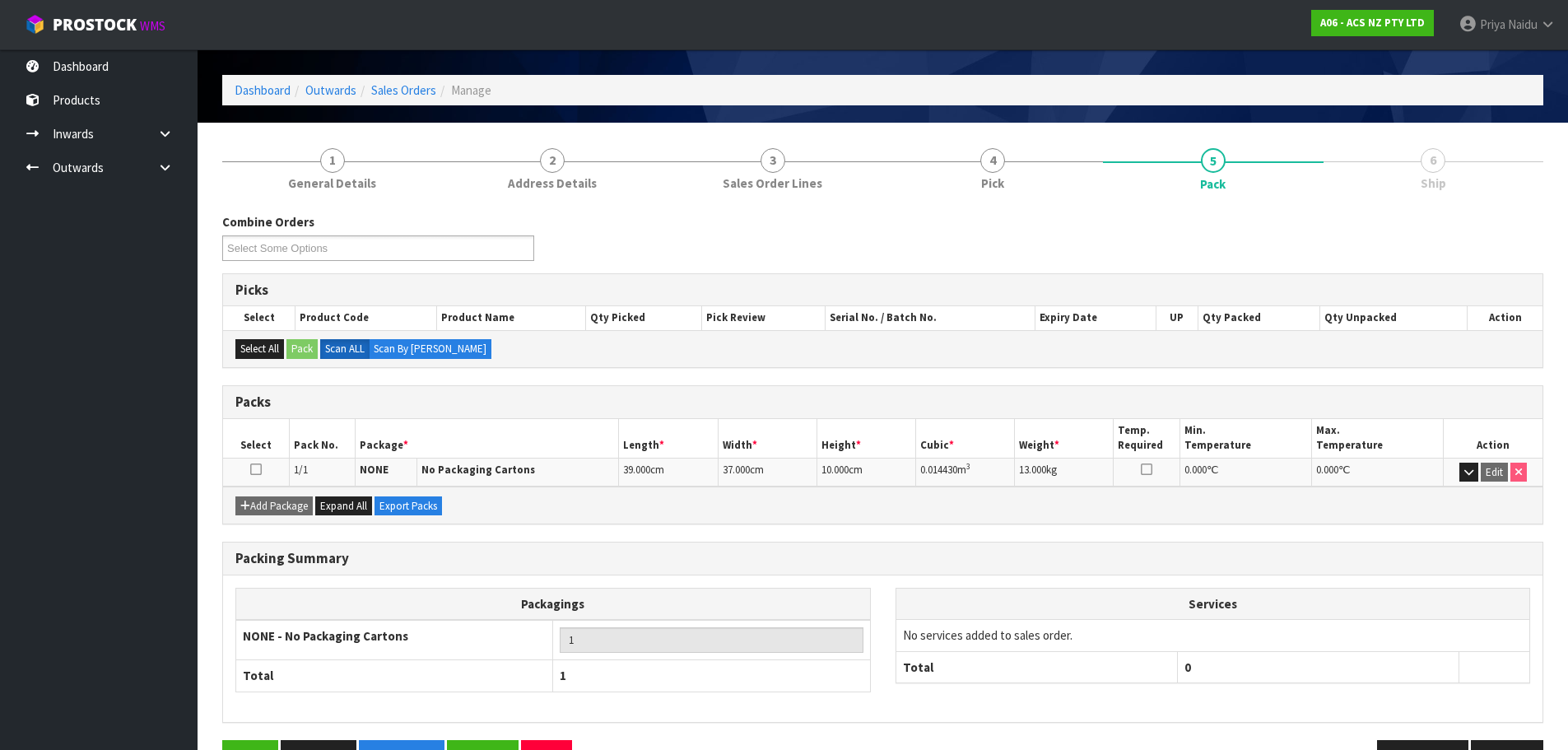
scroll to position [101, 0]
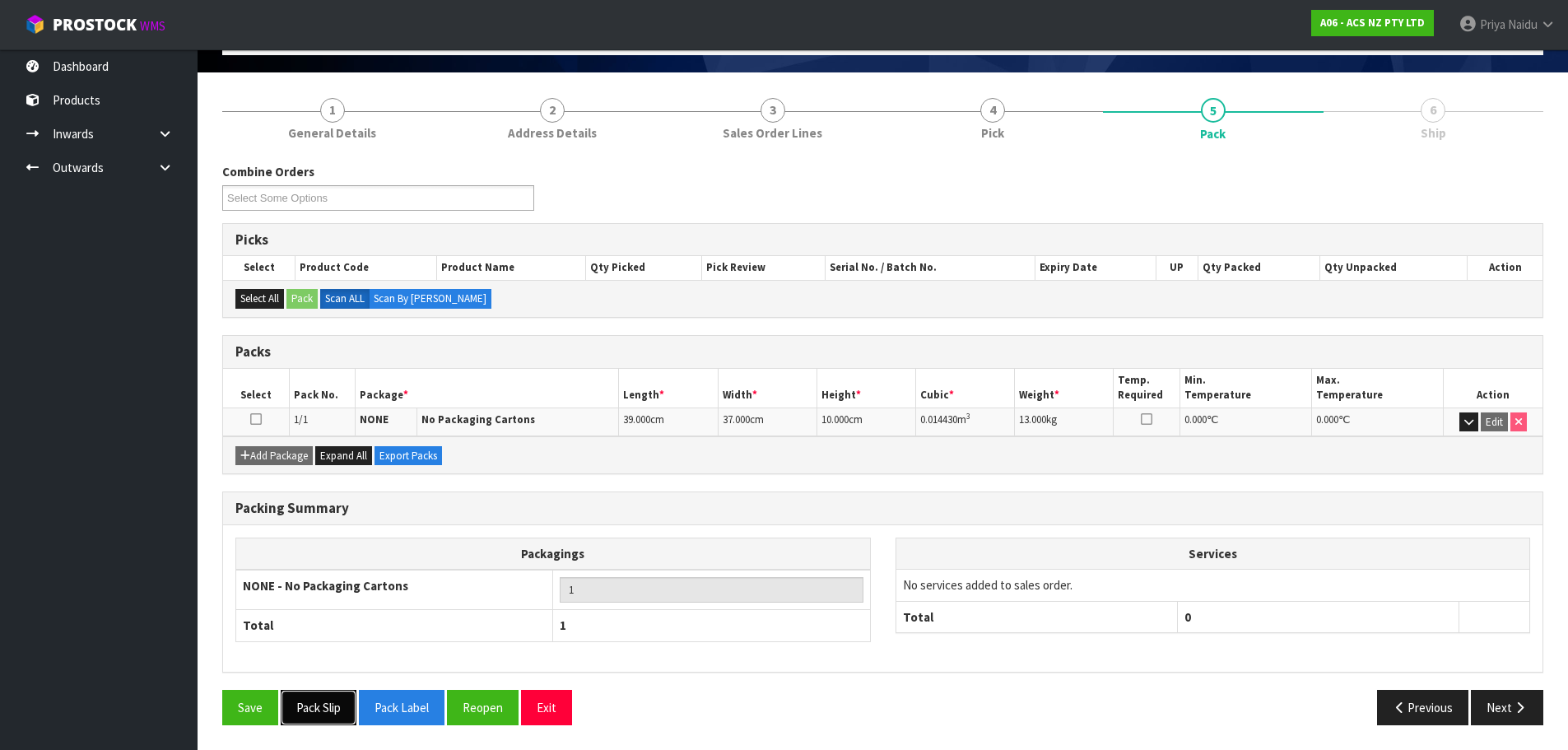
click at [308, 720] on button "Pack Slip" at bounding box center [318, 707] width 76 height 35
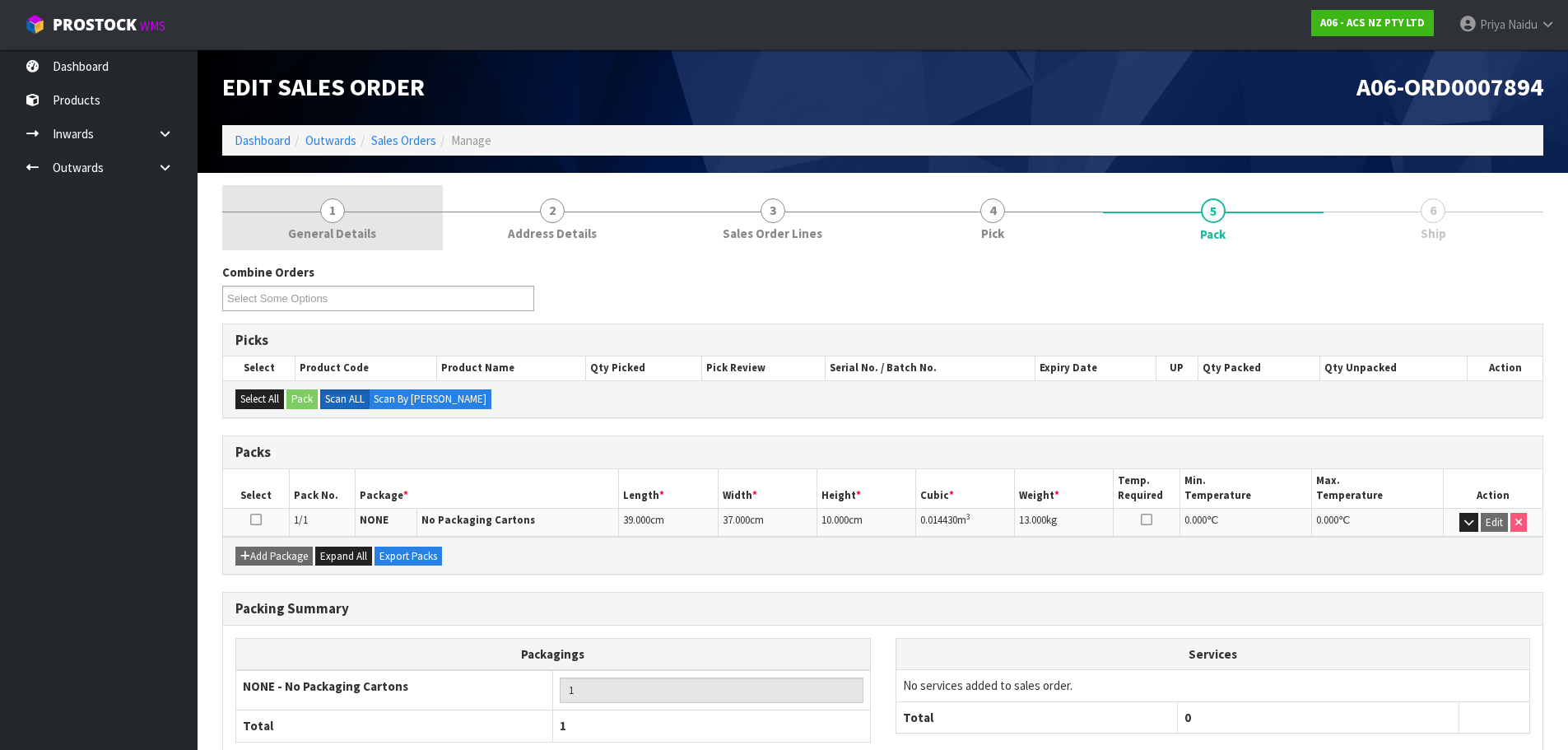
scroll to position [0, 0]
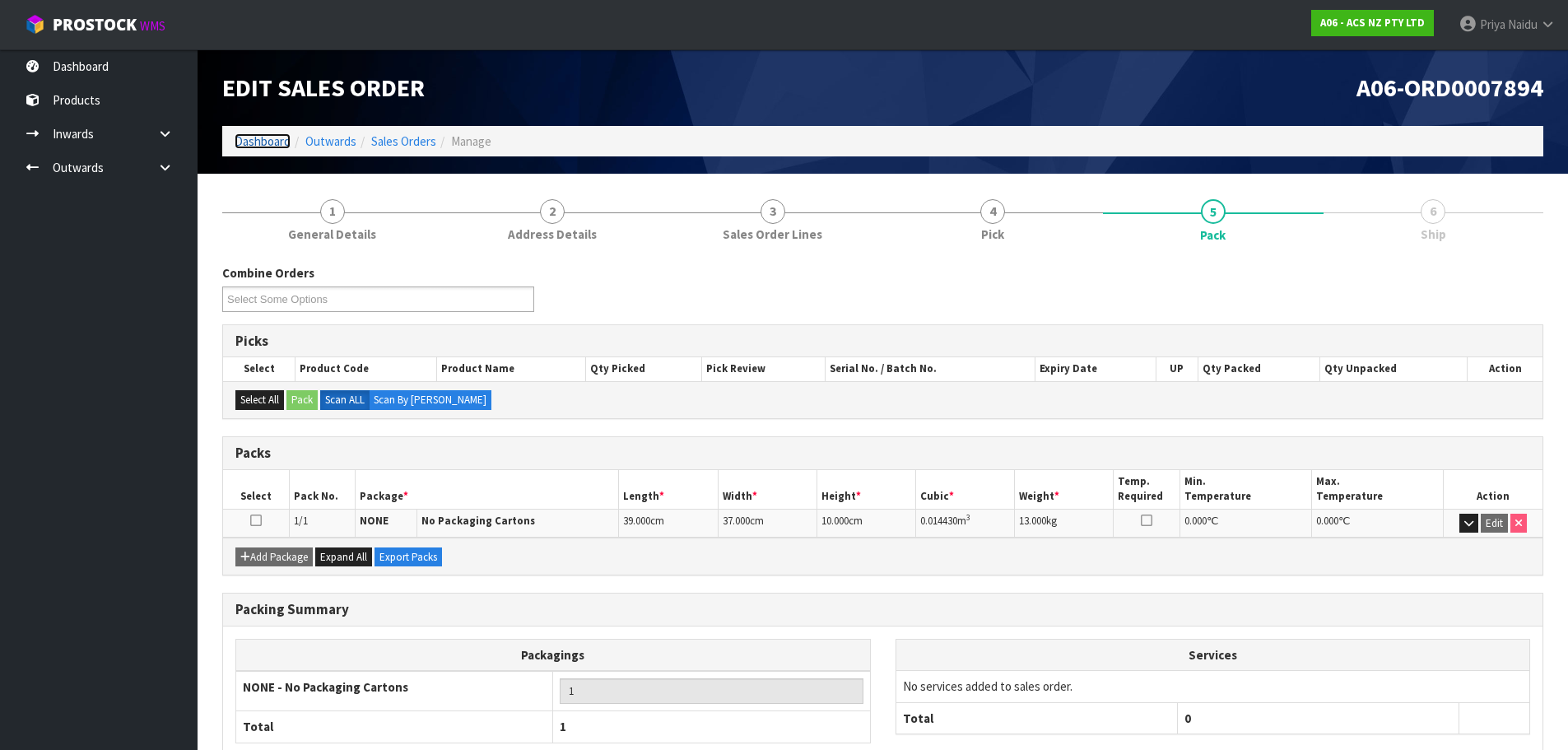
click at [262, 139] on link "Dashboard" at bounding box center [263, 141] width 56 height 16
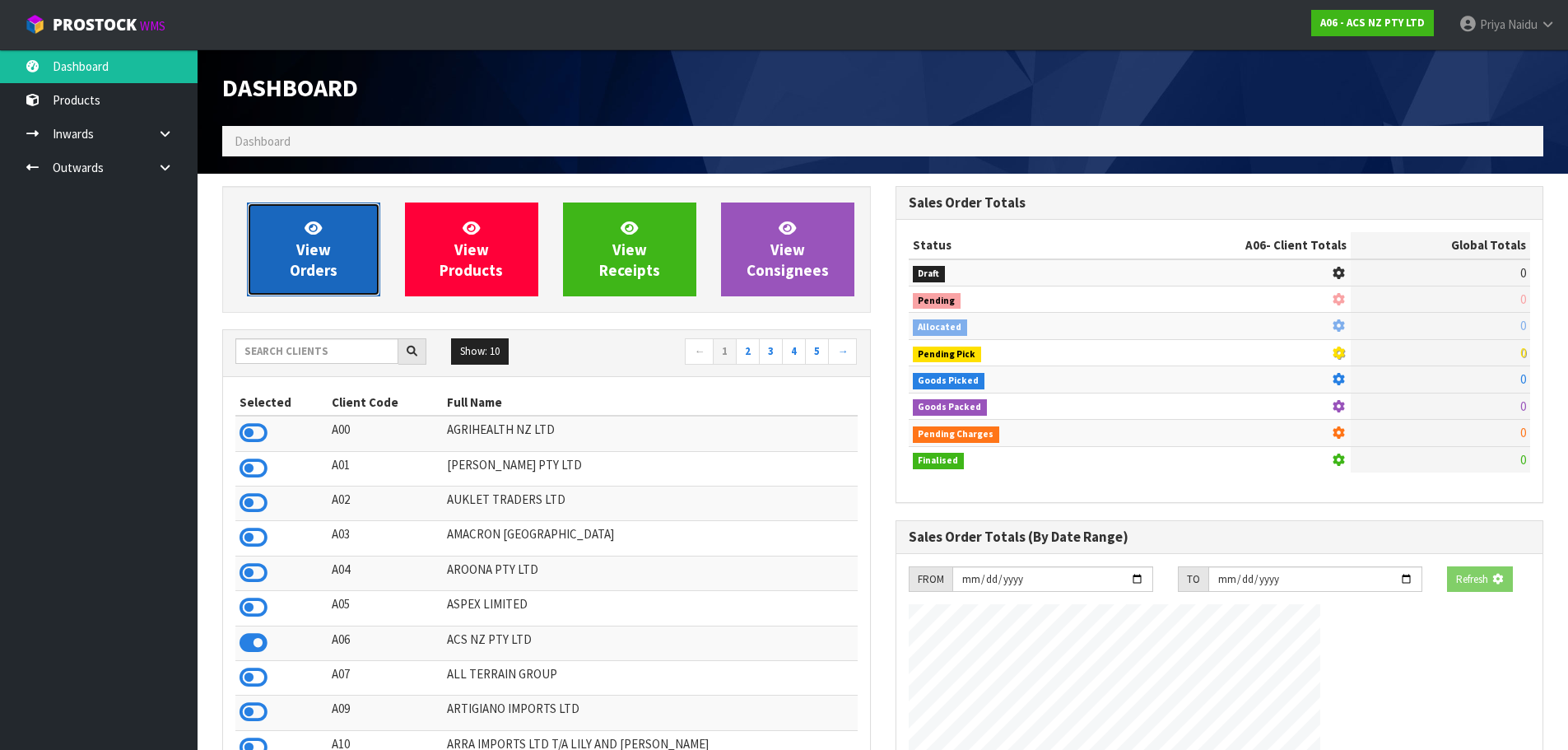
click at [285, 272] on link "View Orders" at bounding box center [314, 249] width 134 height 94
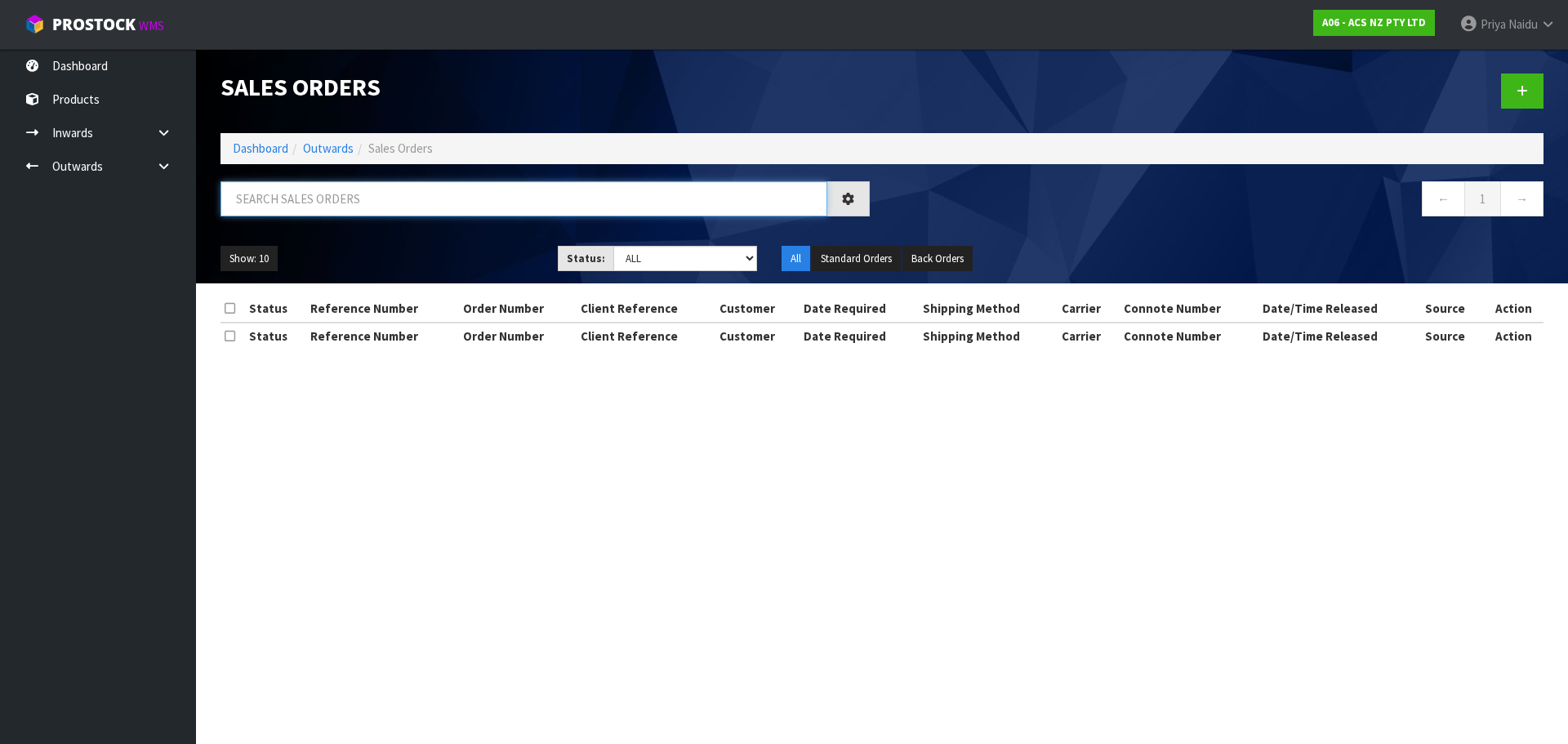
click at [325, 203] on input "text" at bounding box center [523, 199] width 607 height 35
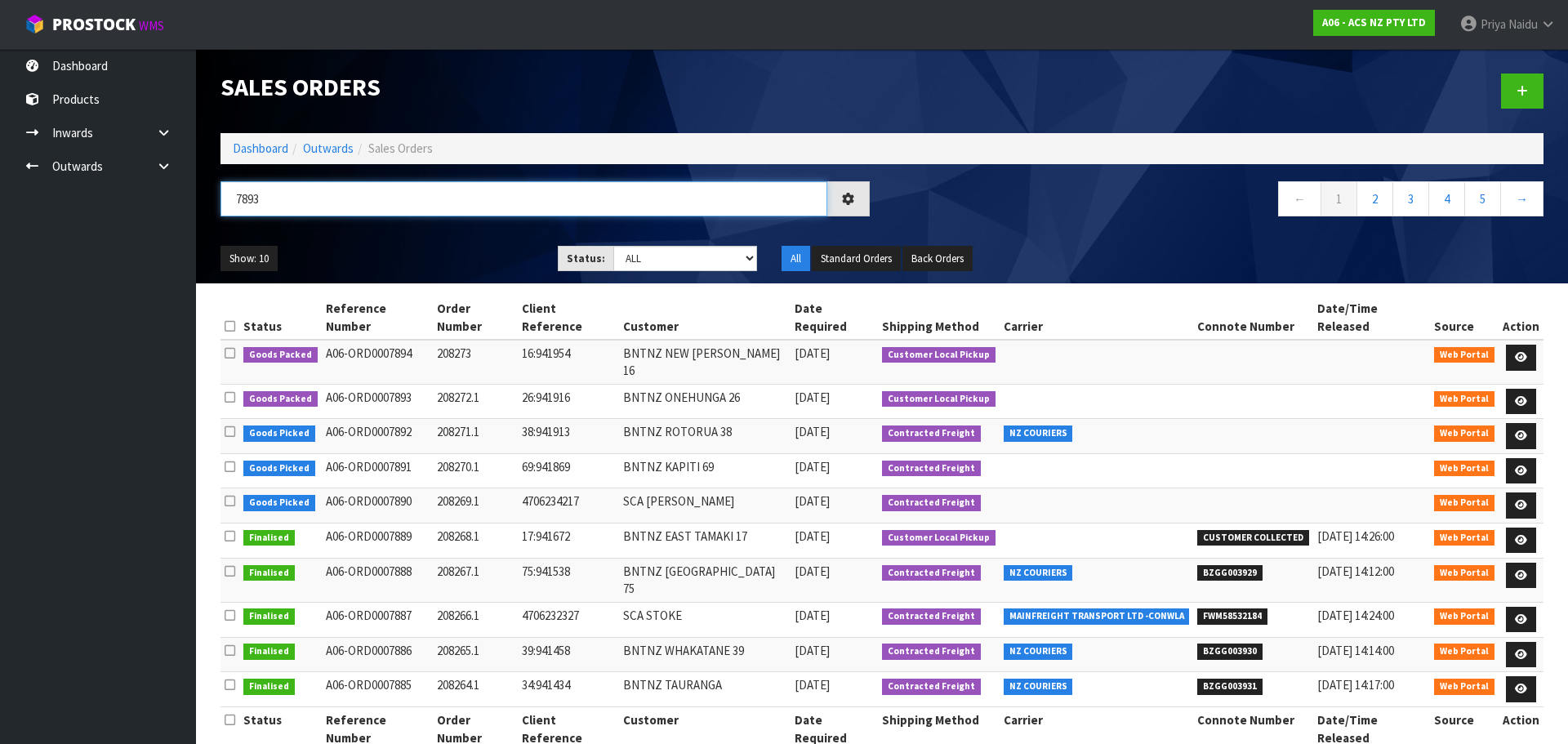
type input "7893"
click at [455, 255] on ul "Show: 10 5 10 25 50" at bounding box center [376, 259] width 312 height 26
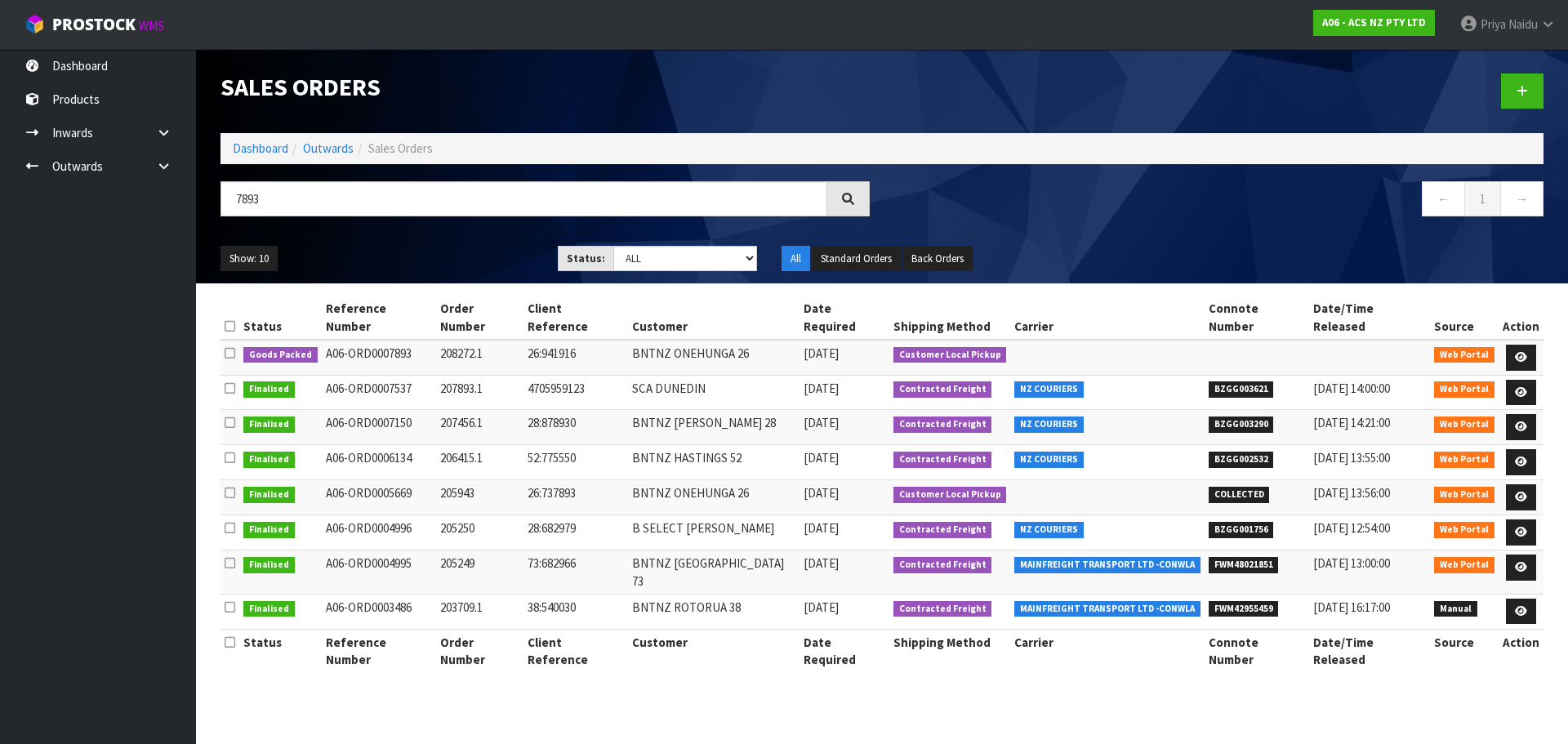
click at [455, 255] on ul "Show: 10 5 10 25 50" at bounding box center [376, 259] width 312 height 26
click at [1506, 344] on link at bounding box center [1521, 357] width 30 height 26
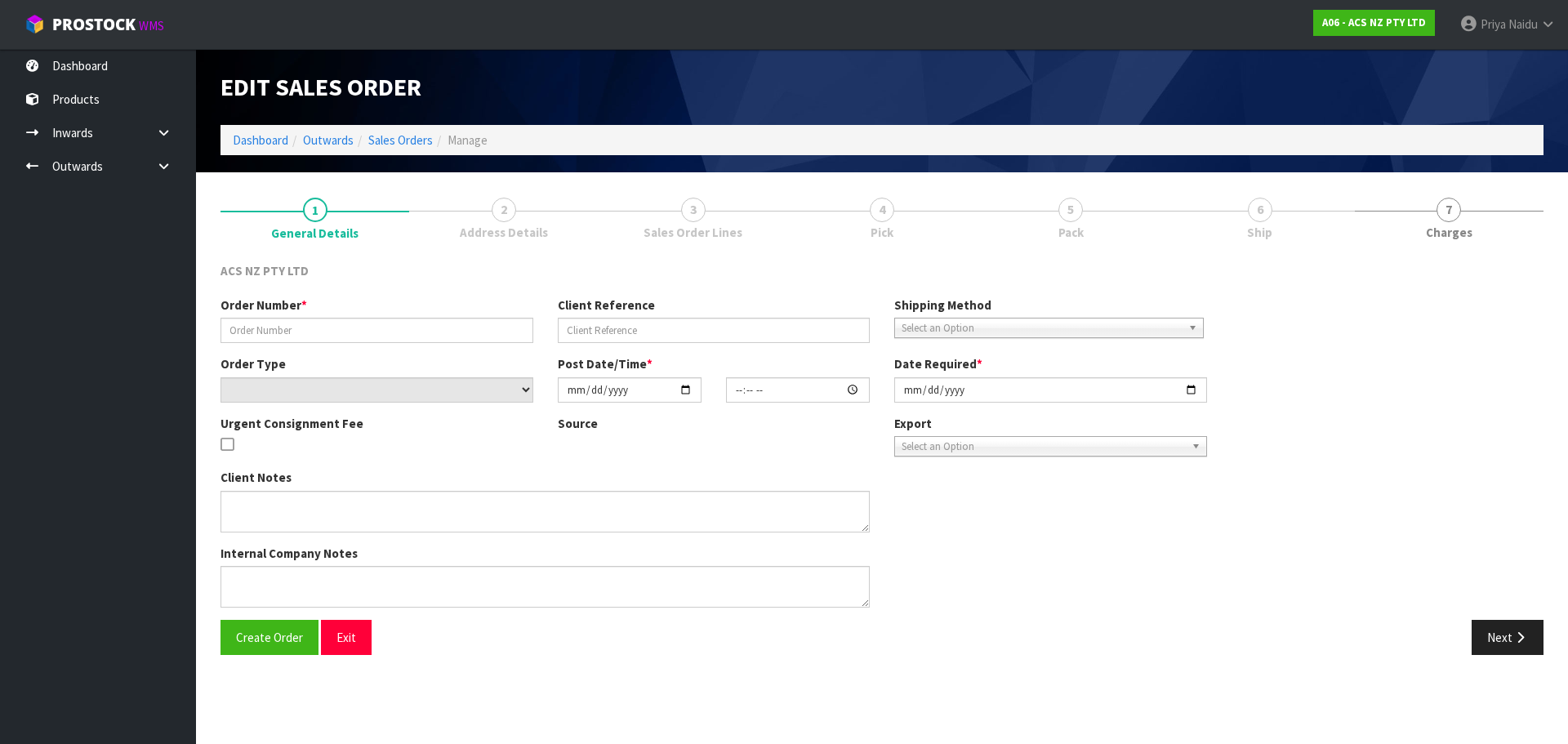
type input "208272.1"
type input "26:941916"
select select "number:0"
type input "[DATE]"
type input "16:53:00.000"
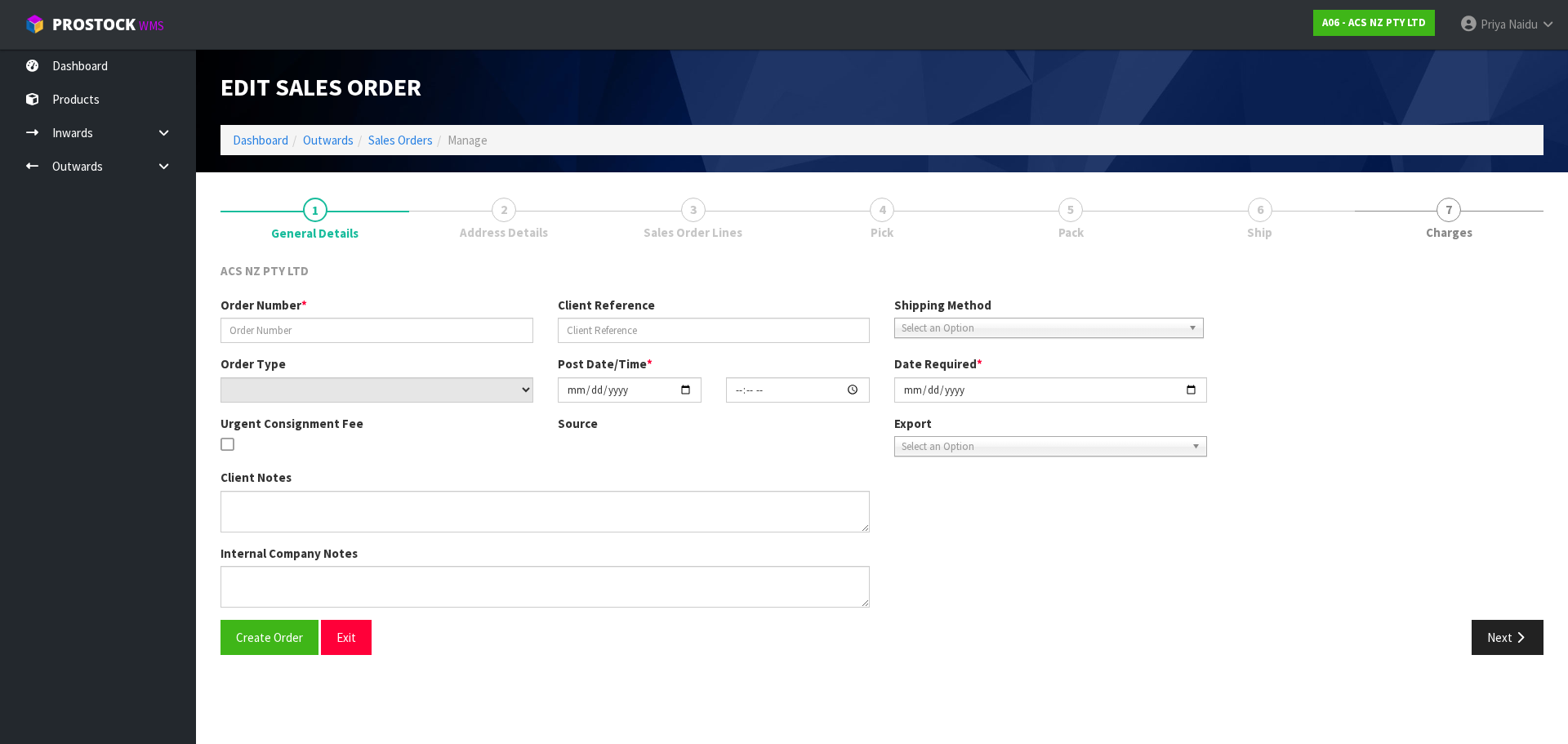
type input "[DATE]"
type textarea "EXCEL CORUIERS WILL COLLECT"
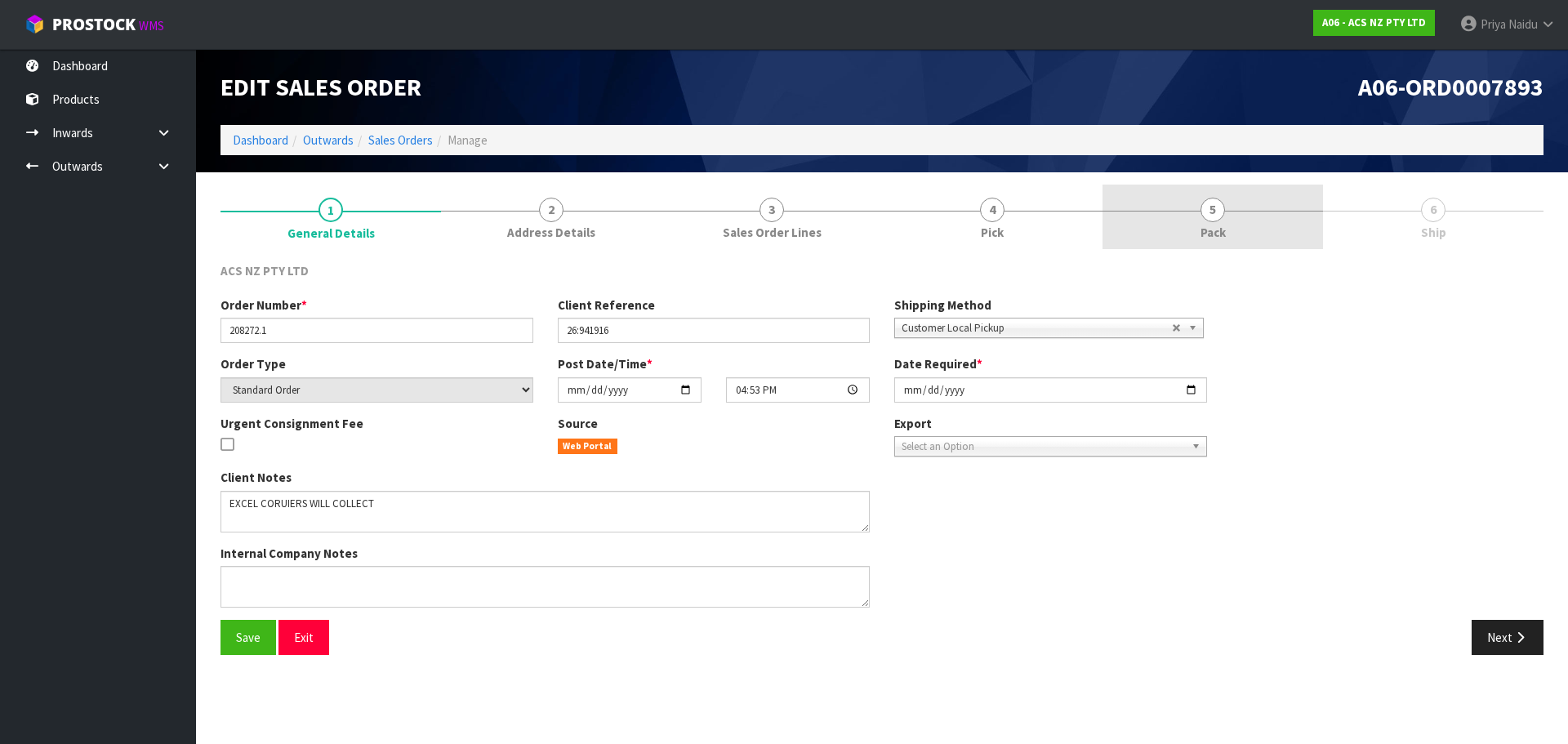
click at [1209, 218] on span "5" at bounding box center [1212, 210] width 25 height 25
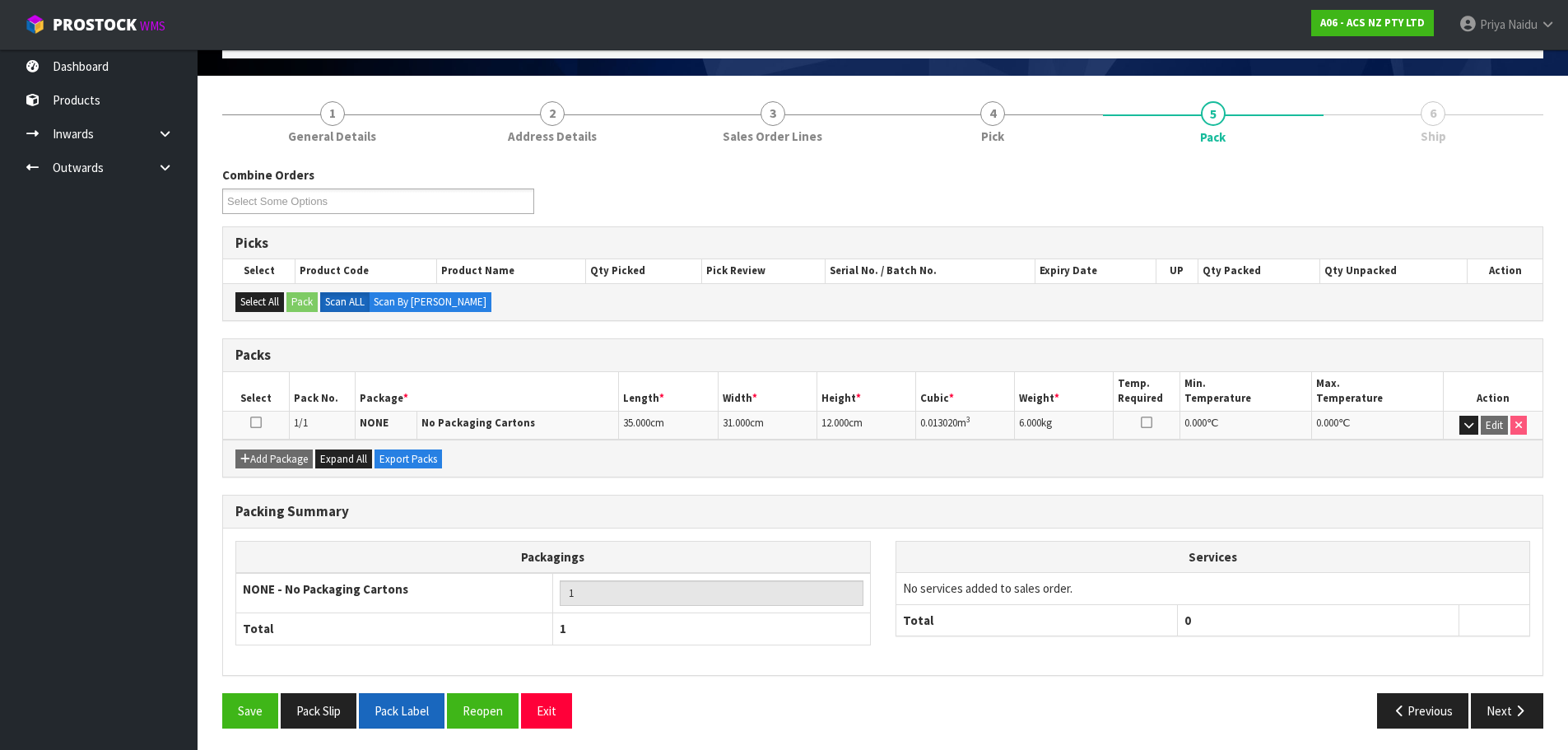
scroll to position [101, 0]
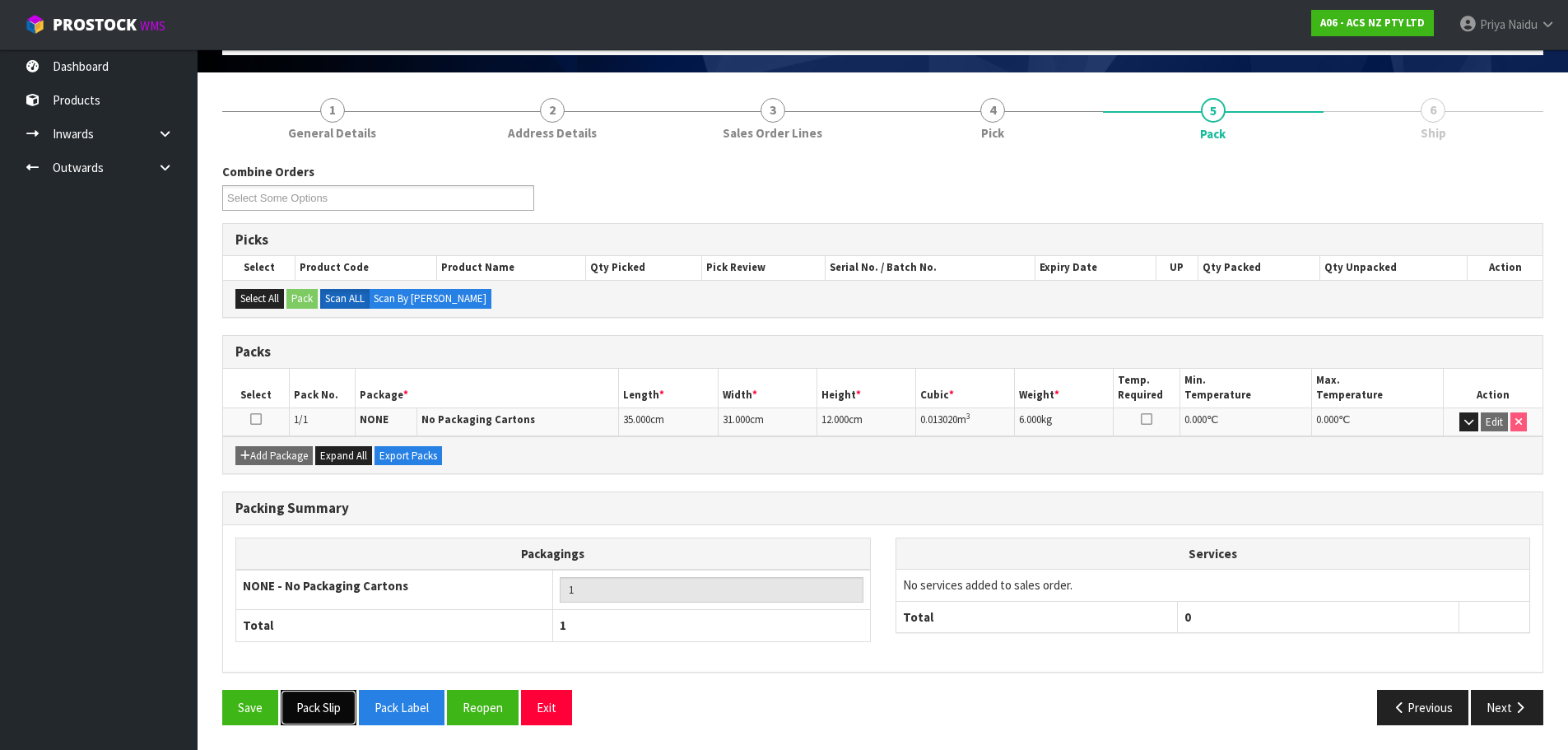
click at [328, 706] on button "Pack Slip" at bounding box center [318, 707] width 76 height 35
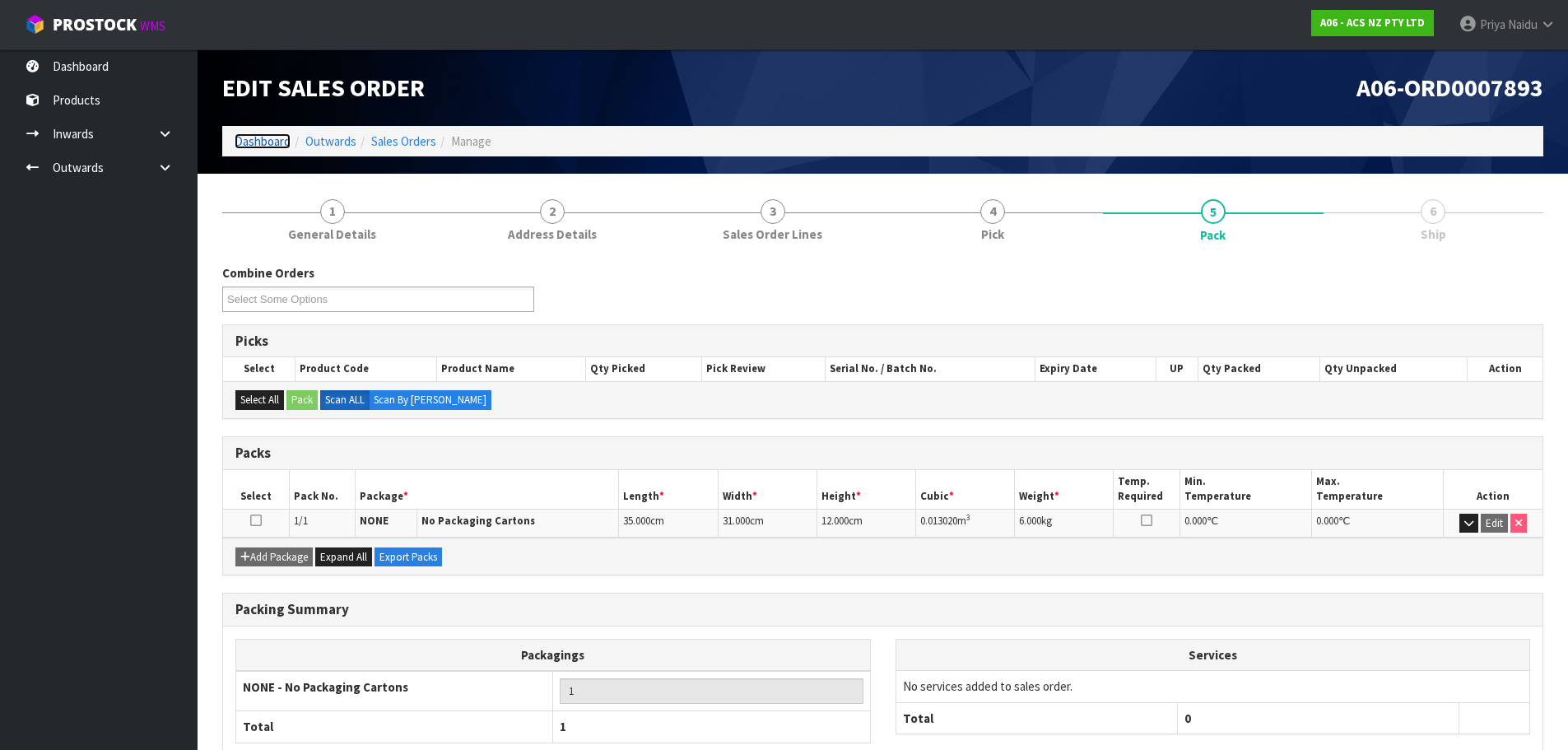
click at [262, 149] on link "Dashboard" at bounding box center [263, 141] width 56 height 16
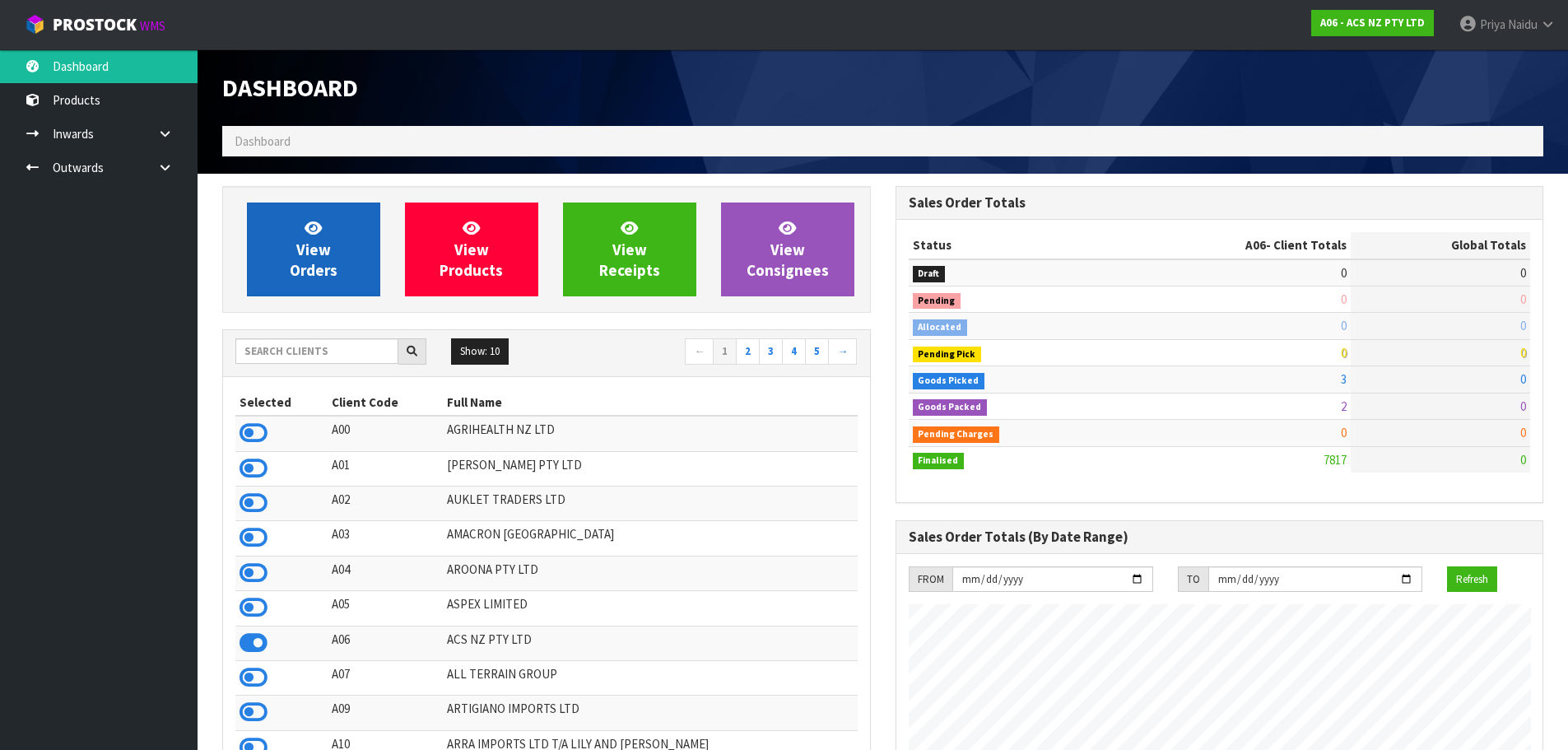
scroll to position [1247, 672]
click at [302, 278] on span "View Orders" at bounding box center [313, 249] width 47 height 61
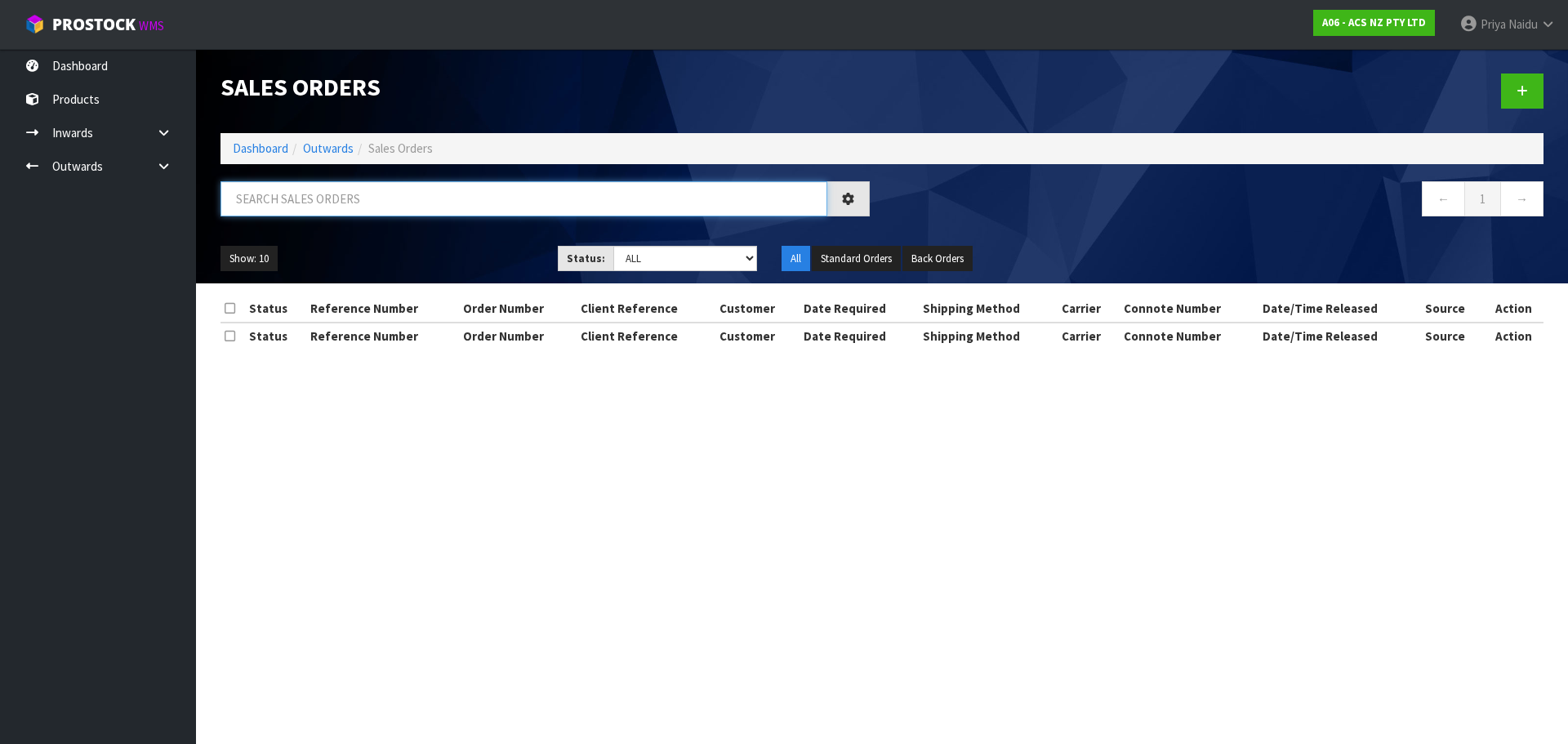
click at [339, 194] on input "text" at bounding box center [523, 199] width 607 height 35
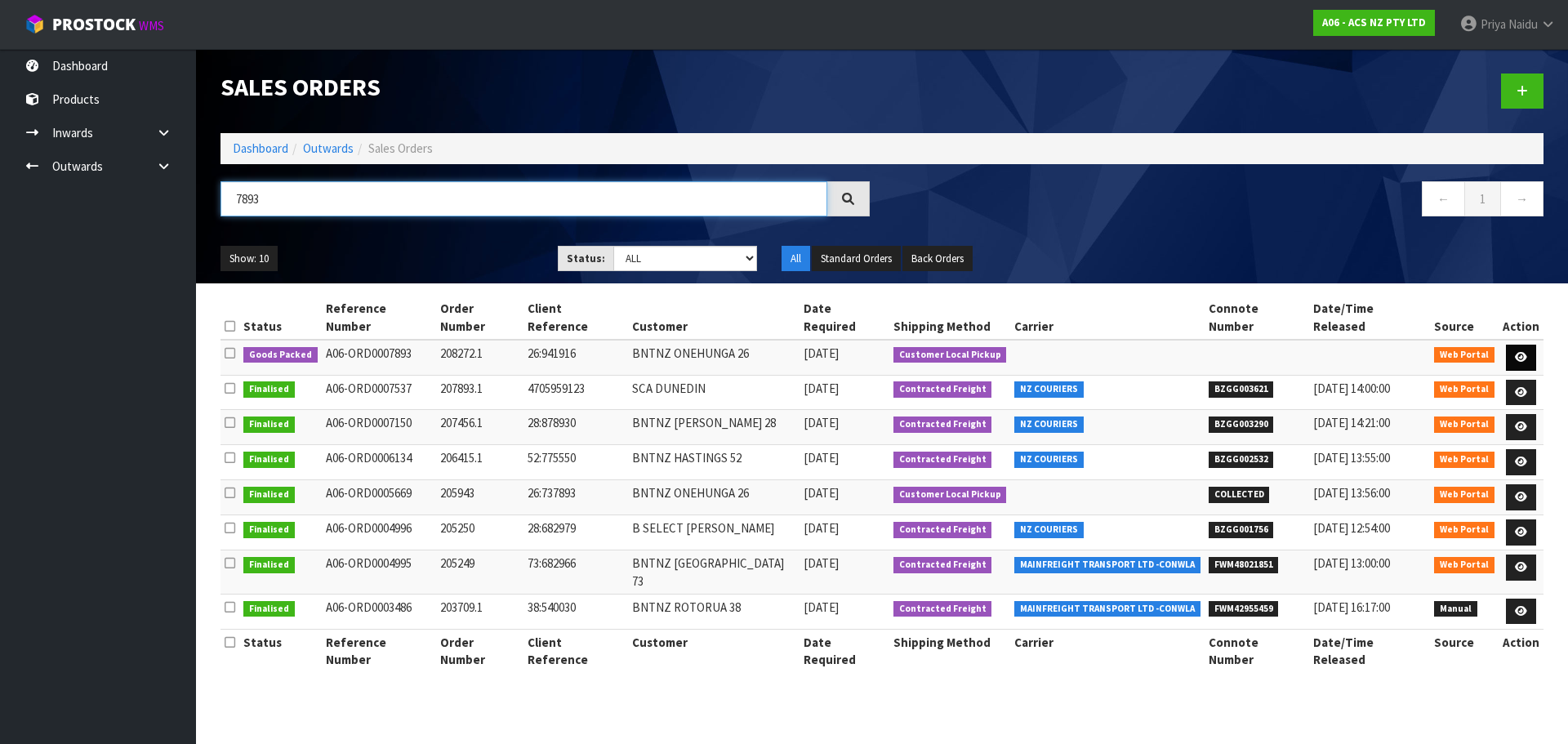
type input "7893"
click at [1521, 352] on icon at bounding box center [1520, 357] width 12 height 11
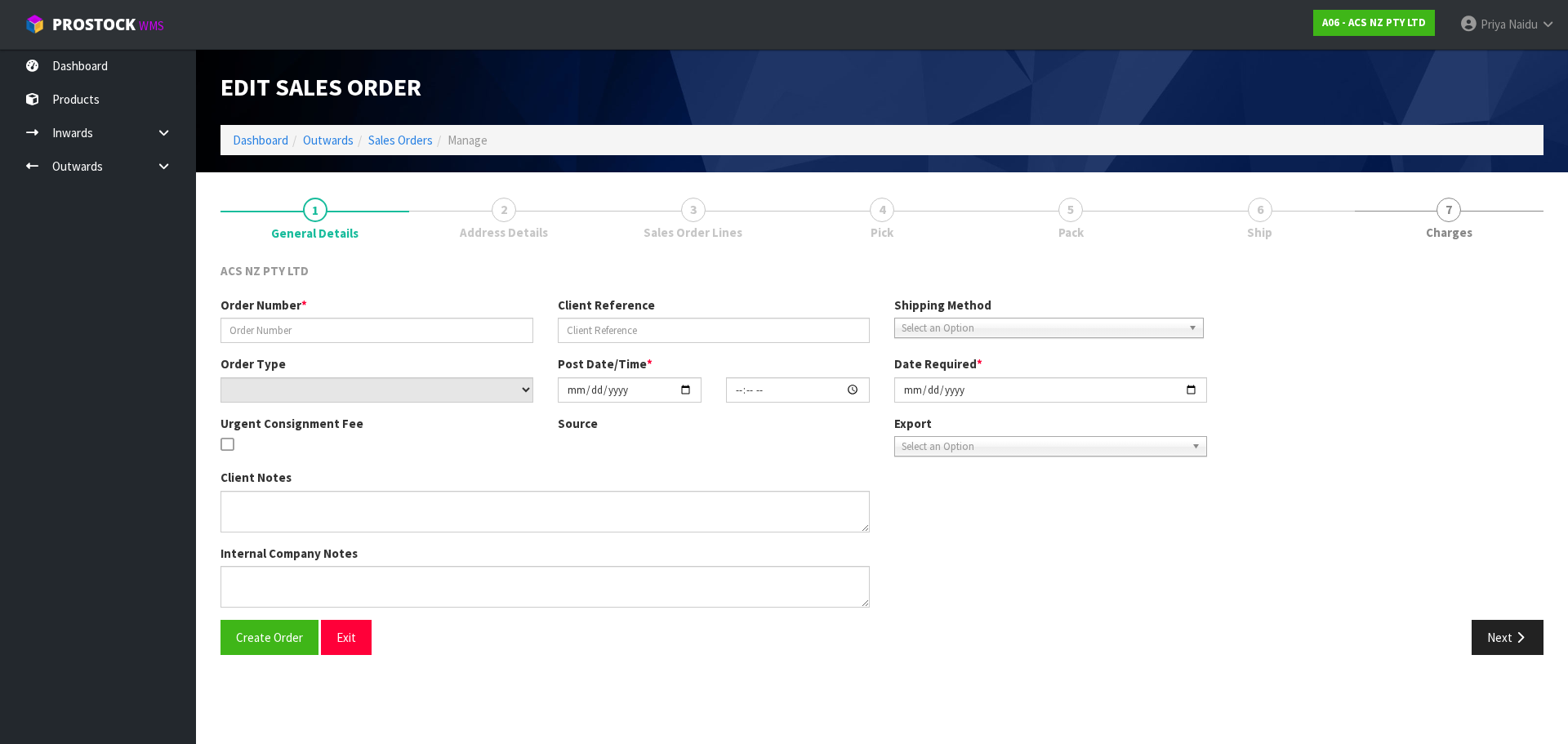
type input "208272.1"
type input "26:941916"
select select "number:0"
type input "[DATE]"
type input "16:53:00.000"
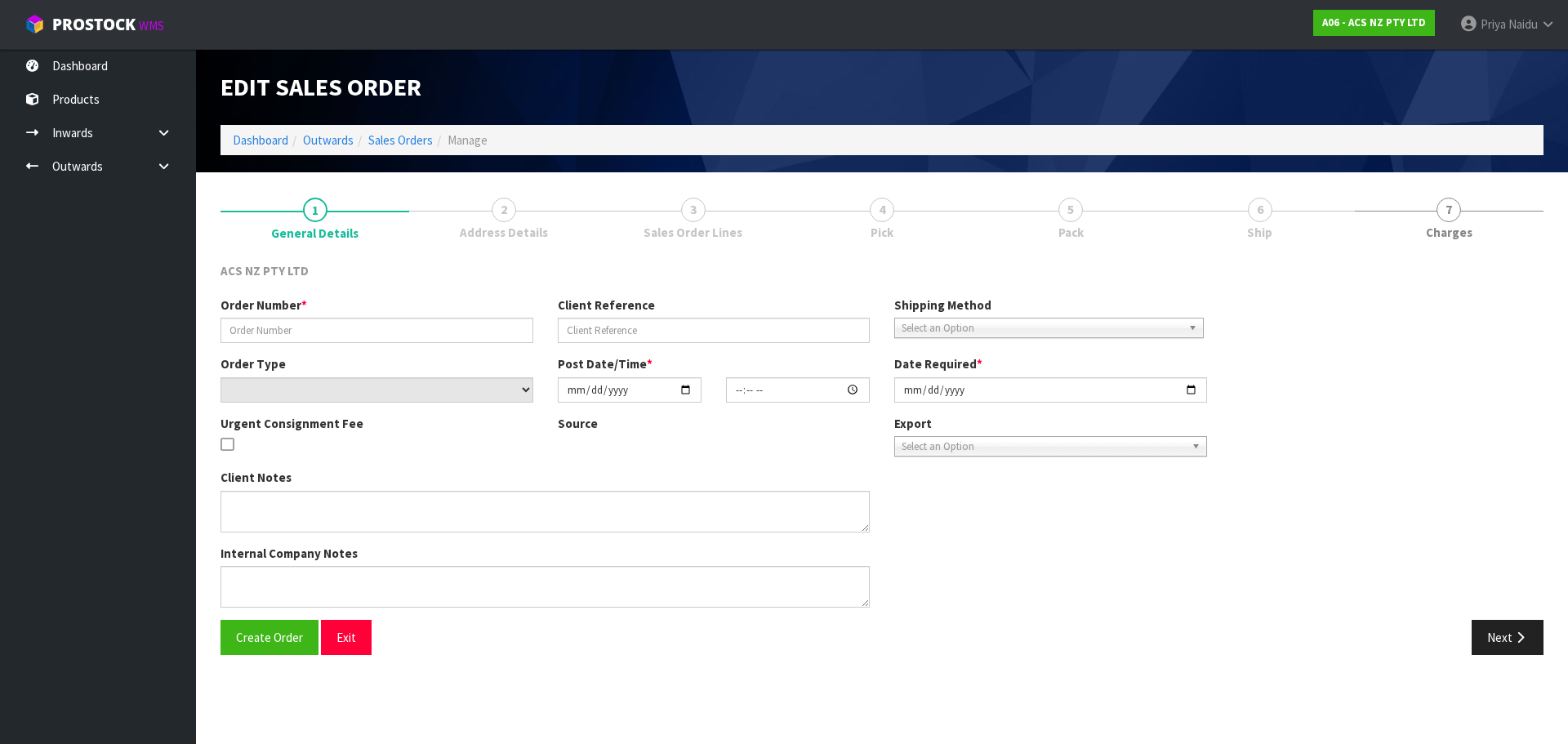
type input "[DATE]"
type textarea "EXCEL CORUIERS WILL COLLECT"
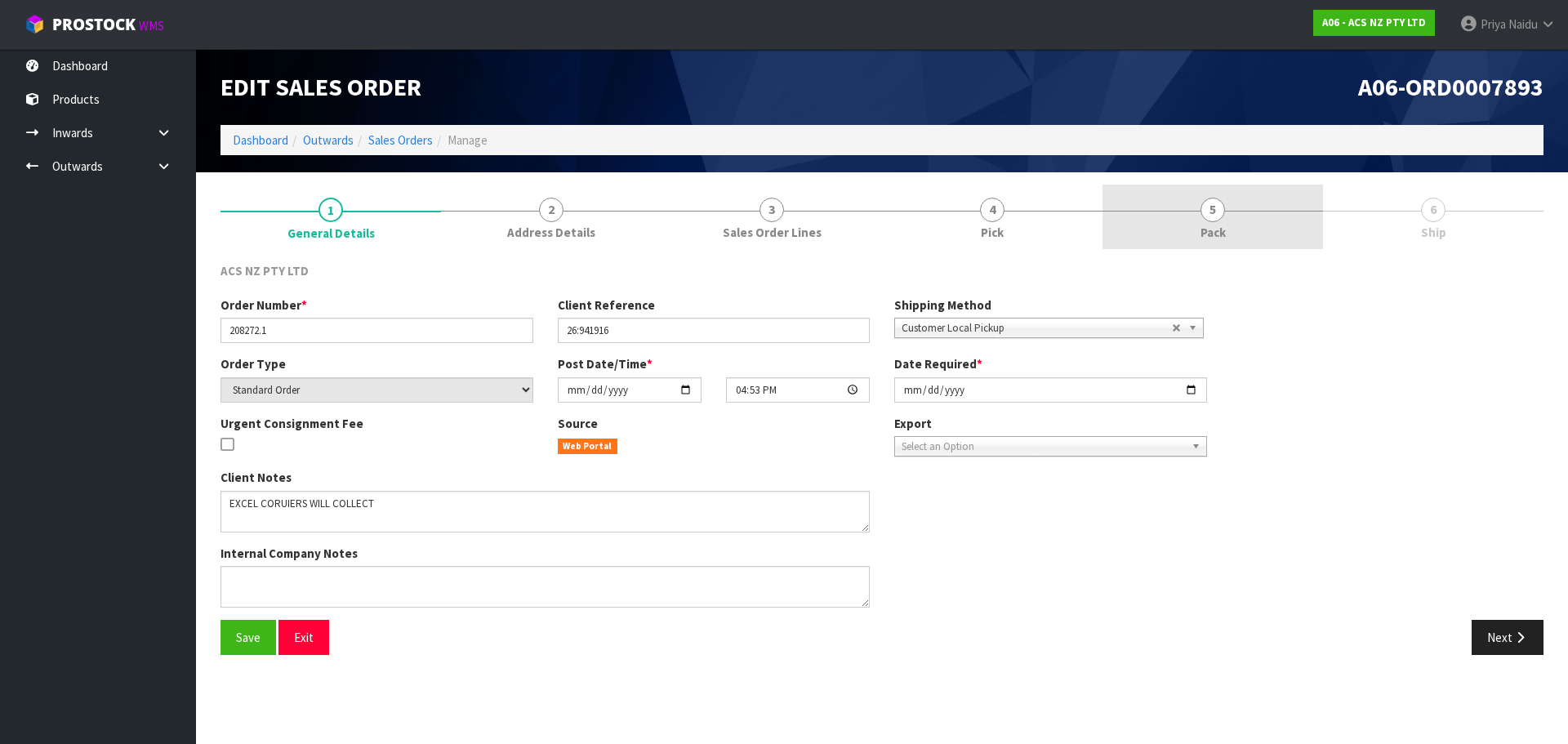
click at [1208, 239] on span "Pack" at bounding box center [1212, 232] width 25 height 17
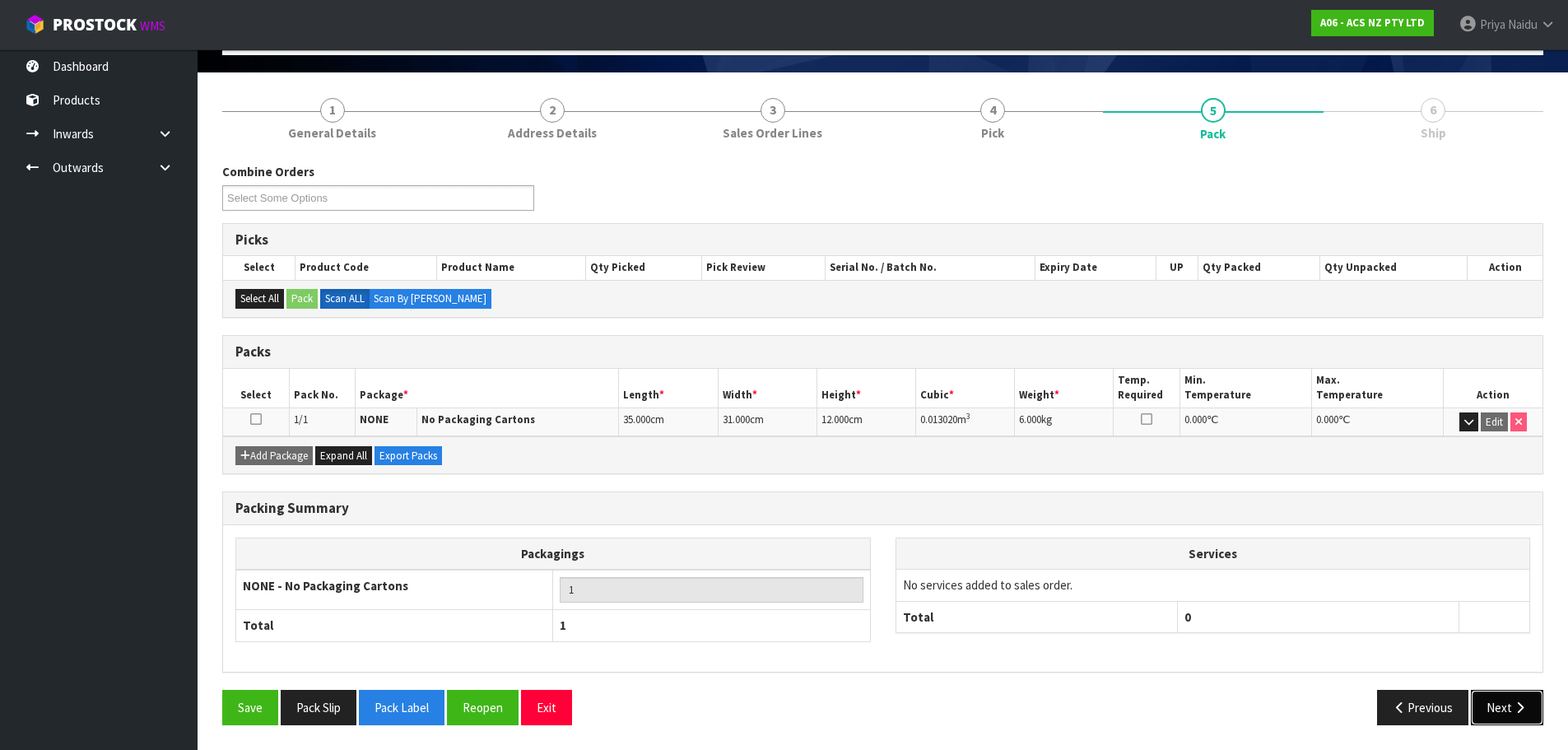
click at [1495, 701] on button "Next" at bounding box center [1507, 707] width 72 height 35
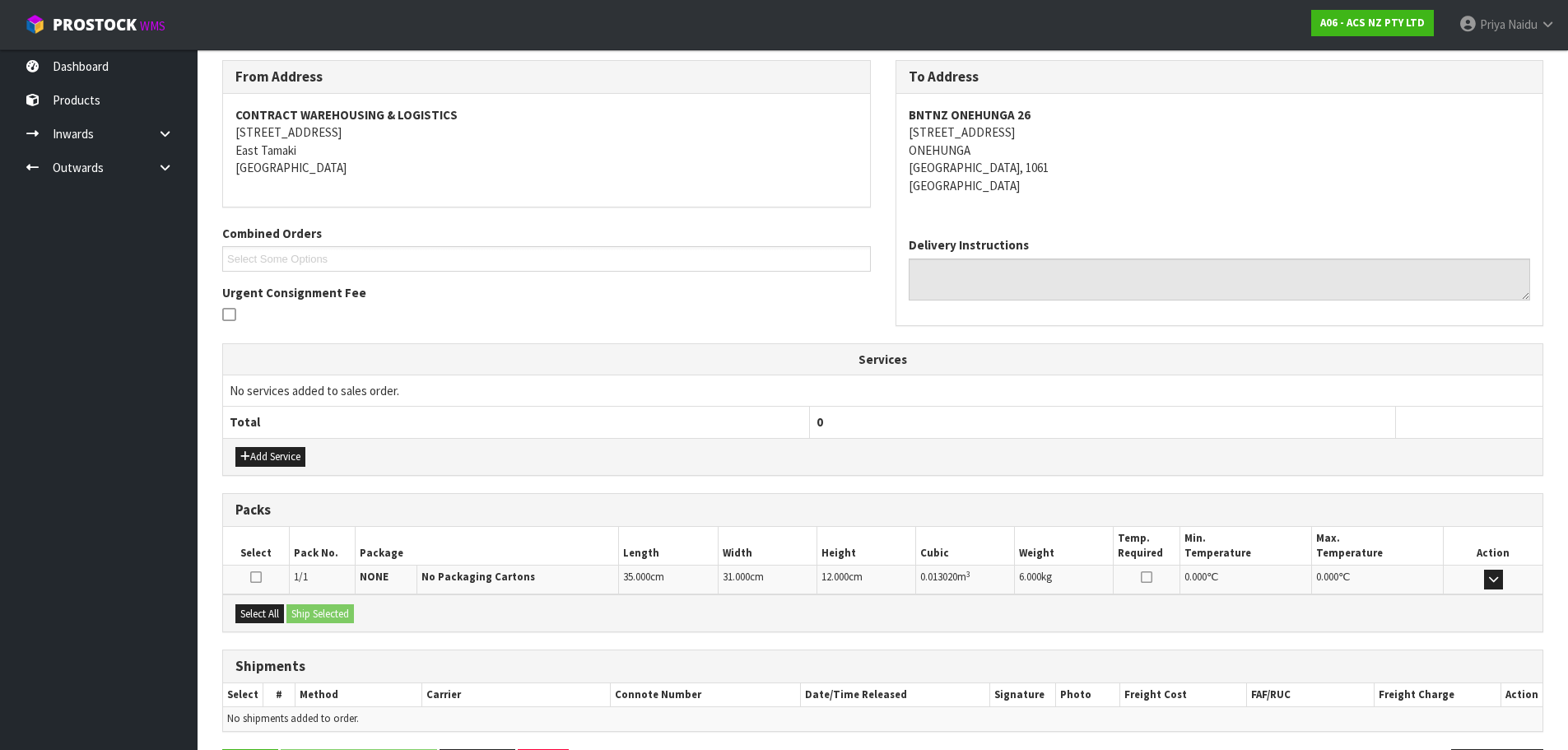
scroll to position [264, 0]
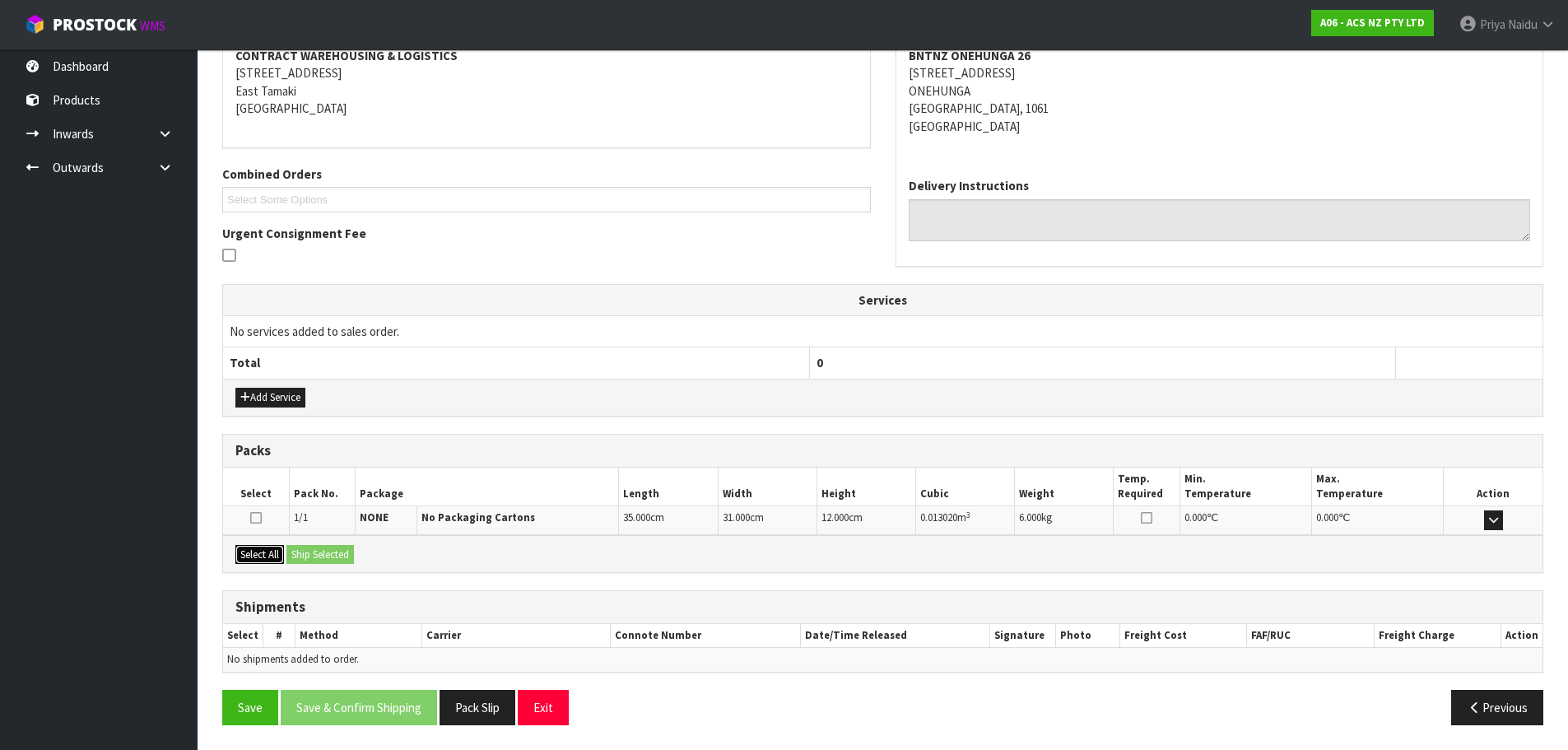
drag, startPoint x: 277, startPoint y: 545, endPoint x: 286, endPoint y: 550, distance: 10.3
click at [278, 545] on button "Select All" at bounding box center [260, 554] width 48 height 19
click at [325, 554] on button "Ship Selected" at bounding box center [319, 554] width 68 height 19
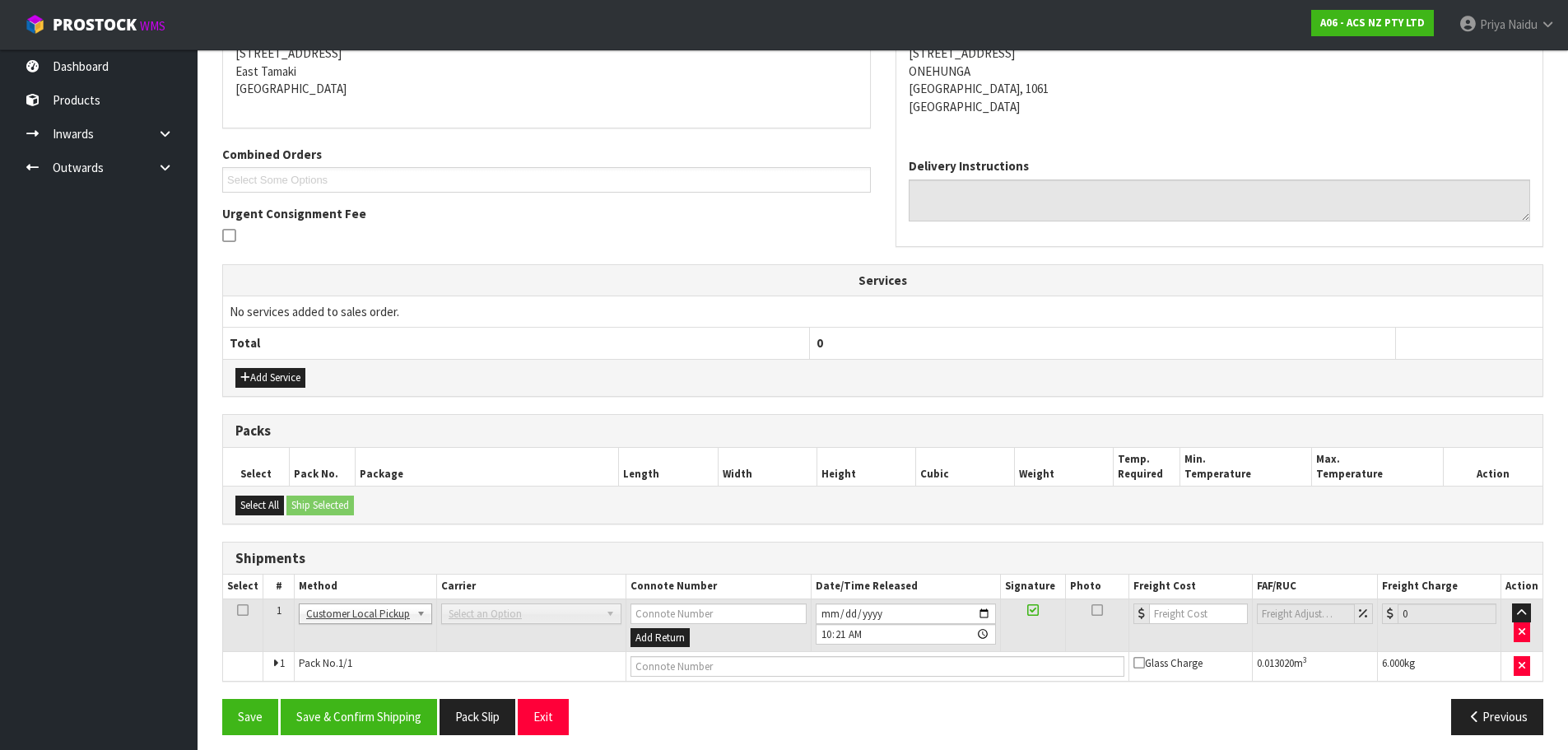
scroll to position [293, 0]
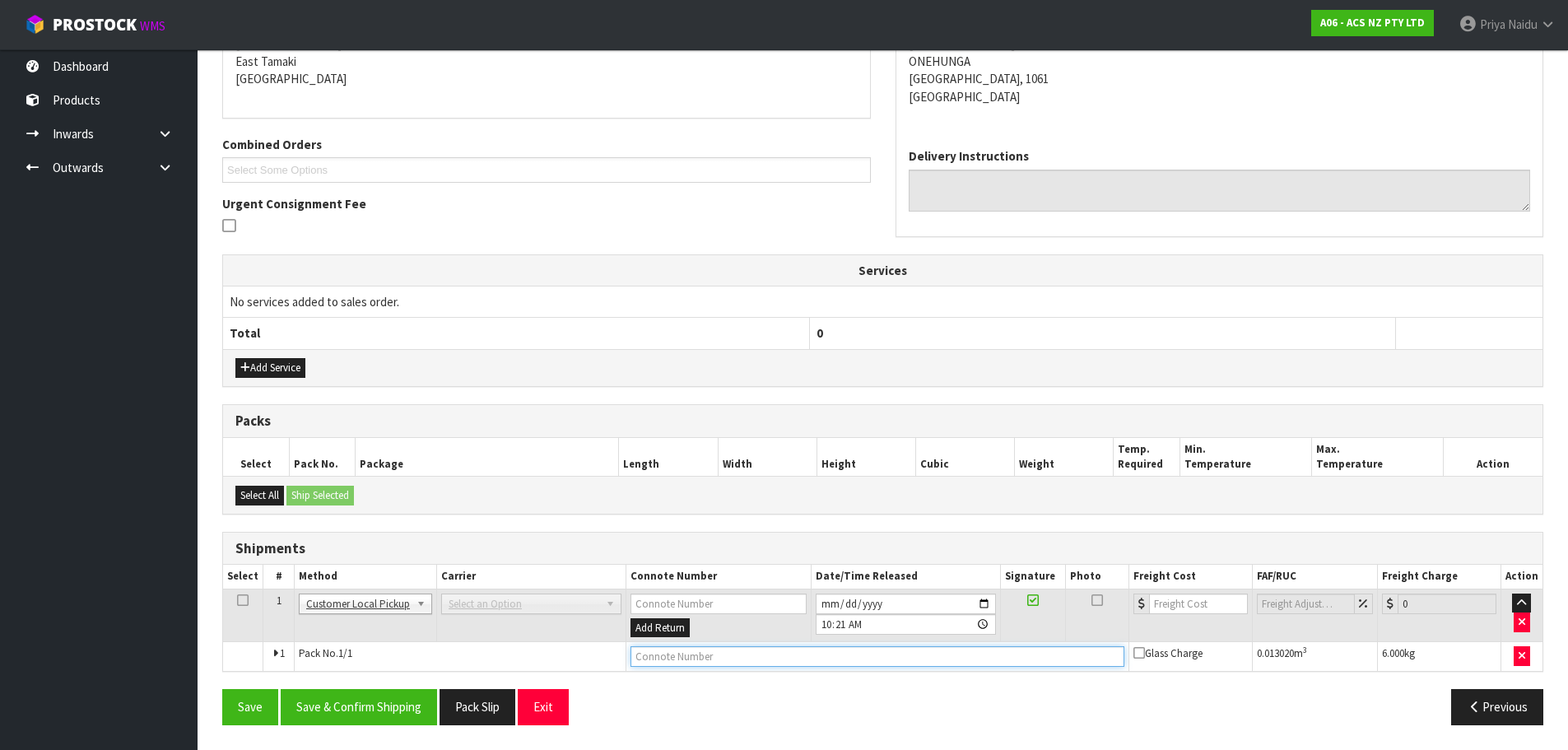
click at [671, 659] on input "text" at bounding box center [877, 656] width 494 height 20
type input "CUSTOMER COLLECTED"
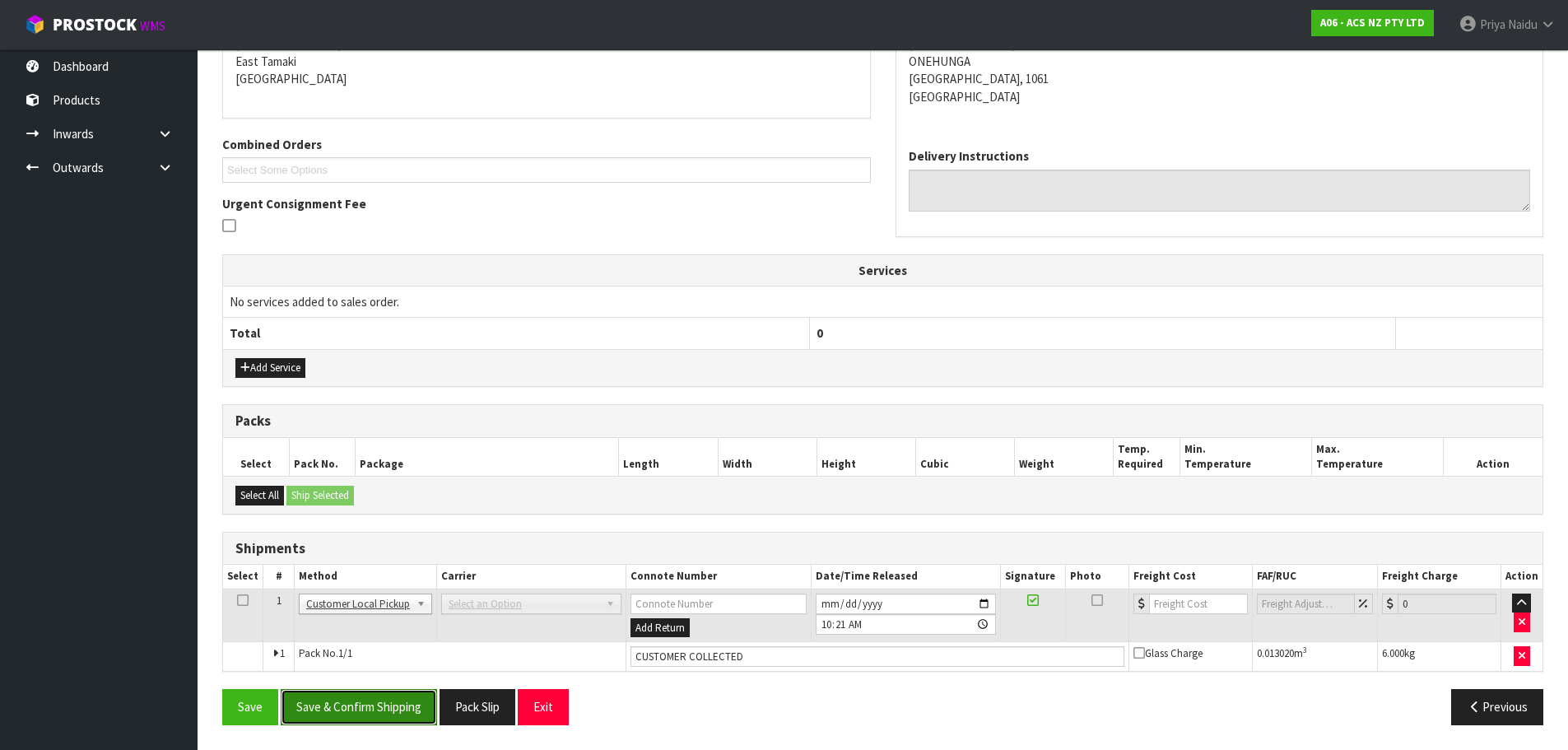
click at [352, 712] on button "Save & Confirm Shipping" at bounding box center [358, 706] width 156 height 35
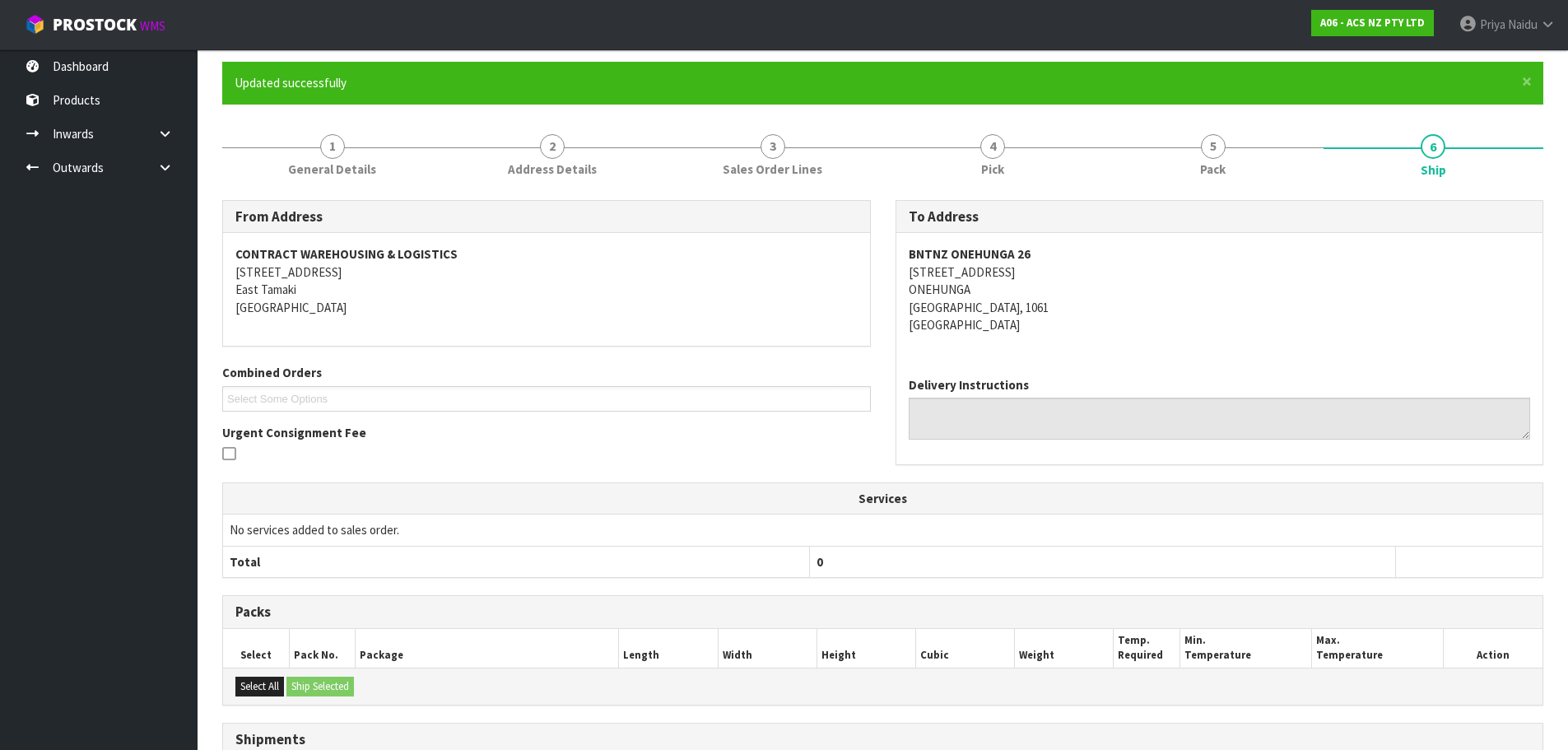
scroll to position [0, 0]
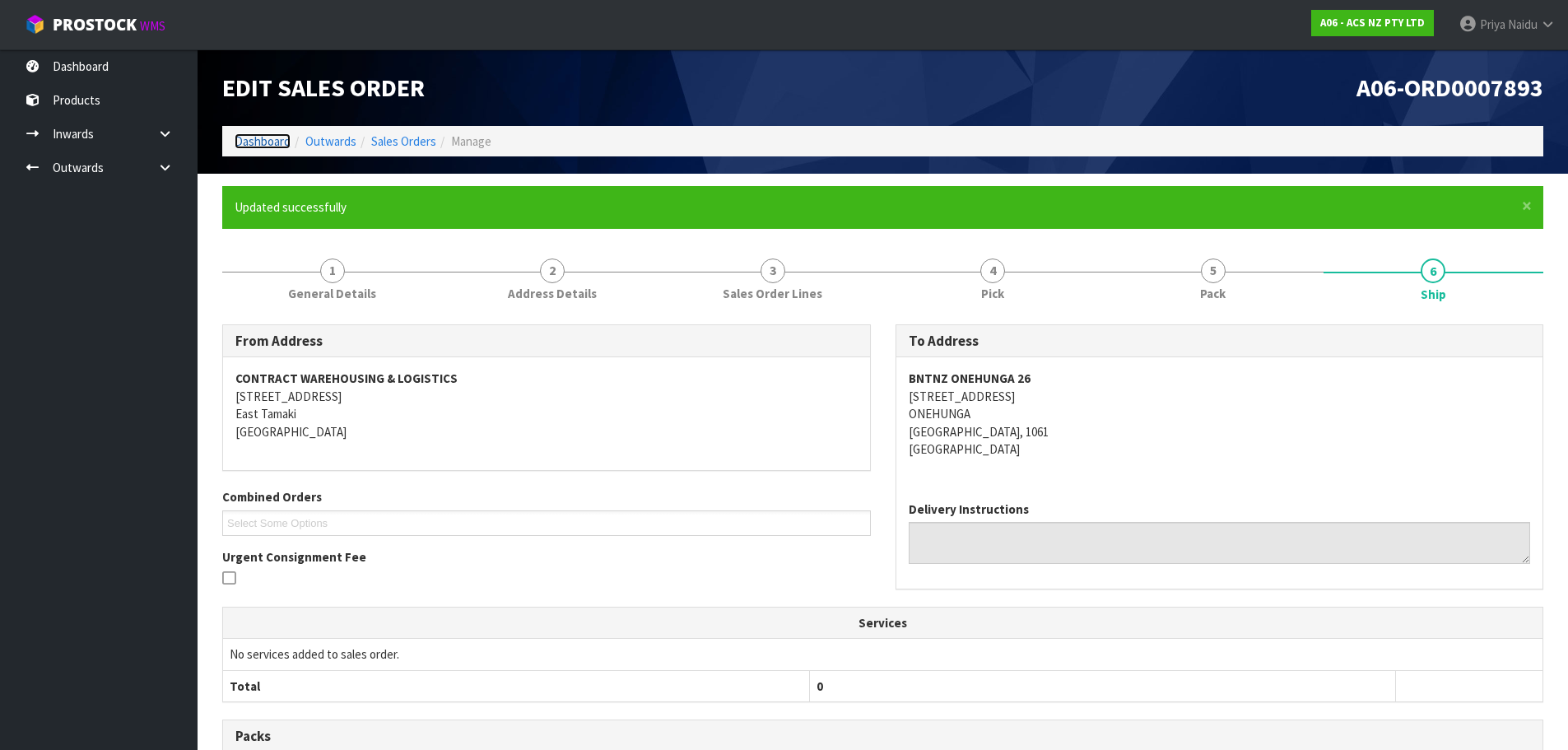
click at [266, 143] on link "Dashboard" at bounding box center [263, 141] width 56 height 16
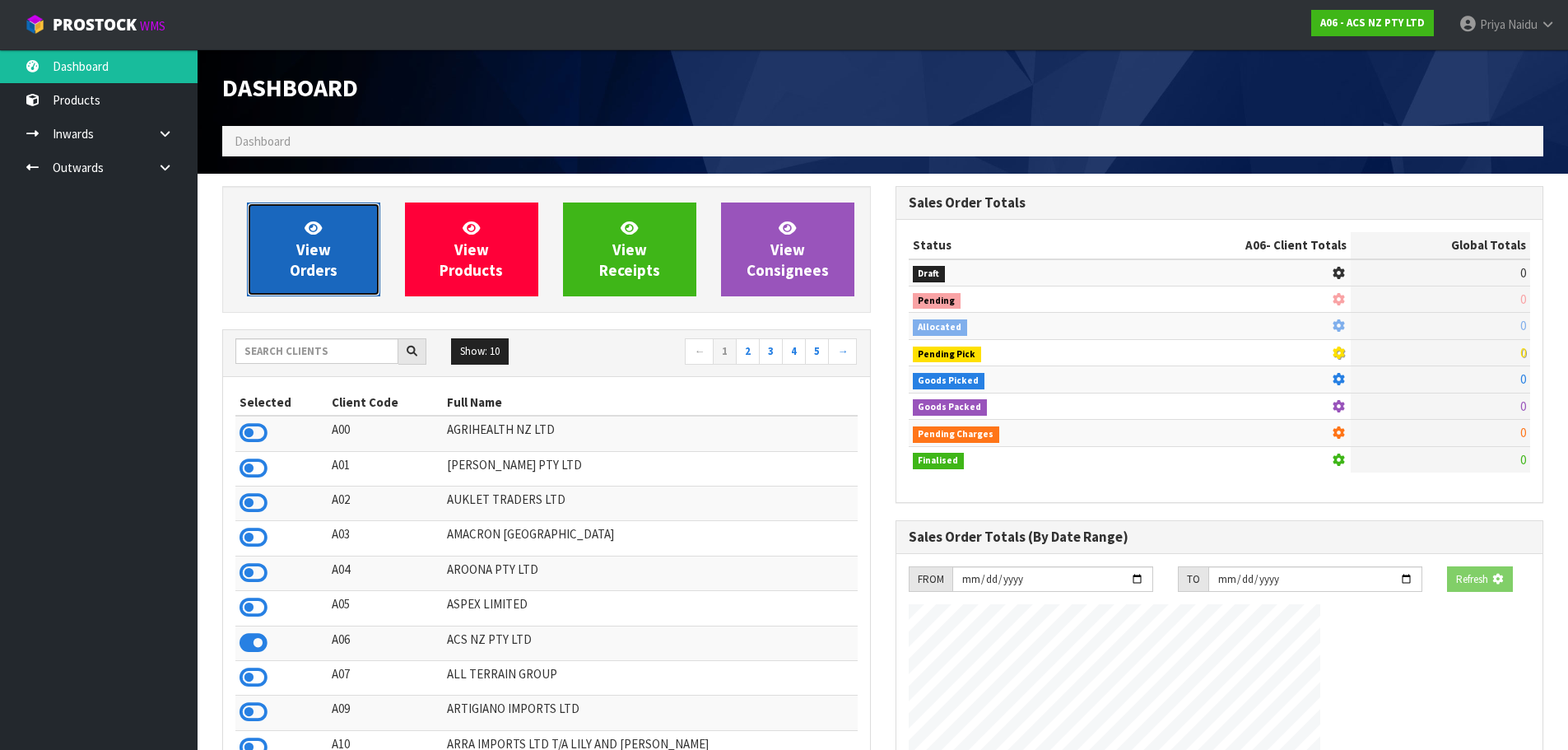
click at [317, 241] on span "View Orders" at bounding box center [313, 249] width 47 height 61
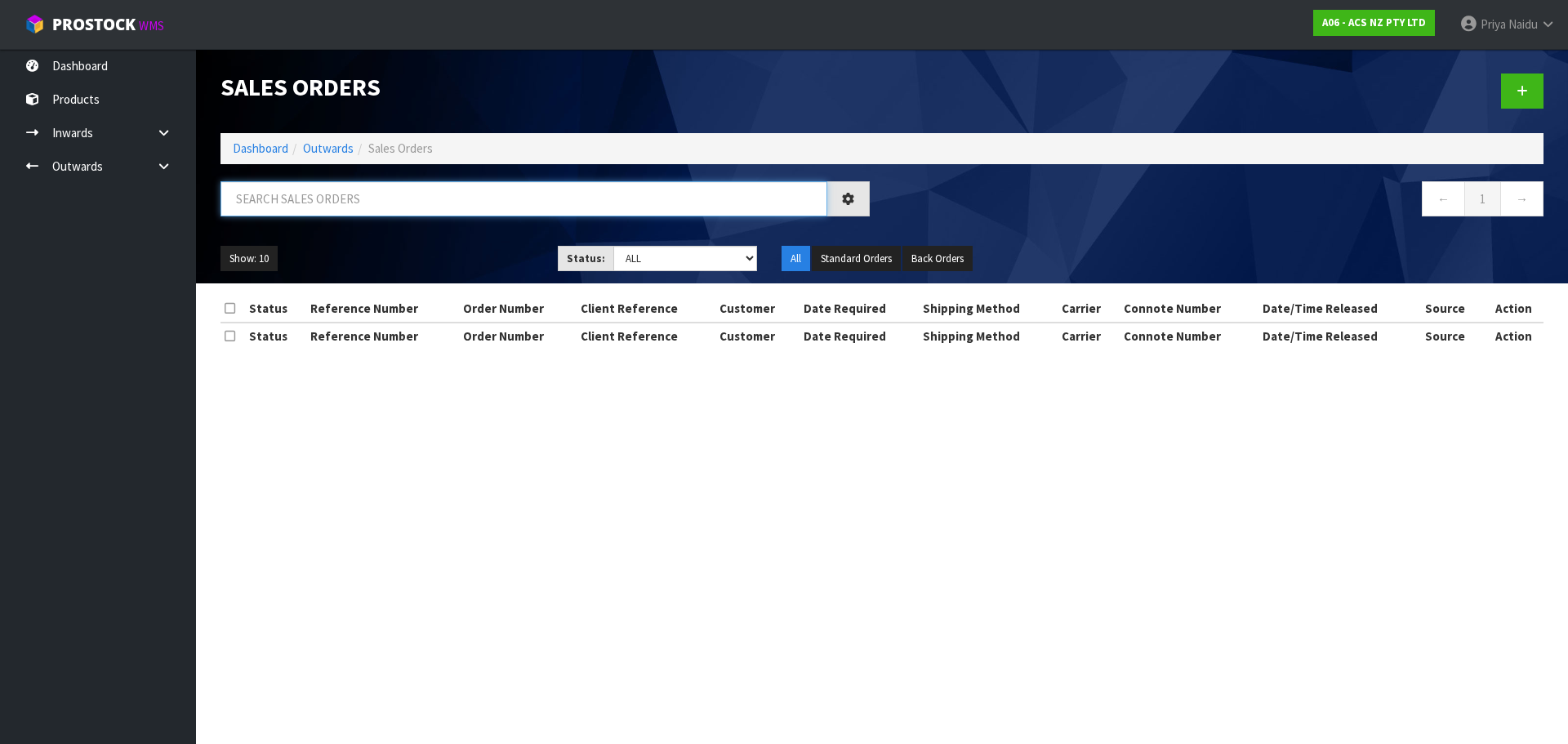
click at [345, 206] on input "text" at bounding box center [523, 199] width 607 height 35
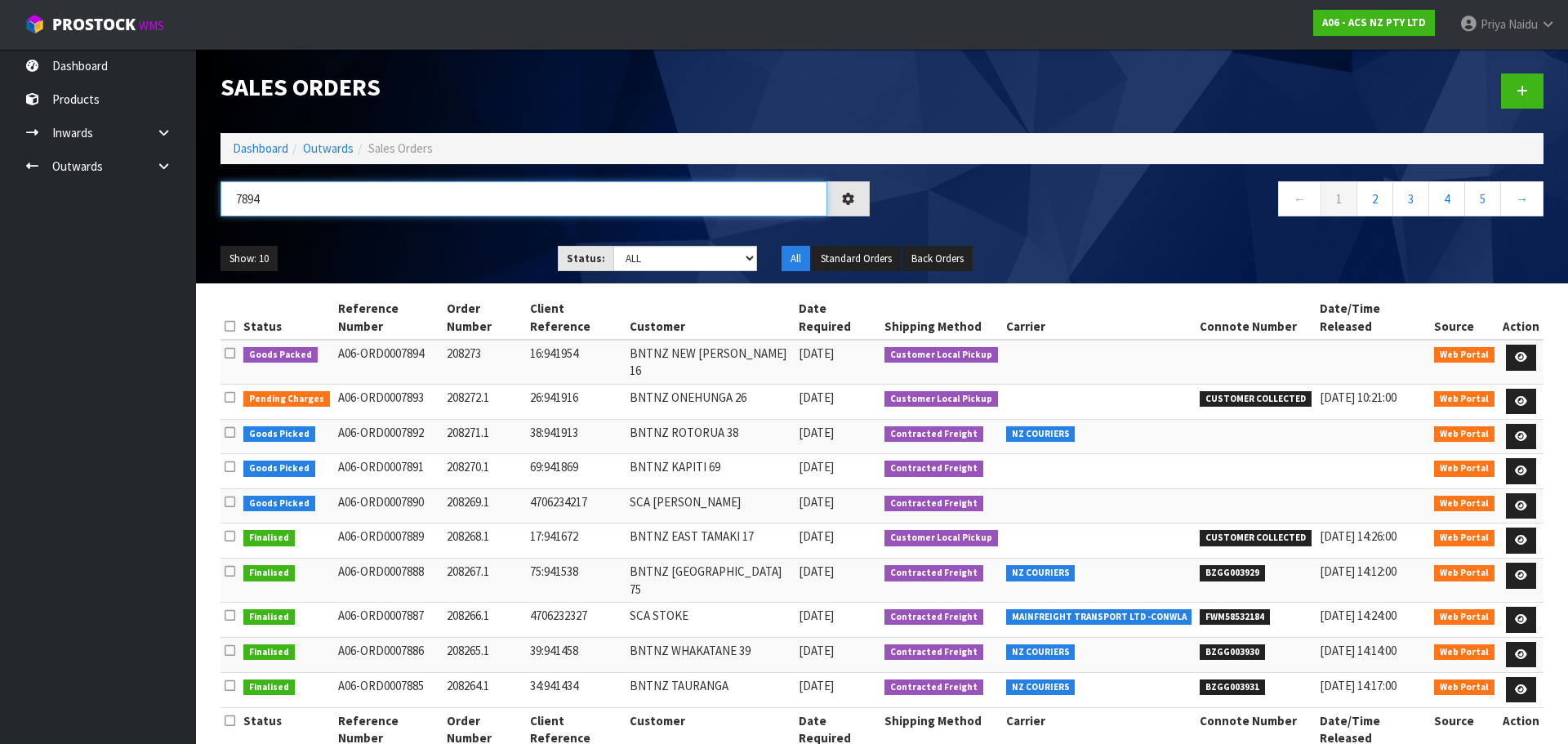
type input "7894"
click at [415, 228] on div "7894 ← 1 2 3 4 5 →" at bounding box center [882, 207] width 1348 height 52
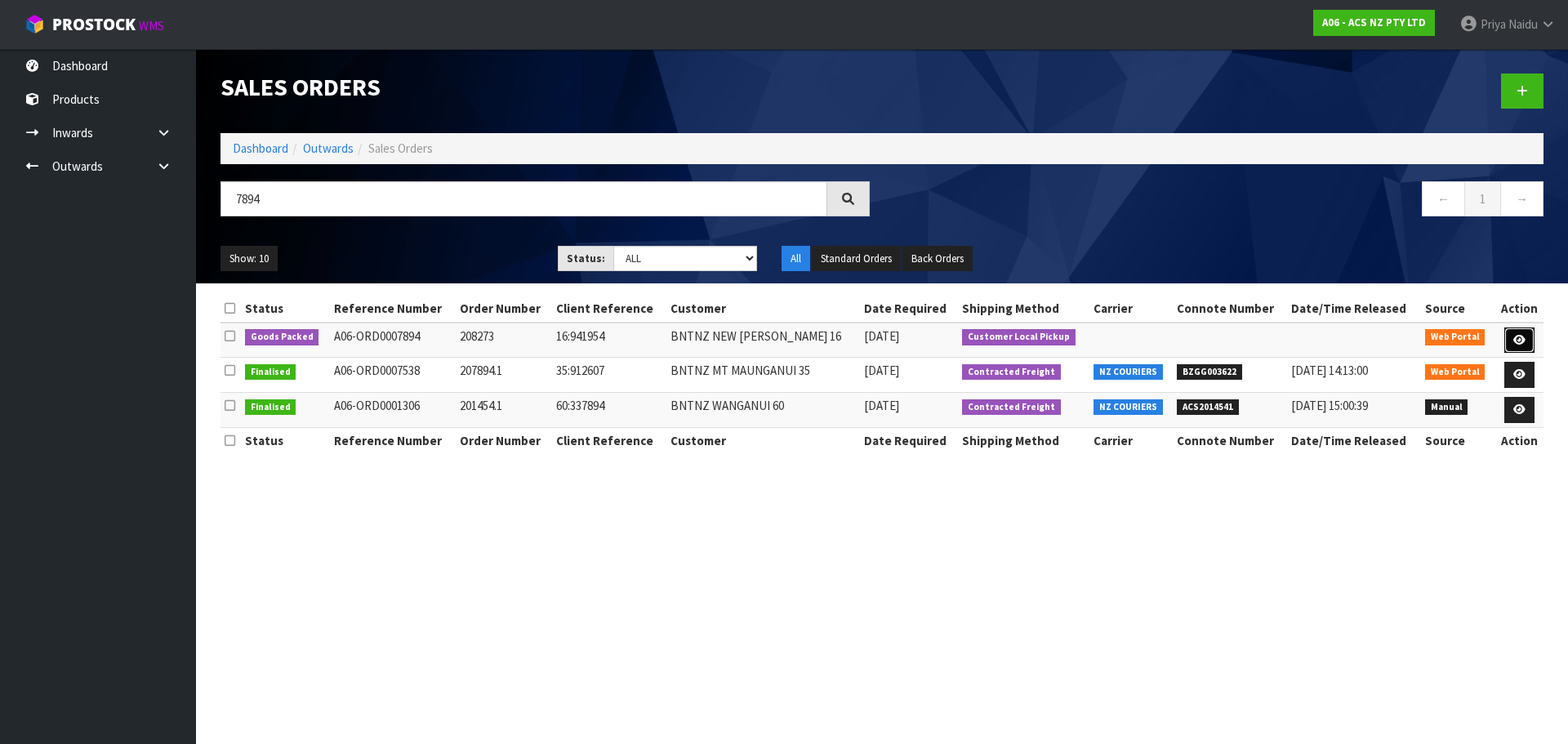
click at [1519, 342] on icon at bounding box center [1519, 340] width 12 height 11
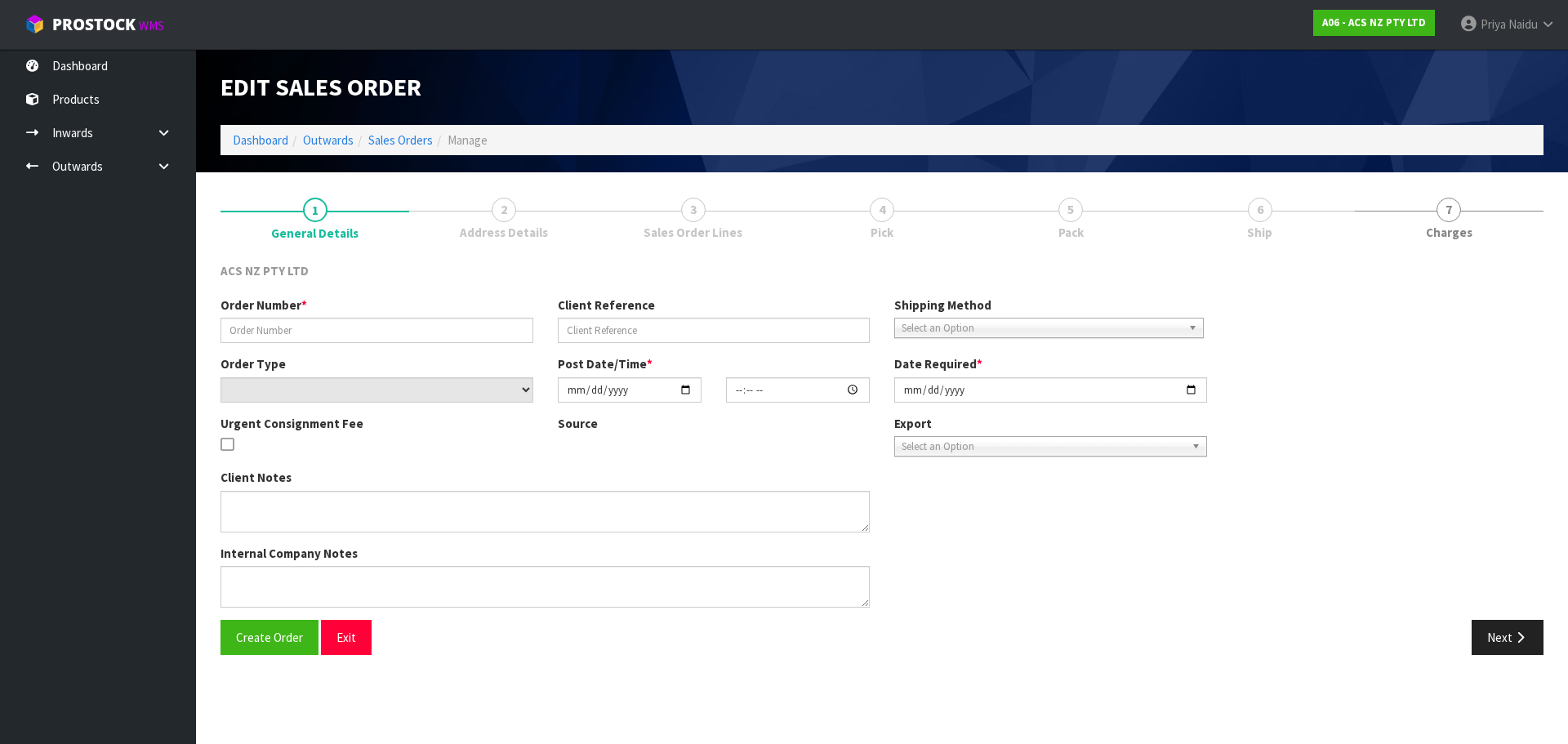
type input "208273"
type input "16:941954"
select select "number:0"
type input "[DATE]"
type input "08:58:00.000"
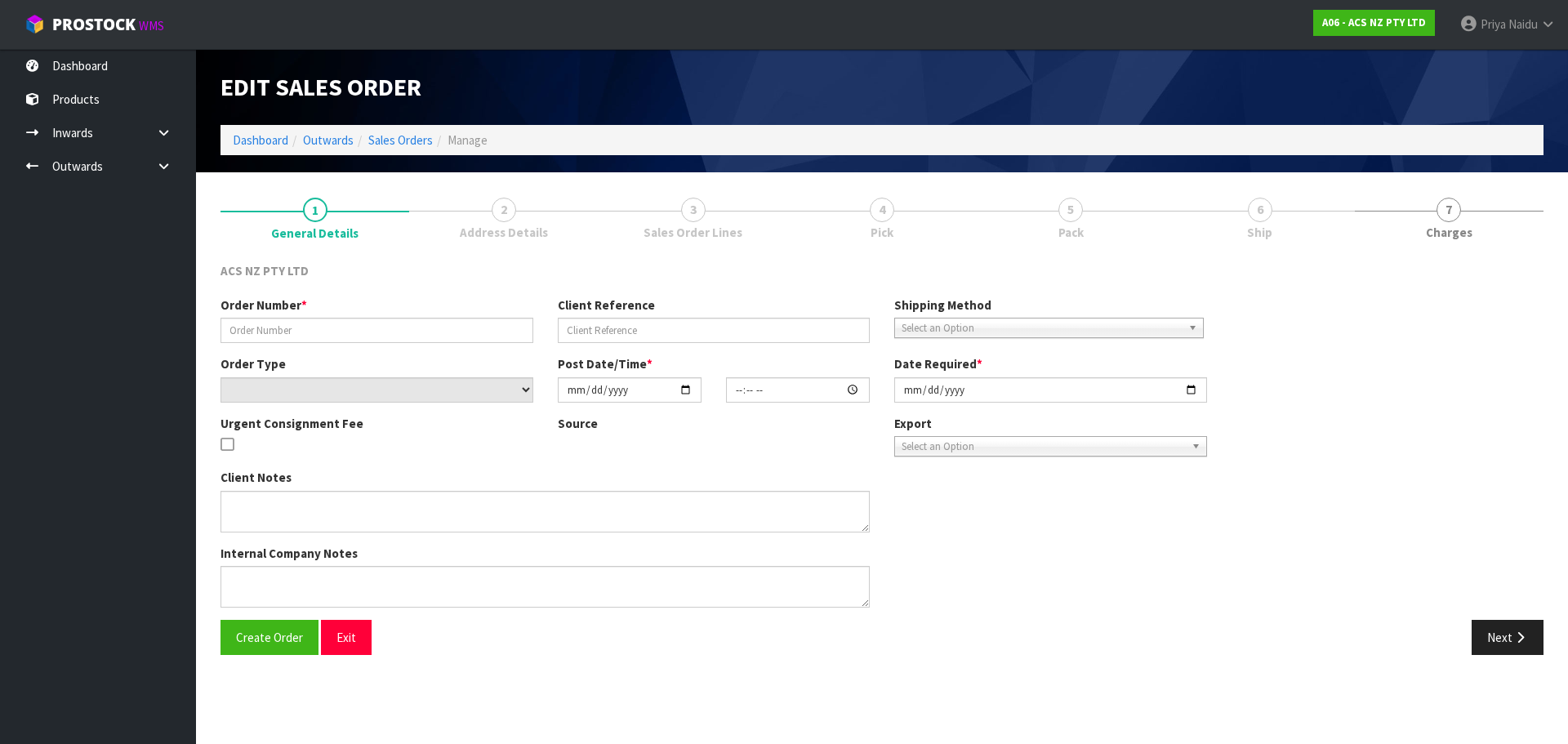
type input "[DATE]"
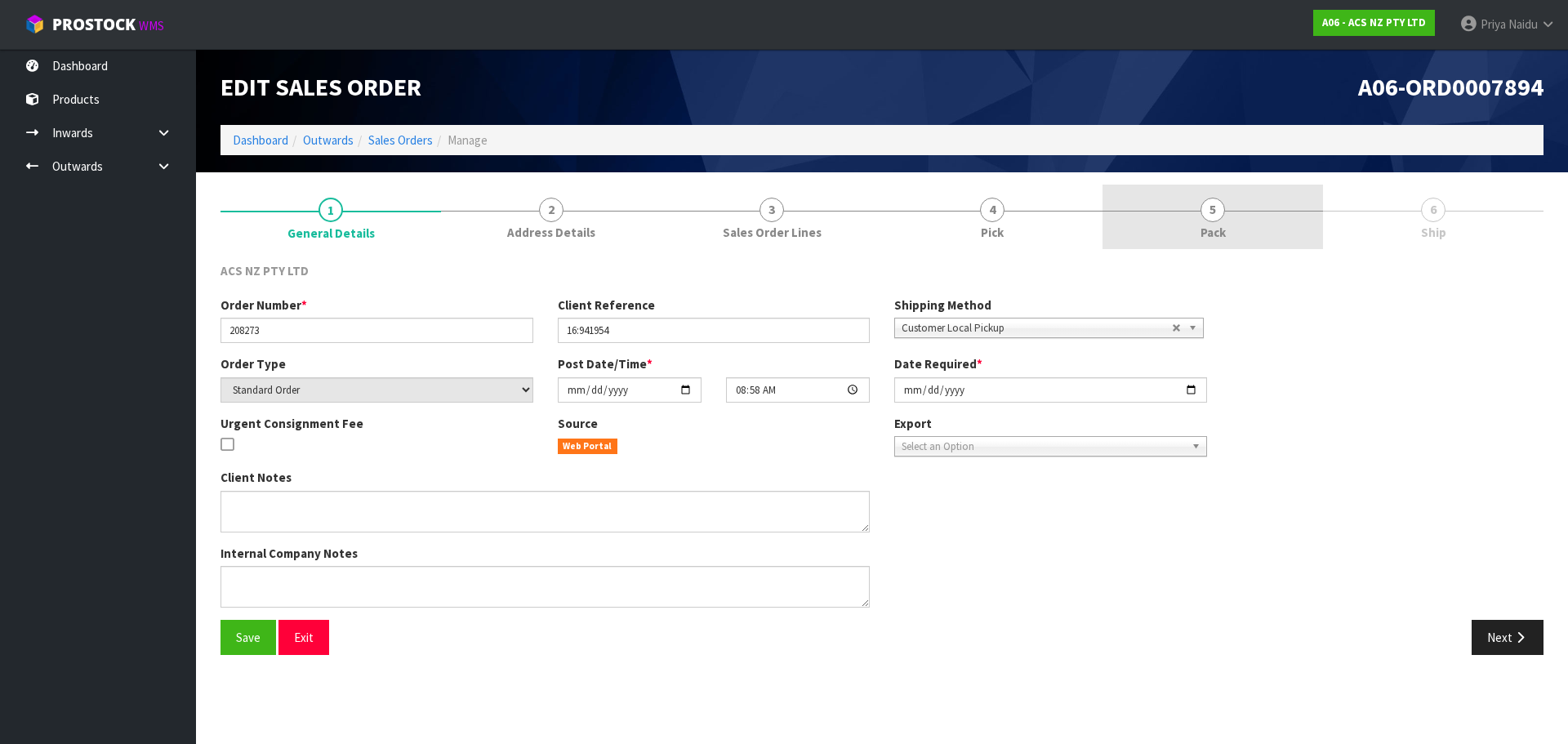
click at [1228, 198] on link "5 Pack" at bounding box center [1212, 216] width 220 height 64
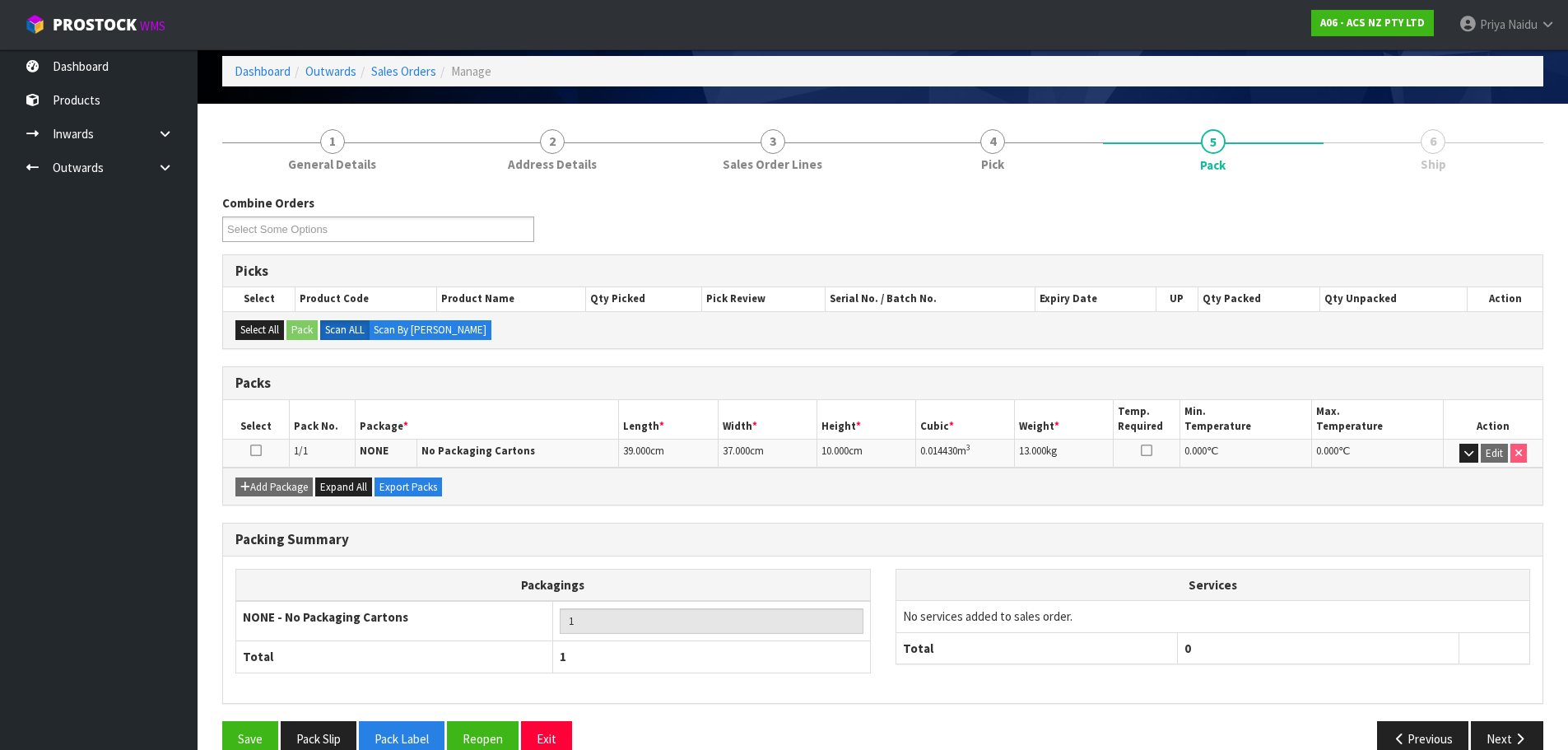
scroll to position [101, 0]
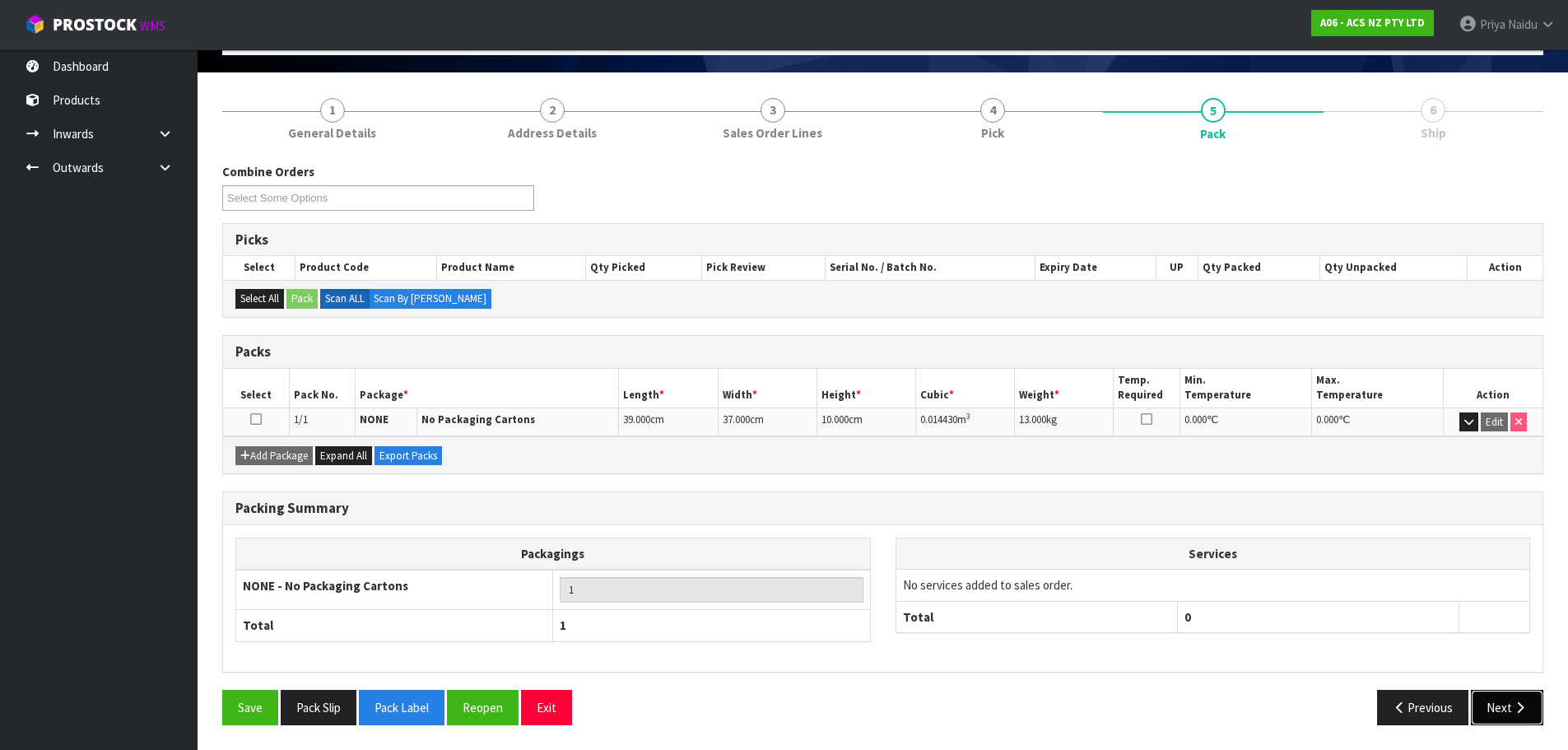
click at [1509, 700] on button "Next" at bounding box center [1507, 707] width 72 height 35
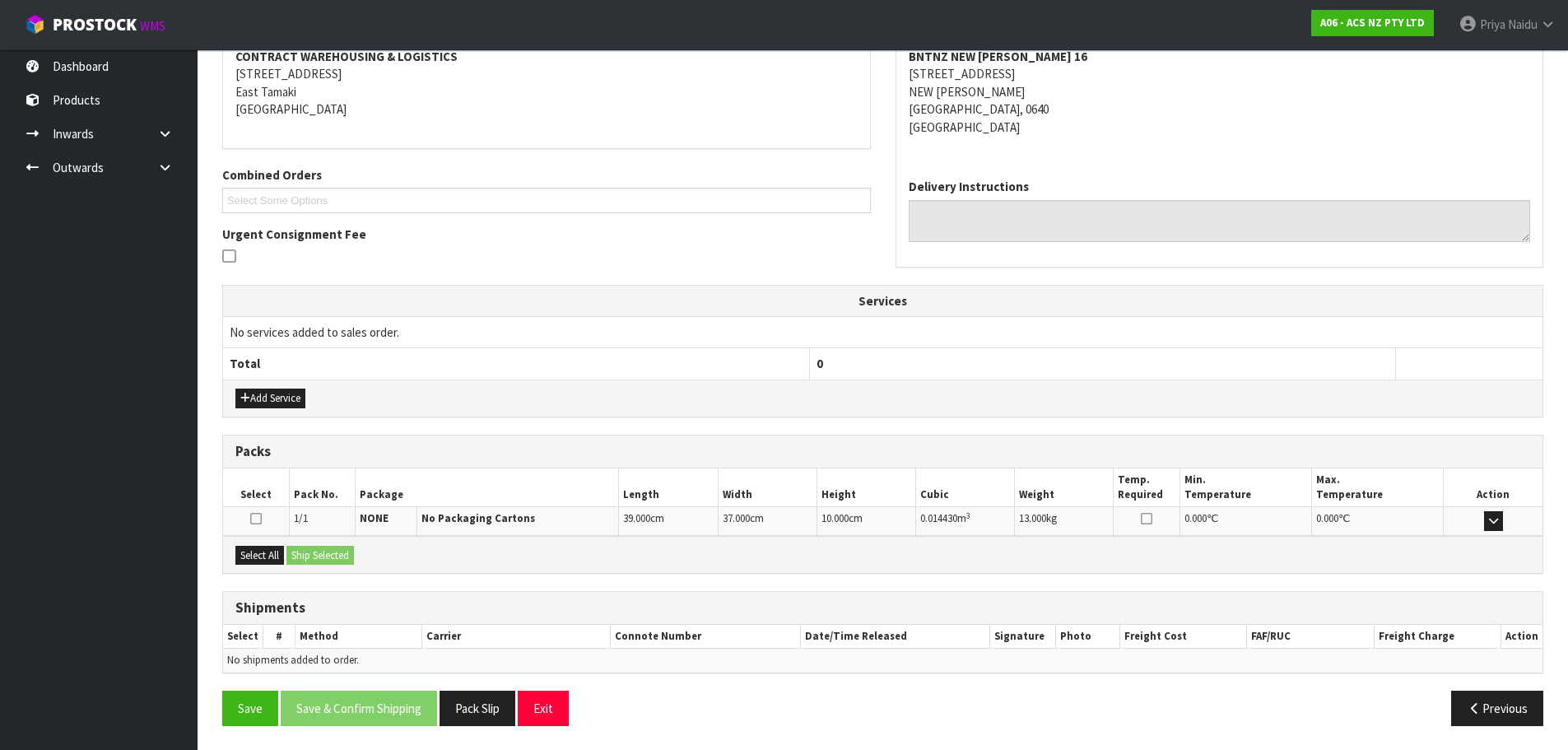
scroll to position [264, 0]
click at [277, 555] on button "Select All" at bounding box center [260, 554] width 48 height 19
click at [325, 555] on button "Ship Selected" at bounding box center [319, 554] width 68 height 19
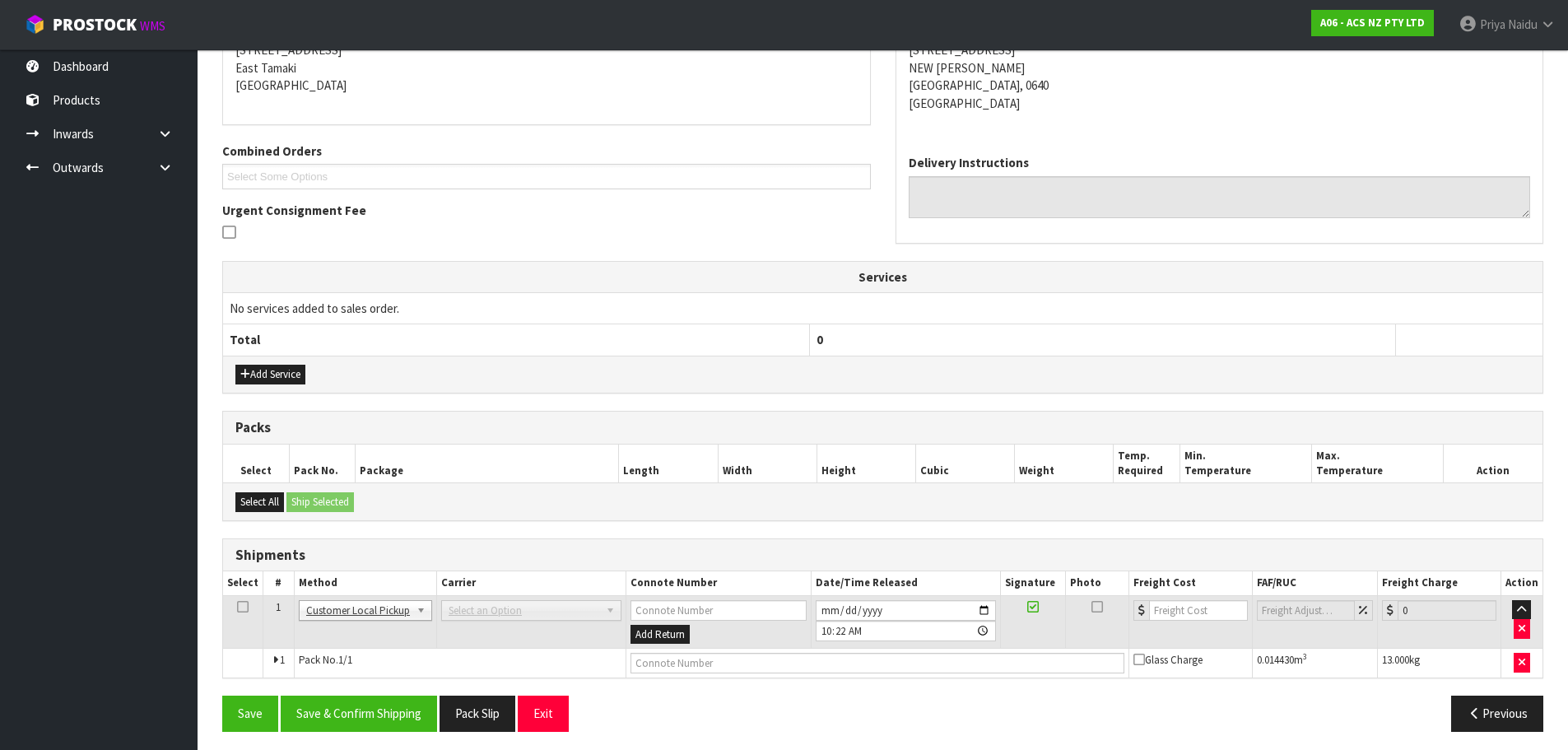
scroll to position [293, 0]
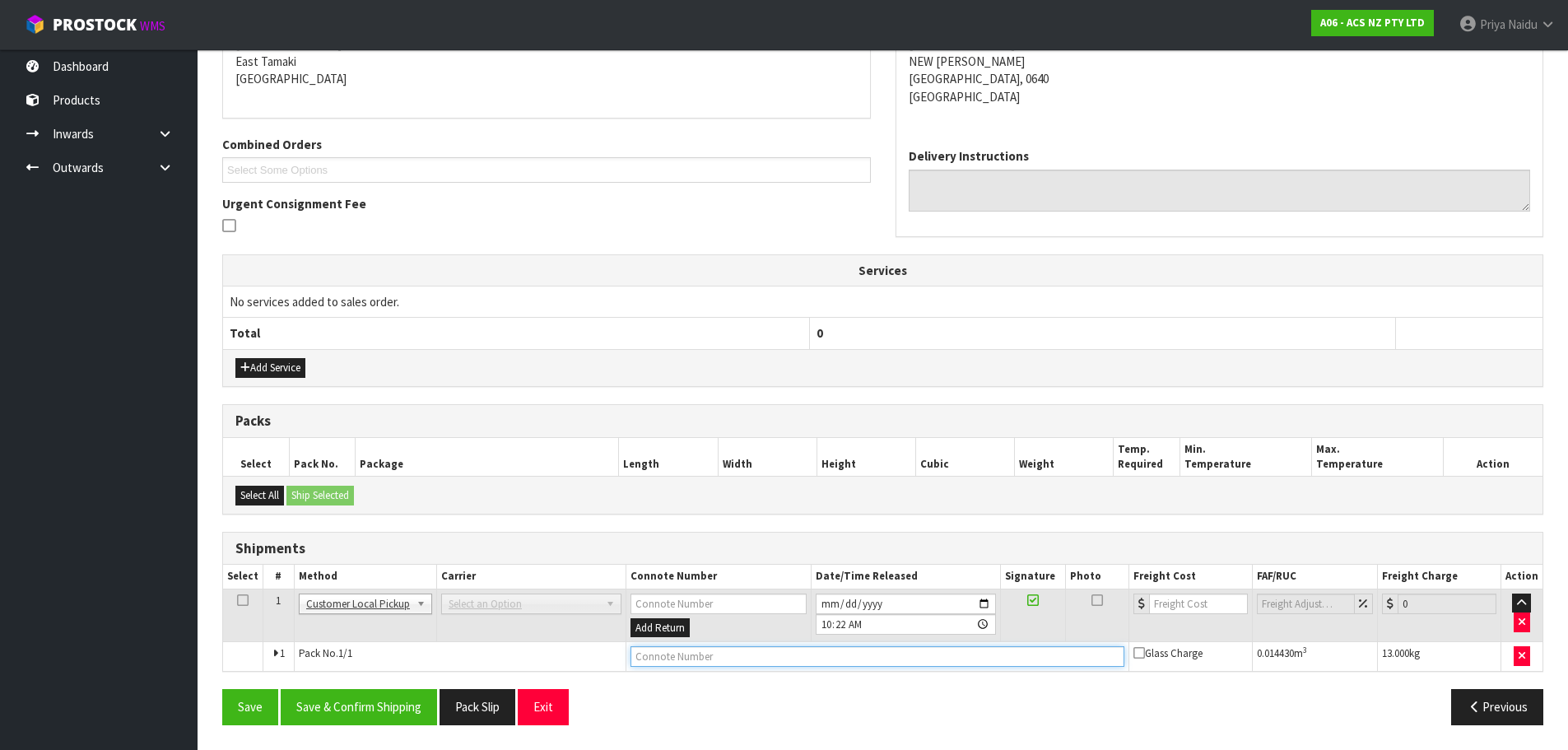
click at [725, 657] on input "text" at bounding box center [877, 656] width 494 height 20
type input "CUSTOMER COLLECTED"
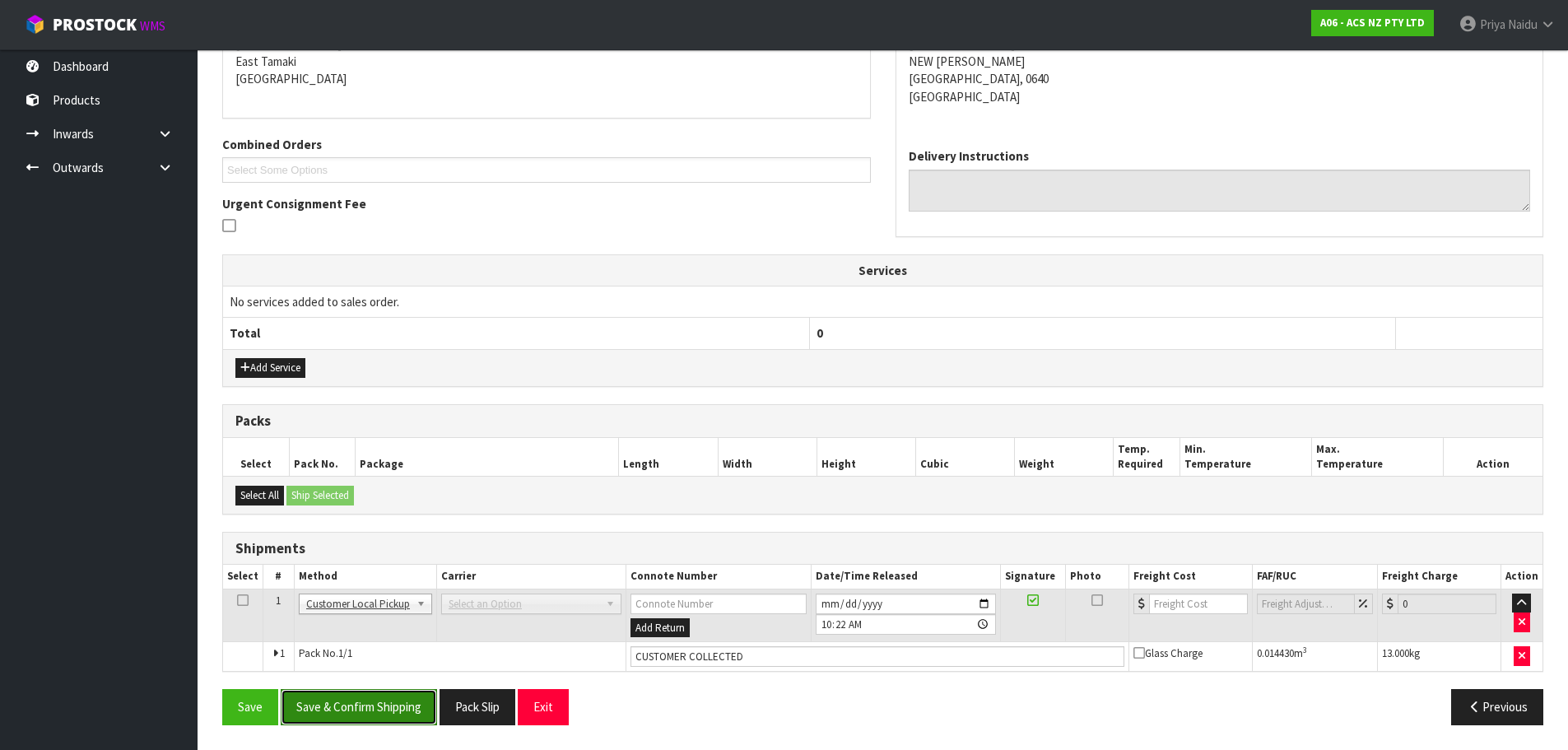
click at [352, 705] on button "Save & Confirm Shipping" at bounding box center [358, 706] width 156 height 35
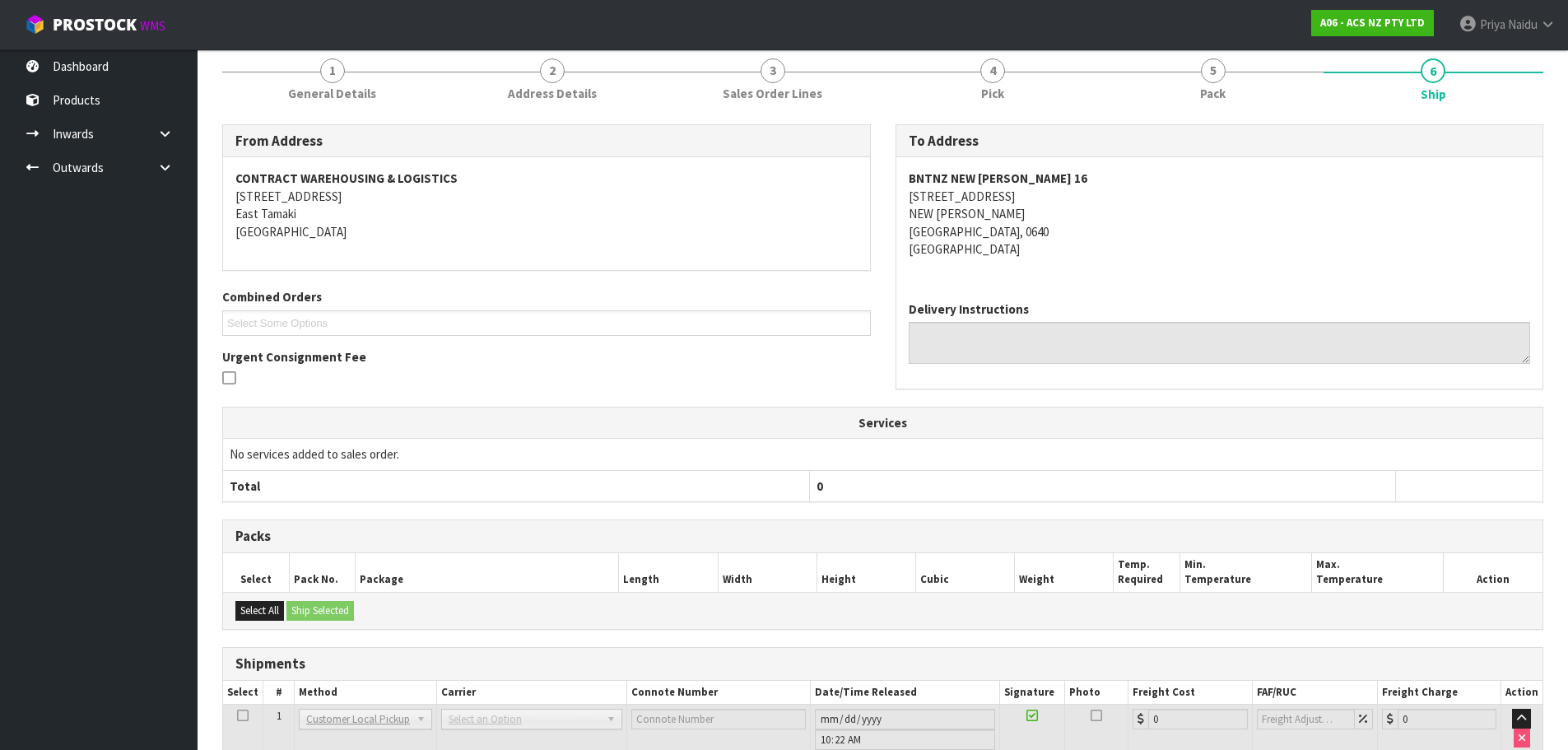
scroll to position [0, 0]
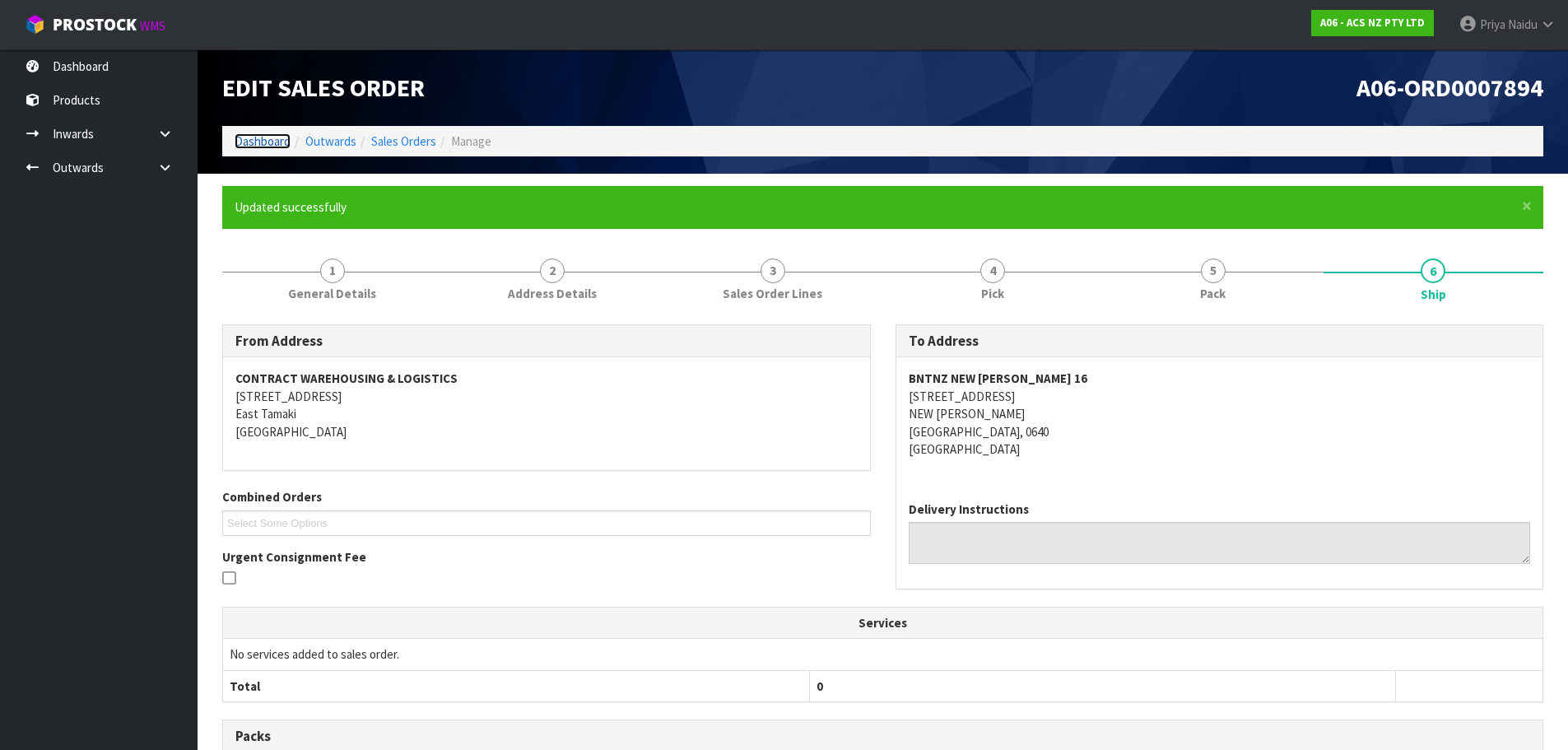
click at [267, 135] on link "Dashboard" at bounding box center [263, 141] width 56 height 16
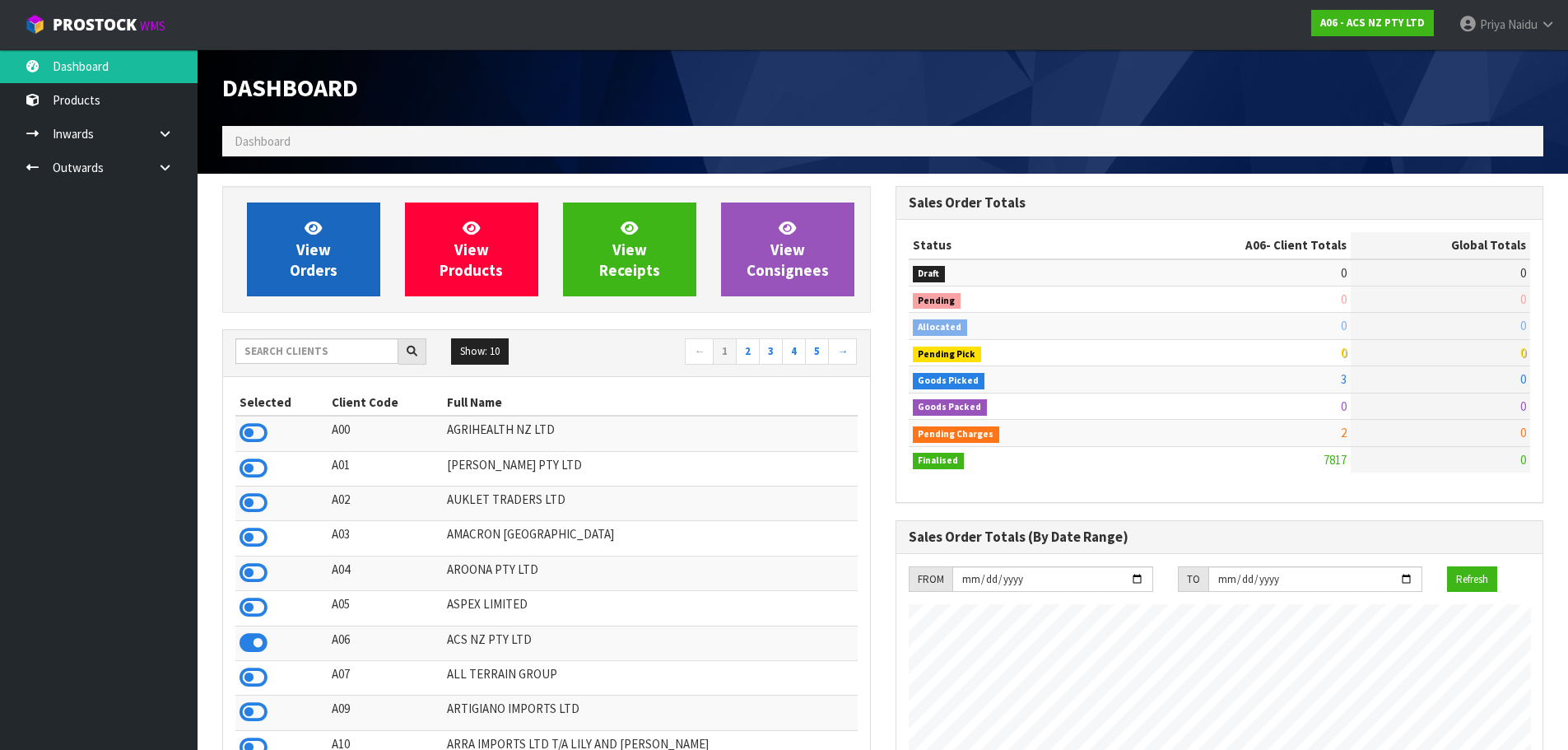
scroll to position [1247, 672]
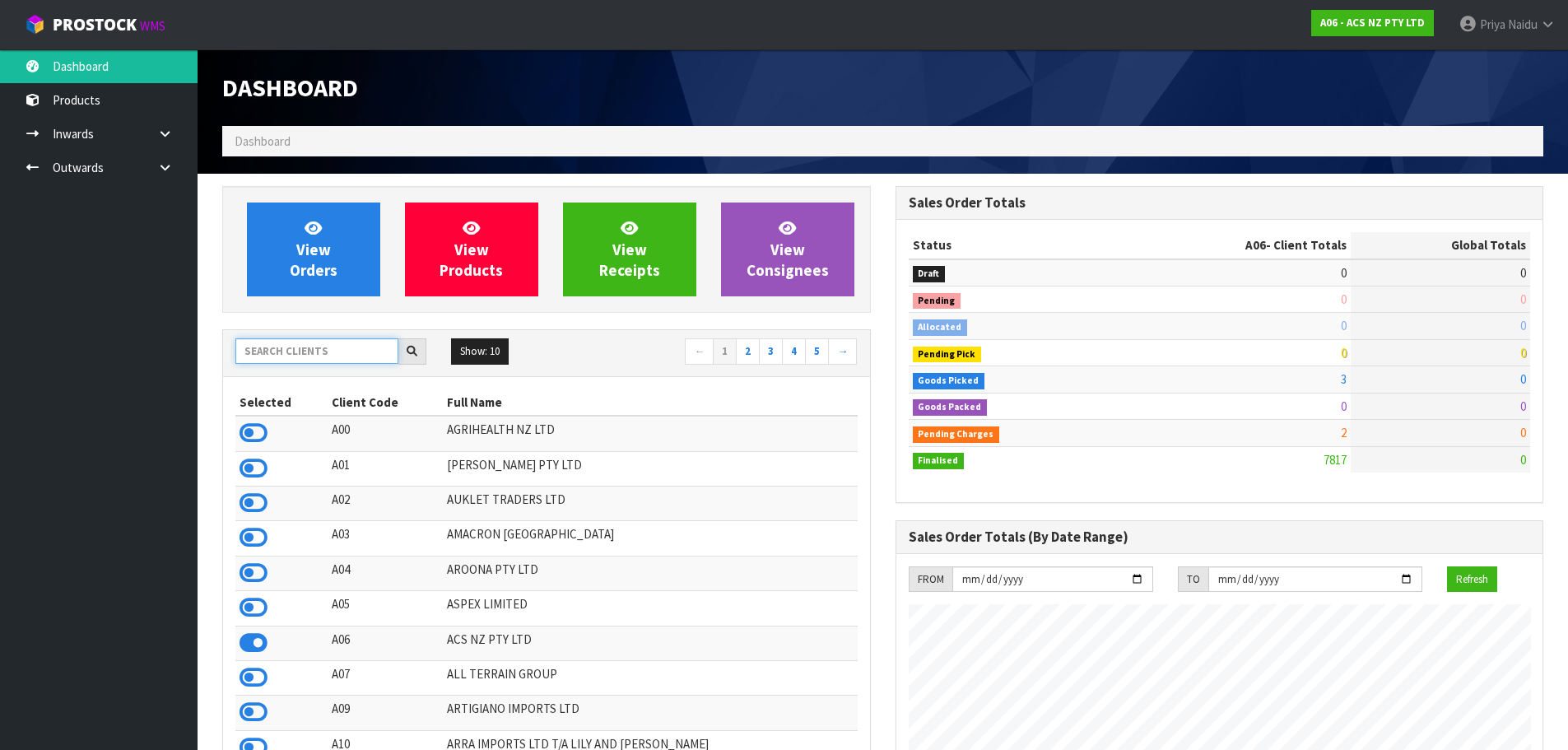
click at [322, 356] on input "text" at bounding box center [317, 350] width 163 height 25
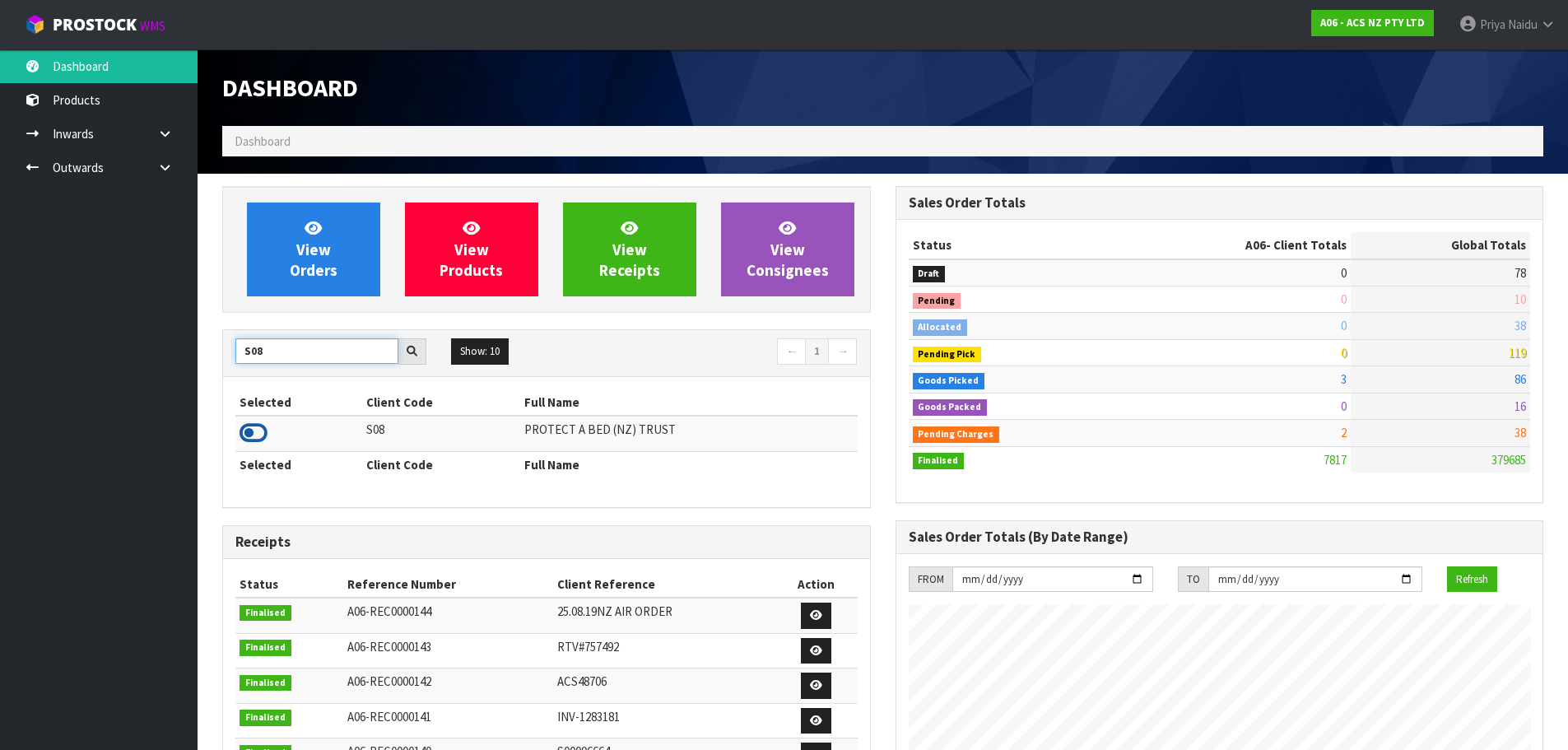
type input "S08"
click at [255, 435] on icon at bounding box center [253, 433] width 28 height 25
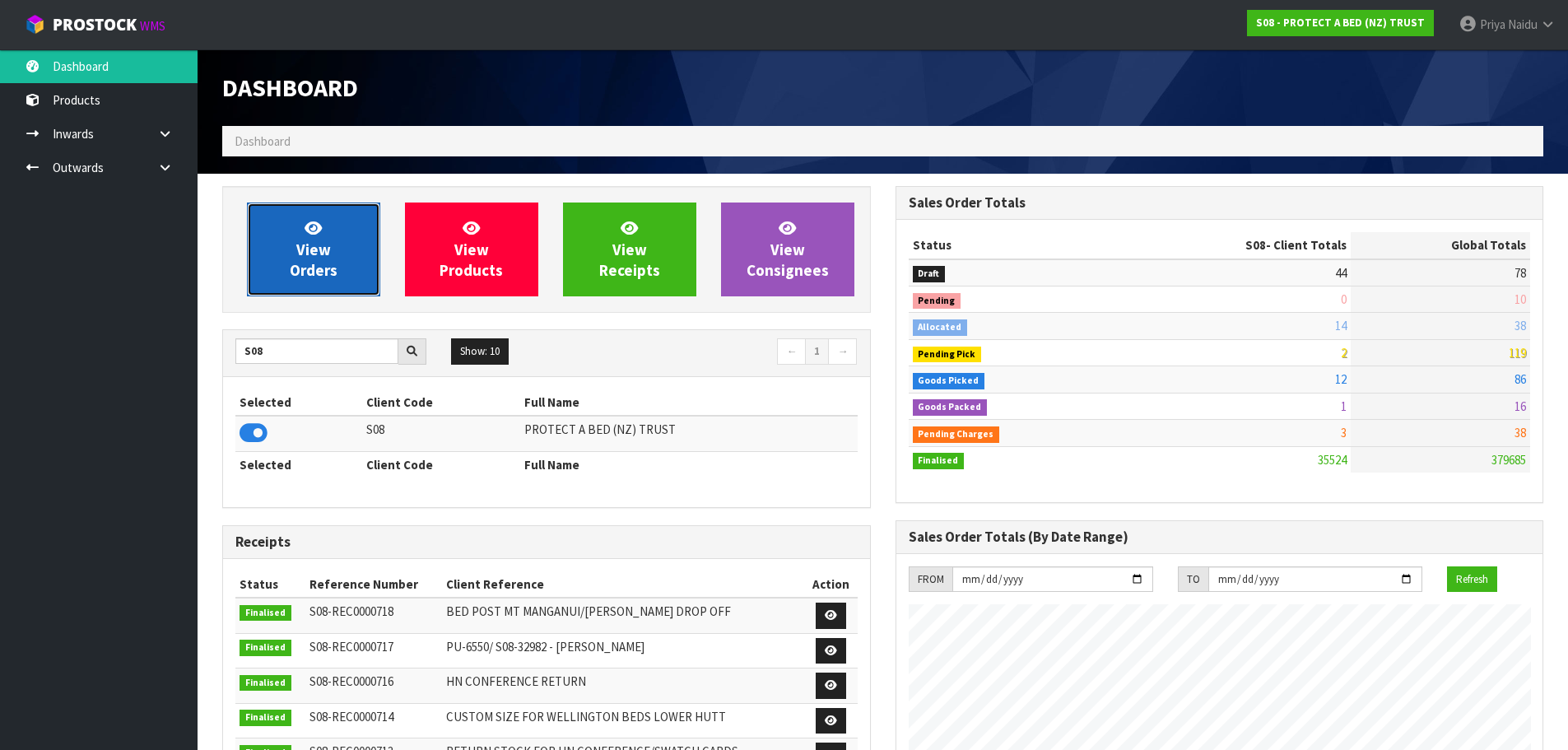
click at [304, 265] on span "View Orders" at bounding box center [313, 249] width 47 height 61
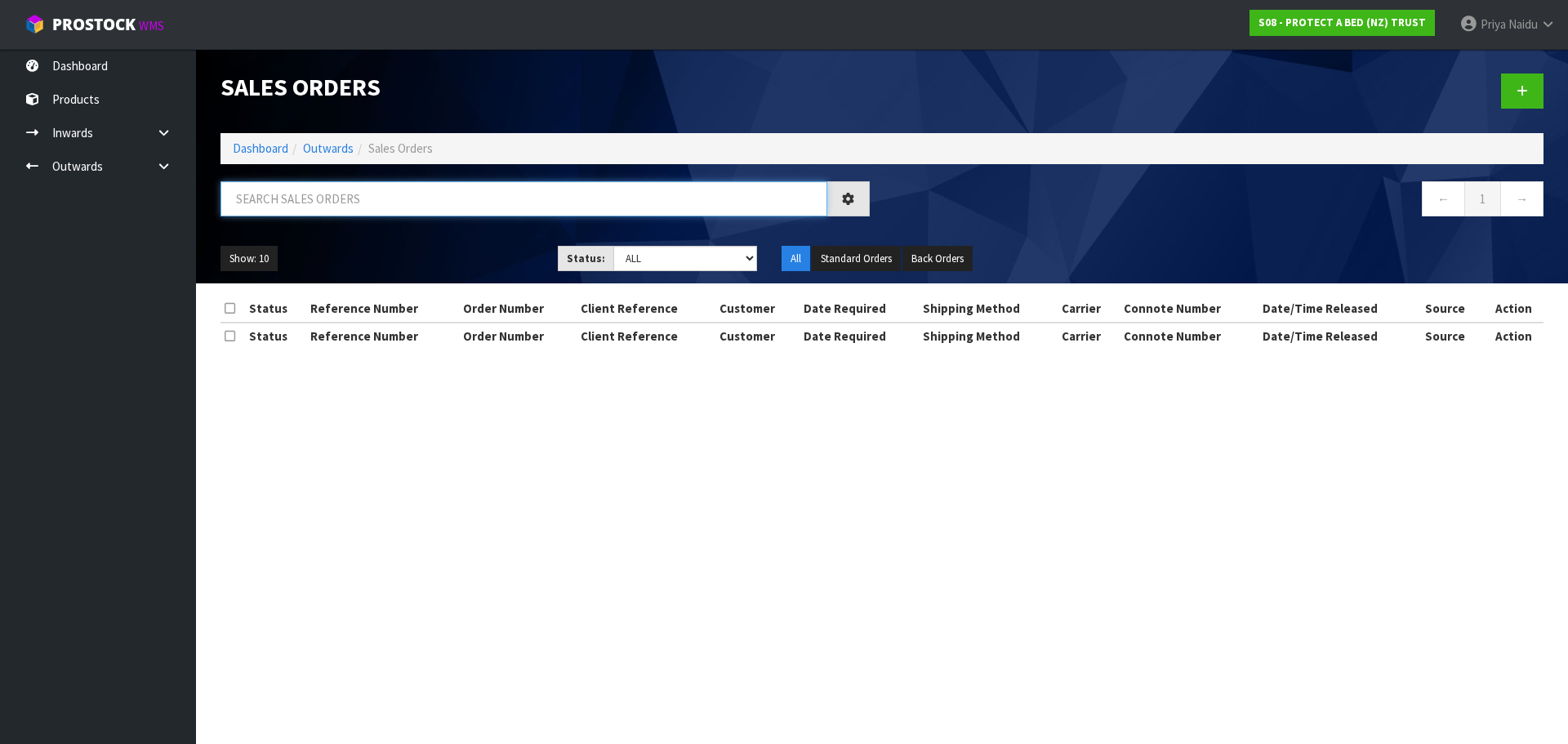
click at [351, 212] on input "text" at bounding box center [523, 199] width 607 height 35
type input "33238"
click at [463, 217] on div "33238" at bounding box center [544, 204] width 673 height 47
click at [658, 262] on select "Draft Pending Allocated Pending Pick Goods Picked Goods Packed Pending Charges …" at bounding box center [685, 258] width 145 height 25
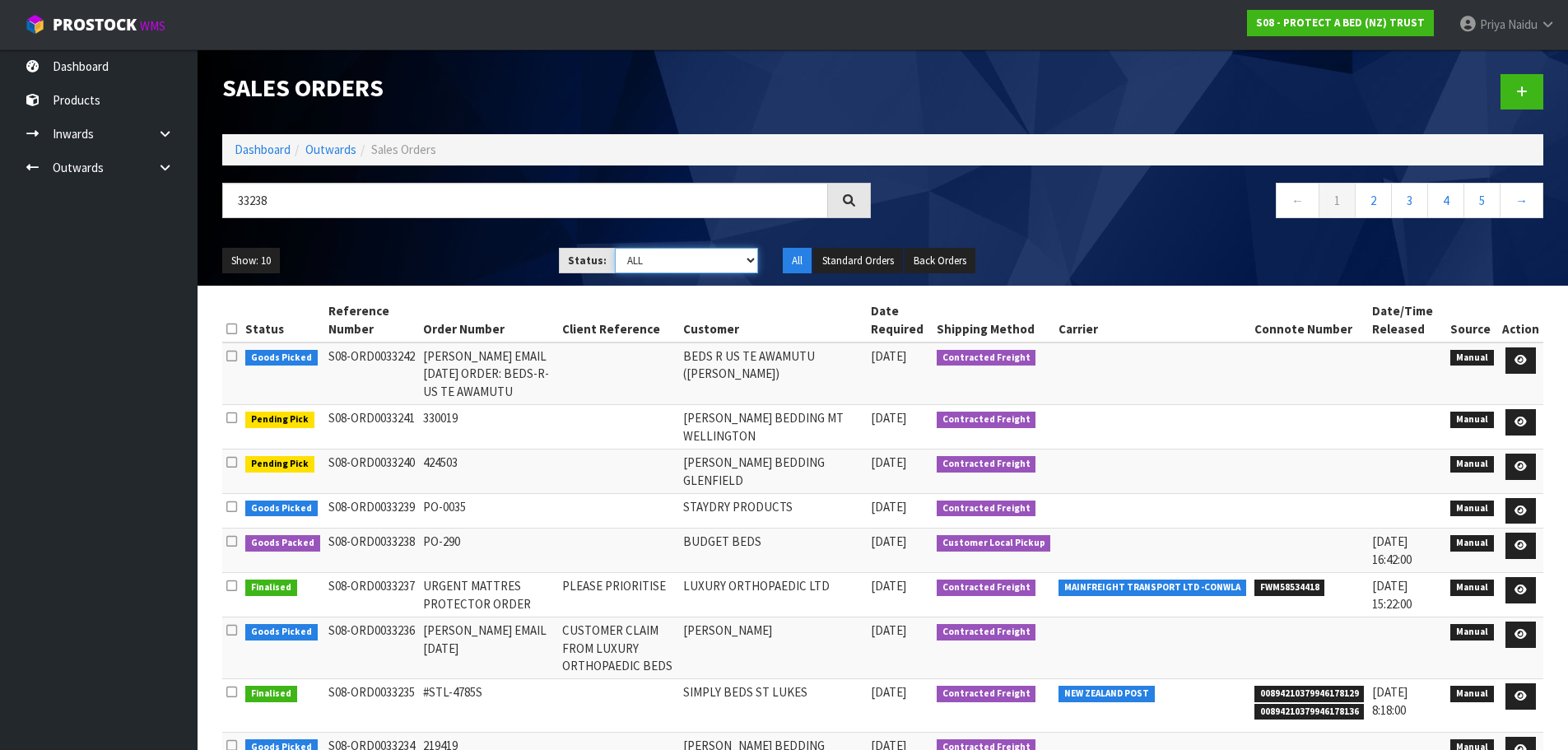
select select "string:5"
click at [615, 248] on select "Draft Pending Allocated Pending Pick Goods Picked Goods Packed Pending Charges …" at bounding box center [686, 260] width 143 height 25
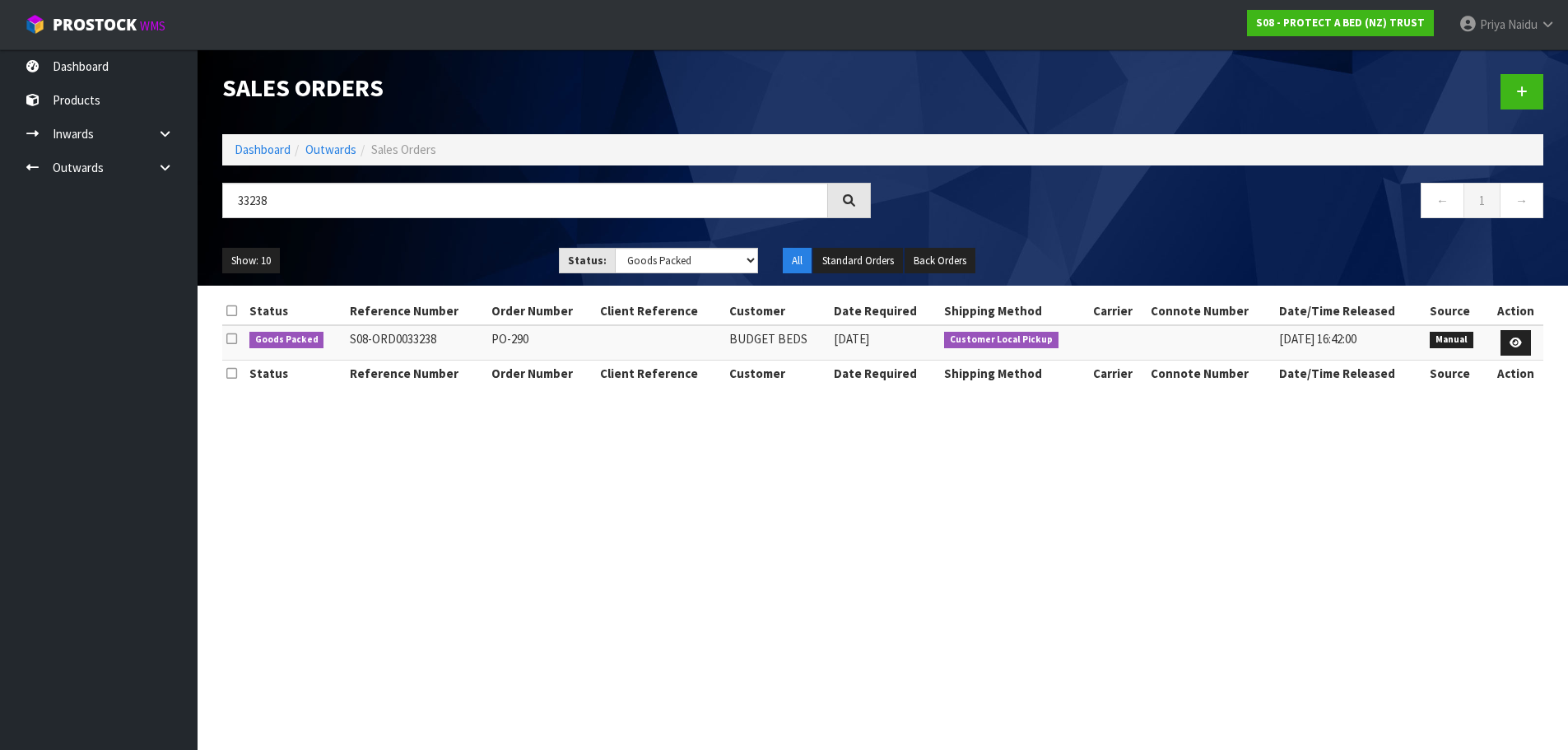
click at [400, 259] on ul "Show: 10 5 10 25 50" at bounding box center [378, 261] width 312 height 26
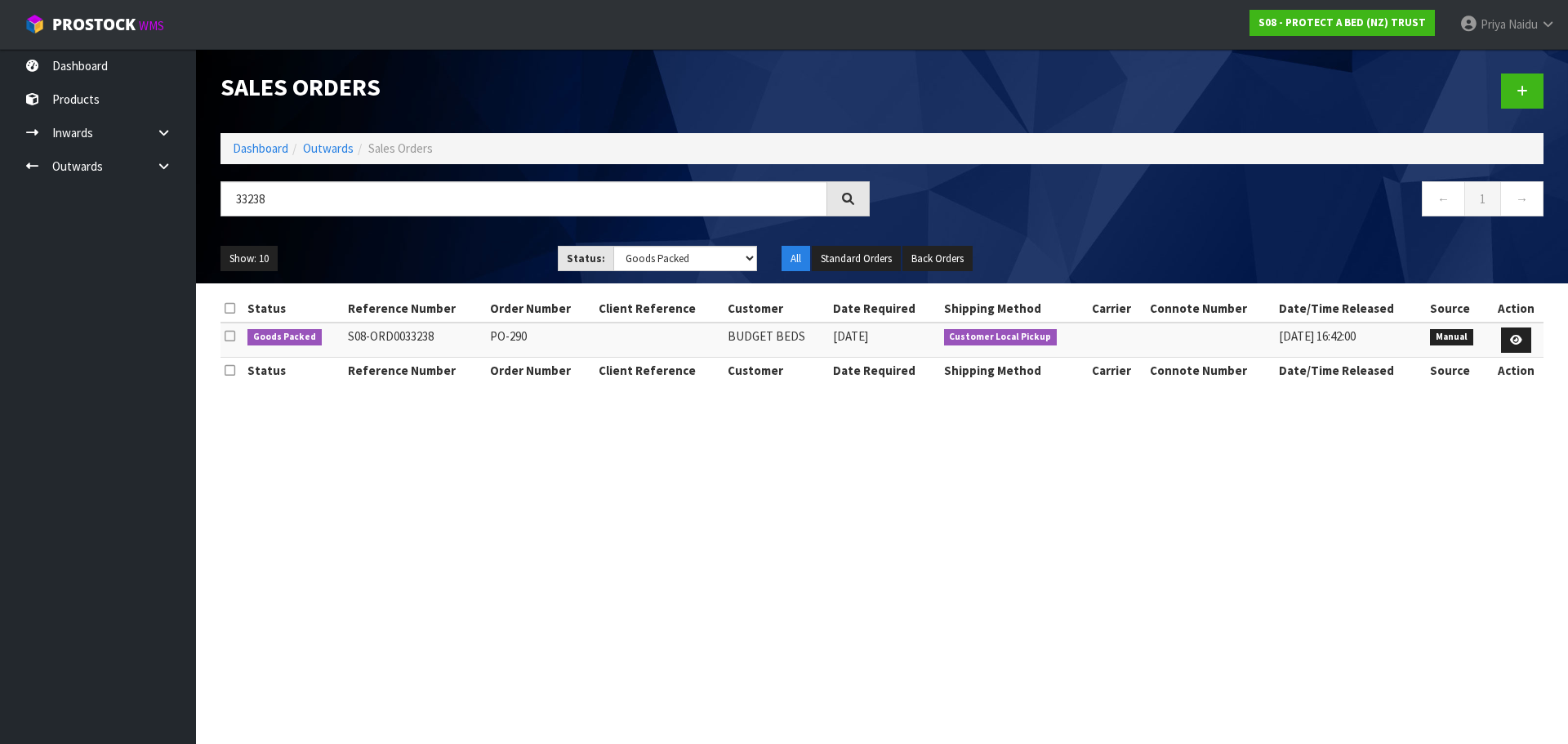
click at [427, 247] on ul "Show: 10 5 10 25 50" at bounding box center [376, 259] width 312 height 26
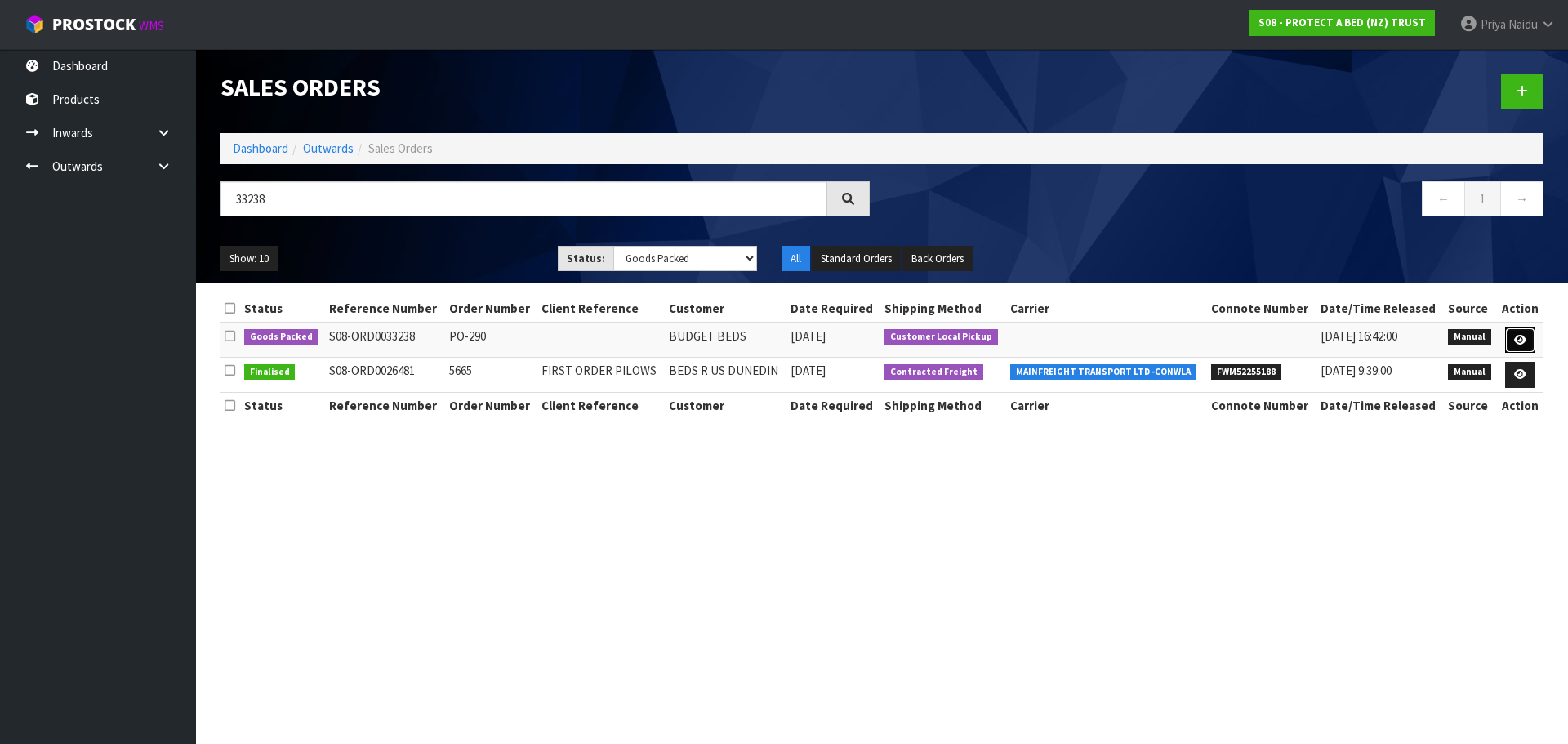
drag, startPoint x: 1514, startPoint y: 336, endPoint x: 1500, endPoint y: 320, distance: 21.3
click at [1514, 336] on icon at bounding box center [1519, 340] width 12 height 11
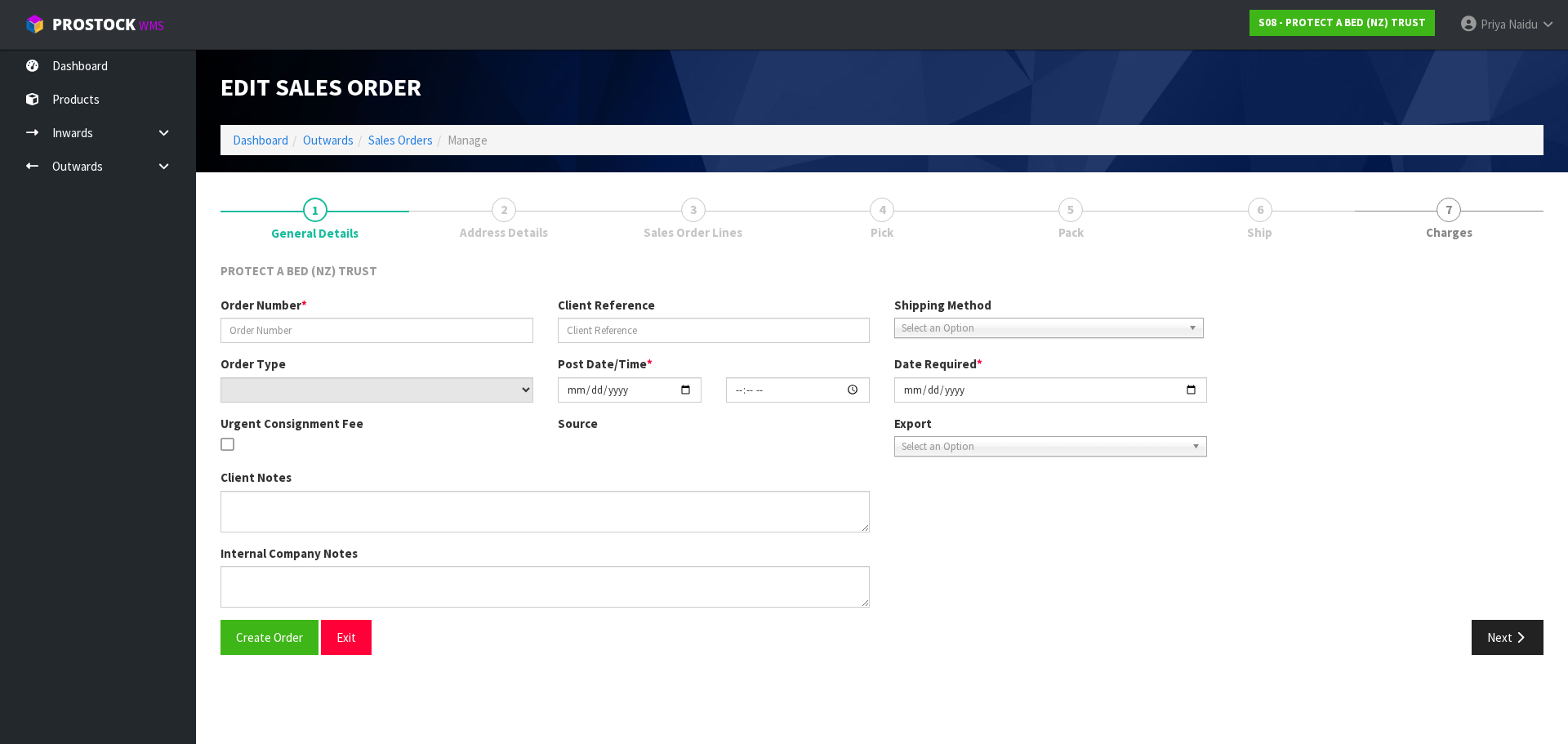
type input "PO-290"
select select "number:0"
type input "[DATE]"
type input "14:11:00.000"
type input "[DATE]"
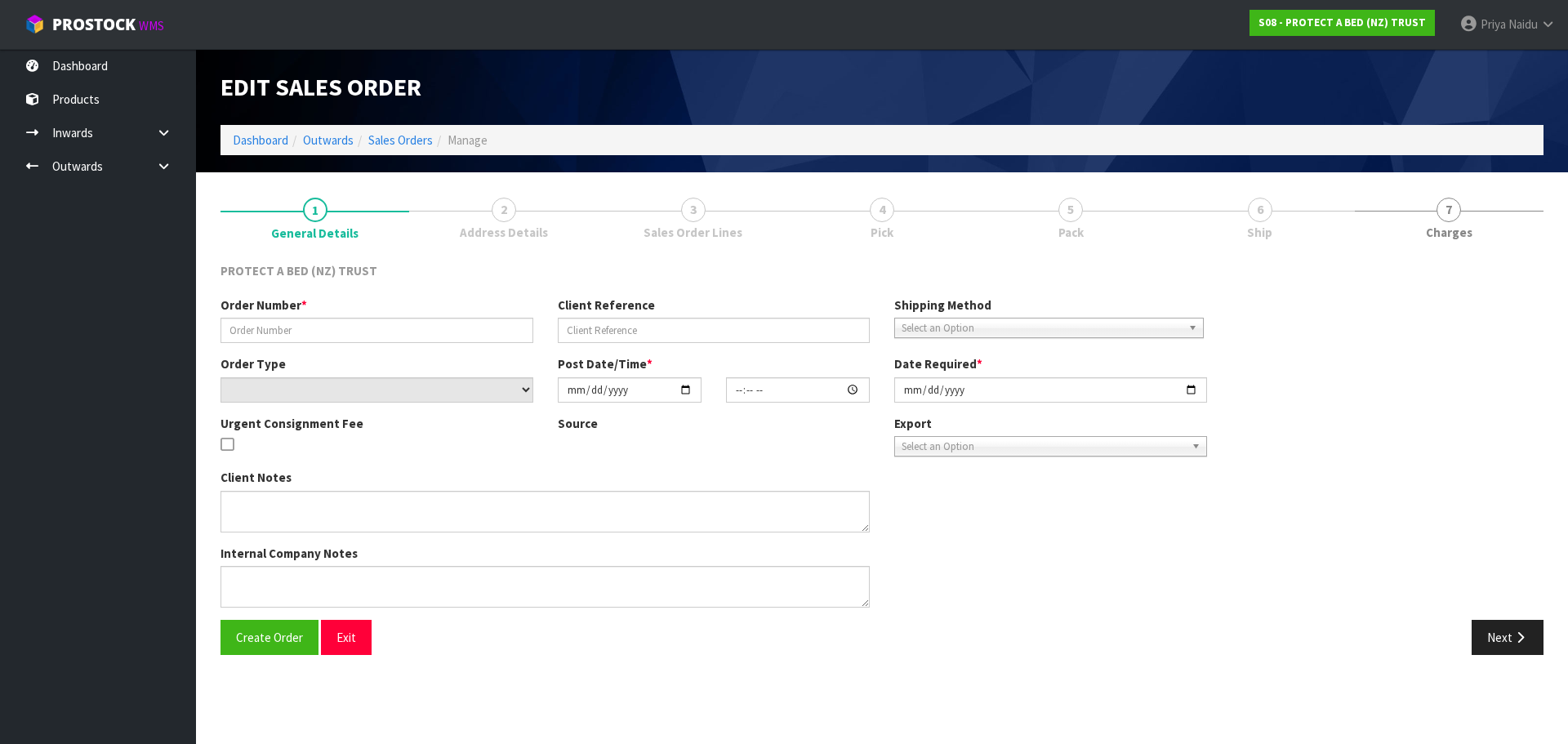
type textarea "ADVISE CUSTOMER WHEN READY TO BE COLLECTED"
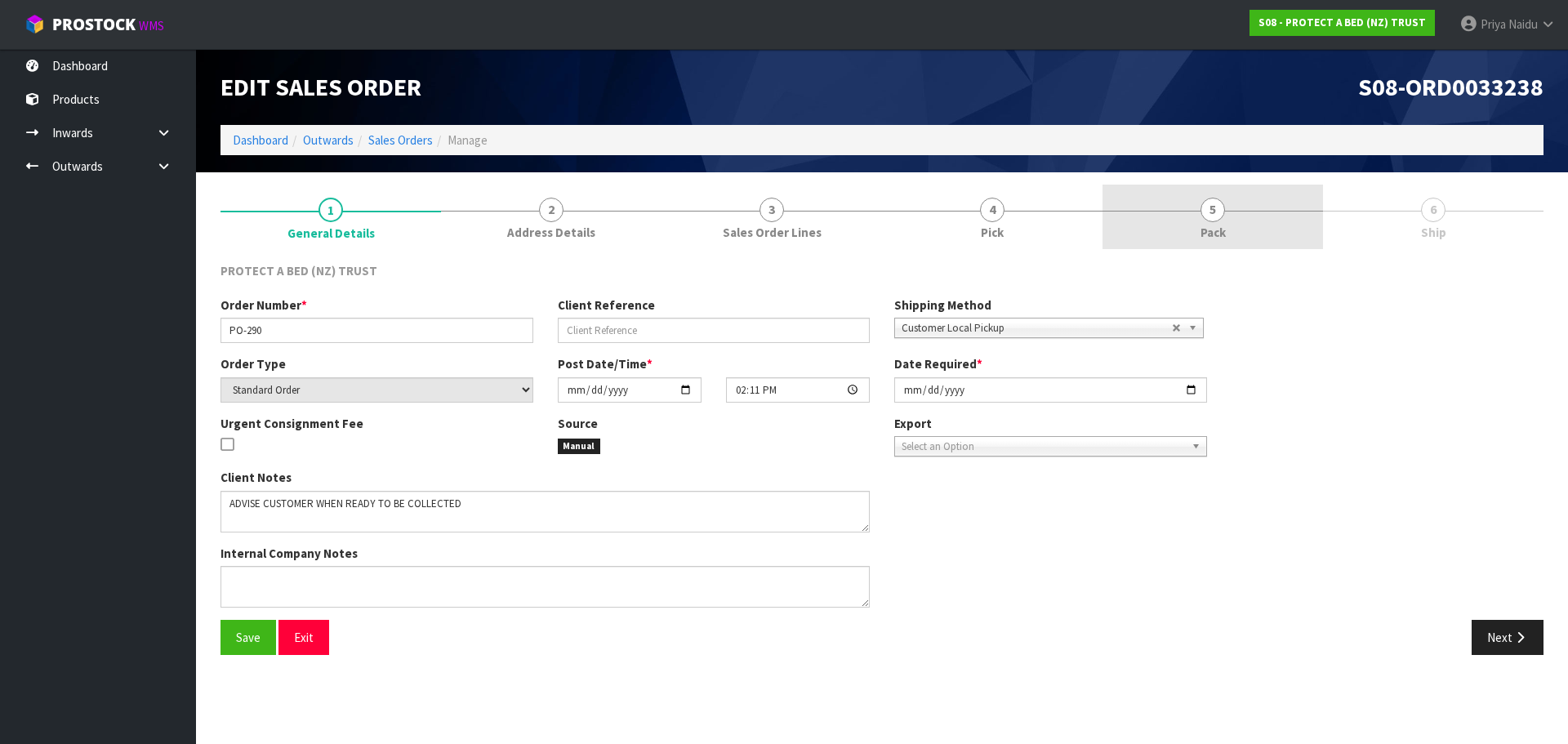
click at [1234, 204] on link "5 Pack" at bounding box center [1212, 216] width 220 height 64
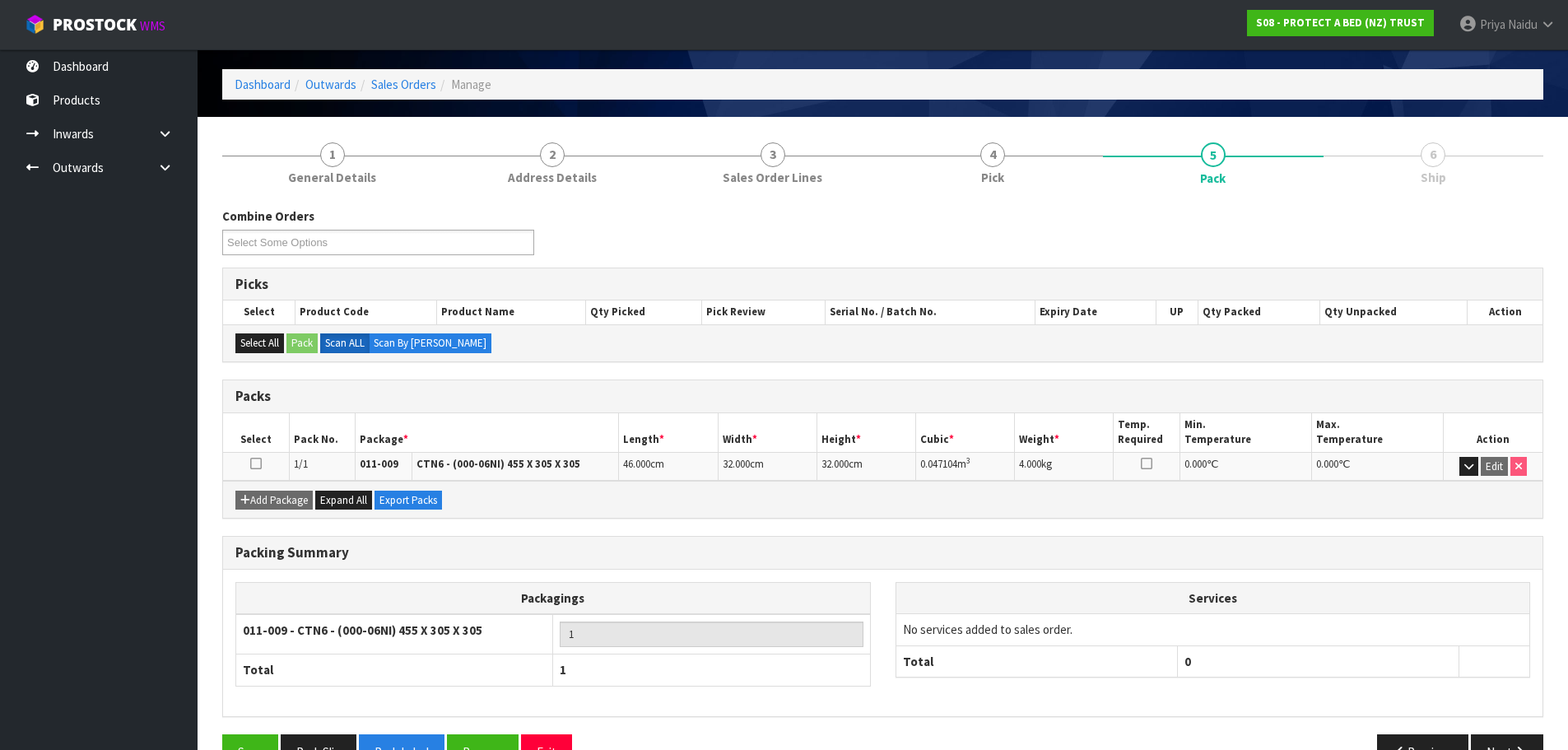
scroll to position [101, 0]
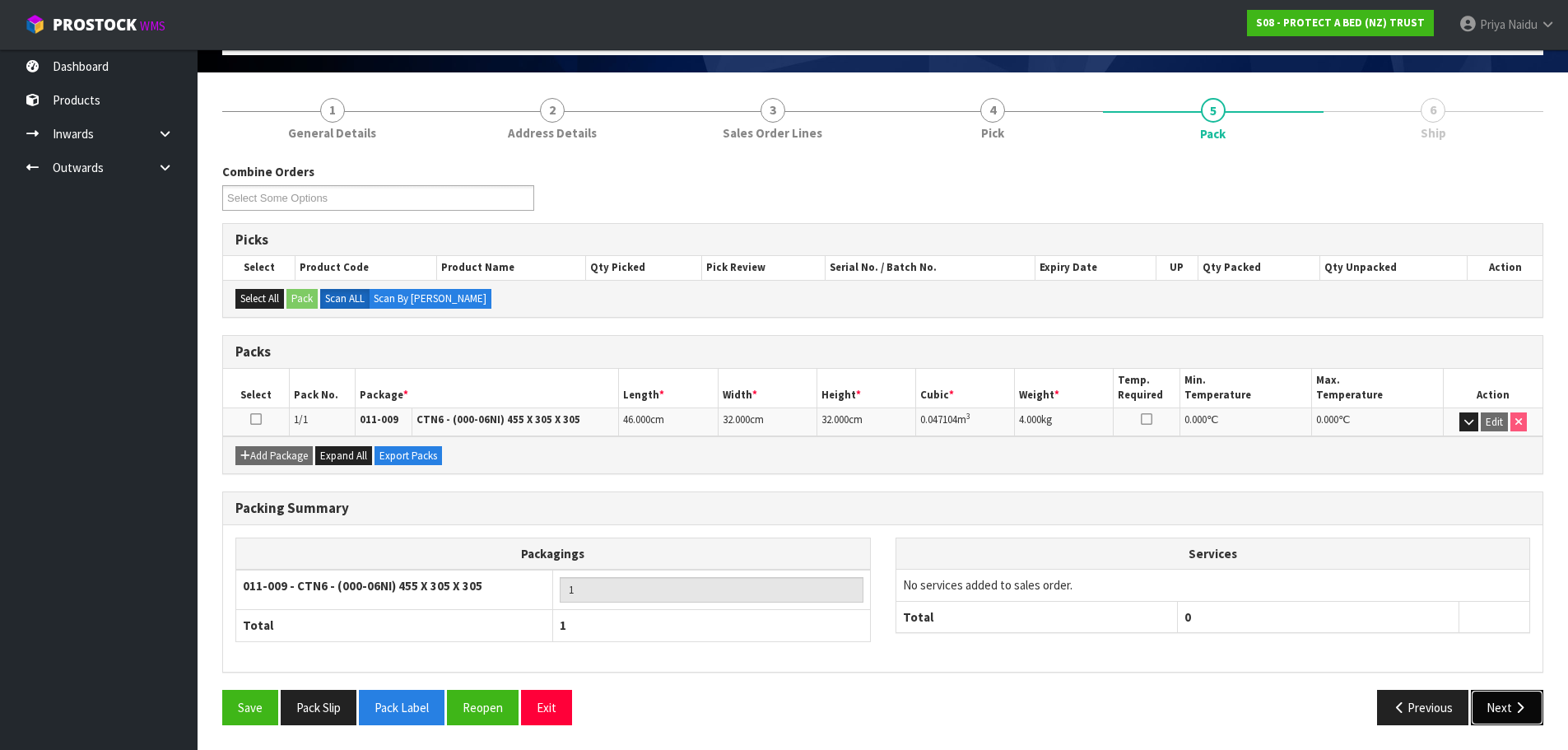
click at [1511, 701] on icon "button" at bounding box center [1519, 706] width 16 height 12
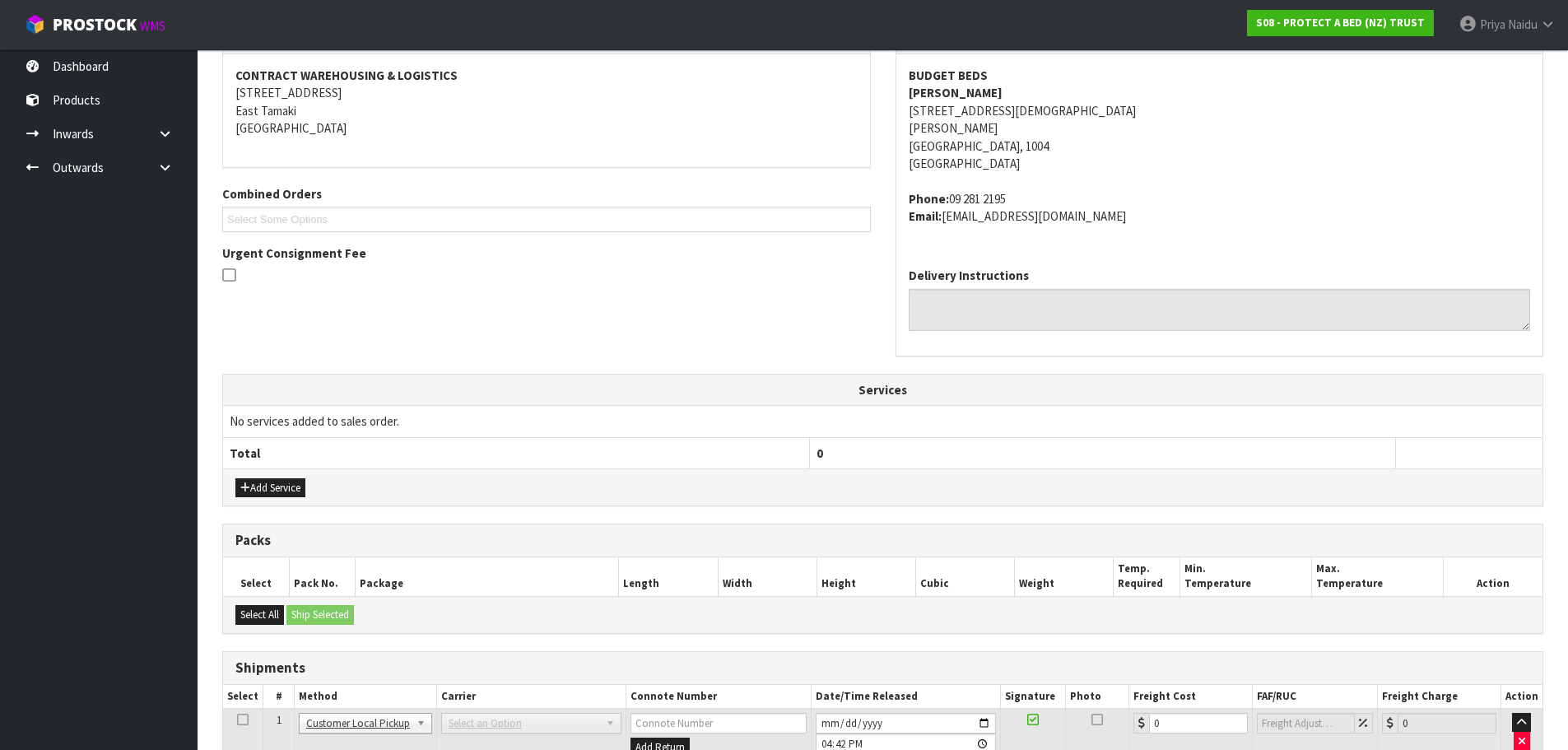
scroll to position [363, 0]
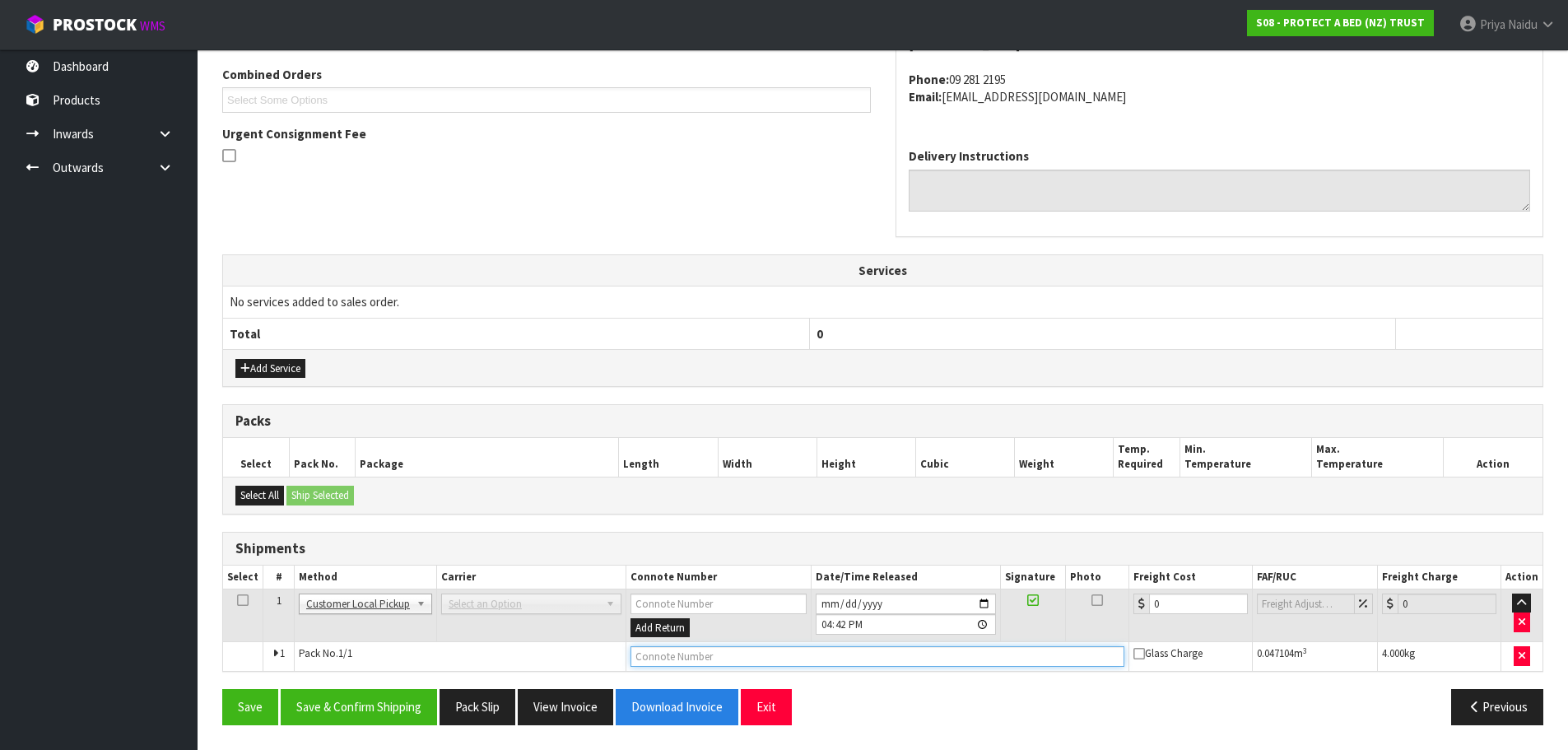
click at [697, 651] on input "text" at bounding box center [877, 656] width 494 height 20
type input "CUSTOMER COLLECTED"
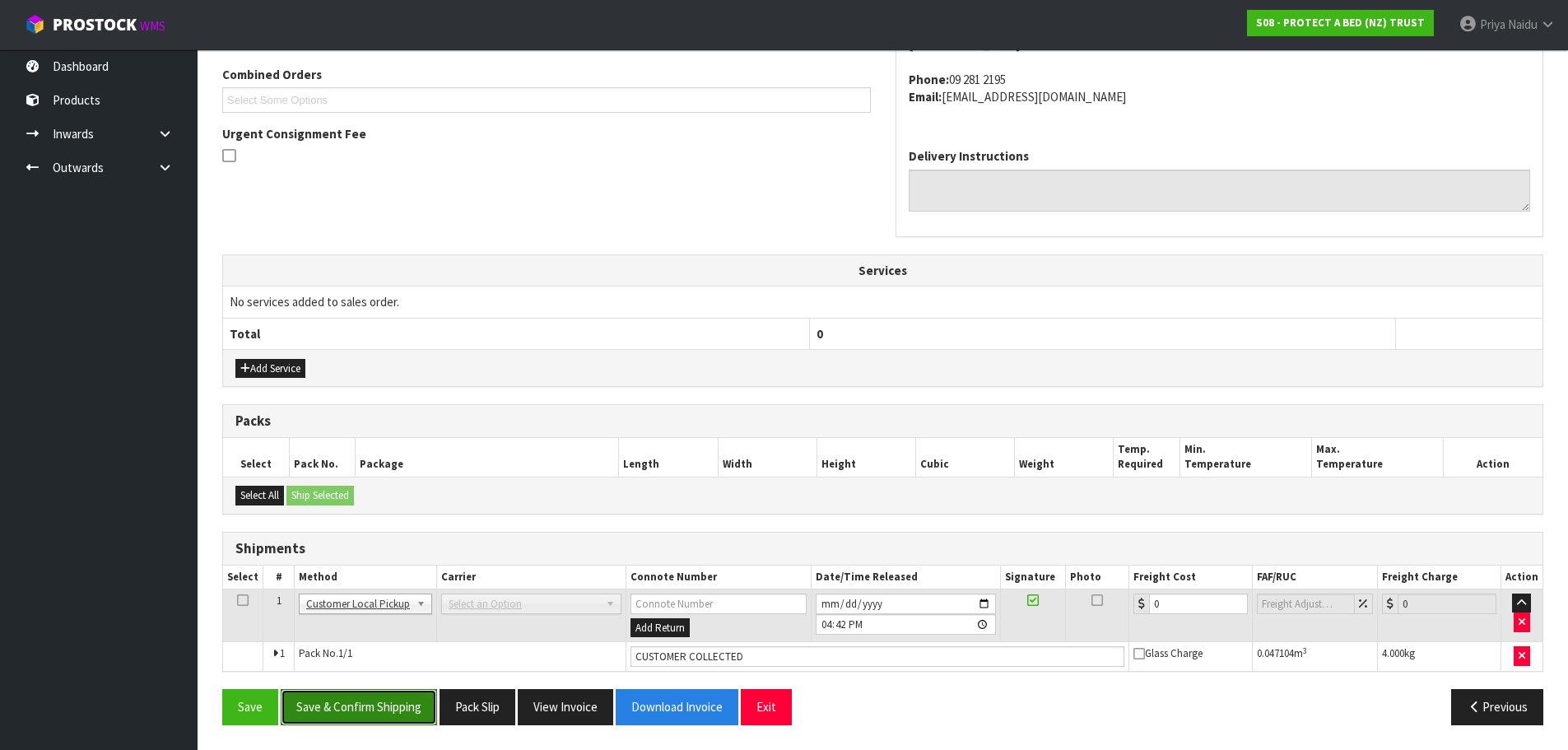
click at [374, 698] on button "Save & Confirm Shipping" at bounding box center [358, 706] width 156 height 35
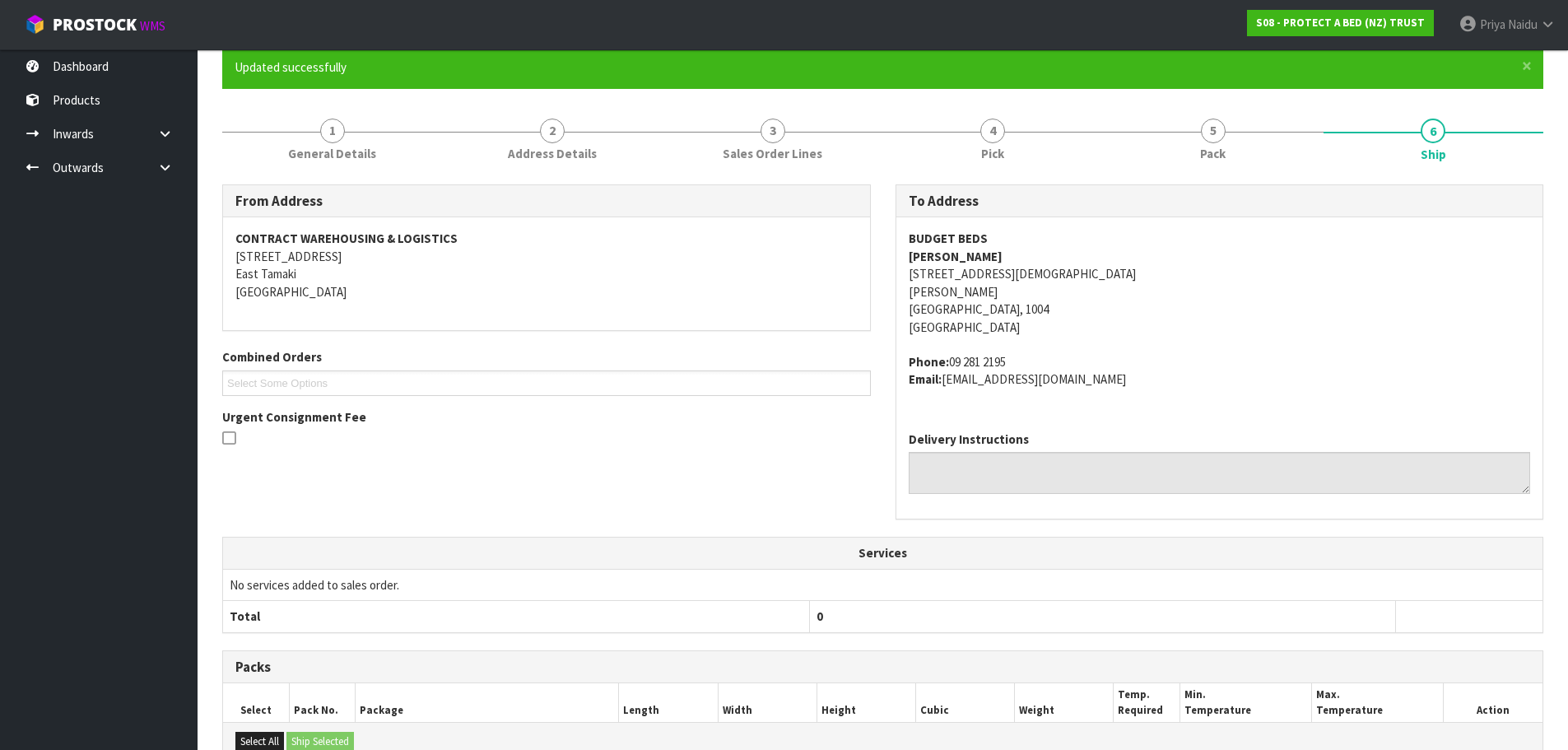
scroll to position [0, 0]
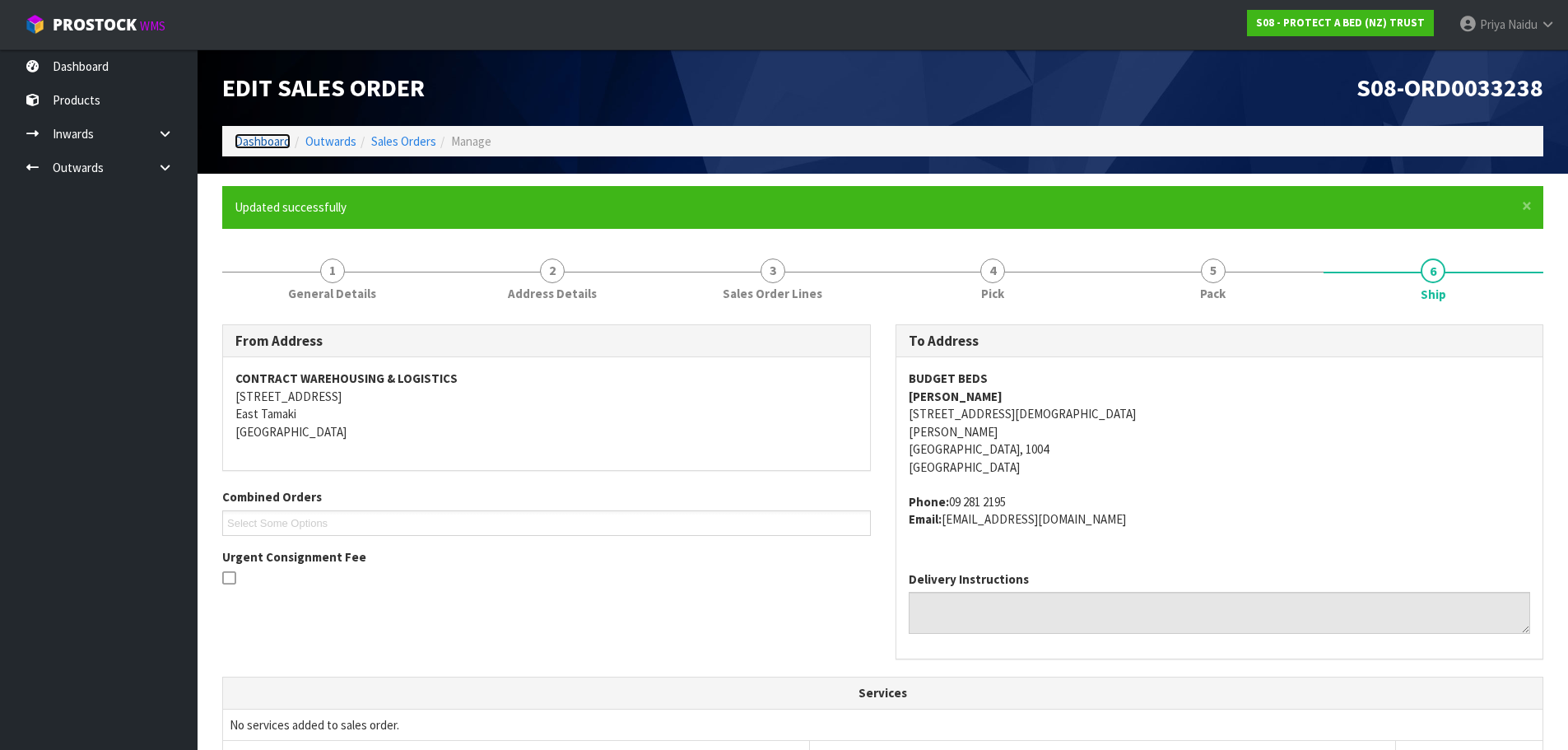
click at [264, 146] on link "Dashboard" at bounding box center [263, 141] width 56 height 16
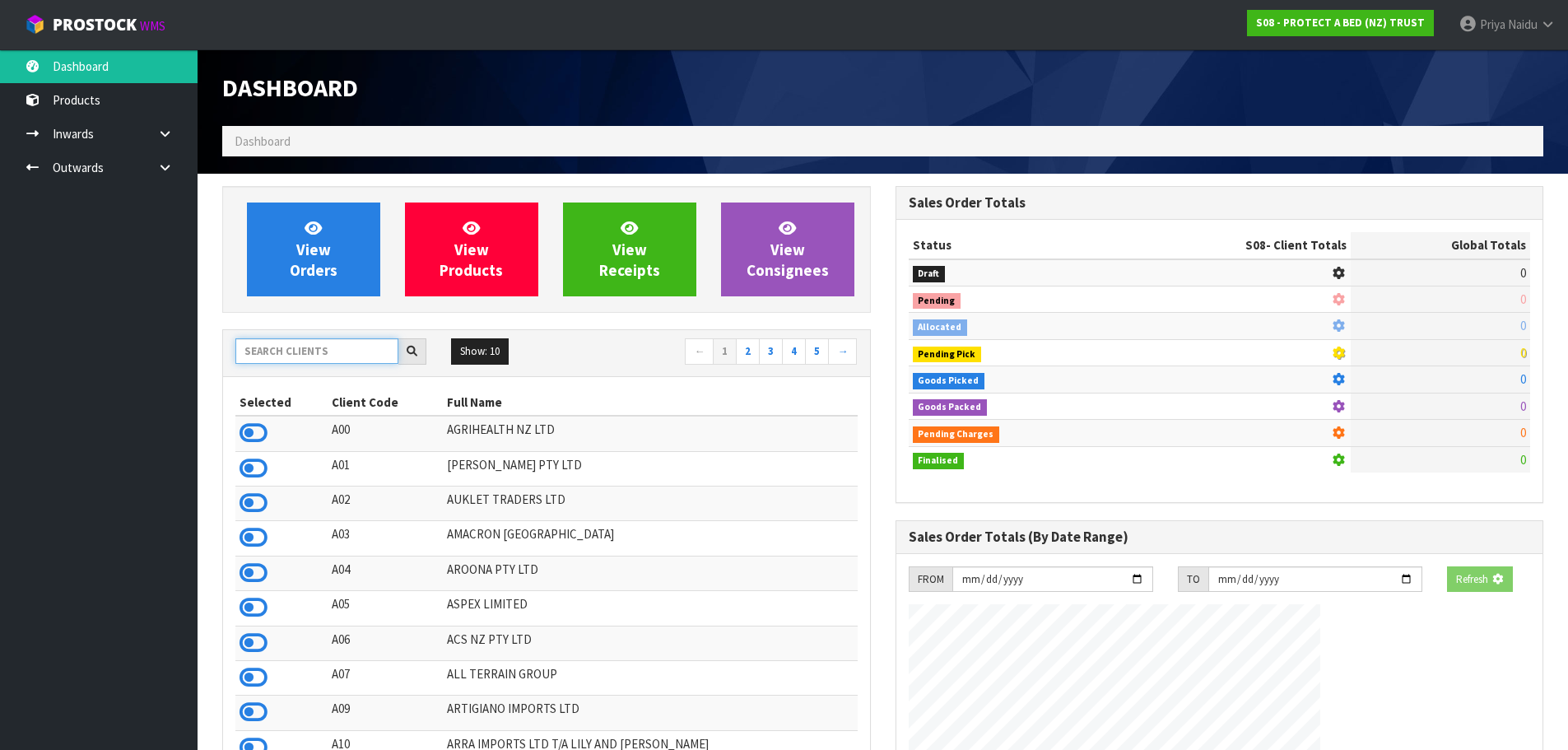
click at [293, 350] on input "text" at bounding box center [317, 350] width 163 height 25
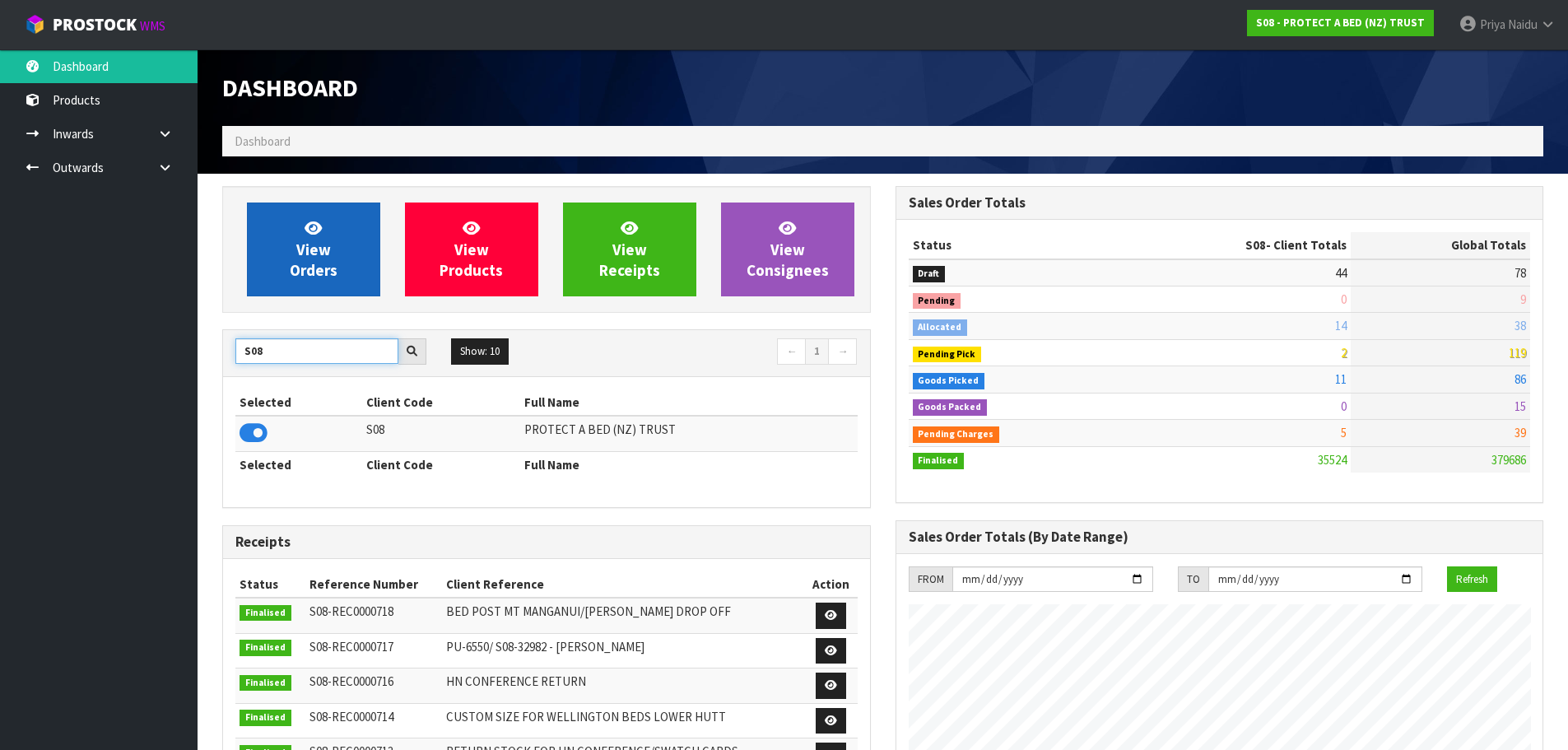
type input "S08"
click at [301, 257] on span "View Orders" at bounding box center [313, 249] width 47 height 61
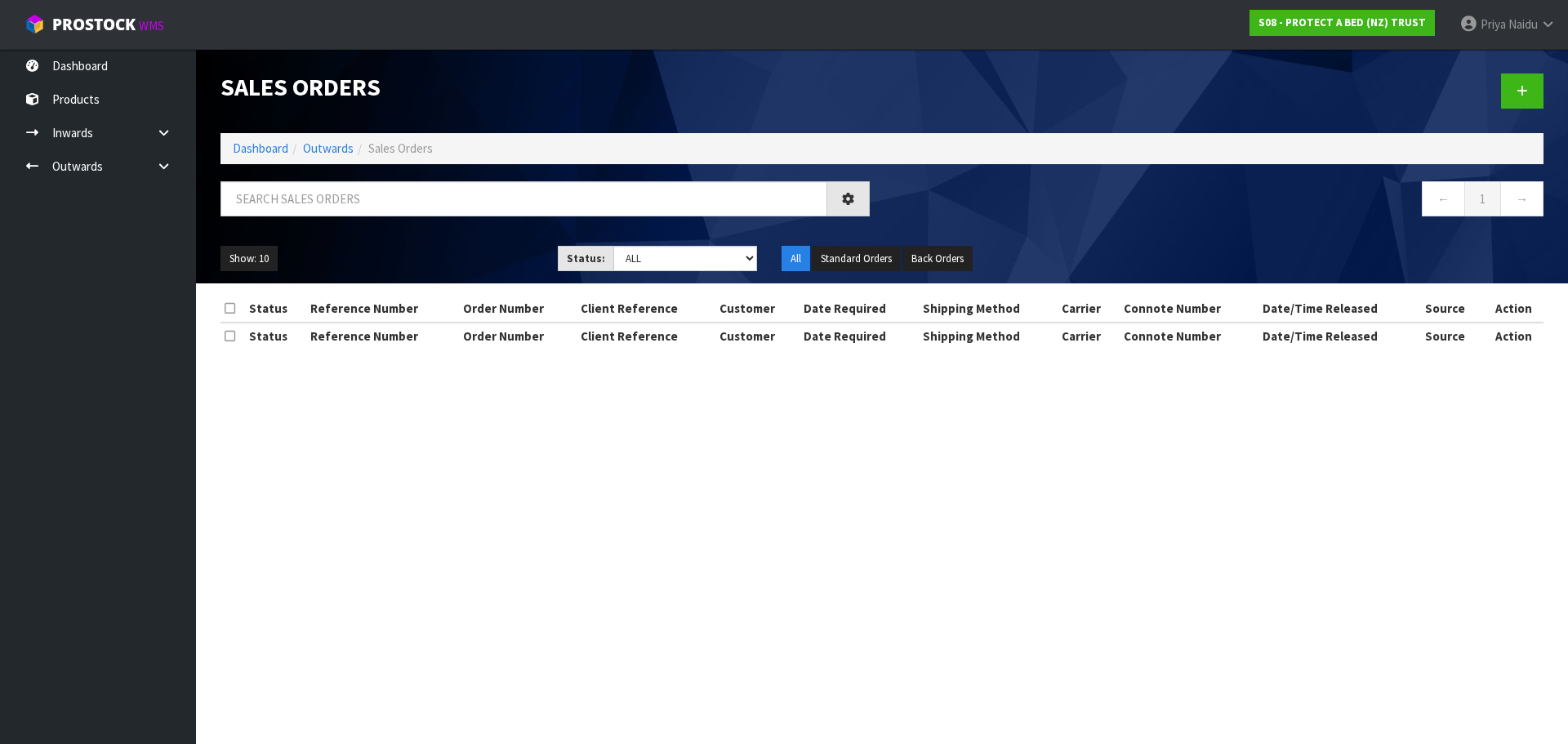
click at [334, 177] on div "Sales Orders Dashboard Outwards Sales Orders ← 1 → Show: 10 5 10 25 50 Status: …" at bounding box center [882, 166] width 1348 height 234
click at [330, 209] on input "text" at bounding box center [523, 199] width 607 height 35
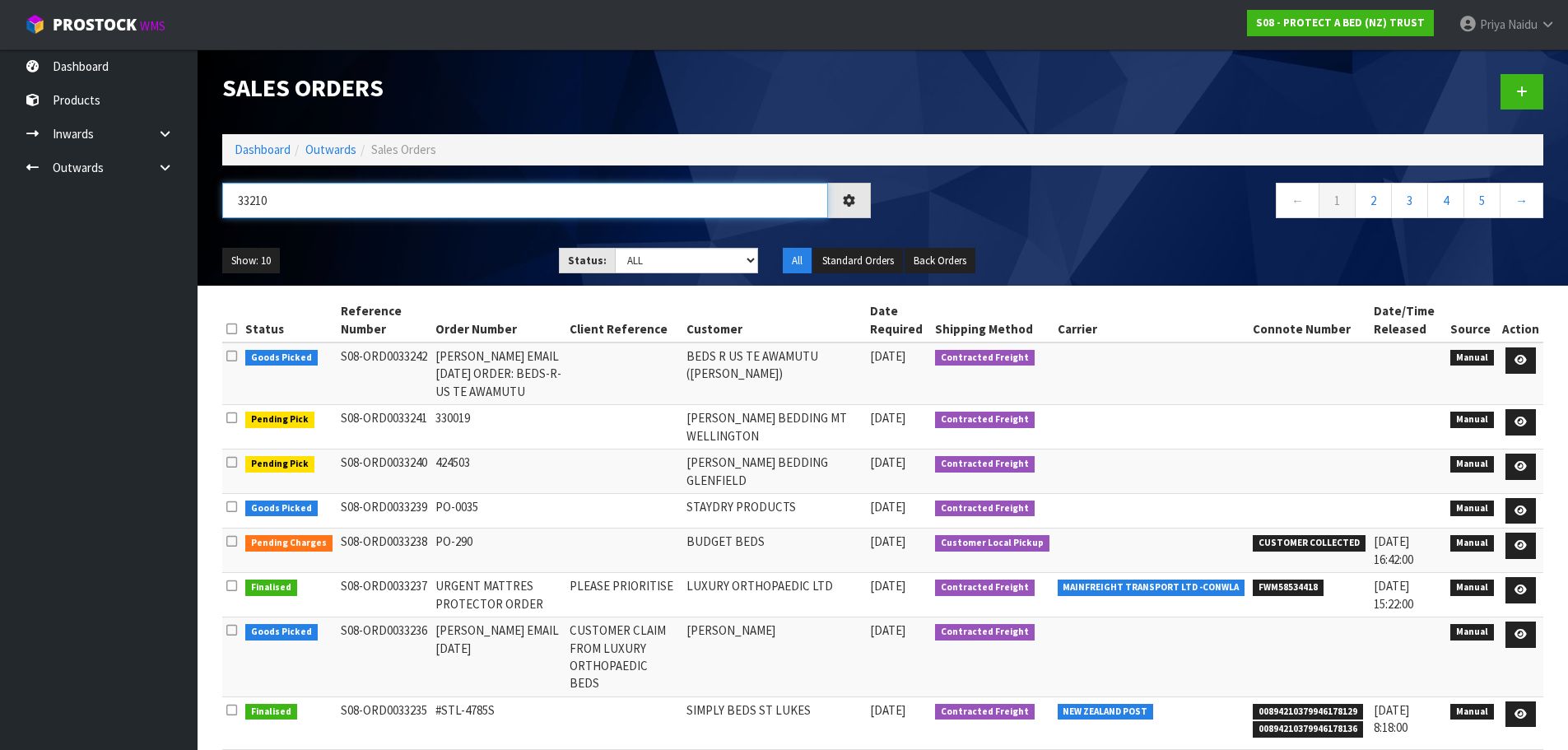
type input "33210"
click at [396, 249] on ul "Show: 10 5 10 25 50" at bounding box center [378, 261] width 312 height 26
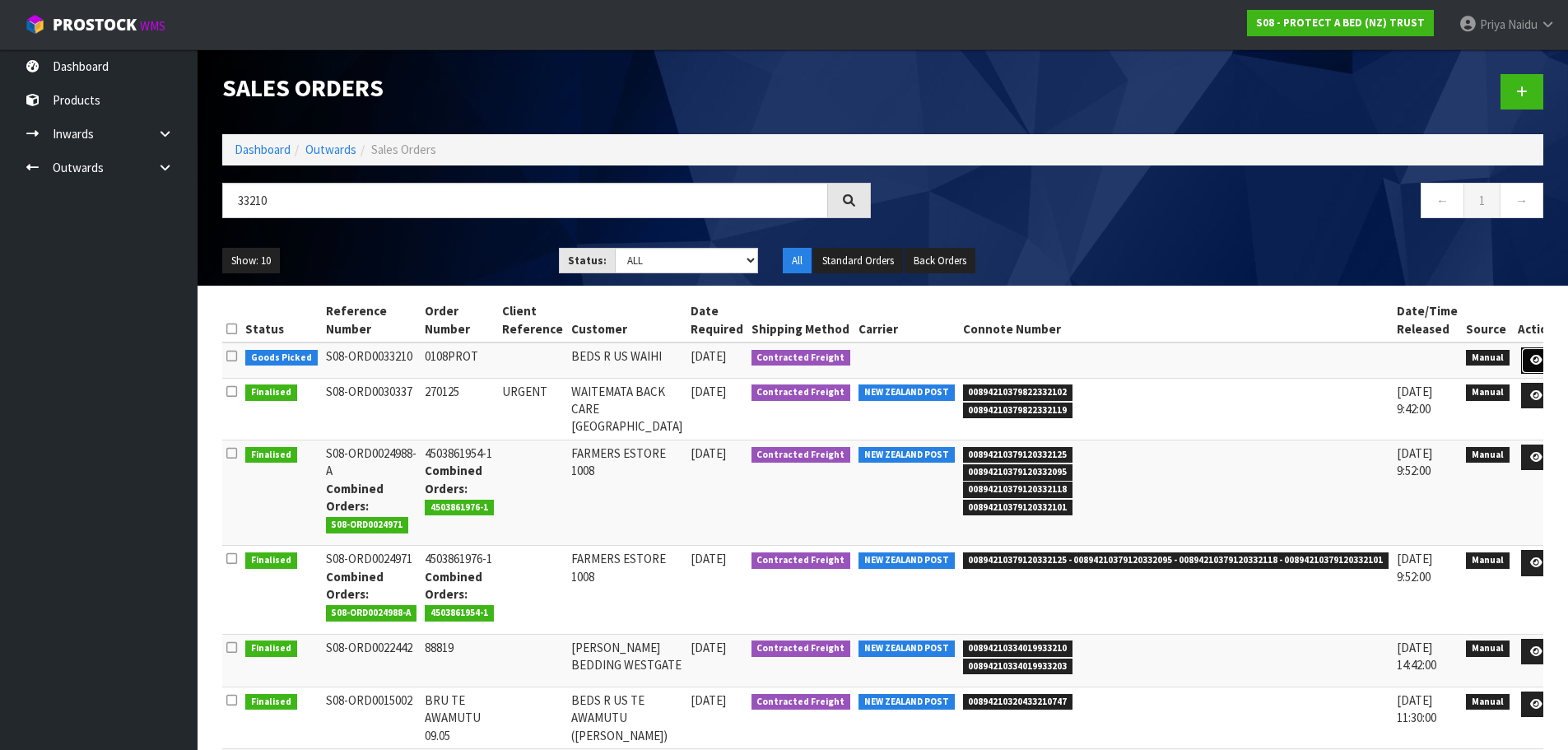
click at [1530, 357] on icon at bounding box center [1536, 360] width 12 height 11
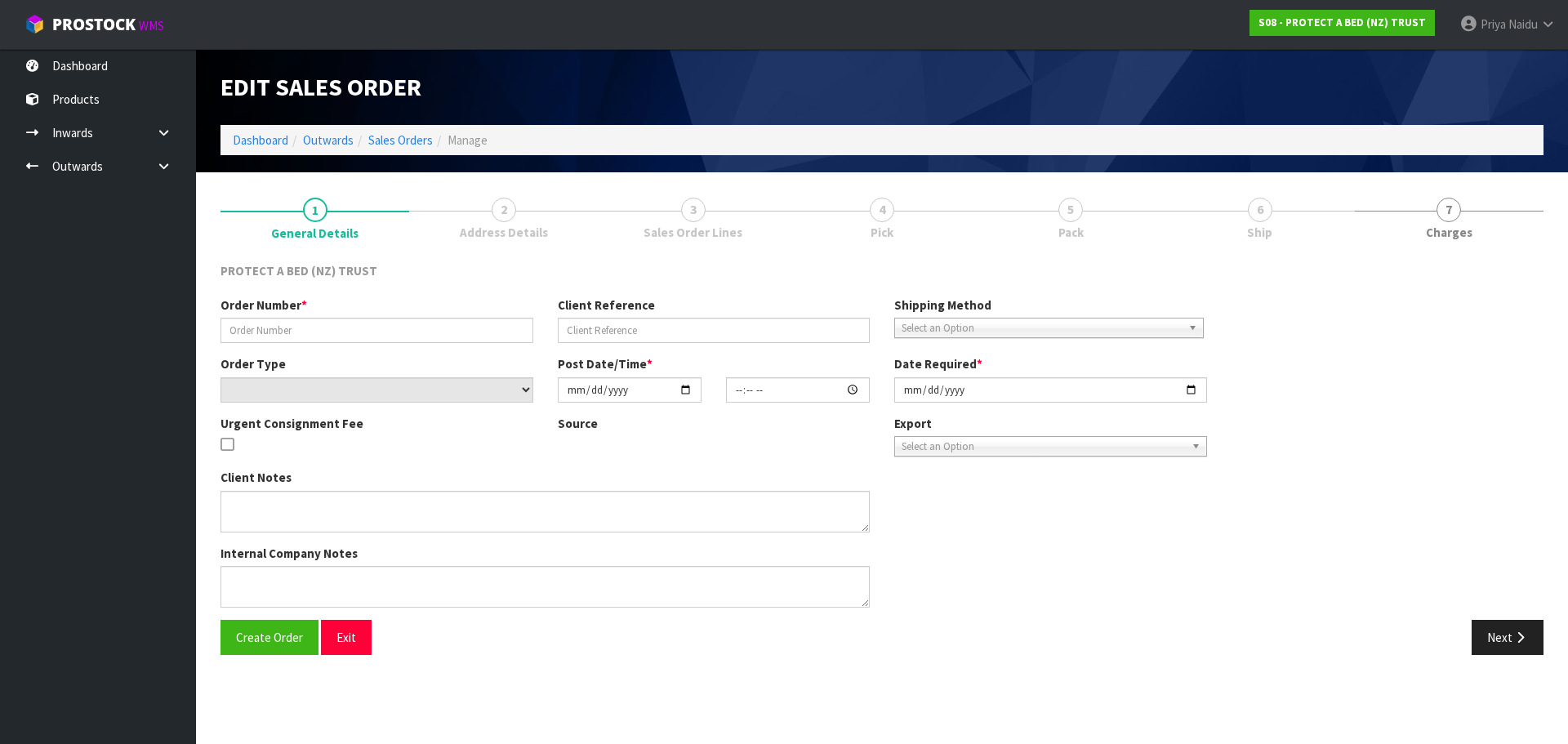
type input "0108PROT"
select select "number:0"
type input "[DATE]"
type input "08:13:00.000"
type input "[DATE]"
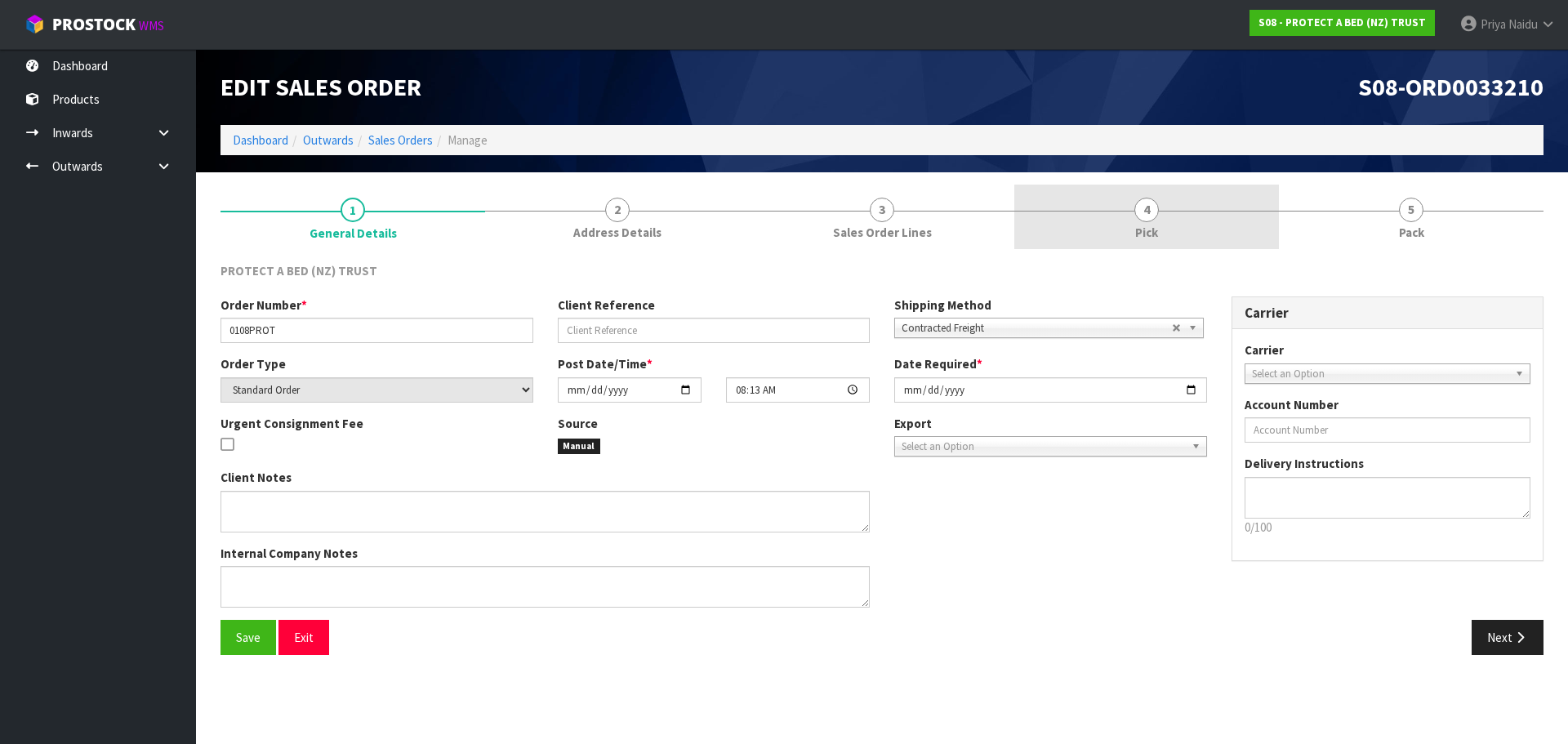
click at [1112, 237] on link "4 Pick" at bounding box center [1146, 216] width 264 height 64
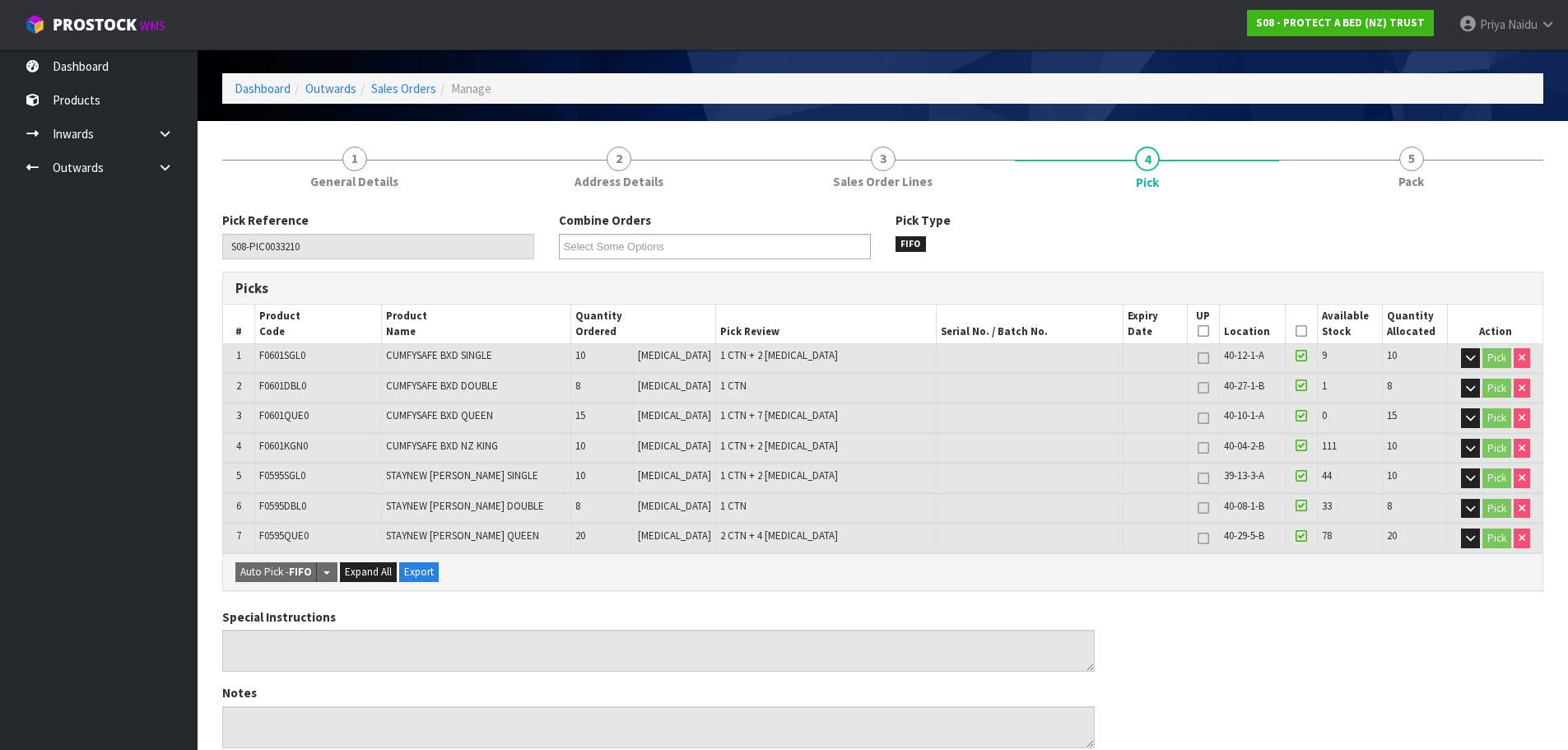
scroll to position [83, 0]
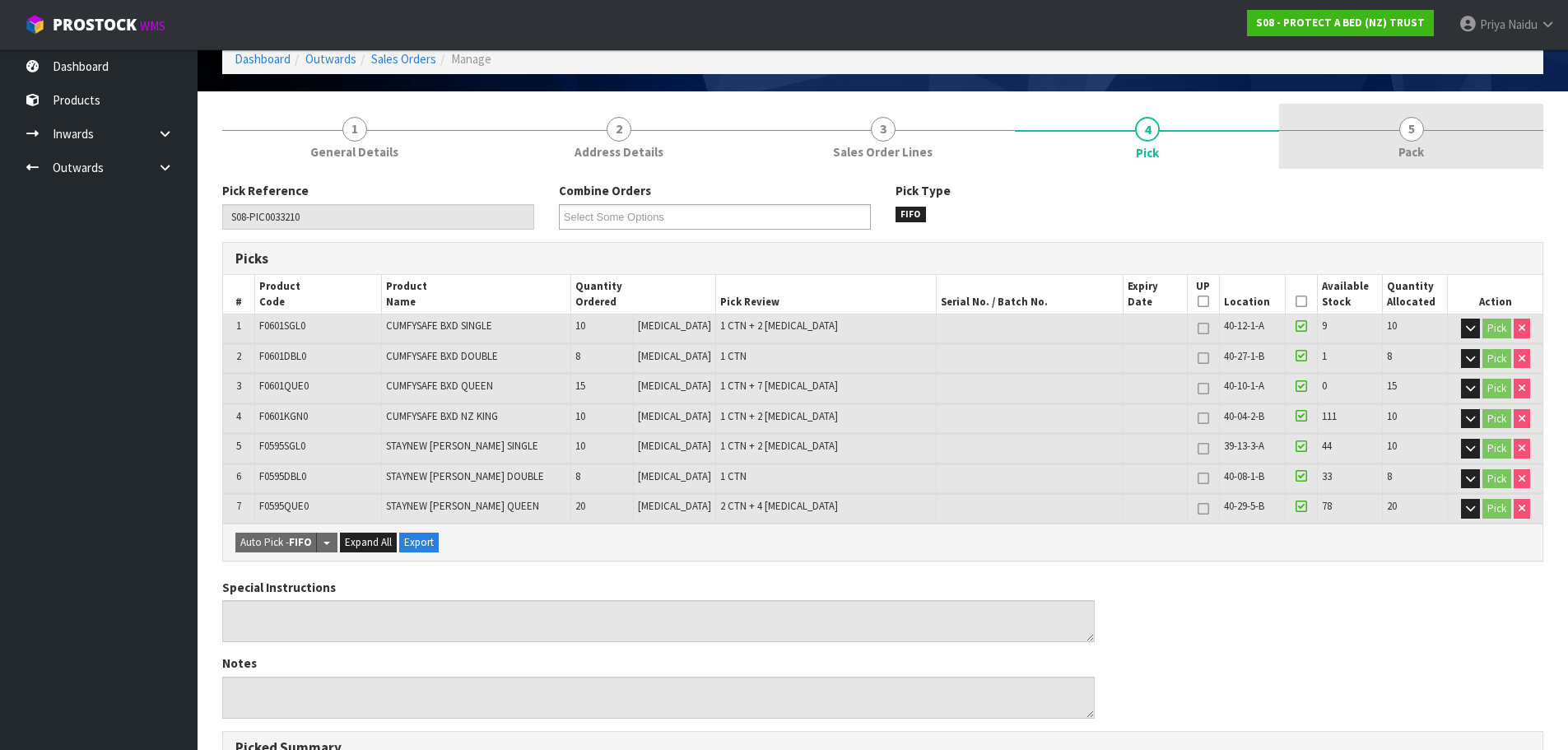
click at [1457, 136] on link "5 Pack" at bounding box center [1410, 136] width 265 height 65
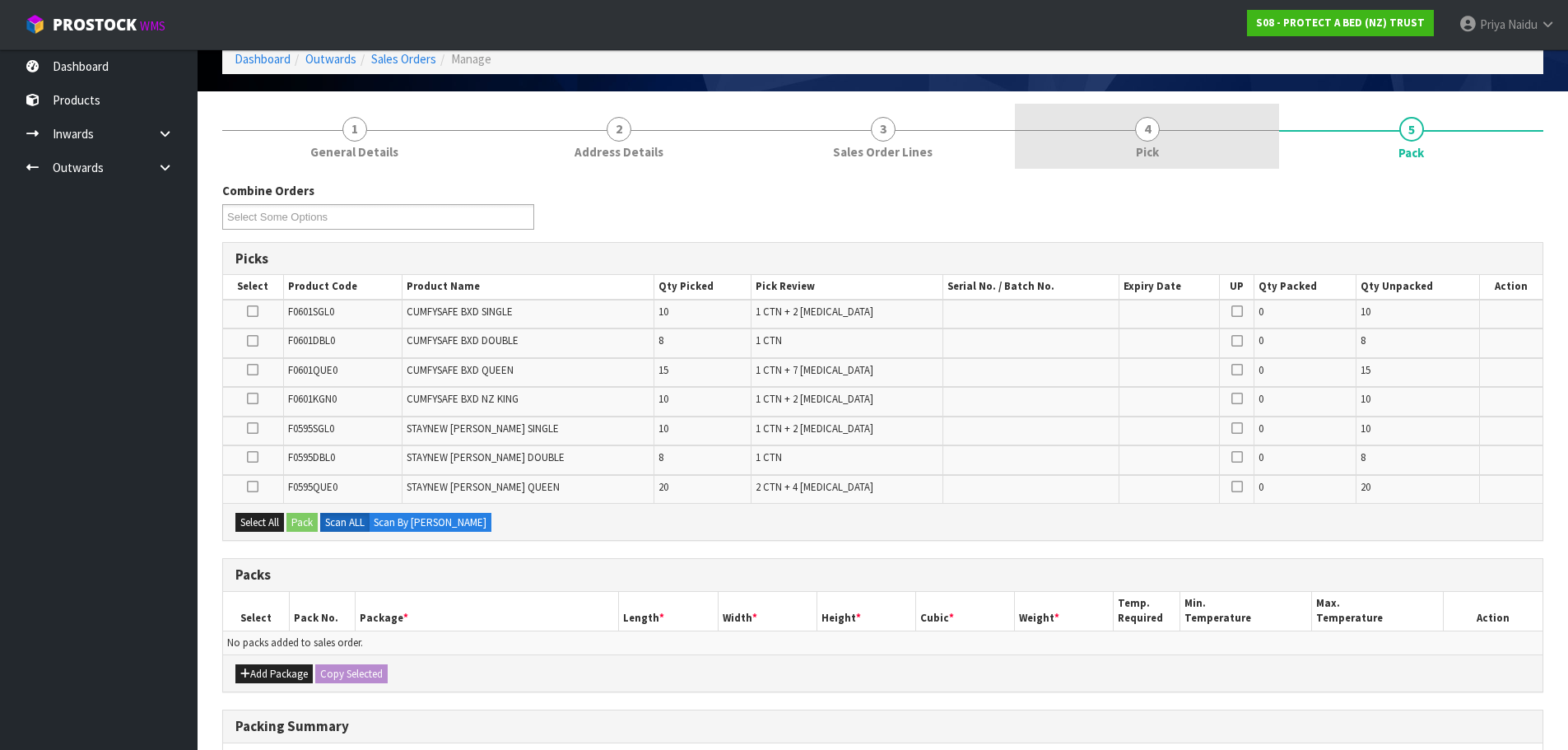
click at [1148, 147] on span "Pick" at bounding box center [1147, 151] width 23 height 18
